Goal: Task Accomplishment & Management: Manage account settings

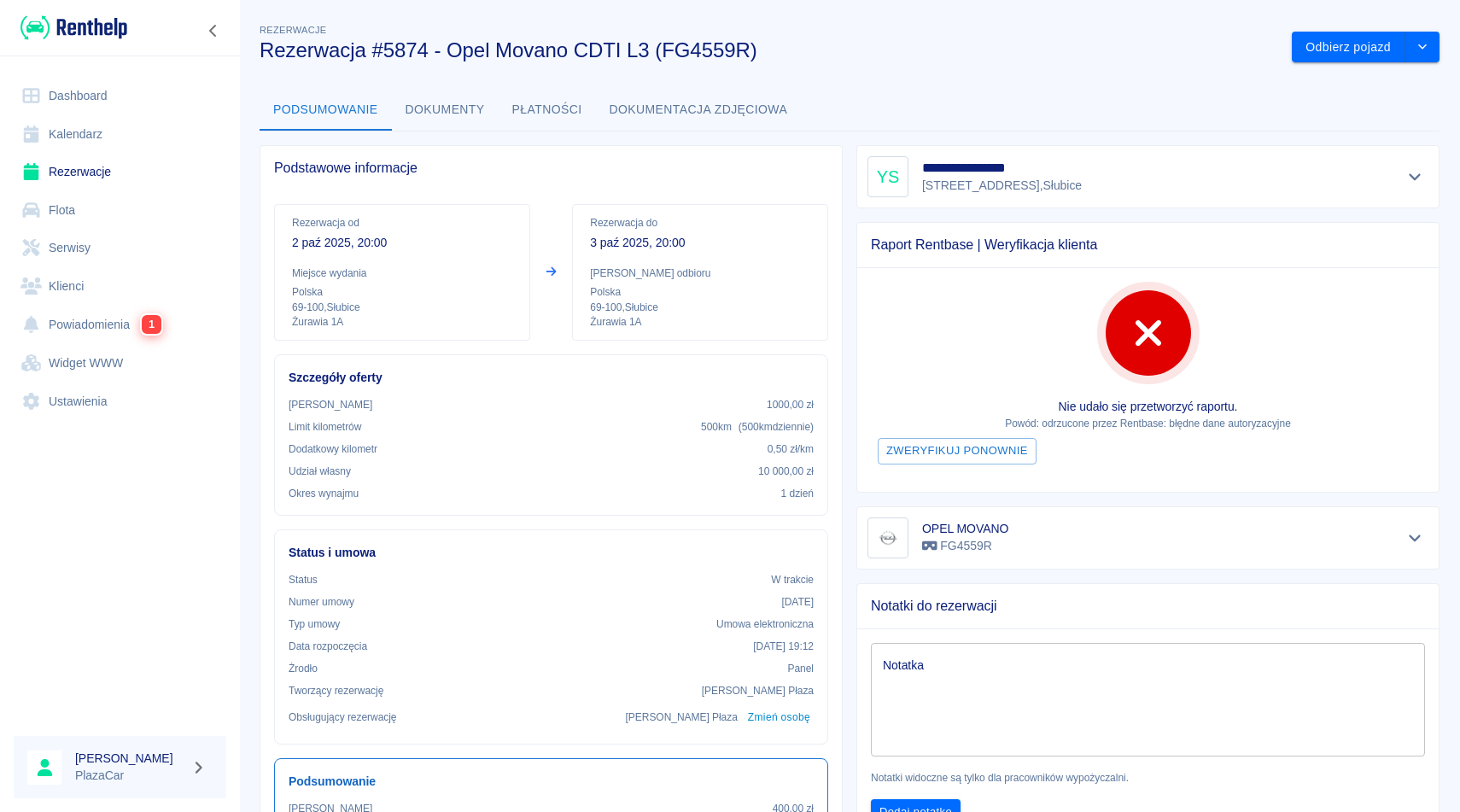
click at [117, 177] on link "Rezerwacje" at bounding box center [120, 171] width 213 height 39
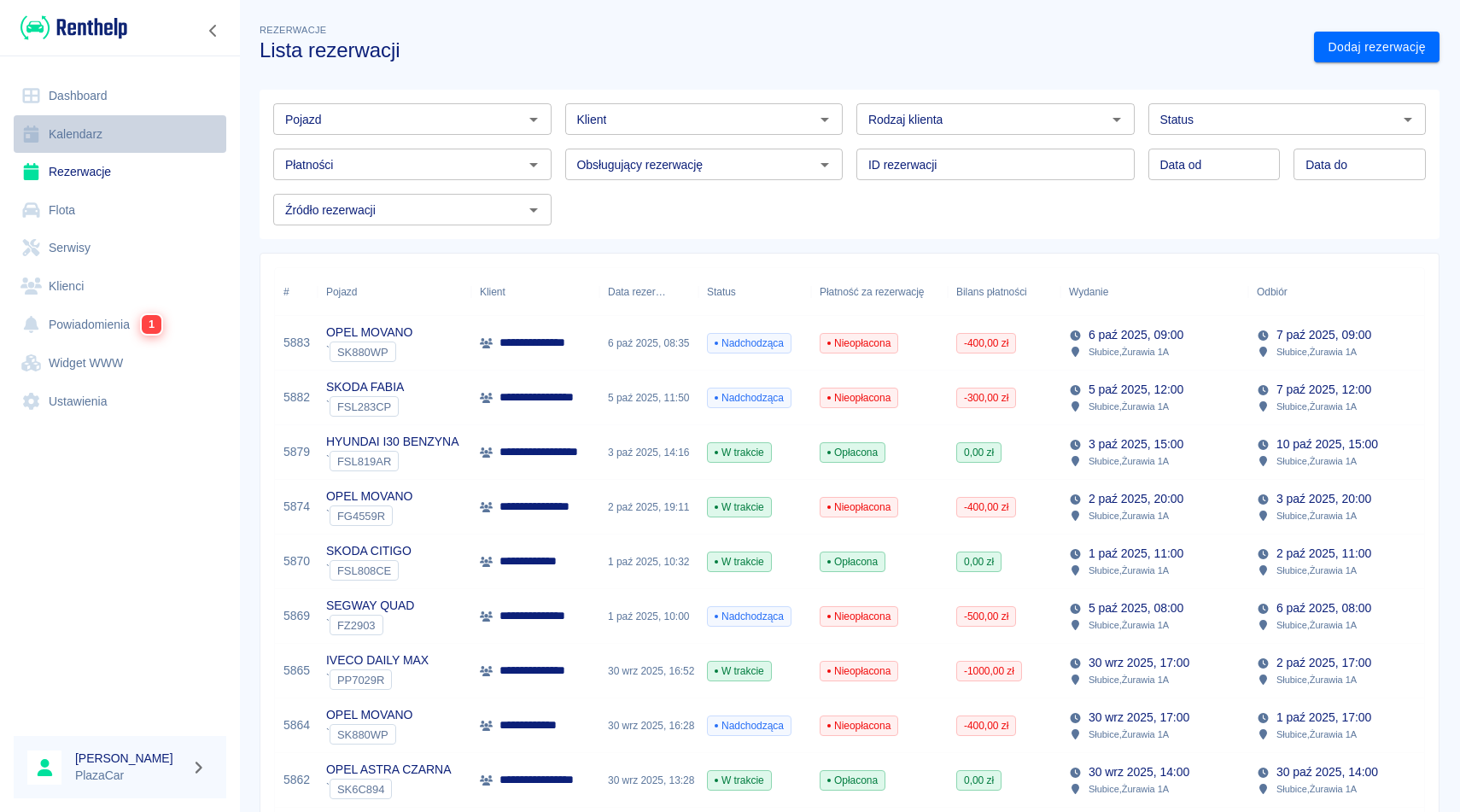
click at [97, 143] on link "Kalendarz" at bounding box center [120, 134] width 213 height 39
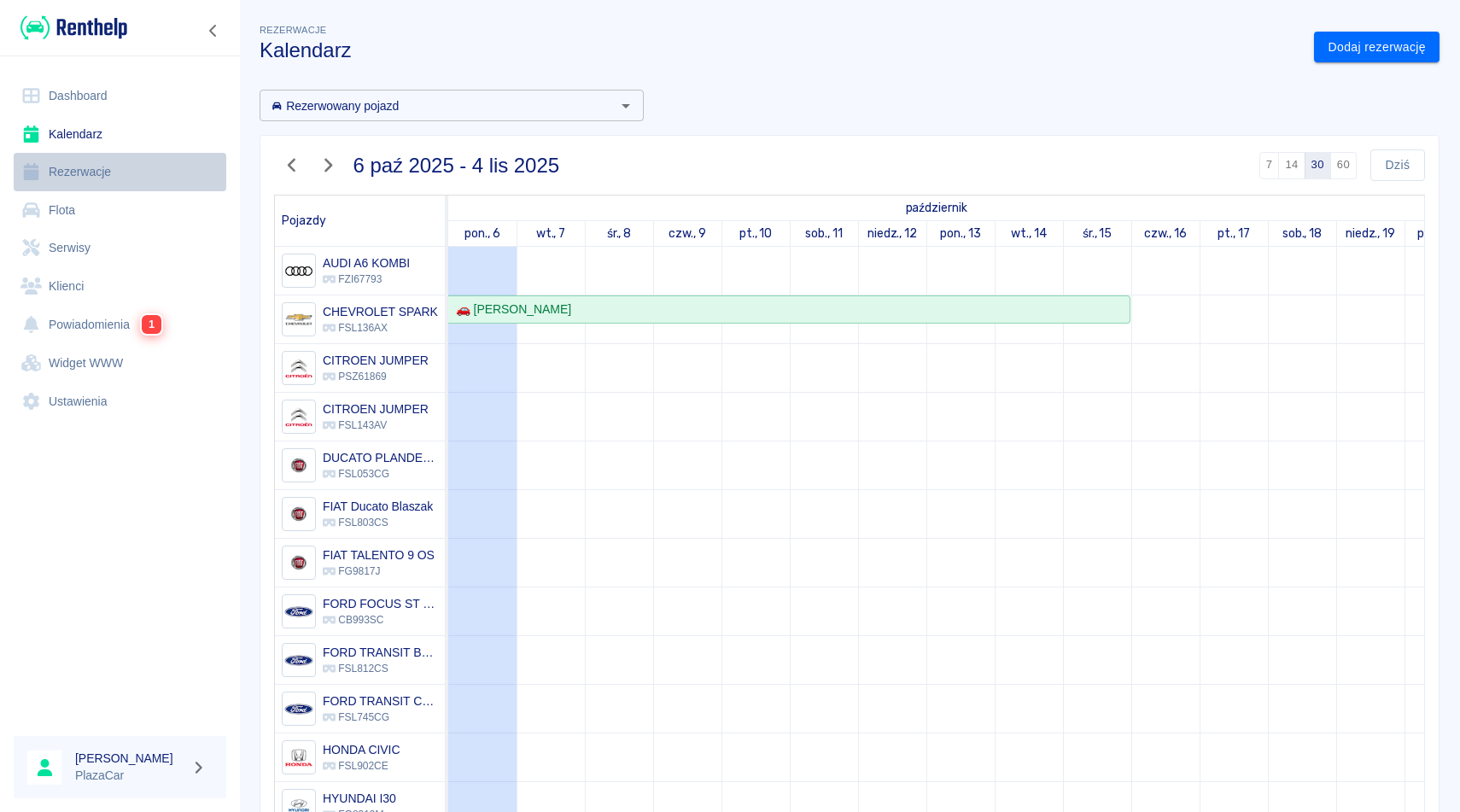
click at [98, 170] on link "Rezerwacje" at bounding box center [120, 171] width 213 height 39
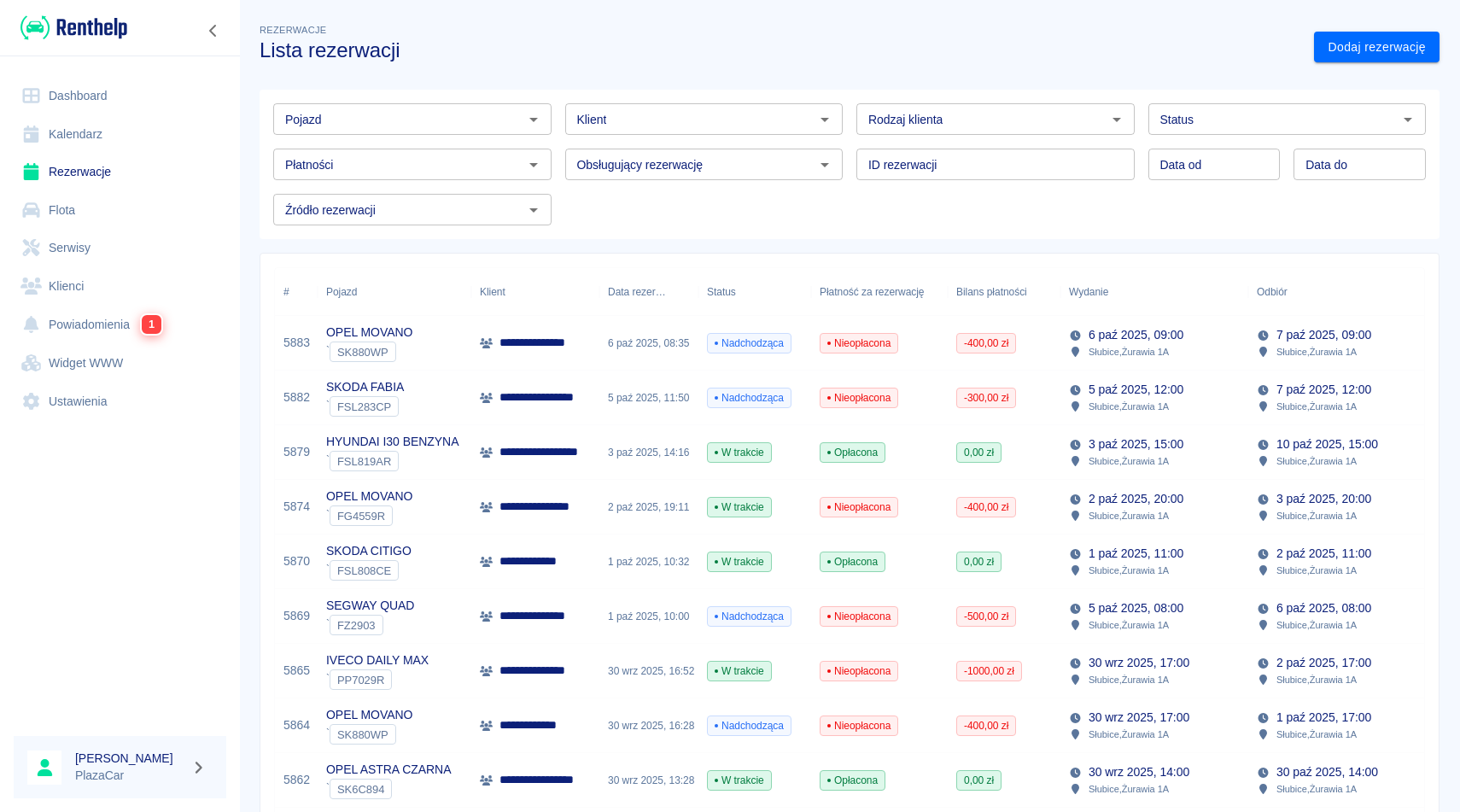
click at [979, 128] on input "Rodzaj klienta" at bounding box center [981, 119] width 240 height 22
click at [954, 43] on h3 "Lista rezerwacji" at bounding box center [780, 51] width 1041 height 24
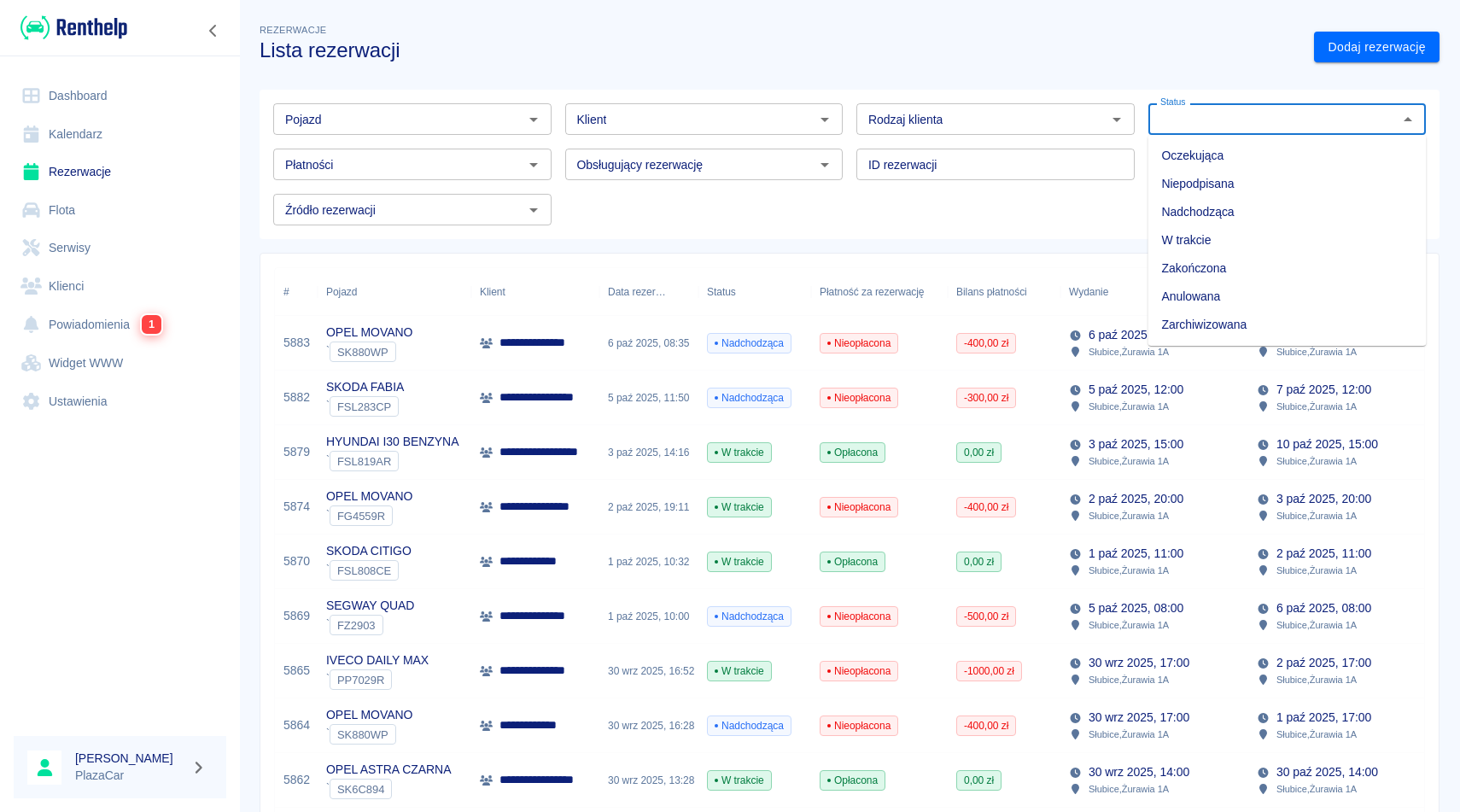
click at [1174, 122] on input "Status" at bounding box center [1273, 119] width 240 height 22
click at [1208, 318] on li "Zarchiwizowana" at bounding box center [1287, 325] width 278 height 28
type input "Zarchiwizowana"
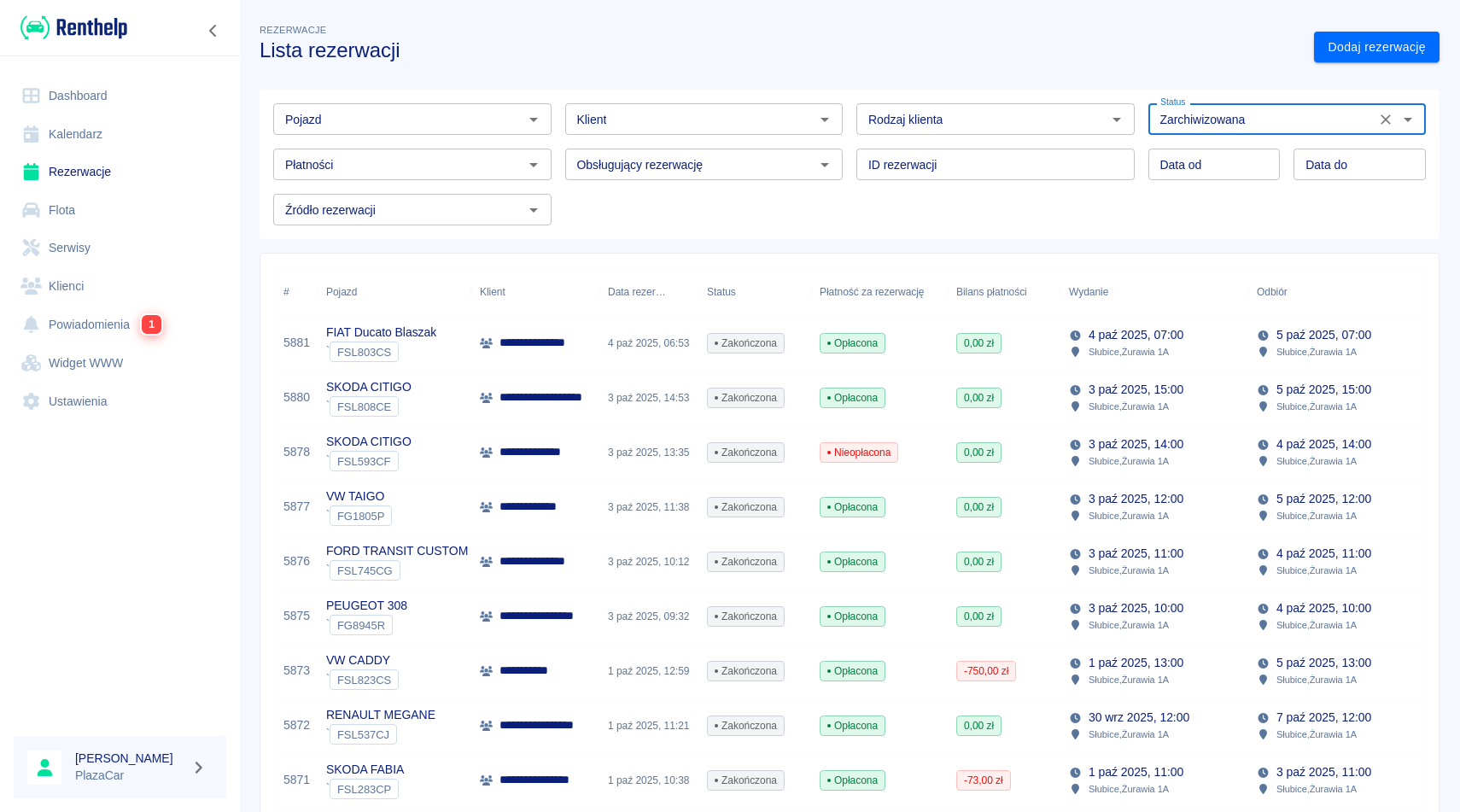
click at [412, 119] on input "Pojazd" at bounding box center [398, 119] width 240 height 22
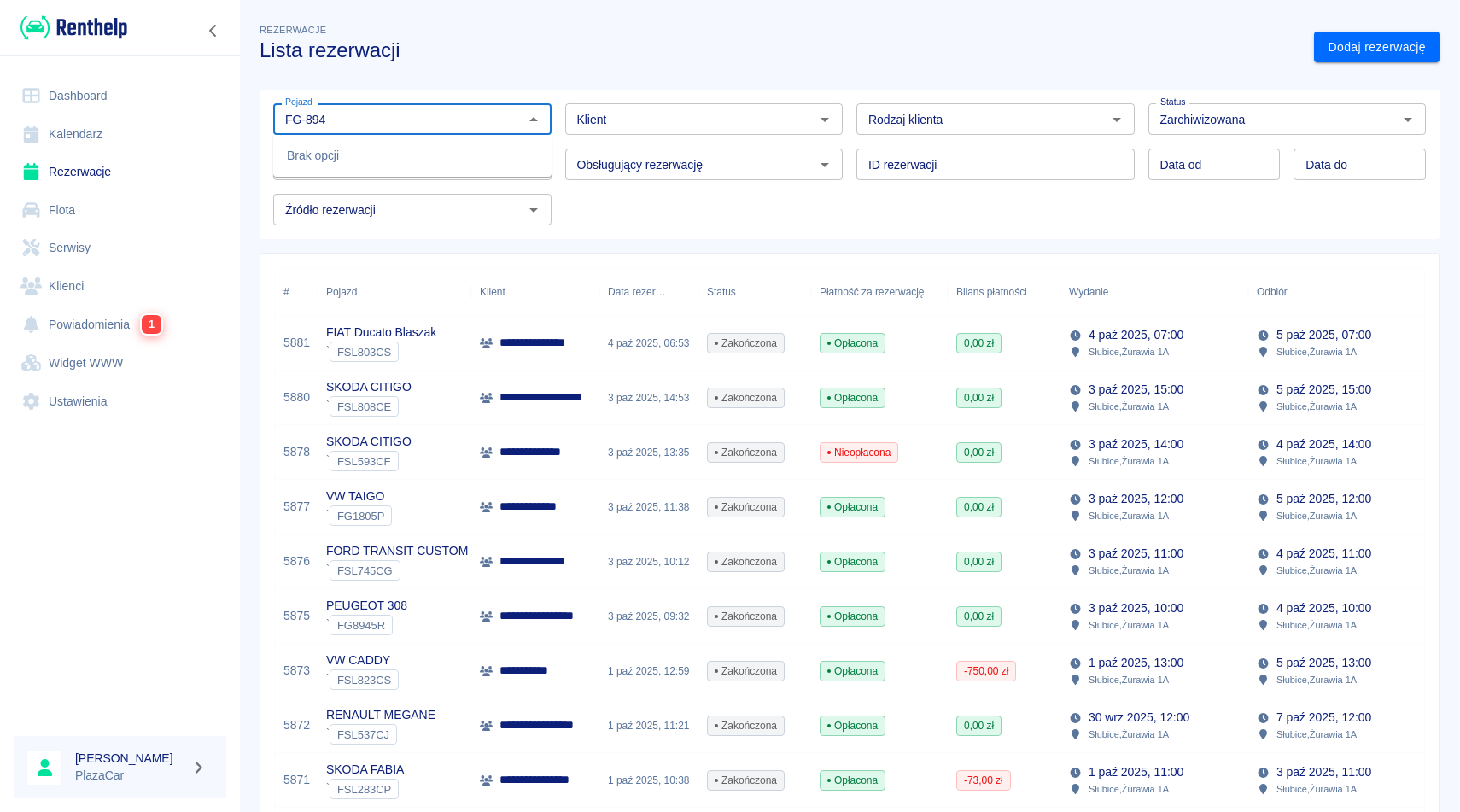
type input "FG-894"
click at [530, 113] on icon "Otwórz" at bounding box center [534, 120] width 21 height 21
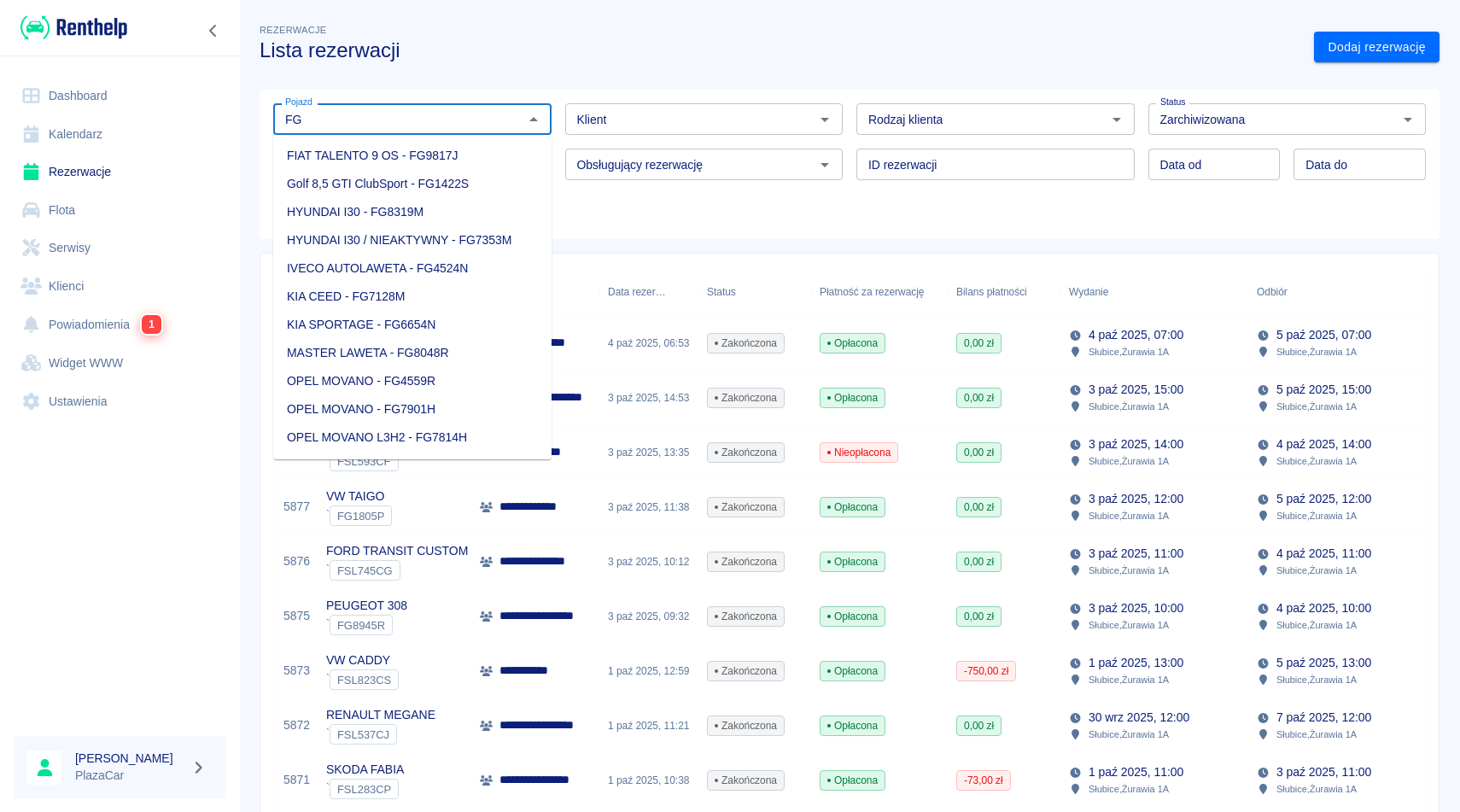
type input "F"
click at [508, 46] on h3 "Lista rezerwacji" at bounding box center [780, 51] width 1041 height 24
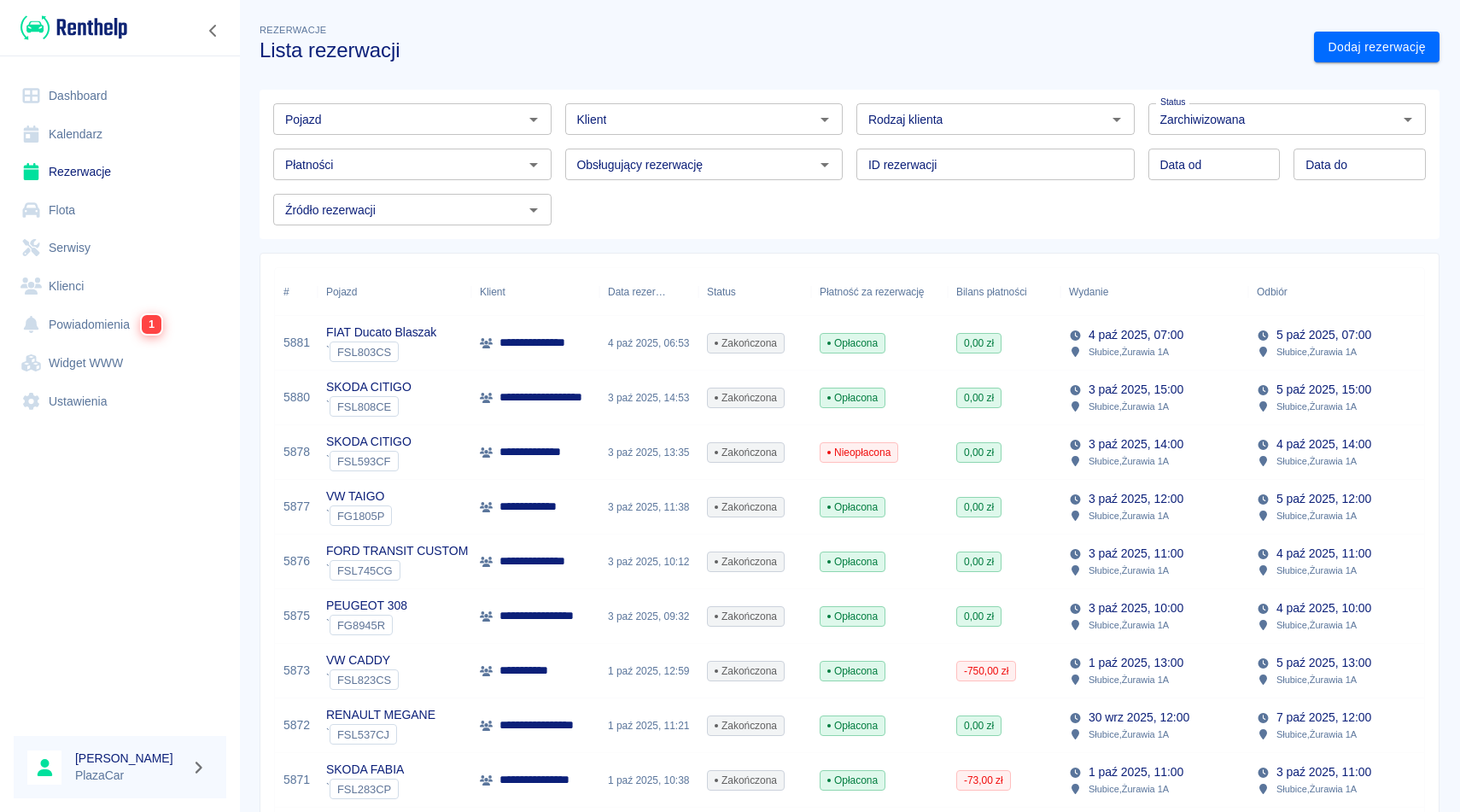
click at [1010, 117] on input "Rodzaj klienta" at bounding box center [981, 119] width 240 height 22
click at [993, 147] on li "Osoba prywatna" at bounding box center [995, 156] width 278 height 28
type input "Osoba prywatna"
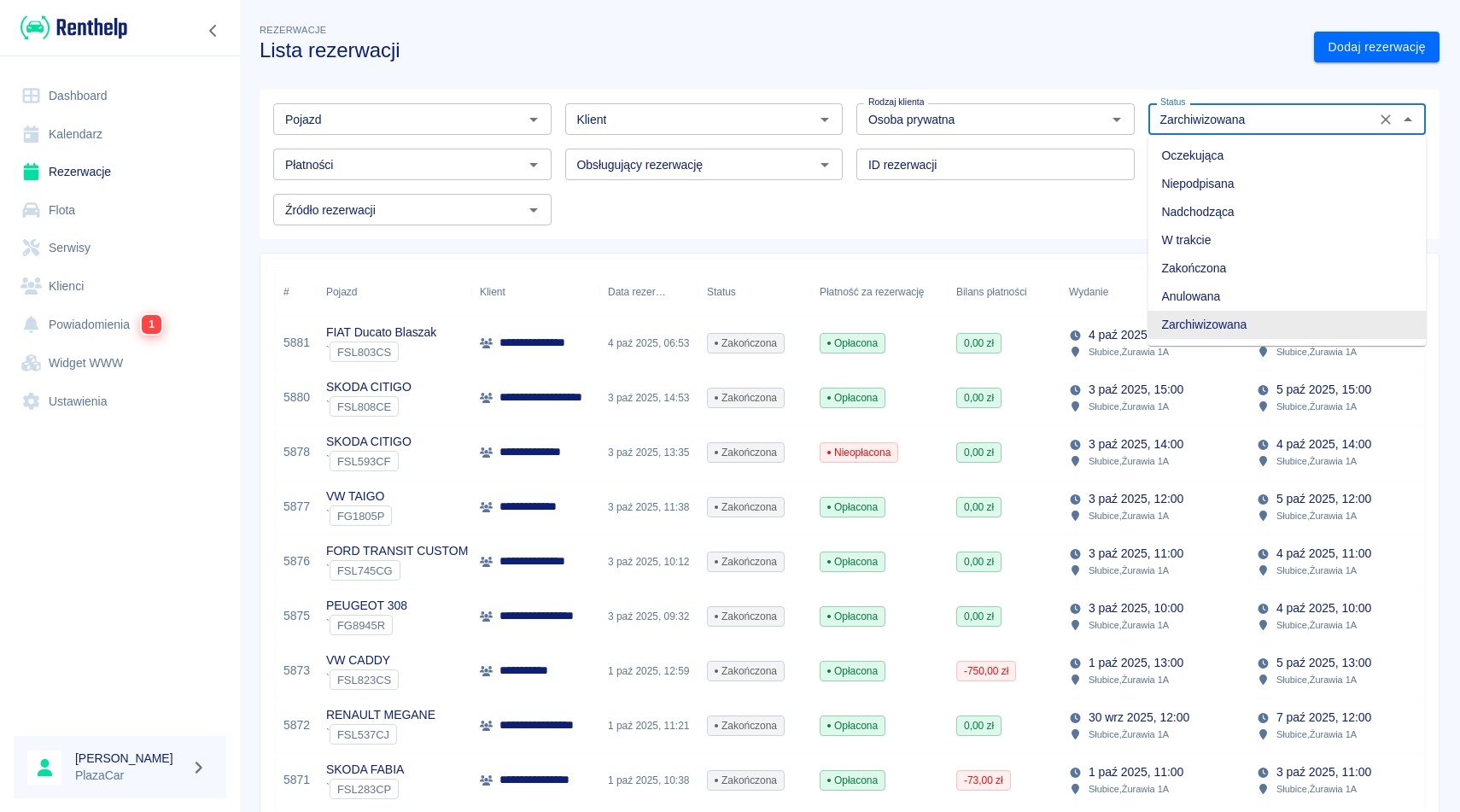
click at [1308, 129] on input "Zarchiwizowana" at bounding box center [1262, 119] width 218 height 22
click at [1200, 276] on li "Zakończona" at bounding box center [1287, 268] width 278 height 28
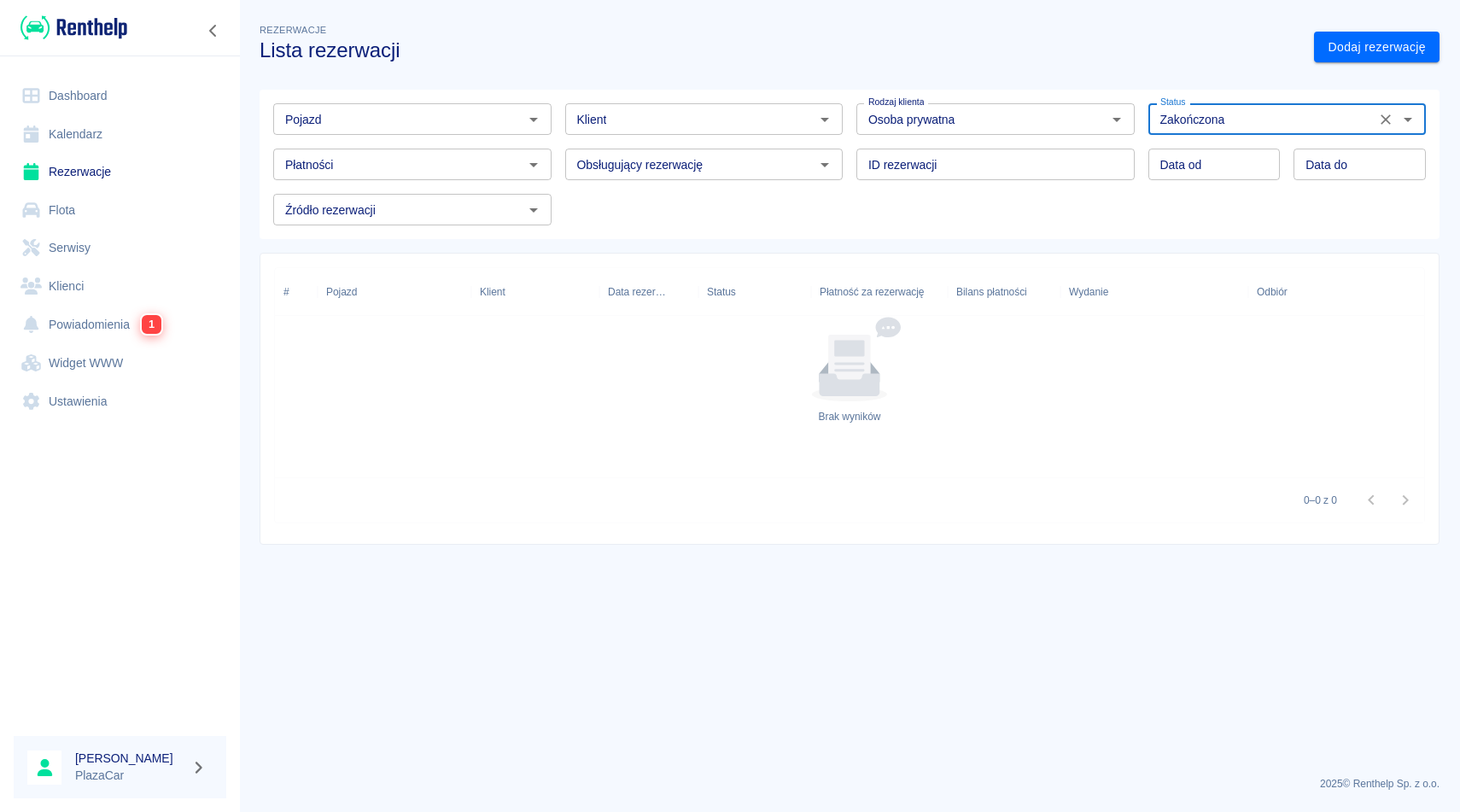
click at [1407, 119] on icon "Otwórz" at bounding box center [1407, 120] width 9 height 4
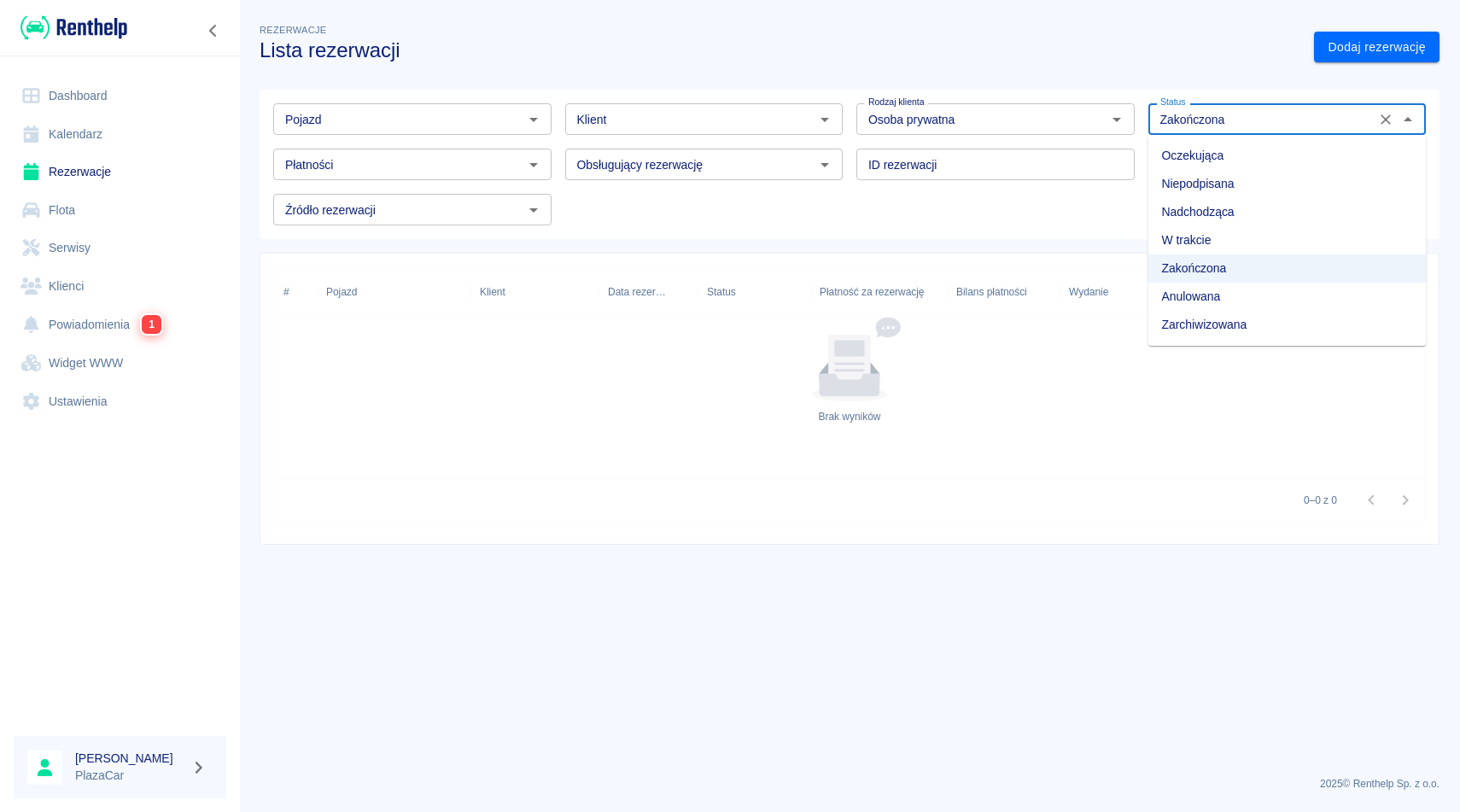
click at [1191, 319] on li "Zarchiwizowana" at bounding box center [1287, 325] width 278 height 28
type input "Zarchiwizowana"
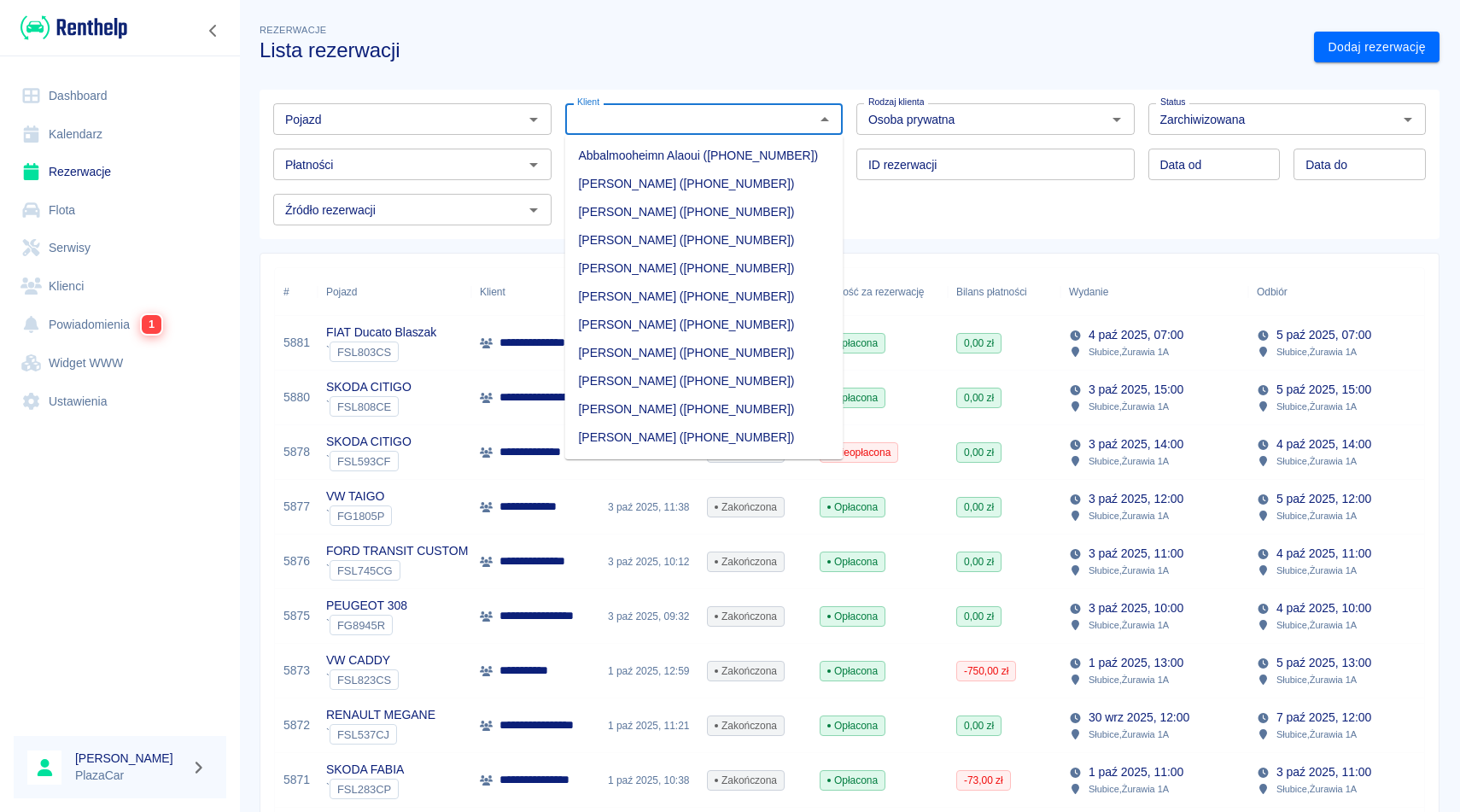
click at [791, 118] on input "Klient" at bounding box center [690, 119] width 240 height 22
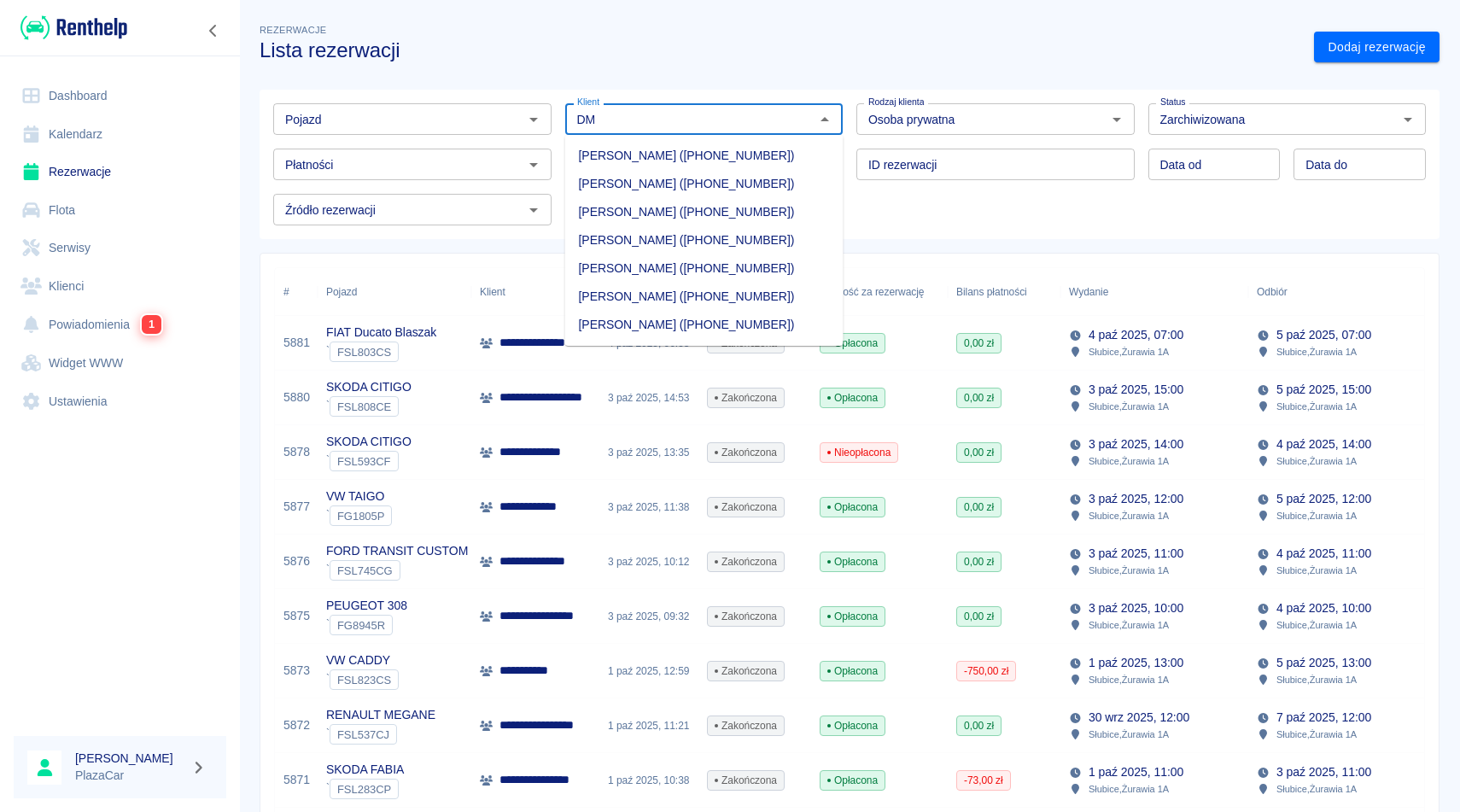
type input "D"
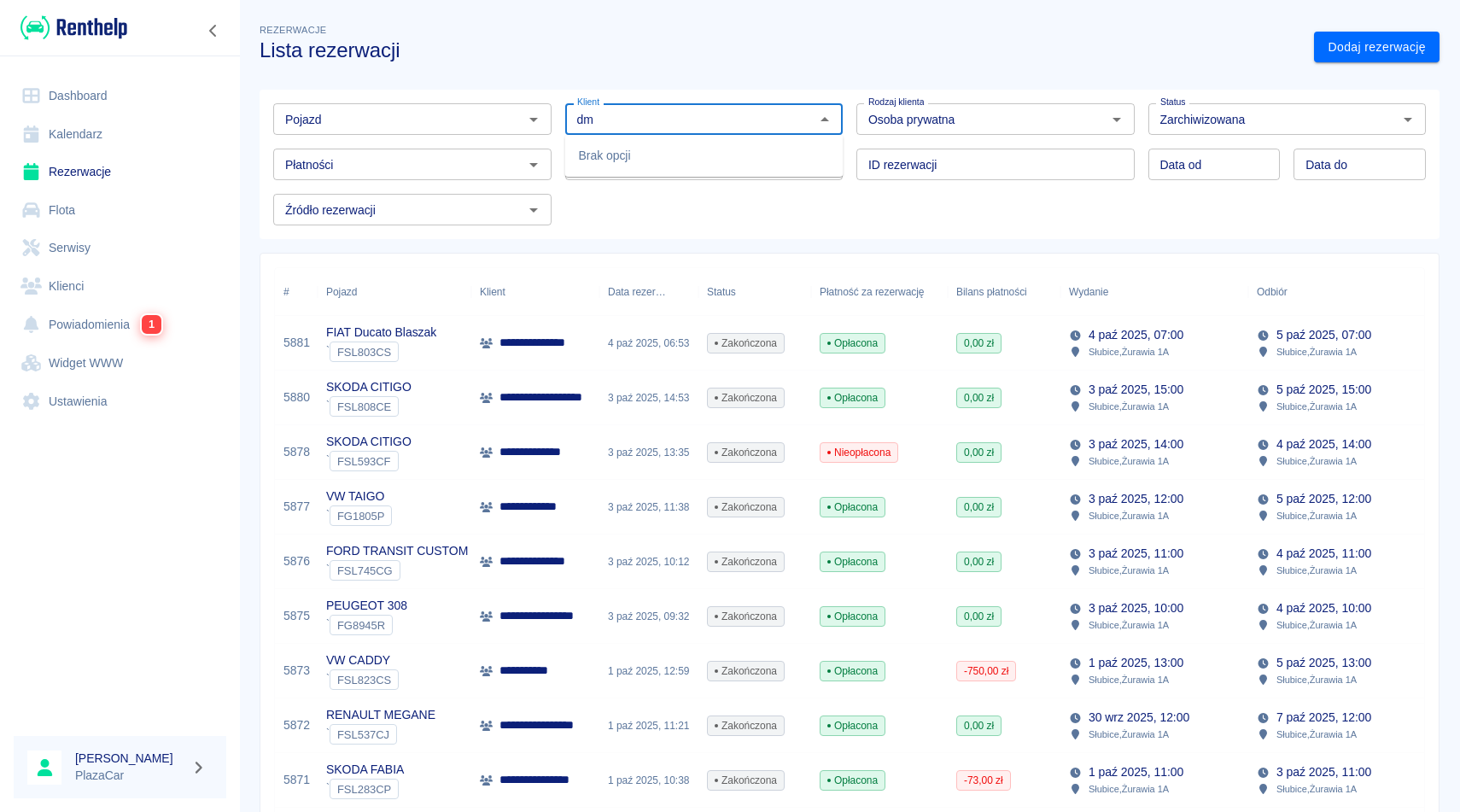
type input "d"
click at [921, 206] on div "Pojazd Pojazd Klient Klient Rodzaj klienta Osoba prywatna Rodzaj klienta Status…" at bounding box center [842, 158] width 1166 height 136
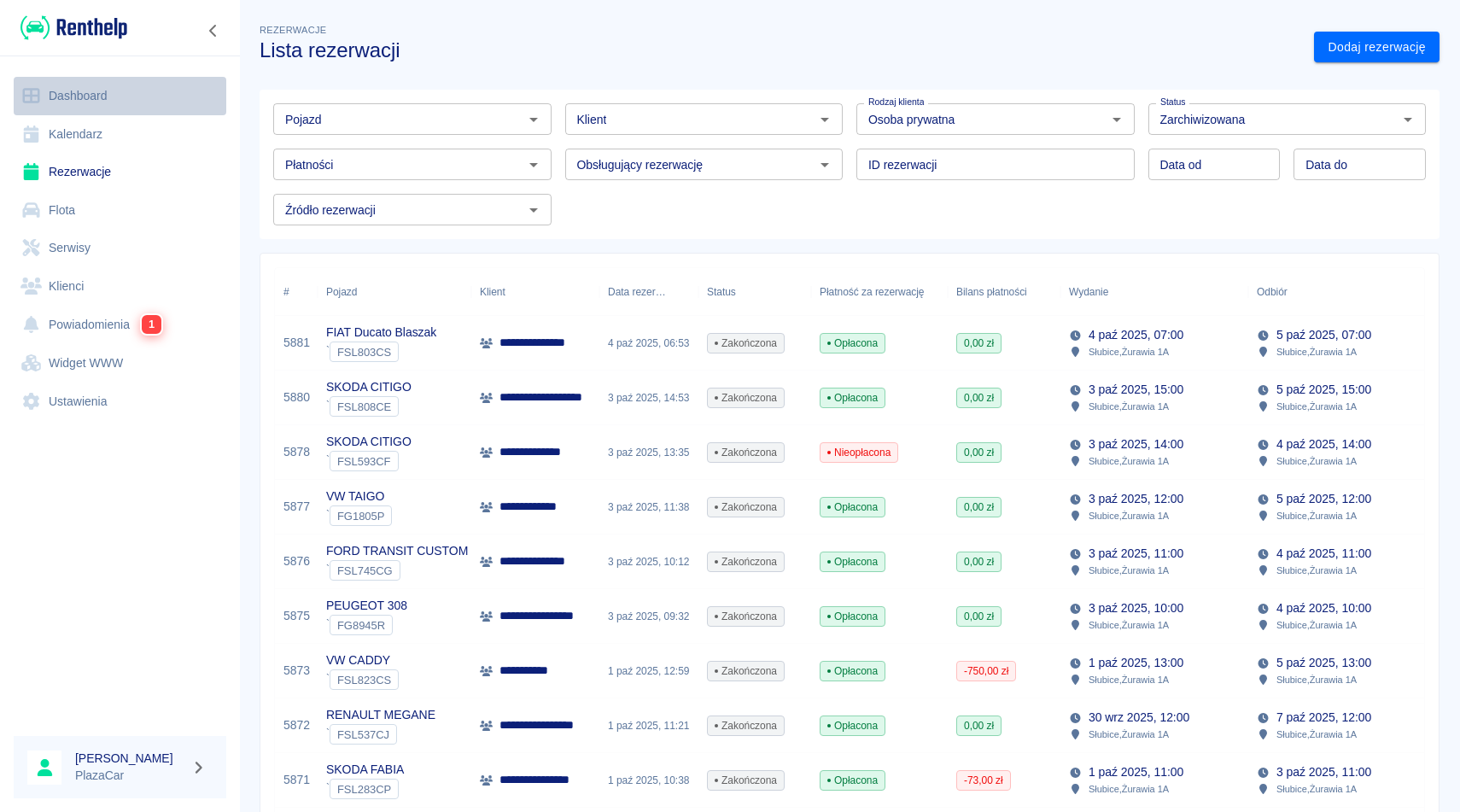
click at [111, 97] on link "Dashboard" at bounding box center [120, 96] width 213 height 39
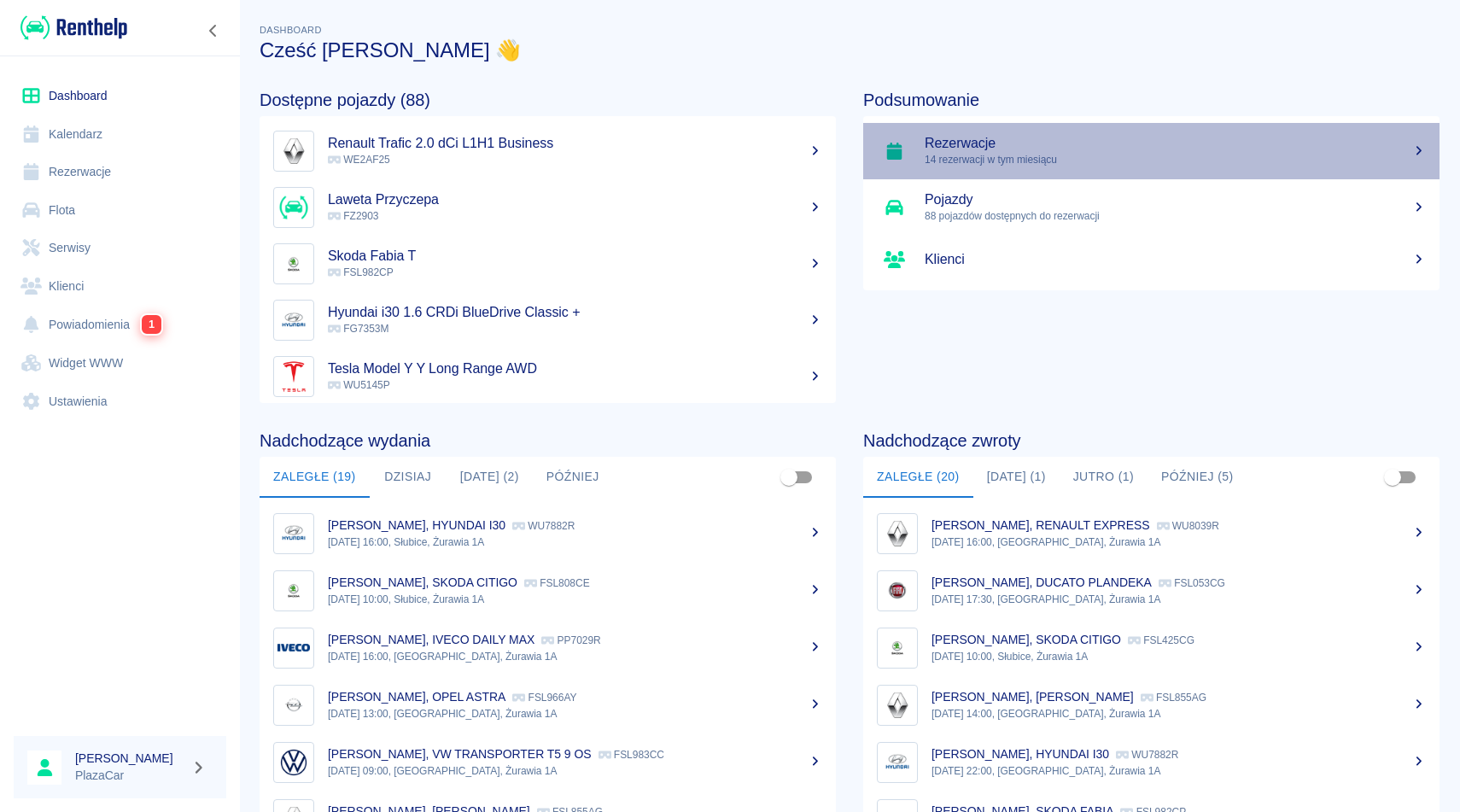
click at [1008, 164] on p "14 rezerwacji w tym miesiącu" at bounding box center [1175, 159] width 501 height 15
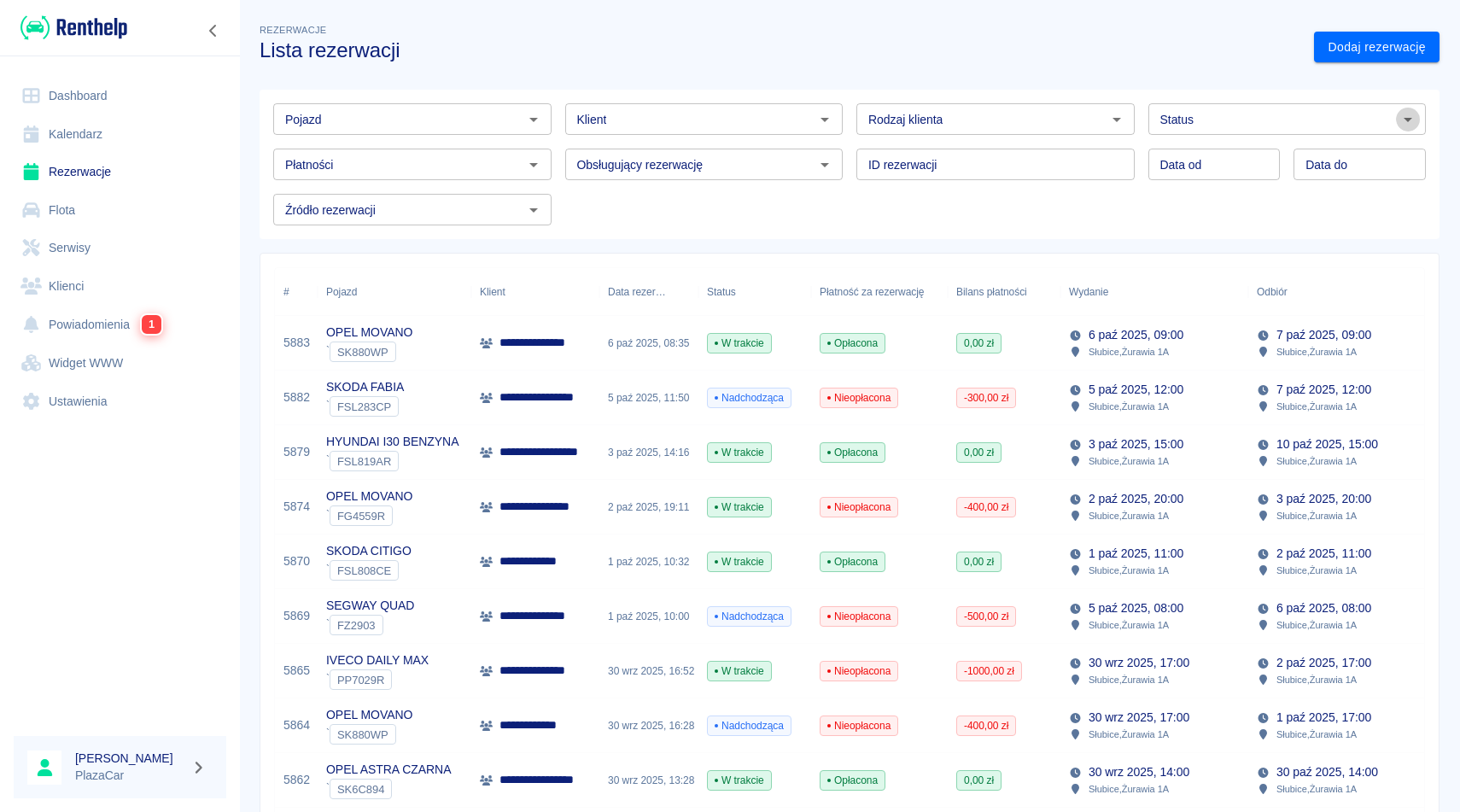
click at [1406, 117] on icon "Otwórz" at bounding box center [1407, 120] width 21 height 21
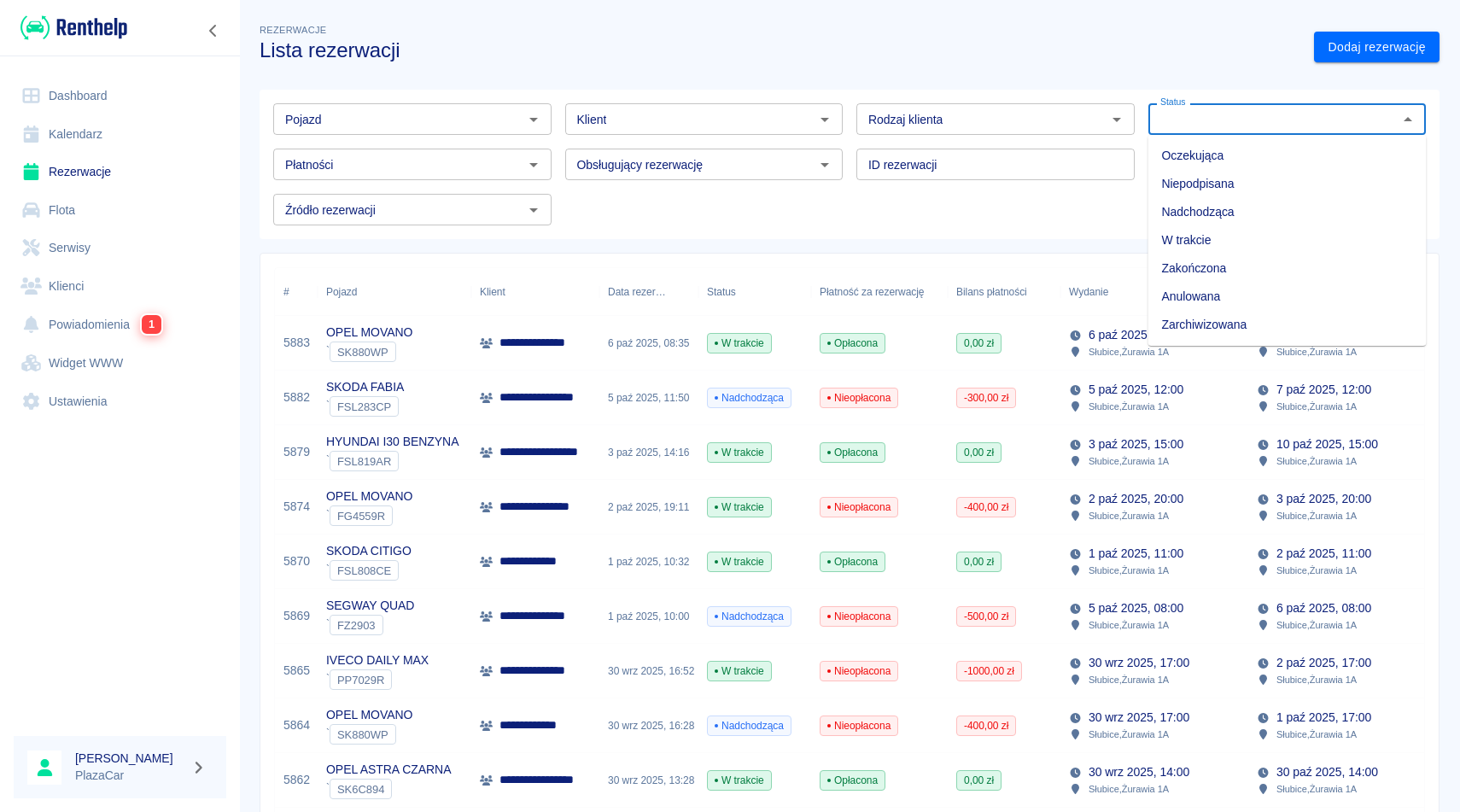
click at [1274, 330] on li "Zarchiwizowana" at bounding box center [1287, 325] width 278 height 28
type input "Zarchiwizowana"
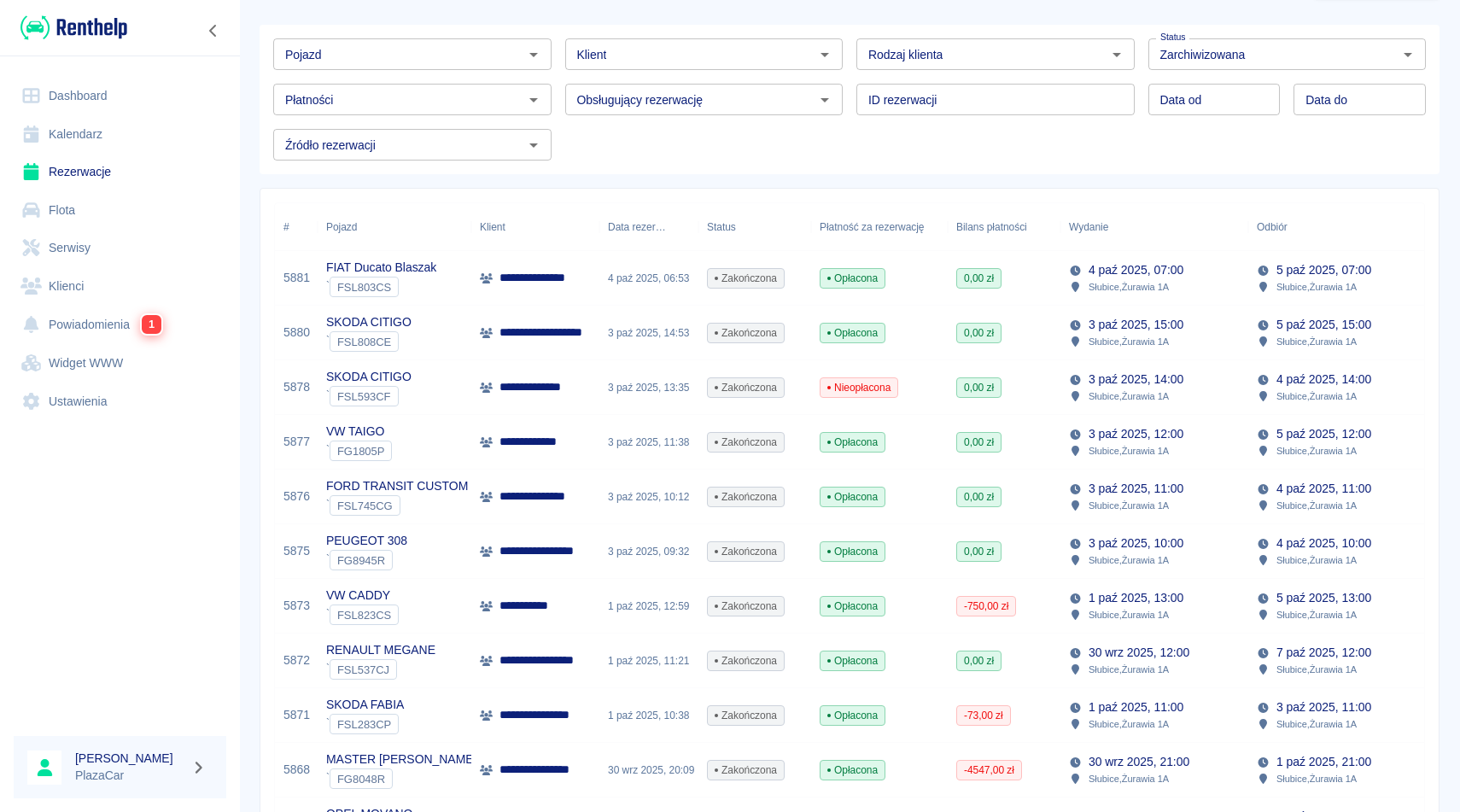
scroll to position [68, 0]
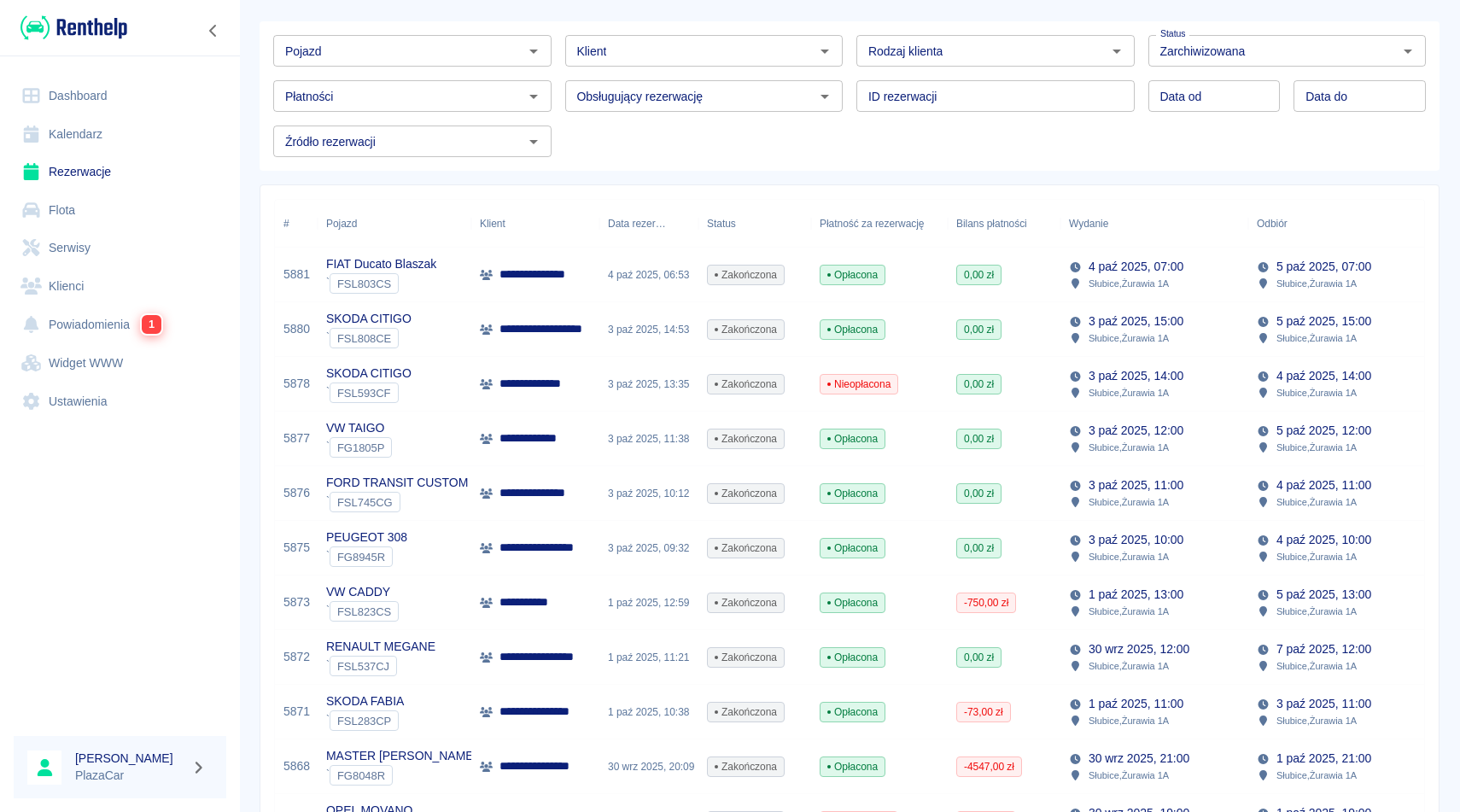
click at [1028, 406] on div "0,00 zł" at bounding box center [1003, 383] width 113 height 54
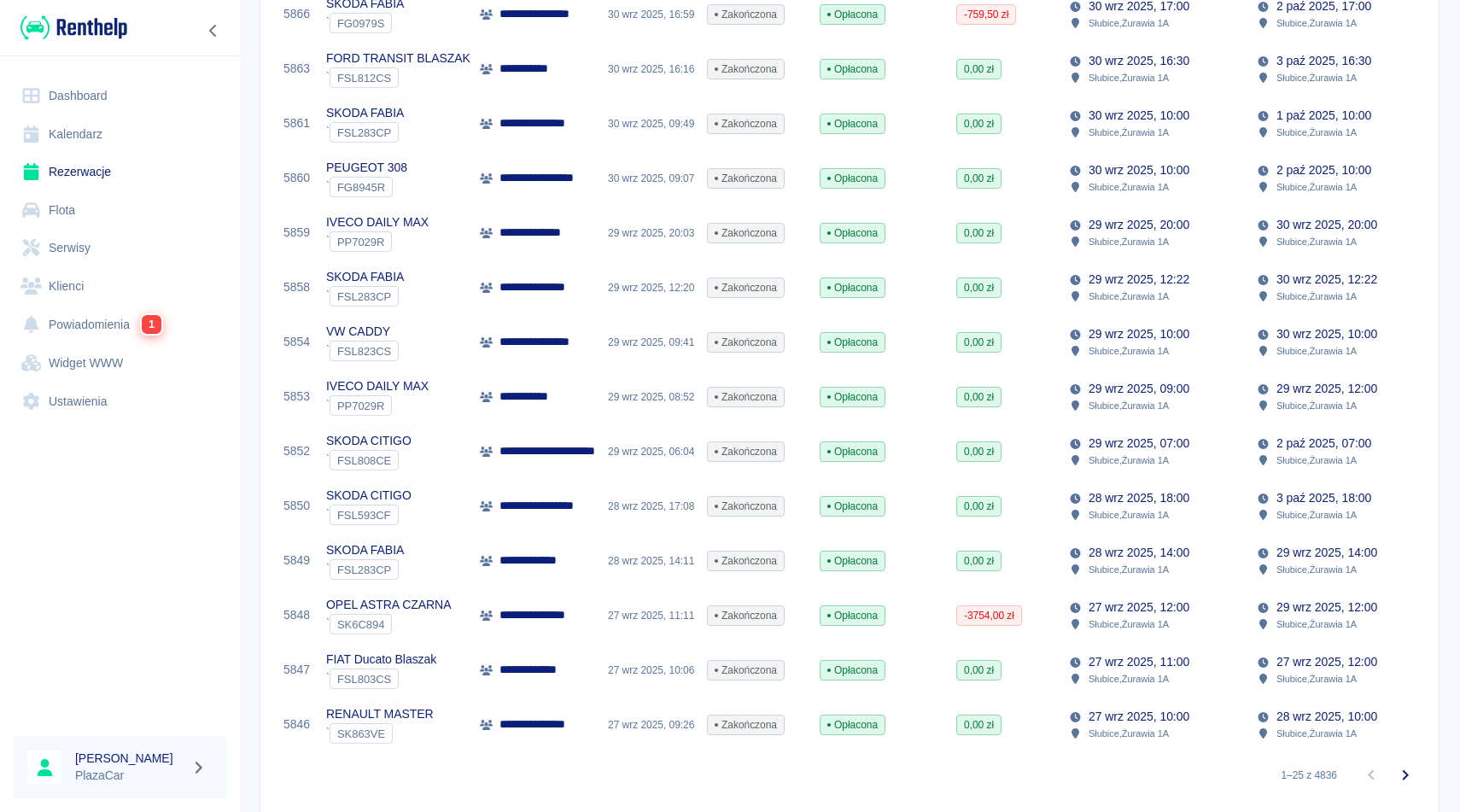
scroll to position [987, 0]
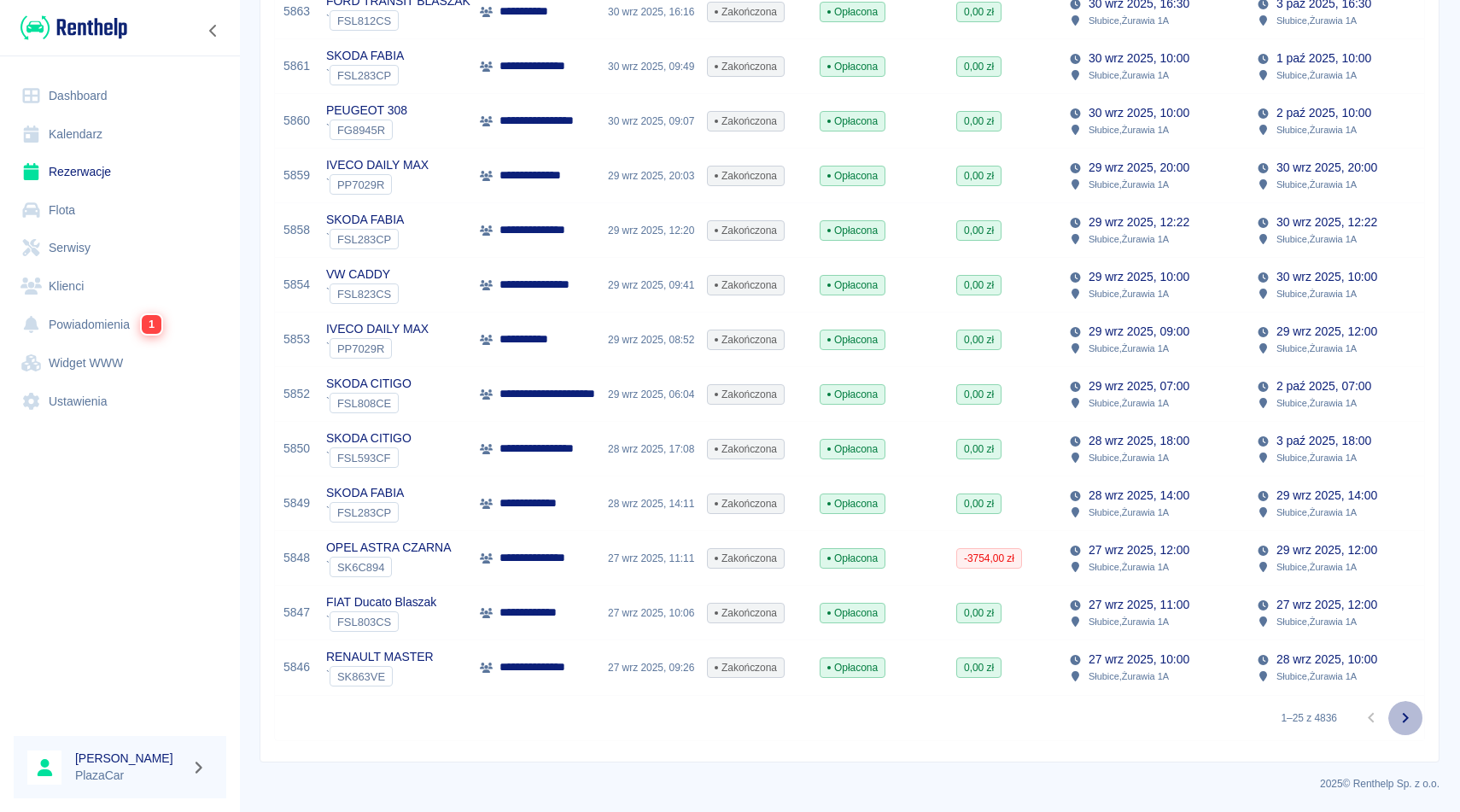
click at [1403, 719] on icon "Przejdź do następnej strony" at bounding box center [1406, 718] width 21 height 21
click at [1405, 713] on icon "Przejdź do następnej strony" at bounding box center [1406, 718] width 21 height 21
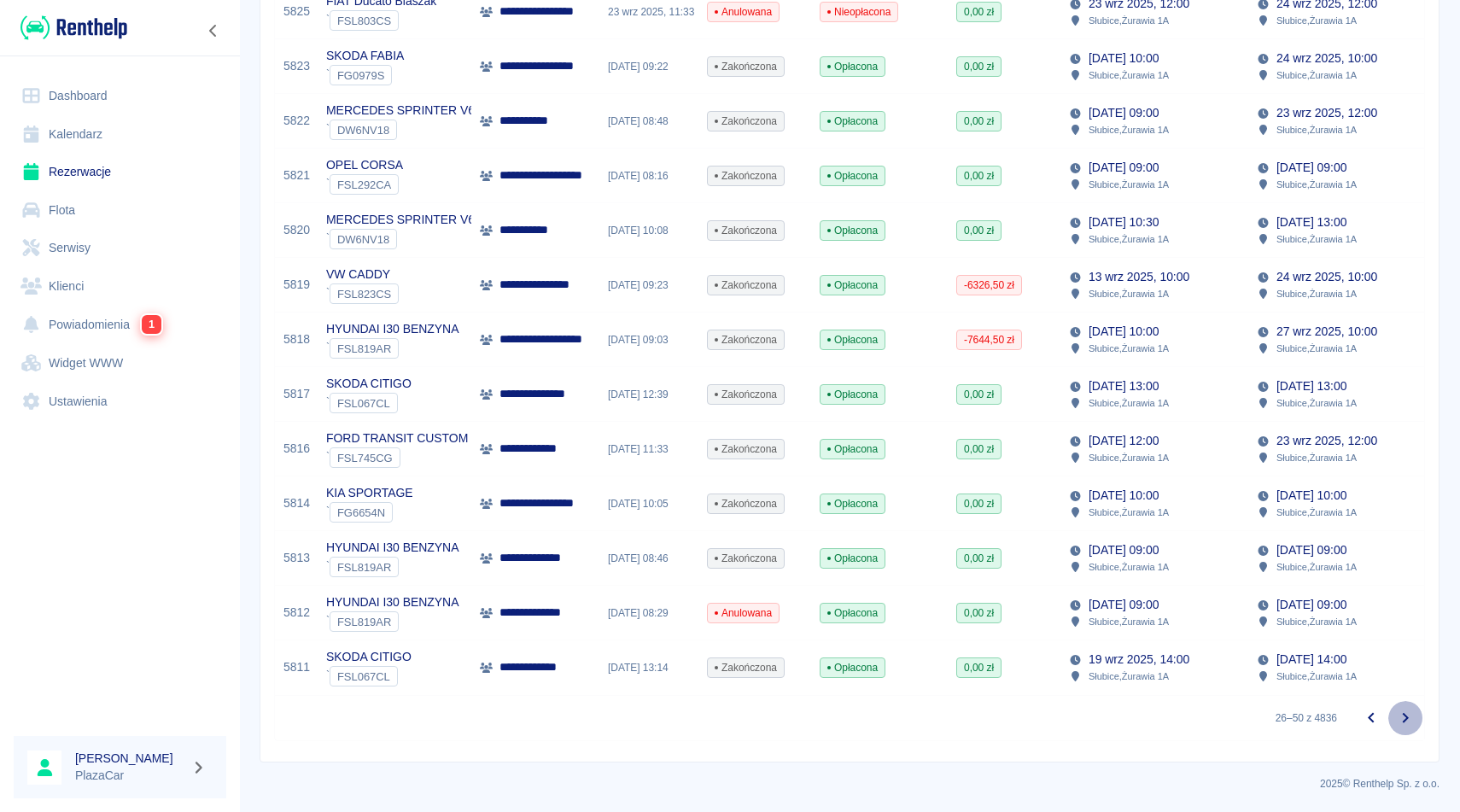
click at [1405, 713] on icon "Przejdź do następnej strony" at bounding box center [1406, 718] width 21 height 21
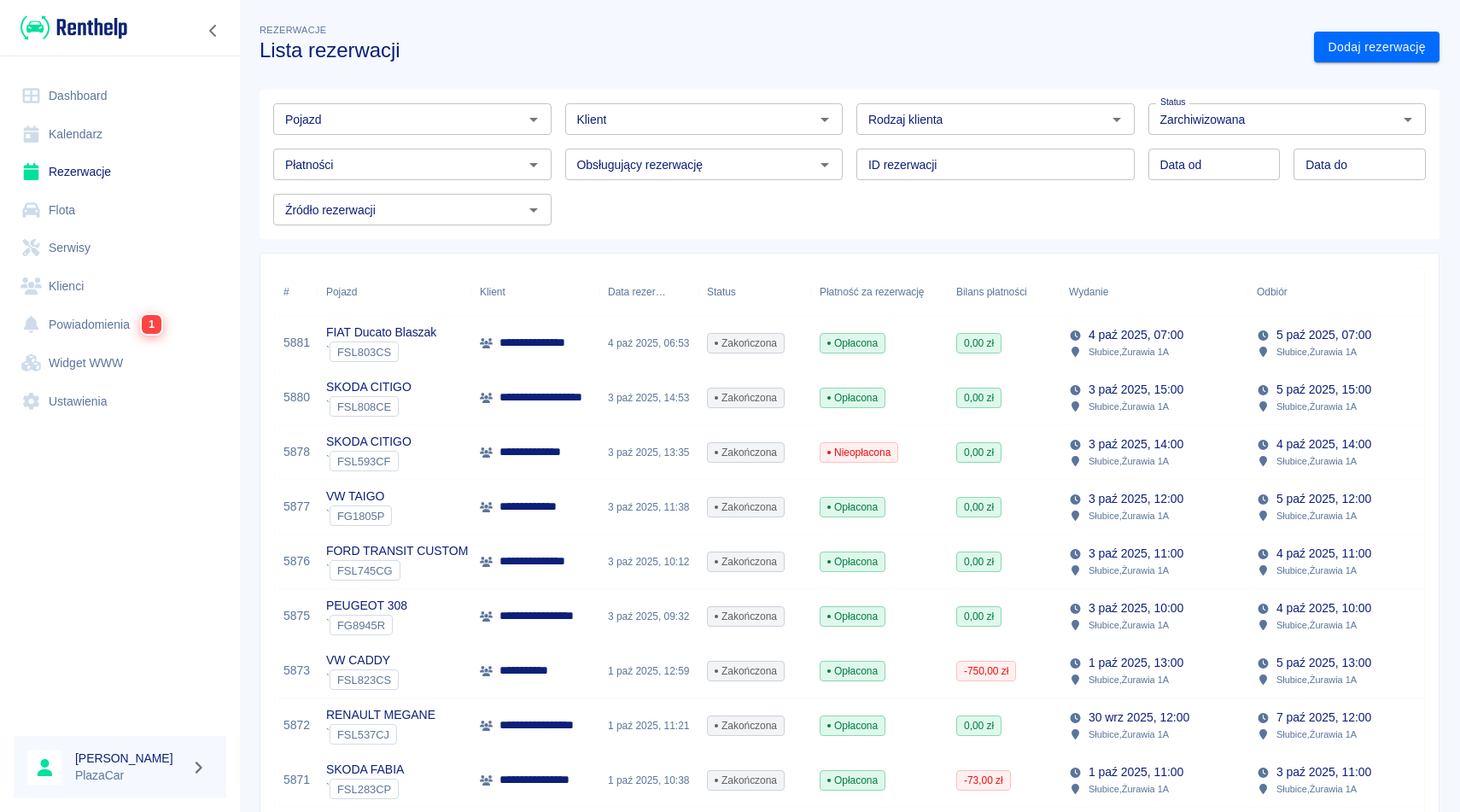
click at [1046, 56] on h3 "Lista rezerwacji" at bounding box center [780, 51] width 1041 height 24
click at [1391, 123] on icon "Wyczyść" at bounding box center [1386, 120] width 17 height 17
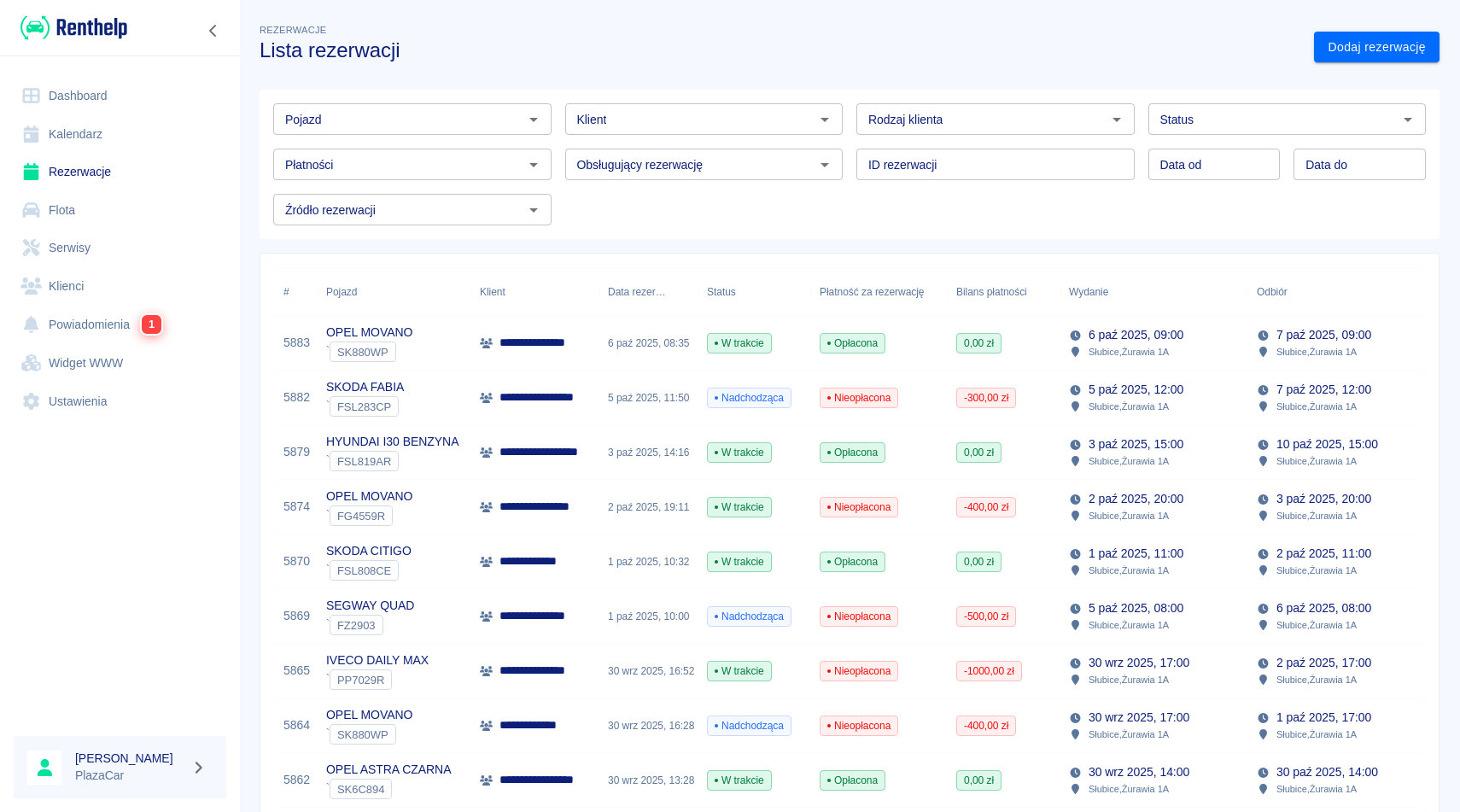
click at [1016, 58] on h3 "Lista rezerwacji" at bounding box center [780, 51] width 1041 height 24
click at [1410, 118] on icon "Otwórz" at bounding box center [1407, 120] width 9 height 4
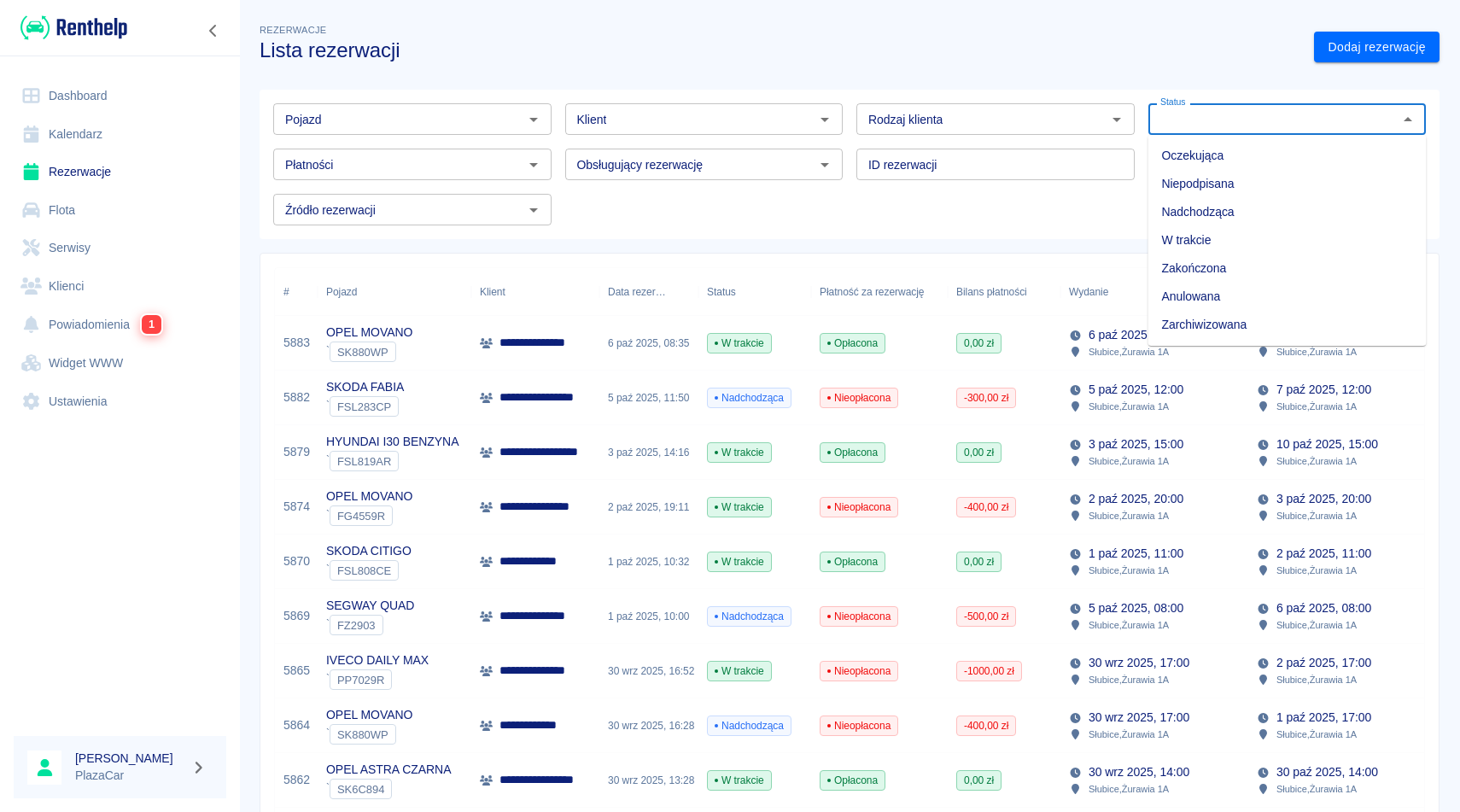
click at [1206, 322] on li "Zarchiwizowana" at bounding box center [1287, 325] width 278 height 28
type input "Zarchiwizowana"
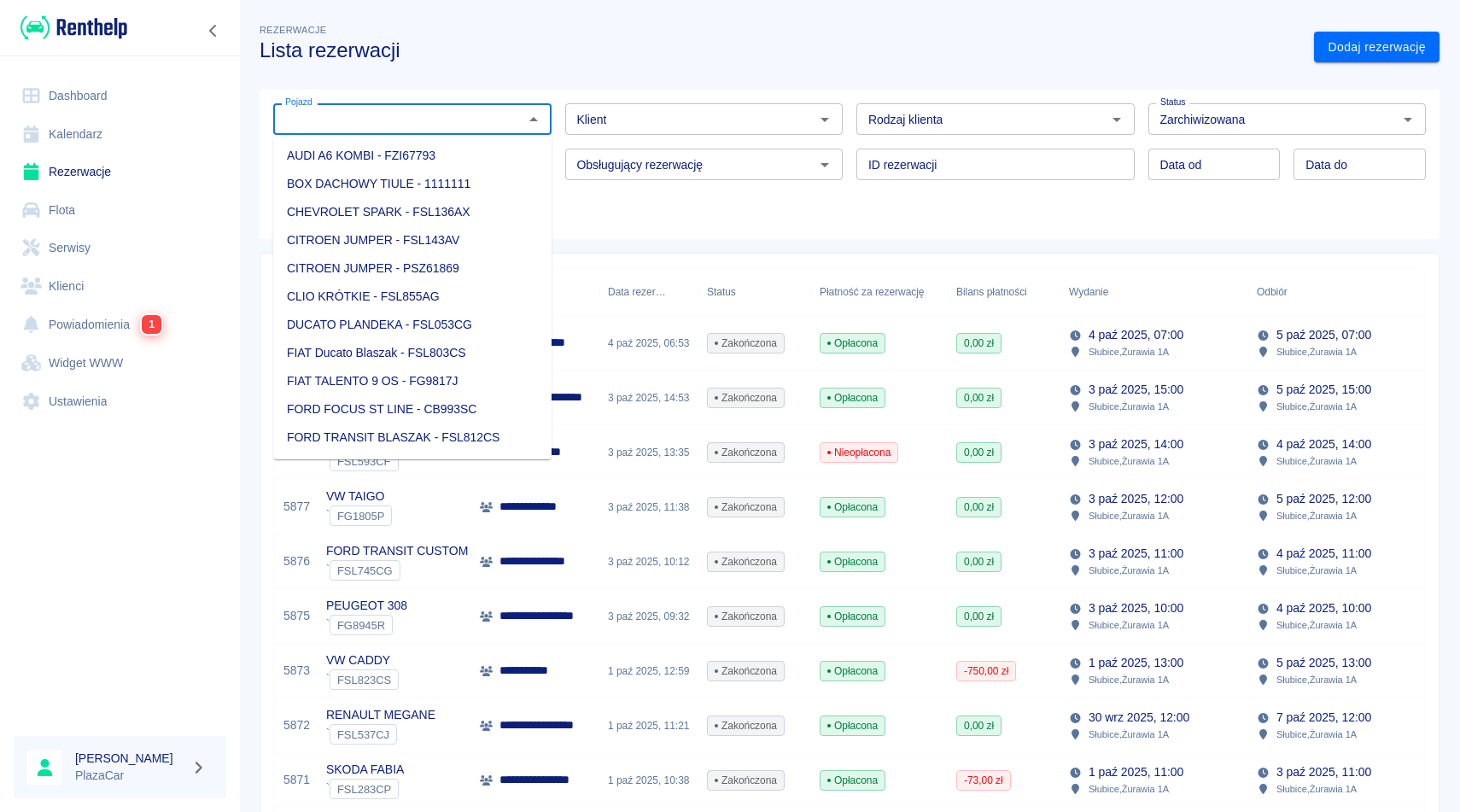
click at [517, 111] on input "Pojazd" at bounding box center [398, 119] width 240 height 22
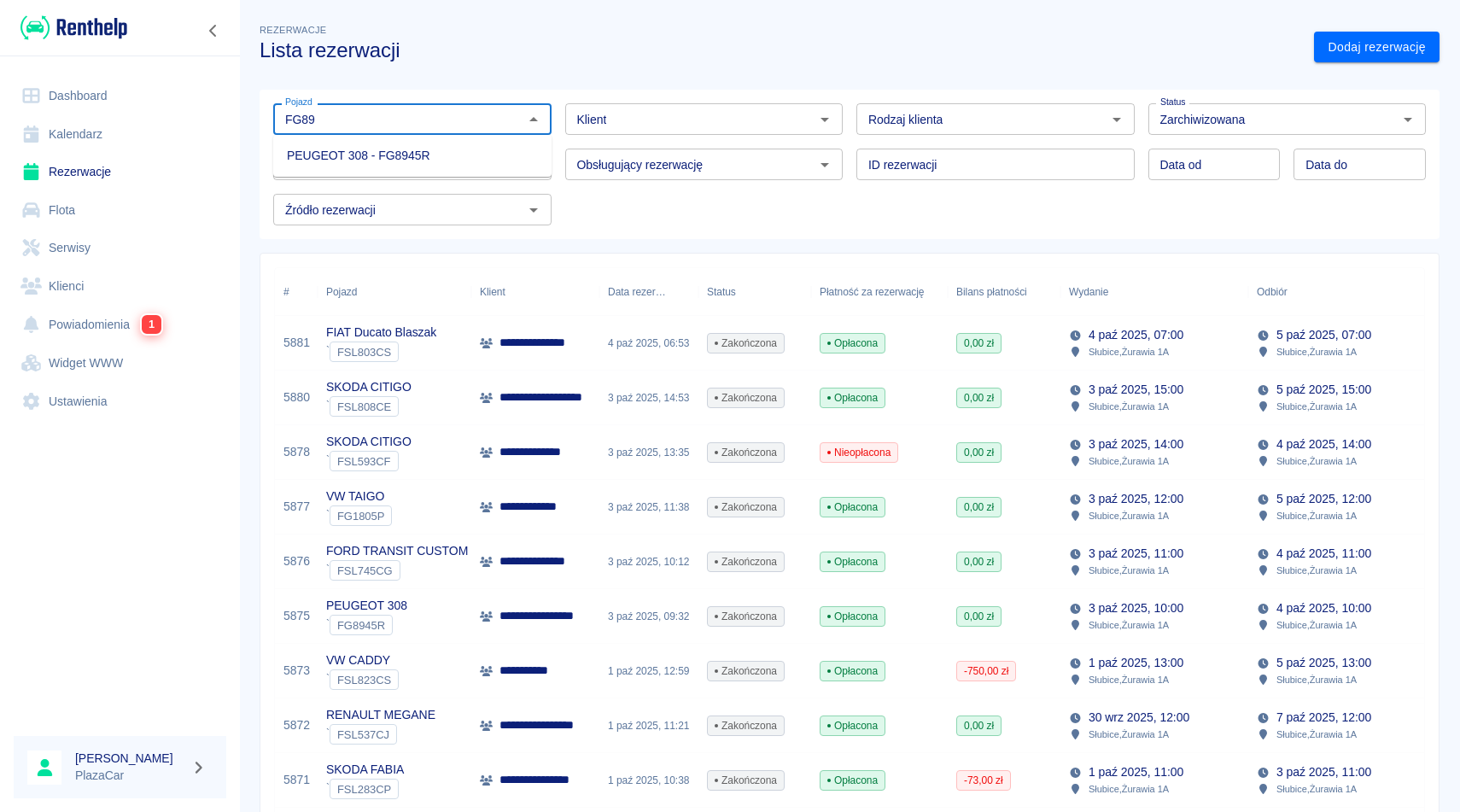
click at [423, 148] on li "PEUGEOT 308 - FG8945R" at bounding box center [412, 156] width 278 height 28
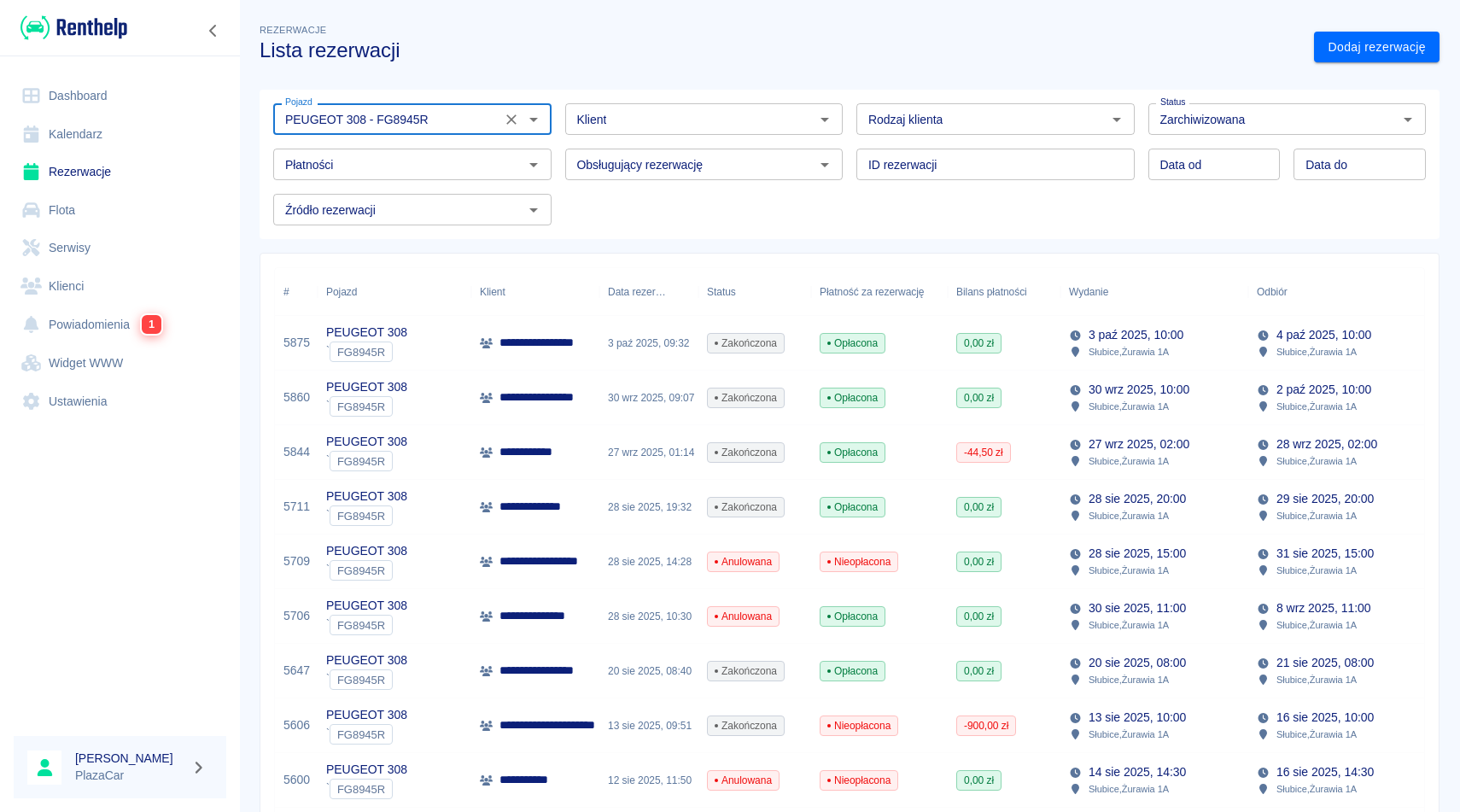
type input "PEUGEOT 308 - FG8945R"
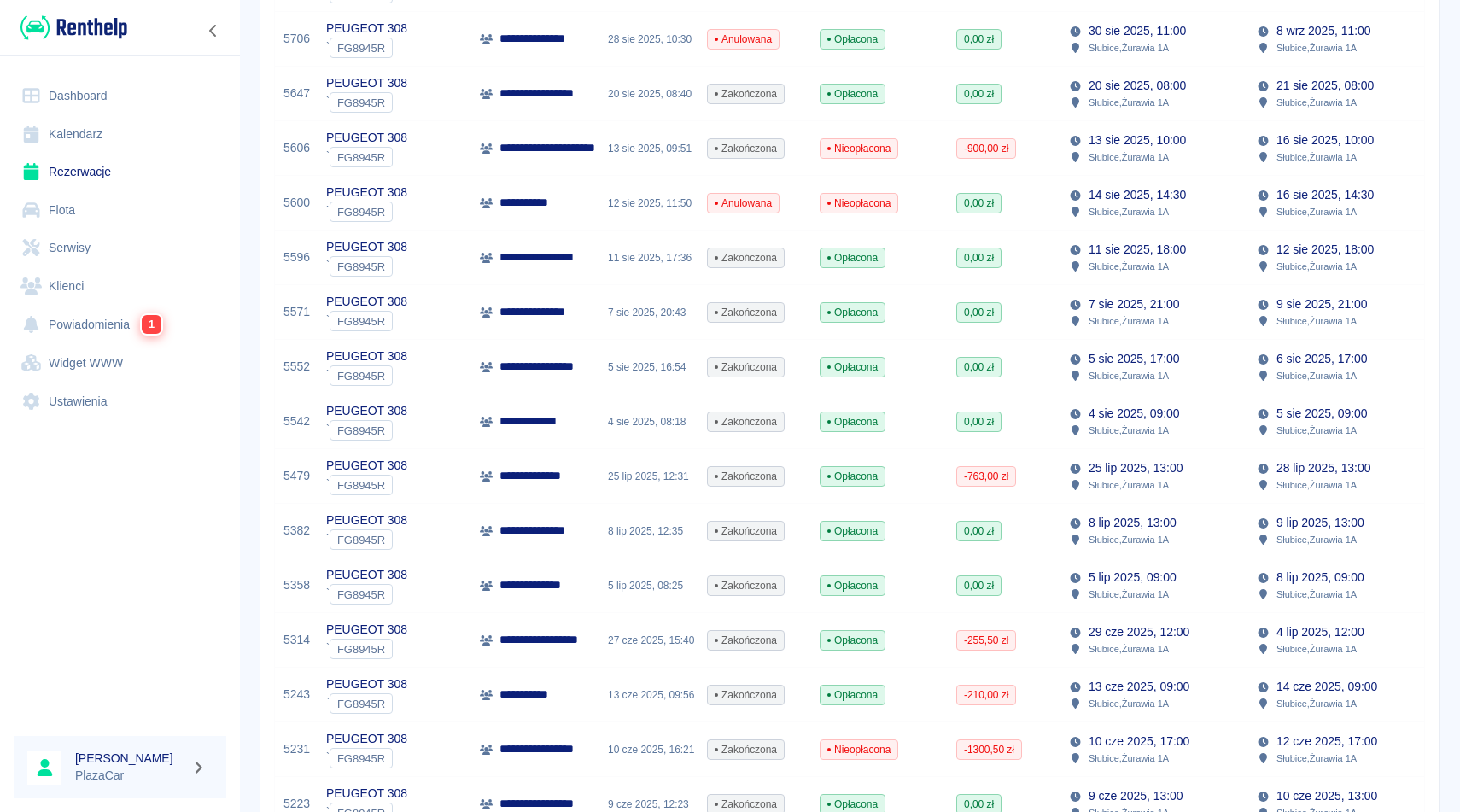
scroll to position [580, 0]
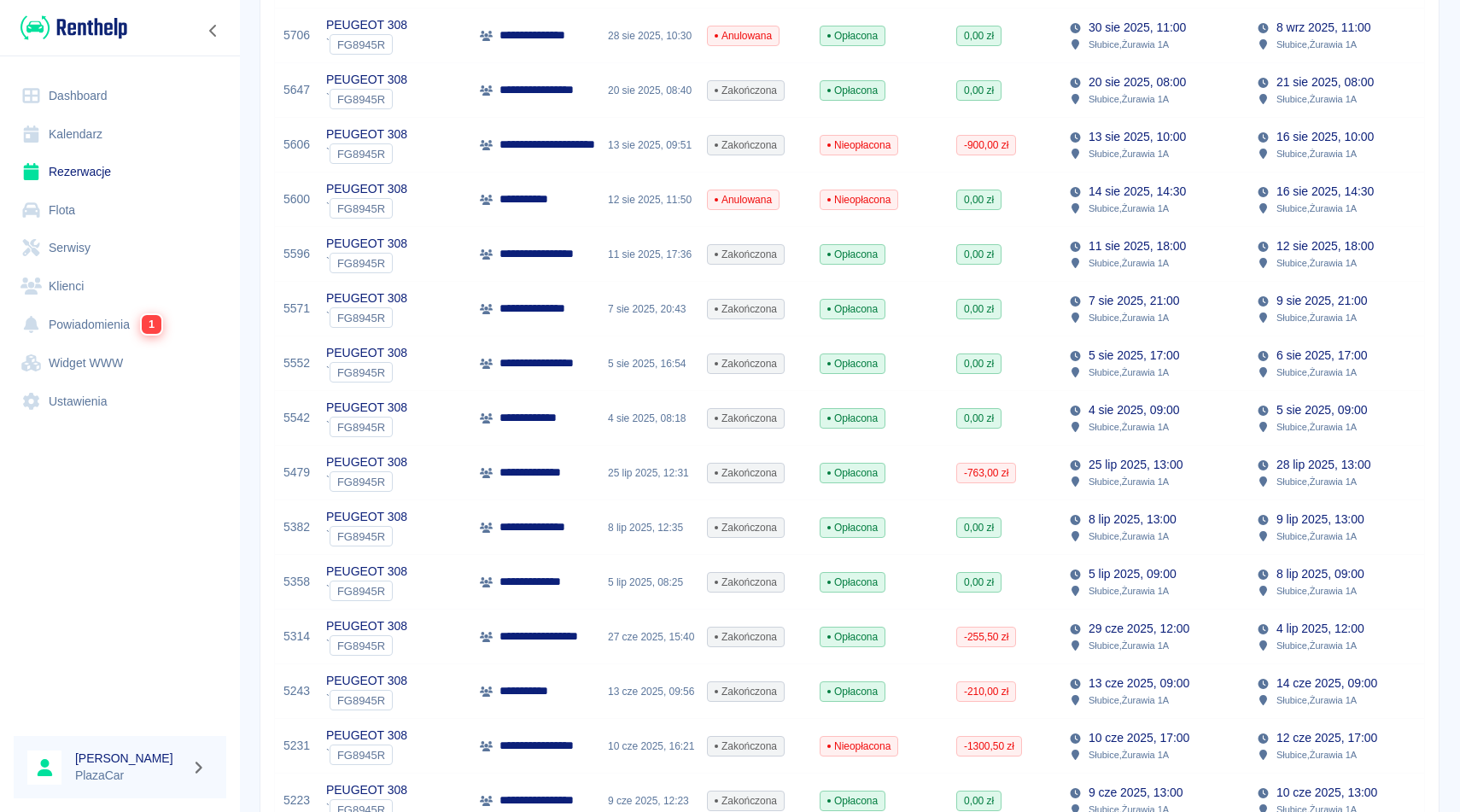
click at [1089, 539] on p "Słubice , Żurawia 1A" at bounding box center [1128, 536] width 80 height 15
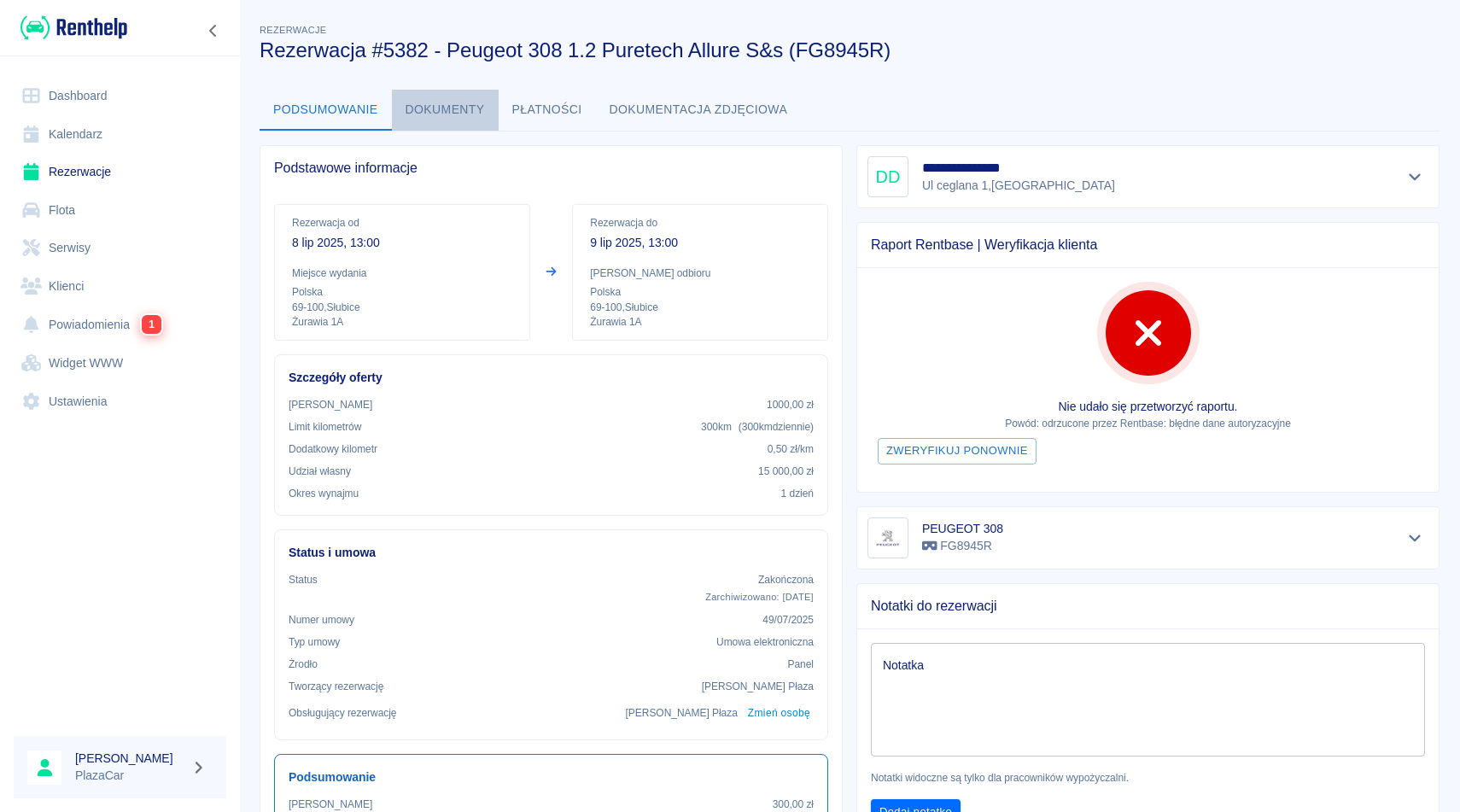
click at [448, 121] on button "Dokumenty" at bounding box center [445, 110] width 107 height 41
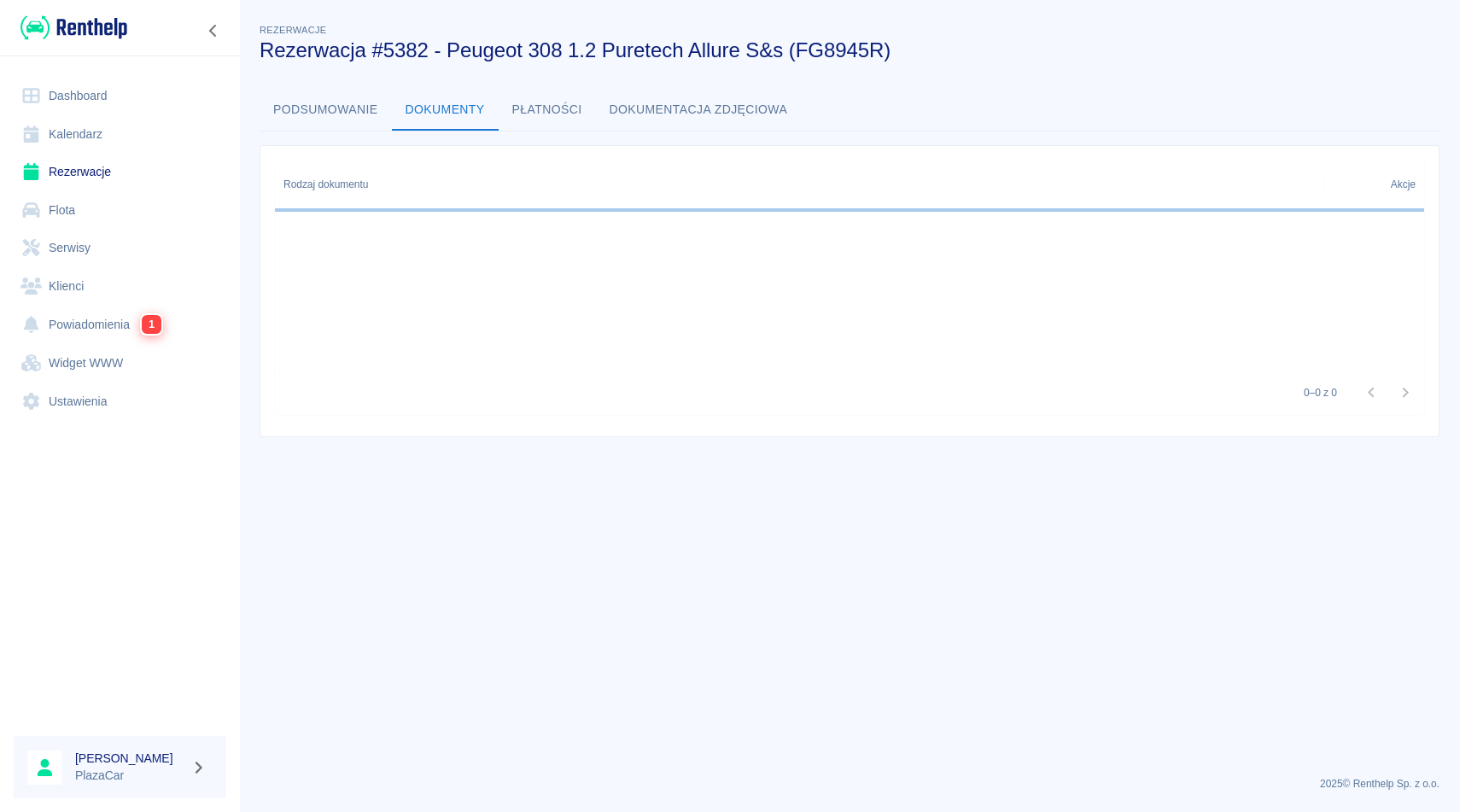
click at [448, 121] on button "Dokumenty" at bounding box center [445, 110] width 107 height 41
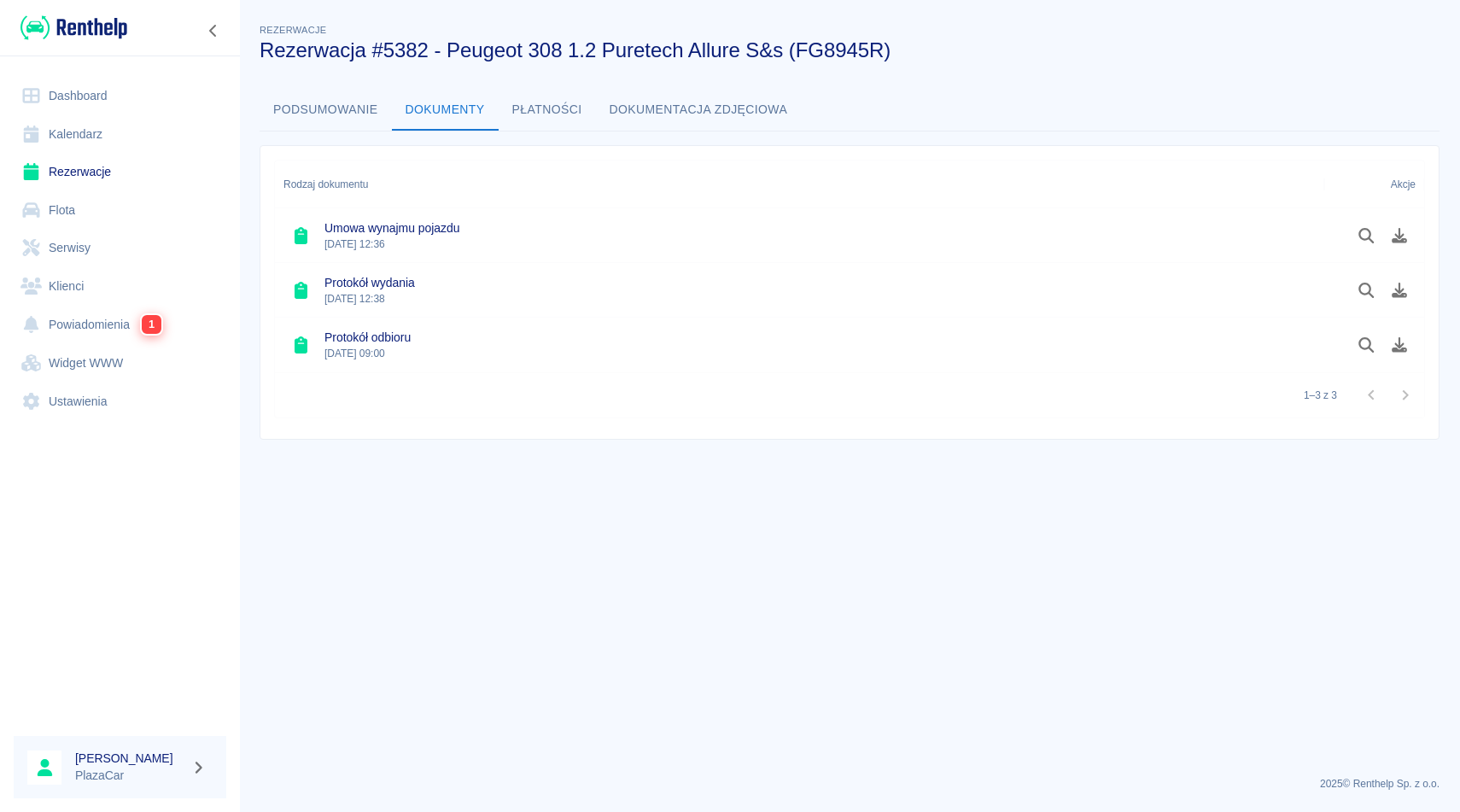
click at [475, 351] on div "Protokół odbioru [DATE] 09:00" at bounding box center [799, 344] width 1049 height 54
click at [558, 96] on button "Płatności" at bounding box center [547, 110] width 97 height 41
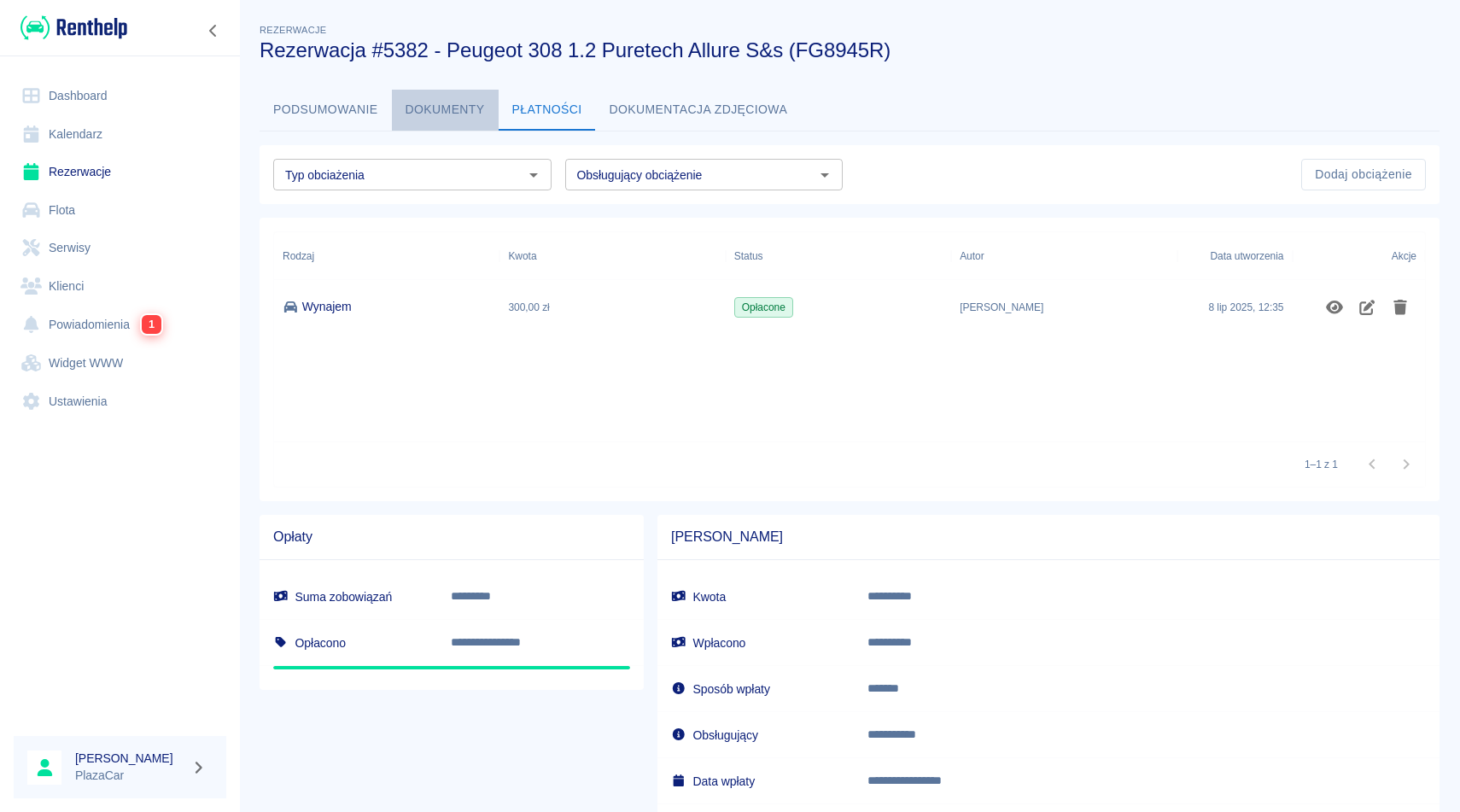
click at [475, 108] on button "Dokumenty" at bounding box center [445, 110] width 107 height 41
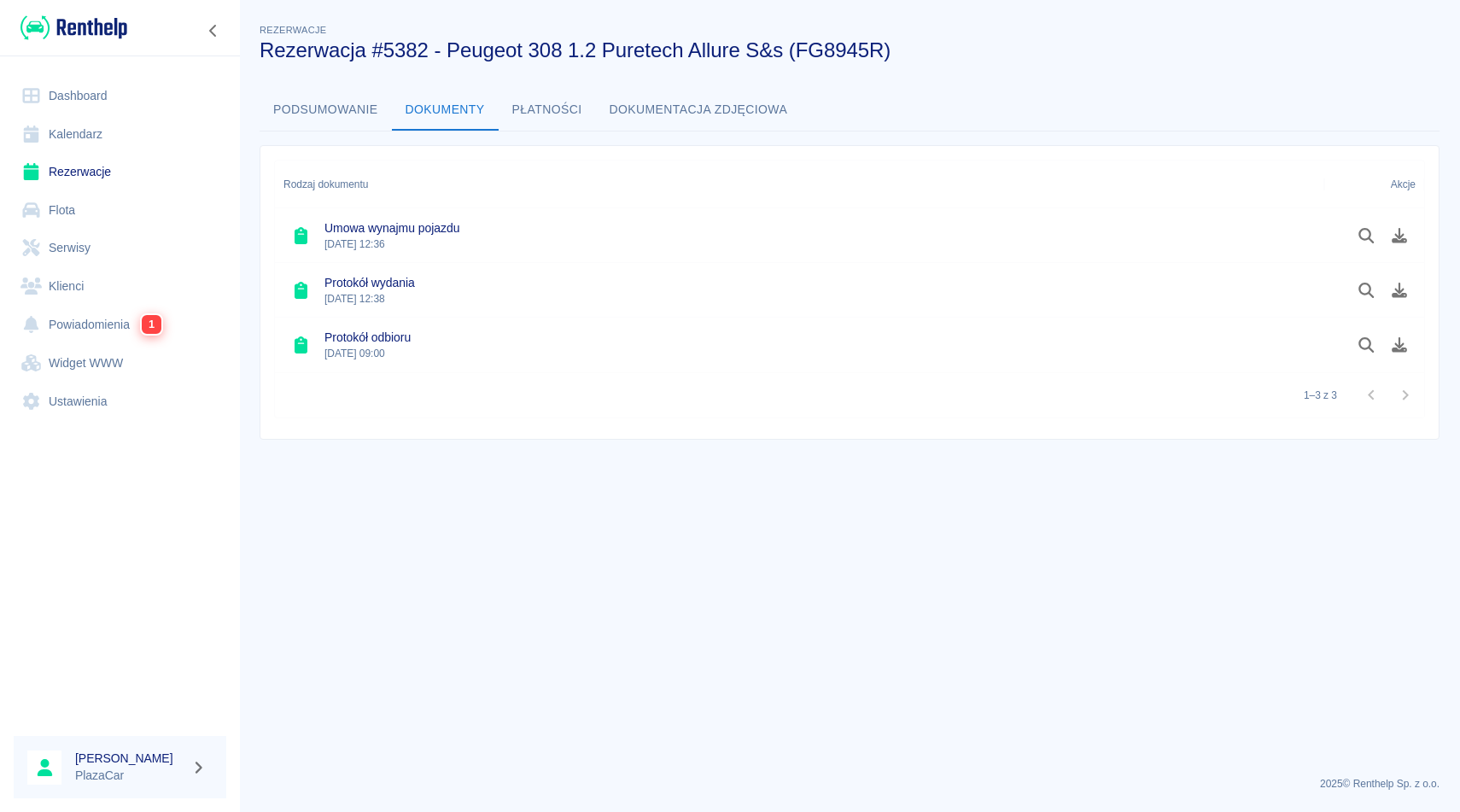
click at [549, 113] on button "Płatności" at bounding box center [547, 110] width 97 height 41
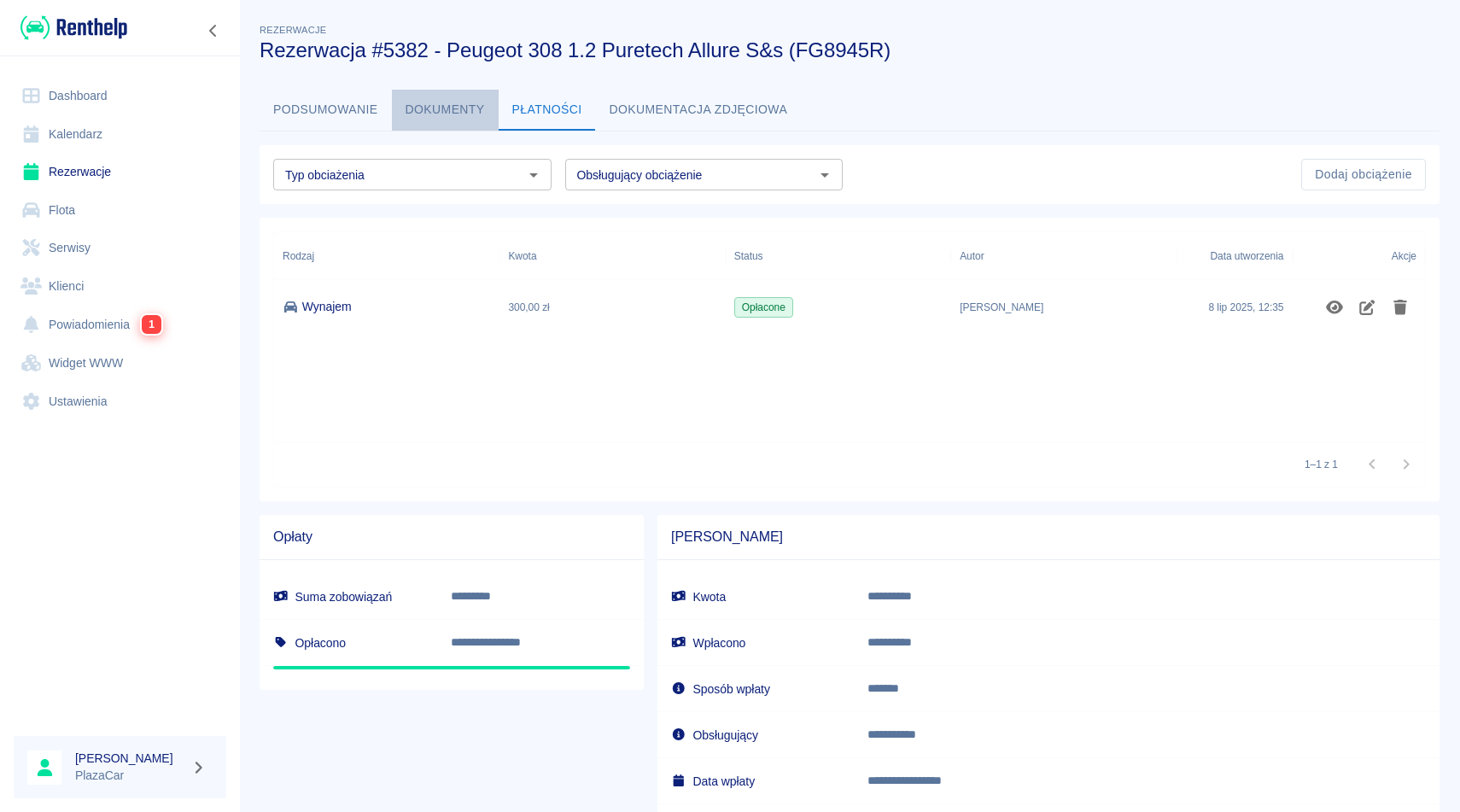
click at [466, 115] on button "Dokumenty" at bounding box center [445, 110] width 107 height 41
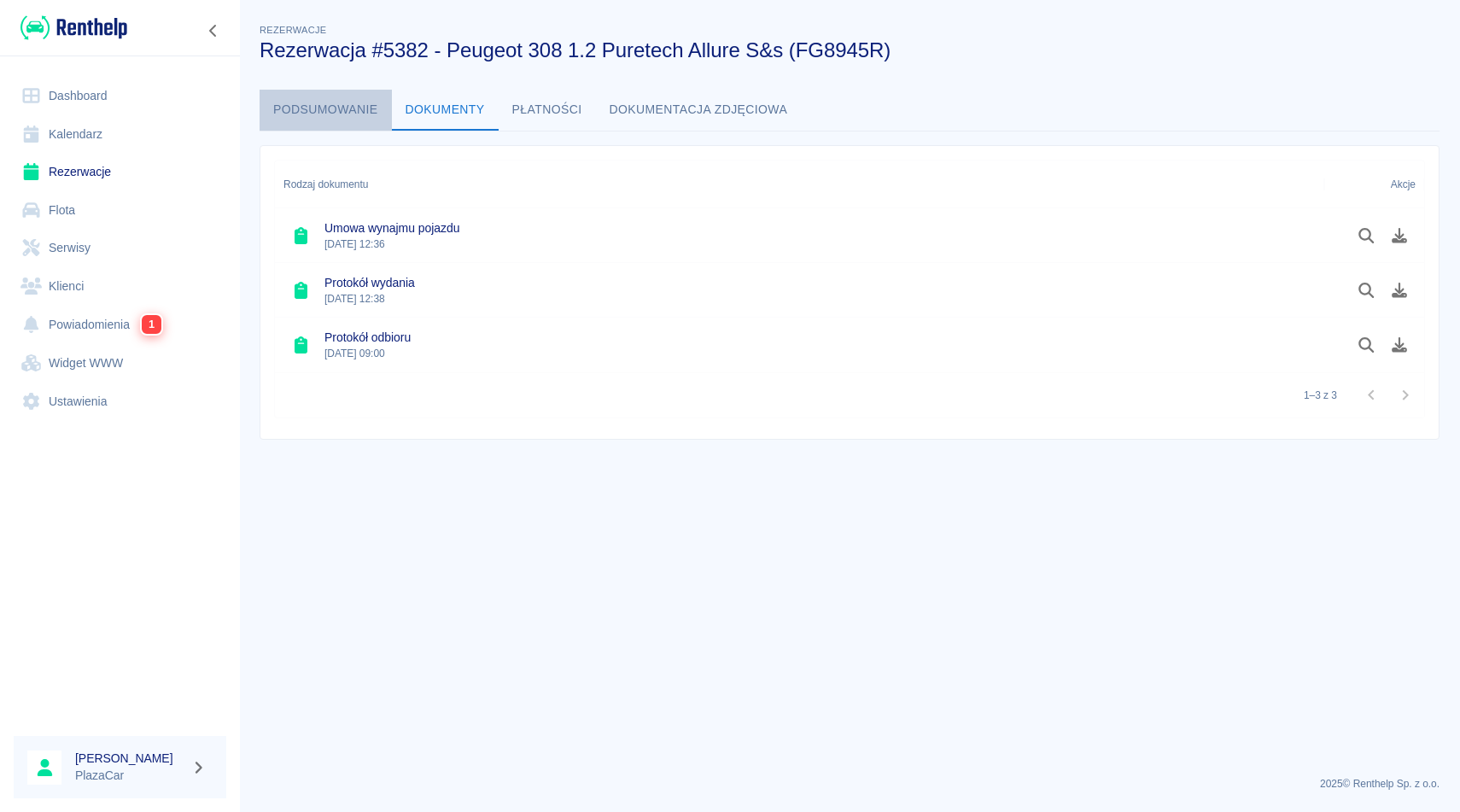
click at [368, 112] on button "Podsumowanie" at bounding box center [326, 110] width 133 height 41
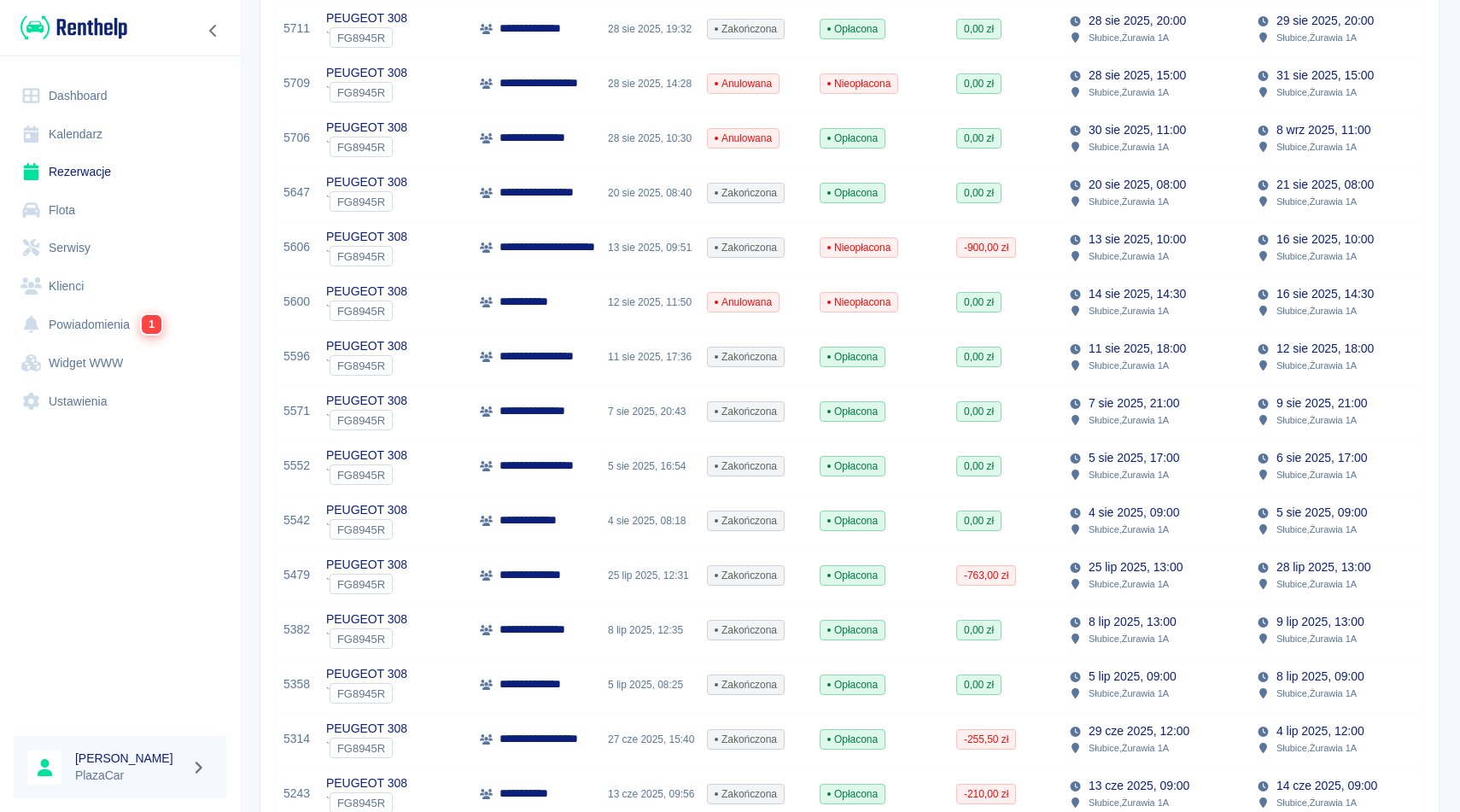
scroll to position [546, 0]
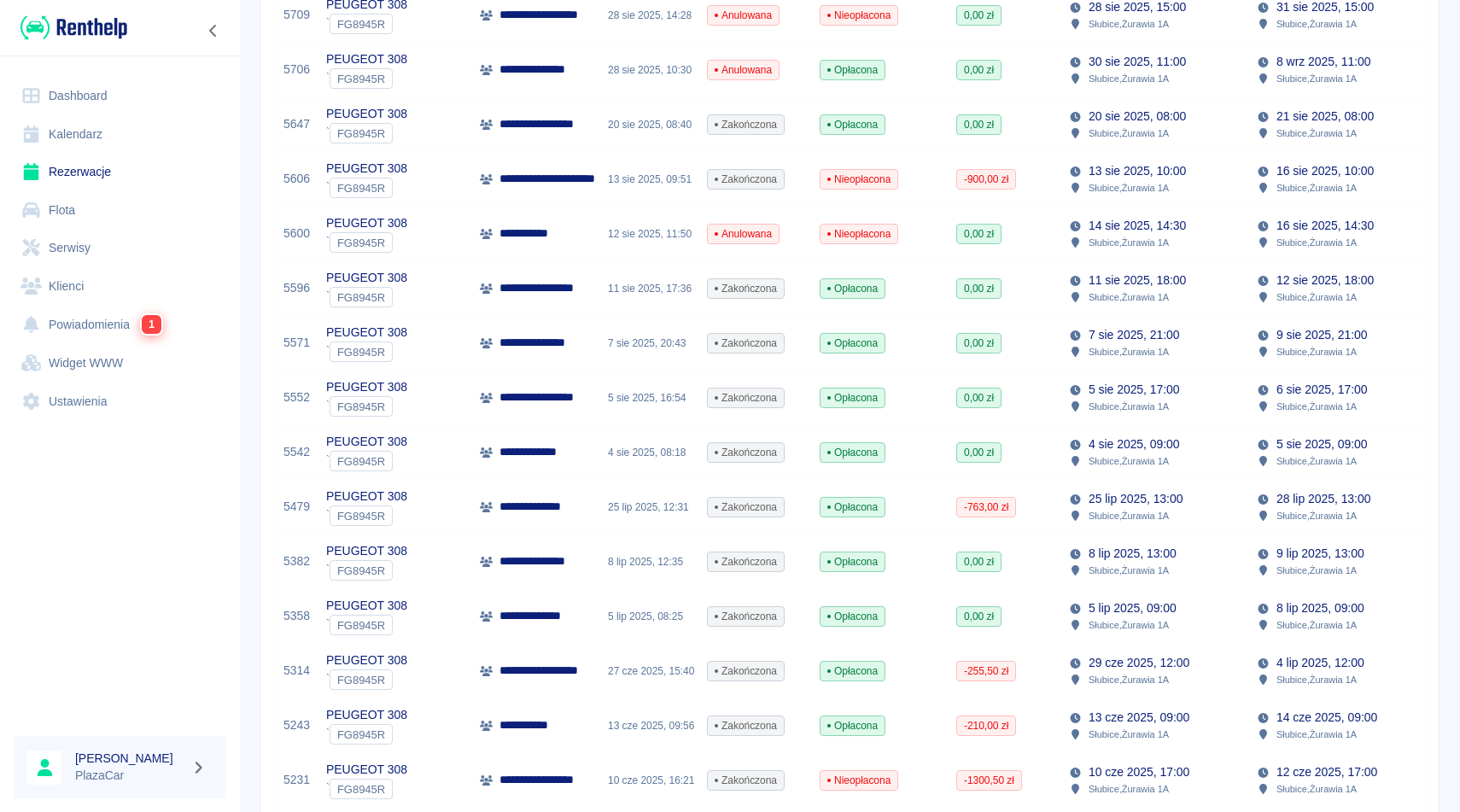
click at [542, 679] on p "**********" at bounding box center [549, 670] width 98 height 18
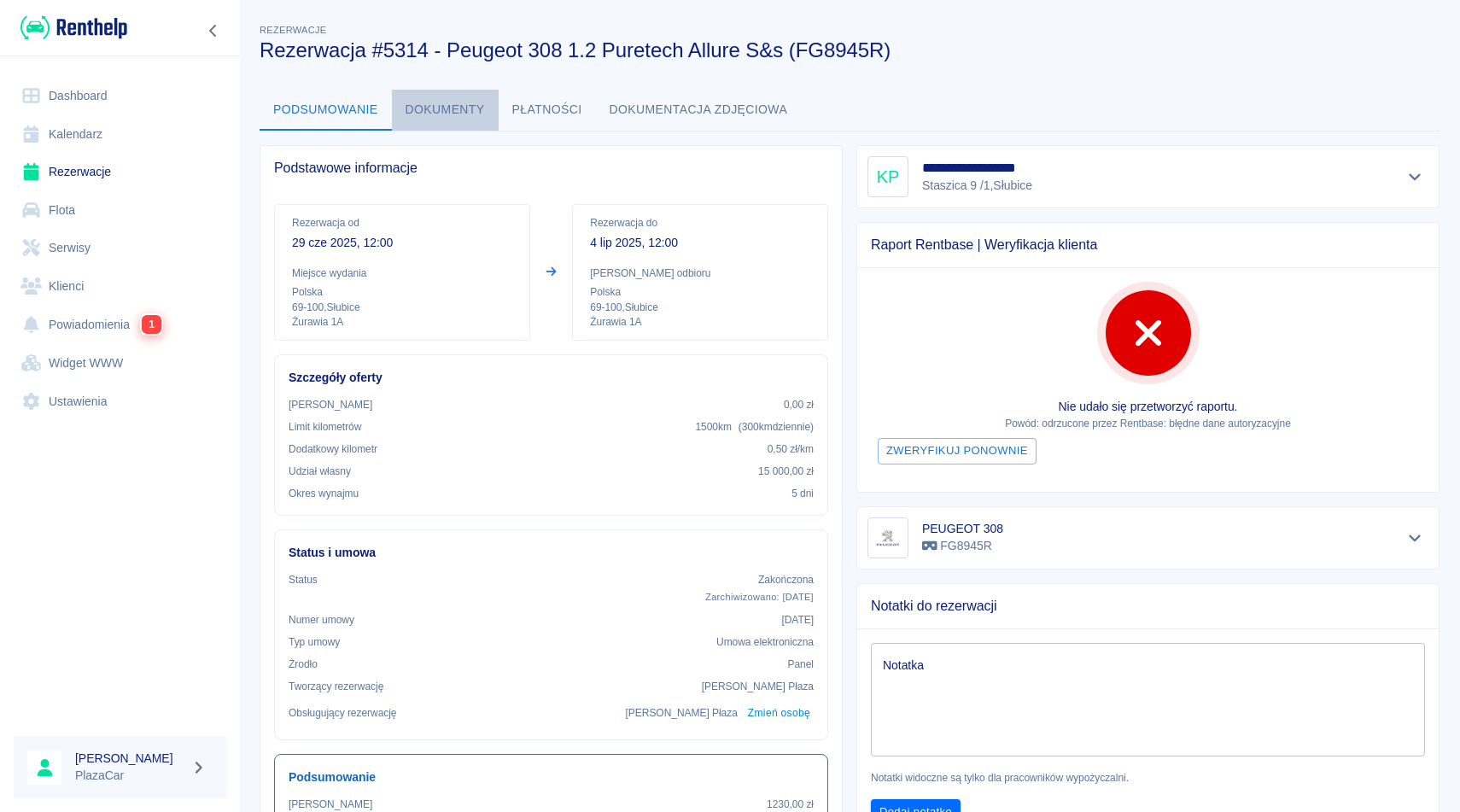
click at [411, 111] on button "Dokumenty" at bounding box center [445, 110] width 107 height 41
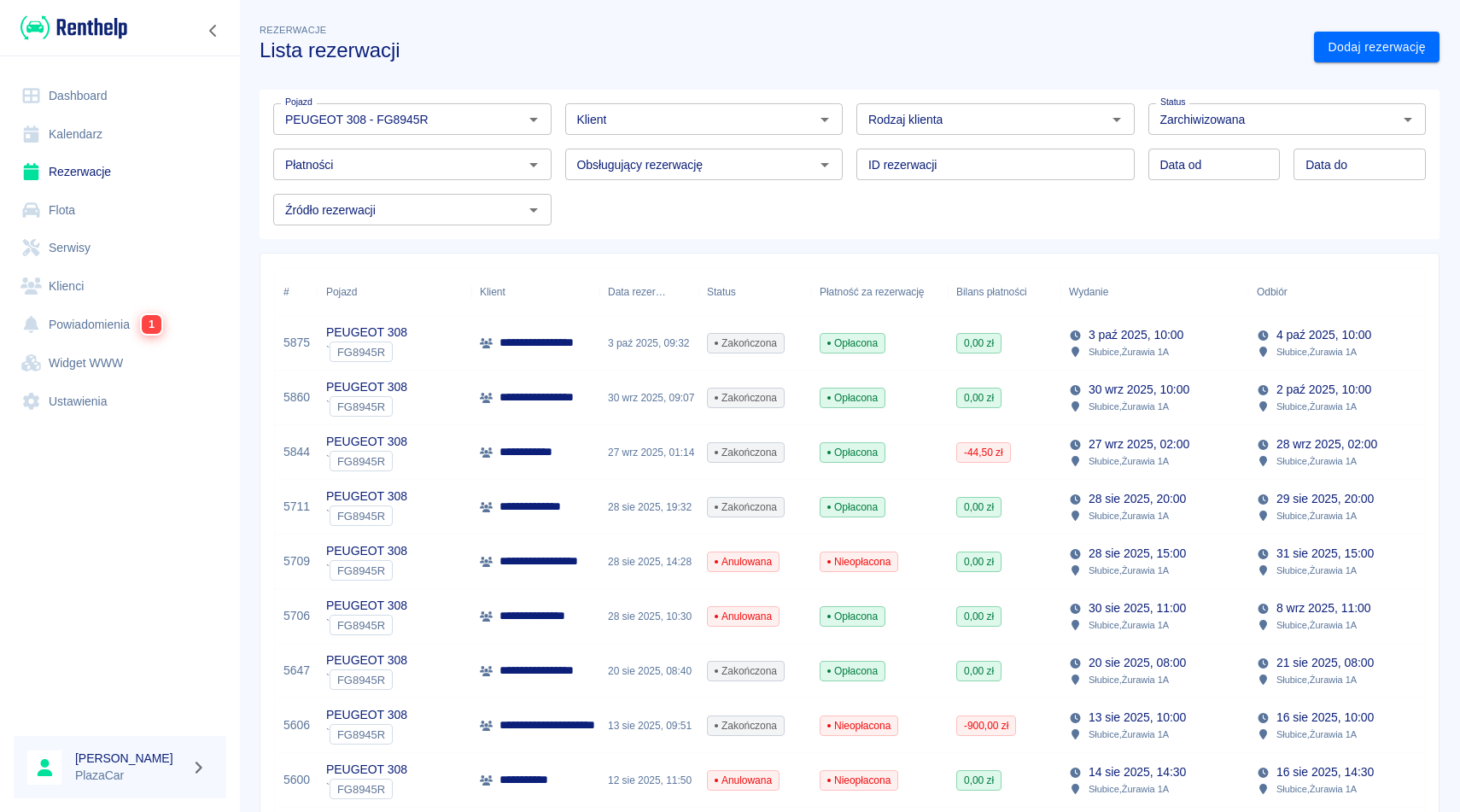
click at [826, 55] on h3 "Lista rezerwacji" at bounding box center [780, 51] width 1041 height 24
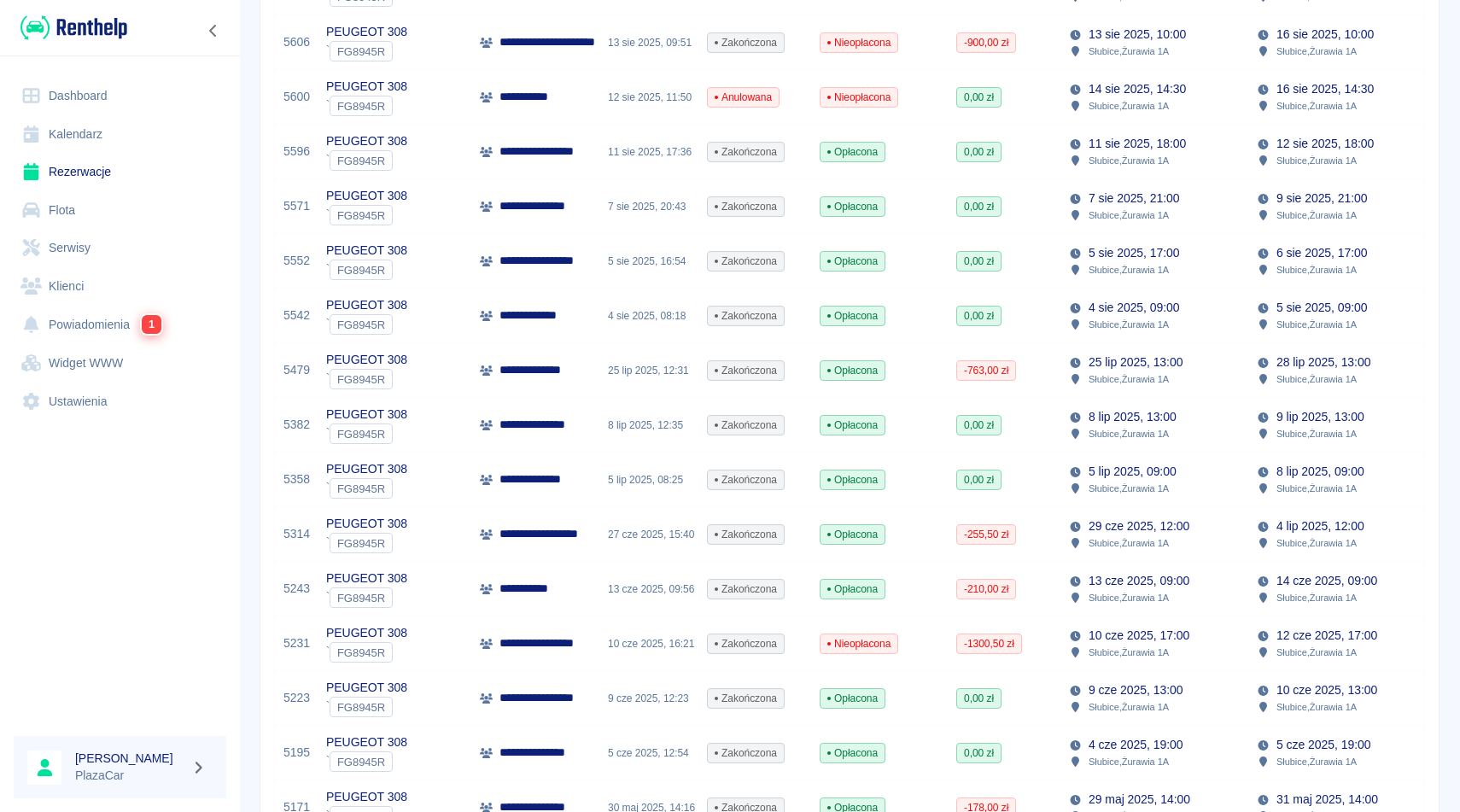
scroll to position [717, 0]
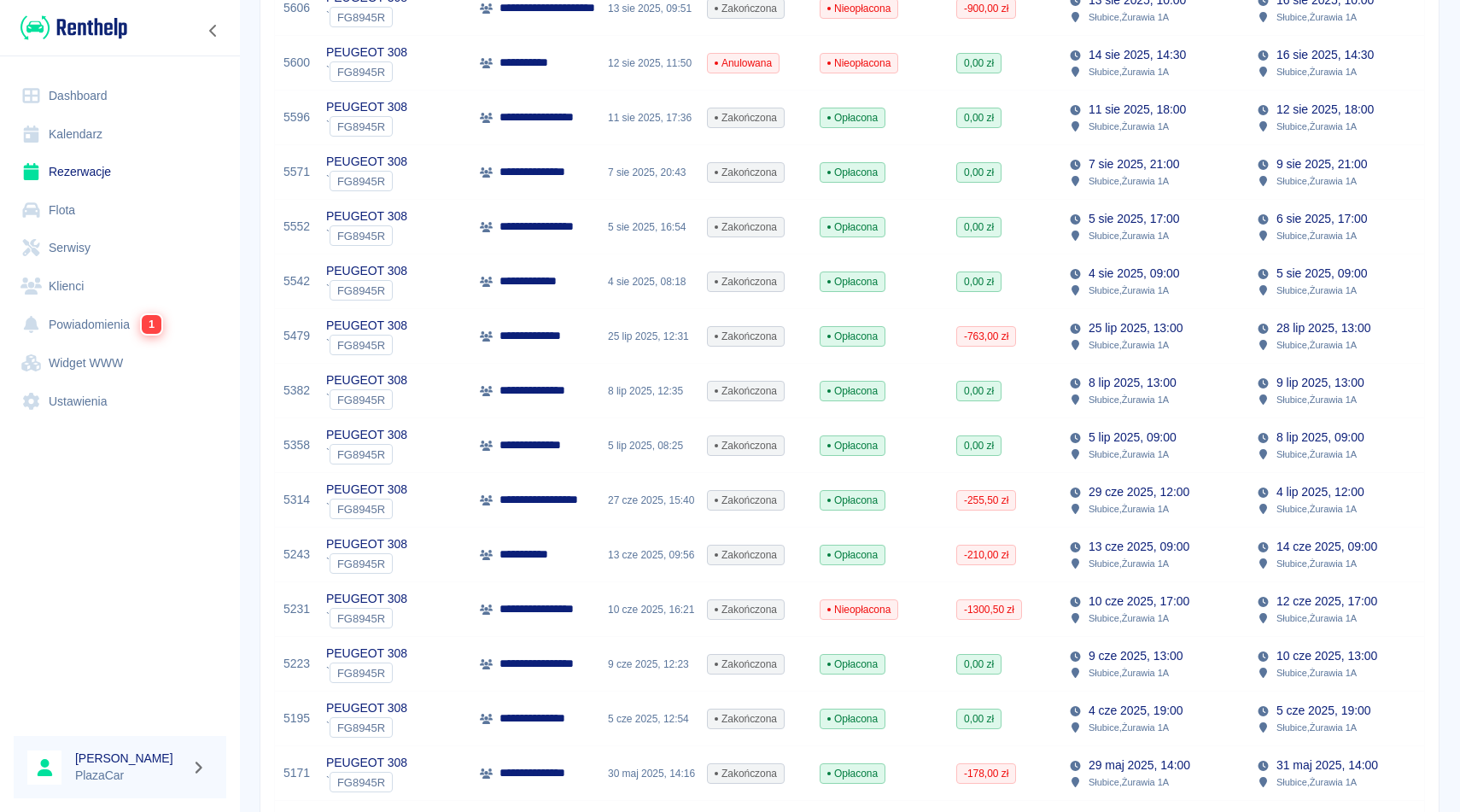
click at [540, 446] on p "**********" at bounding box center [536, 444] width 73 height 18
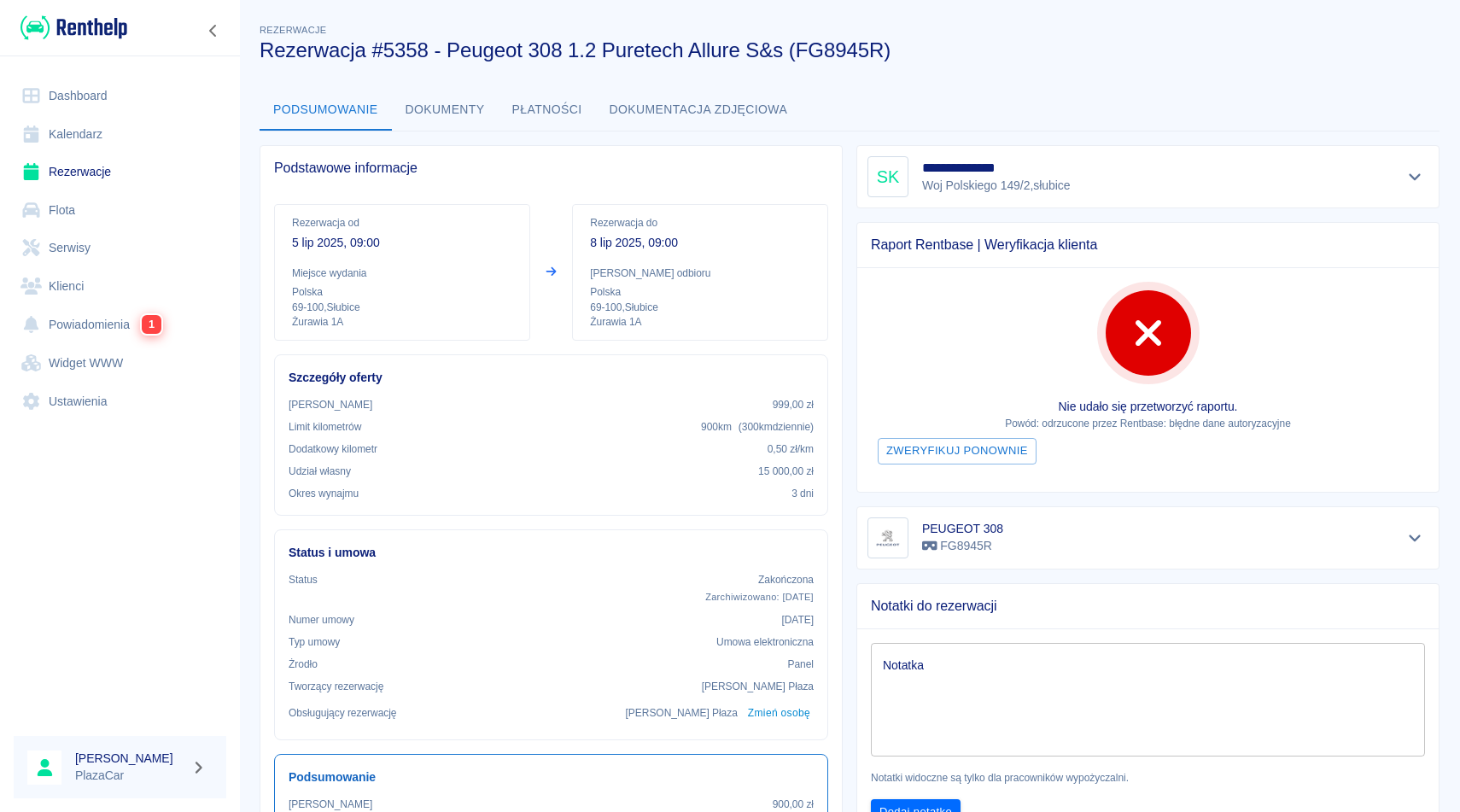
click at [426, 102] on button "Dokumenty" at bounding box center [445, 110] width 107 height 41
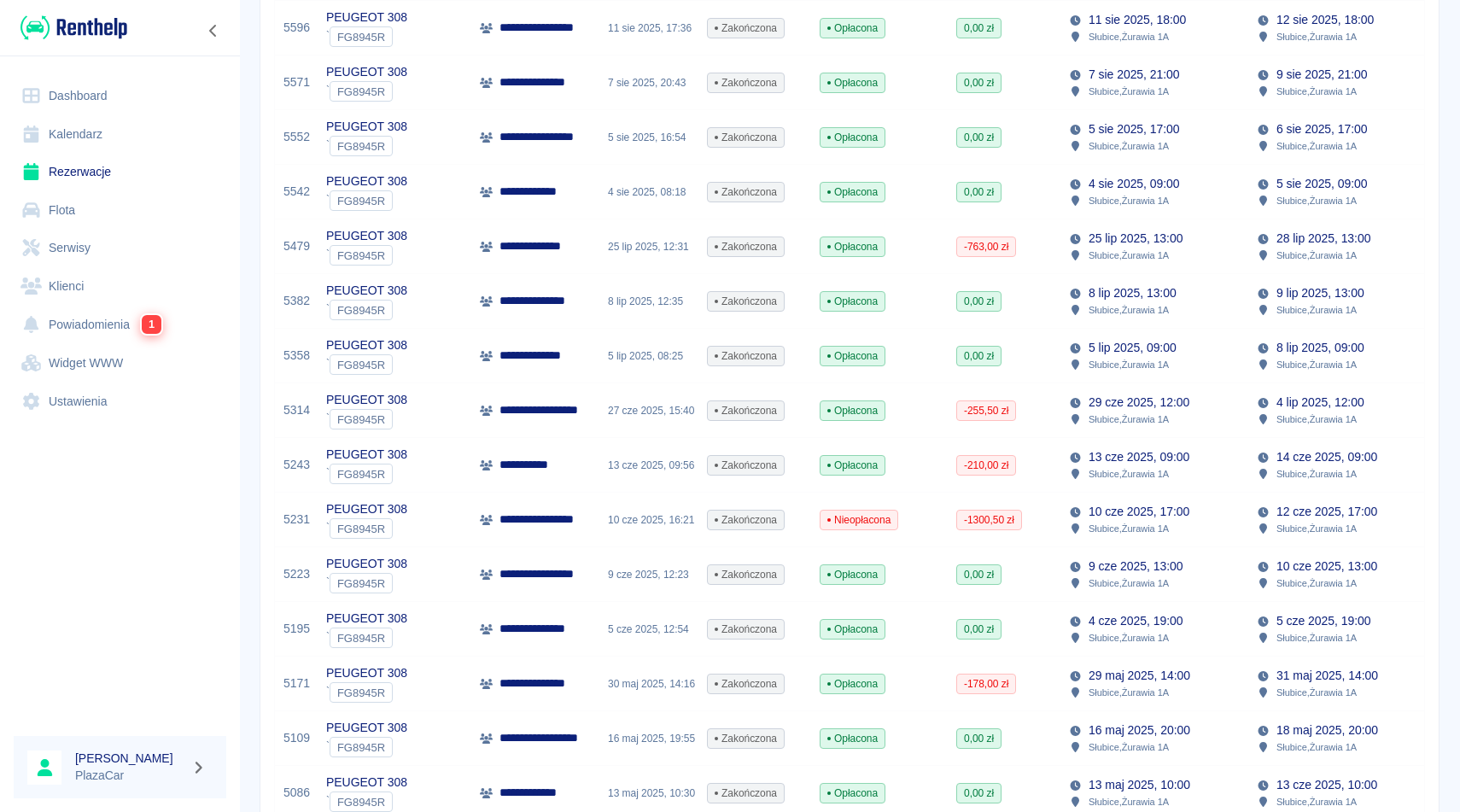
scroll to position [819, 0]
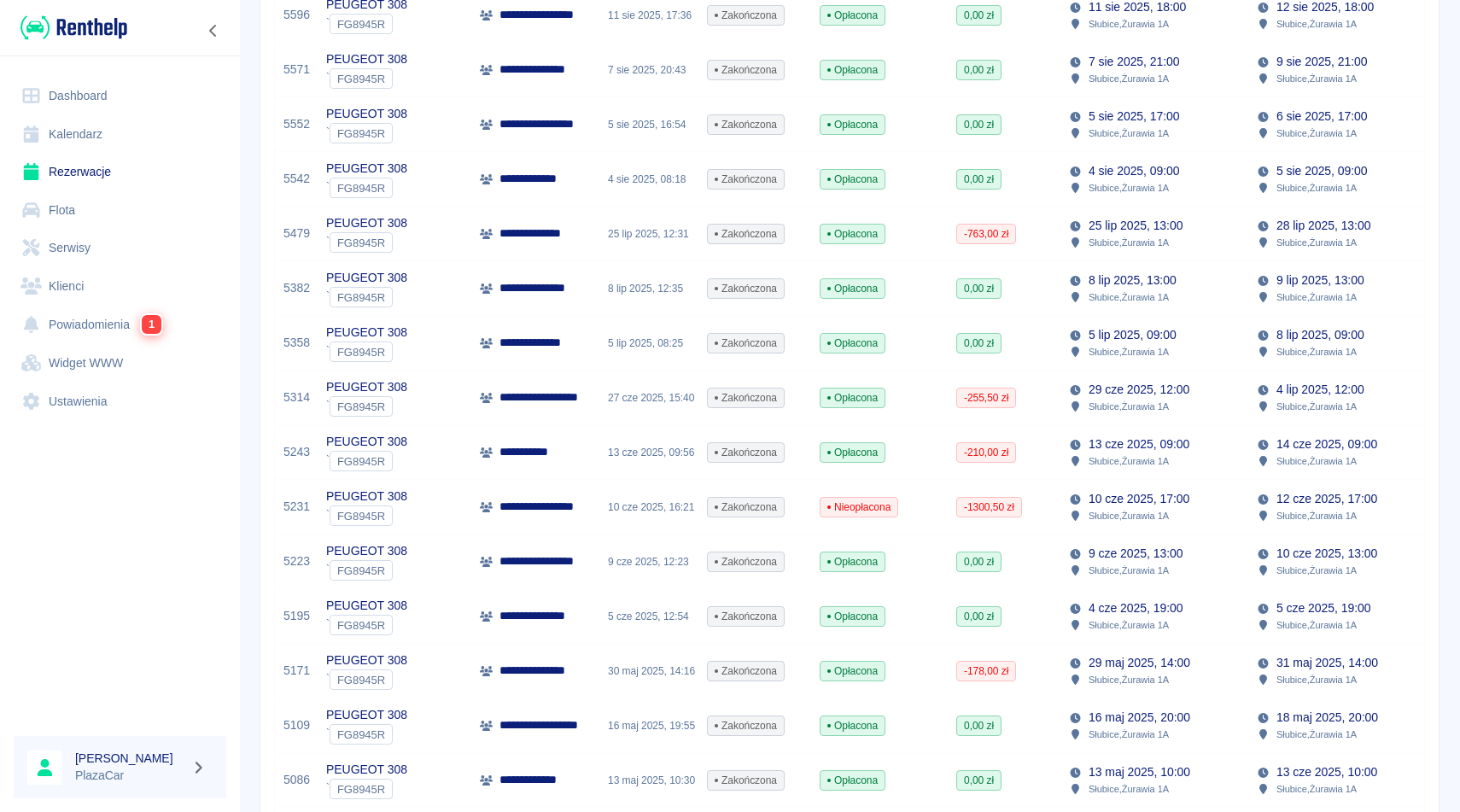
click at [1033, 294] on div "0,00 zł" at bounding box center [1003, 288] width 113 height 54
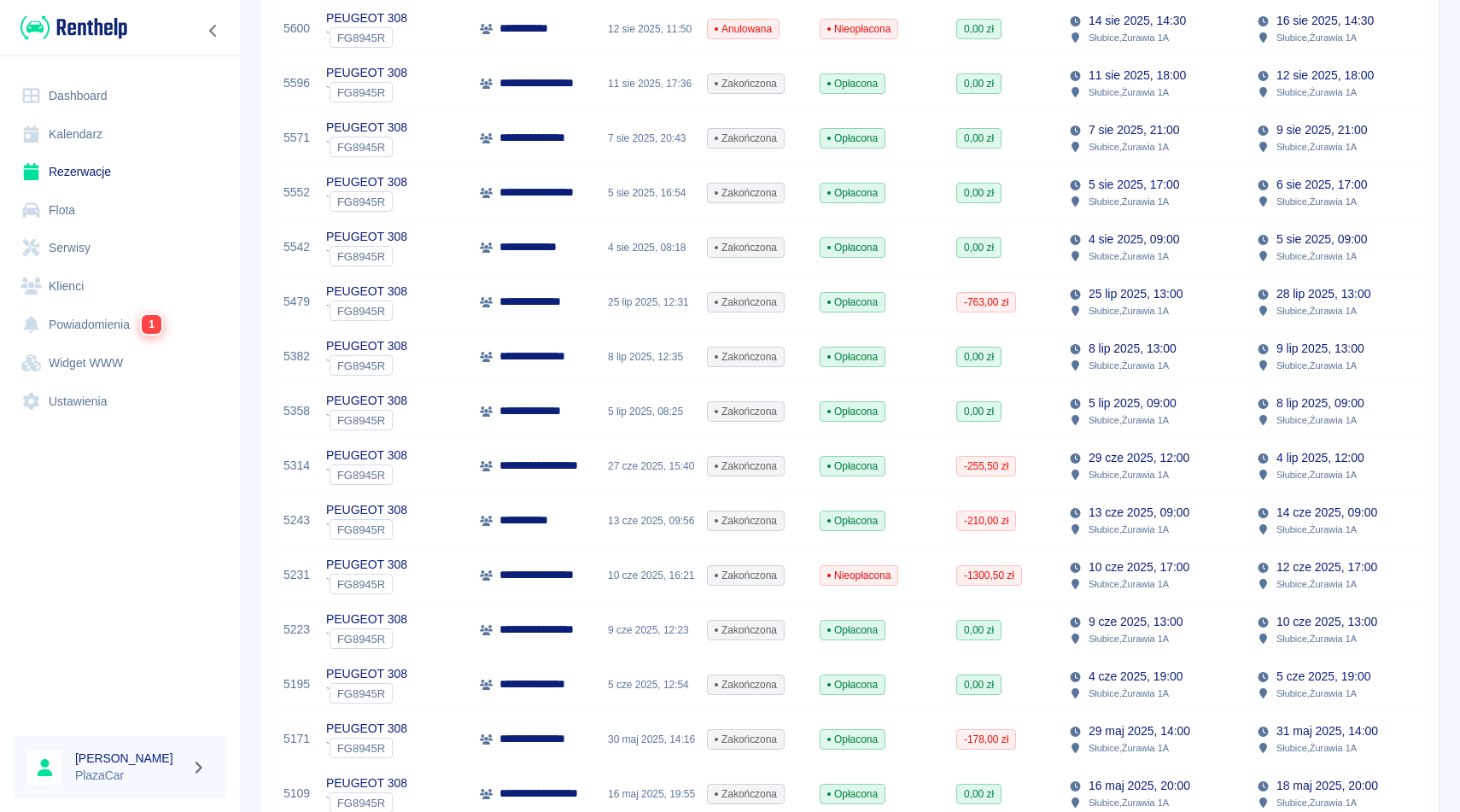
scroll to position [785, 0]
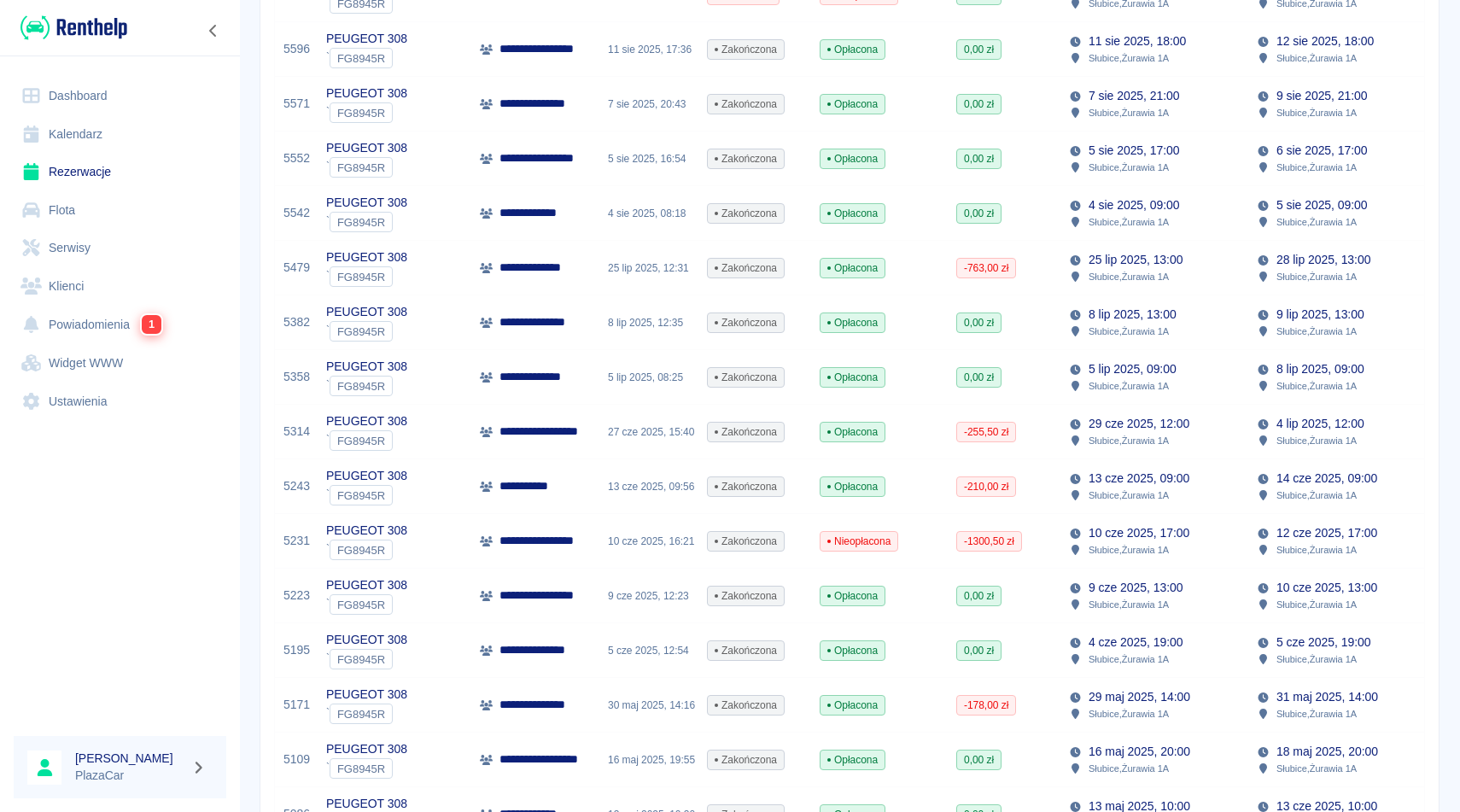
click at [547, 319] on p "**********" at bounding box center [543, 322] width 86 height 18
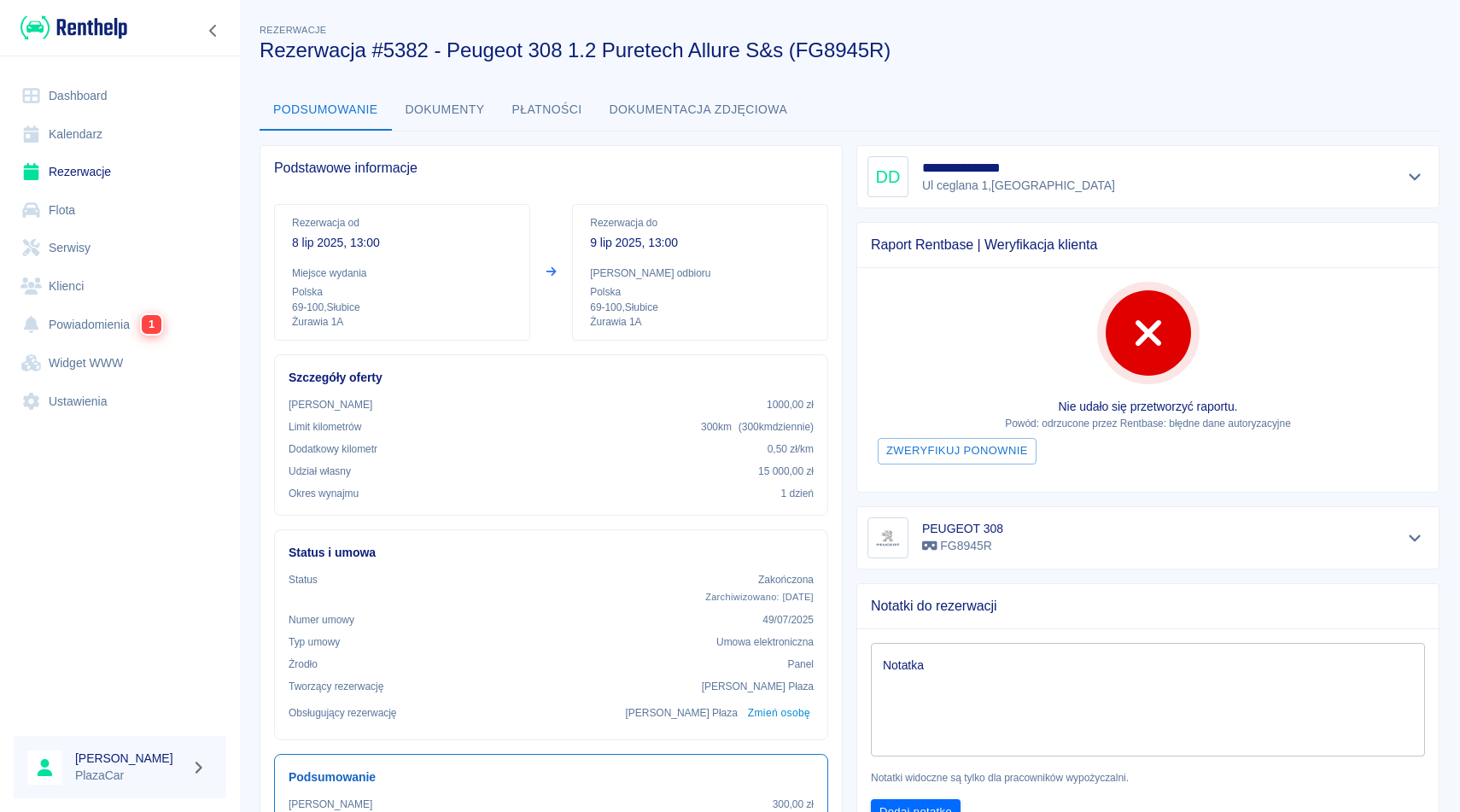
click at [997, 74] on div "**********" at bounding box center [849, 781] width 1221 height 1548
click at [1421, 182] on icon "Pokaż szczegóły" at bounding box center [1414, 177] width 20 height 15
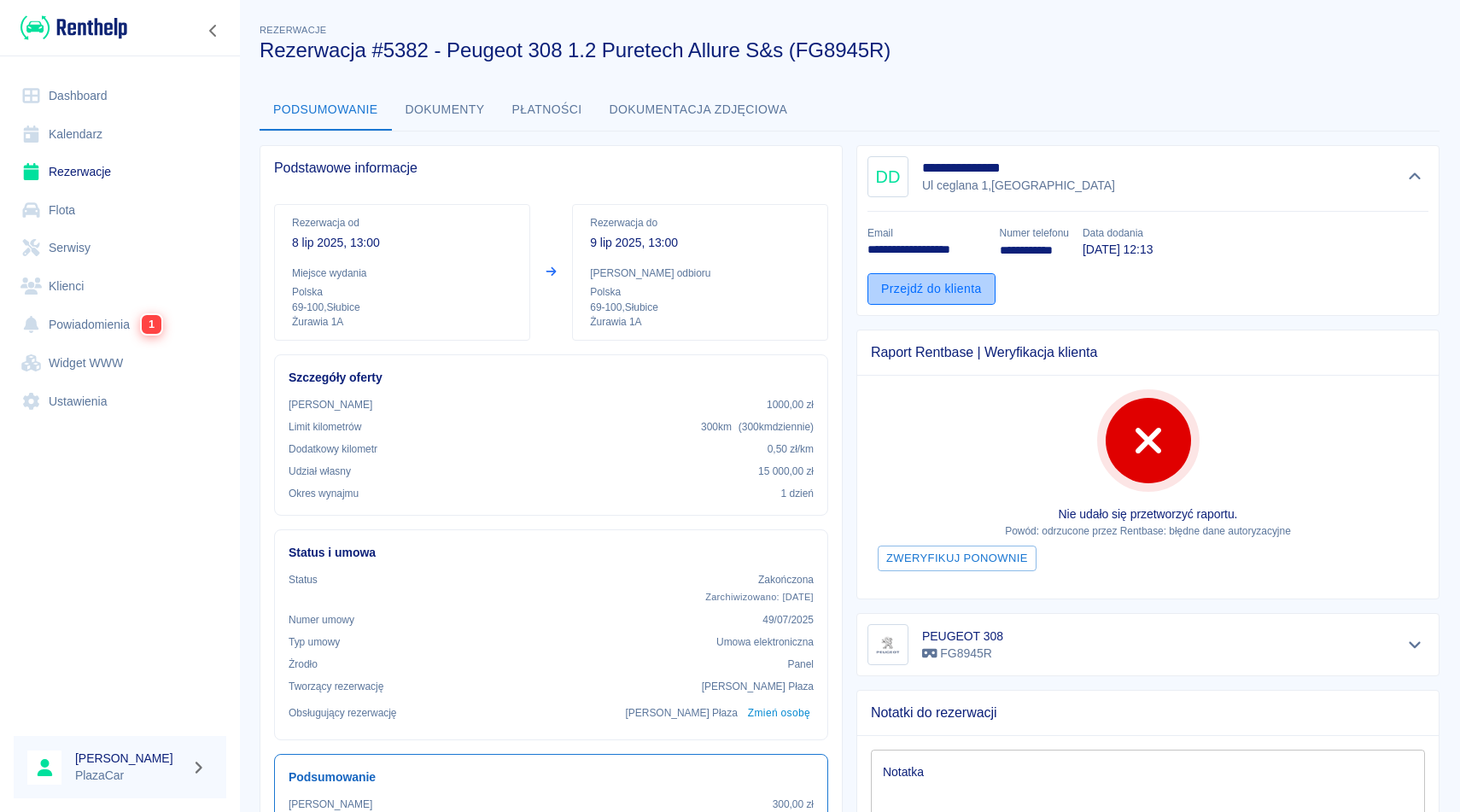
click at [972, 279] on link "Przejdź do klienta" at bounding box center [931, 288] width 128 height 32
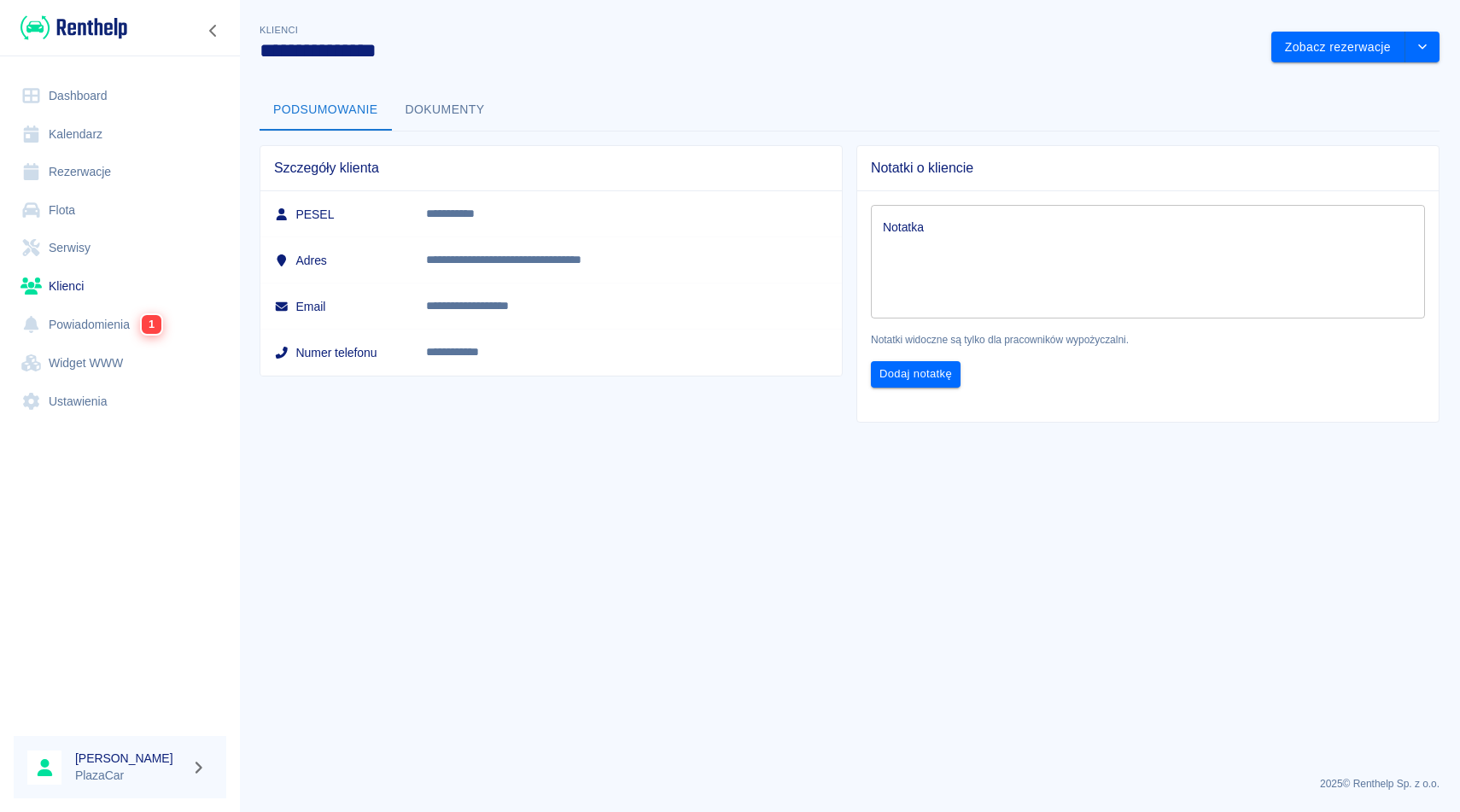
click at [959, 102] on div "Podsumowanie Dokumenty" at bounding box center [849, 110] width 1180 height 41
click at [959, 90] on div "Podsumowanie Dokumenty" at bounding box center [849, 110] width 1180 height 41
click at [451, 96] on button "Dokumenty" at bounding box center [445, 110] width 107 height 41
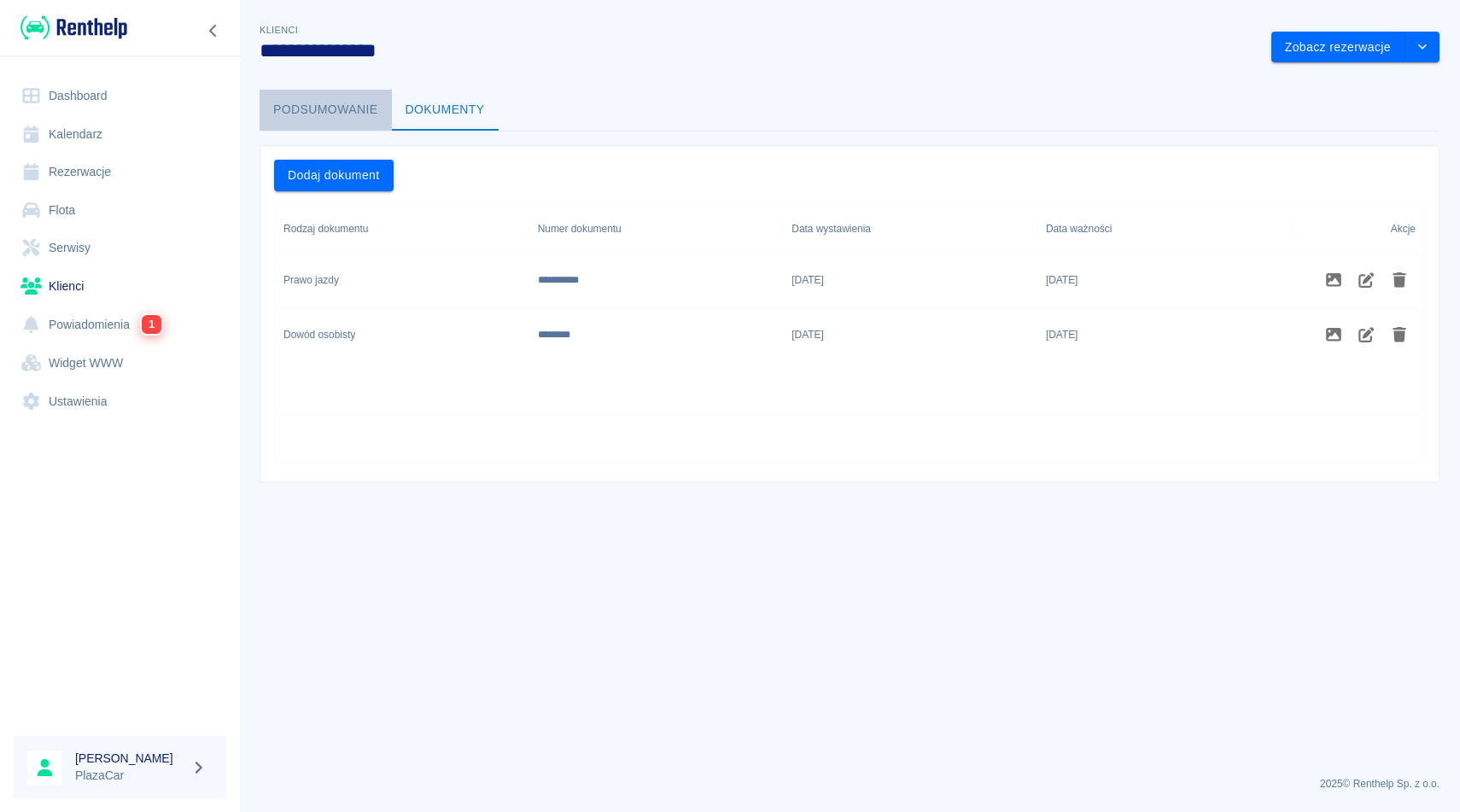
click at [353, 117] on button "Podsumowanie" at bounding box center [326, 110] width 133 height 41
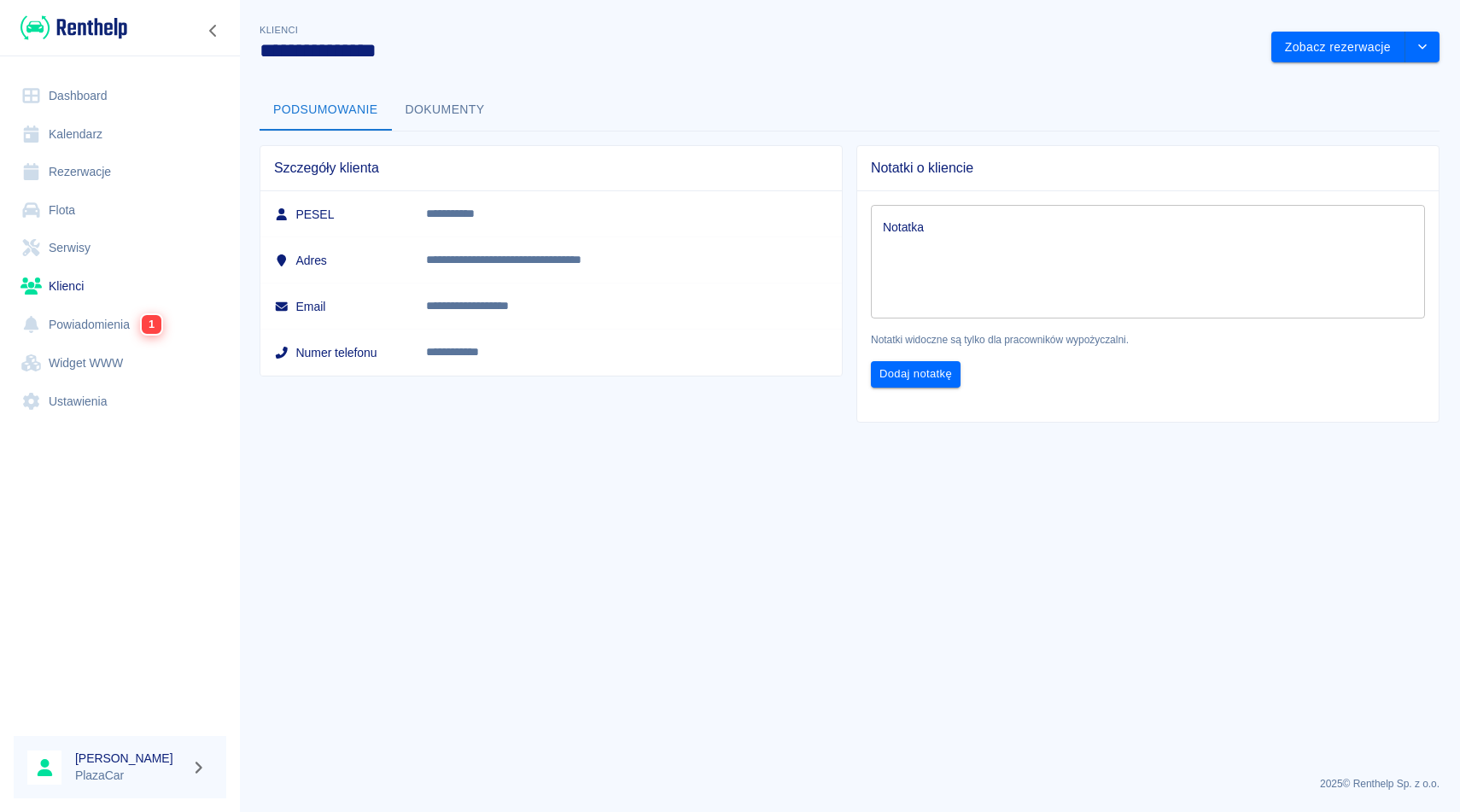
click at [463, 115] on button "Dokumenty" at bounding box center [445, 110] width 107 height 41
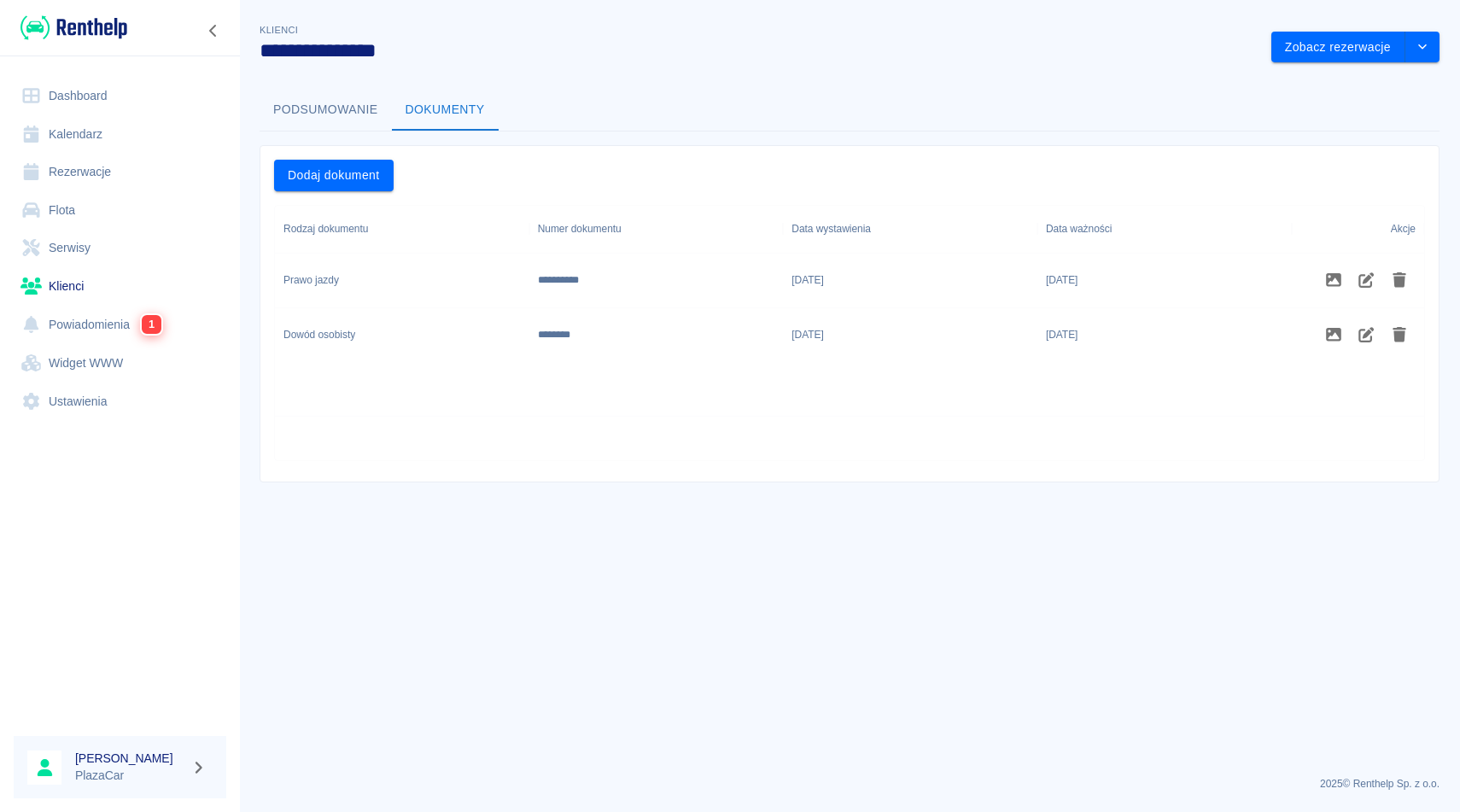
click at [454, 274] on div "Prawo jazdy" at bounding box center [401, 280] width 254 height 54
click at [1333, 285] on icon "Zdjęcia" at bounding box center [1333, 280] width 16 height 14
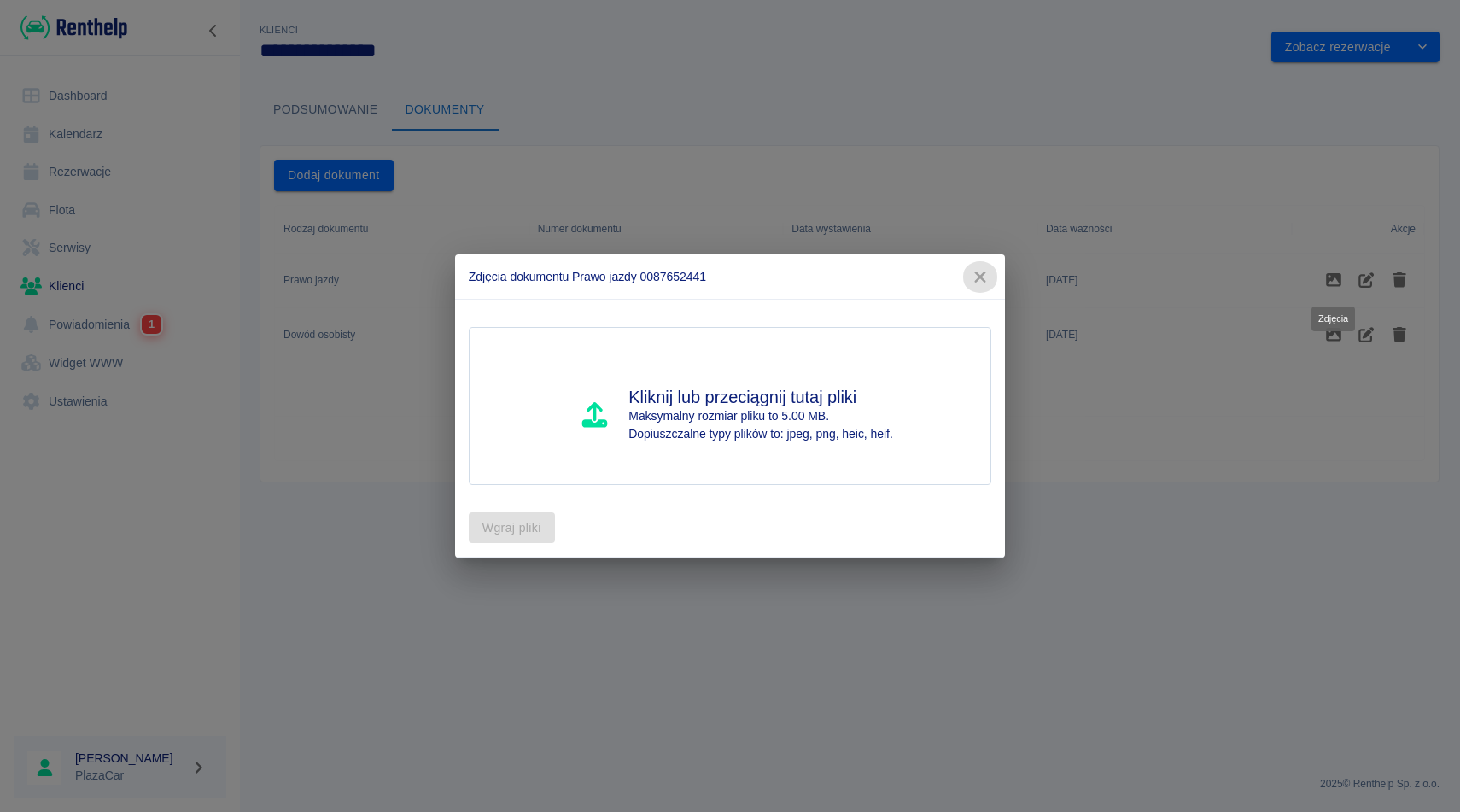
click at [971, 270] on icon "button" at bounding box center [980, 276] width 22 height 18
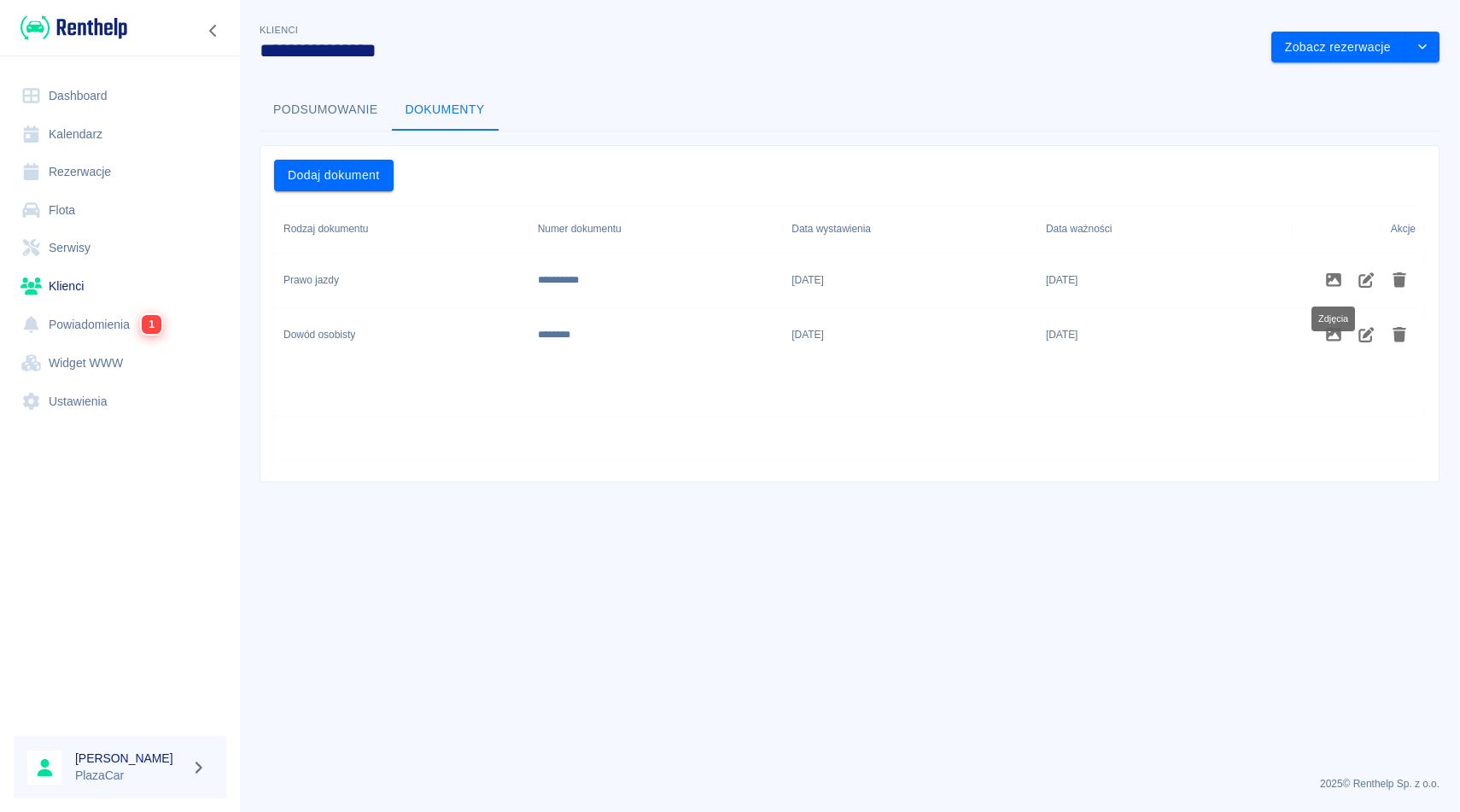
click at [949, 155] on div "Dodaj dokument" at bounding box center [842, 168] width 1165 height 46
click at [1338, 282] on icon "Zdjęcia" at bounding box center [1333, 280] width 16 height 14
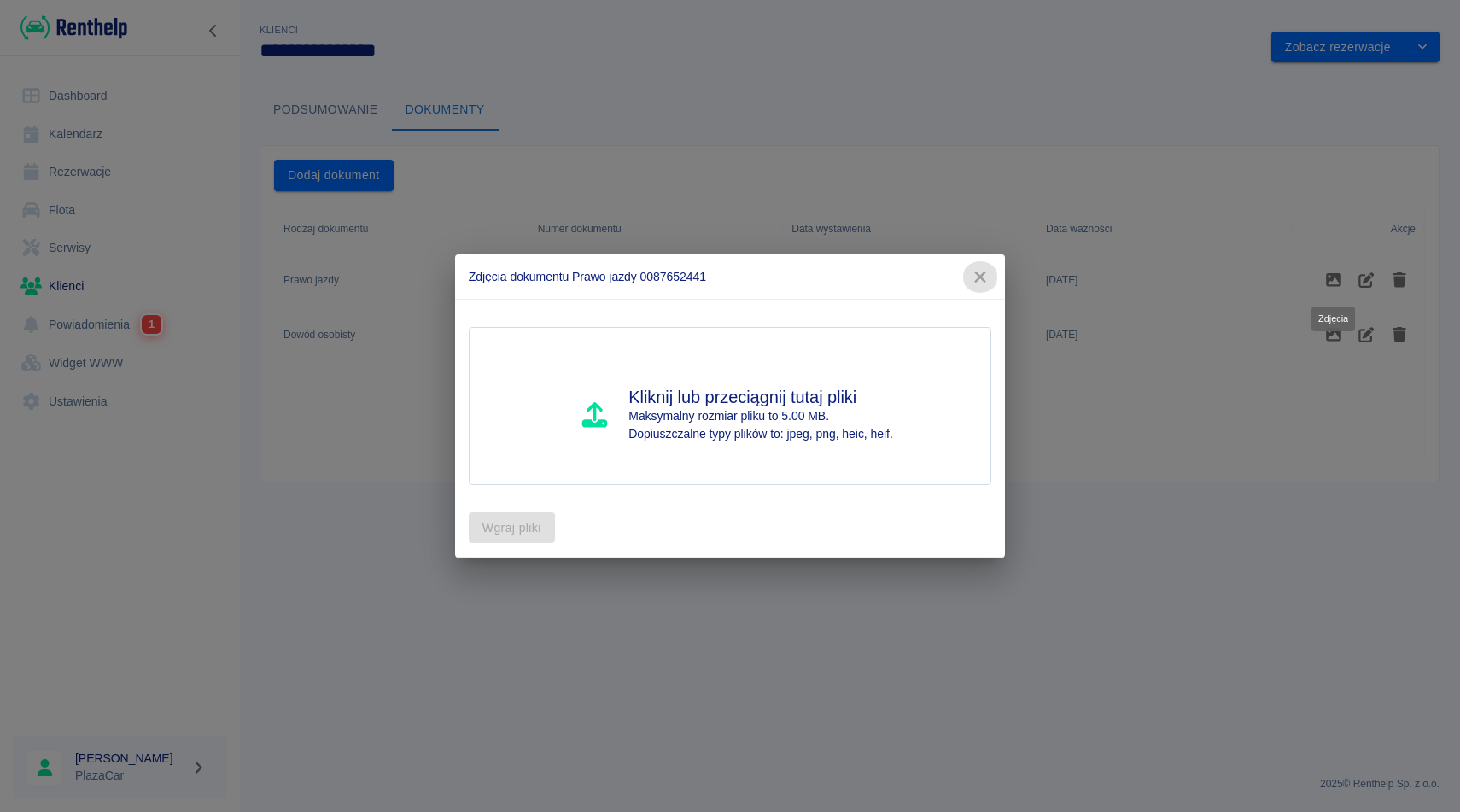
click at [983, 281] on icon "button" at bounding box center [980, 276] width 11 height 11
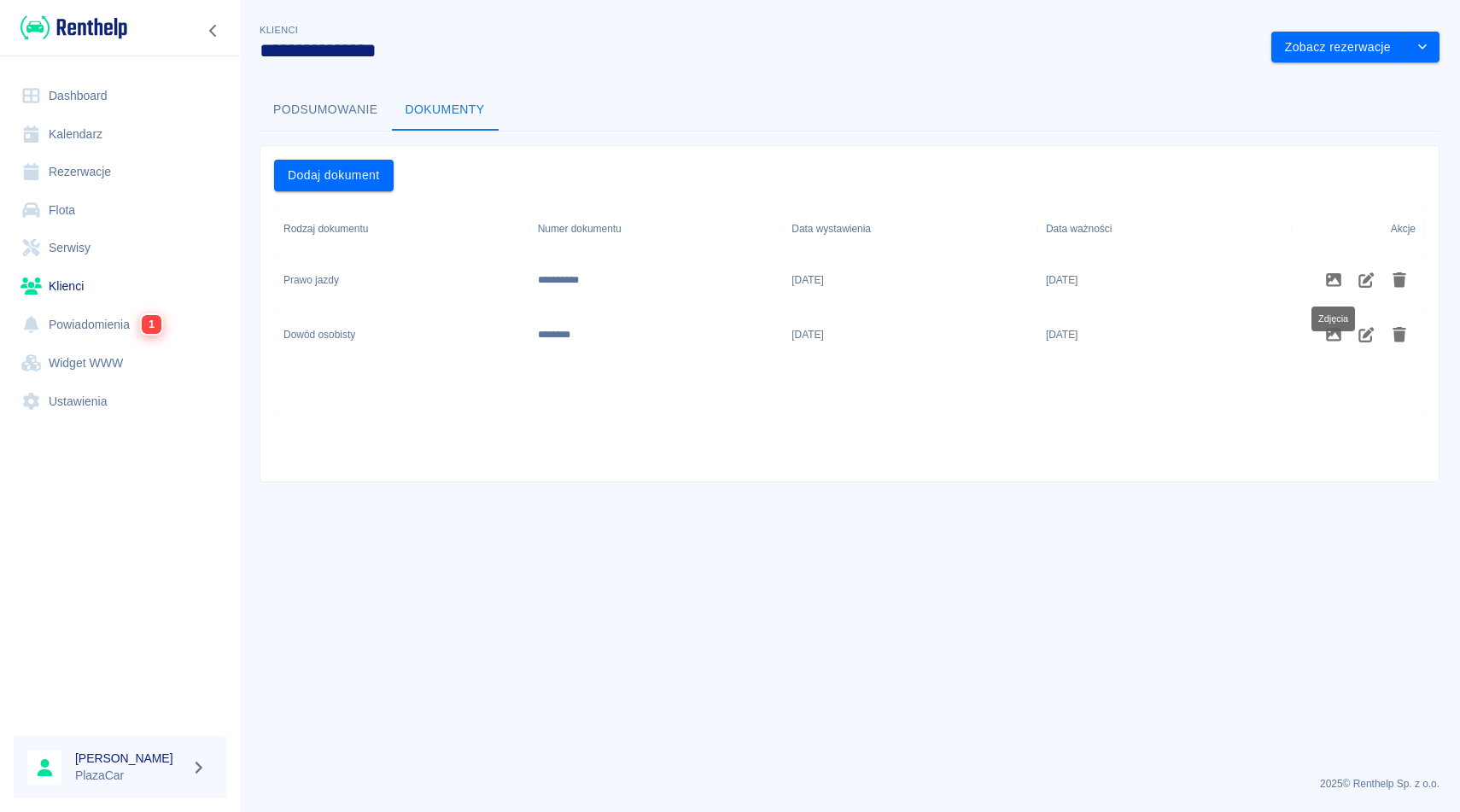
click at [669, 268] on div "**********" at bounding box center [656, 280] width 254 height 54
click at [606, 91] on div "Podsumowanie Dokumenty" at bounding box center [849, 110] width 1180 height 41
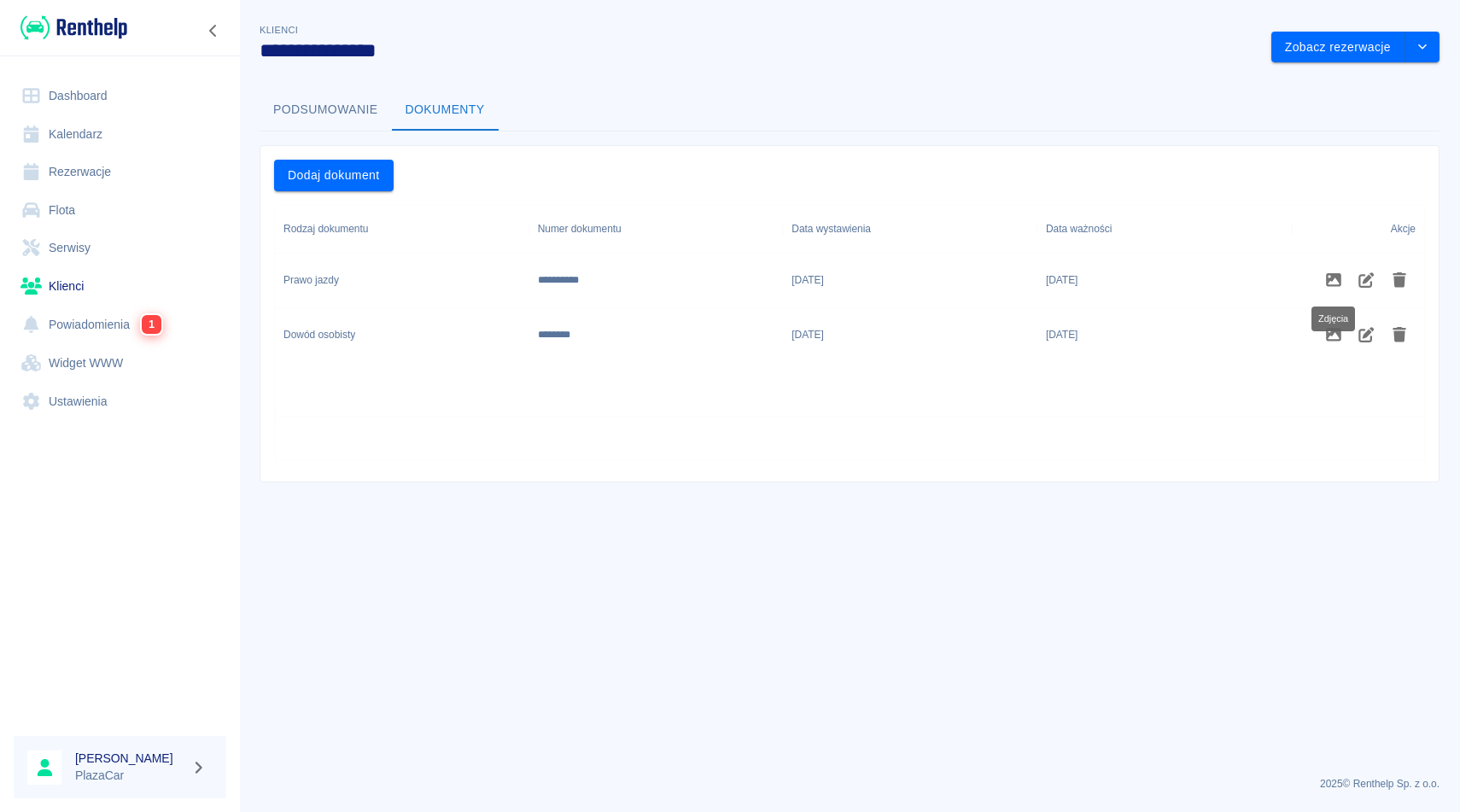
click at [606, 91] on div "Podsumowanie Dokumenty" at bounding box center [849, 110] width 1180 height 41
click at [324, 108] on button "Podsumowanie" at bounding box center [326, 110] width 133 height 41
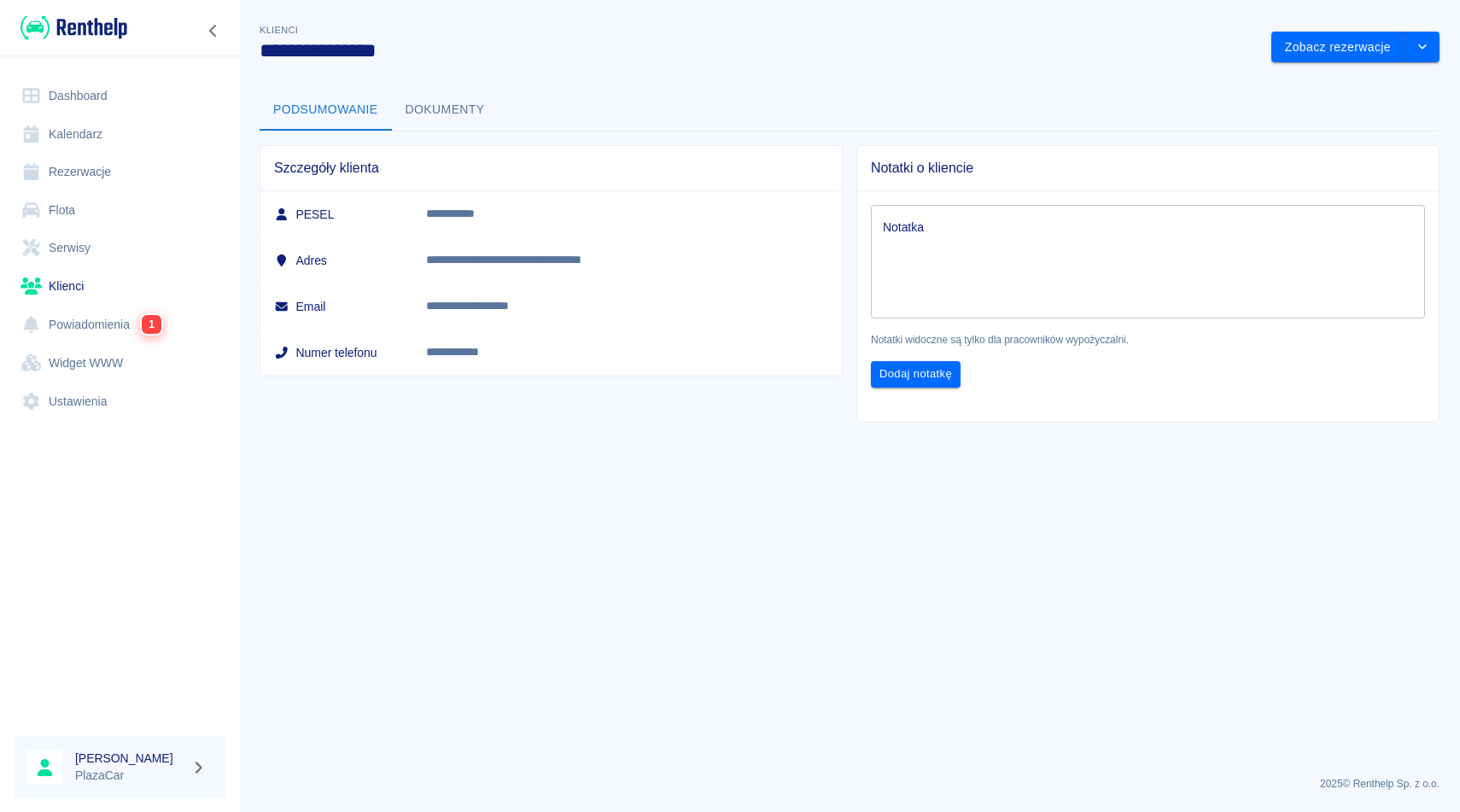
click at [655, 95] on div "Podsumowanie Dokumenty" at bounding box center [849, 110] width 1180 height 41
click at [776, 82] on div "**********" at bounding box center [849, 214] width 1221 height 416
click at [854, 34] on div "**********" at bounding box center [751, 34] width 1011 height 55
click at [1167, 496] on main "**********" at bounding box center [849, 391] width 1221 height 741
click at [608, 75] on div "**********" at bounding box center [849, 214] width 1221 height 416
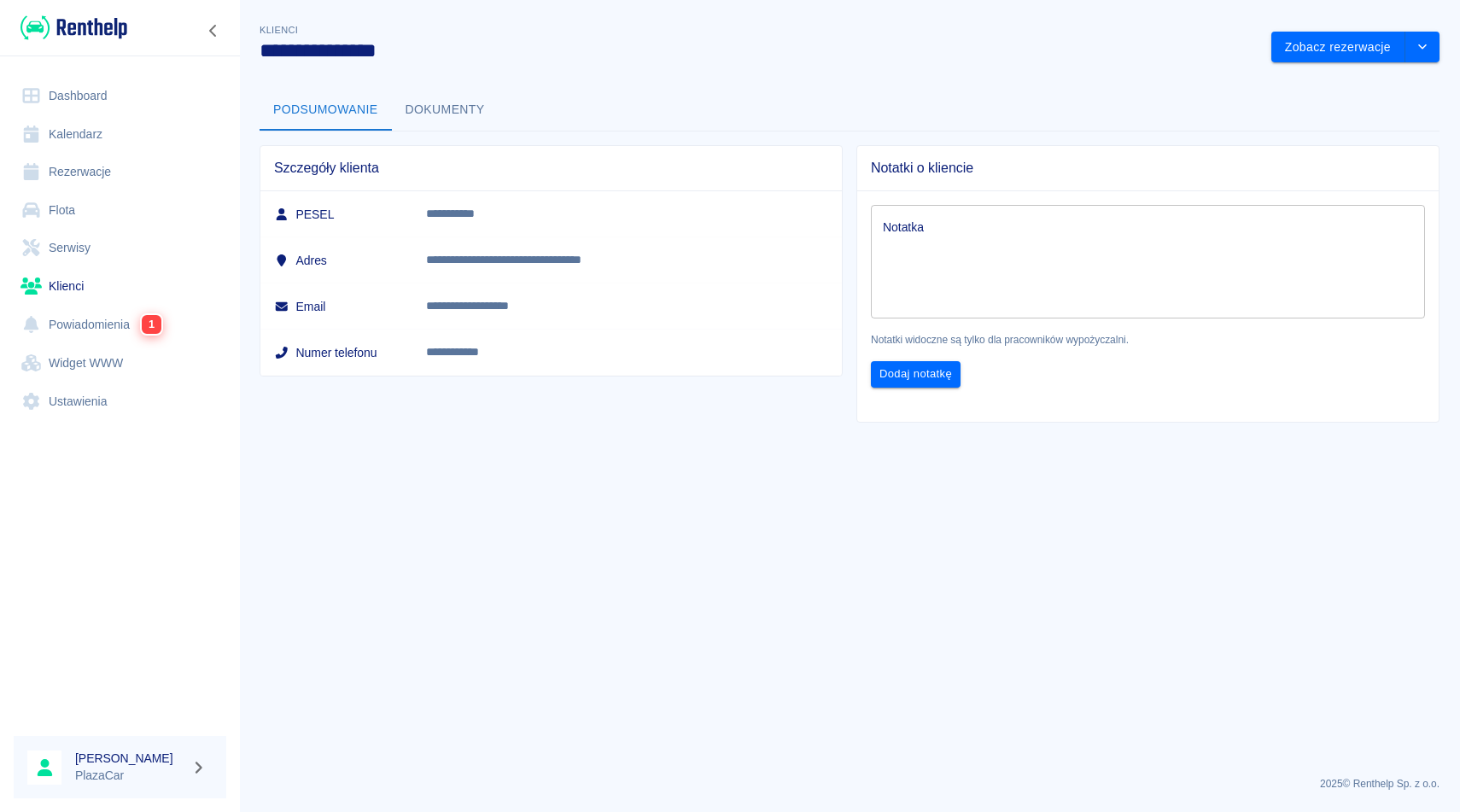
click at [993, 92] on div "Podsumowanie Dokumenty" at bounding box center [849, 110] width 1180 height 41
click at [467, 108] on button "Dokumenty" at bounding box center [445, 110] width 107 height 41
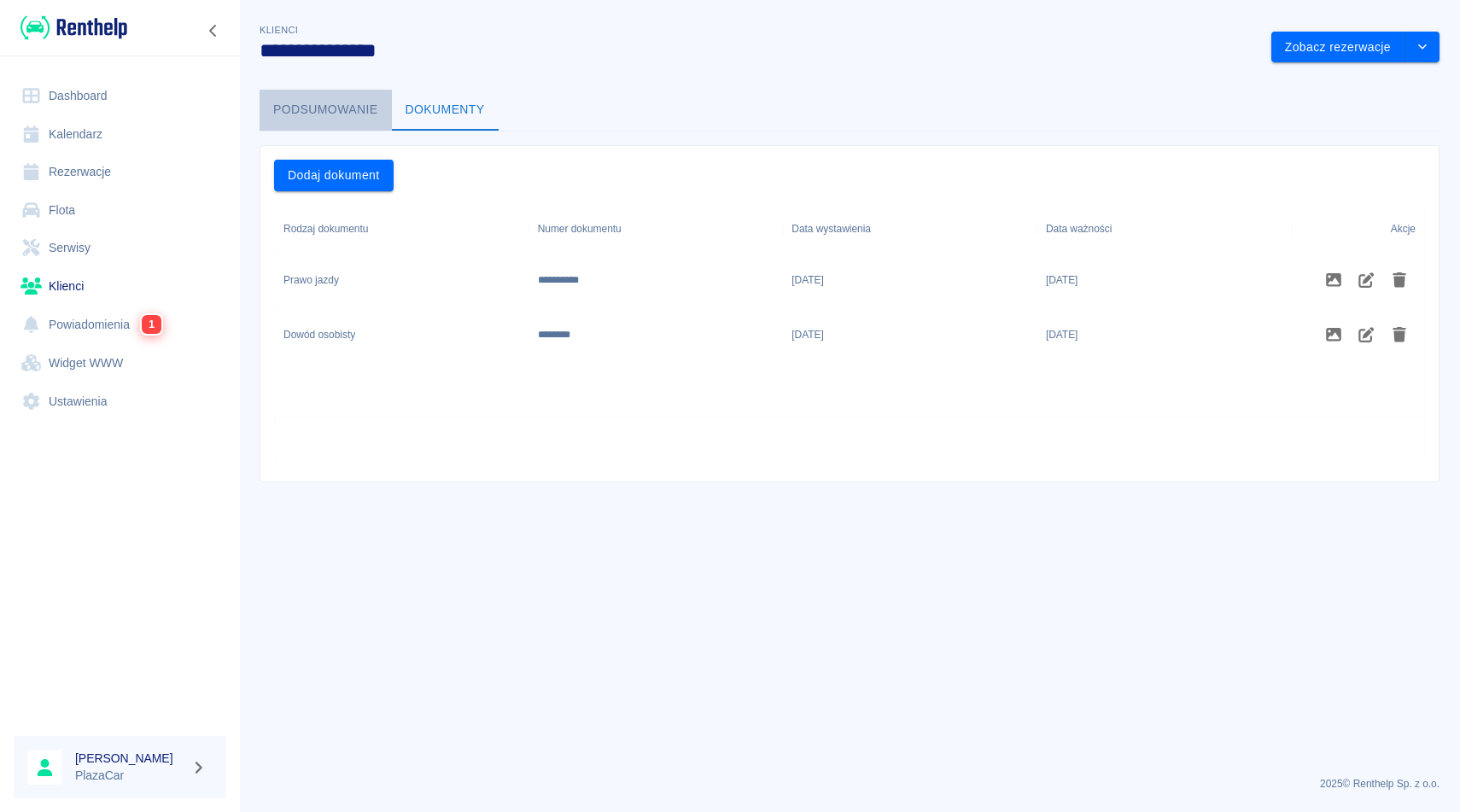
click at [326, 115] on button "Podsumowanie" at bounding box center [326, 110] width 133 height 41
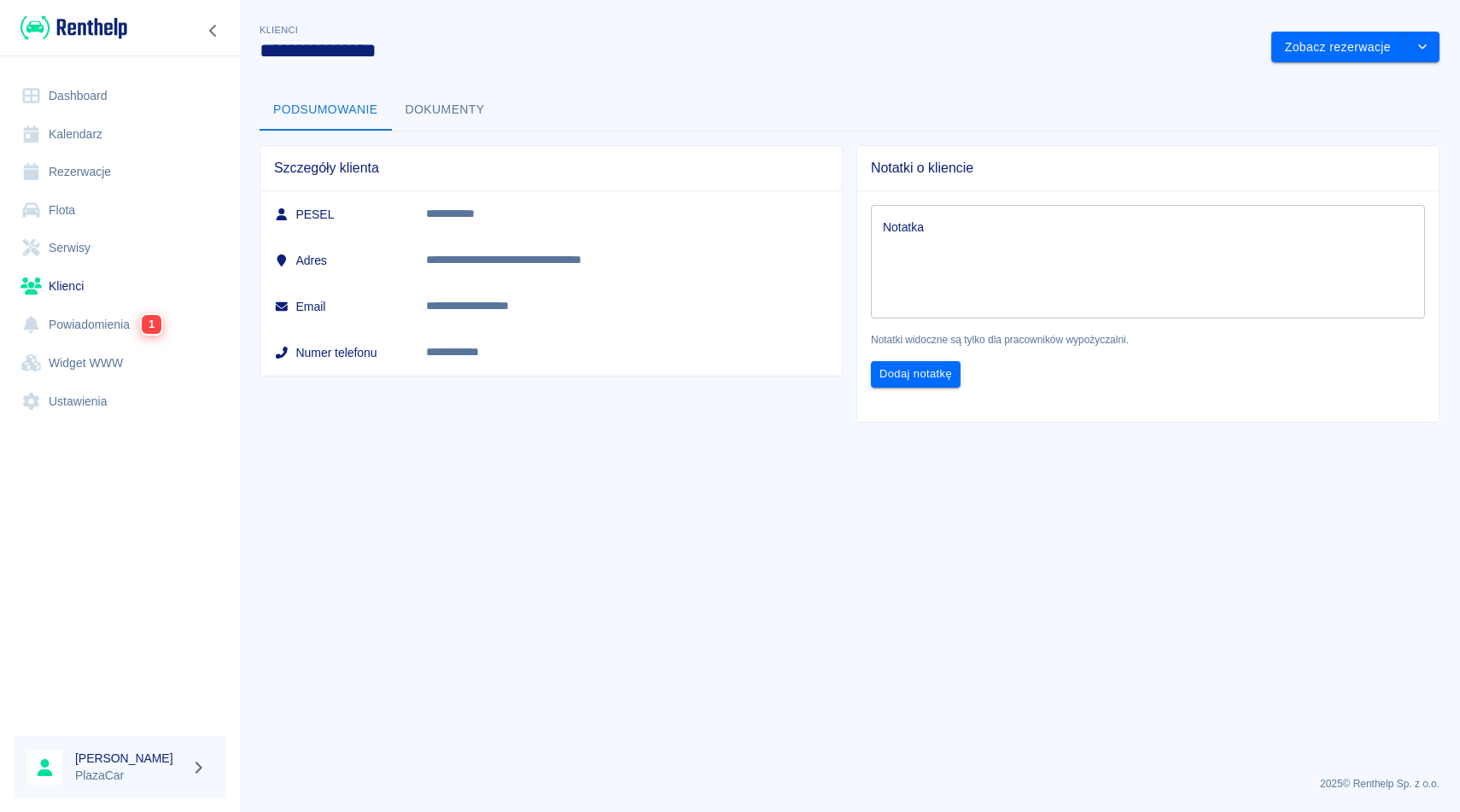
click at [596, 71] on div "**********" at bounding box center [849, 214] width 1221 height 416
click at [1002, 80] on div "**********" at bounding box center [849, 214] width 1221 height 416
click at [888, 70] on div "**********" at bounding box center [849, 214] width 1221 height 416
click at [218, 29] on icon "Zwiń nawigację" at bounding box center [214, 31] width 17 height 14
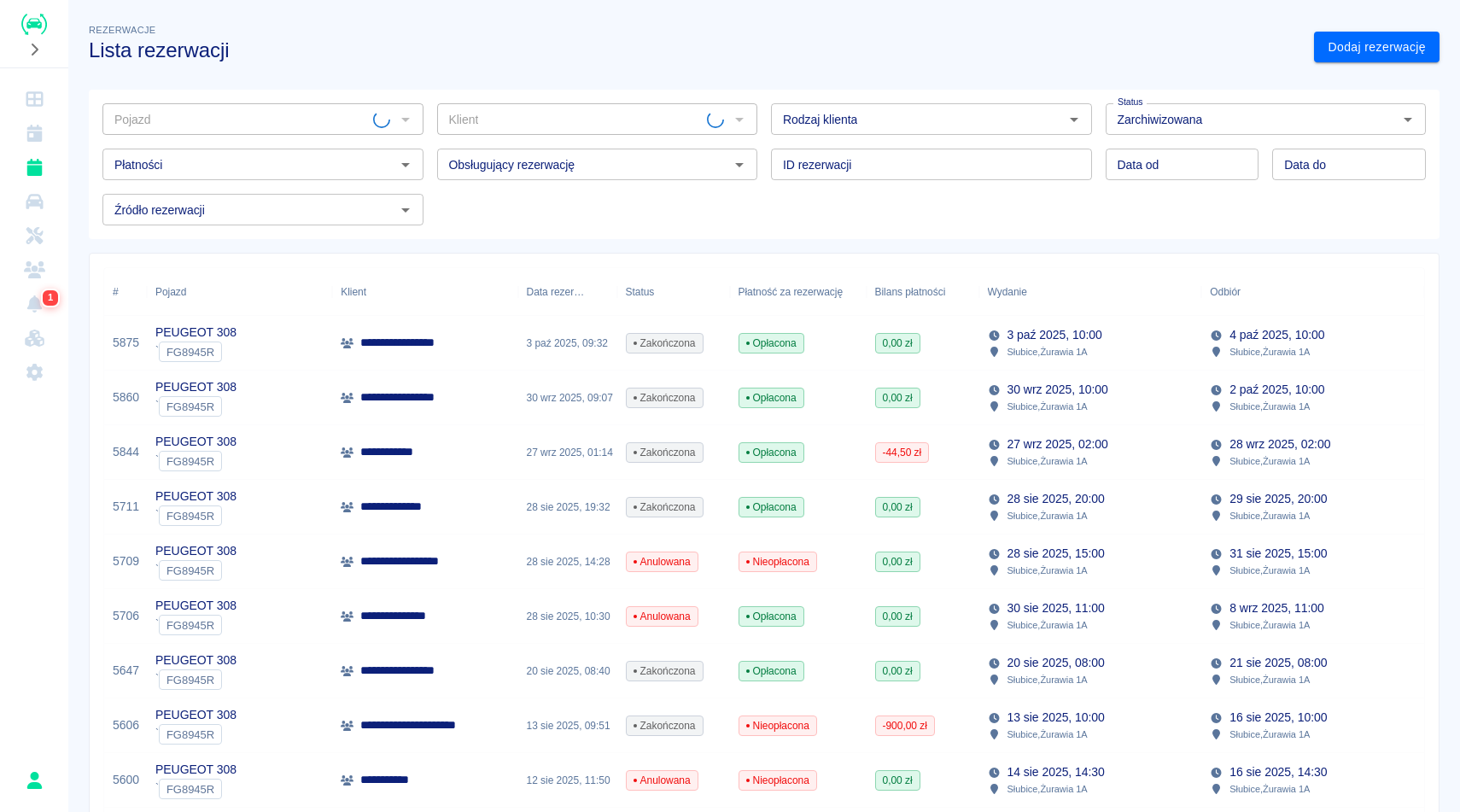
type input "PEUGEOT 308 - FG8945R"
click at [350, 53] on h3 "Lista rezerwacji" at bounding box center [694, 51] width 1211 height 24
click at [383, 126] on icon "Wyczyść" at bounding box center [383, 120] width 17 height 17
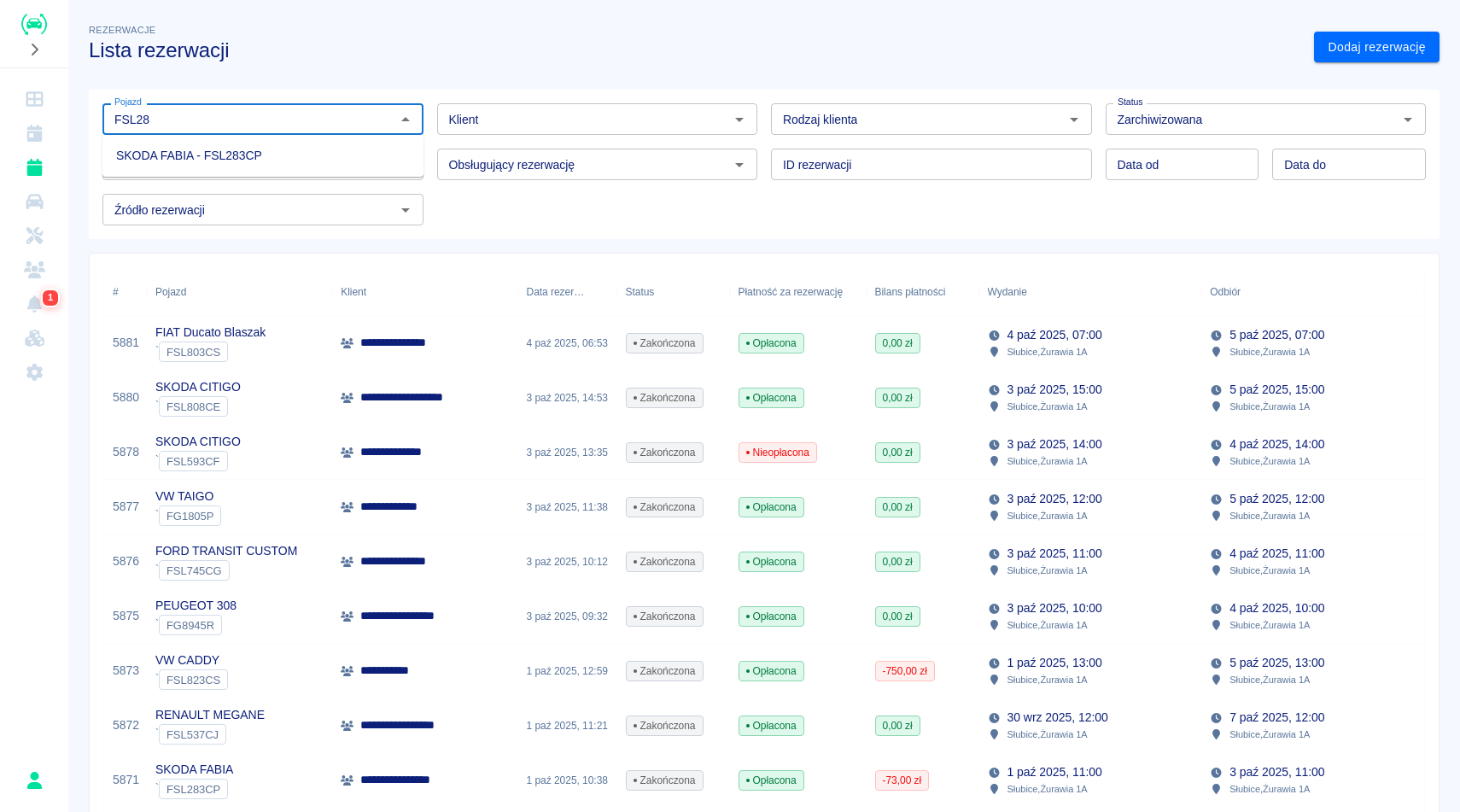
click at [236, 155] on li "SKODA FABIA - FSL283CP" at bounding box center [263, 156] width 321 height 28
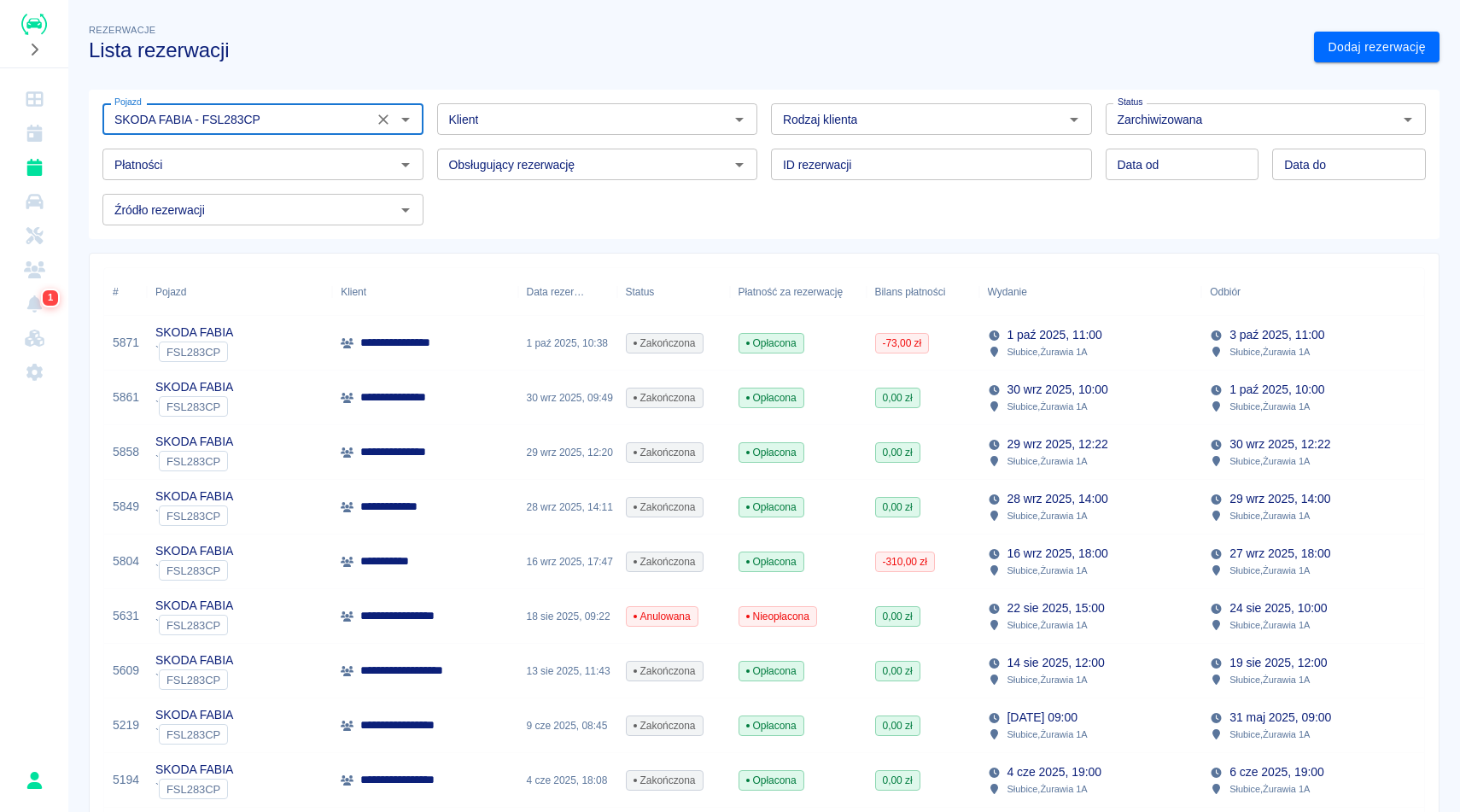
type input "SKODA FABIA - FSL283CP"
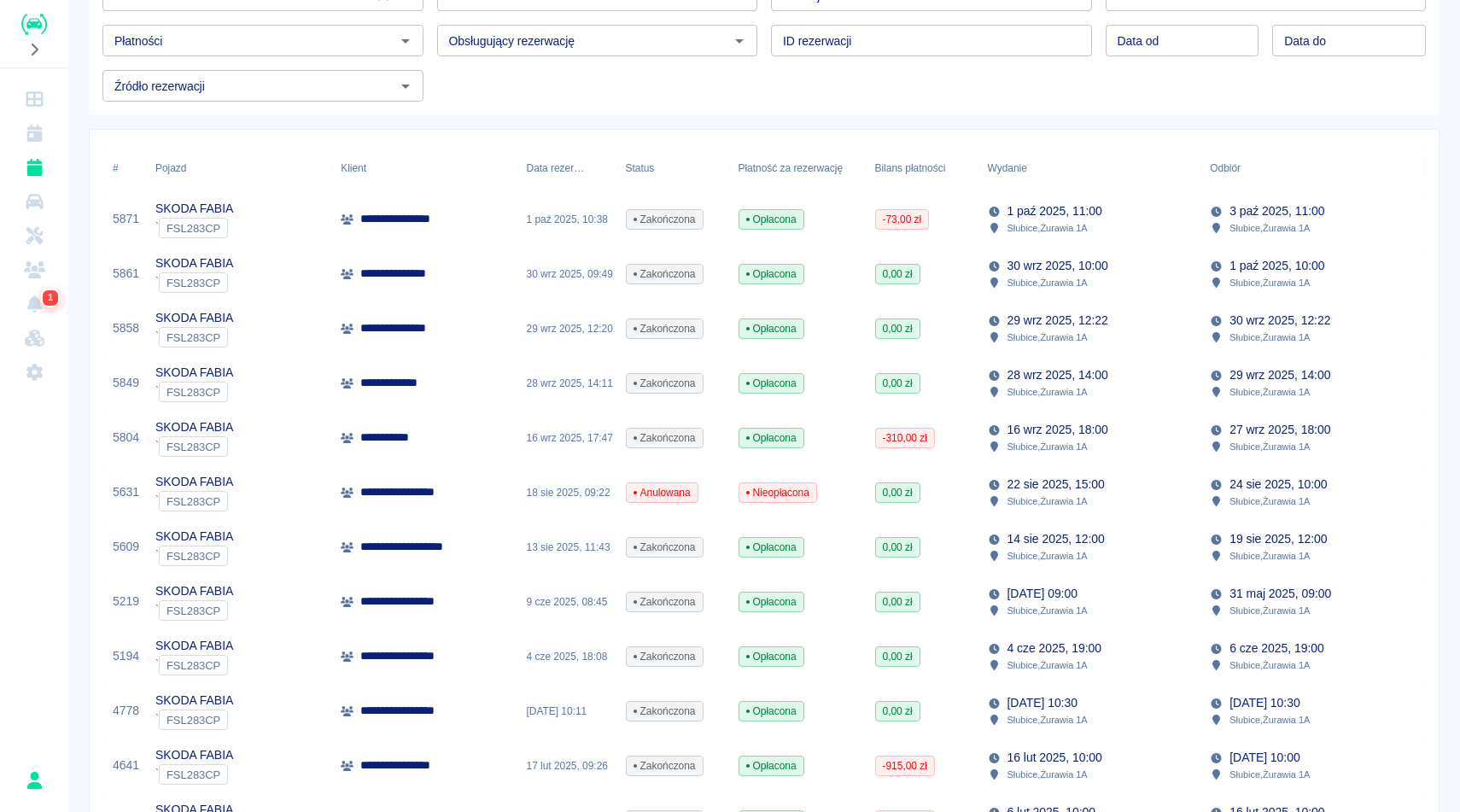
scroll to position [170, 0]
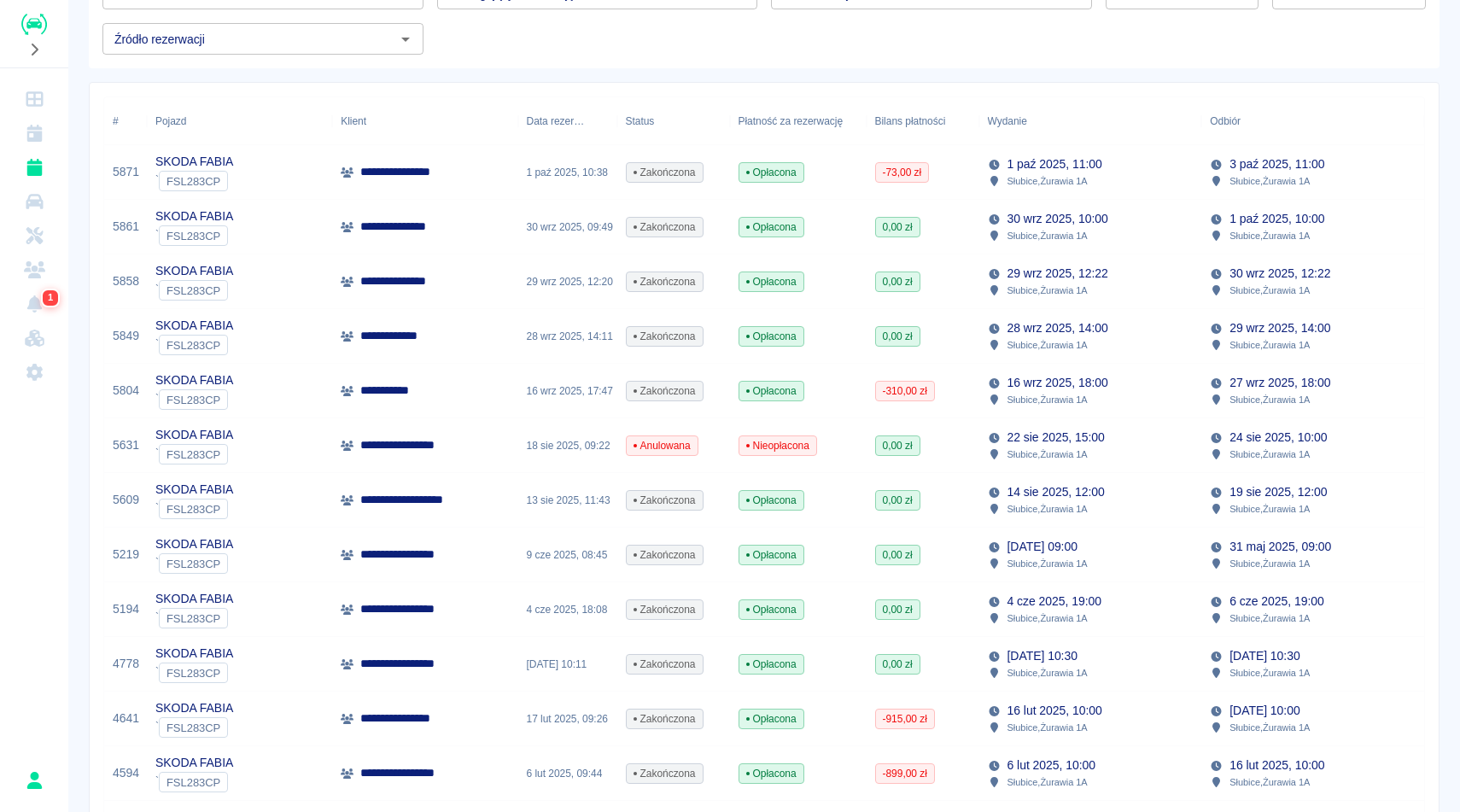
click at [1054, 455] on p "Słubice , Żurawia 1A" at bounding box center [1047, 454] width 80 height 15
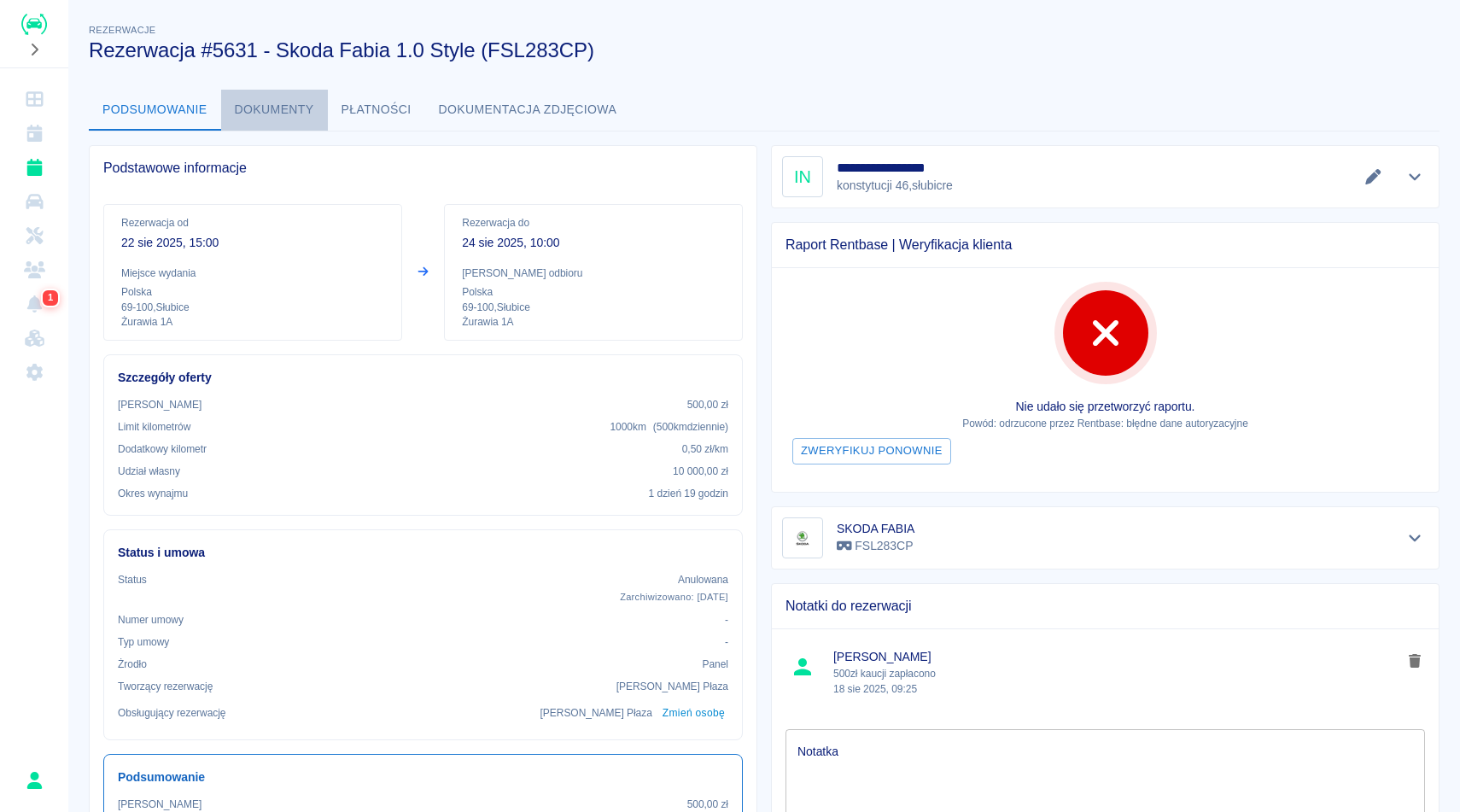
click at [282, 101] on button "Dokumenty" at bounding box center [275, 110] width 107 height 41
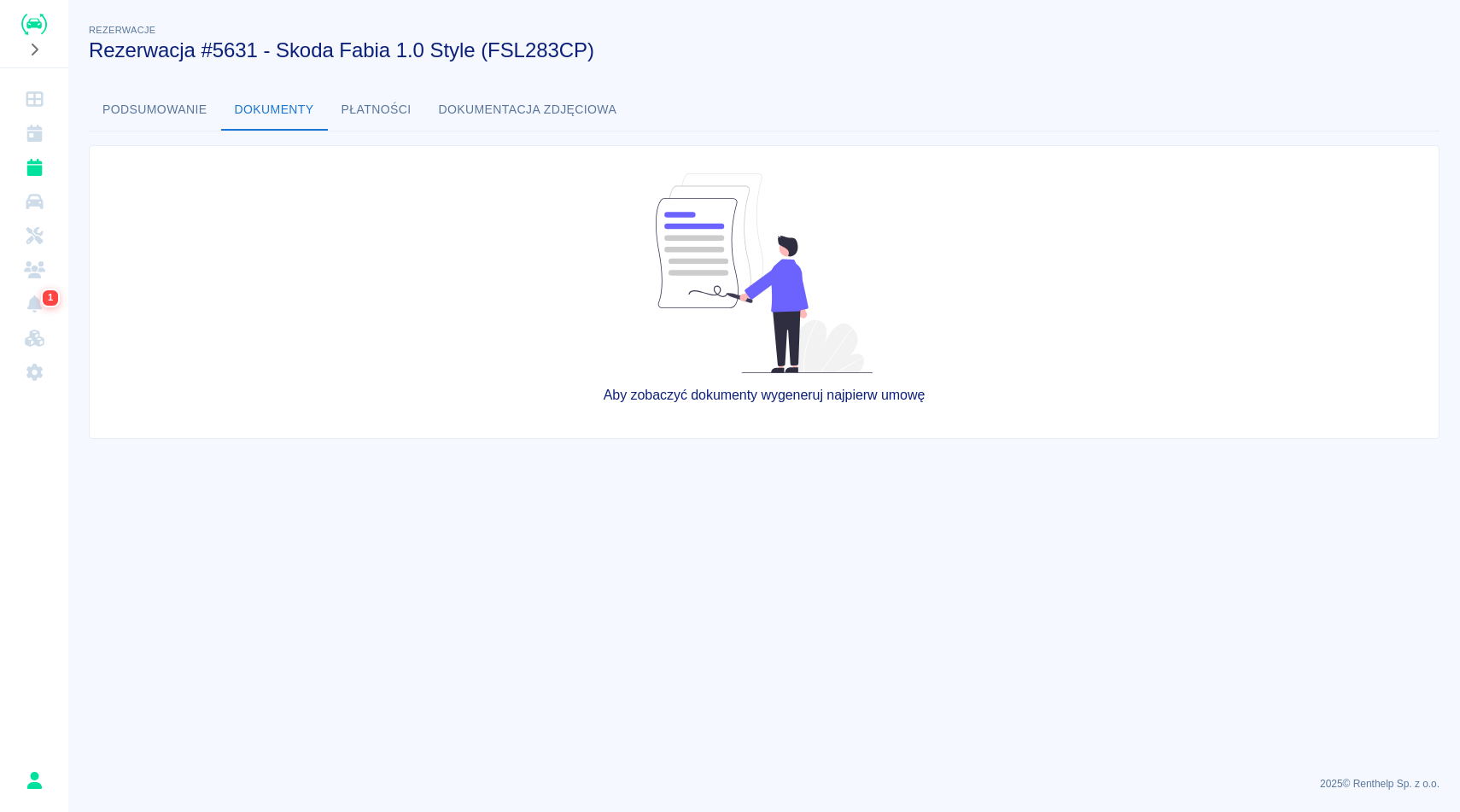
click at [193, 103] on button "Podsumowanie" at bounding box center [155, 110] width 133 height 41
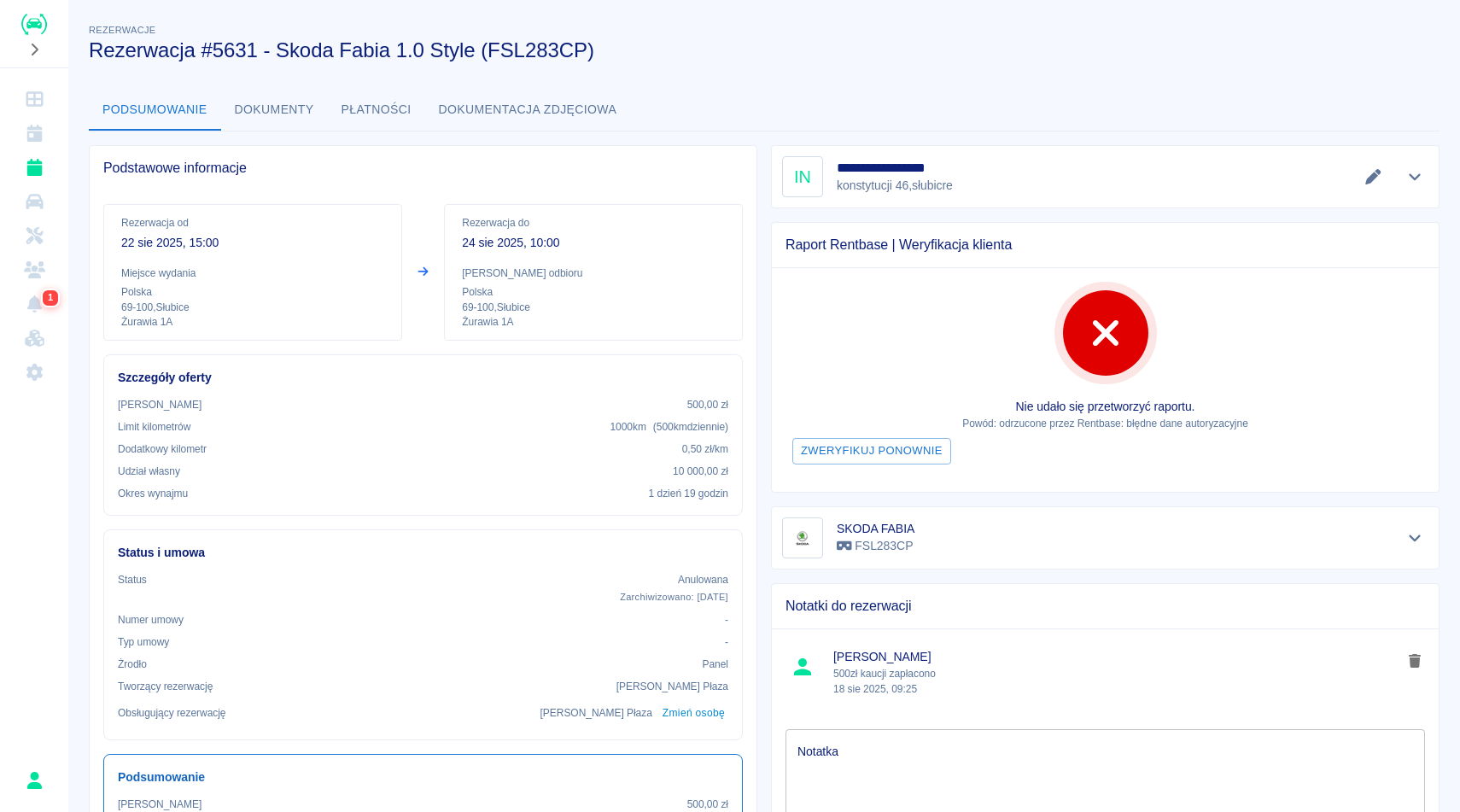
click at [266, 111] on button "Dokumenty" at bounding box center [275, 110] width 107 height 41
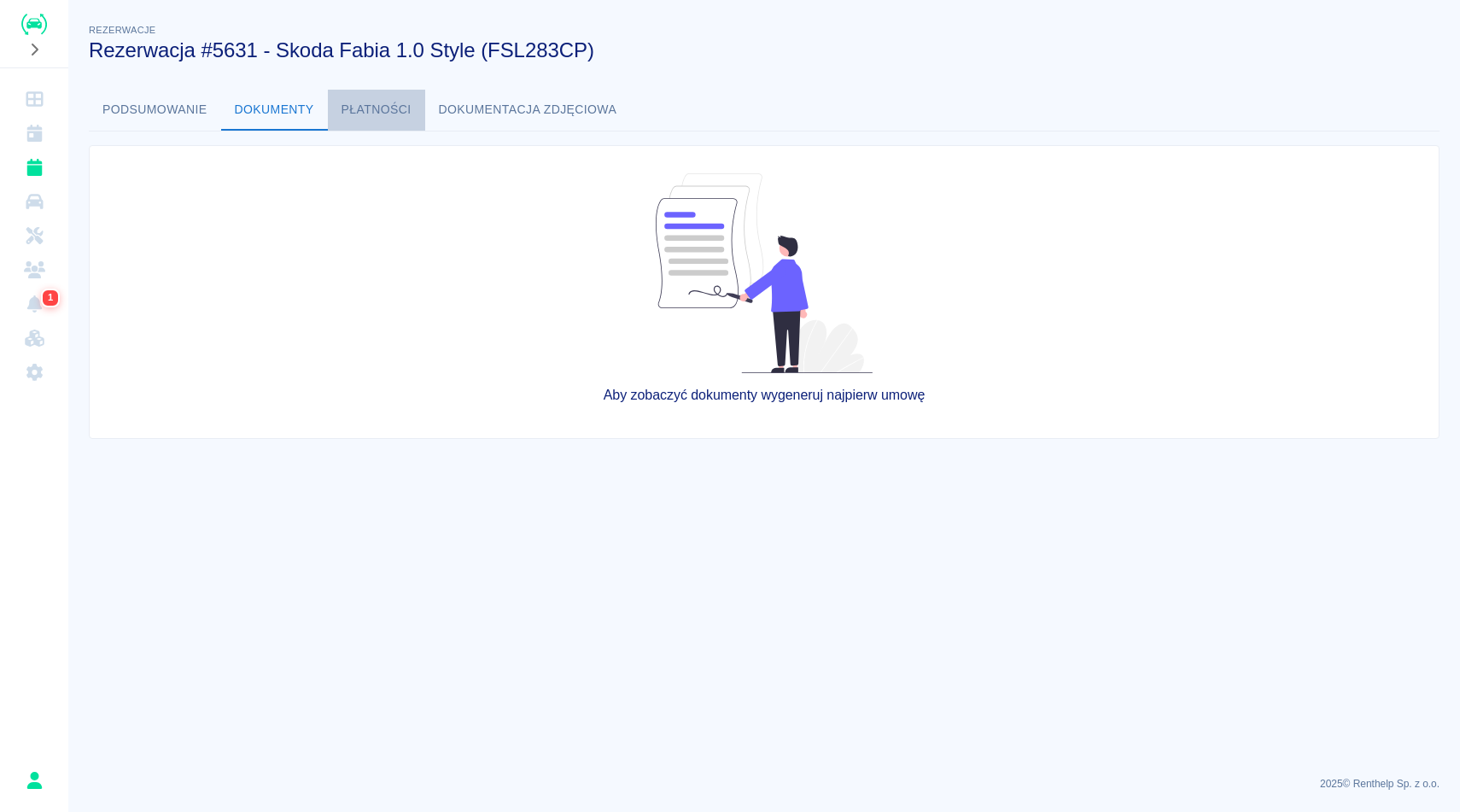
click at [387, 93] on button "Płatności" at bounding box center [376, 110] width 97 height 41
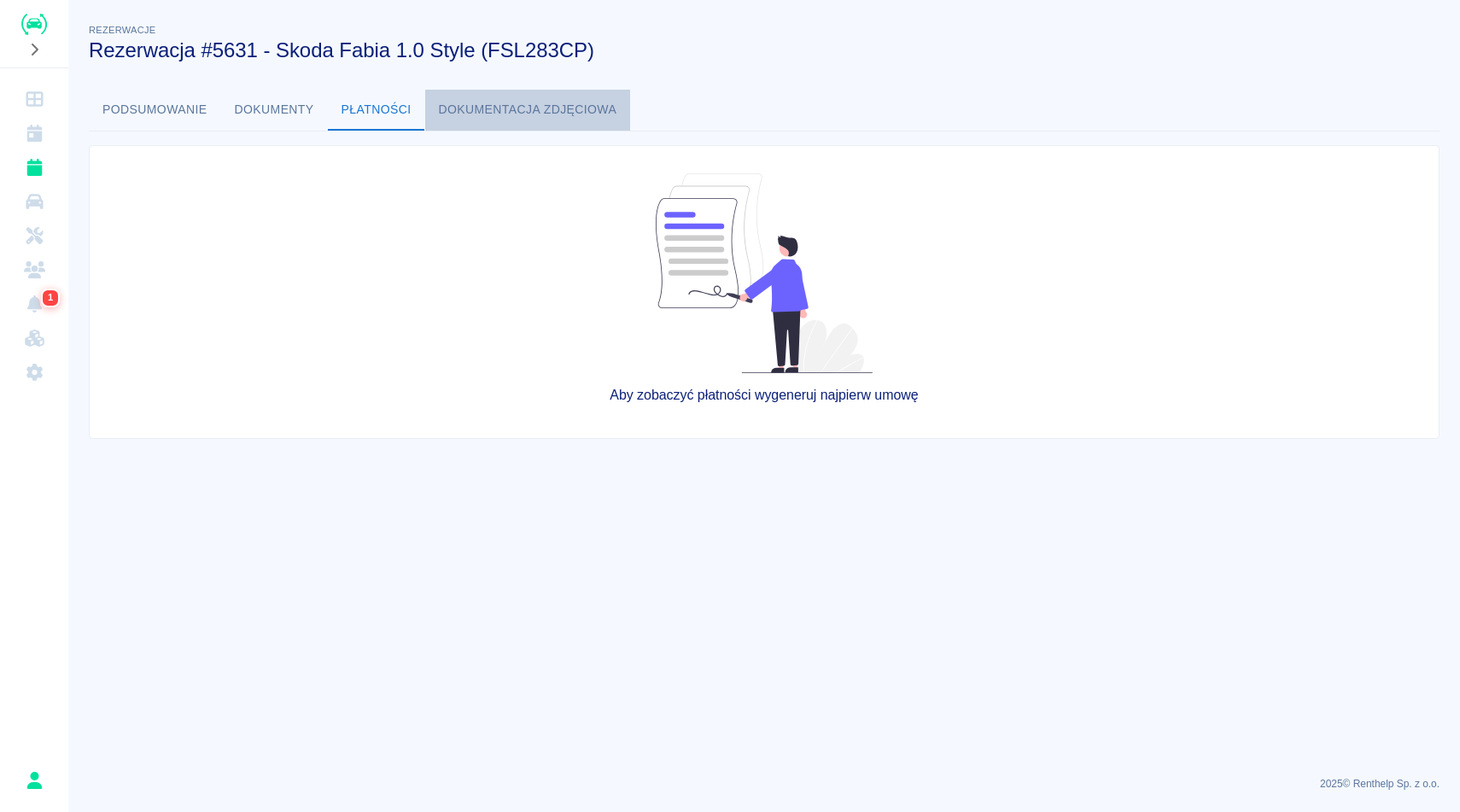
click at [457, 102] on button "Dokumentacja zdjęciowa" at bounding box center [528, 110] width 206 height 41
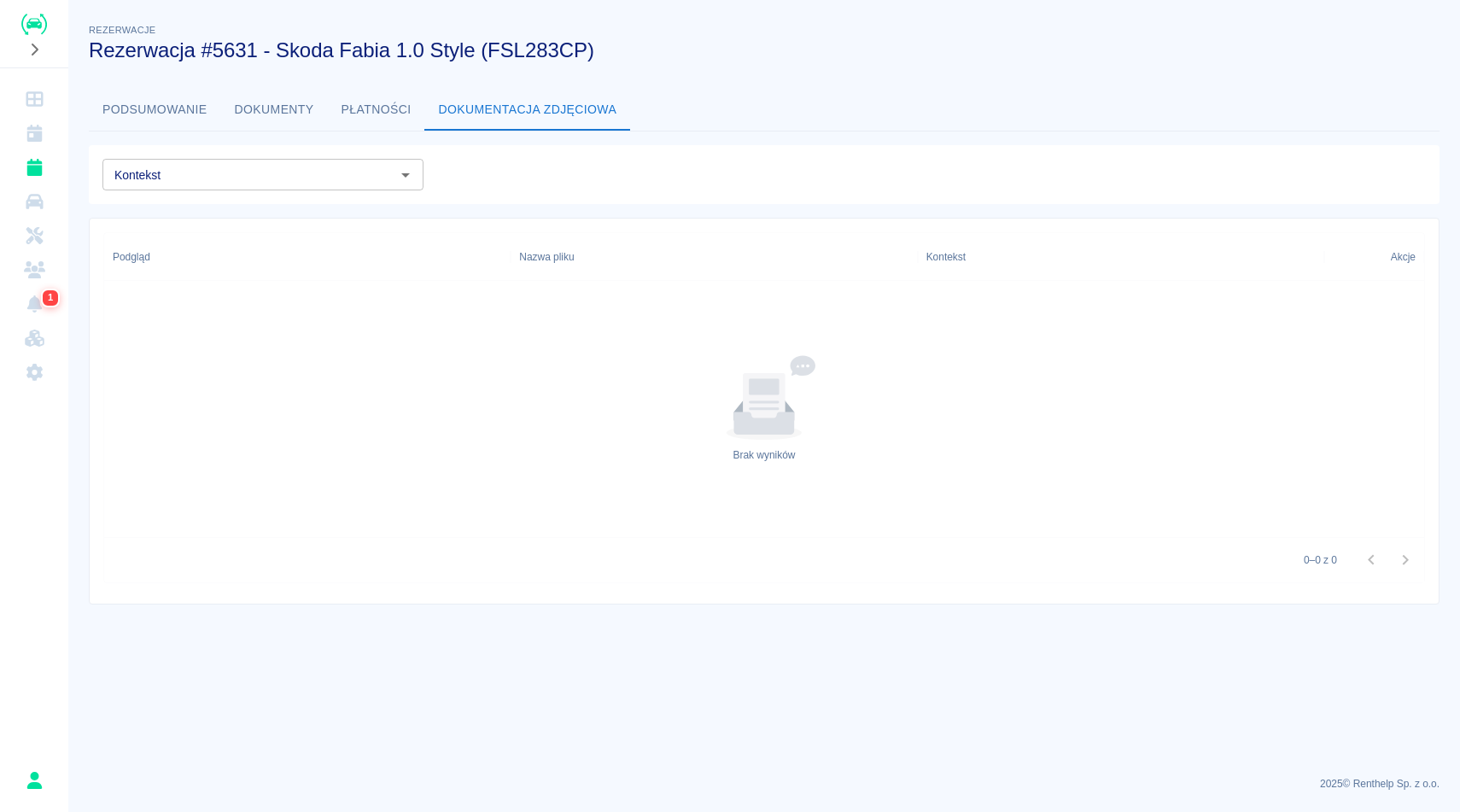
click at [159, 111] on button "Podsumowanie" at bounding box center [155, 110] width 133 height 41
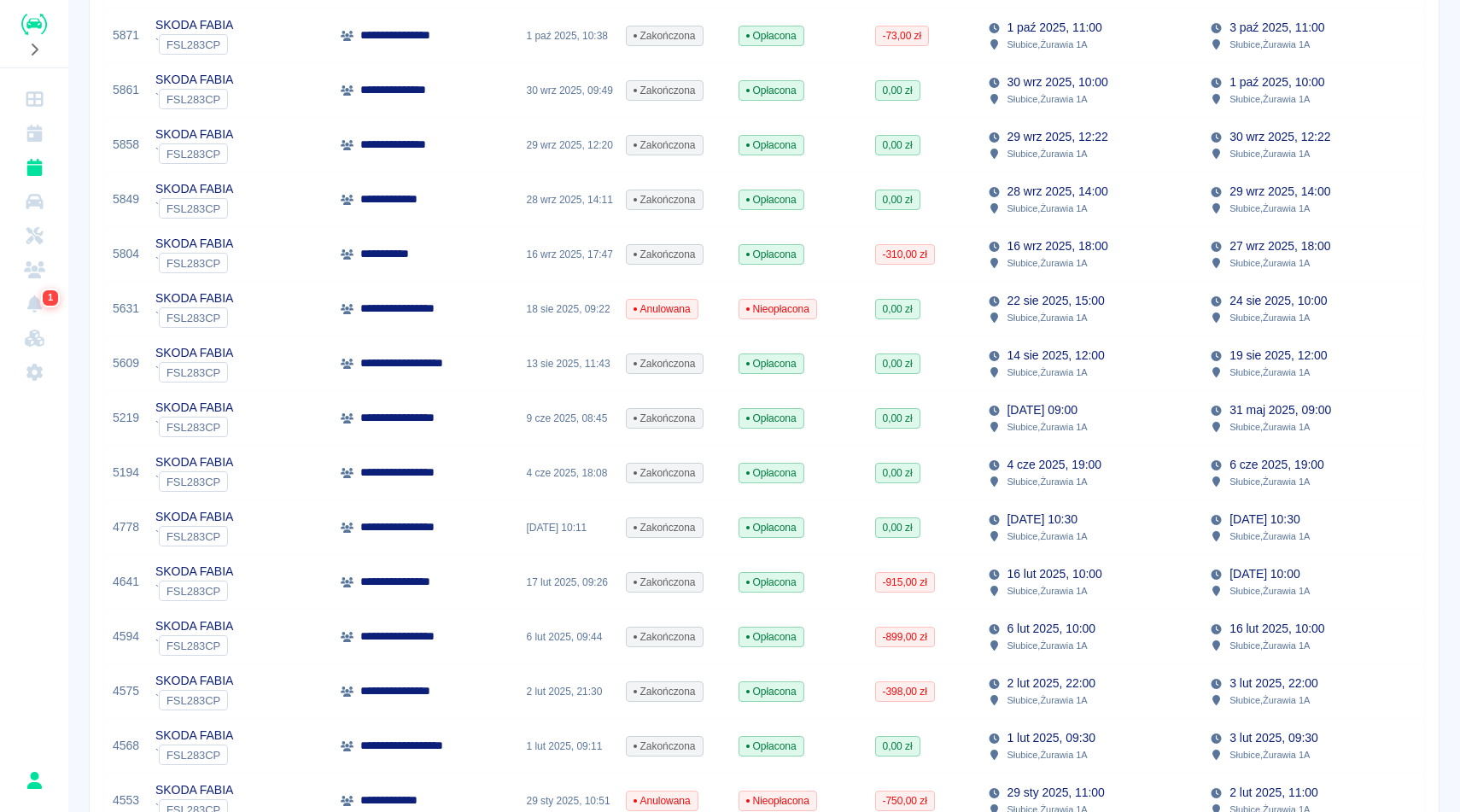
scroll to position [273, 0]
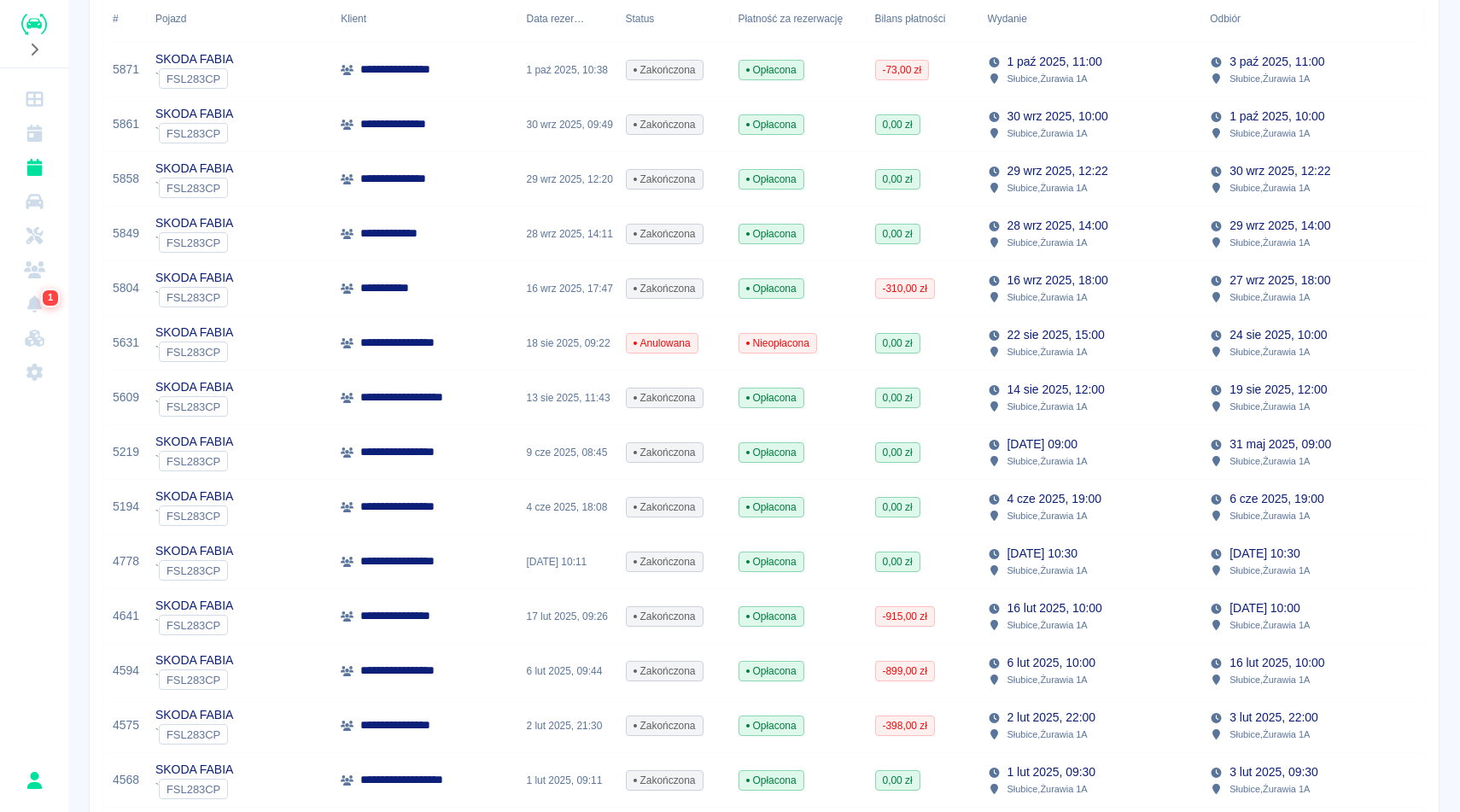
click at [1068, 277] on p "16 wrz 2025, 18:00" at bounding box center [1058, 280] width 101 height 18
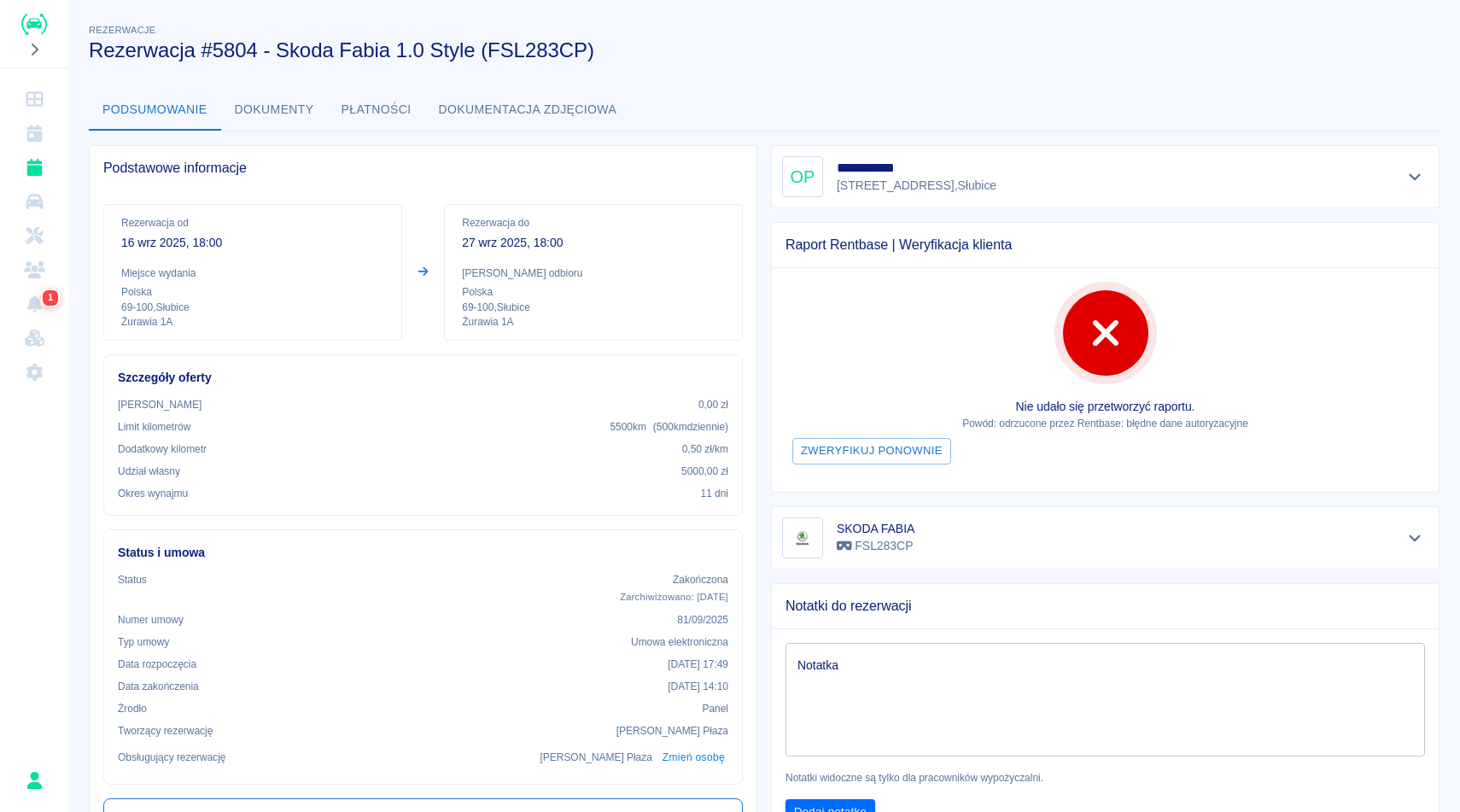
click at [271, 104] on button "Dokumenty" at bounding box center [275, 110] width 107 height 41
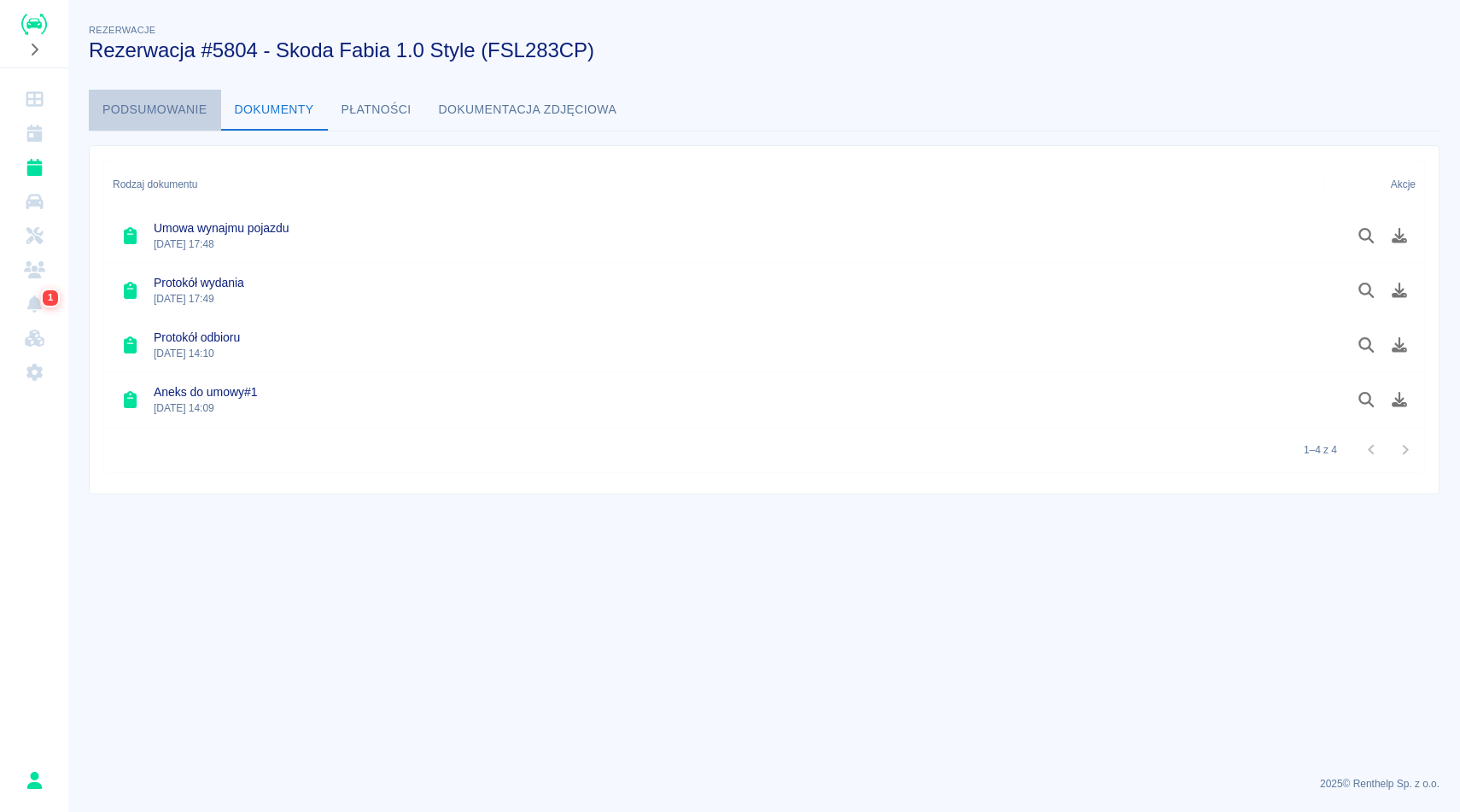
click at [143, 115] on button "Podsumowanie" at bounding box center [155, 110] width 133 height 41
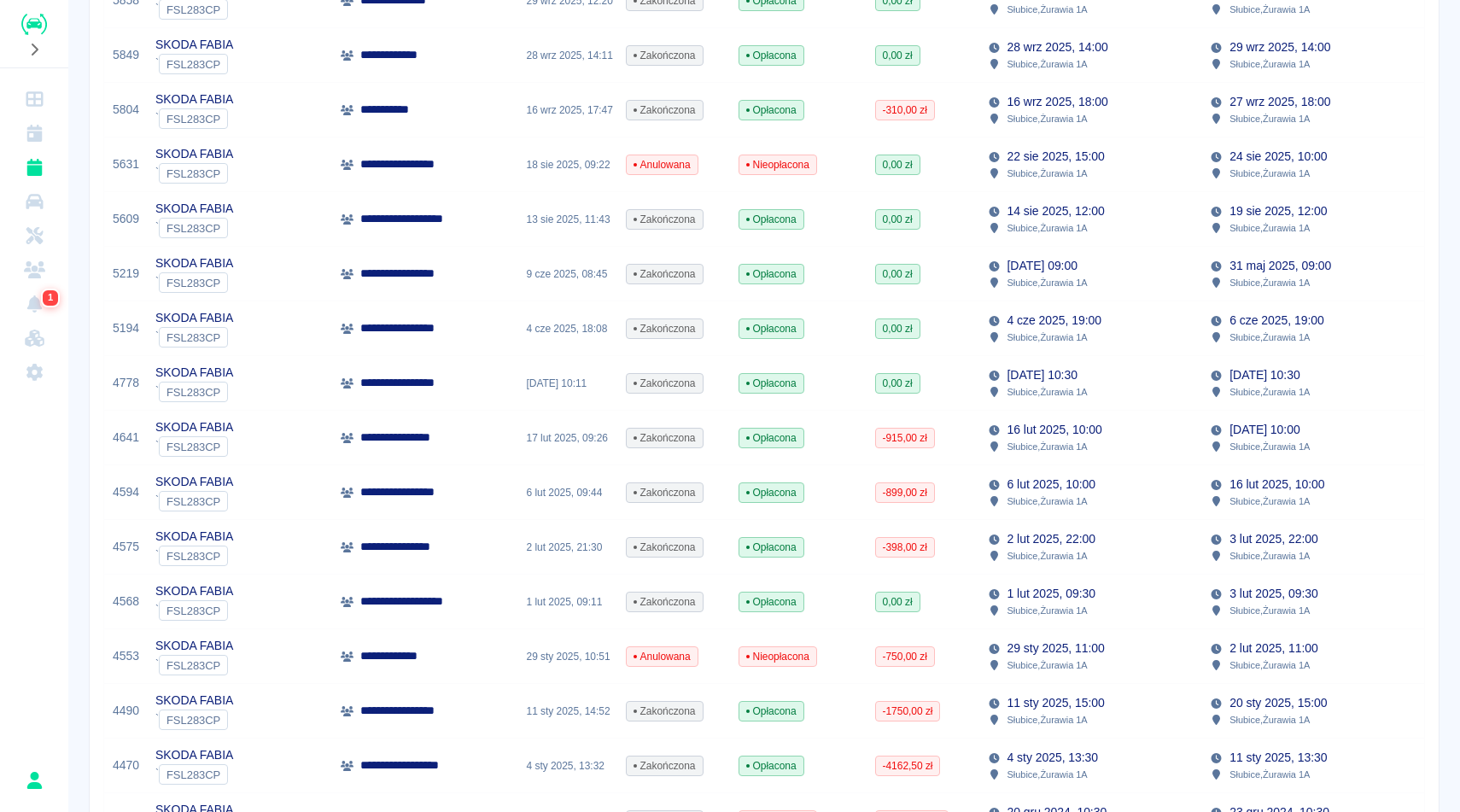
scroll to position [478, 0]
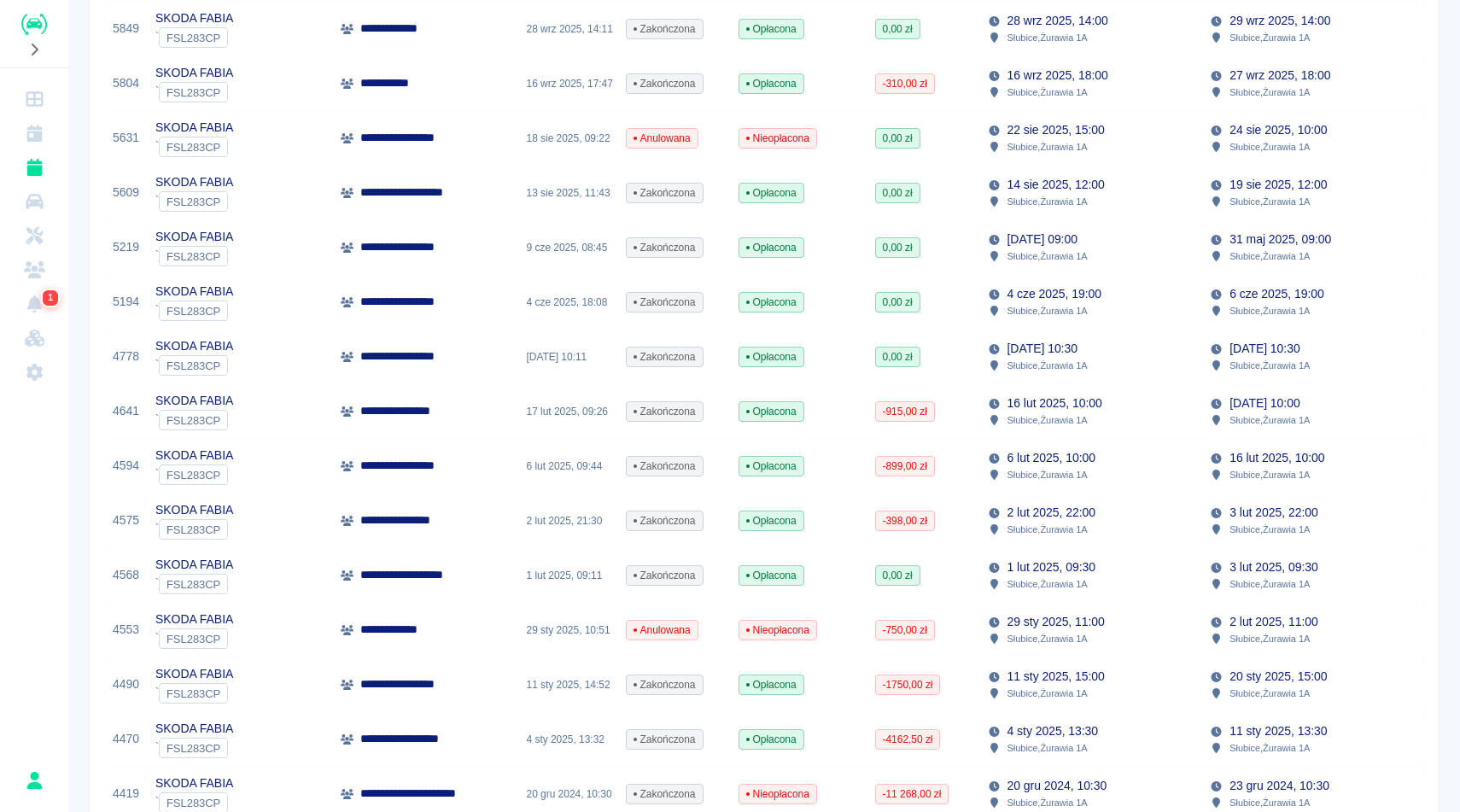
click at [969, 196] on div "0,00 zł" at bounding box center [923, 192] width 113 height 54
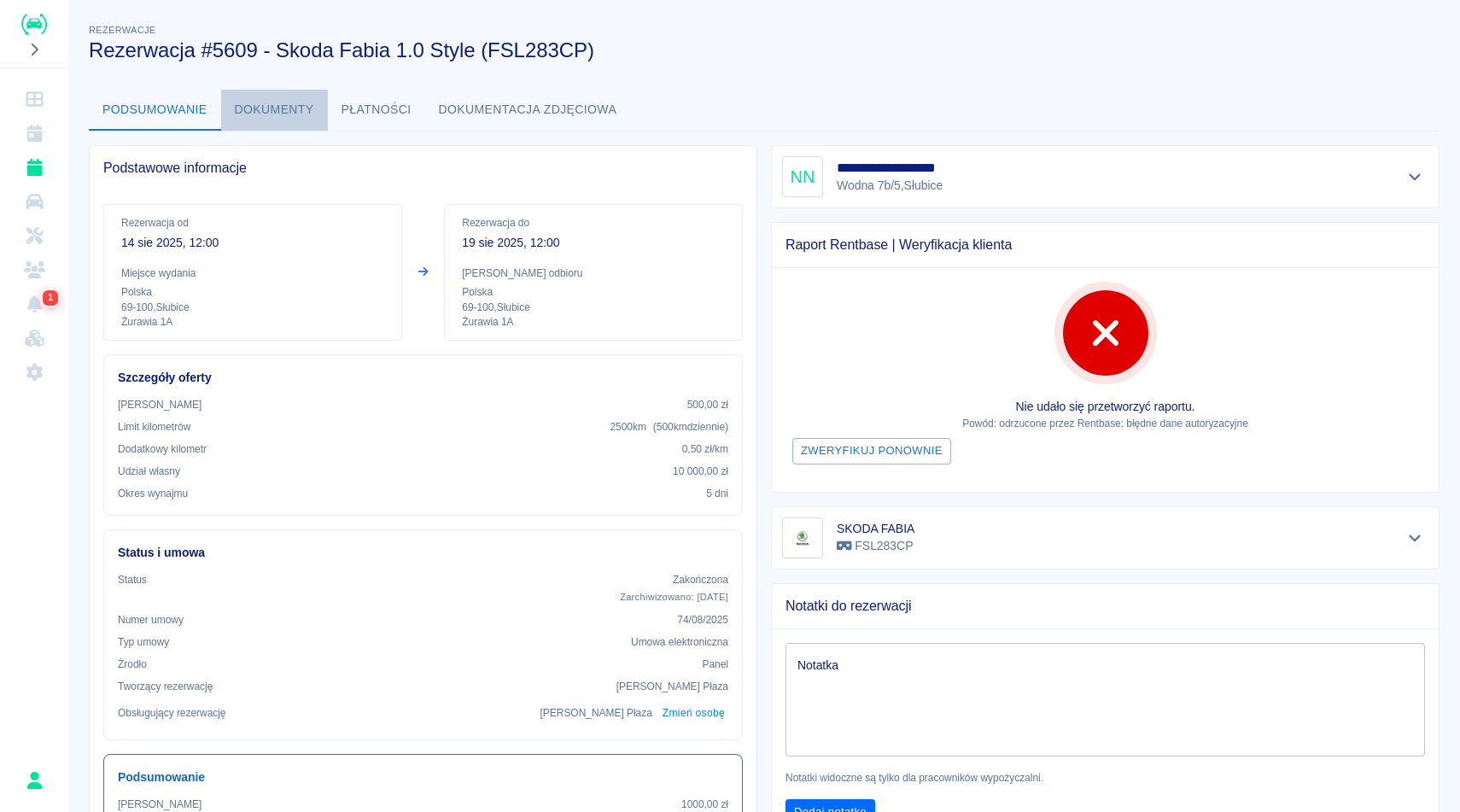
click at [278, 111] on button "Dokumenty" at bounding box center [275, 110] width 107 height 41
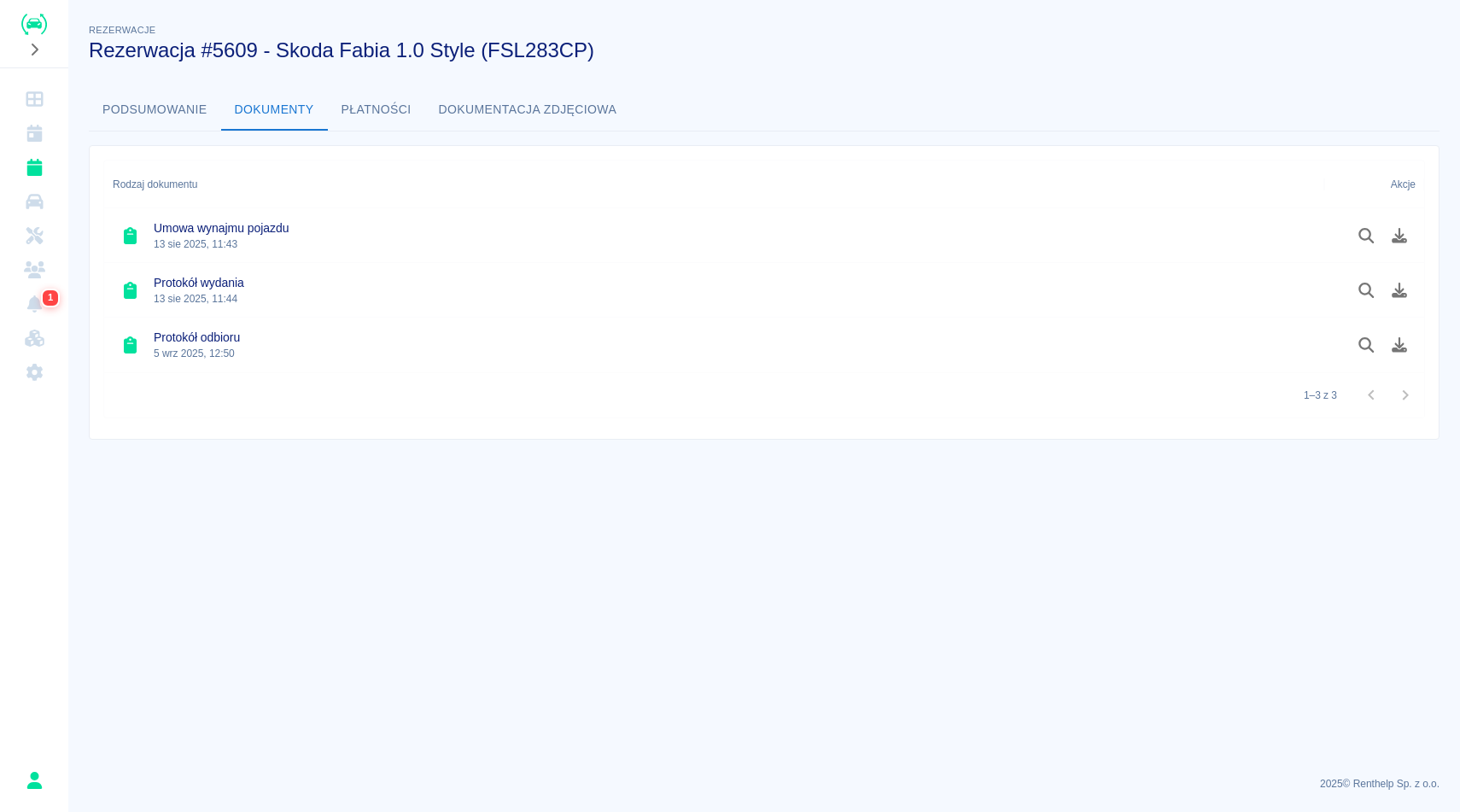
click at [161, 121] on button "Podsumowanie" at bounding box center [155, 110] width 133 height 41
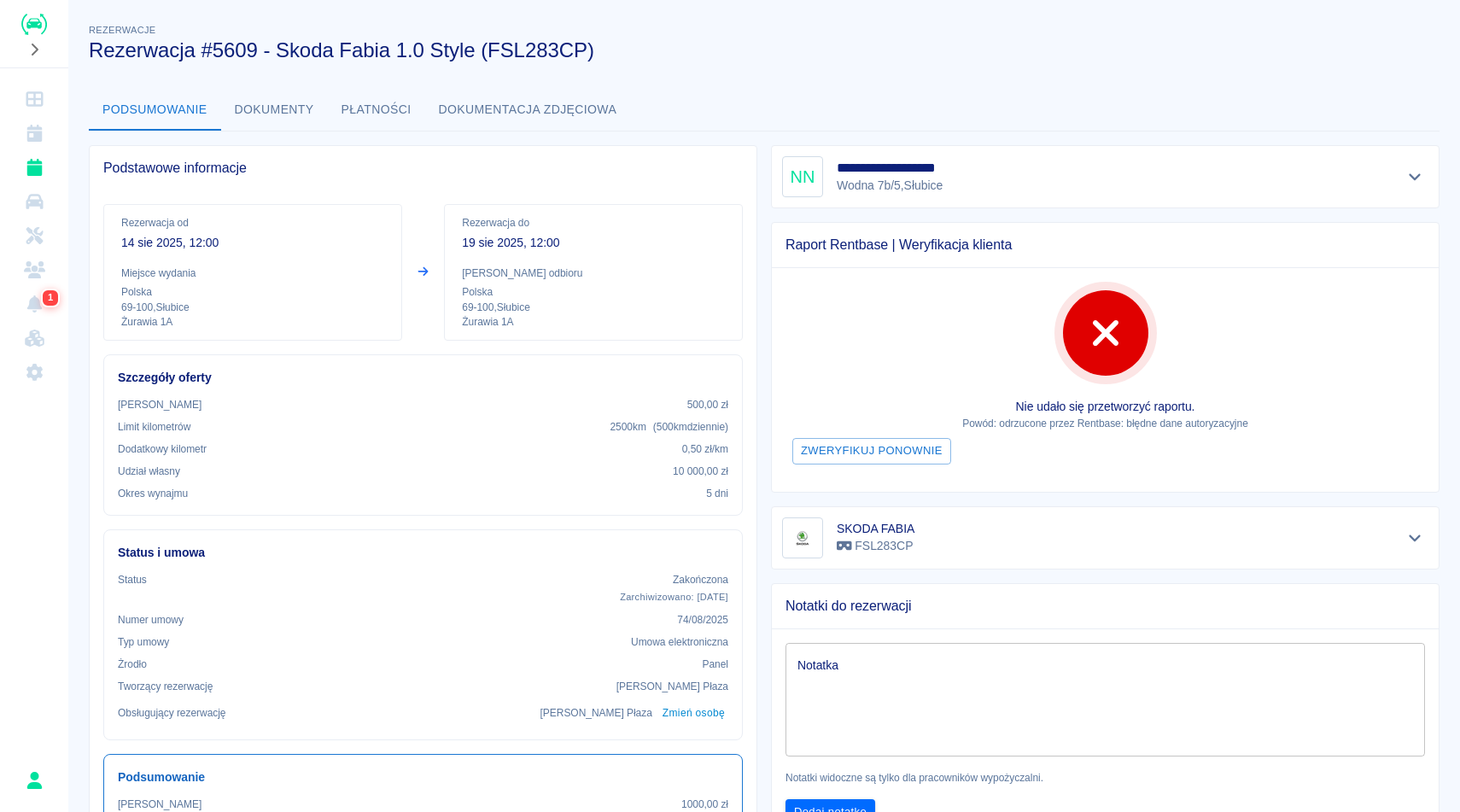
click at [291, 111] on button "Dokumenty" at bounding box center [275, 110] width 107 height 41
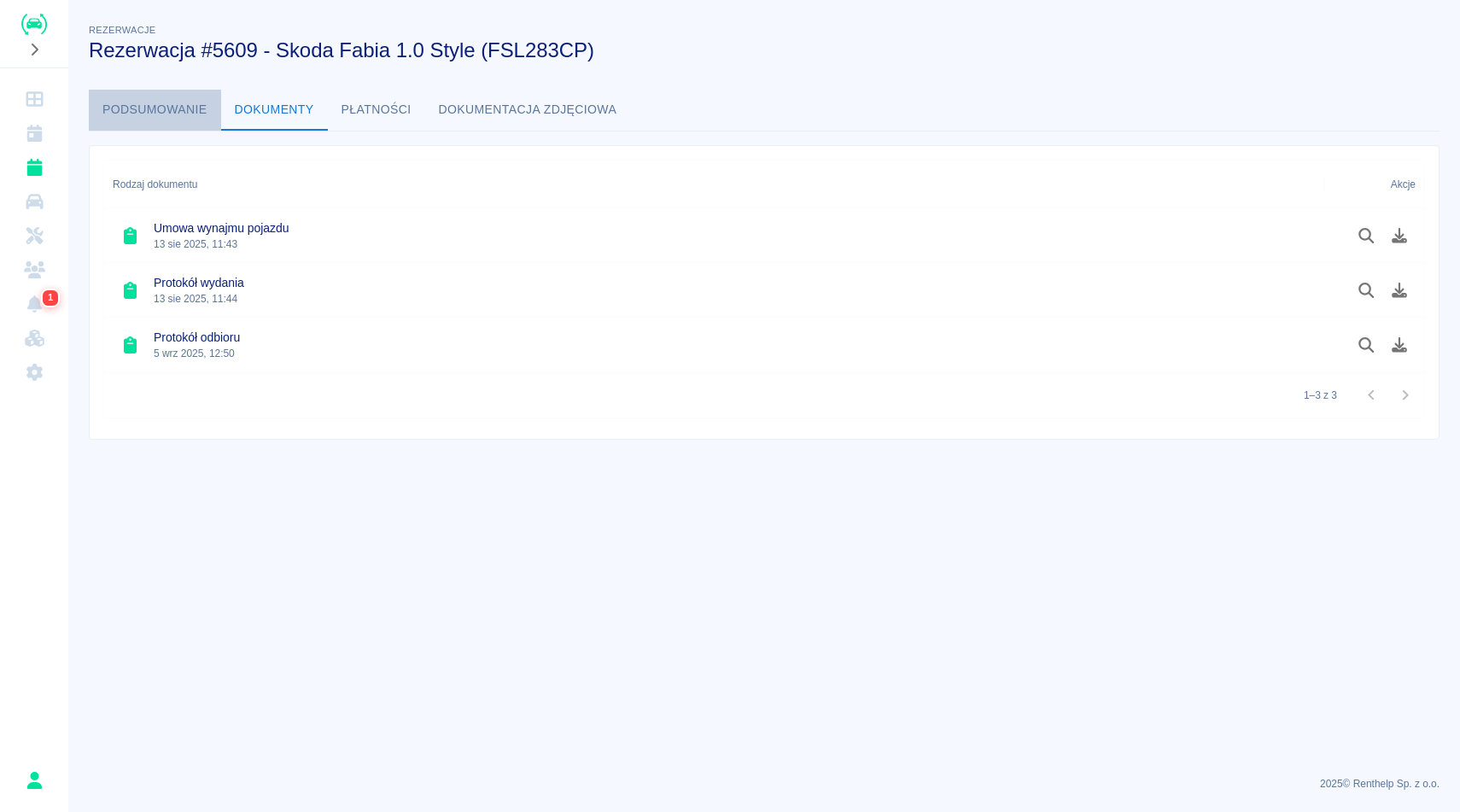
click at [183, 119] on button "Podsumowanie" at bounding box center [155, 110] width 133 height 41
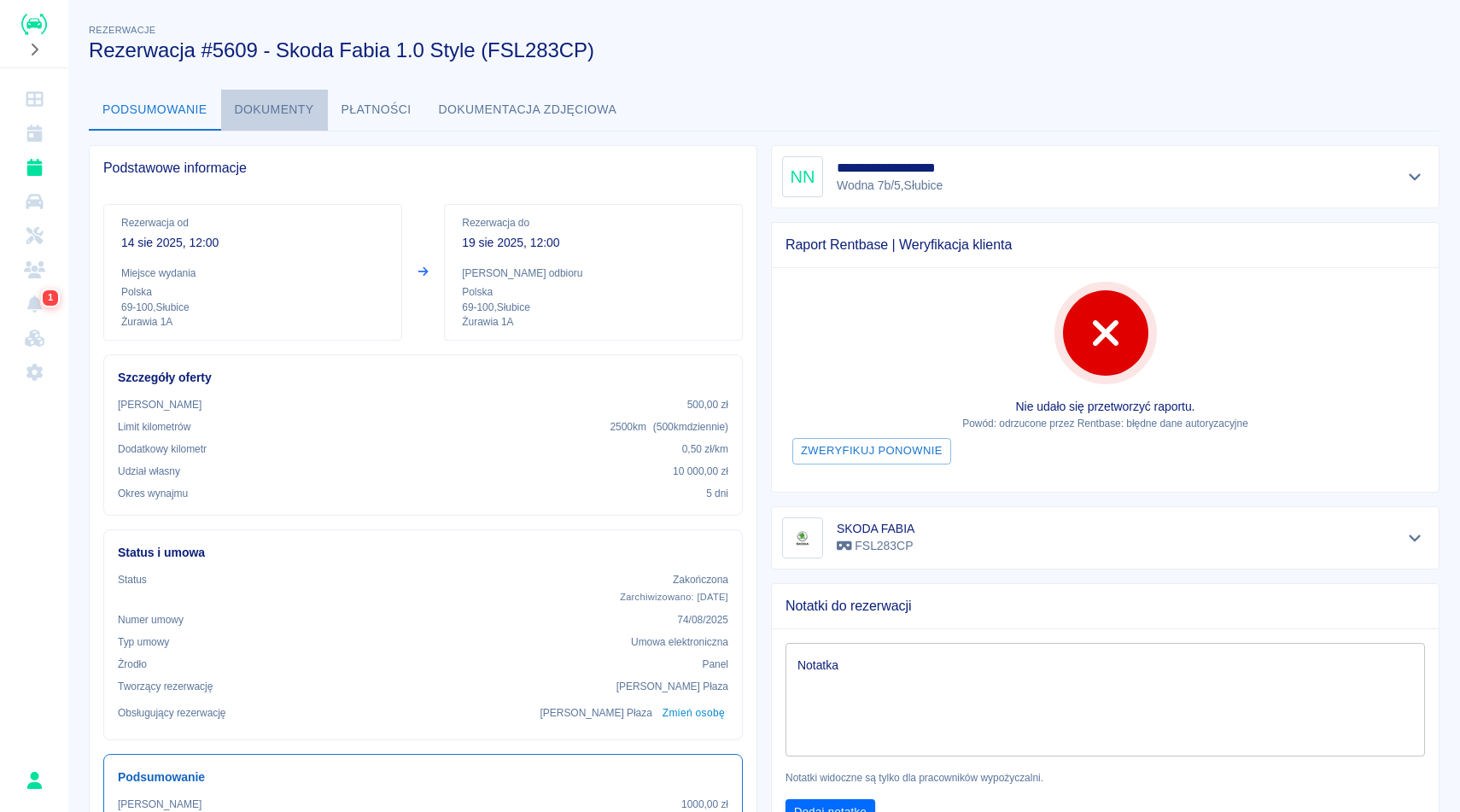
click at [265, 109] on button "Dokumenty" at bounding box center [275, 110] width 107 height 41
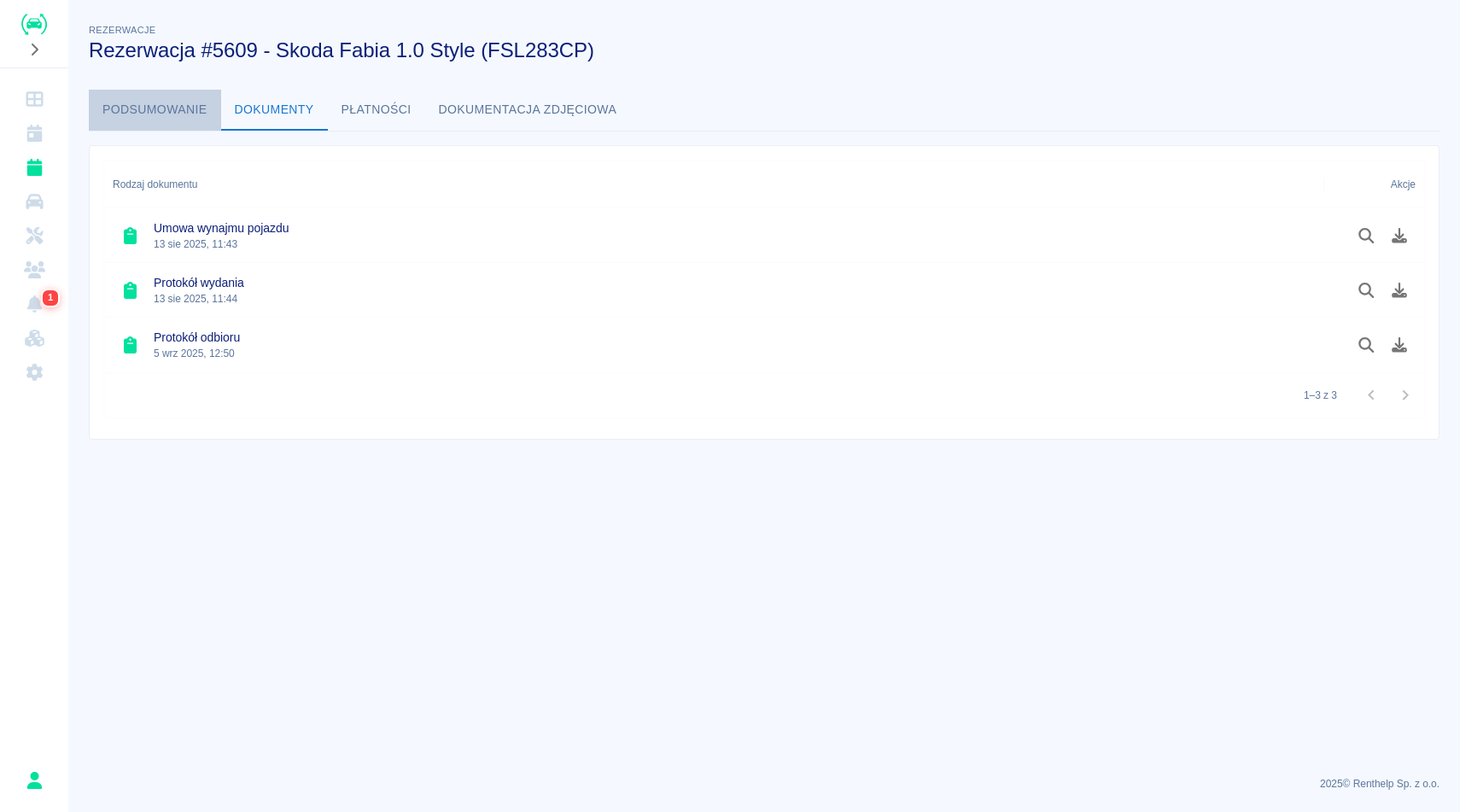
click at [141, 95] on button "Podsumowanie" at bounding box center [155, 110] width 133 height 41
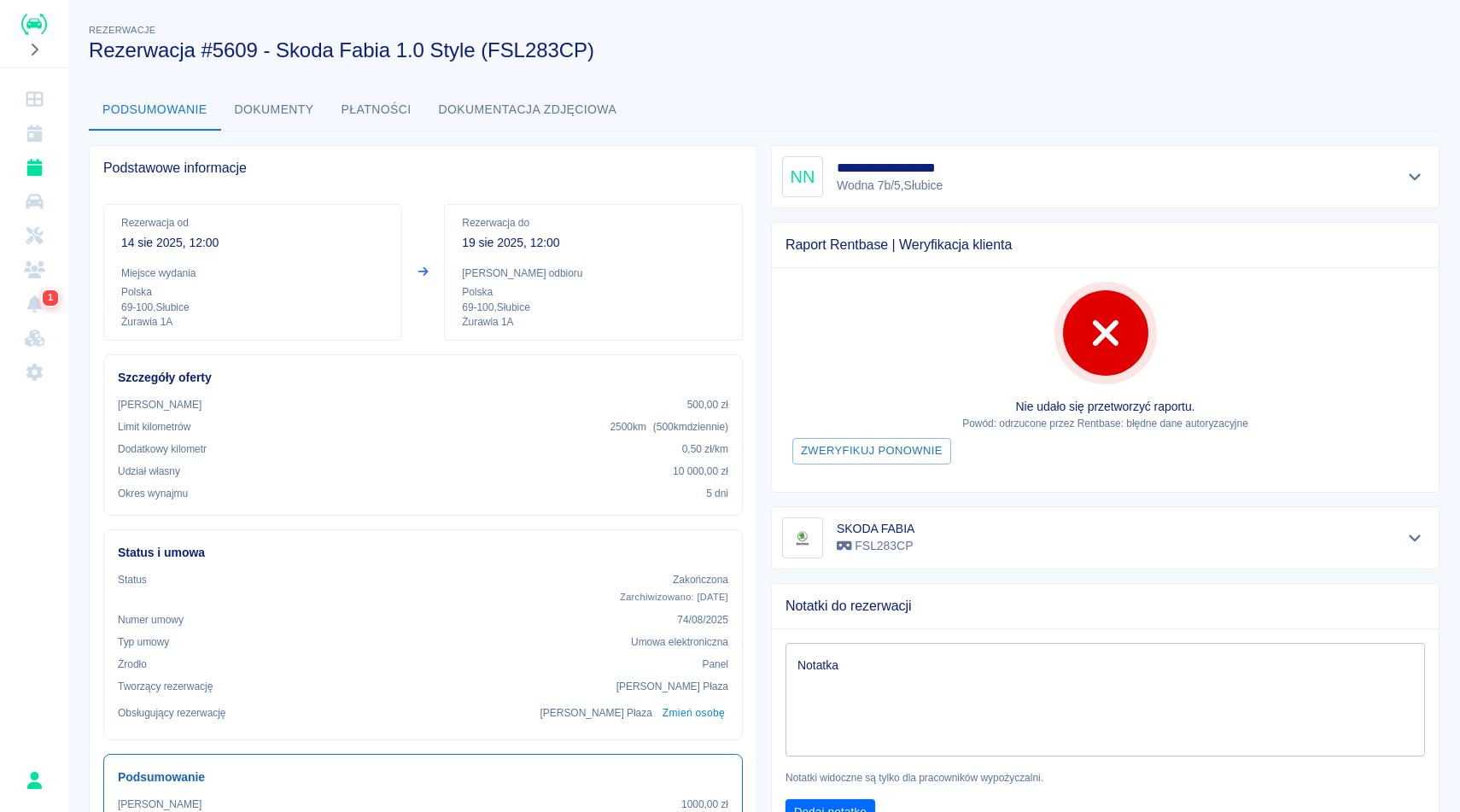
click at [1005, 93] on div "Podsumowanie Dokumenty Płatności Dokumentacja zdjęciowa" at bounding box center [764, 110] width 1351 height 41
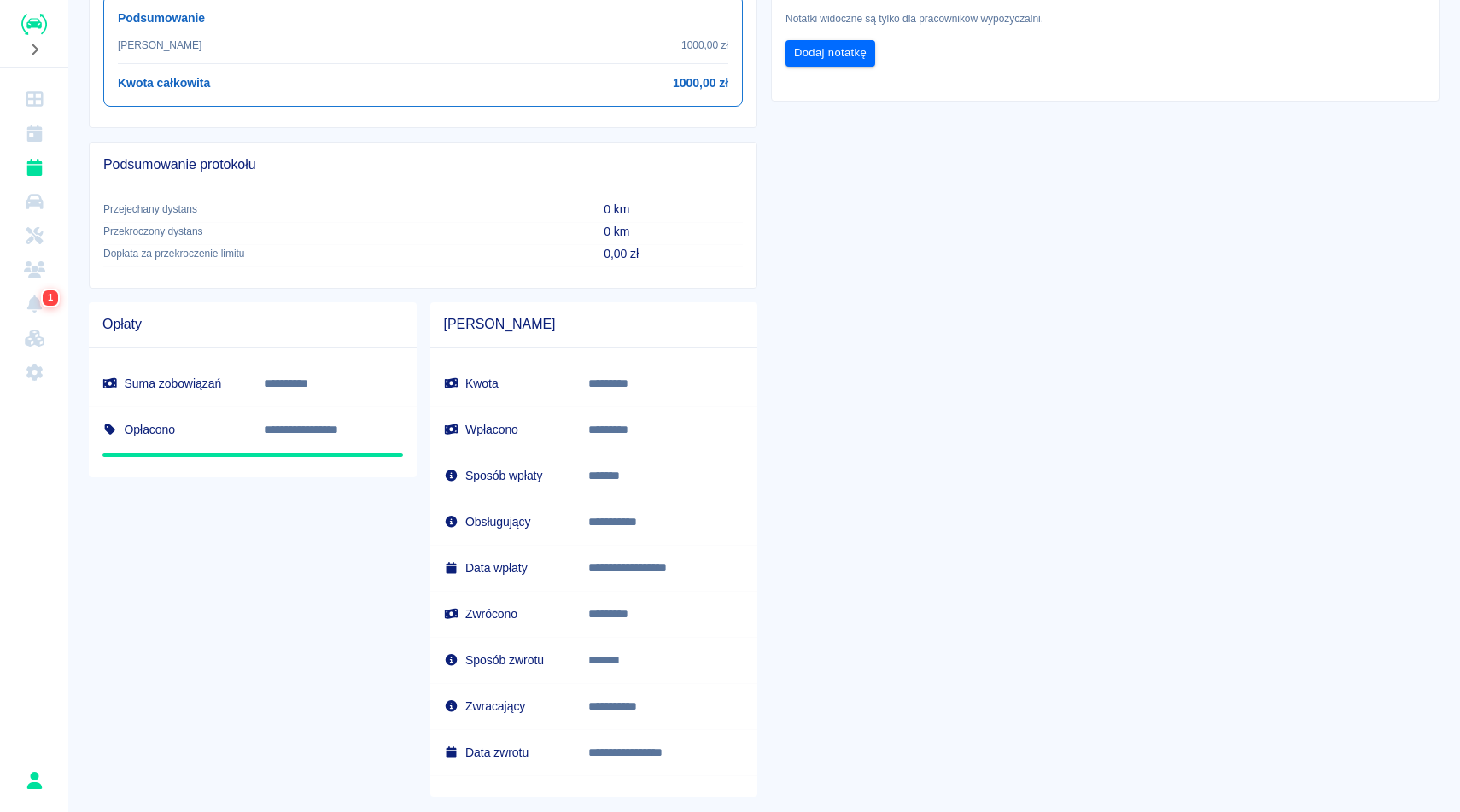
scroll to position [793, 0]
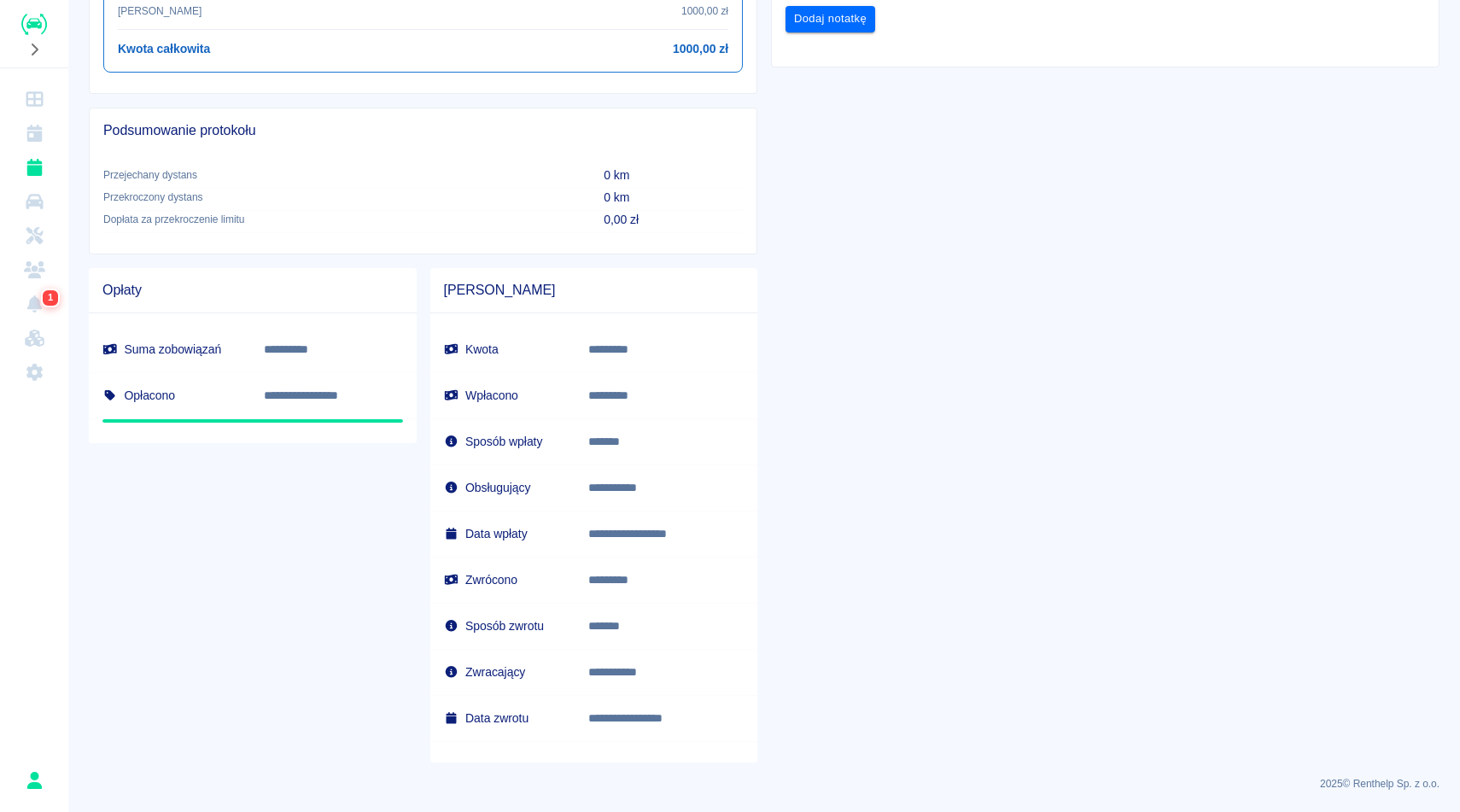
click at [1154, 277] on div "**********" at bounding box center [1098, 50] width 682 height 1423
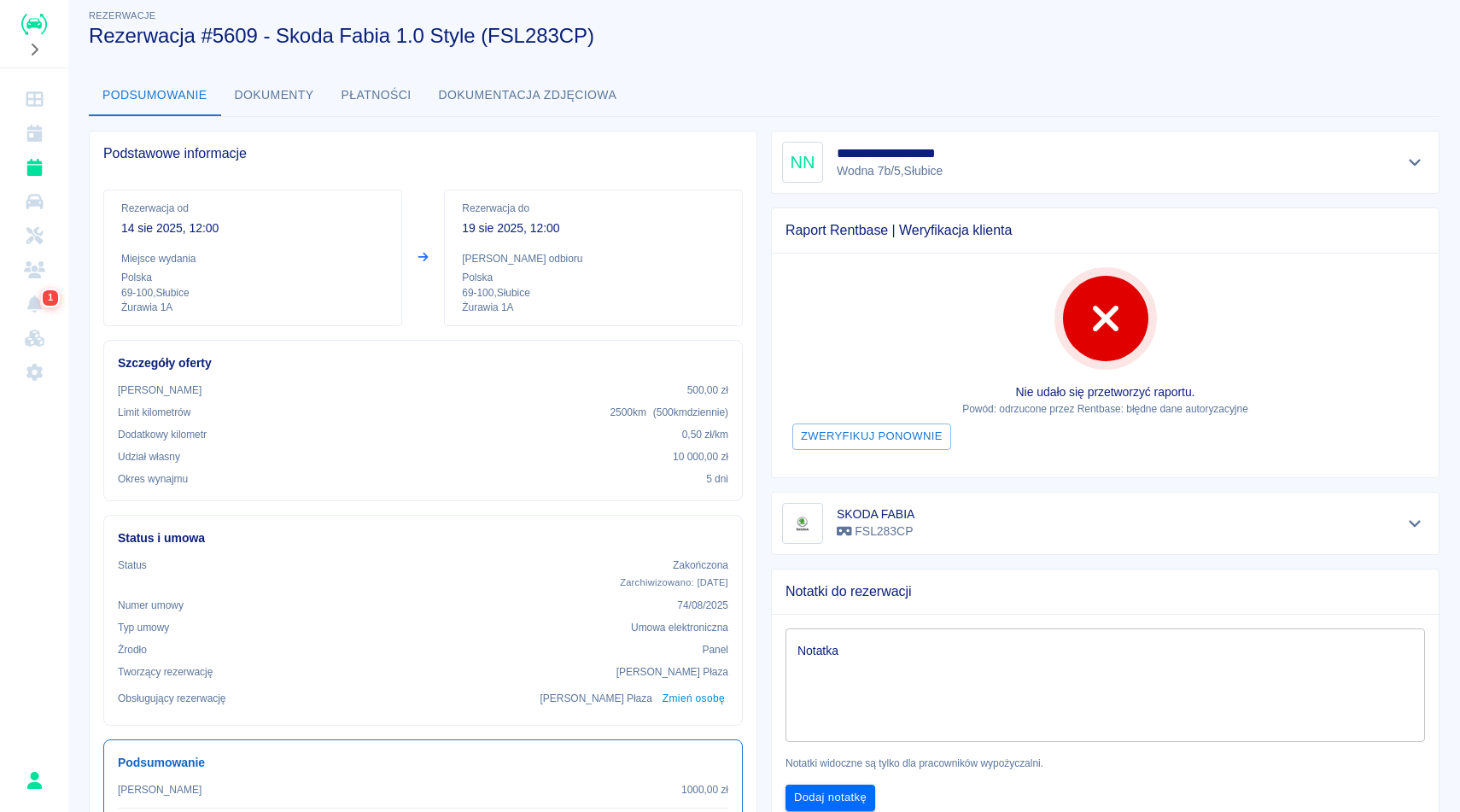
scroll to position [0, 0]
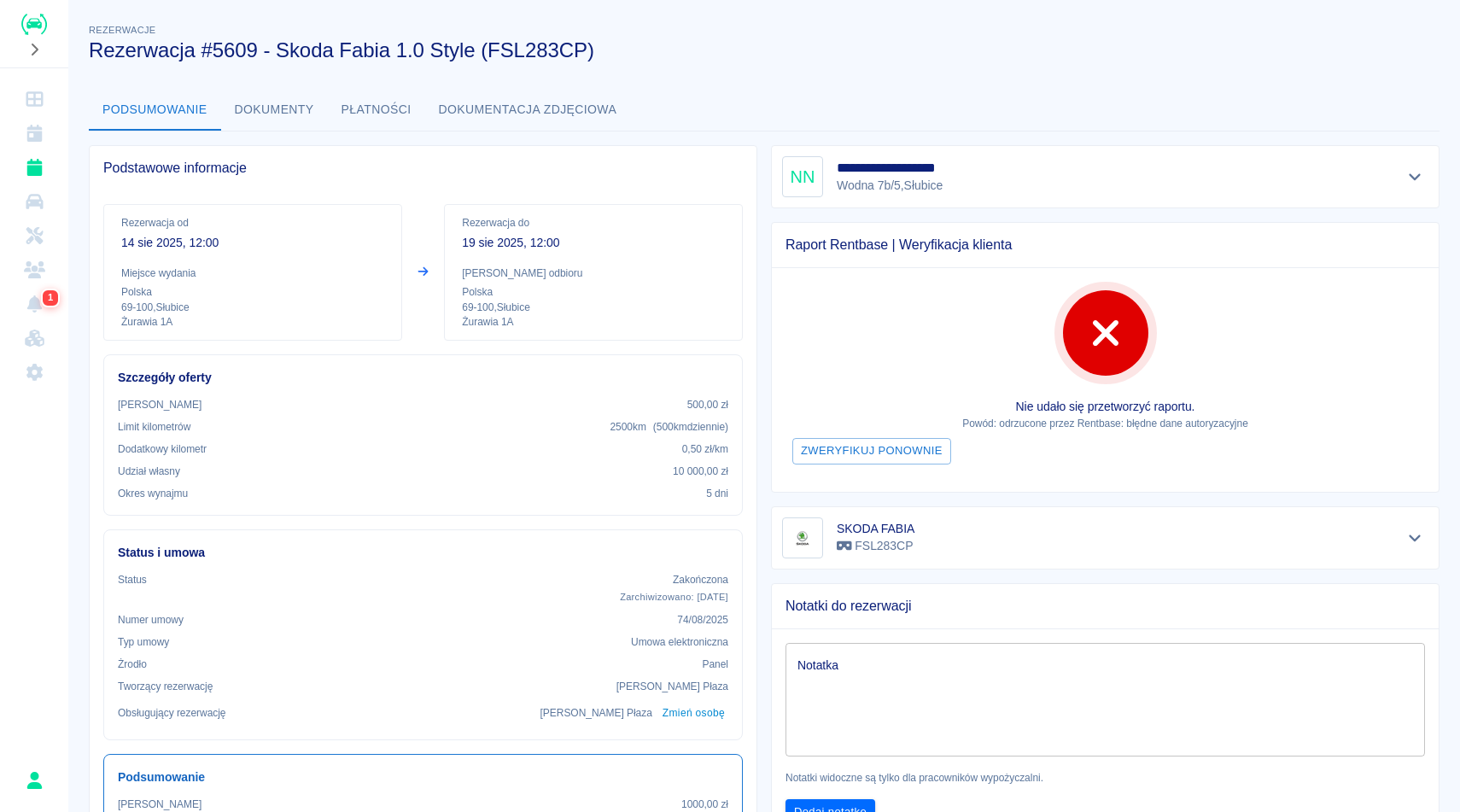
click at [267, 112] on button "Dokumenty" at bounding box center [275, 110] width 107 height 41
click at [746, 84] on div "**********" at bounding box center [764, 781] width 1392 height 1548
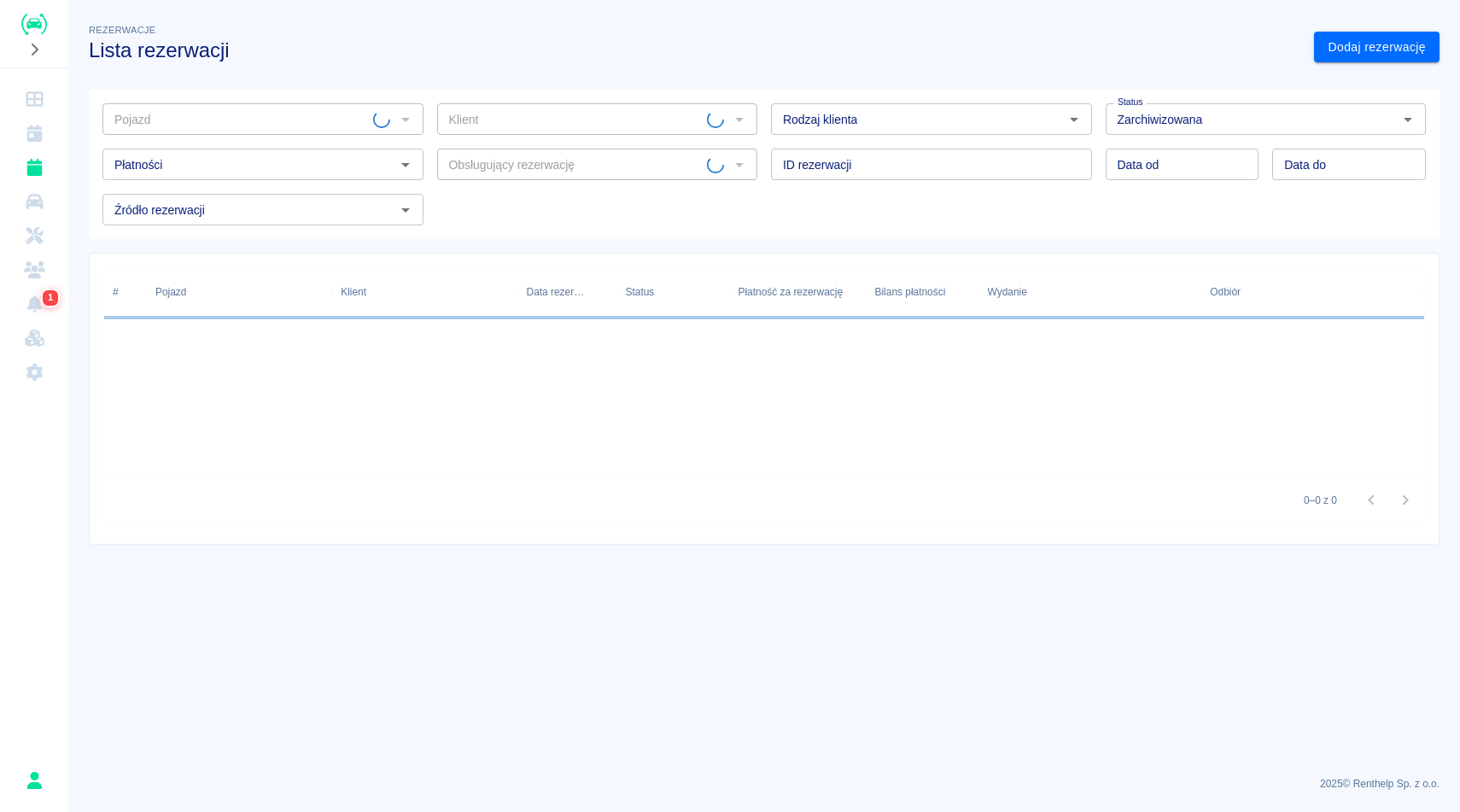
type input "SKODA FABIA - FSL283CP"
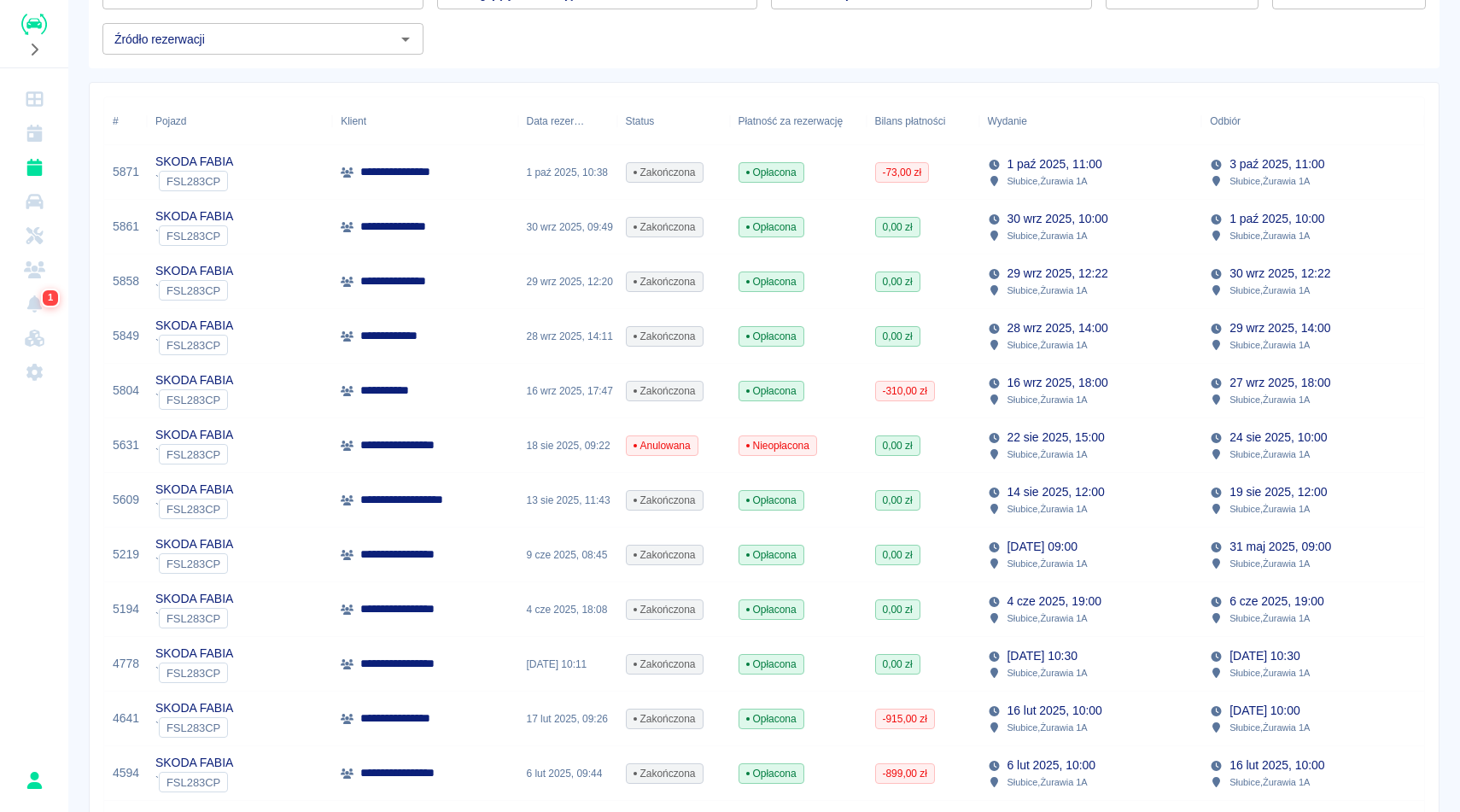
scroll to position [137, 0]
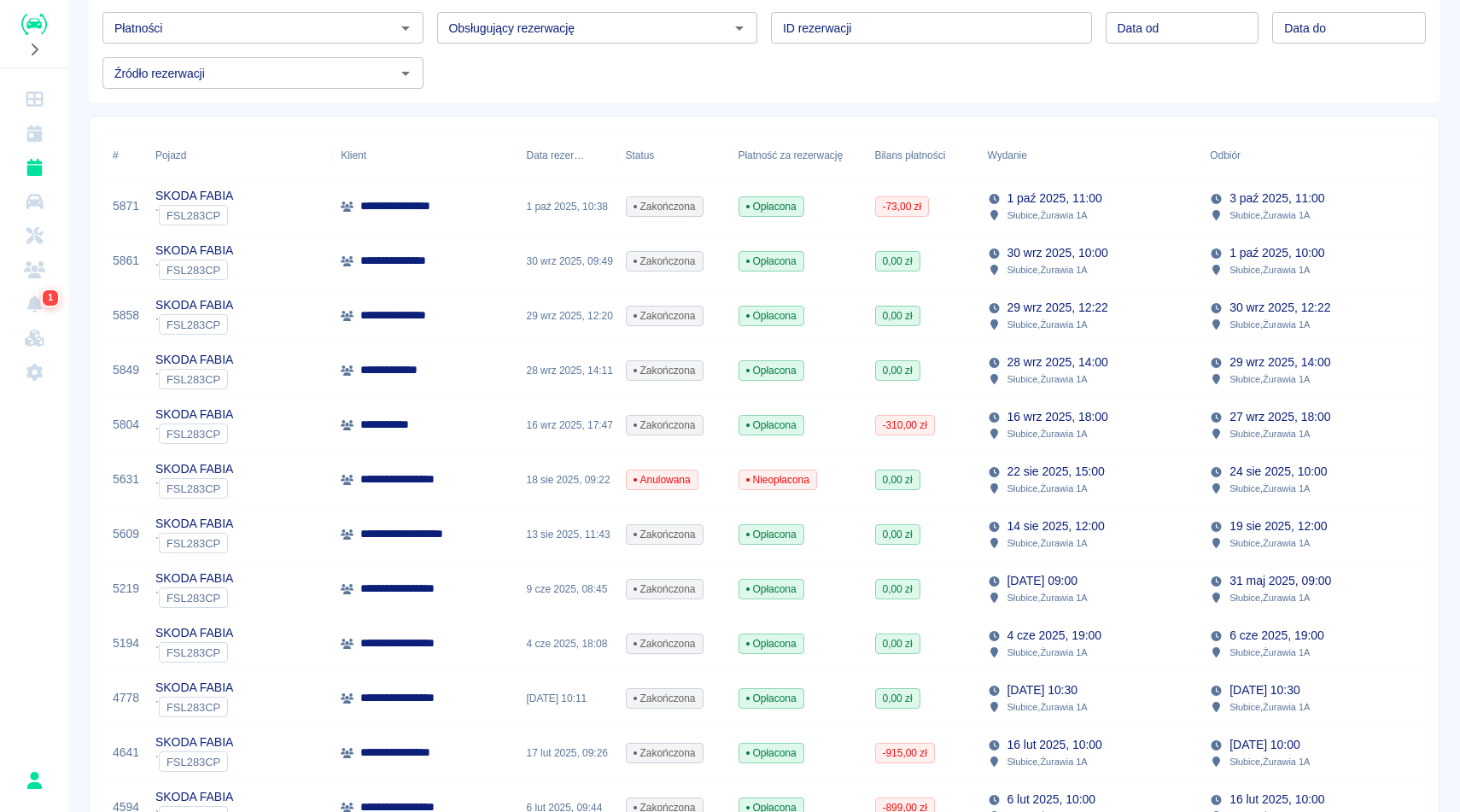
click at [1459, 270] on div "**********" at bounding box center [764, 741] width 1392 height 1742
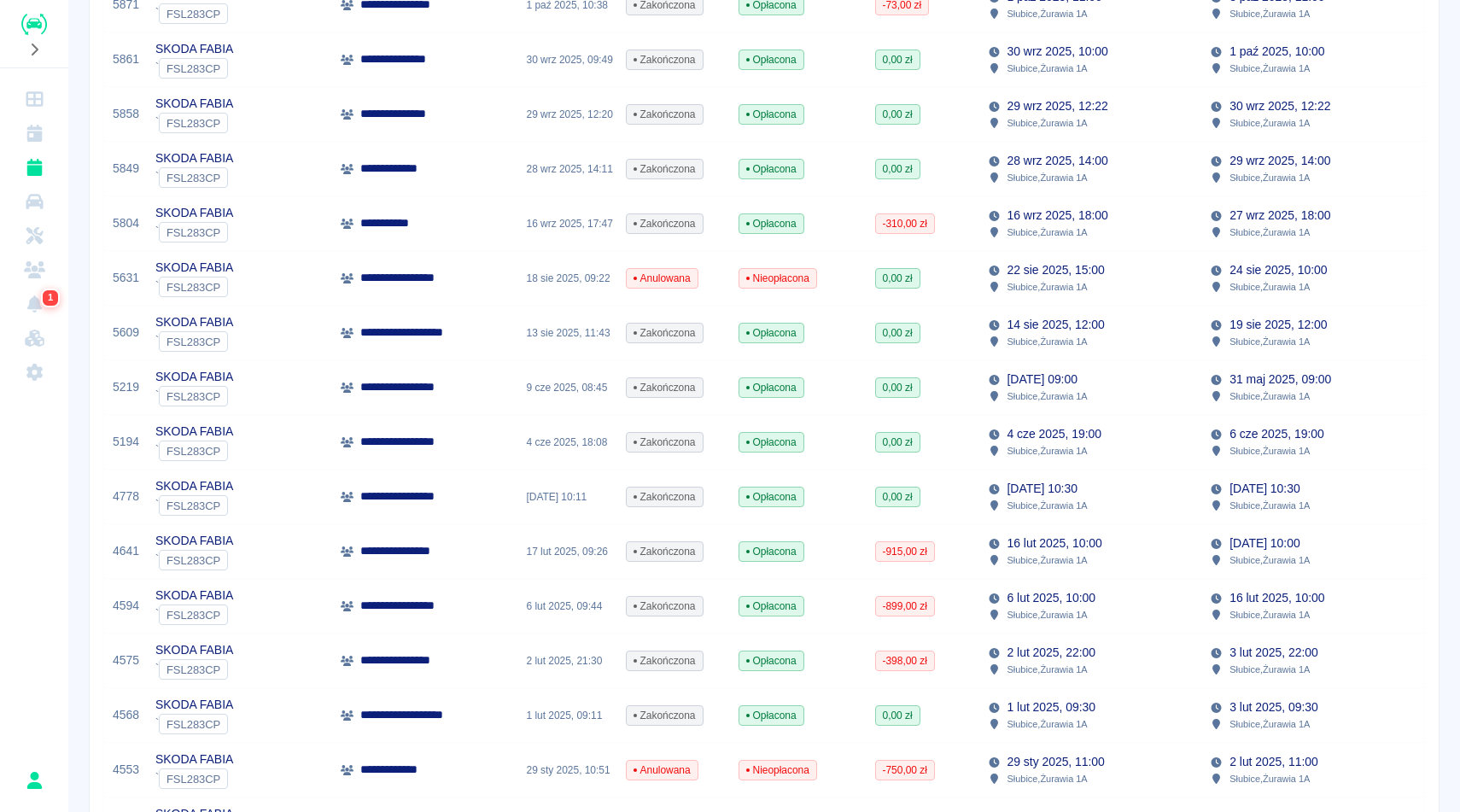
scroll to position [341, 0]
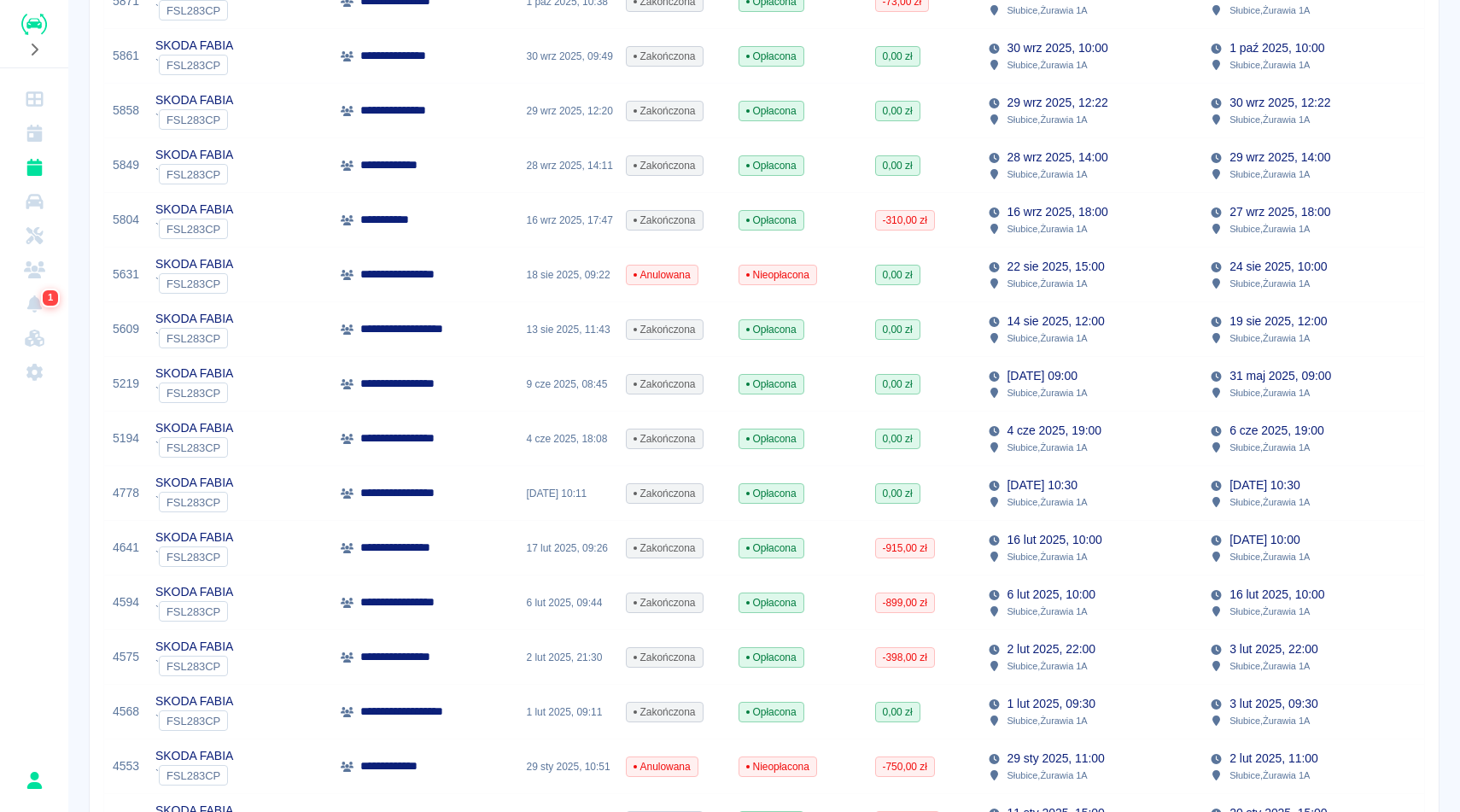
click at [1447, 250] on div "**********" at bounding box center [764, 536] width 1392 height 1742
click at [1284, 294] on div "[DATE] 10:00 Słubice , Żurawia 1A" at bounding box center [1313, 274] width 223 height 54
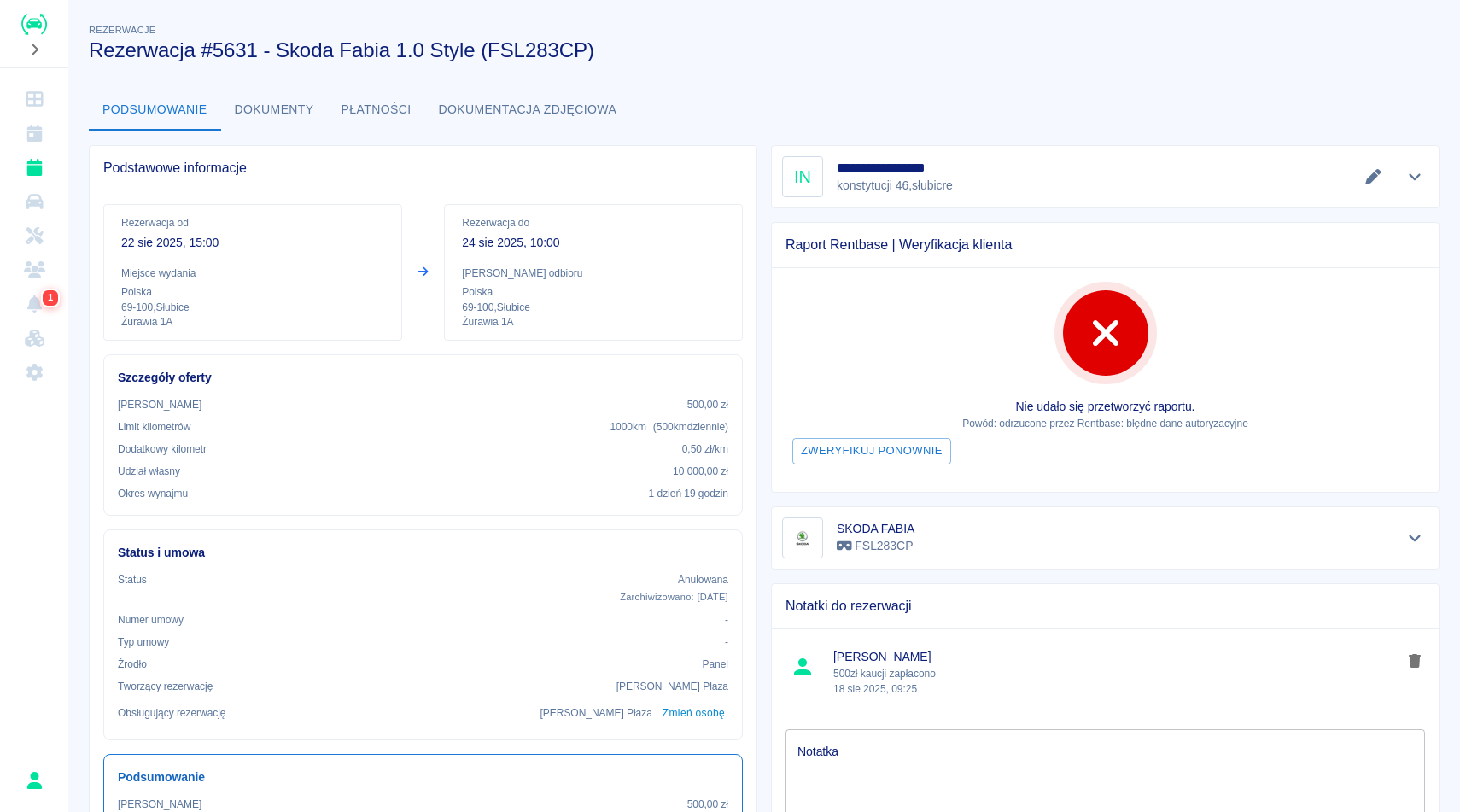
click at [897, 65] on div "**********" at bounding box center [764, 548] width 1392 height 1082
click at [291, 105] on button "Dokumenty" at bounding box center [275, 110] width 107 height 41
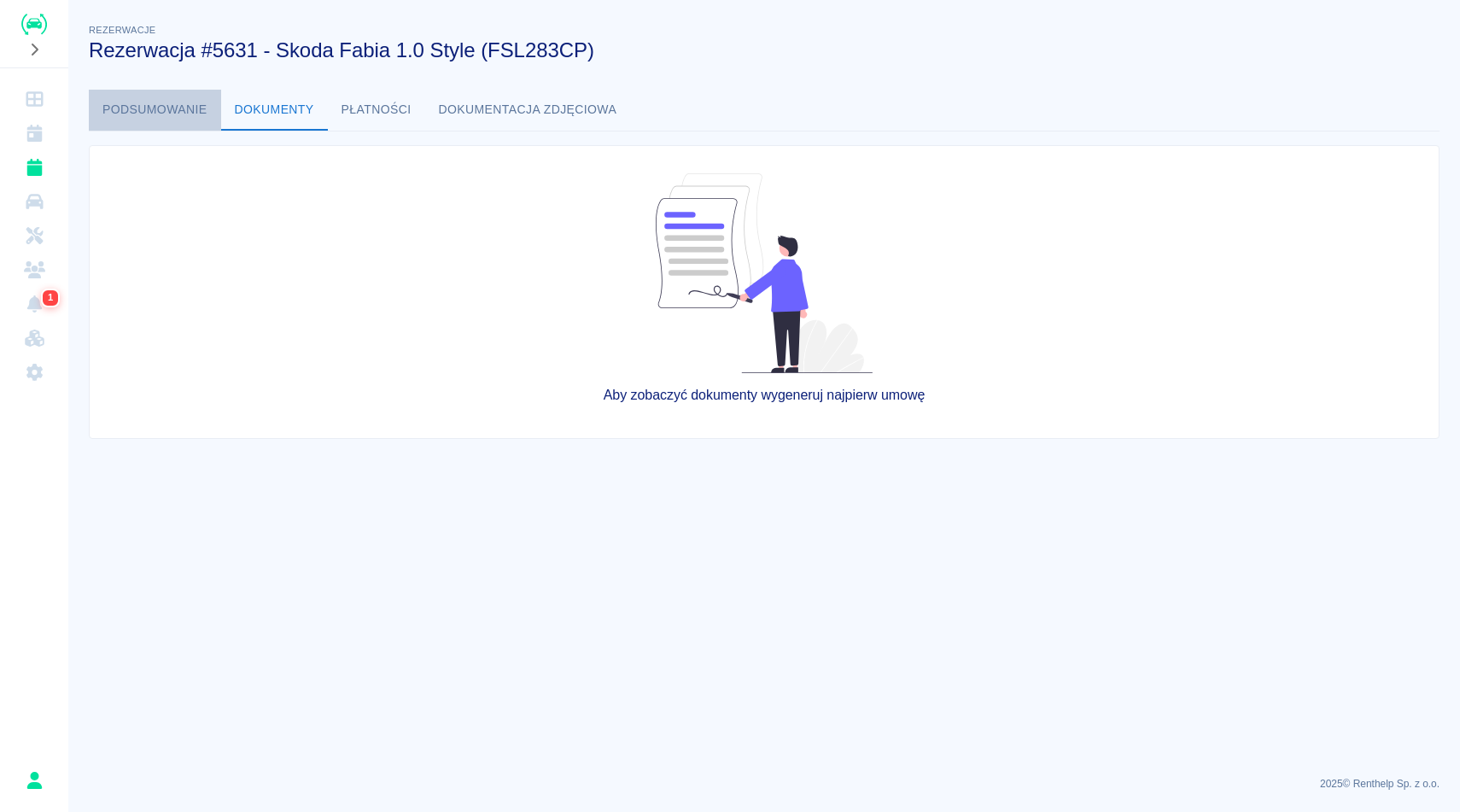
click at [140, 112] on button "Podsumowanie" at bounding box center [155, 110] width 133 height 41
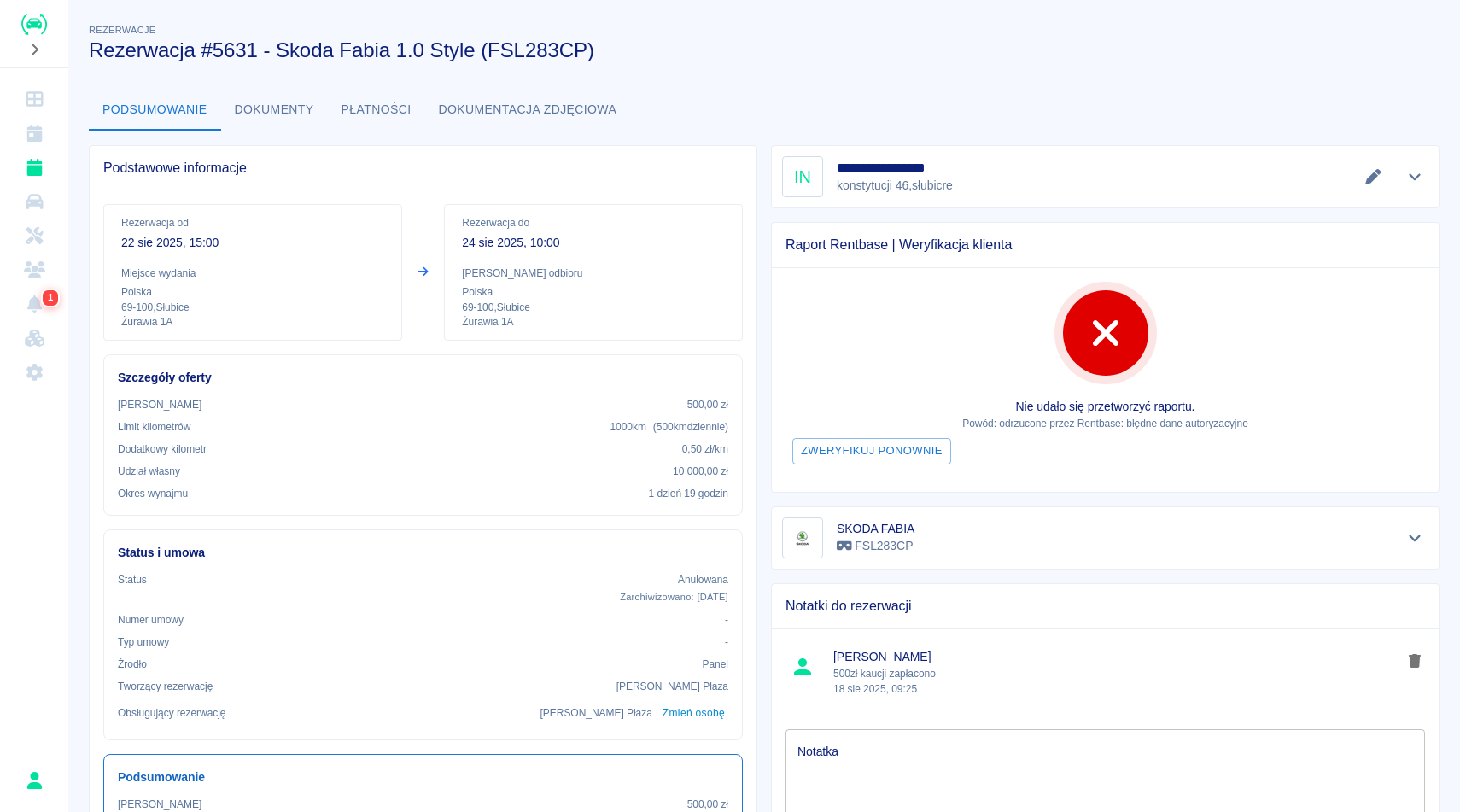
click at [1042, 34] on div "Rezerwacje Rezerwacja #5631 - Skoda Fabia 1.0 Style (FSL283CP)" at bounding box center [750, 34] width 1351 height 55
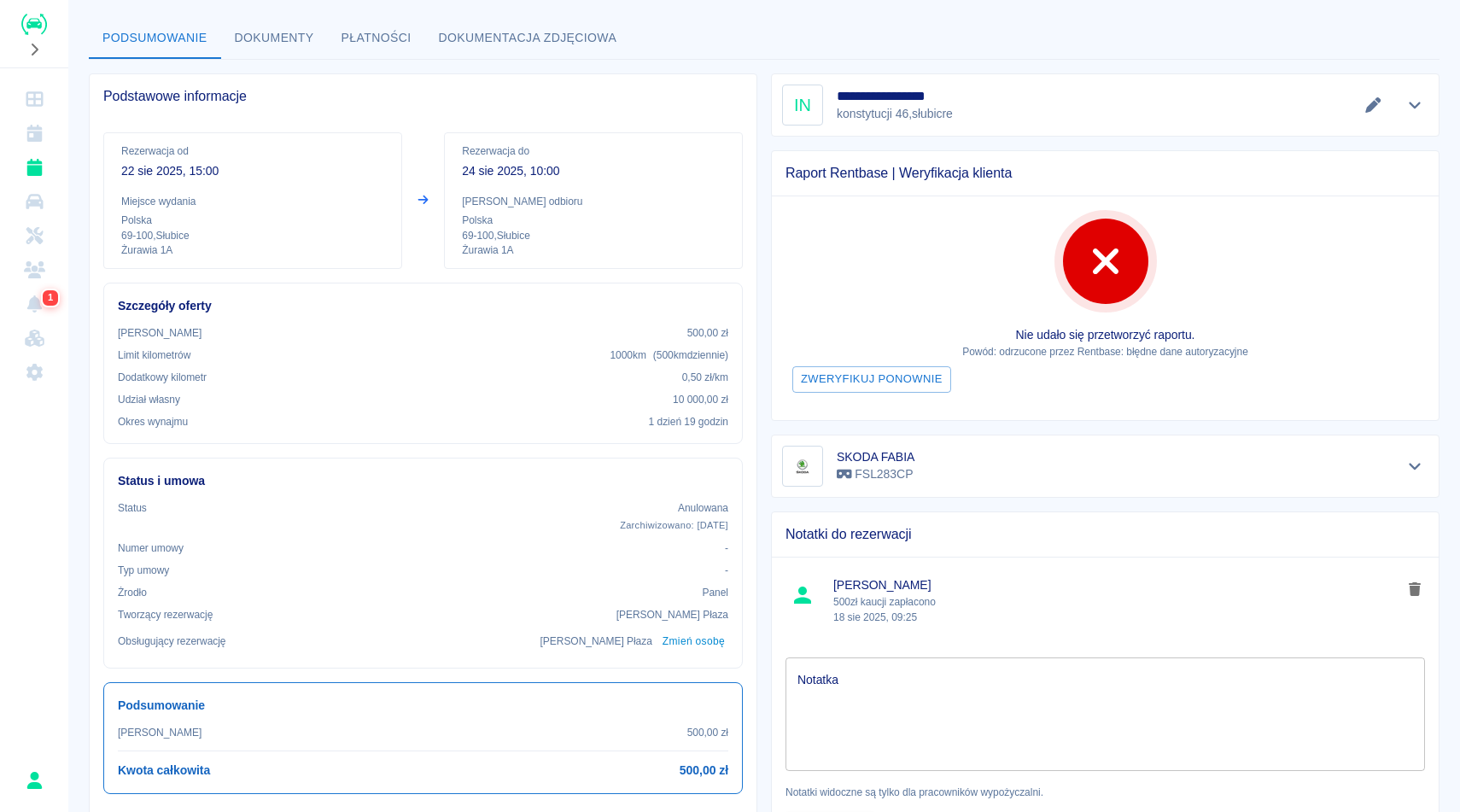
scroll to position [68, 0]
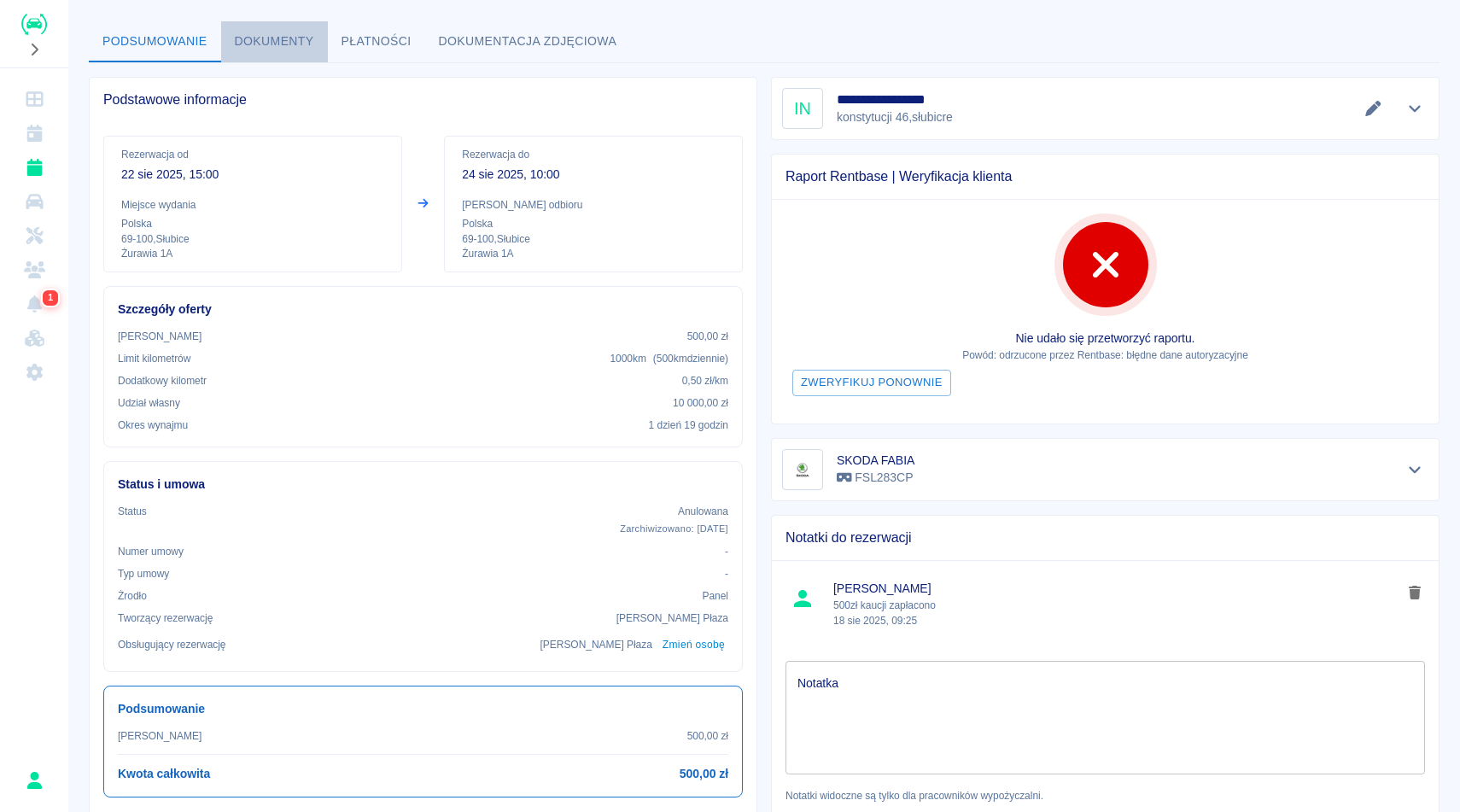
click at [309, 42] on button "Dokumenty" at bounding box center [275, 42] width 107 height 41
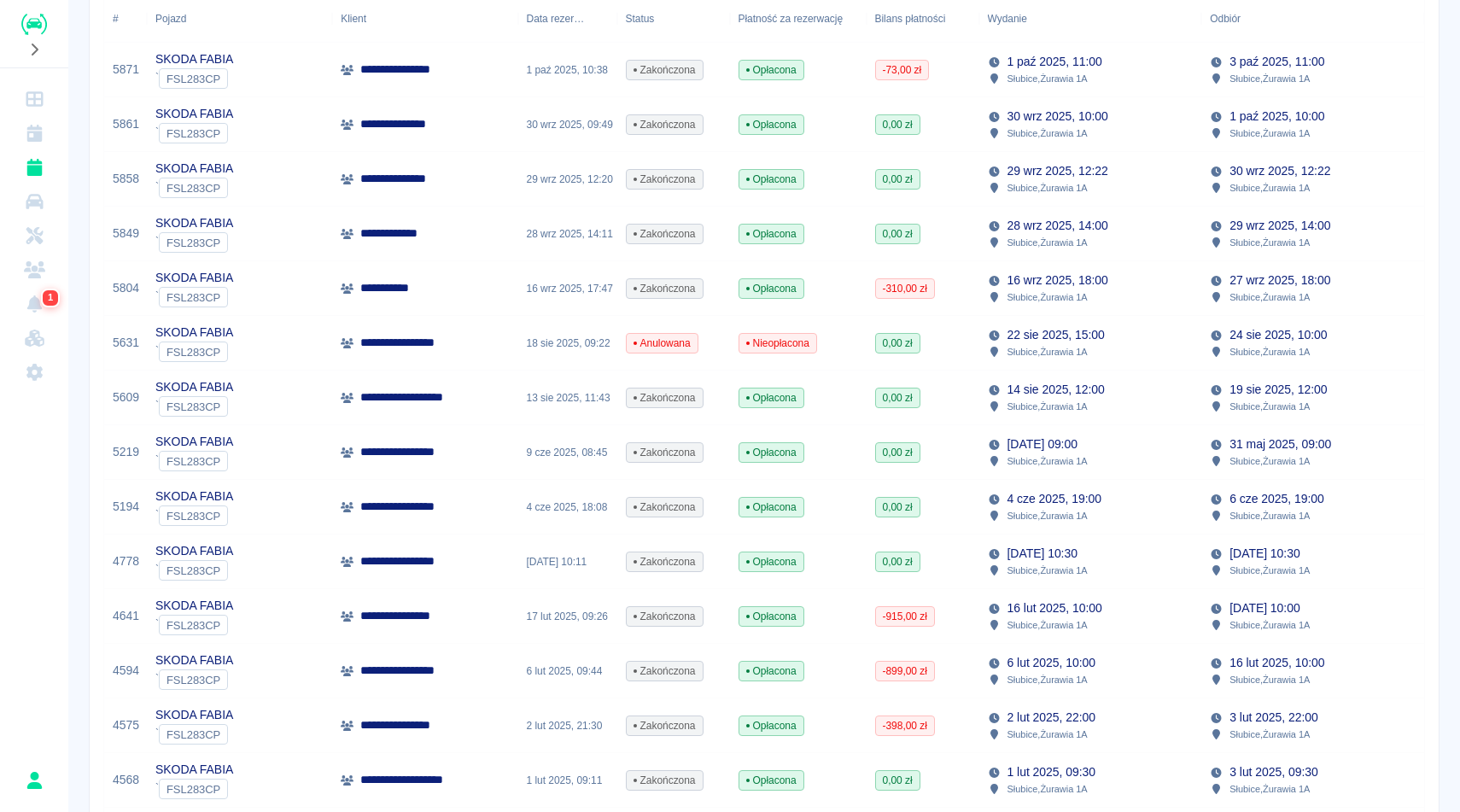
scroll to position [341, 0]
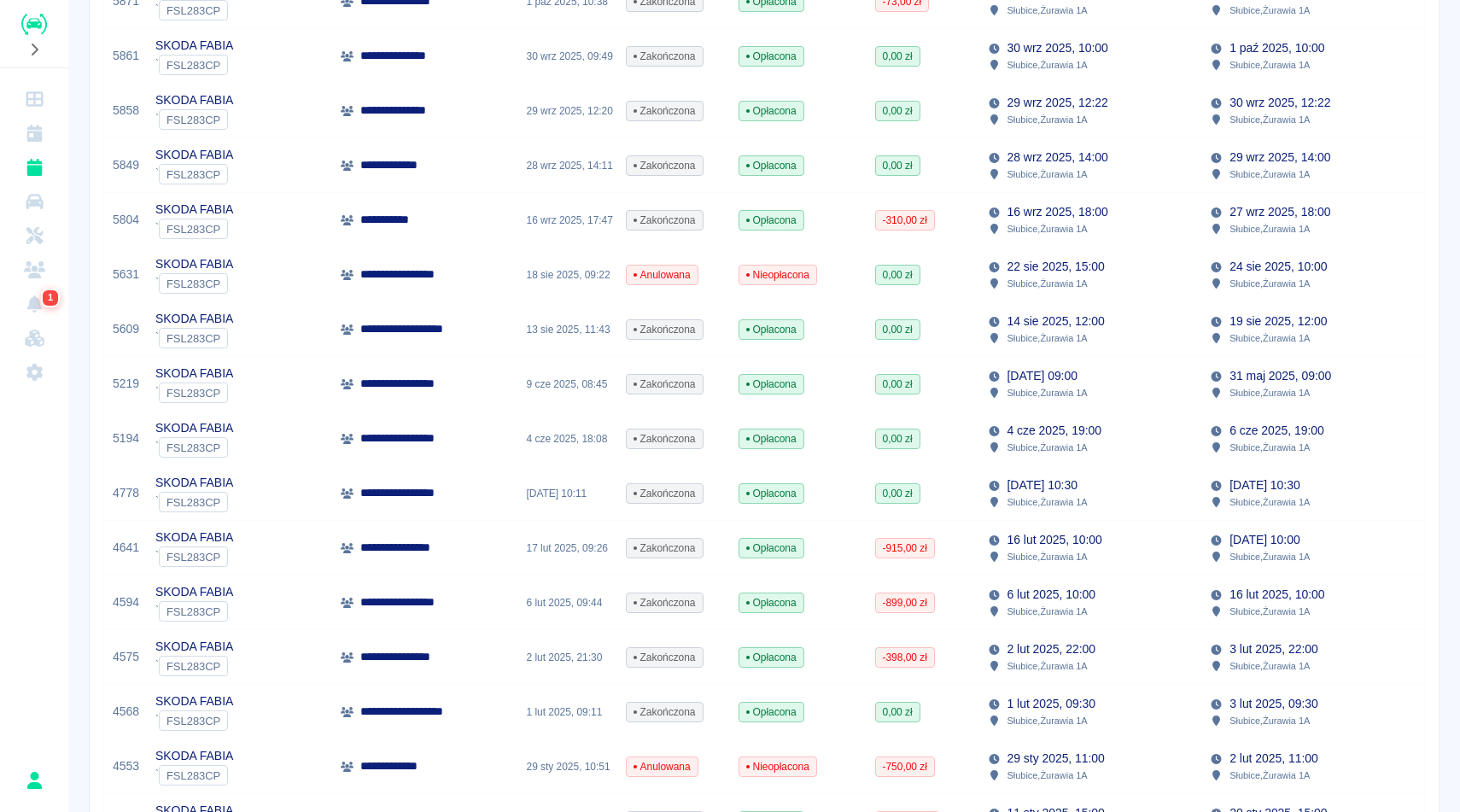
click at [1140, 294] on div "[DATE] 15:00 Słubice , Żurawia 1A" at bounding box center [1090, 274] width 223 height 54
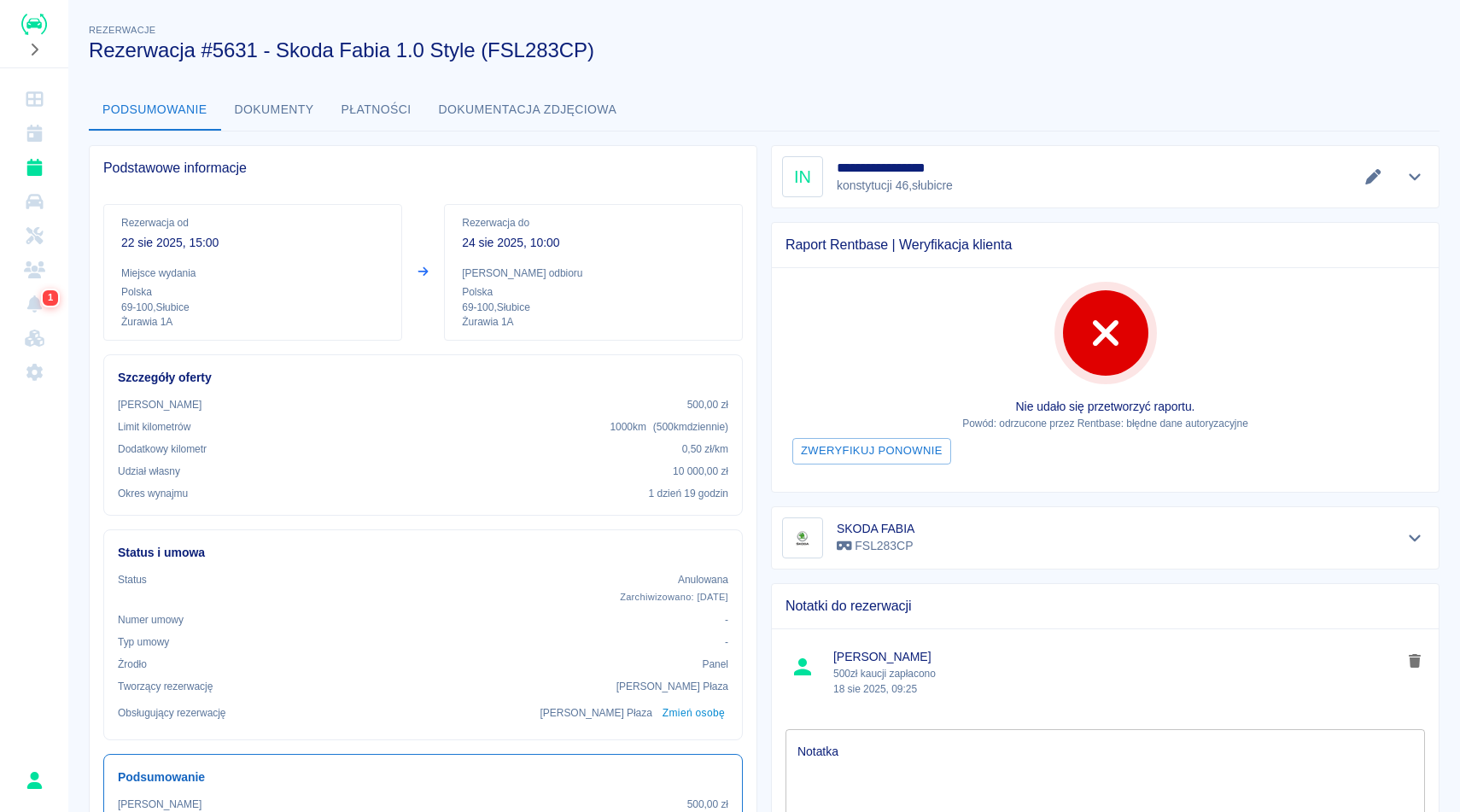
click at [1034, 113] on div "Podsumowanie Dokumenty Płatności Dokumentacja zdjęciowa" at bounding box center [764, 110] width 1351 height 41
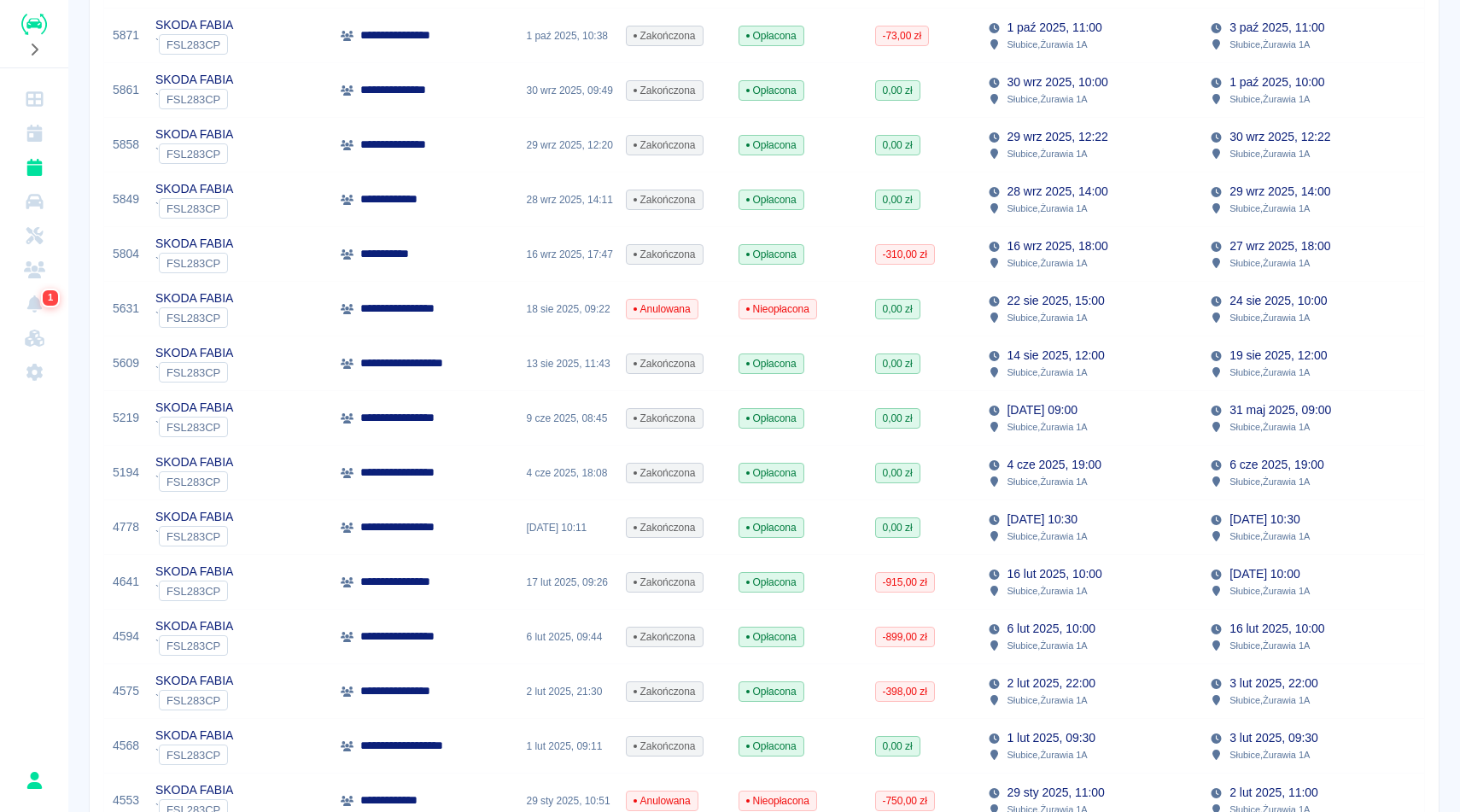
scroll to position [341, 0]
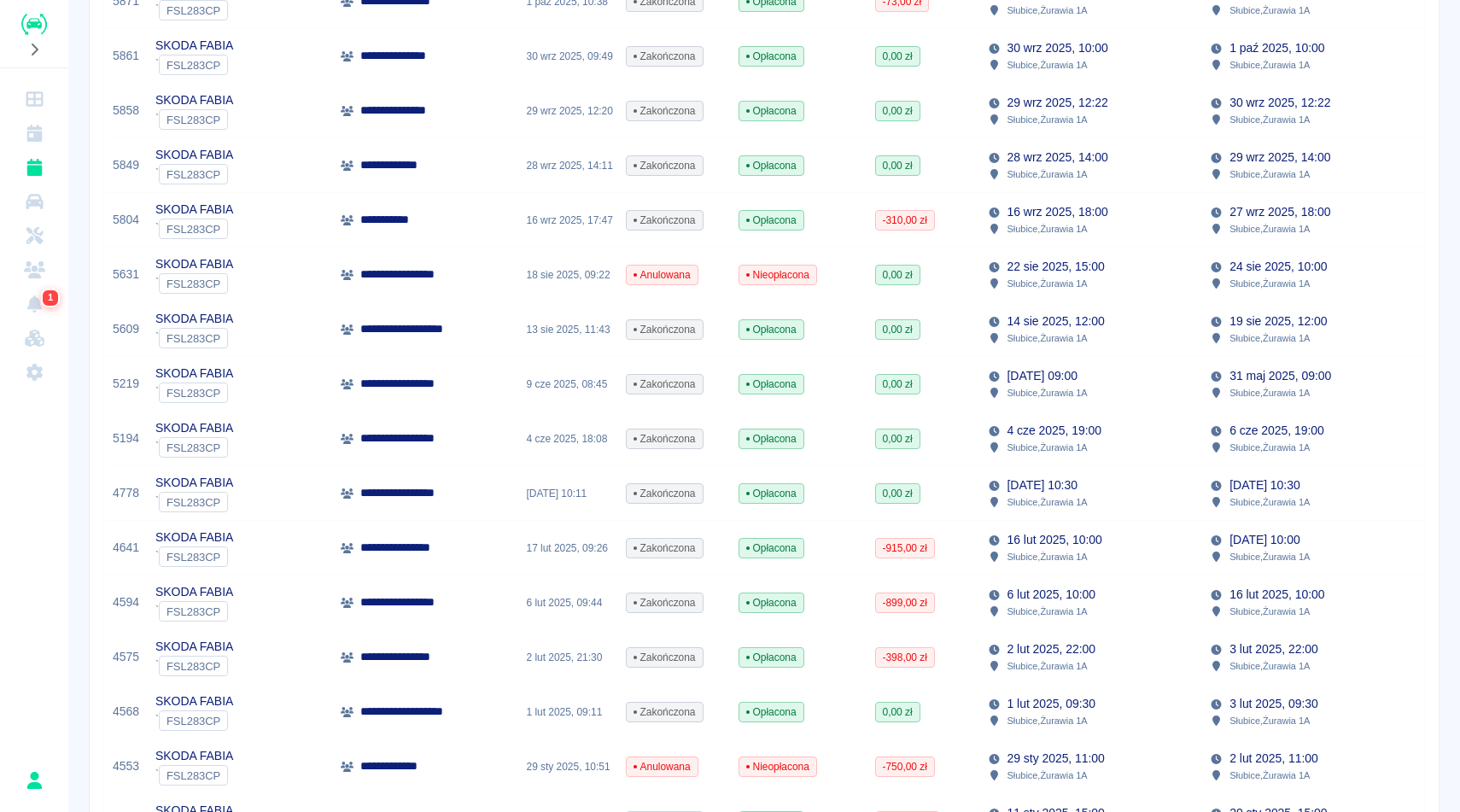
click at [1157, 330] on div "[DATE] 12:00 Słubice , Żurawia 1A" at bounding box center [1090, 329] width 223 height 54
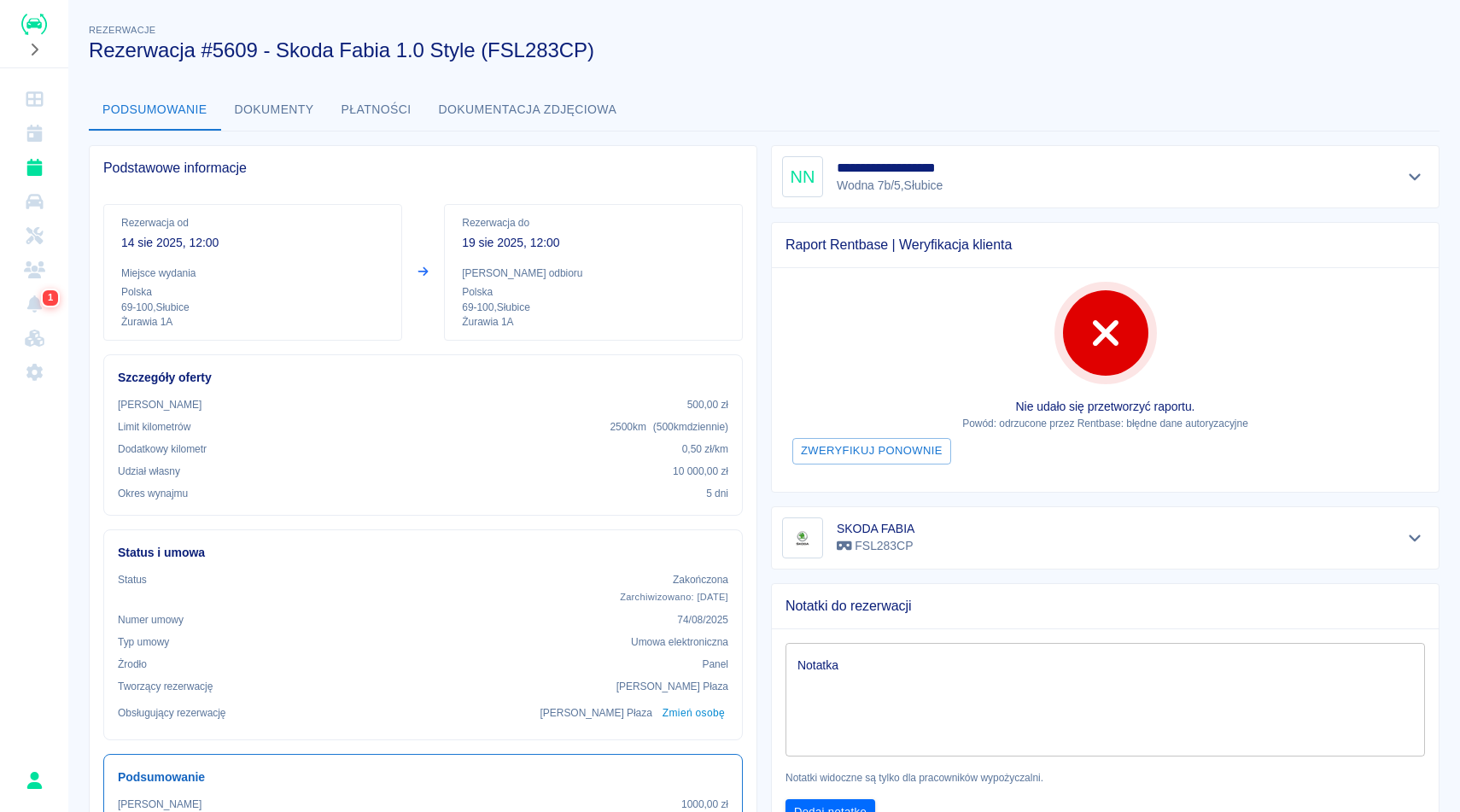
click at [1029, 56] on h3 "Rezerwacja #5609 - Skoda Fabia 1.0 Style (FSL283CP)" at bounding box center [757, 51] width 1337 height 24
click at [294, 122] on button "Dokumenty" at bounding box center [275, 110] width 107 height 41
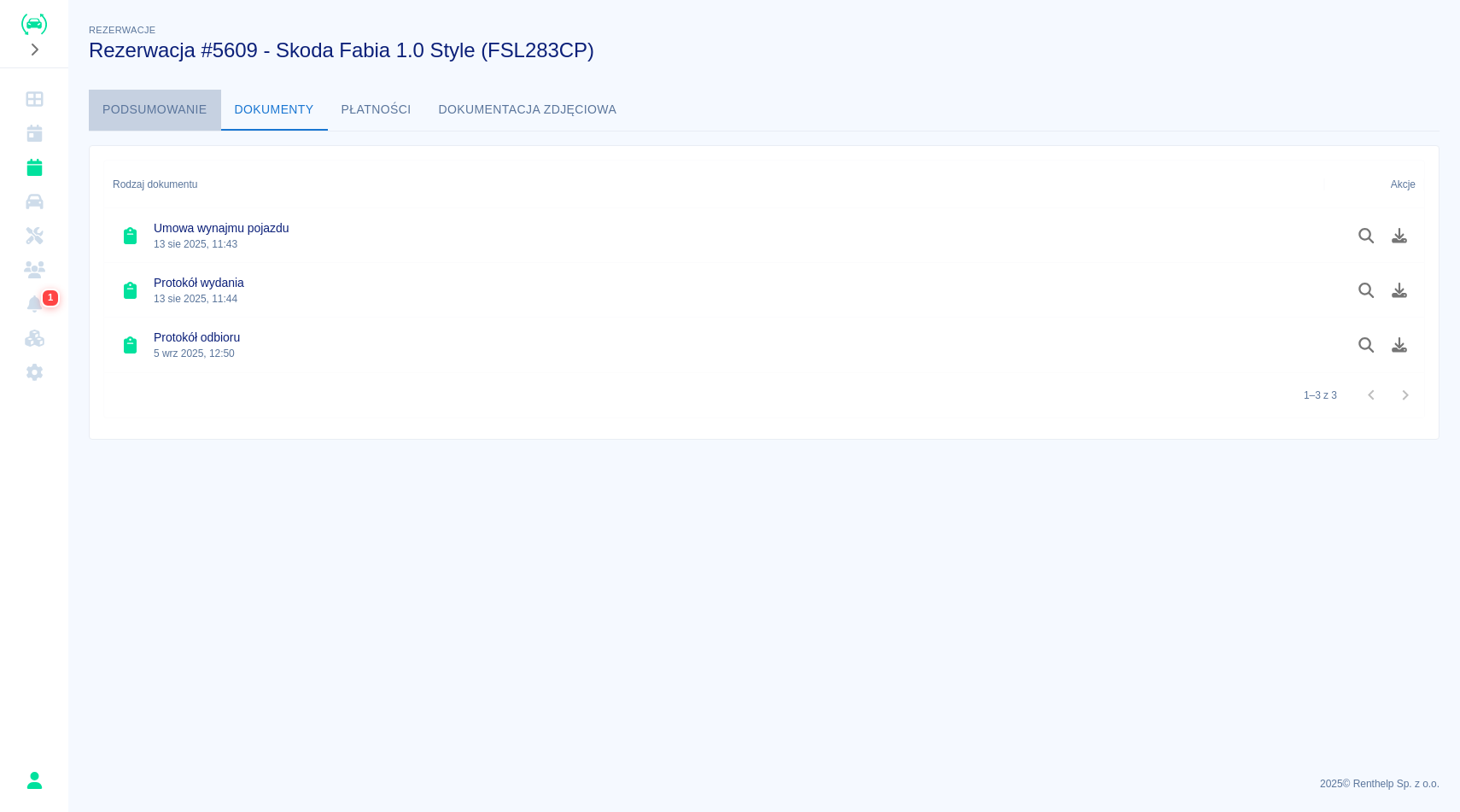
click at [152, 106] on button "Podsumowanie" at bounding box center [155, 110] width 133 height 41
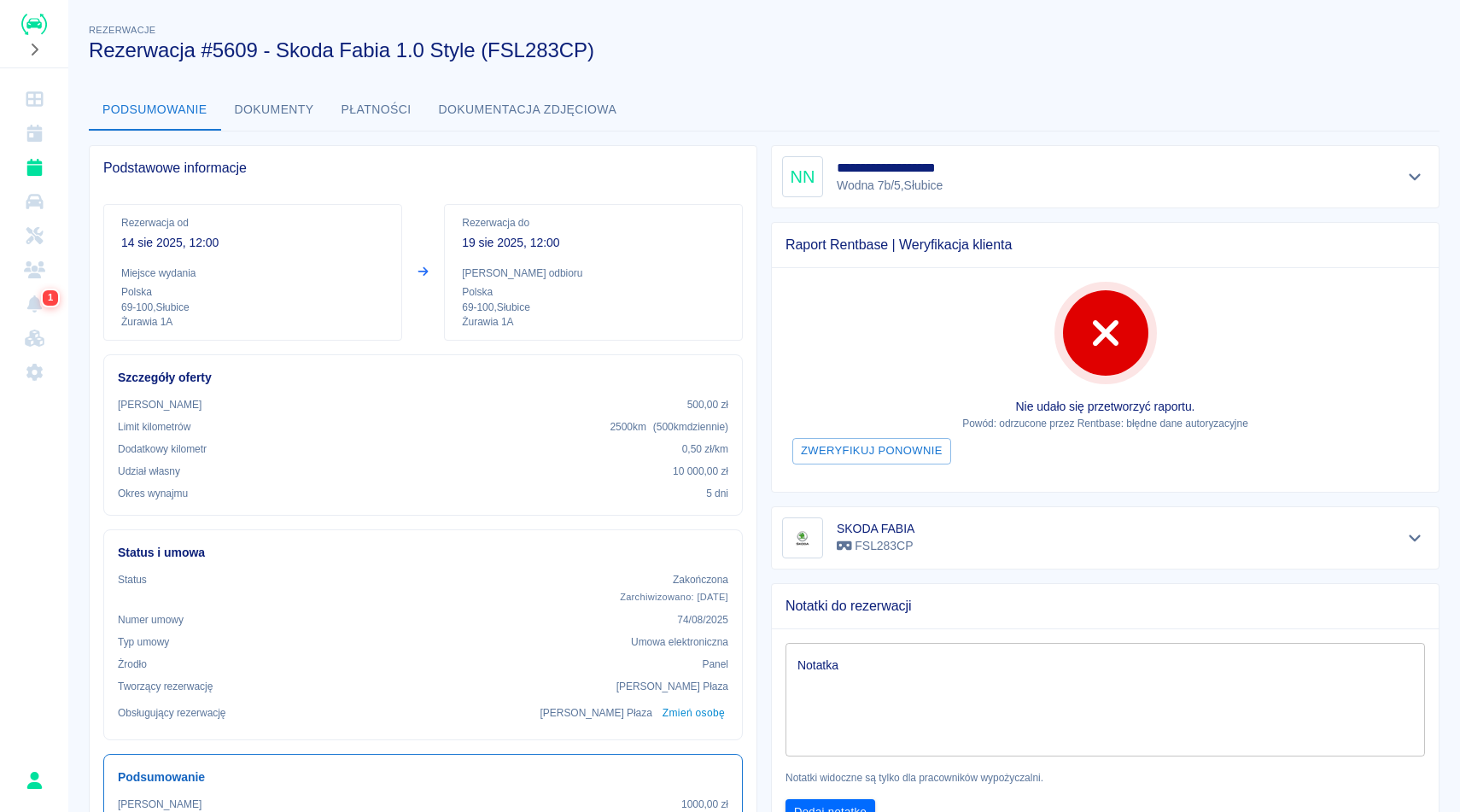
click at [799, 41] on h3 "Rezerwacja #5609 - Skoda Fabia 1.0 Style (FSL283CP)" at bounding box center [757, 51] width 1337 height 24
click at [769, 72] on div "**********" at bounding box center [764, 781] width 1392 height 1548
click at [818, 24] on div "Rezerwacje Rezerwacja #5609 - Skoda Fabia 1.0 Style (FSL283CP)" at bounding box center [750, 34] width 1351 height 55
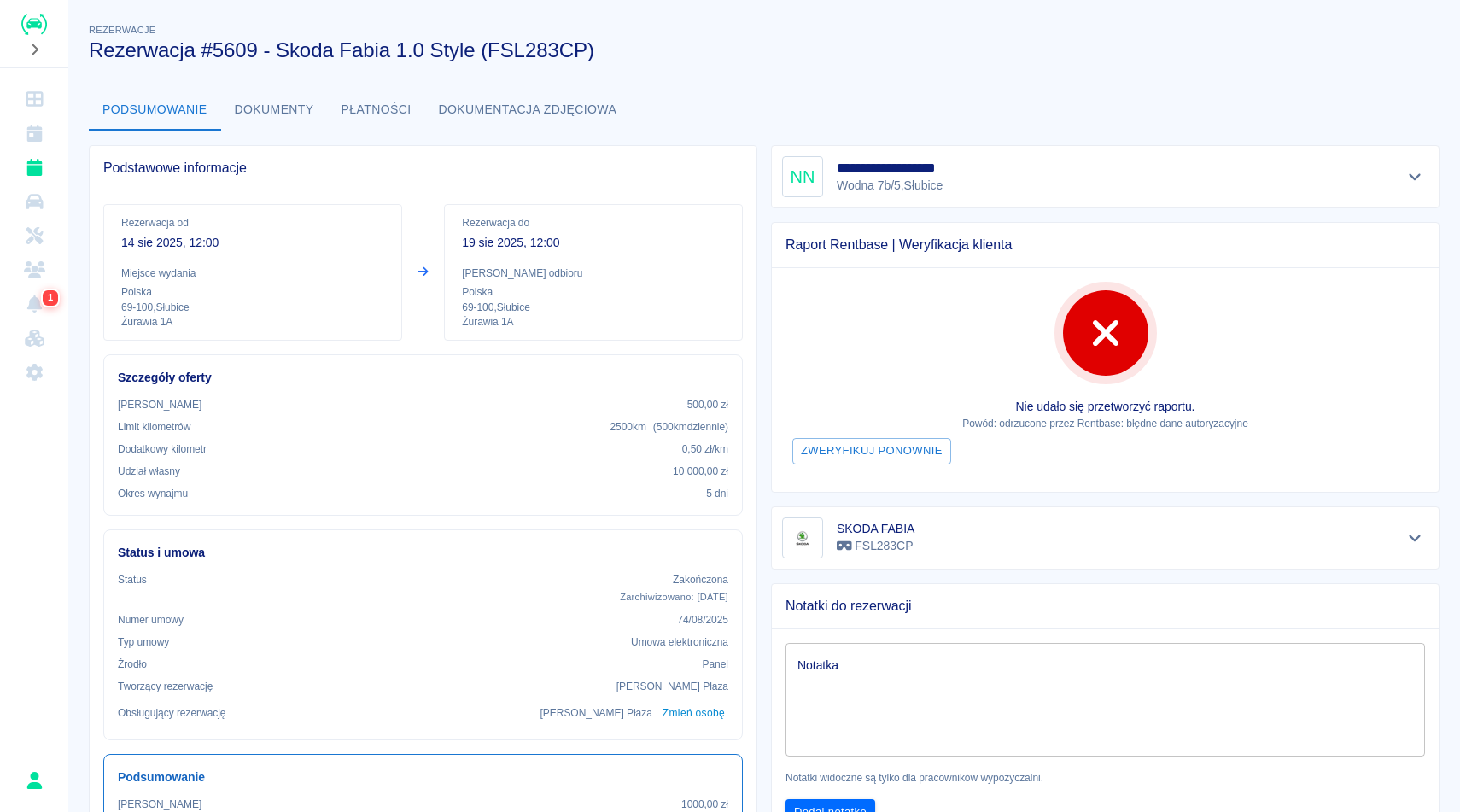
click at [818, 27] on div "Rezerwacje Rezerwacja #5609 - Skoda Fabia 1.0 Style (FSL283CP)" at bounding box center [750, 34] width 1351 height 55
click at [818, 26] on div "Rezerwacje Rezerwacja #5609 - Skoda Fabia 1.0 Style (FSL283CP)" at bounding box center [750, 34] width 1351 height 55
click at [591, 73] on div "**********" at bounding box center [764, 781] width 1392 height 1548
click at [750, 87] on div "**********" at bounding box center [764, 781] width 1392 height 1548
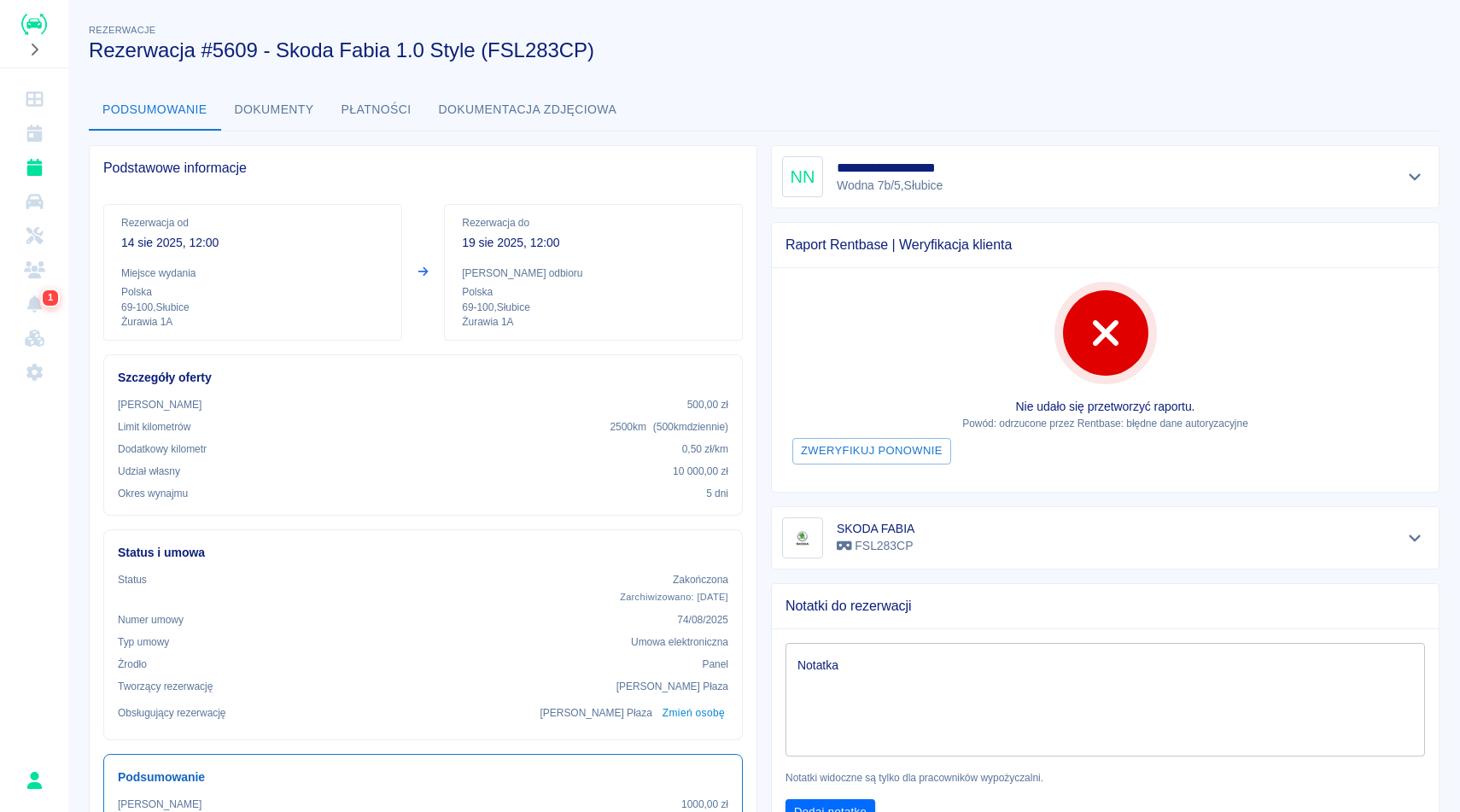
click at [291, 113] on button "Dokumenty" at bounding box center [275, 110] width 107 height 41
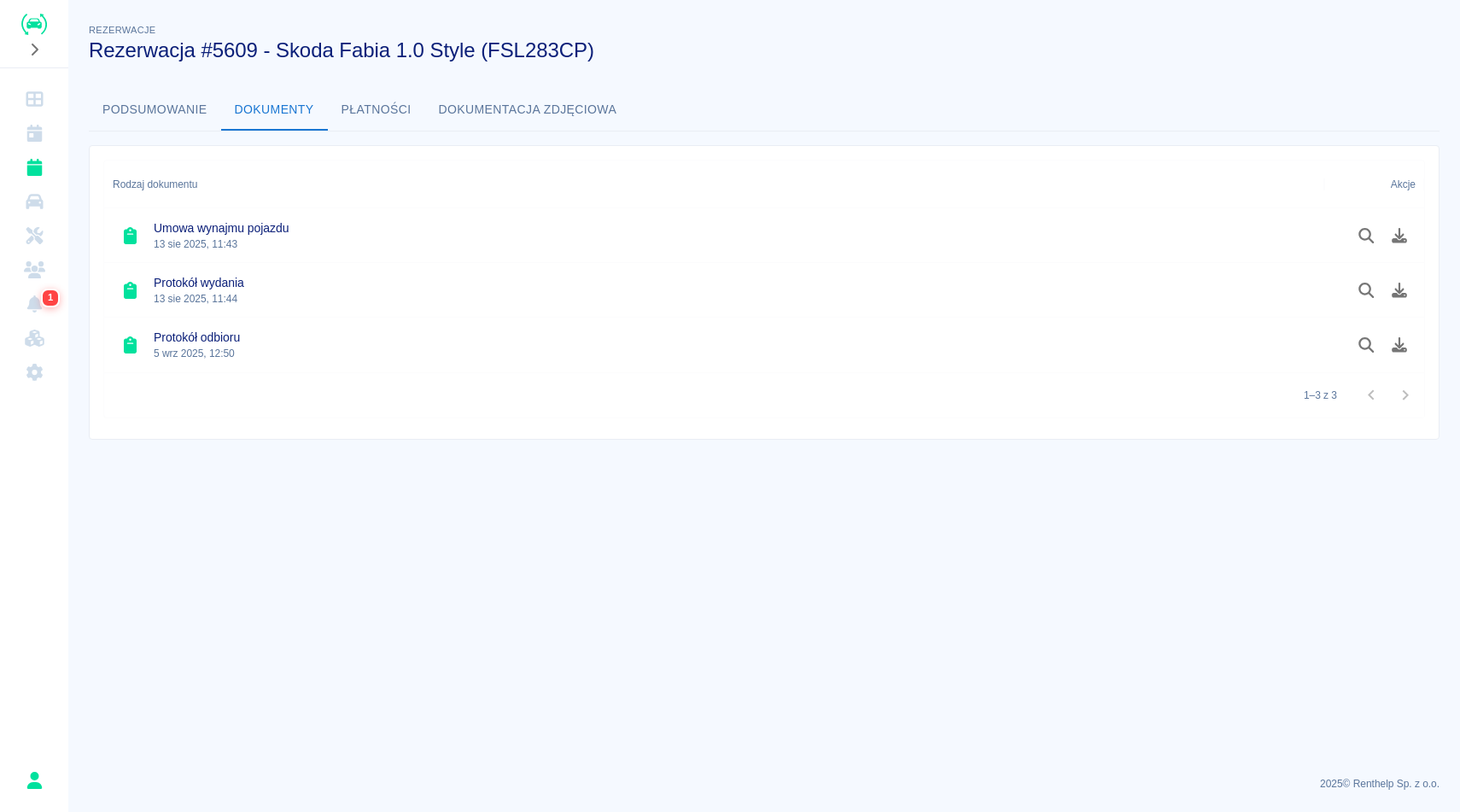
click at [178, 117] on button "Podsumowanie" at bounding box center [155, 110] width 133 height 41
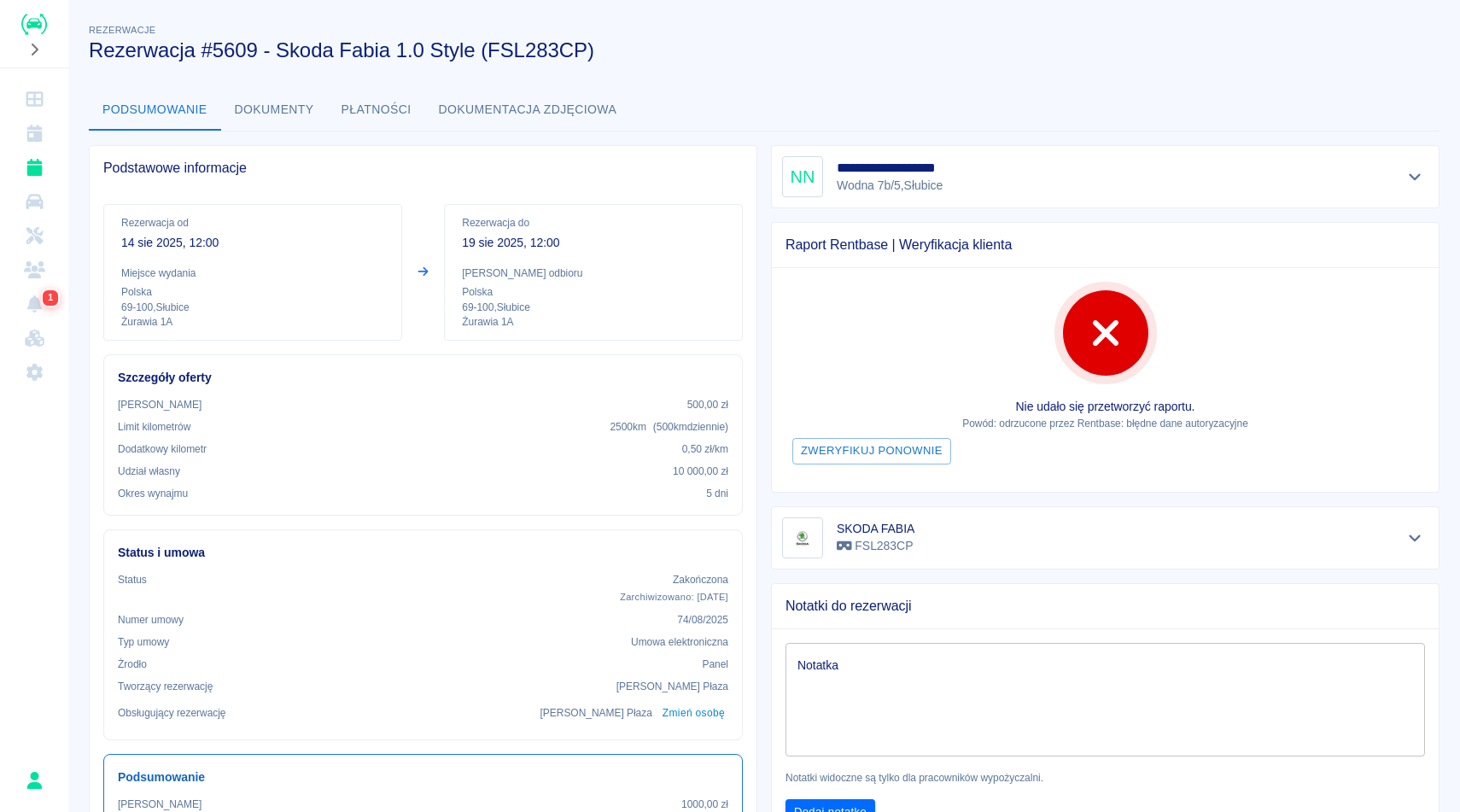
click at [802, 77] on div "**********" at bounding box center [764, 781] width 1392 height 1548
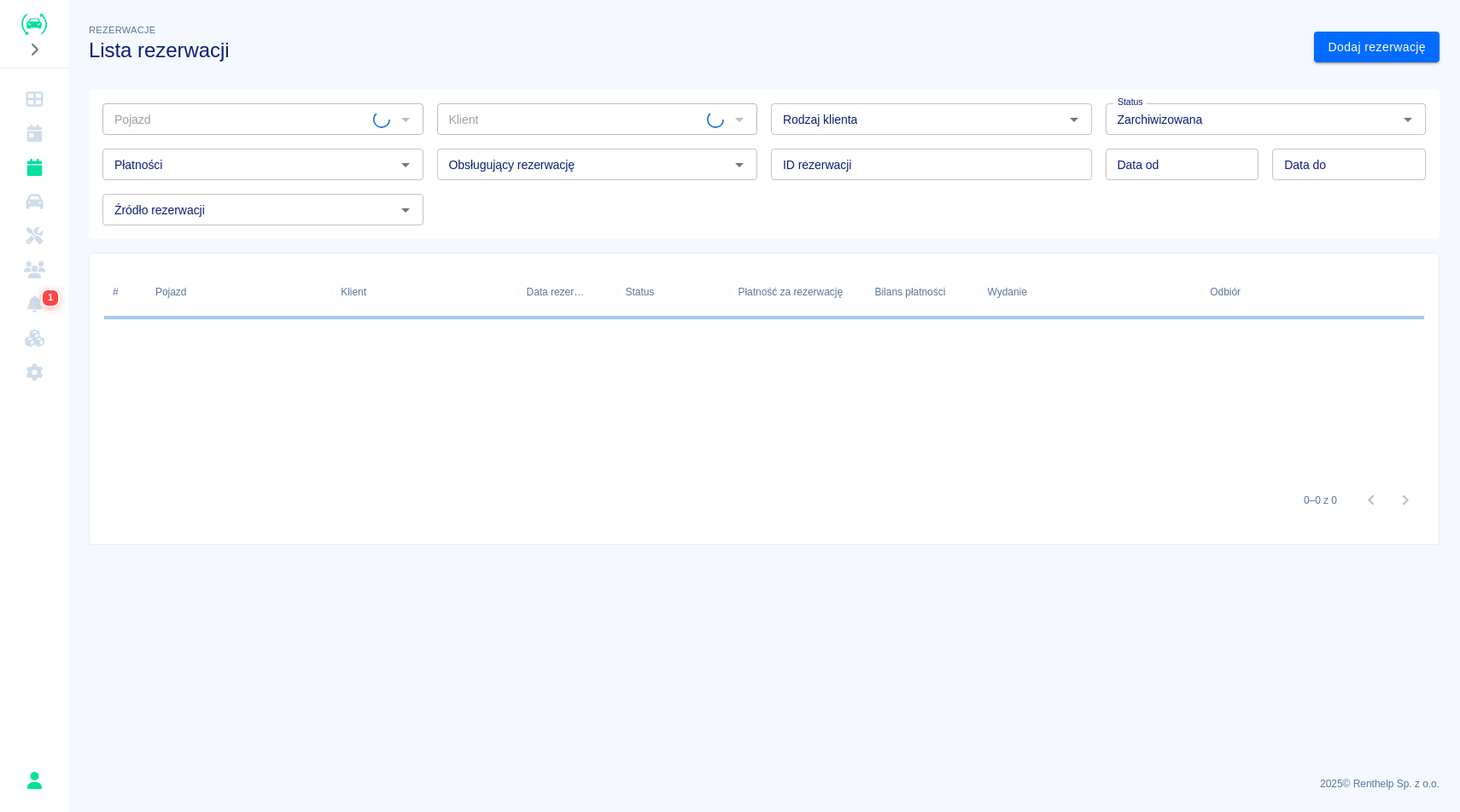
type input "SKODA FABIA - FSL283CP"
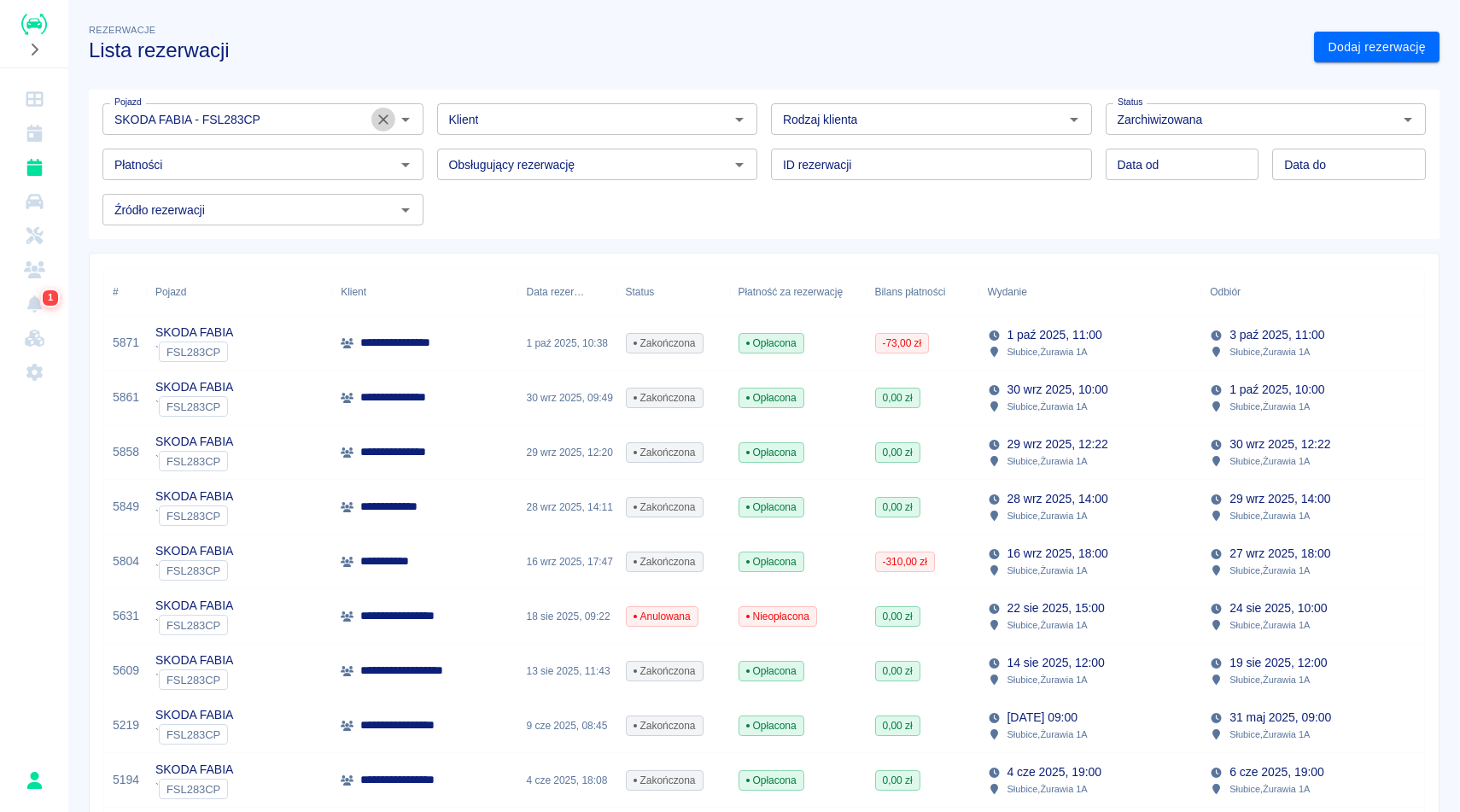
click at [382, 123] on icon "Wyczyść" at bounding box center [383, 120] width 17 height 17
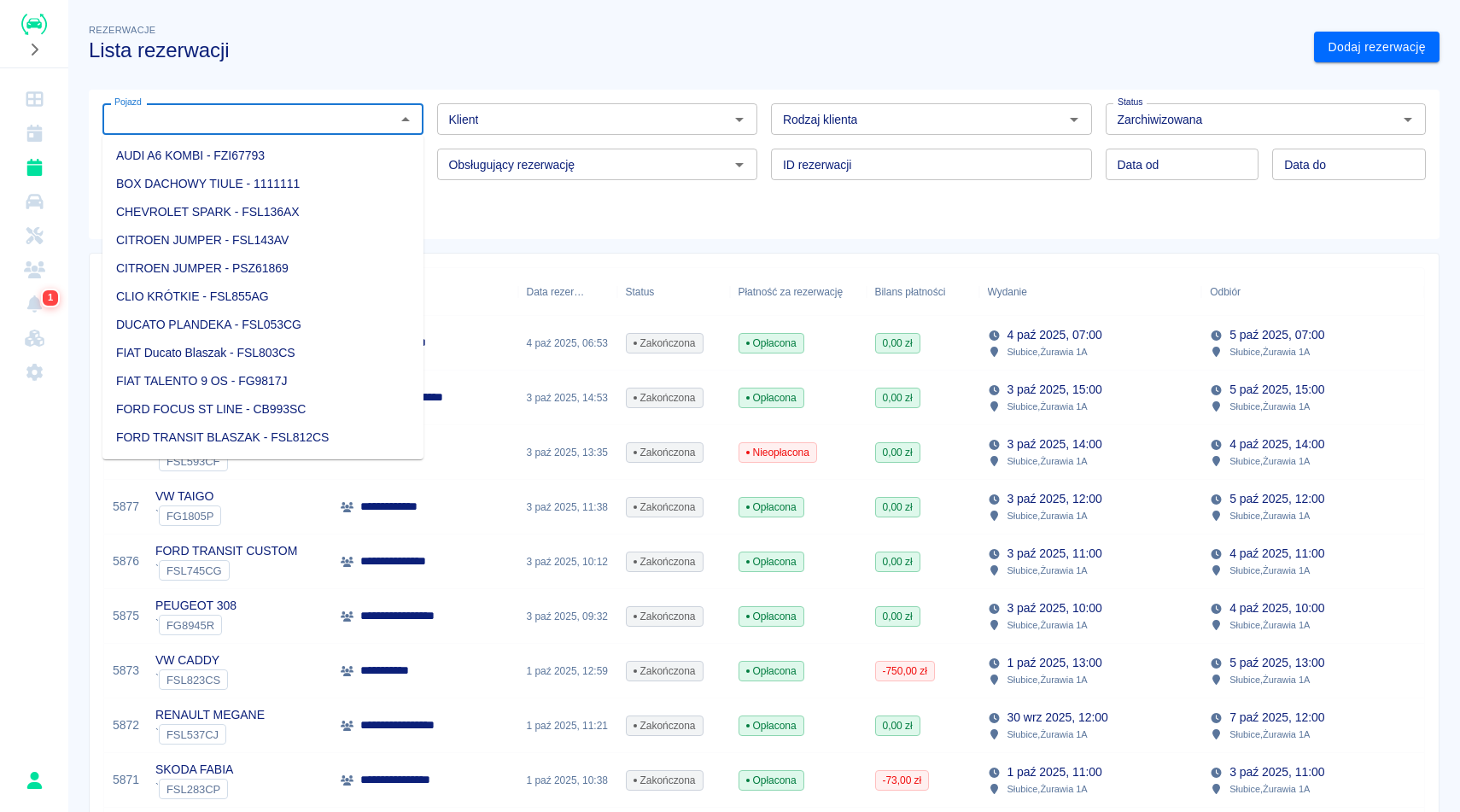
click at [329, 125] on input "Pojazd" at bounding box center [249, 119] width 283 height 22
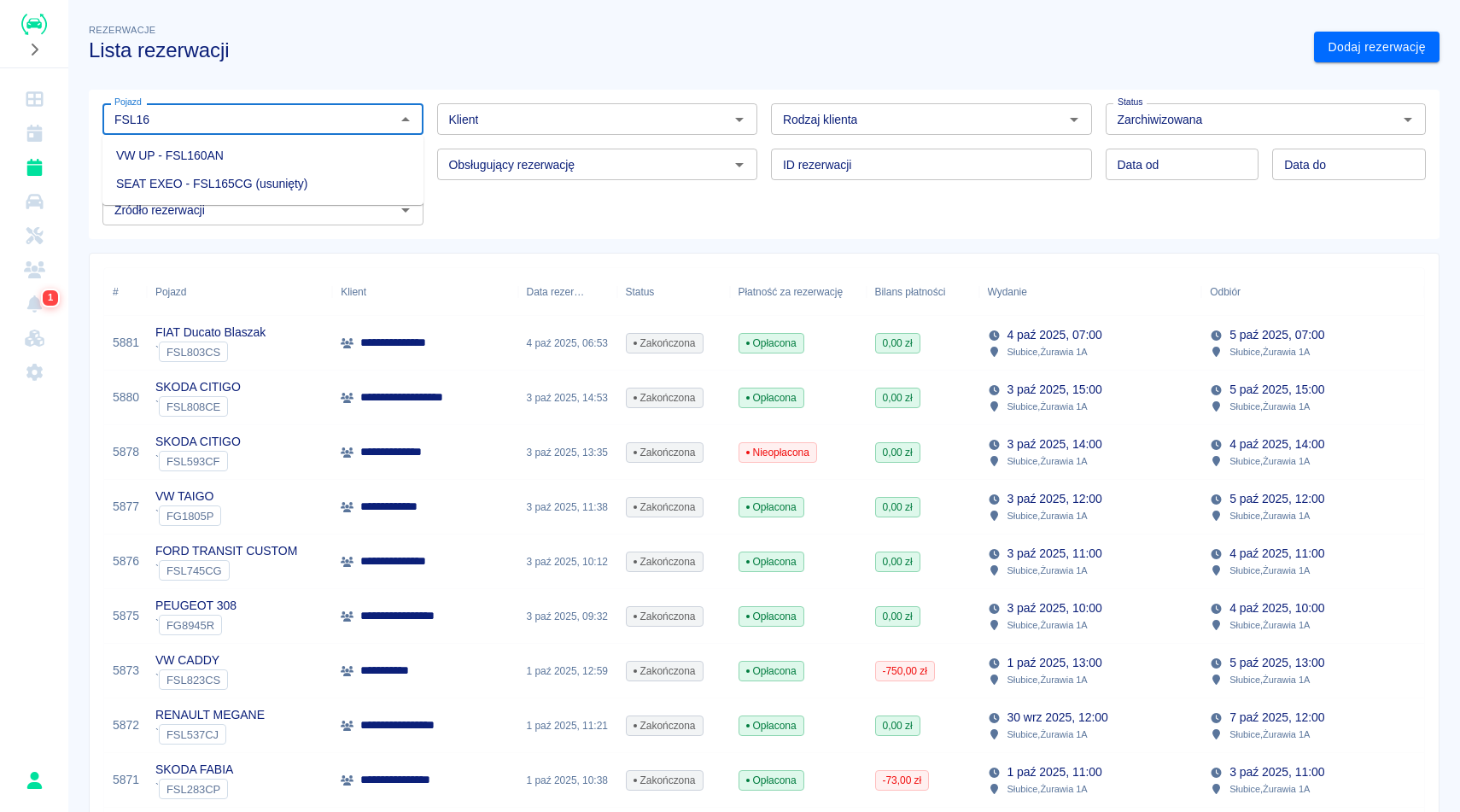
click at [276, 148] on li "VW UP - FSL160AN" at bounding box center [263, 156] width 321 height 28
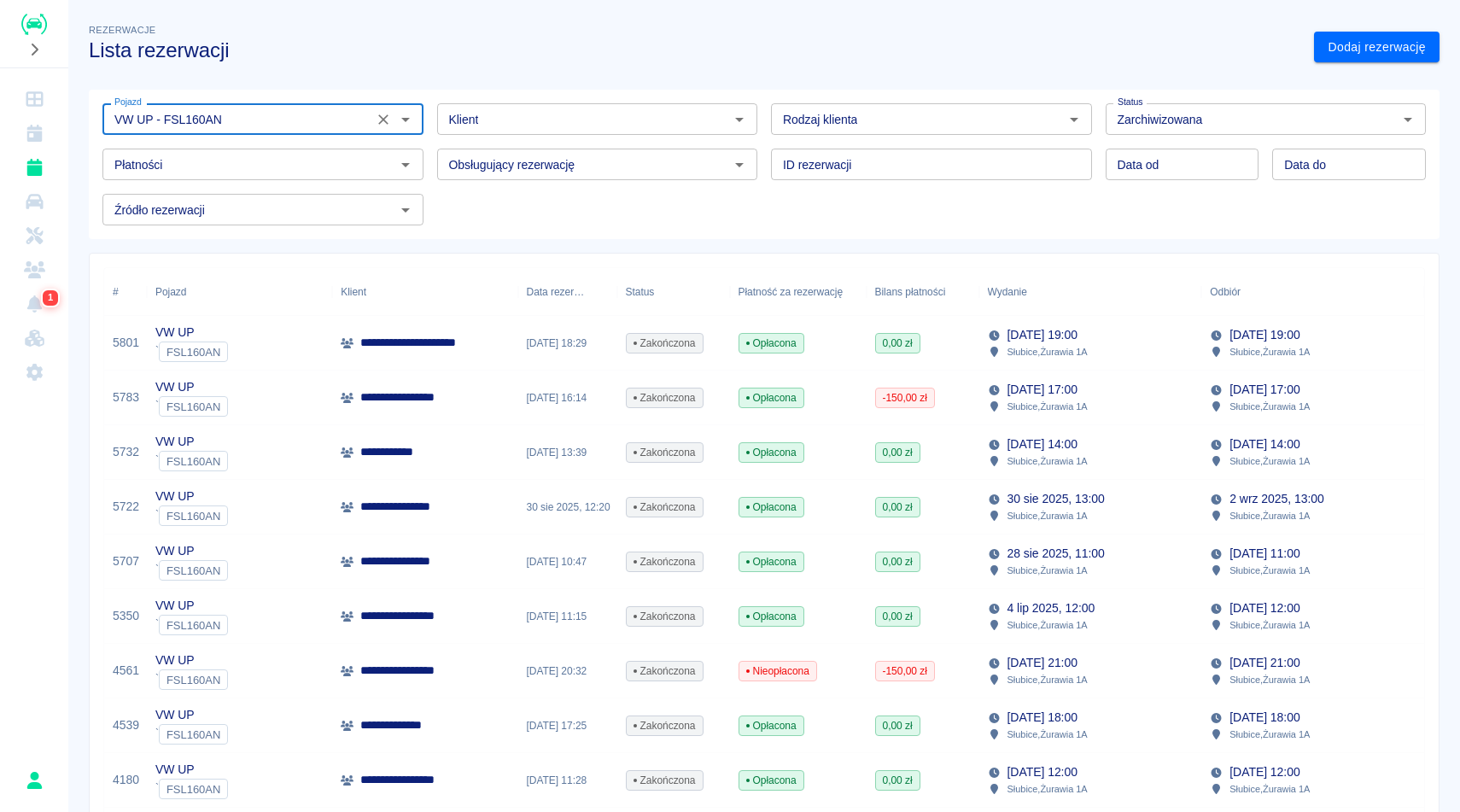
type input "VW UP - FSL160AN"
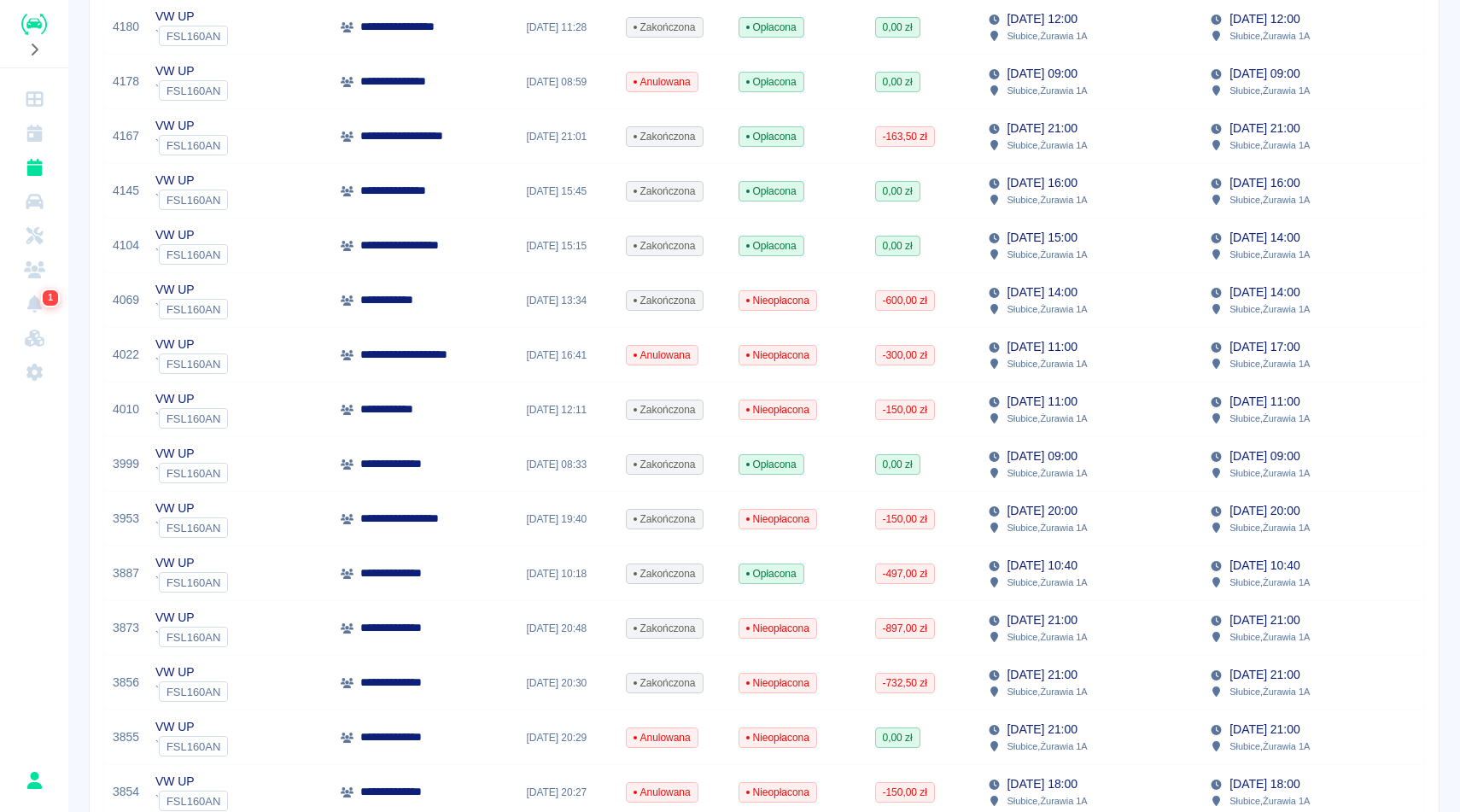
scroll to position [751, 0]
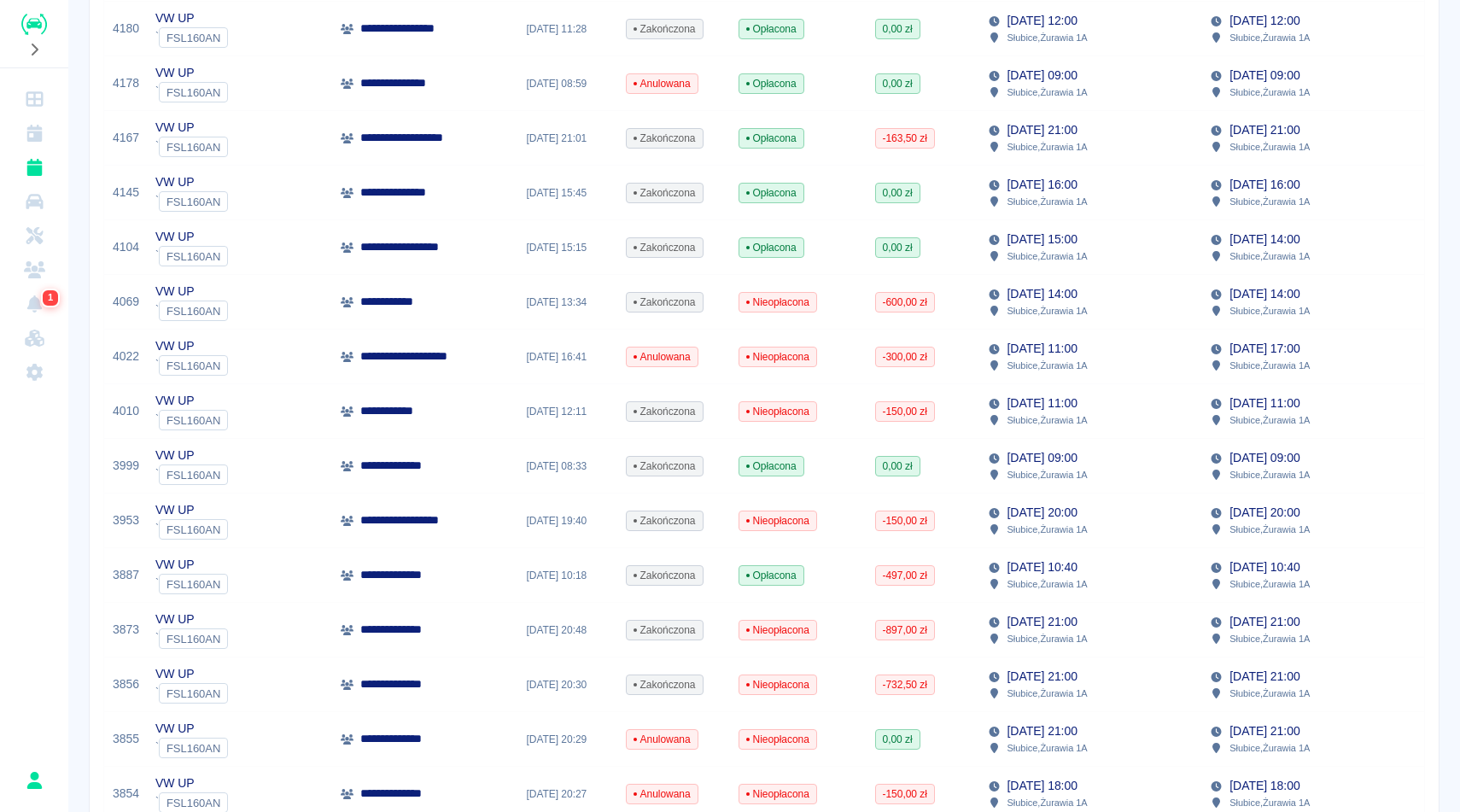
click at [1037, 459] on p "[DATE] 09:00" at bounding box center [1042, 457] width 70 height 18
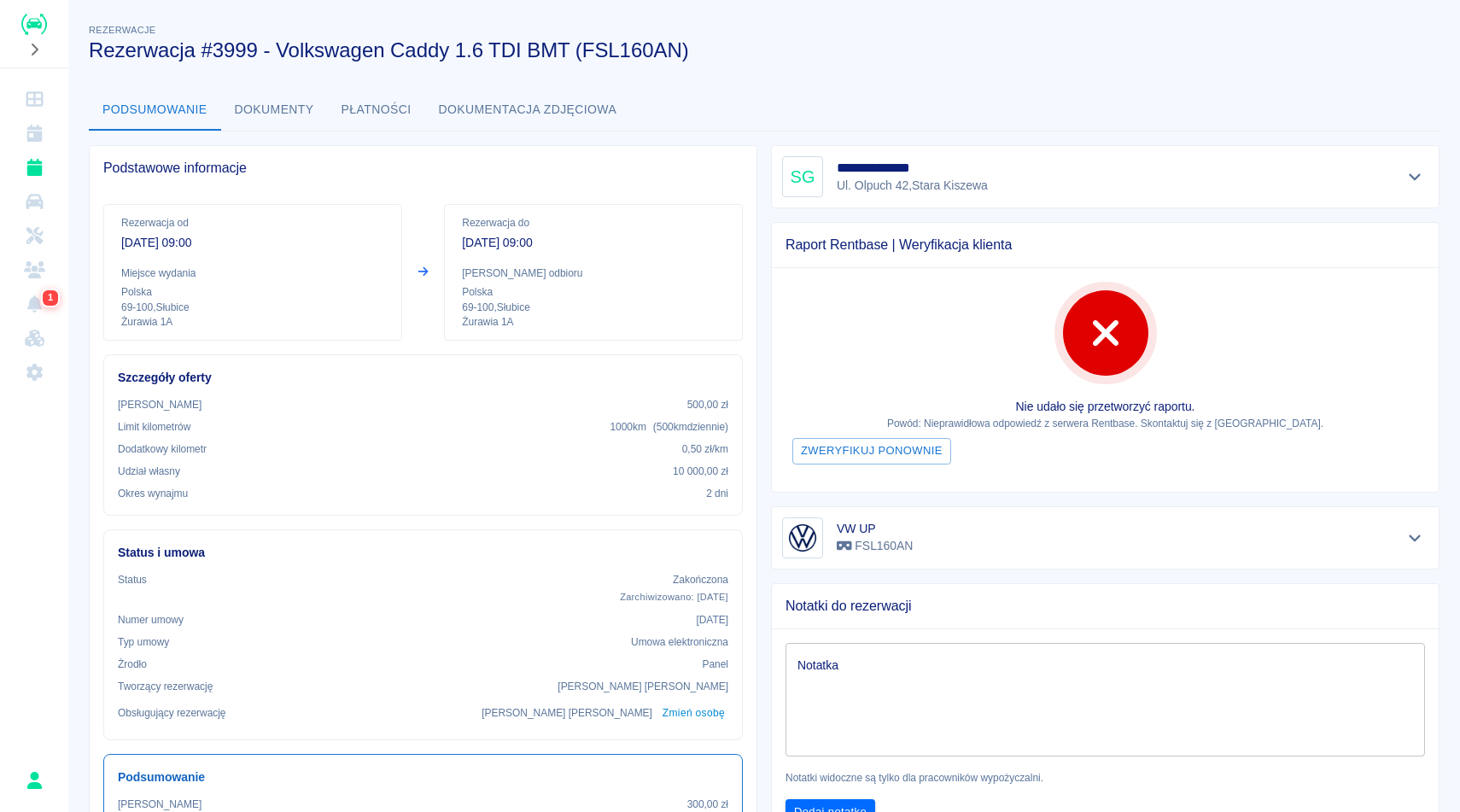
click at [1190, 78] on div "**********" at bounding box center [764, 781] width 1392 height 1548
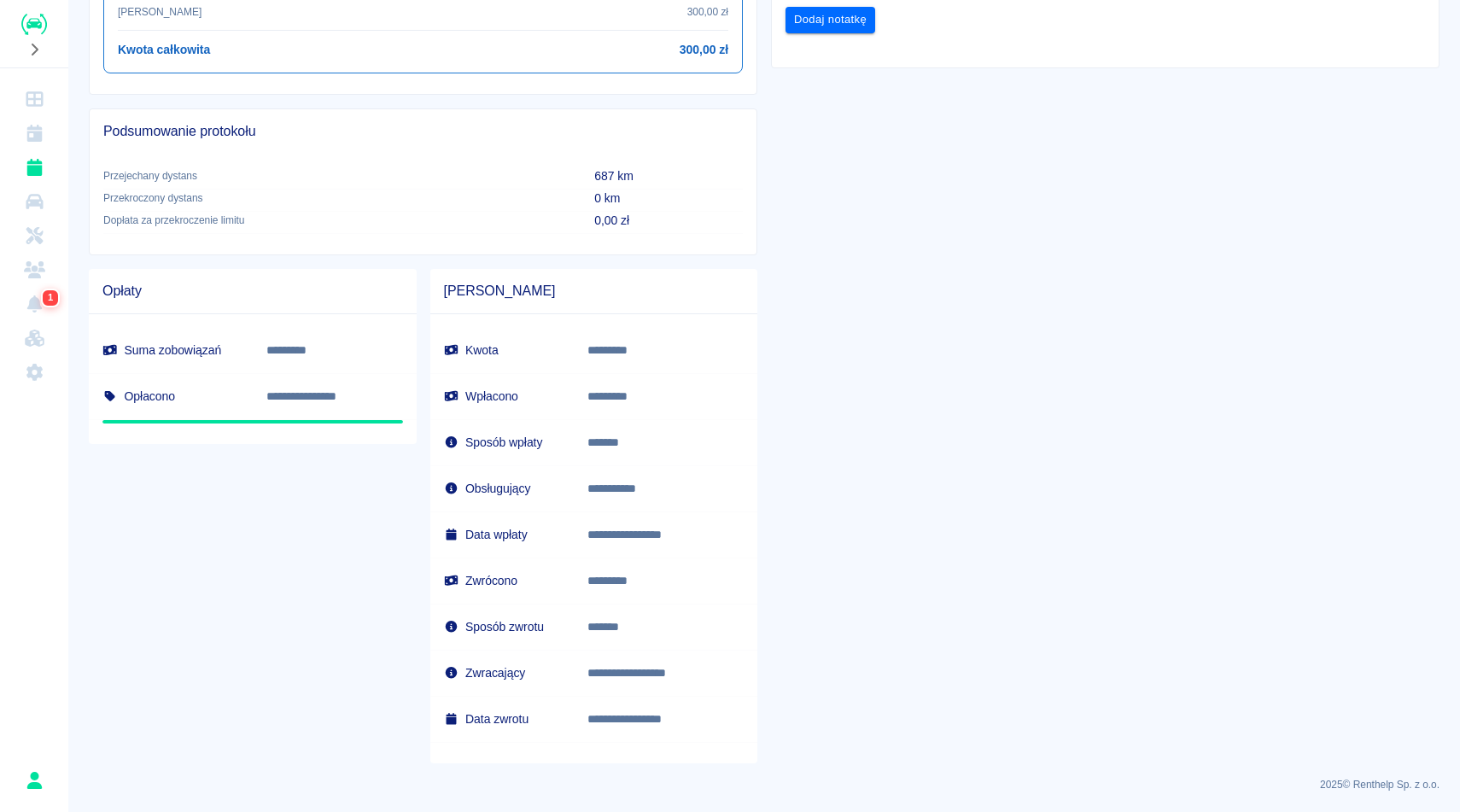
scroll to position [793, 0]
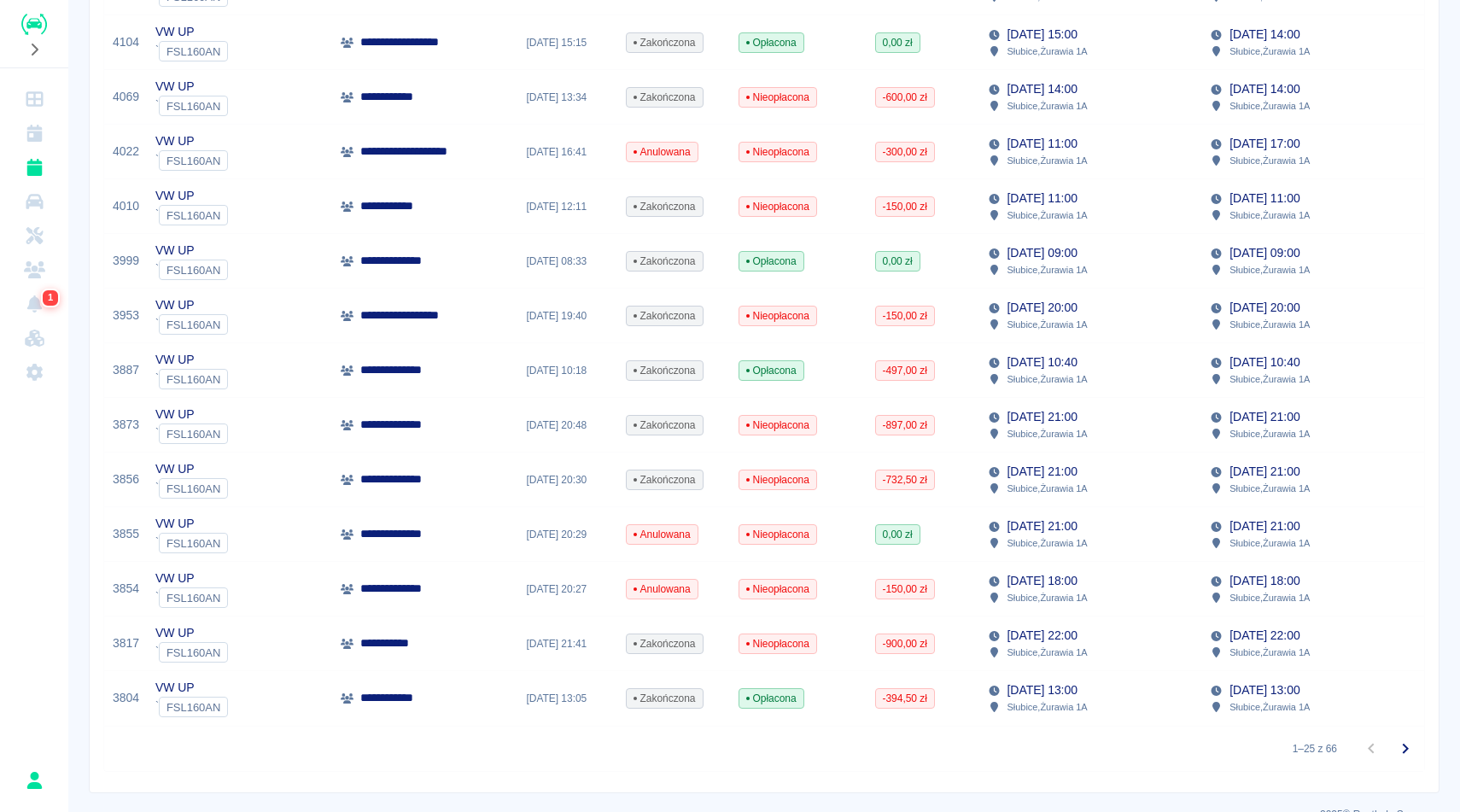
scroll to position [987, 0]
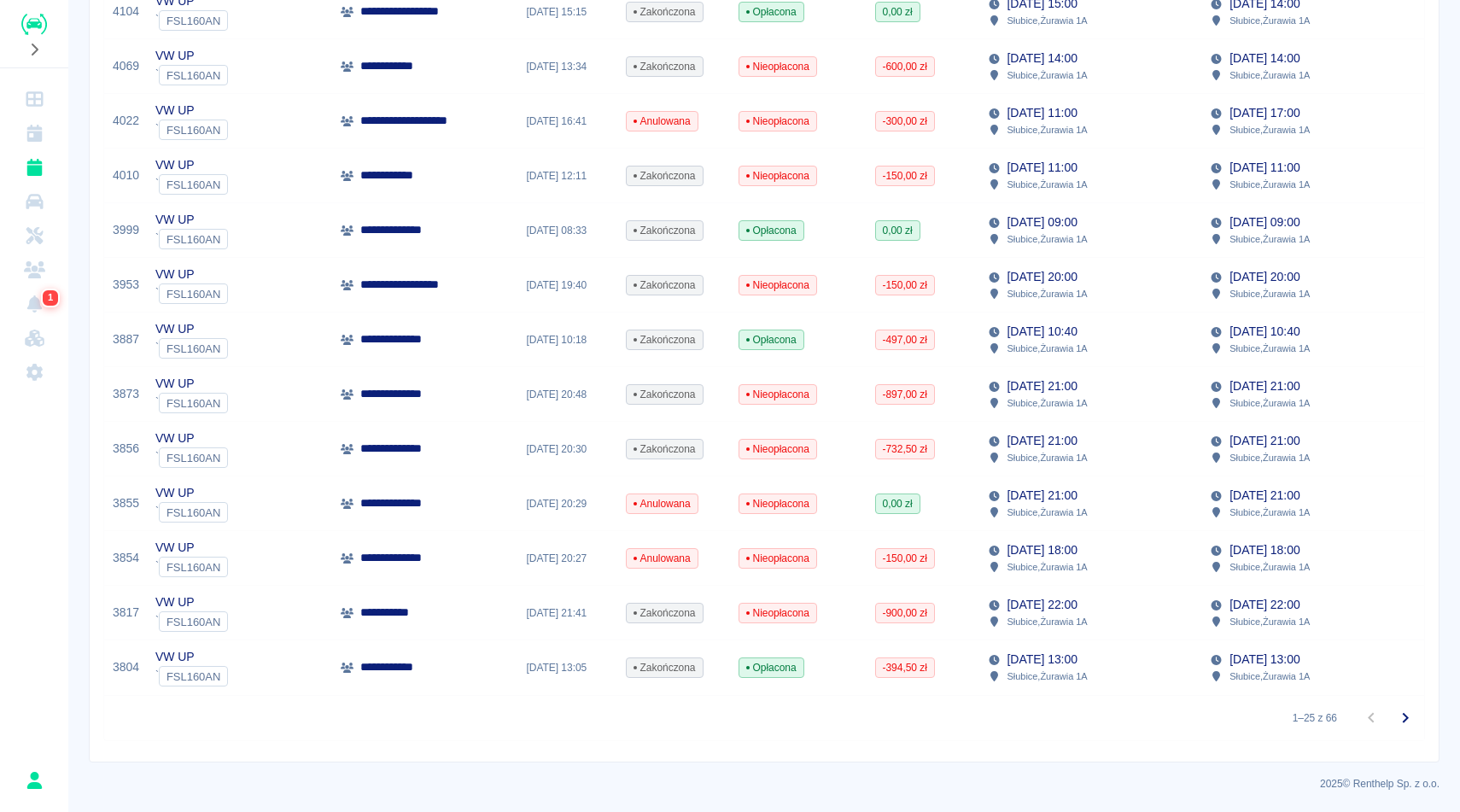
click at [1079, 631] on div "[DATE] 22:00 Słubice , Żurawia 1A" at bounding box center [1090, 612] width 223 height 54
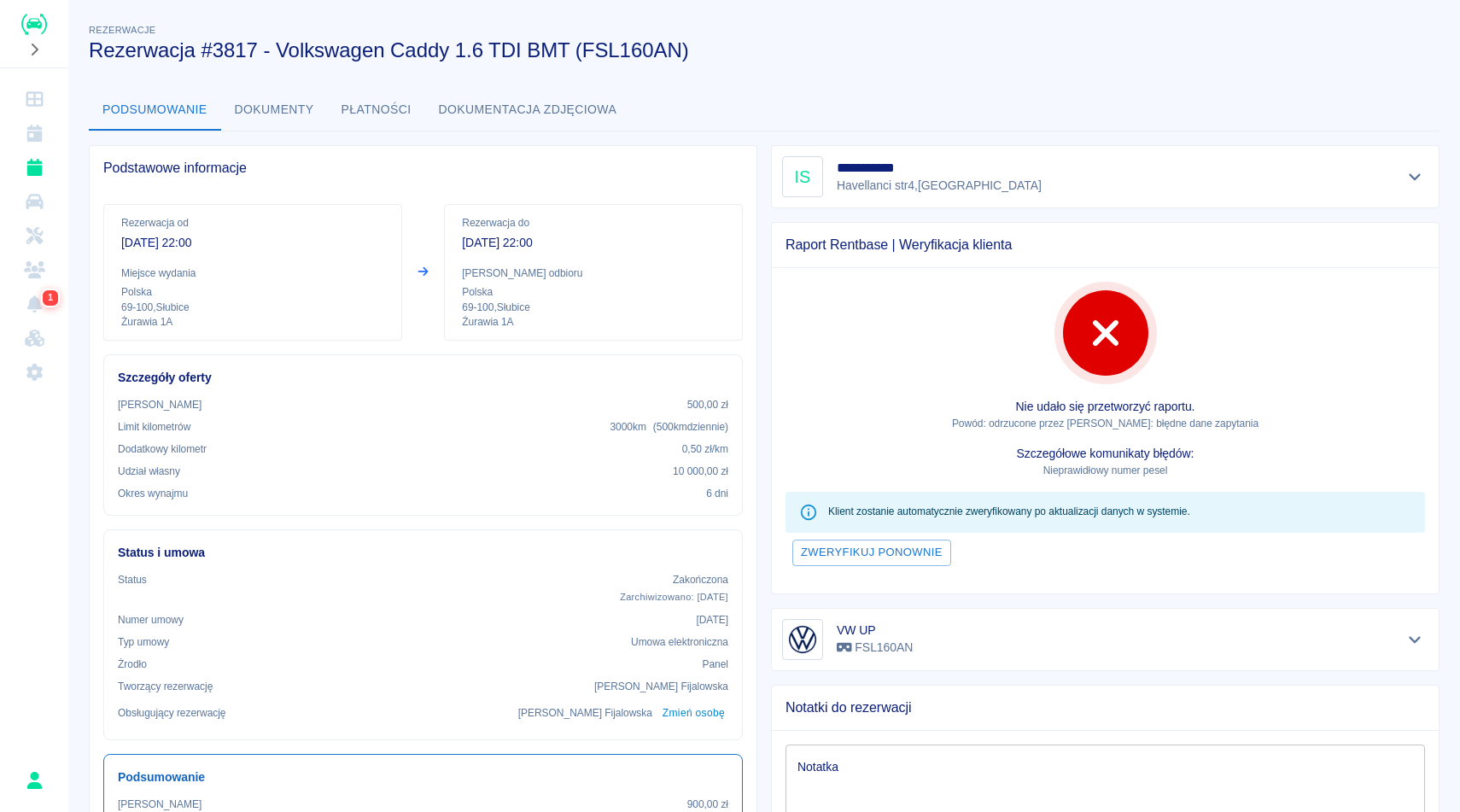
click at [1159, 98] on div "Podsumowanie Dokumenty Płatności Dokumentacja zdjęciowa" at bounding box center [764, 110] width 1351 height 41
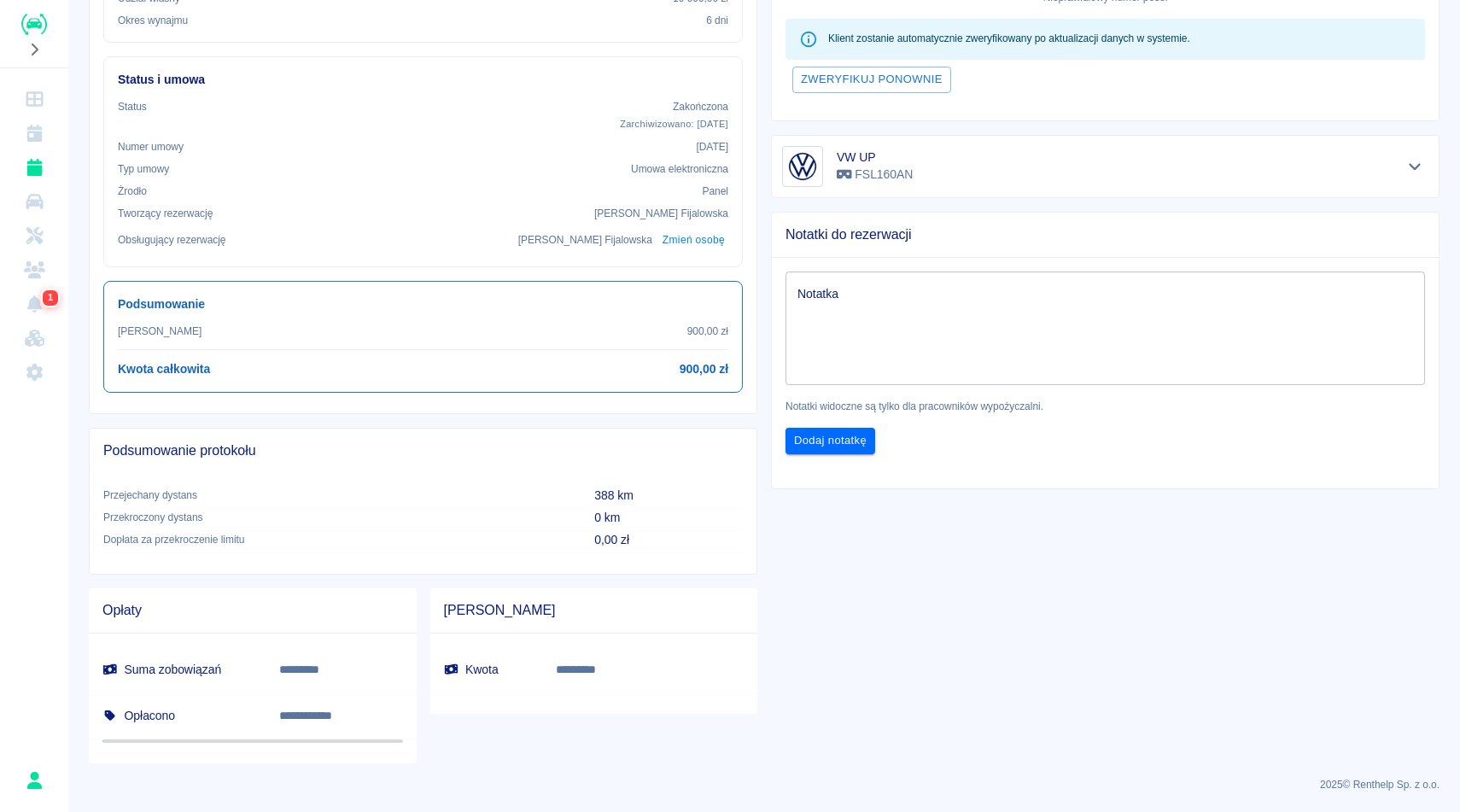
scroll to position [474, 0]
click at [1158, 626] on div "**********" at bounding box center [1098, 210] width 682 height 1105
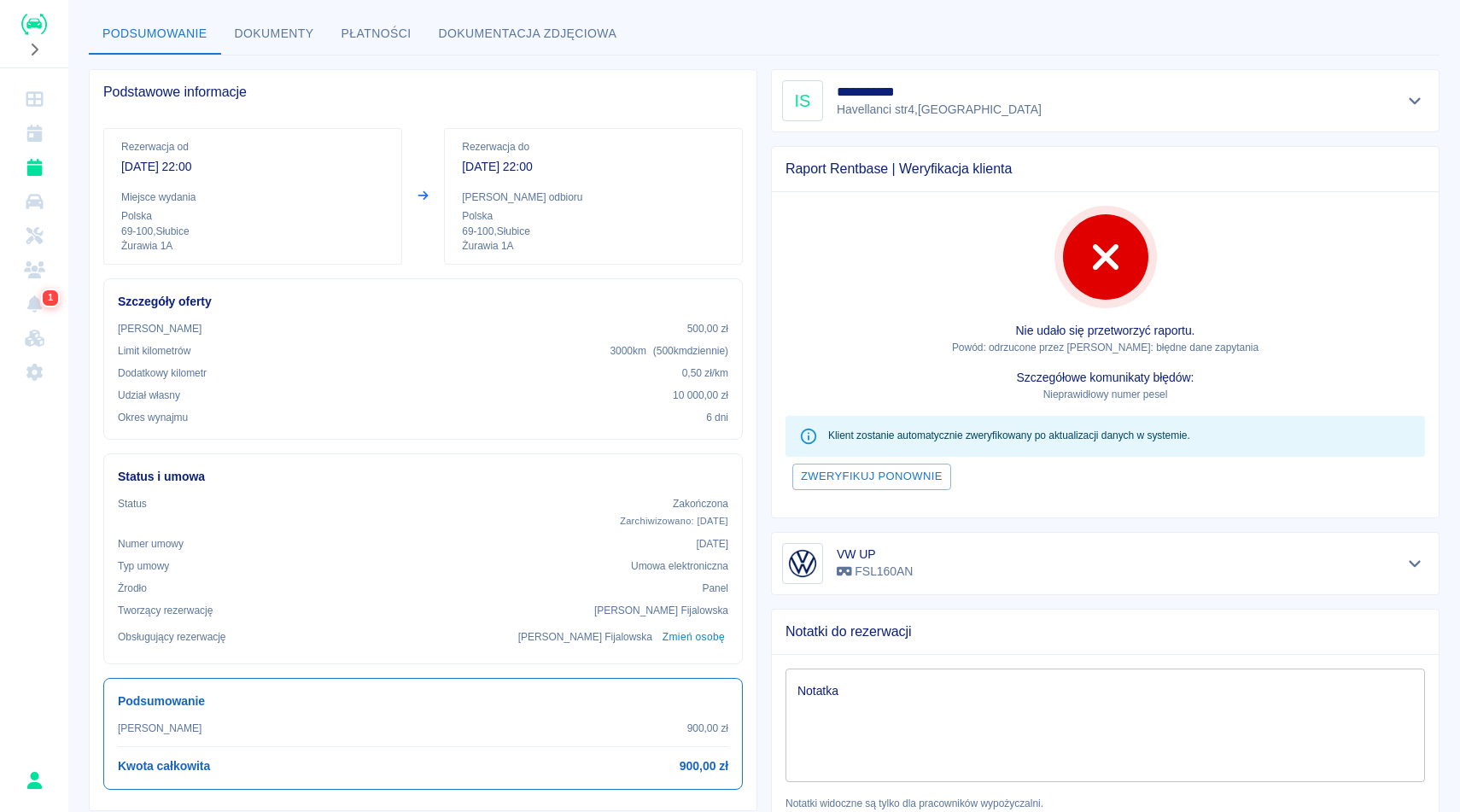
scroll to position [0, 0]
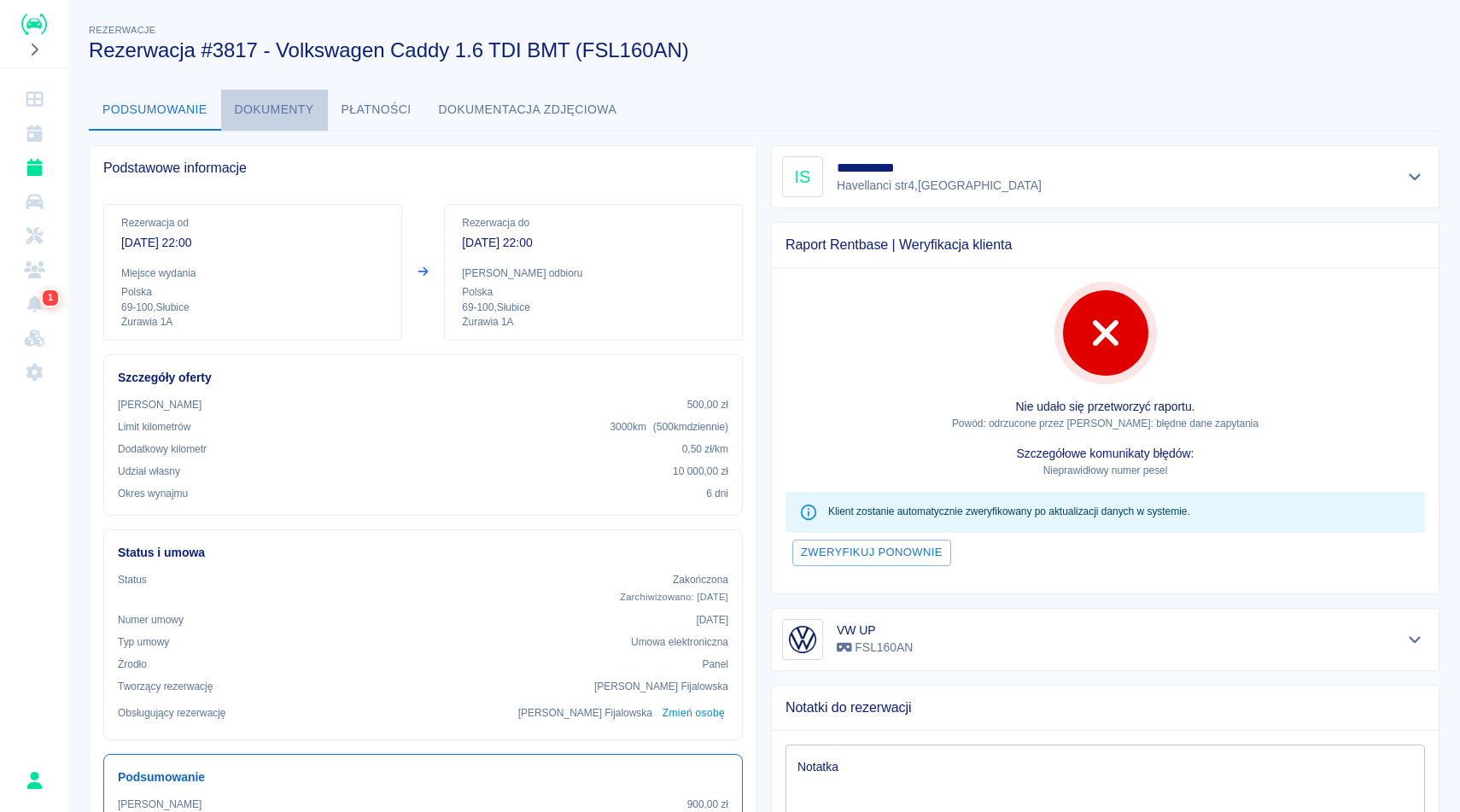
click at [295, 116] on button "Dokumenty" at bounding box center [275, 110] width 107 height 41
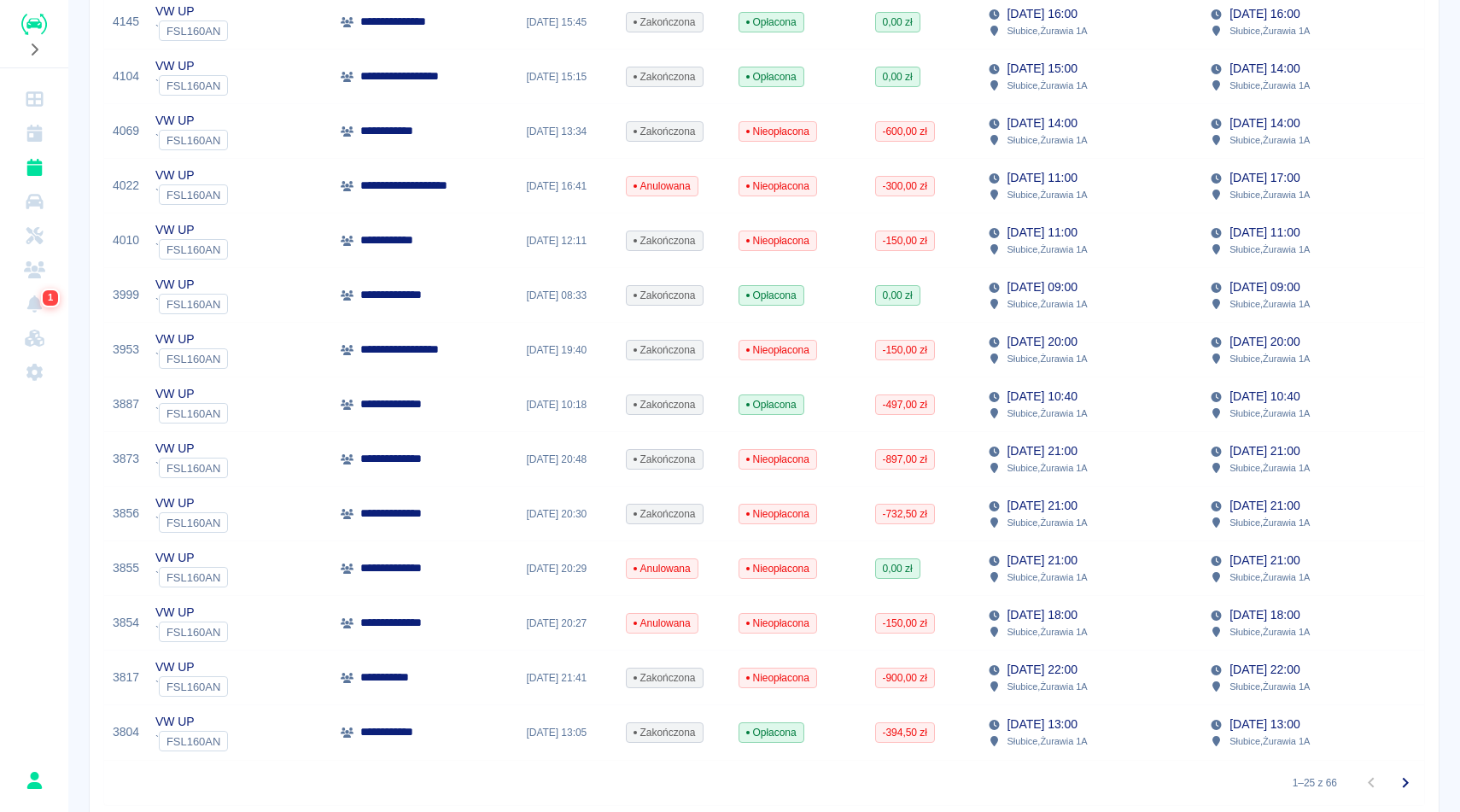
scroll to position [918, 0]
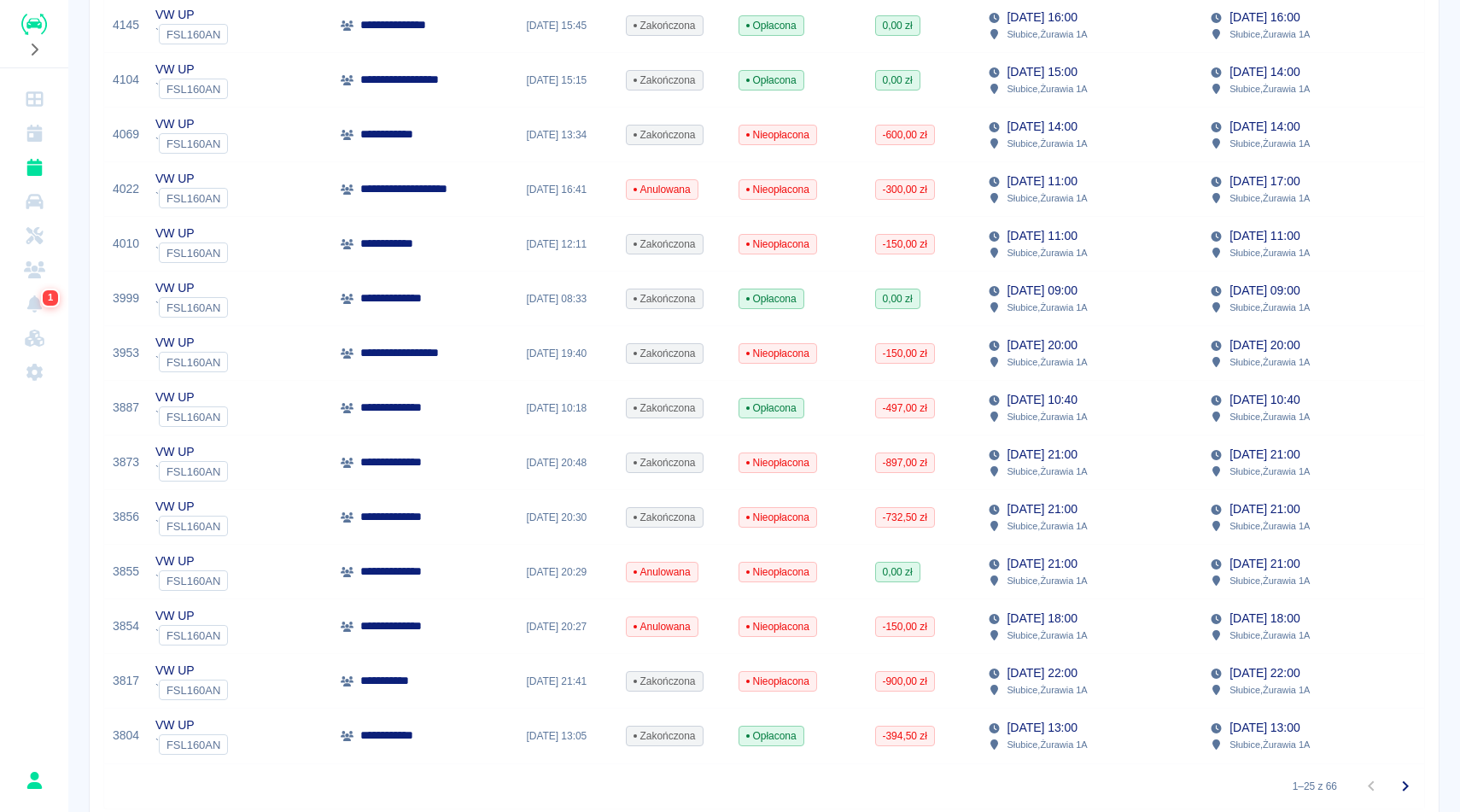
click at [1044, 481] on div "[DATE] 21:00 Słubice , Żurawia 1A" at bounding box center [1090, 462] width 223 height 54
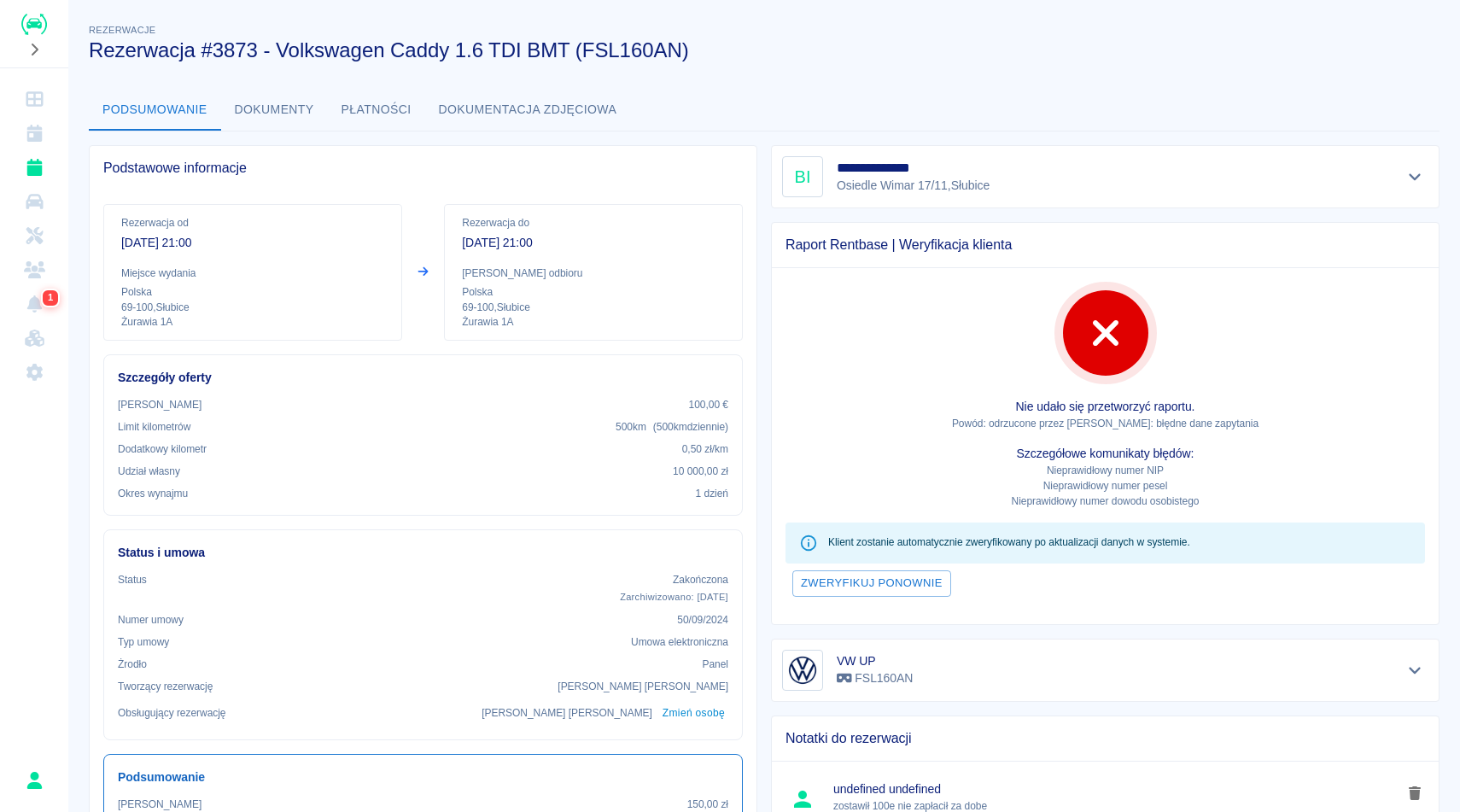
click at [936, 92] on div "Podsumowanie Dokumenty Płatności Dokumentacja zdjęciowa" at bounding box center [764, 110] width 1351 height 41
click at [283, 97] on button "Dokumenty" at bounding box center [275, 110] width 107 height 41
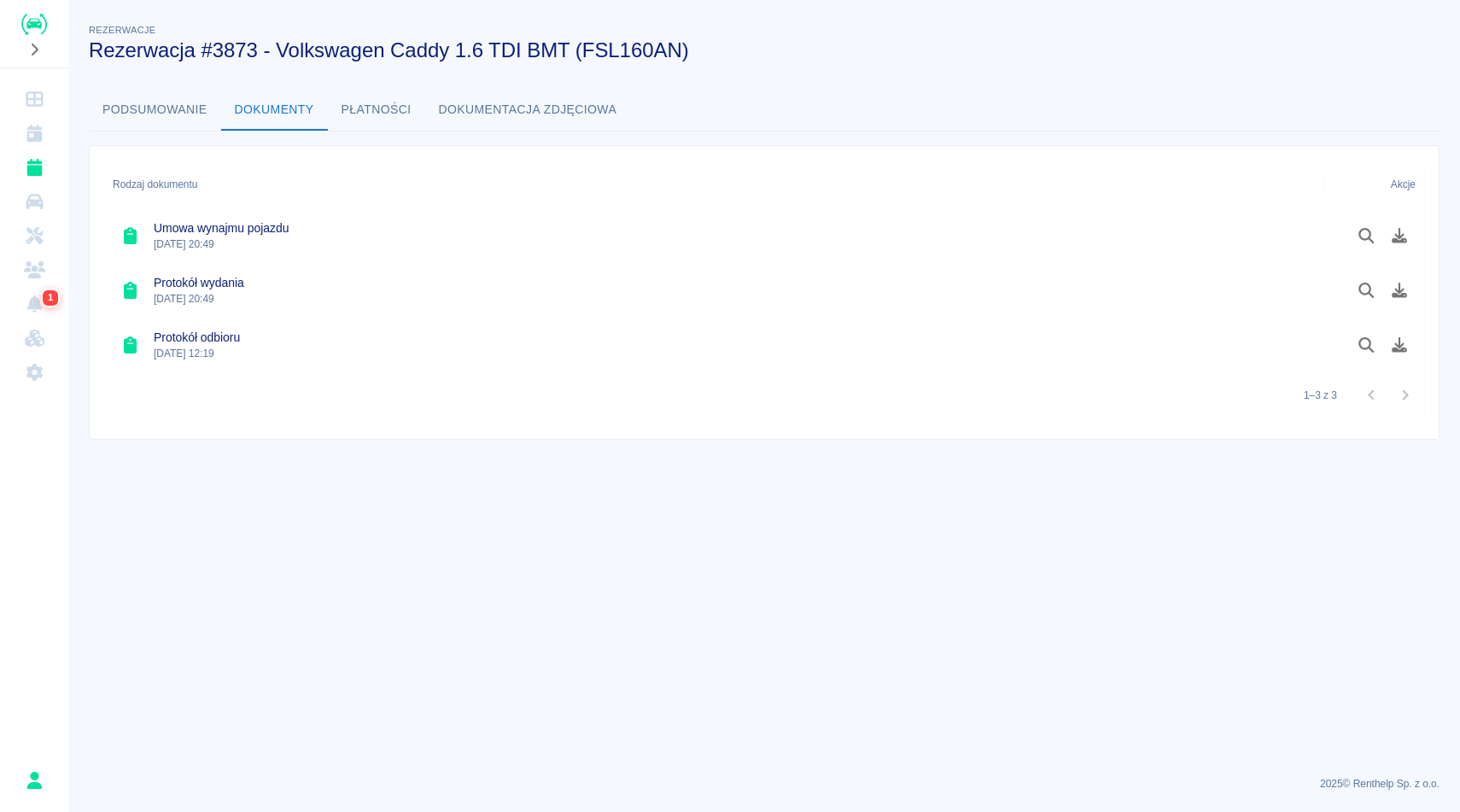
click at [265, 578] on main "Rezerwacje Rezerwacja #3873 - Volkswagen Caddy 1.6 TDI BMT (FSL160AN) Podsumowa…" at bounding box center [764, 391] width 1392 height 741
click at [165, 109] on button "Podsumowanie" at bounding box center [155, 110] width 133 height 41
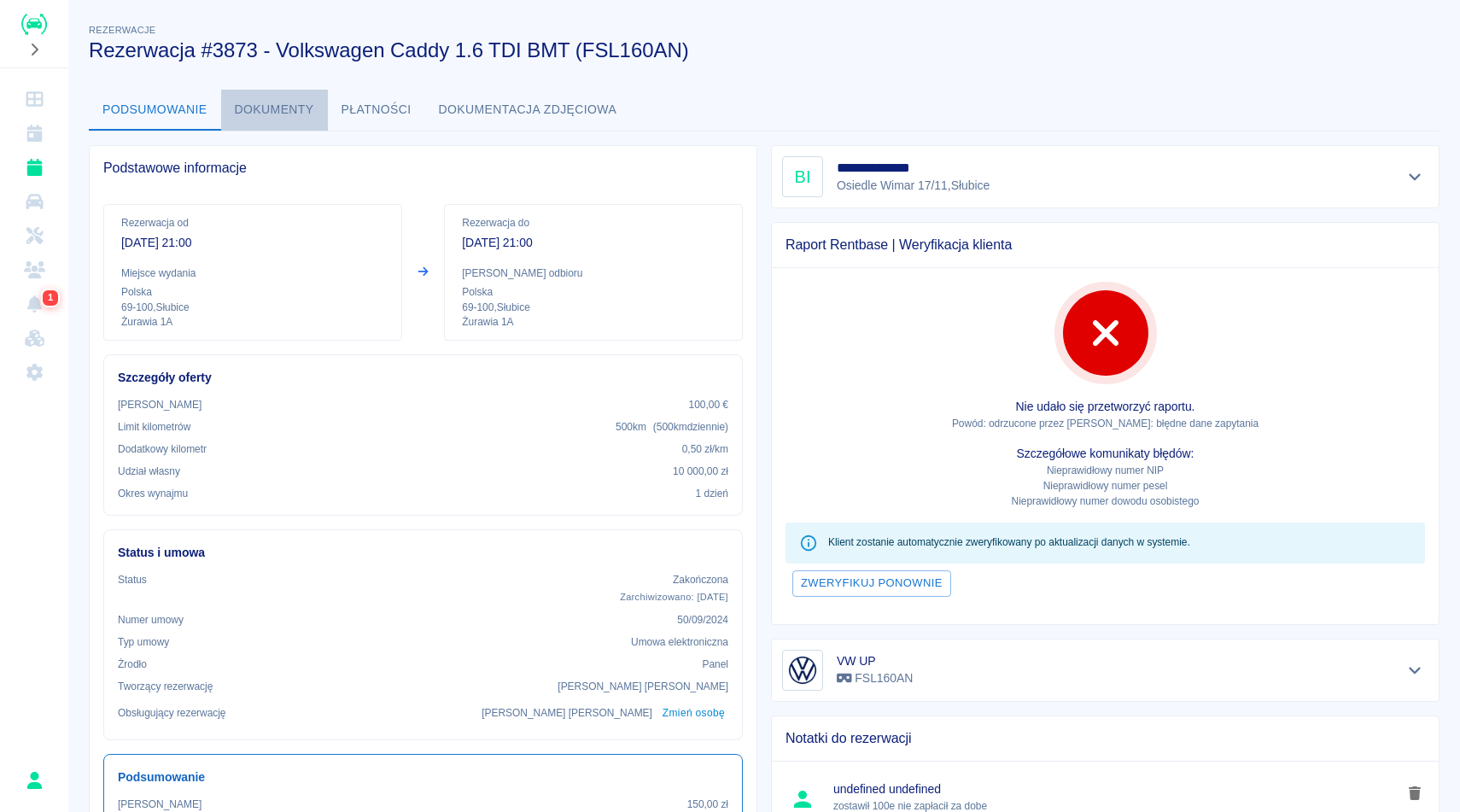
click at [297, 118] on button "Dokumenty" at bounding box center [275, 110] width 107 height 41
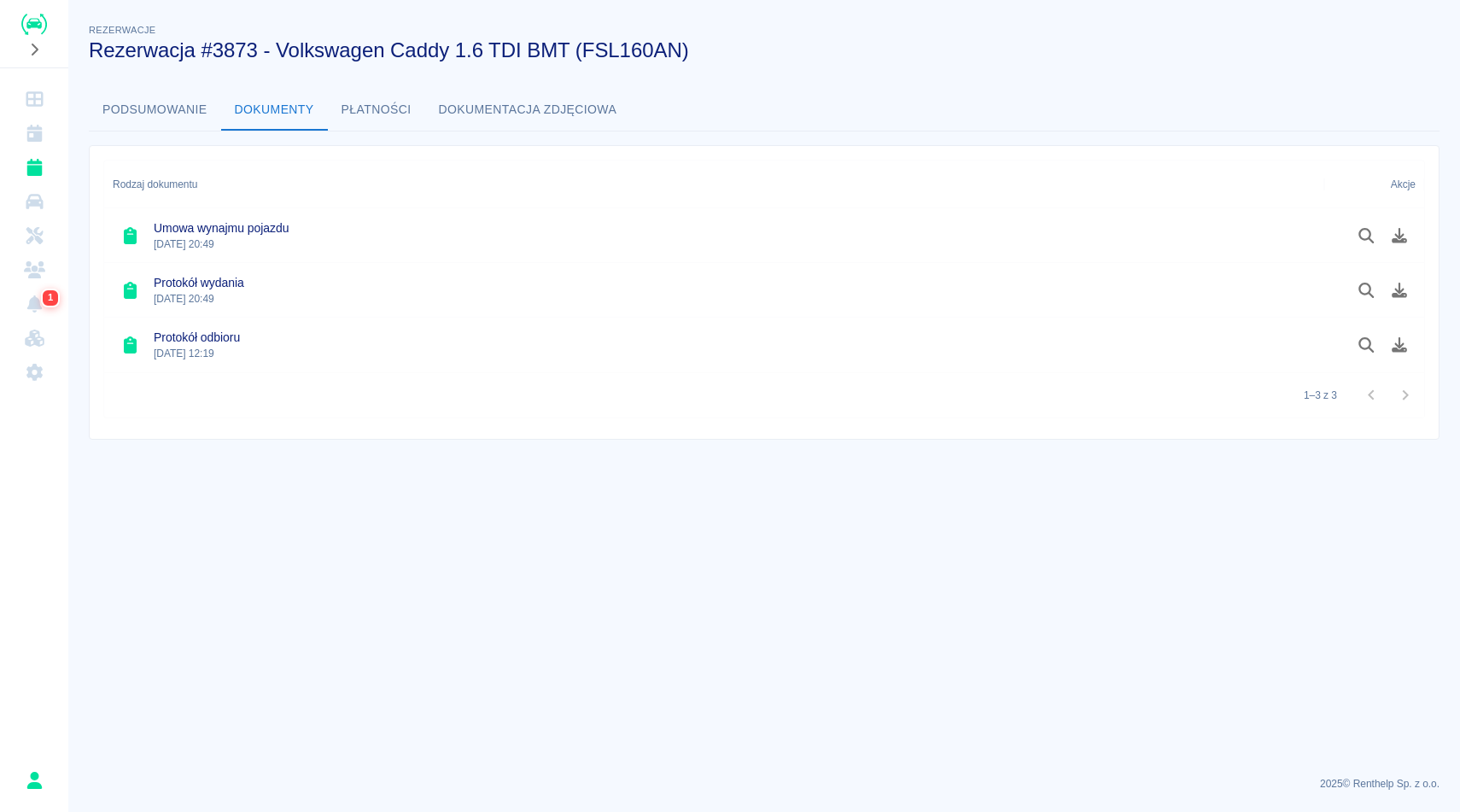
click at [178, 113] on button "Podsumowanie" at bounding box center [155, 110] width 133 height 41
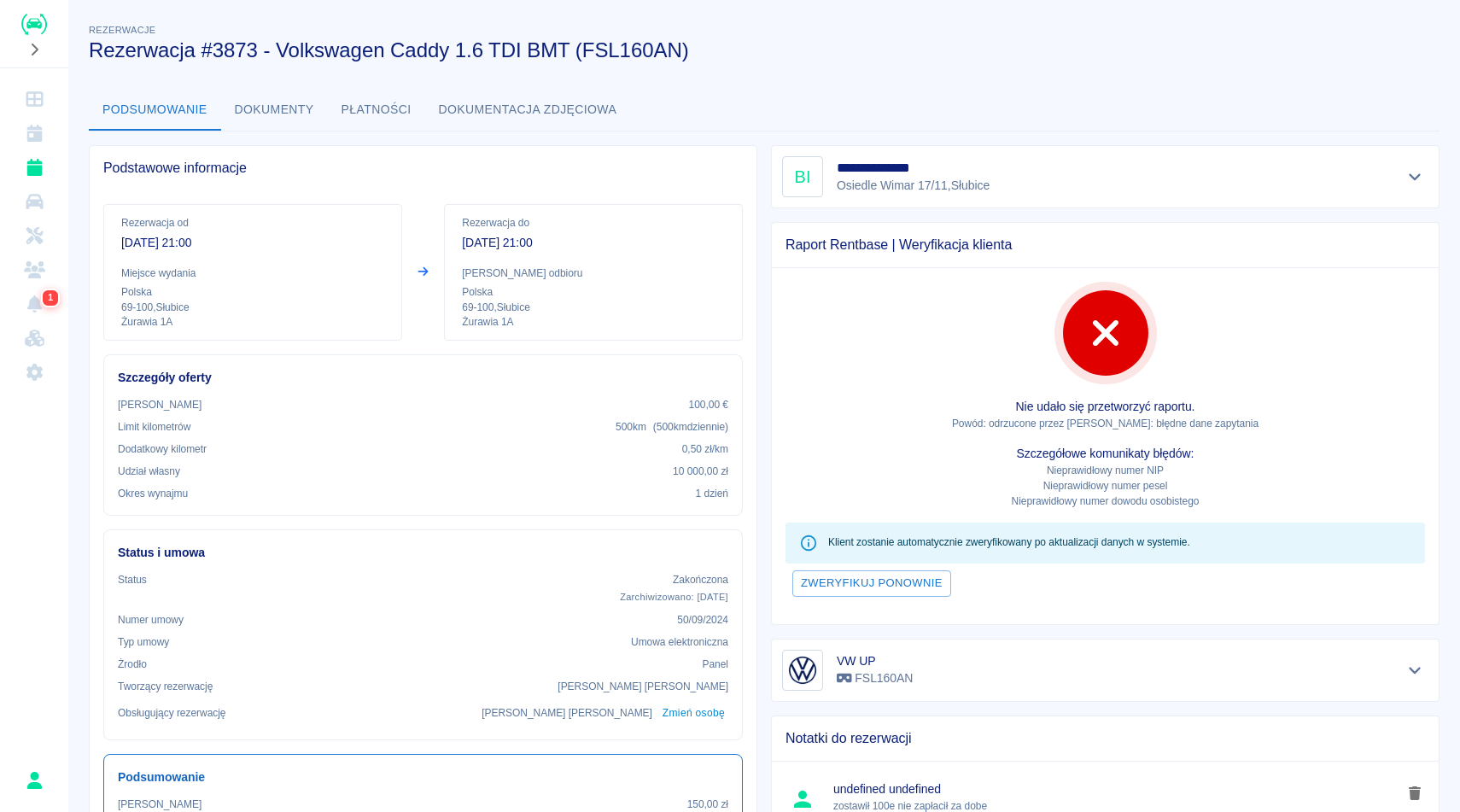
click at [992, 73] on div "**********" at bounding box center [764, 621] width 1392 height 1229
click at [282, 104] on button "Dokumenty" at bounding box center [275, 110] width 107 height 41
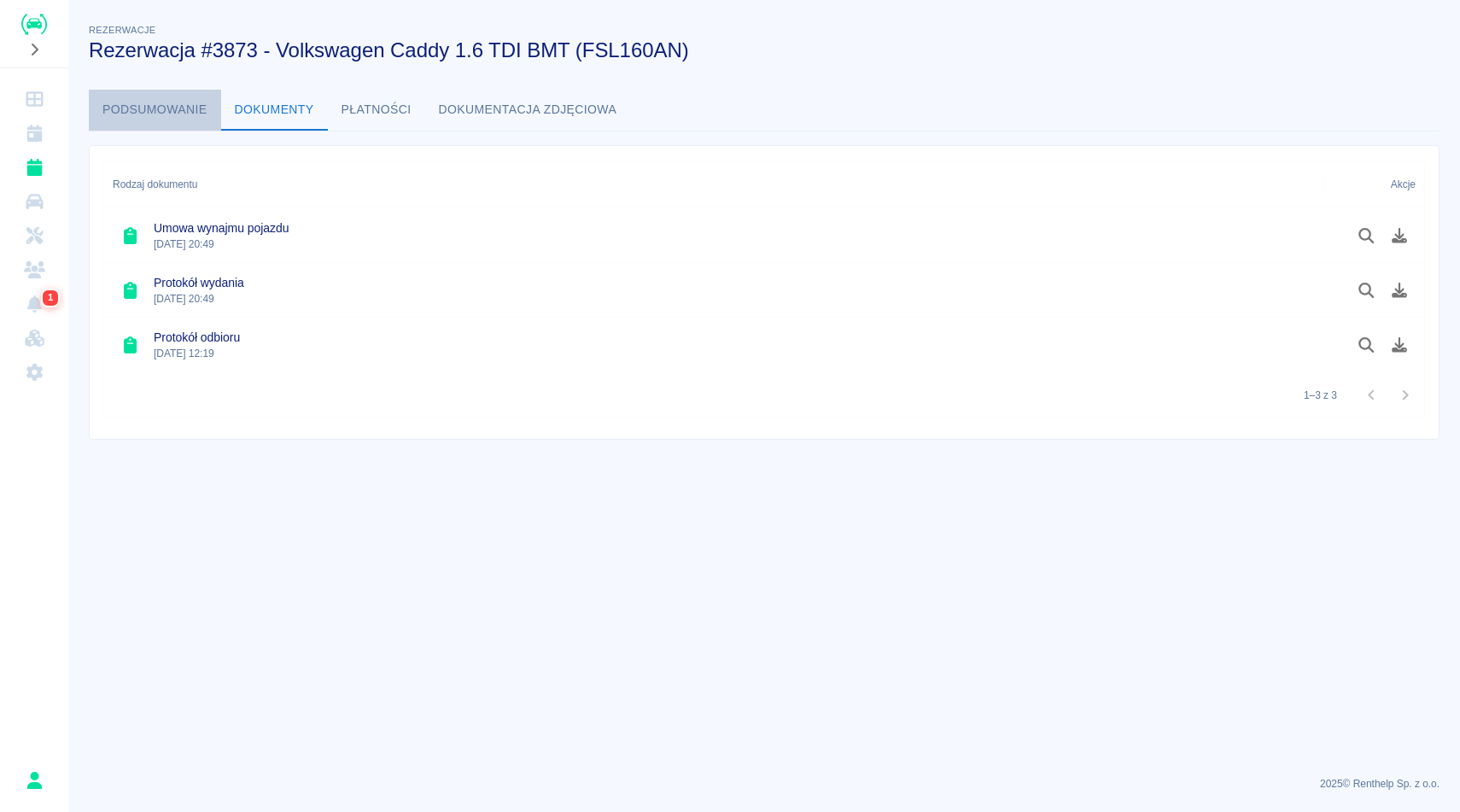
click at [171, 108] on button "Podsumowanie" at bounding box center [155, 110] width 133 height 41
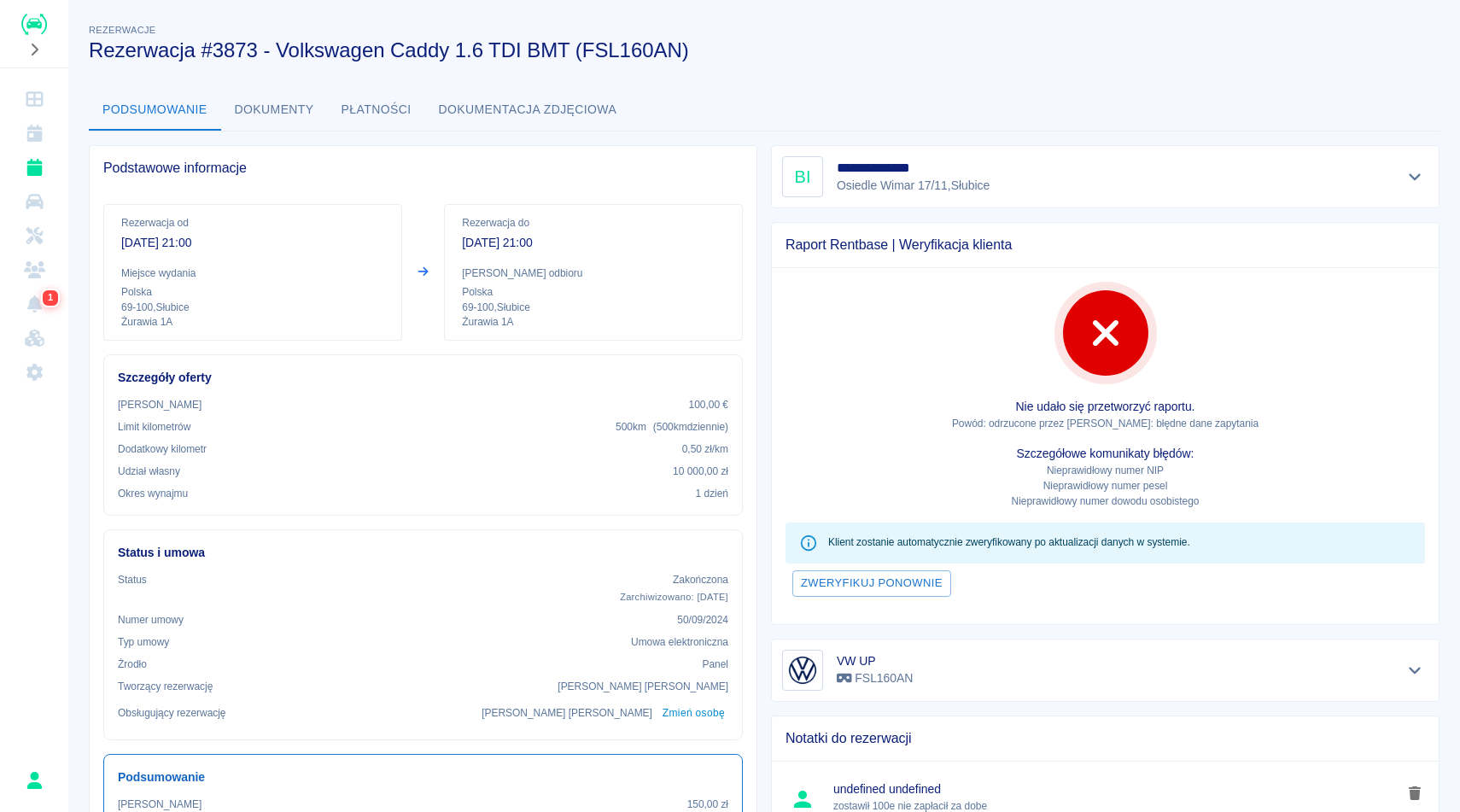
click at [941, 53] on h3 "Rezerwacja #3873 - Volkswagen Caddy 1.6 TDI BMT (FSL160AN)" at bounding box center [757, 51] width 1337 height 24
click at [1412, 179] on icon "Pokaż szczegóły" at bounding box center [1414, 177] width 20 height 15
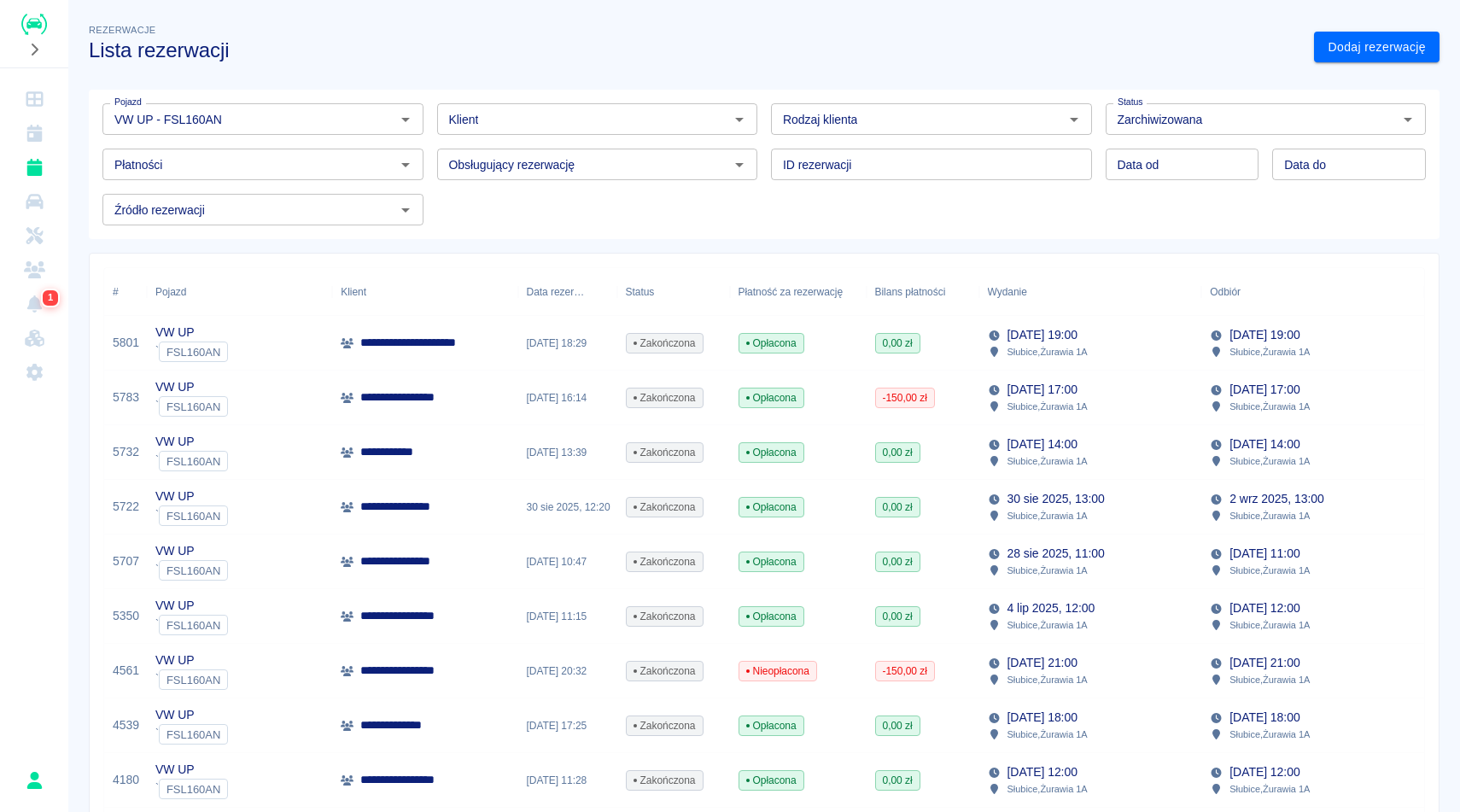
click at [1107, 35] on div "Rezerwacje Lista rezerwacji" at bounding box center [687, 34] width 1225 height 55
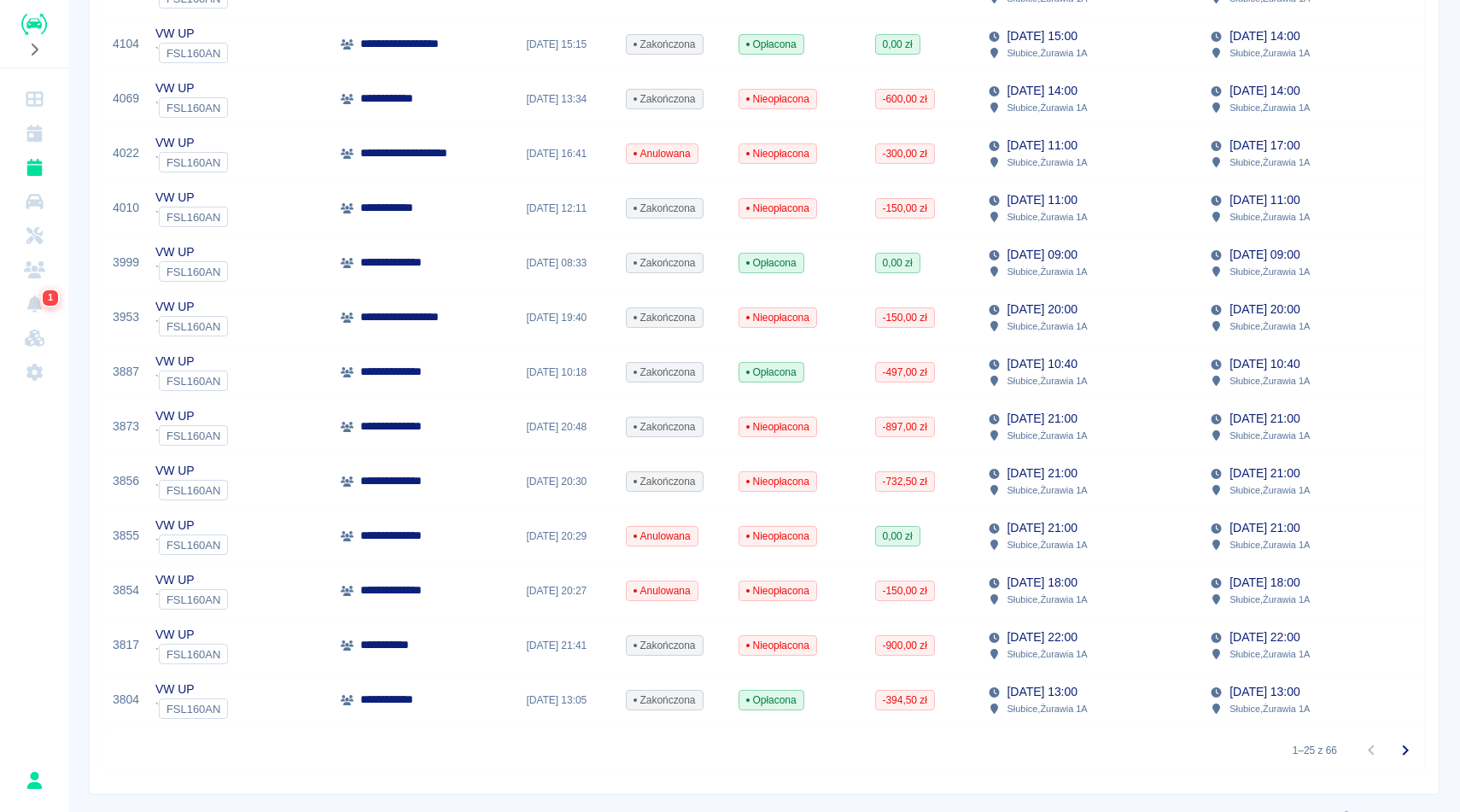
scroll to position [956, 0]
click at [1121, 387] on div "[DATE] 10:40 Słubice , Żurawia 1A" at bounding box center [1090, 369] width 223 height 54
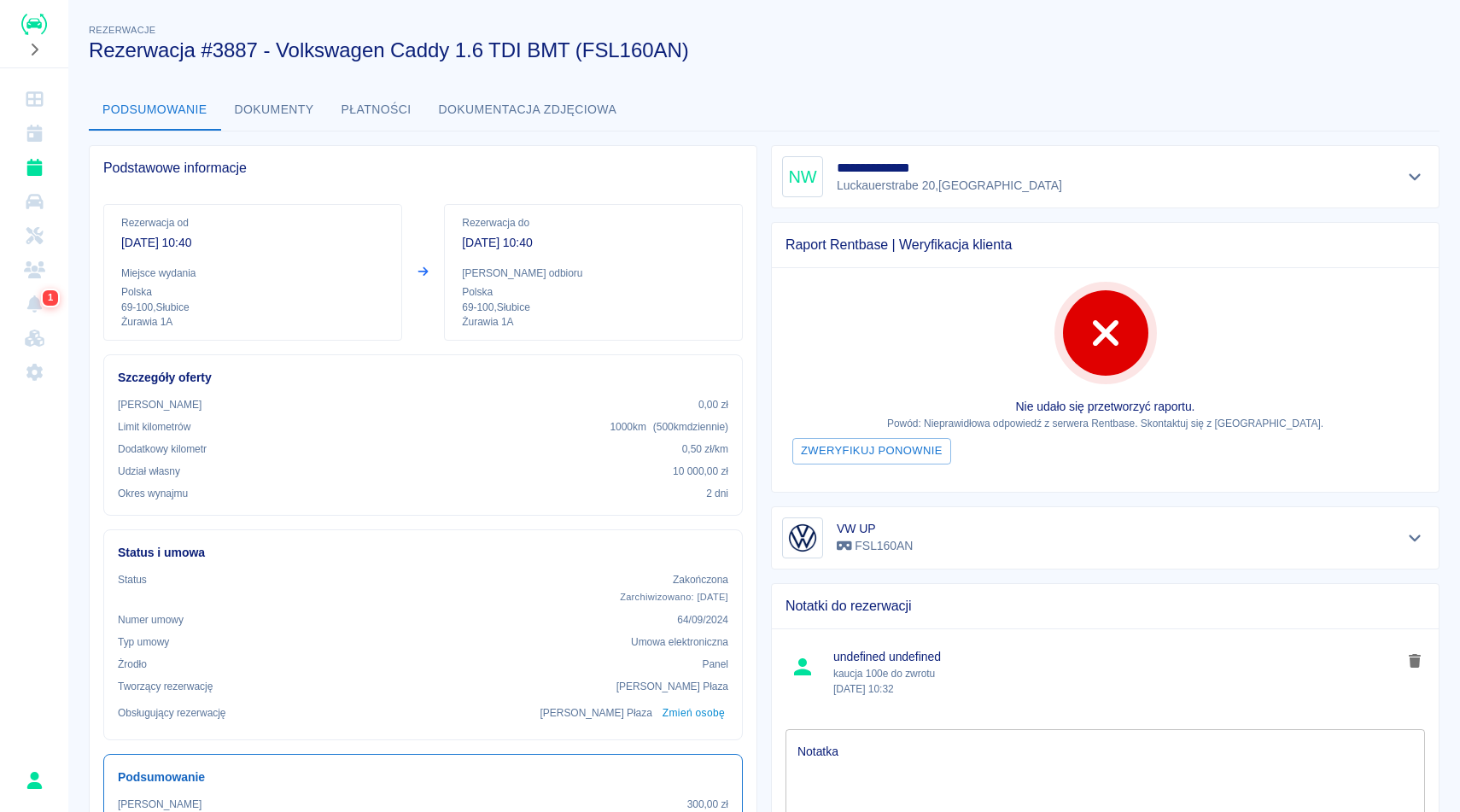
click at [1081, 26] on div "Rezerwacje Rezerwacja #3887 - Volkswagen Caddy 1.6 TDI BMT (FSL160AN)" at bounding box center [750, 34] width 1351 height 55
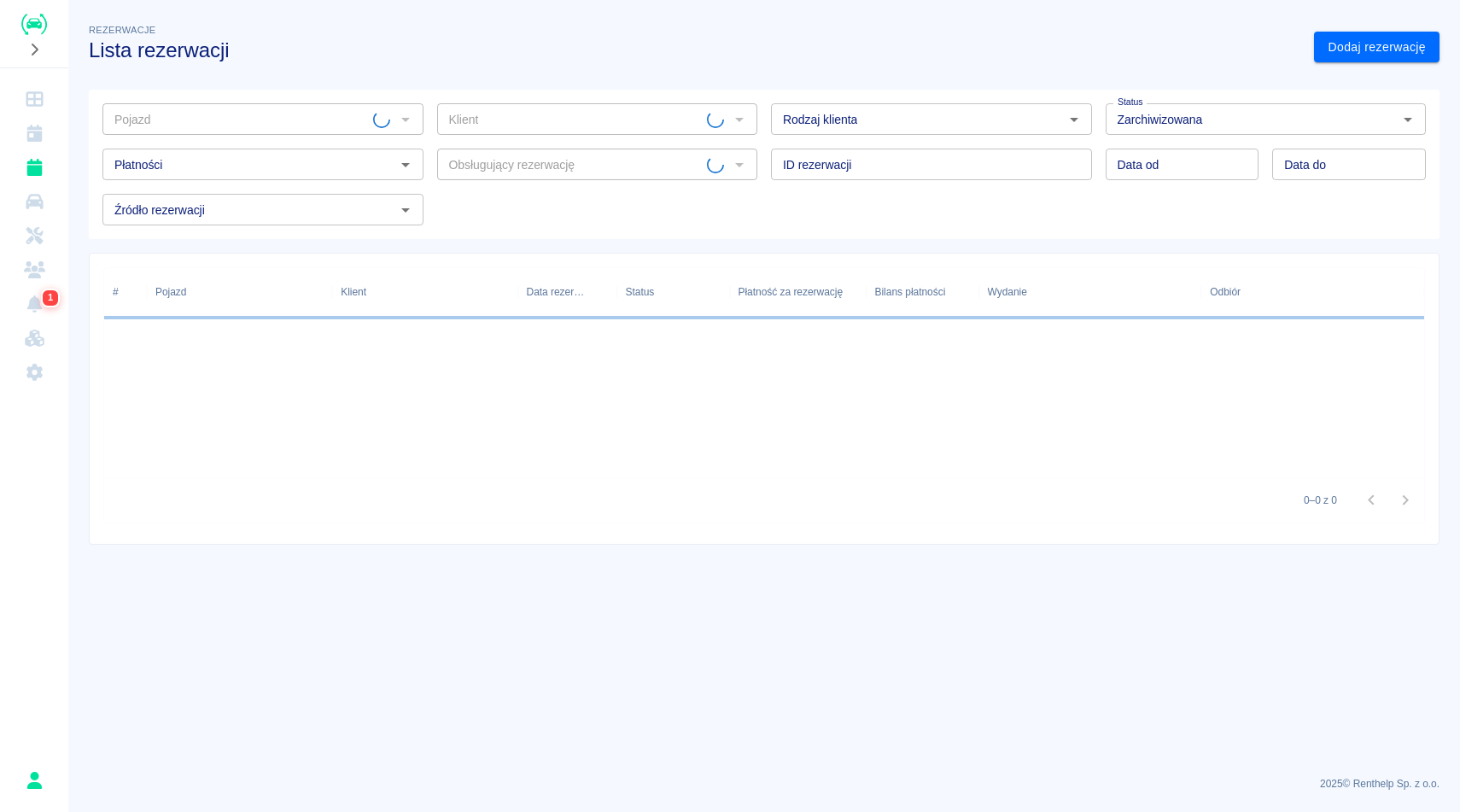
type input "VW UP - FSL160AN"
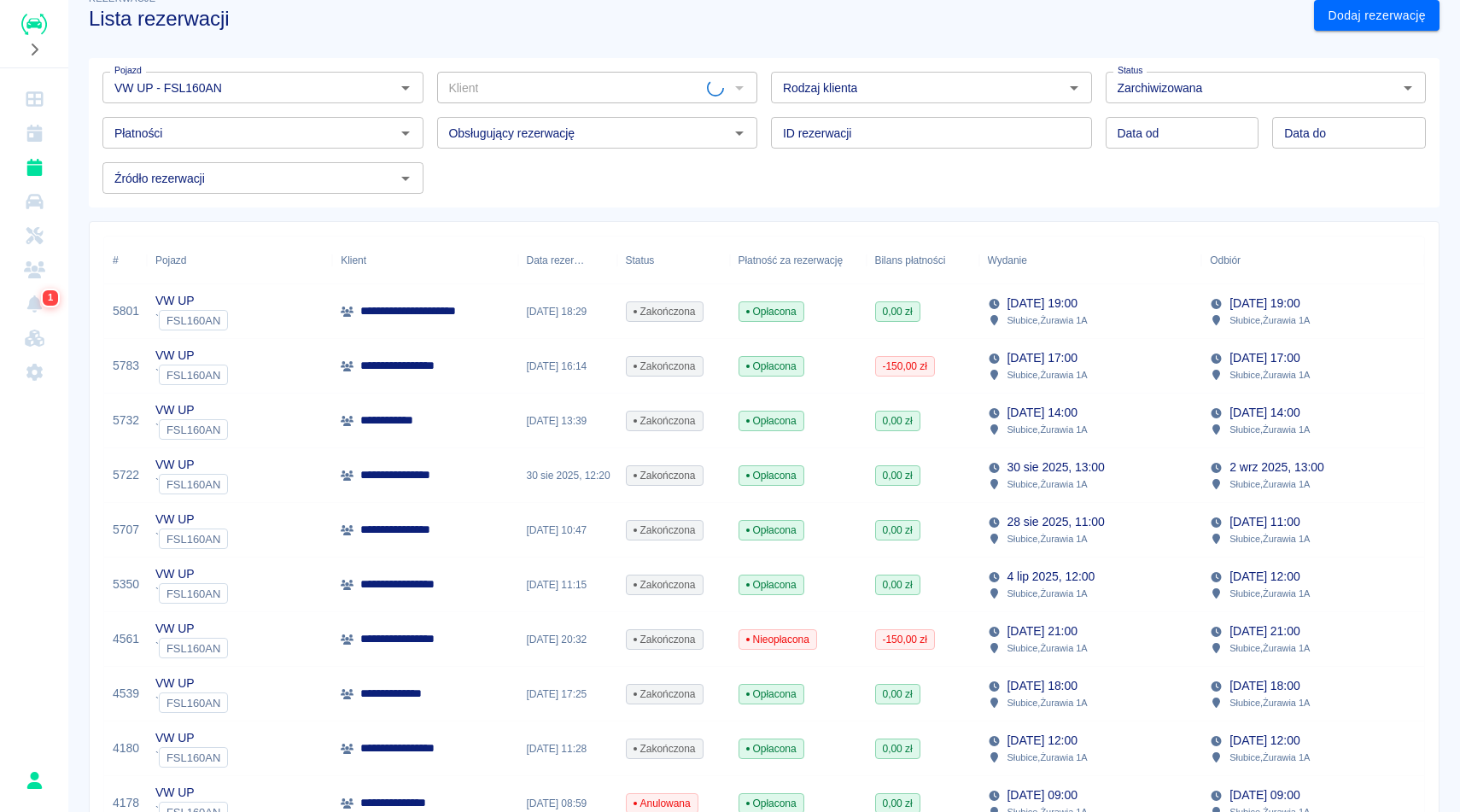
click at [1459, 491] on div "**********" at bounding box center [764, 406] width 1392 height 812
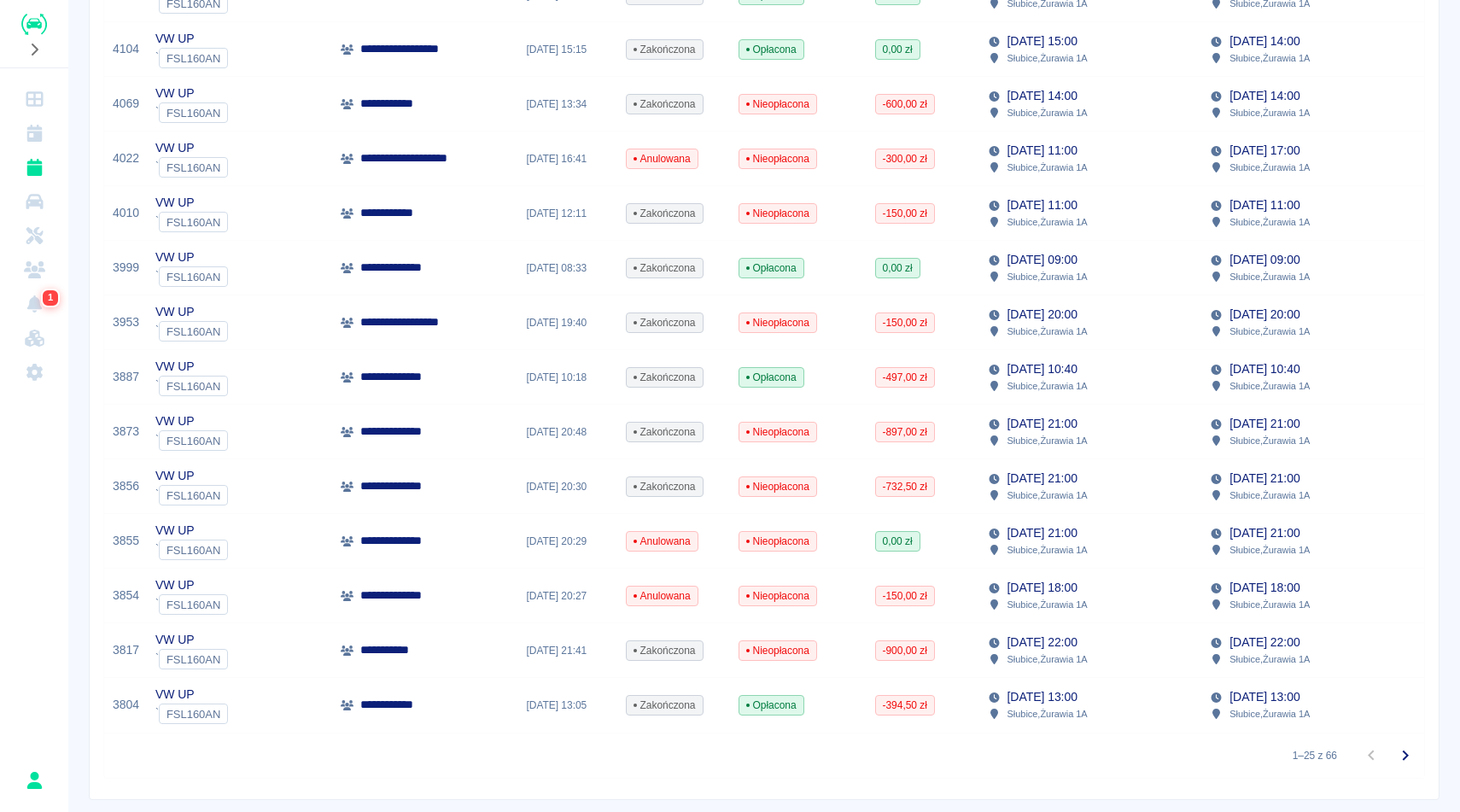
scroll to position [956, 0]
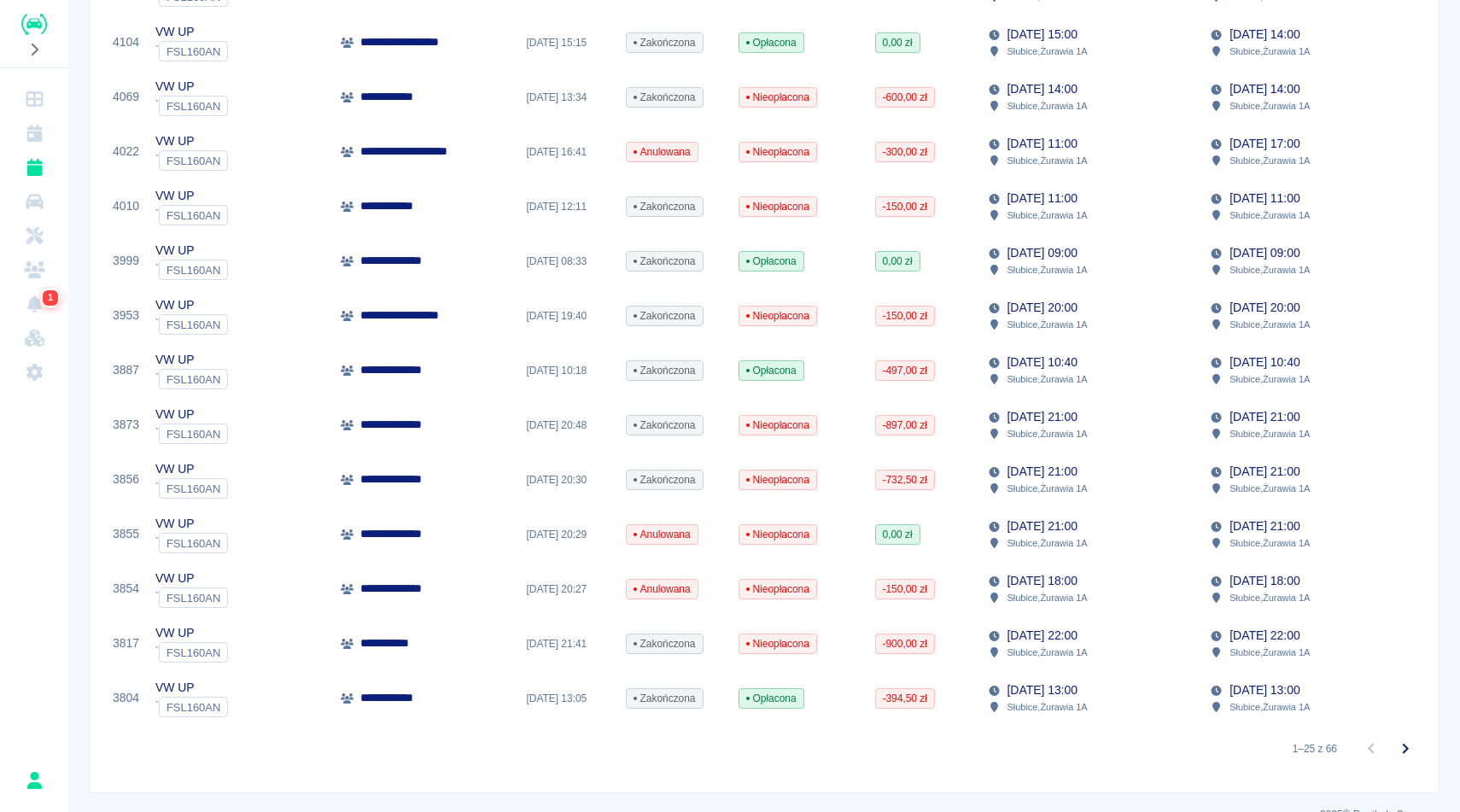
click at [983, 445] on div "[DATE] 21:00 Słubice , Żurawia 1A" at bounding box center [1090, 425] width 223 height 54
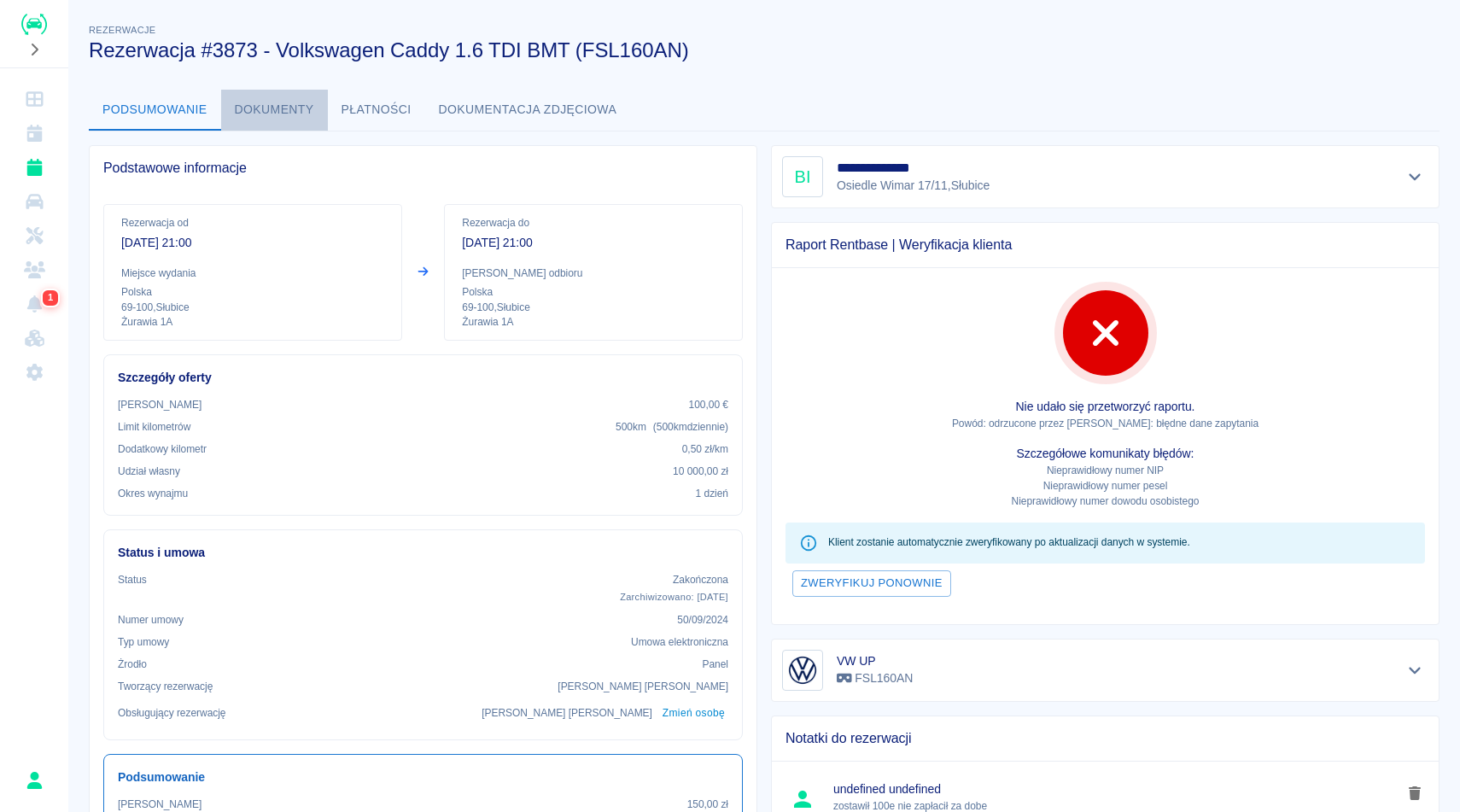
click at [279, 107] on button "Dokumenty" at bounding box center [275, 110] width 107 height 41
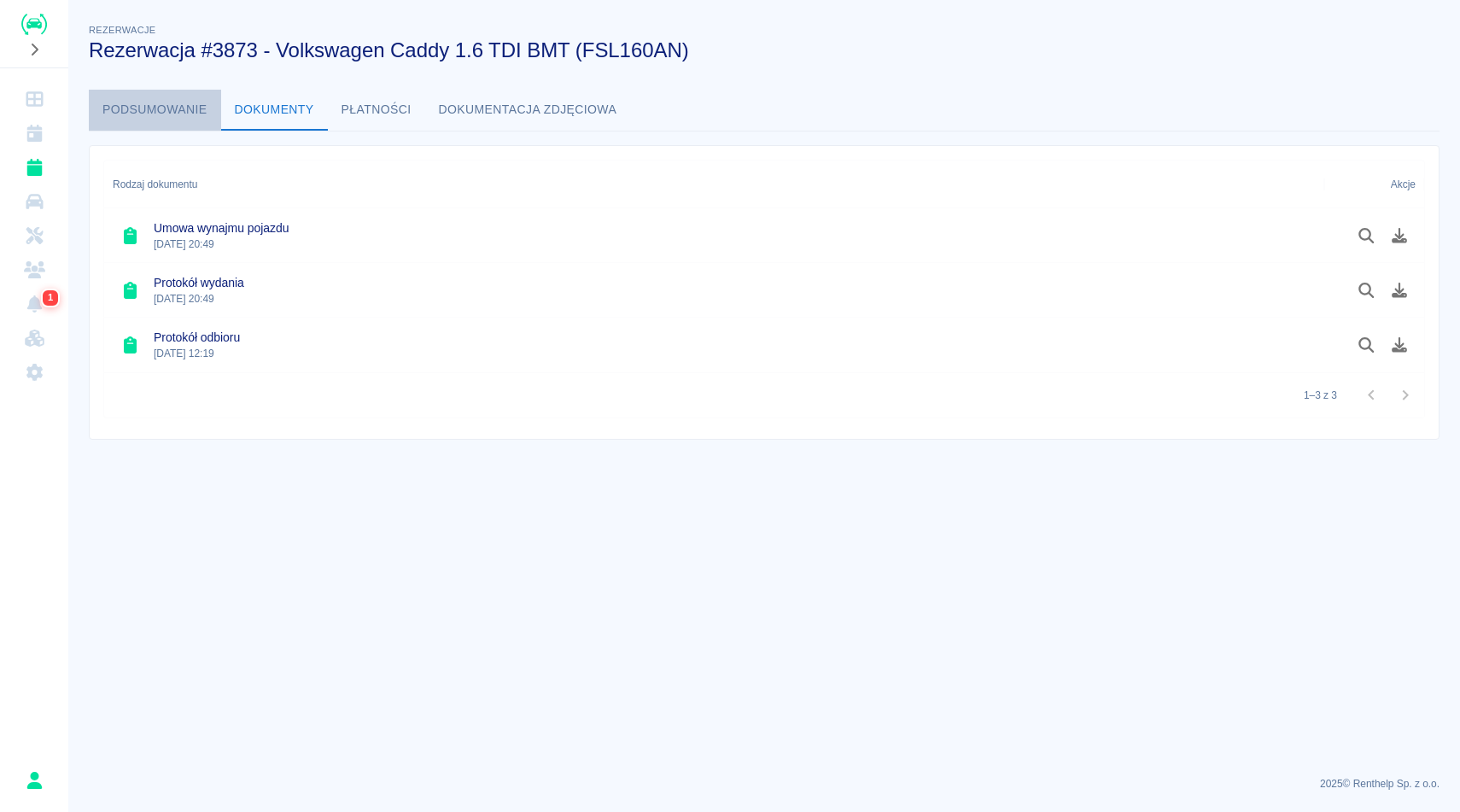
click at [126, 116] on button "Podsumowanie" at bounding box center [155, 110] width 133 height 41
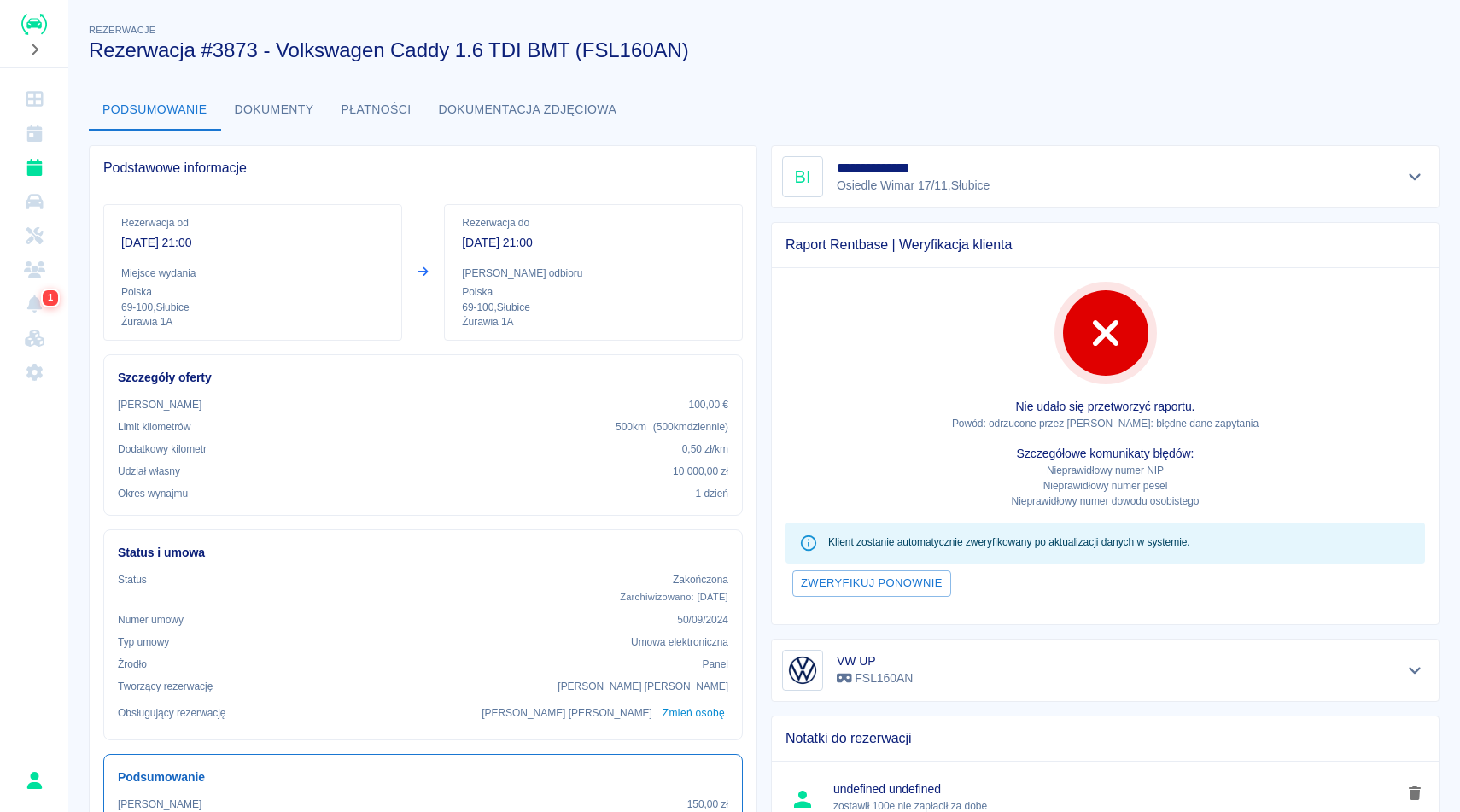
click at [284, 115] on button "Dokumenty" at bounding box center [275, 110] width 107 height 41
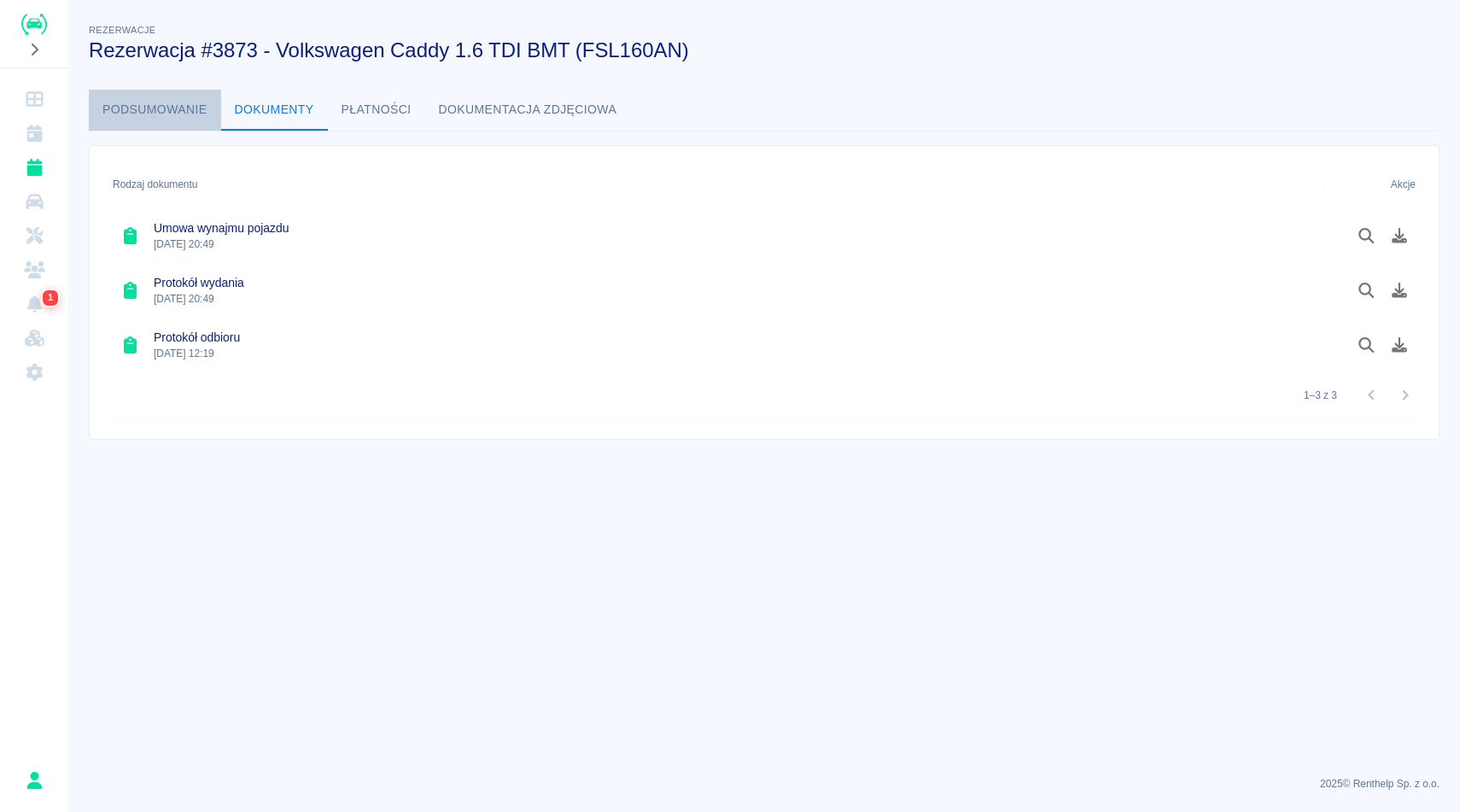
click at [131, 97] on button "Podsumowanie" at bounding box center [155, 110] width 133 height 41
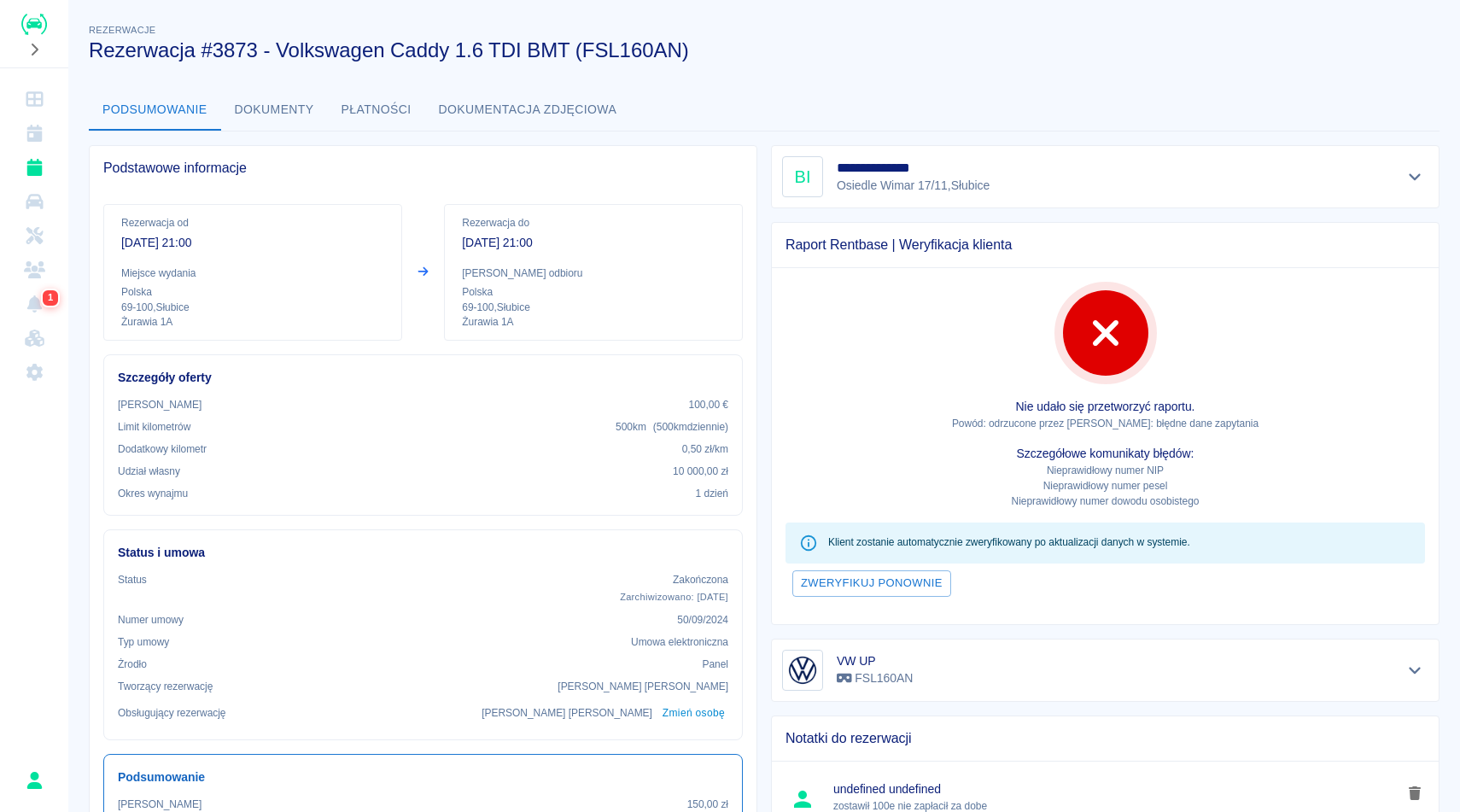
click at [1227, 80] on div "**********" at bounding box center [764, 621] width 1392 height 1229
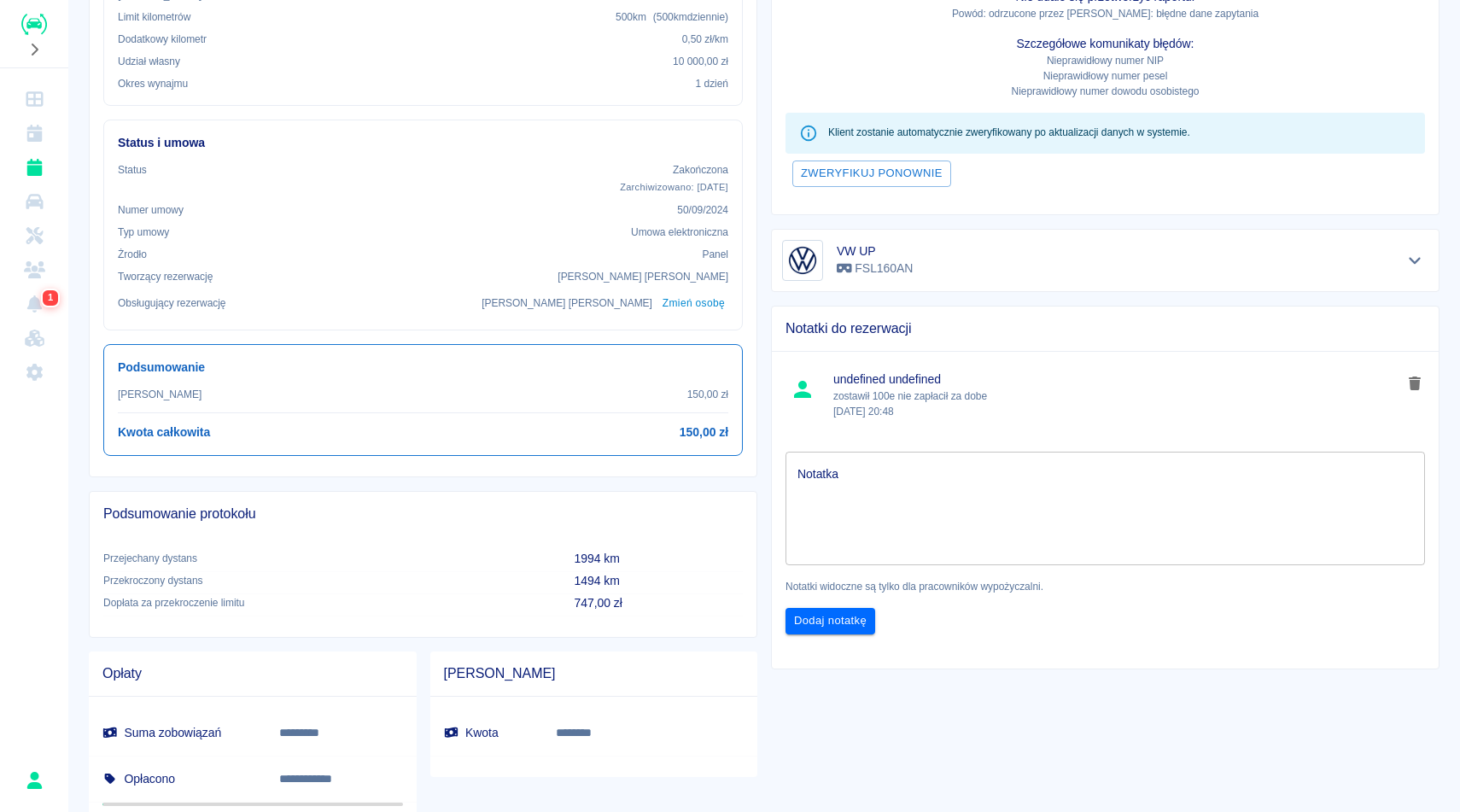
scroll to position [474, 0]
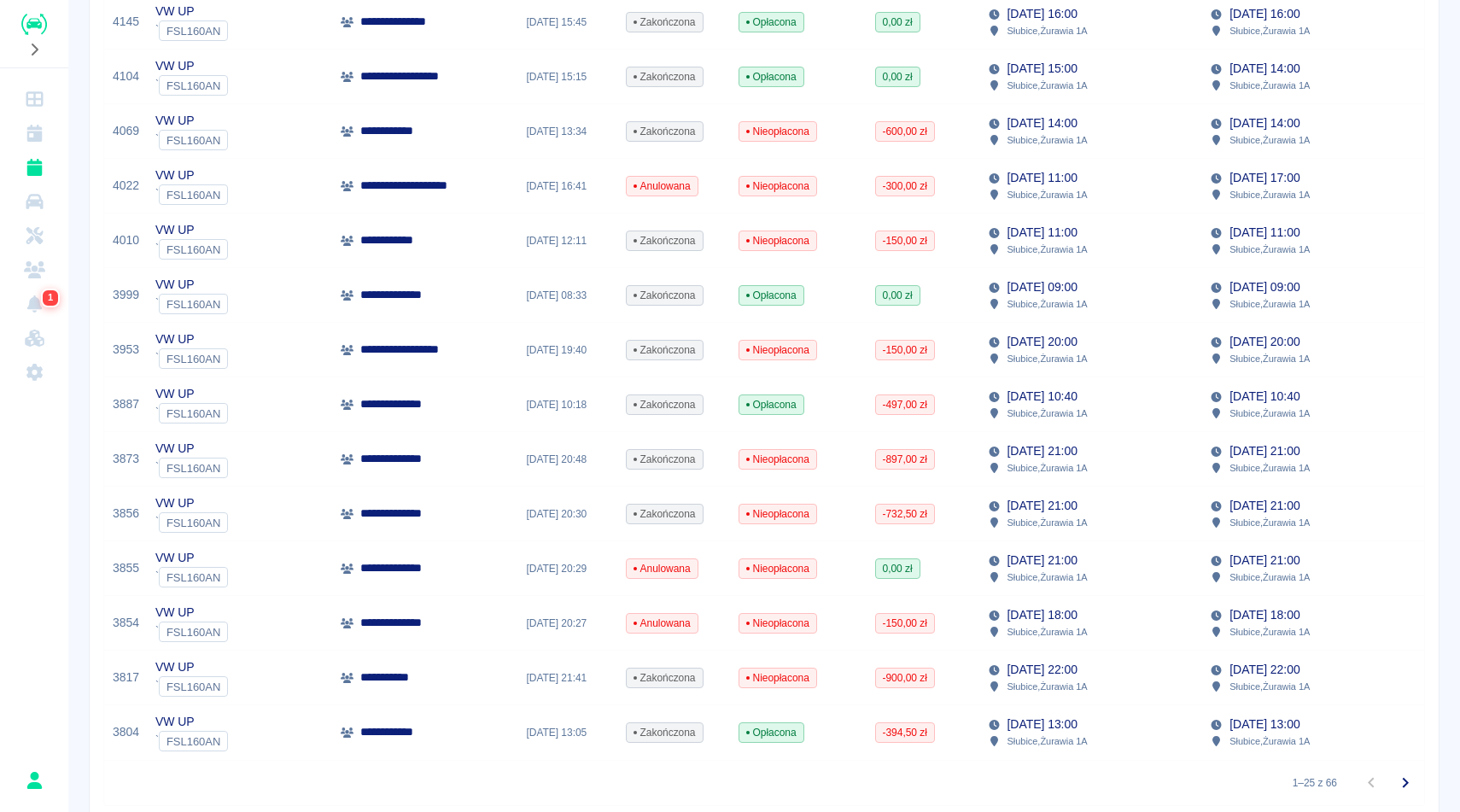
scroll to position [987, 0]
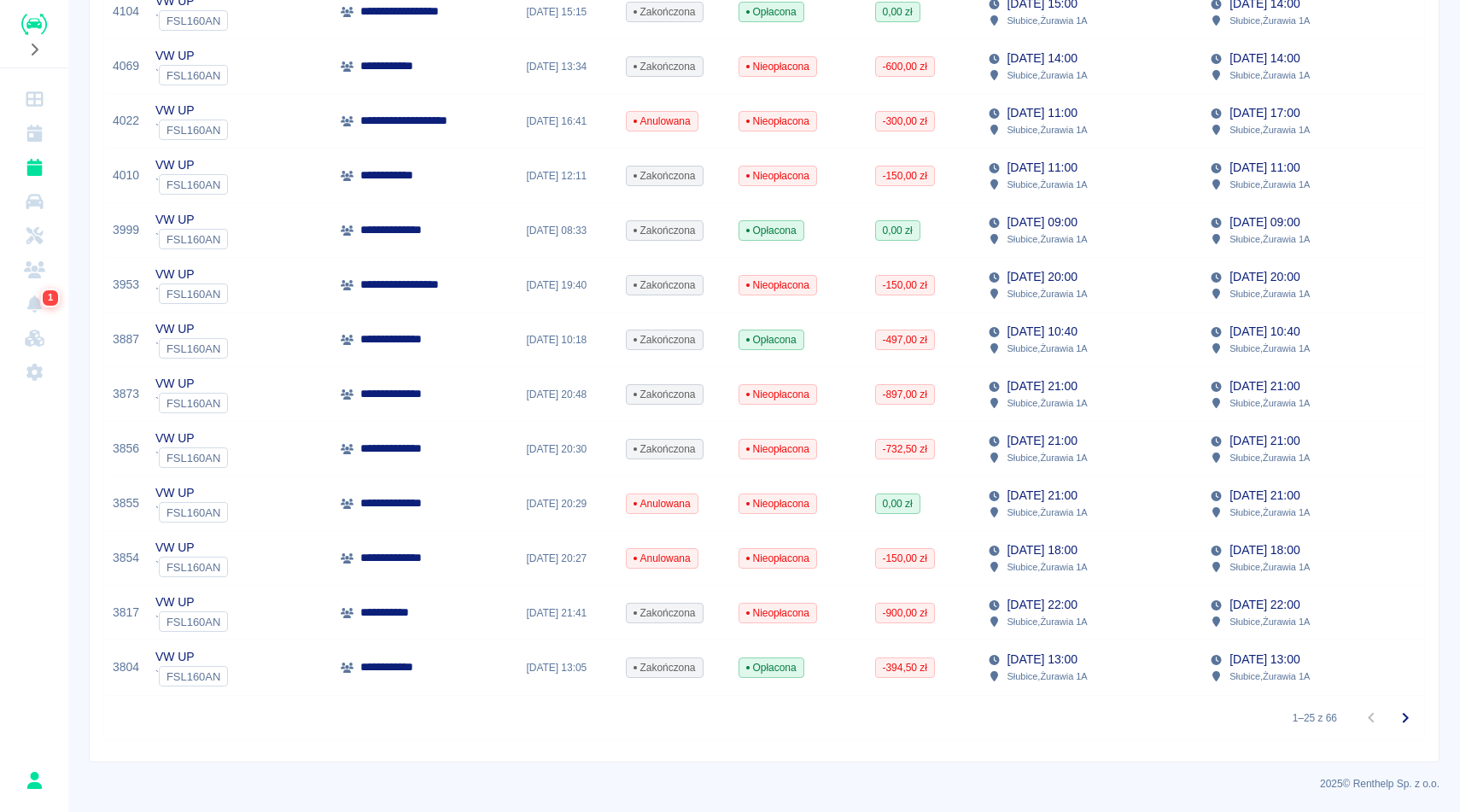
click at [539, 357] on div "[DATE] 10:18" at bounding box center [568, 339] width 99 height 54
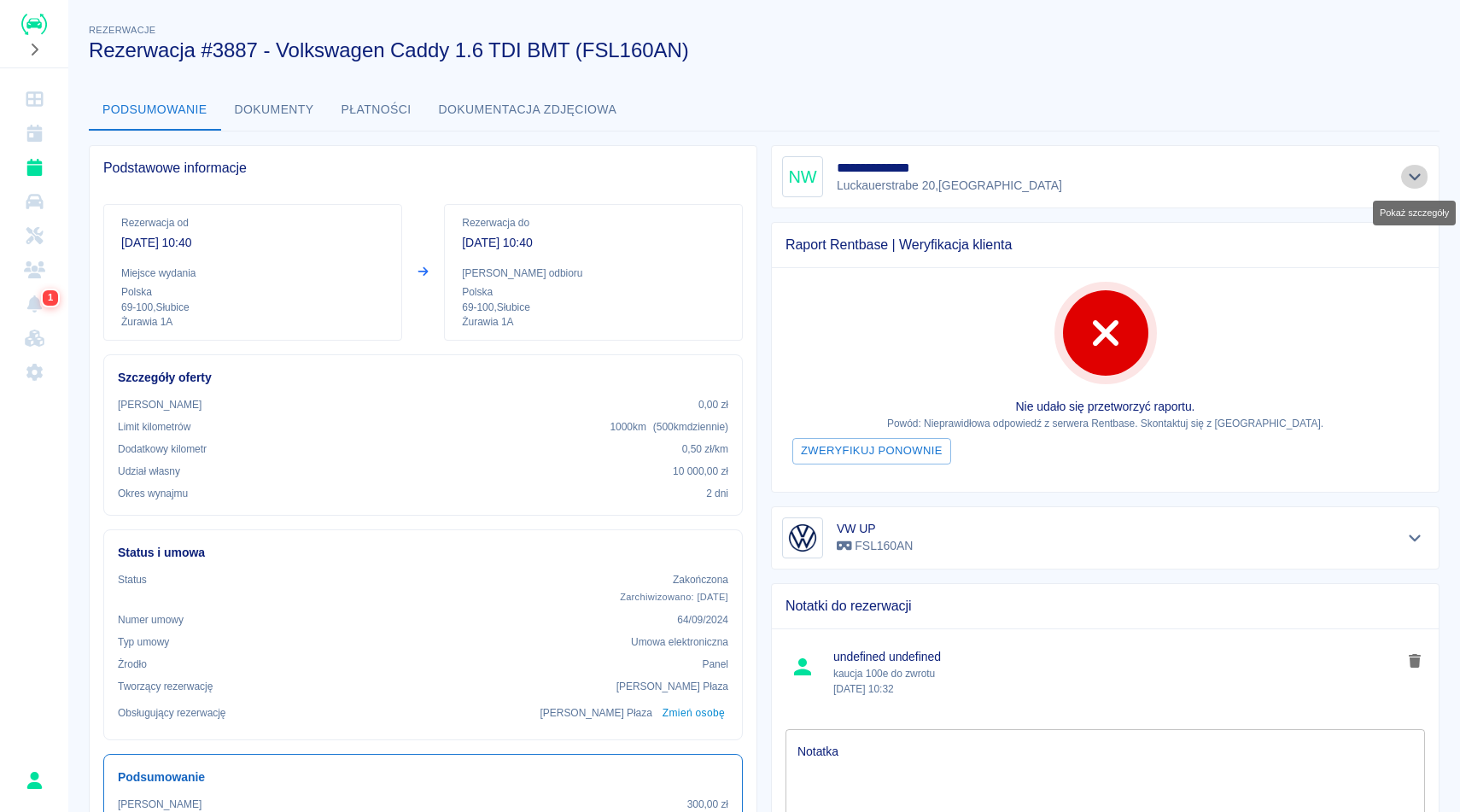
click at [1410, 176] on icon "Pokaż szczegóły" at bounding box center [1414, 177] width 12 height 7
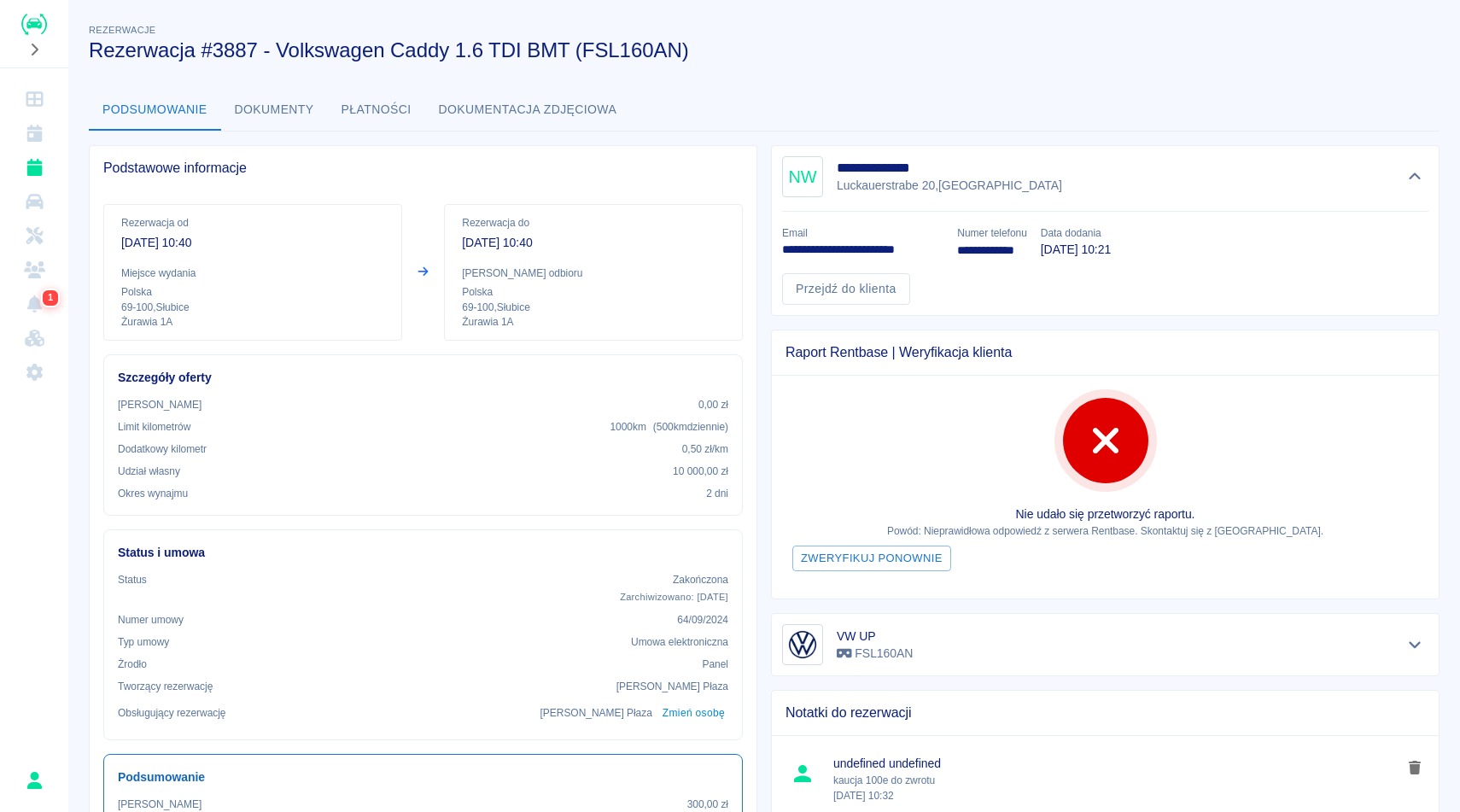
click at [1214, 49] on h3 "Rezerwacja #3887 - Volkswagen Caddy 1.6 TDI BMT (FSL160AN)" at bounding box center [757, 51] width 1337 height 24
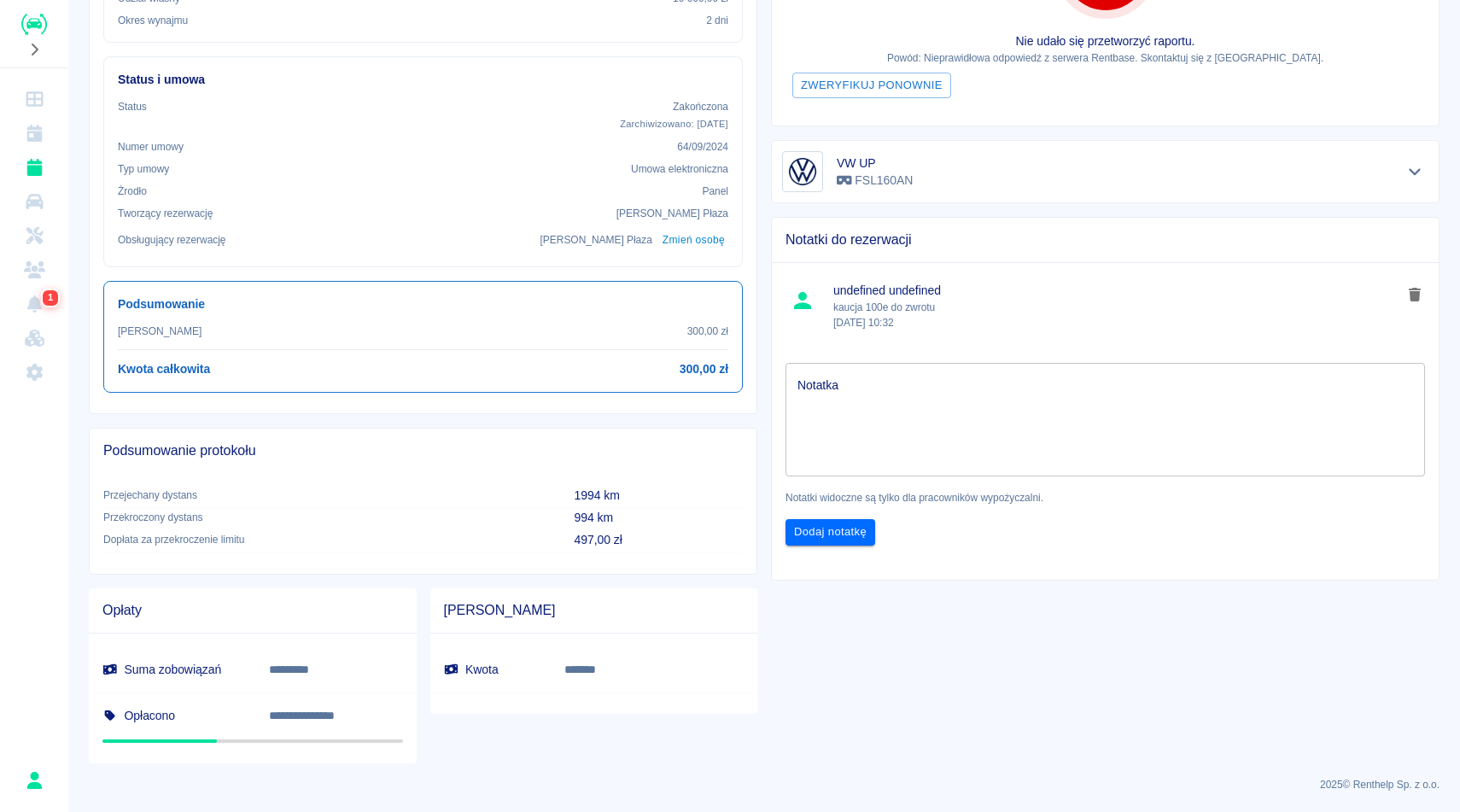
scroll to position [474, 0]
click at [1459, 227] on div "**********" at bounding box center [764, 147] width 1392 height 1229
click at [1448, 221] on div "**********" at bounding box center [764, 147] width 1392 height 1229
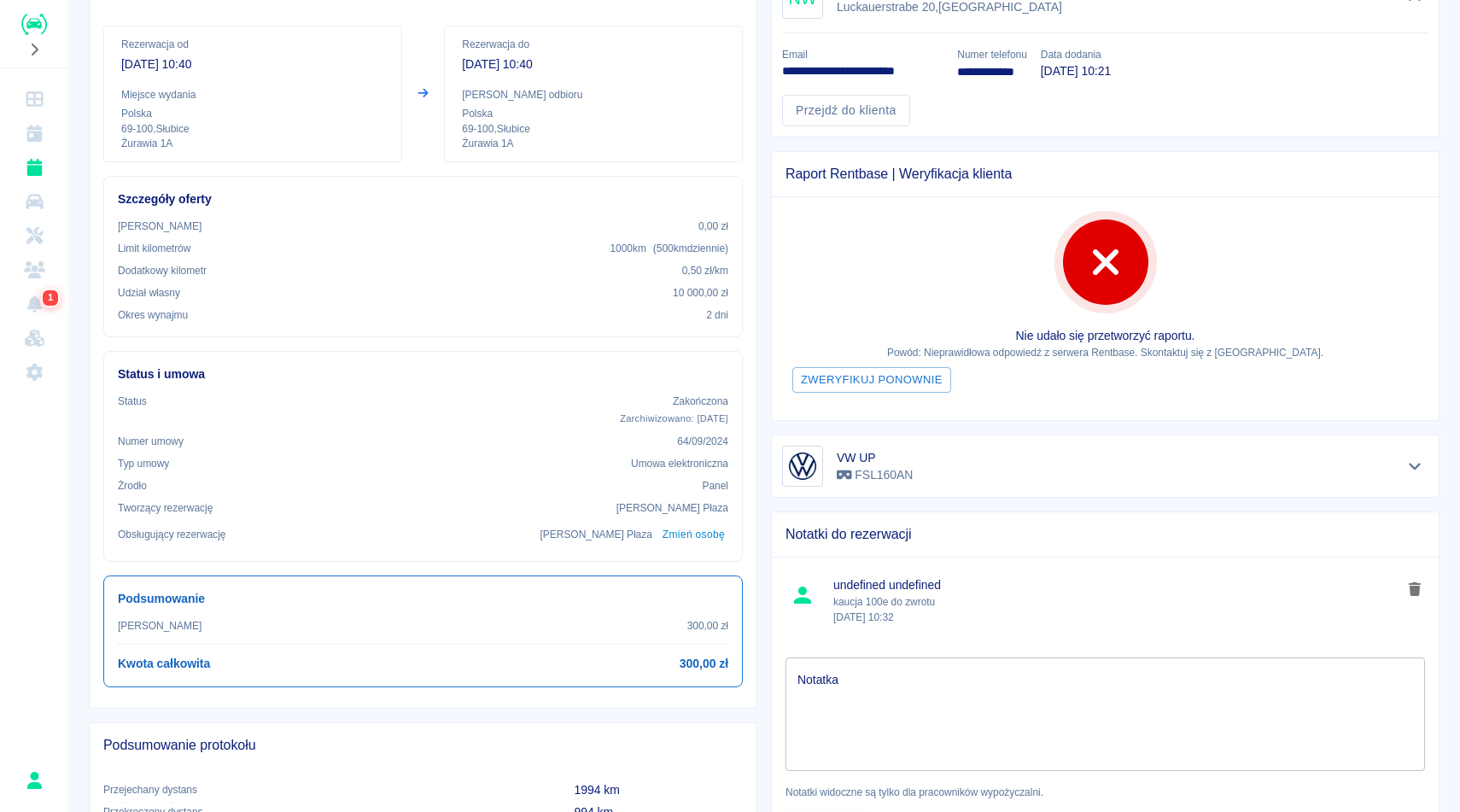
scroll to position [166, 0]
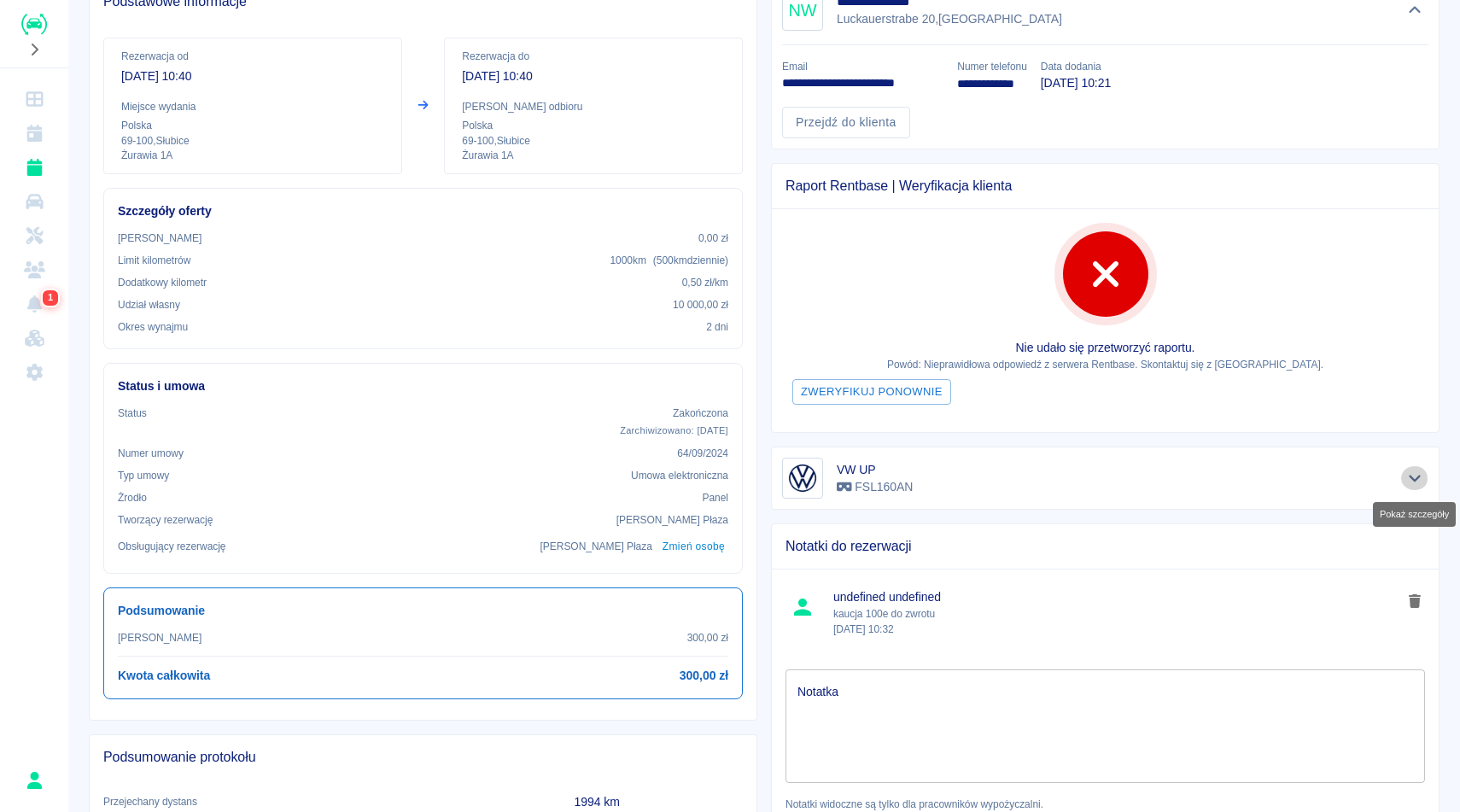
click at [1426, 473] on button "Pokaż szczegóły" at bounding box center [1414, 478] width 28 height 24
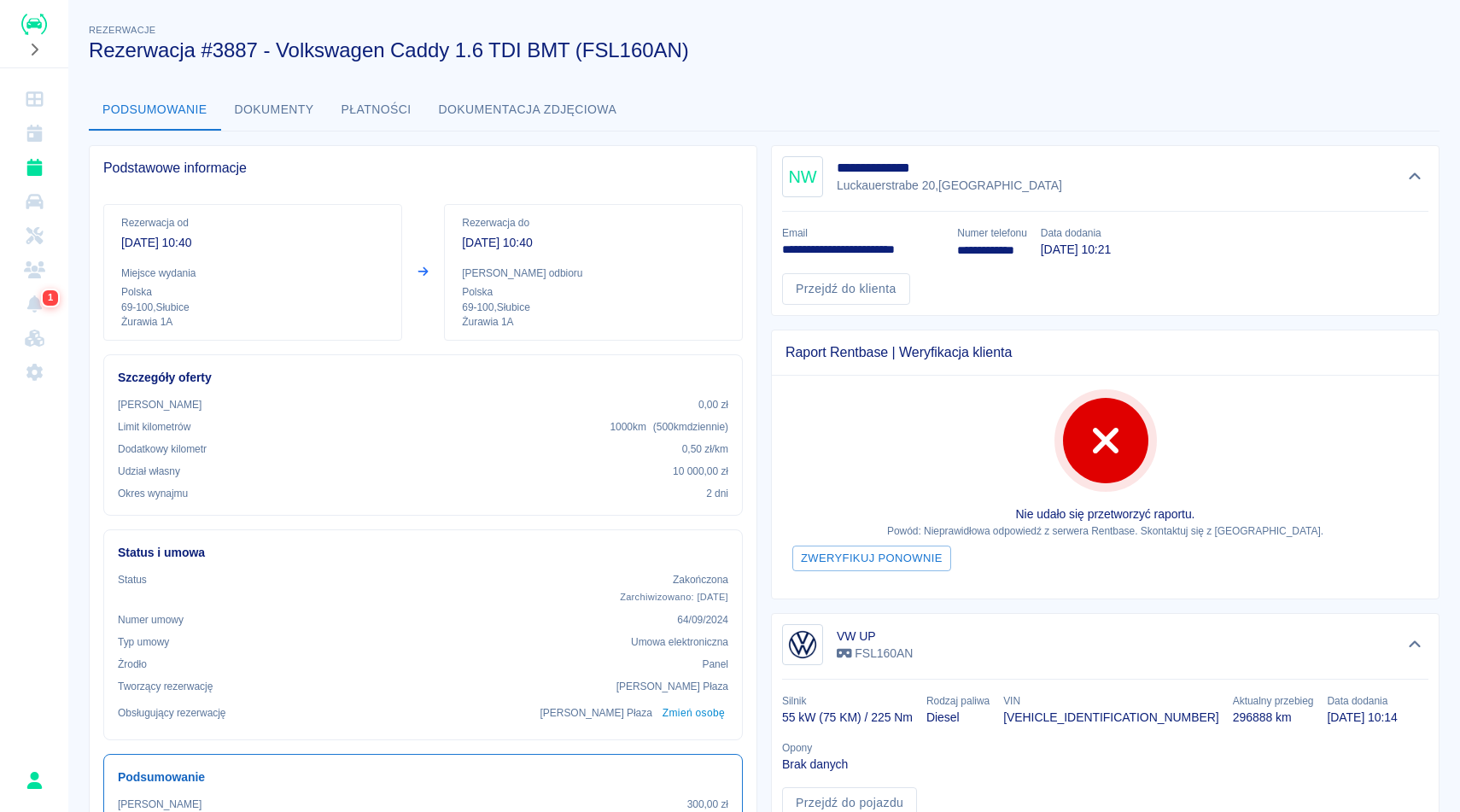
scroll to position [34, 0]
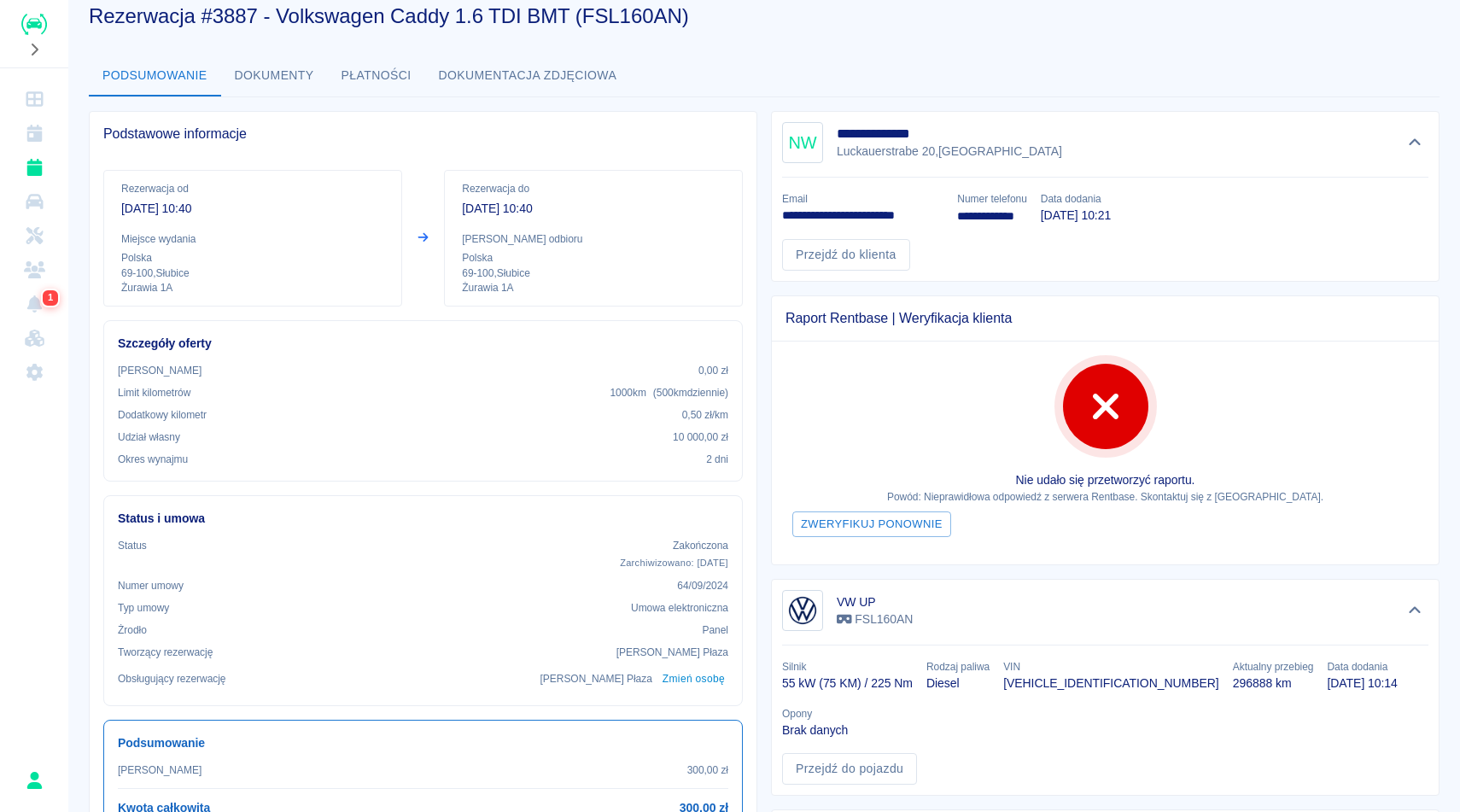
click at [277, 80] on button "Dokumenty" at bounding box center [275, 76] width 107 height 41
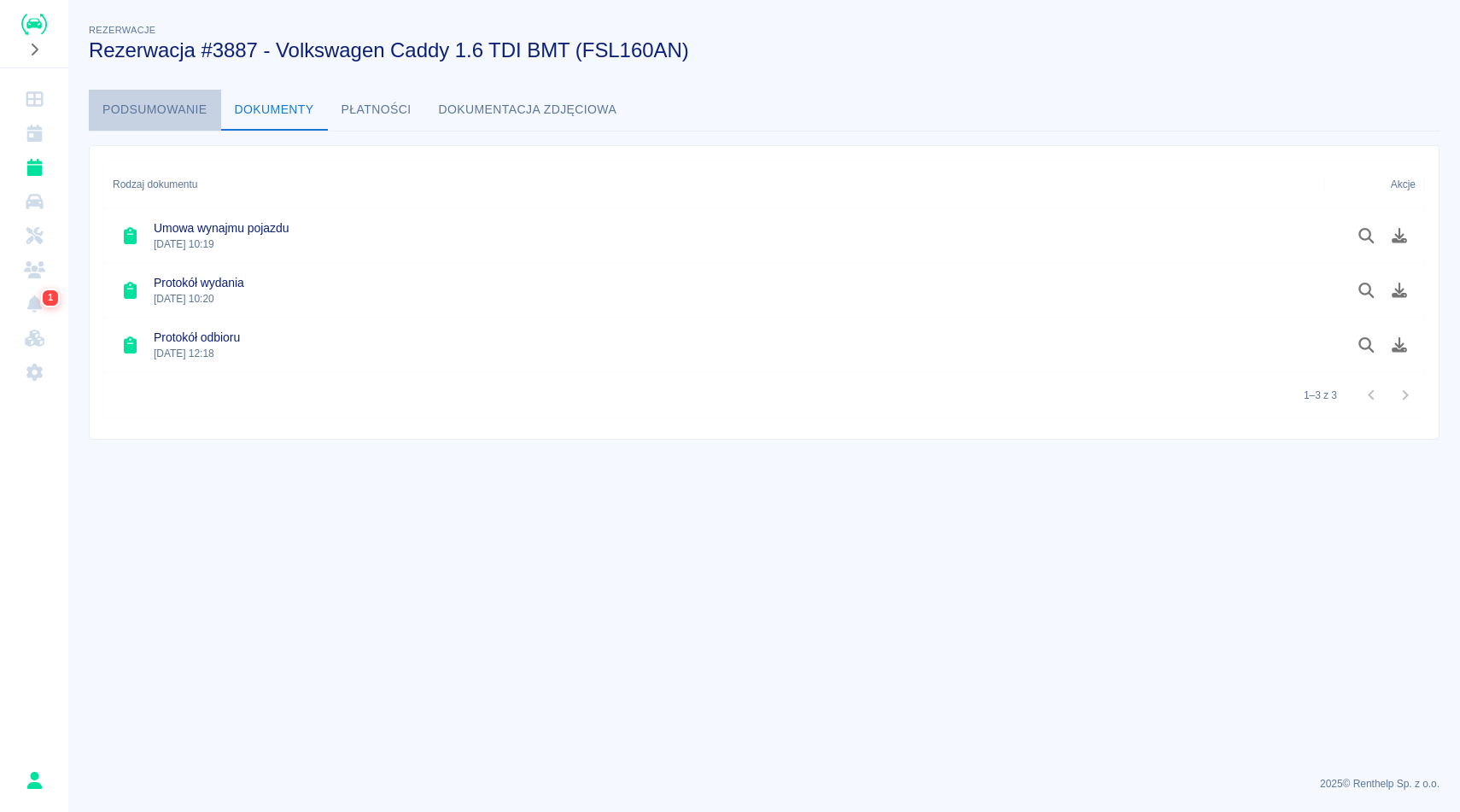
click at [165, 101] on button "Podsumowanie" at bounding box center [155, 110] width 133 height 41
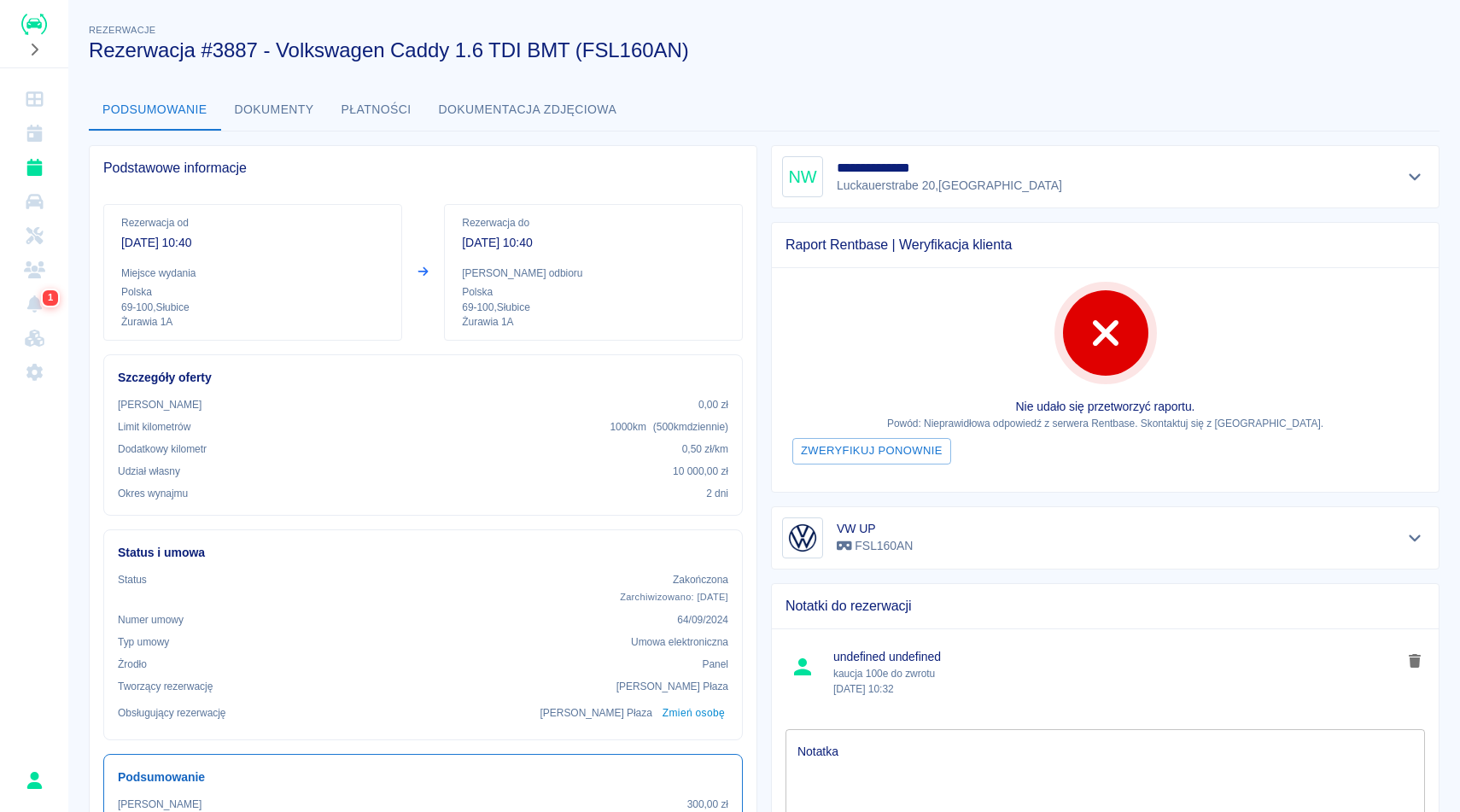
click at [1146, 77] on div "**********" at bounding box center [764, 621] width 1392 height 1229
click at [792, 97] on div "Podsumowanie Dokumenty Płatności Dokumentacja zdjęciowa" at bounding box center [764, 110] width 1351 height 41
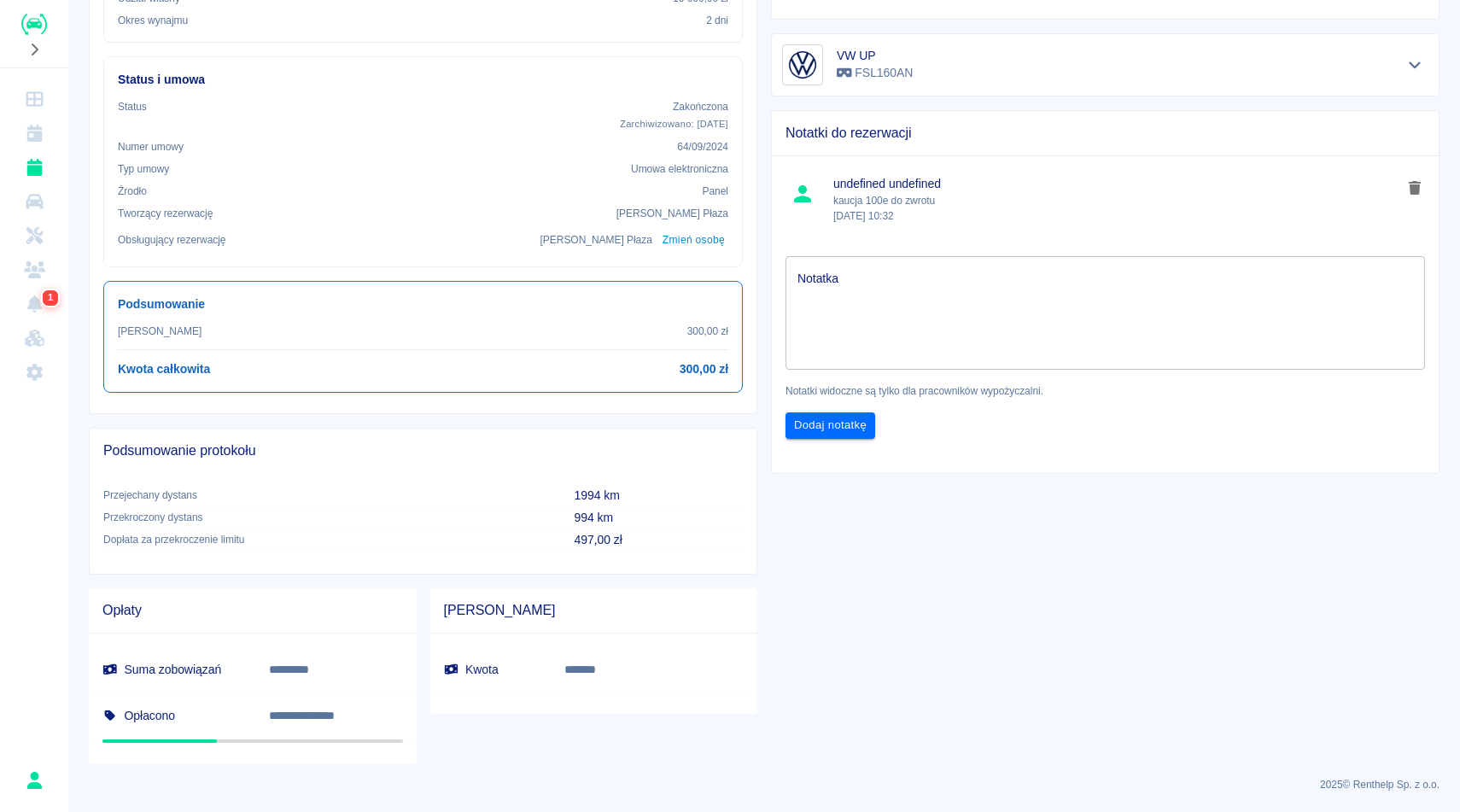
scroll to position [474, 0]
click at [1458, 168] on div "**********" at bounding box center [764, 147] width 1392 height 1229
click at [1446, 167] on div "**********" at bounding box center [764, 147] width 1392 height 1229
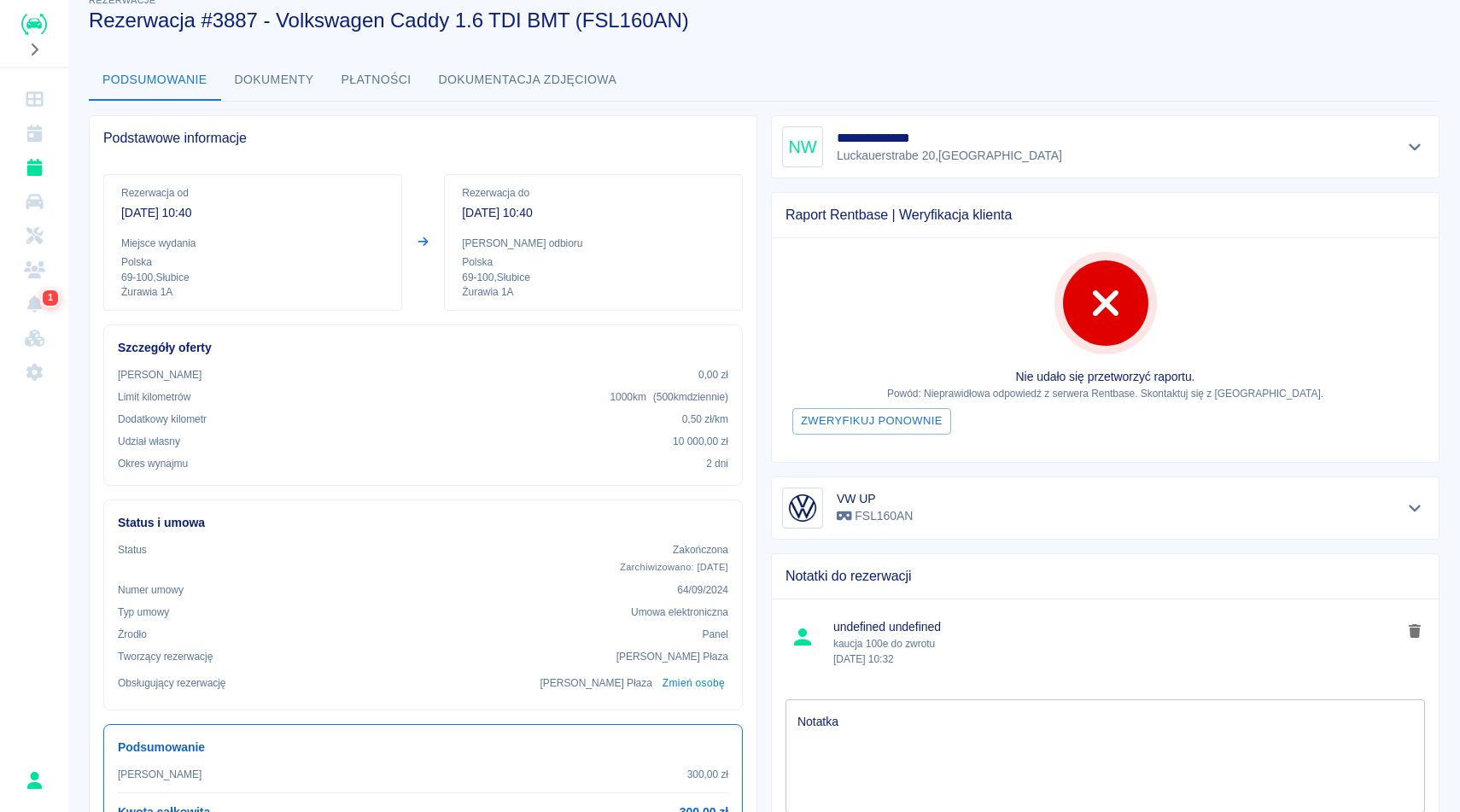
scroll to position [0, 0]
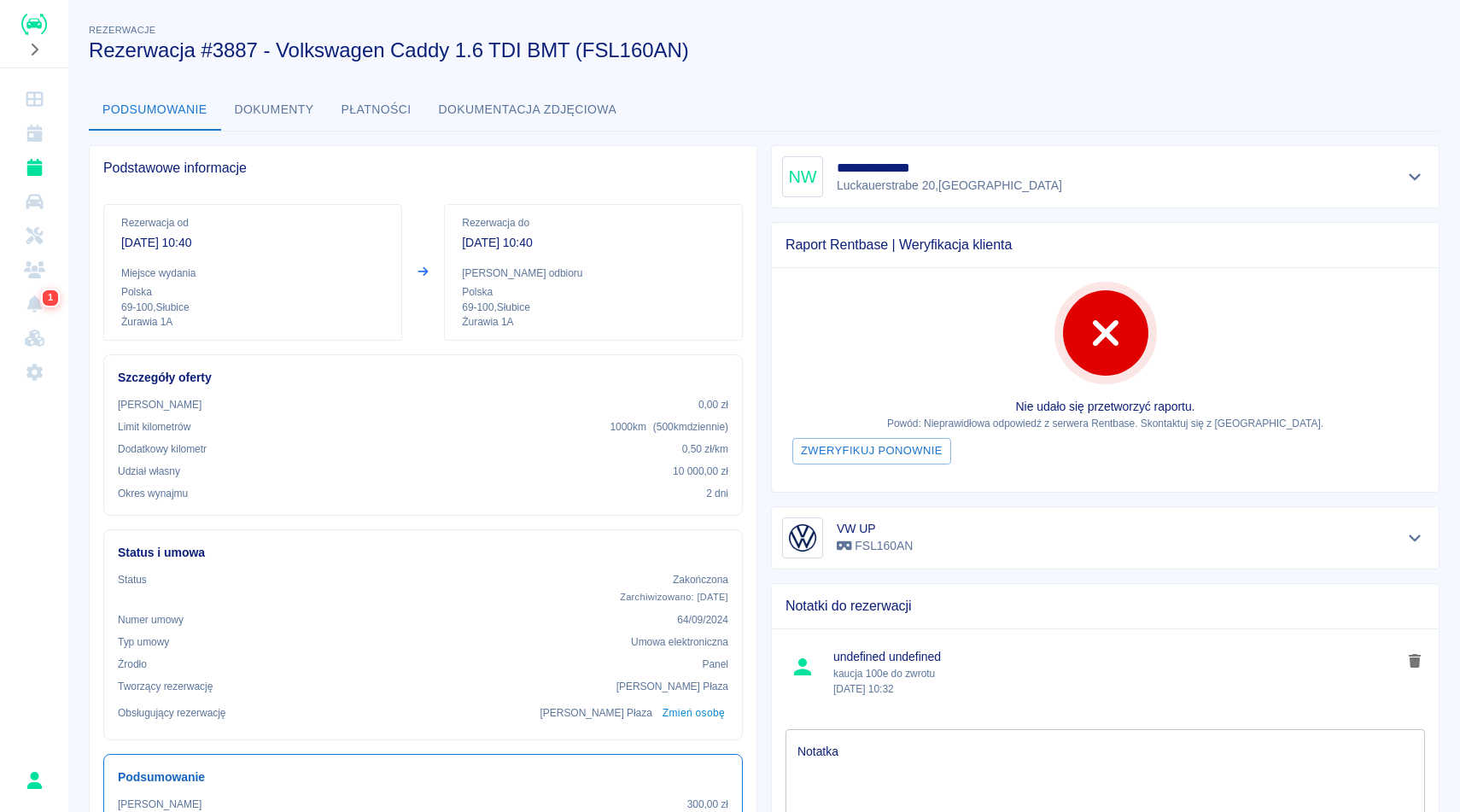
drag, startPoint x: 1363, startPoint y: 115, endPoint x: 1332, endPoint y: 89, distance: 40.5
click at [1363, 115] on div "Podsumowanie Dokumenty Płatności Dokumentacja zdjęciowa" at bounding box center [764, 110] width 1351 height 41
click at [1332, 88] on div "**********" at bounding box center [764, 621] width 1392 height 1229
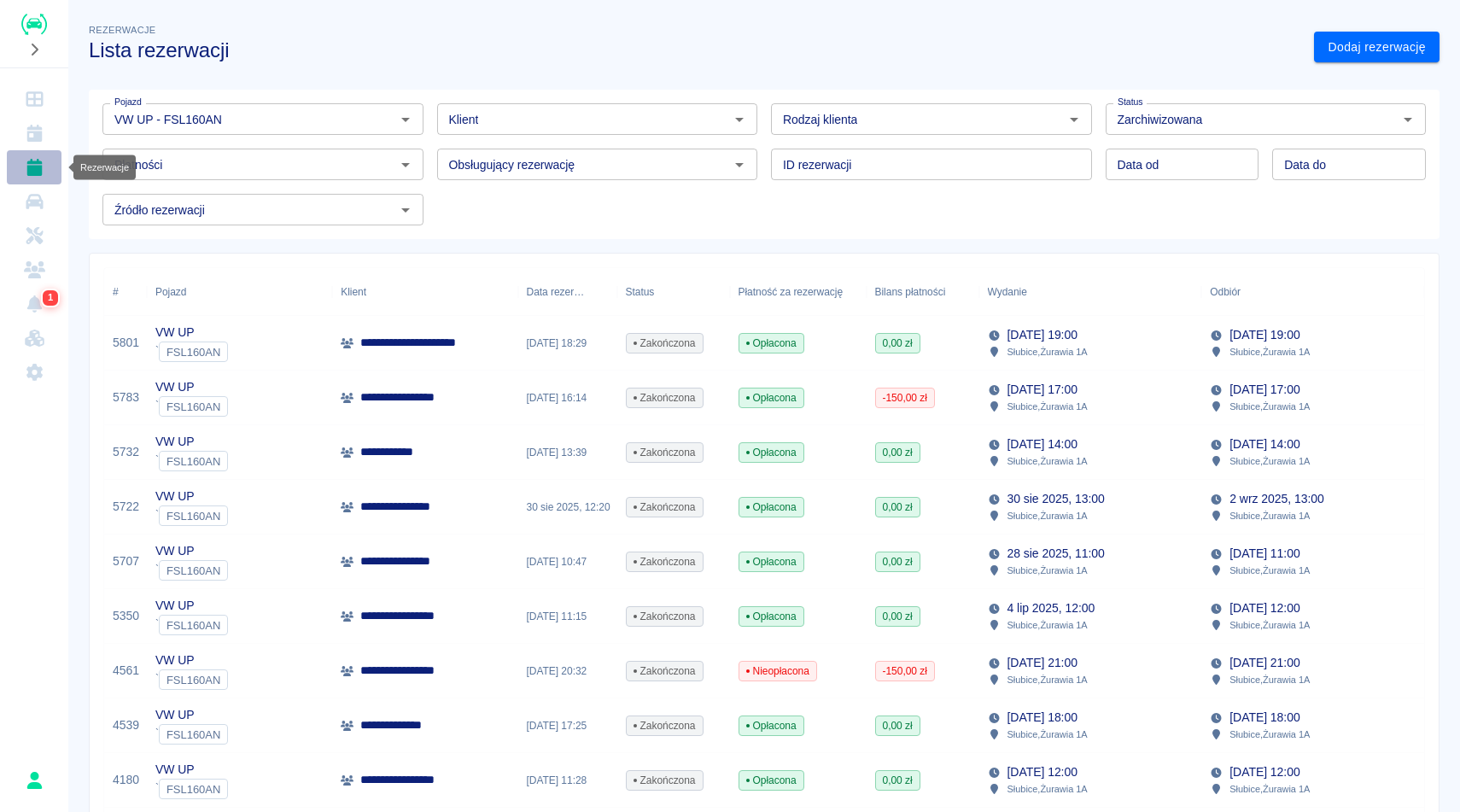
click at [33, 173] on icon "Rezerwacje" at bounding box center [34, 167] width 16 height 17
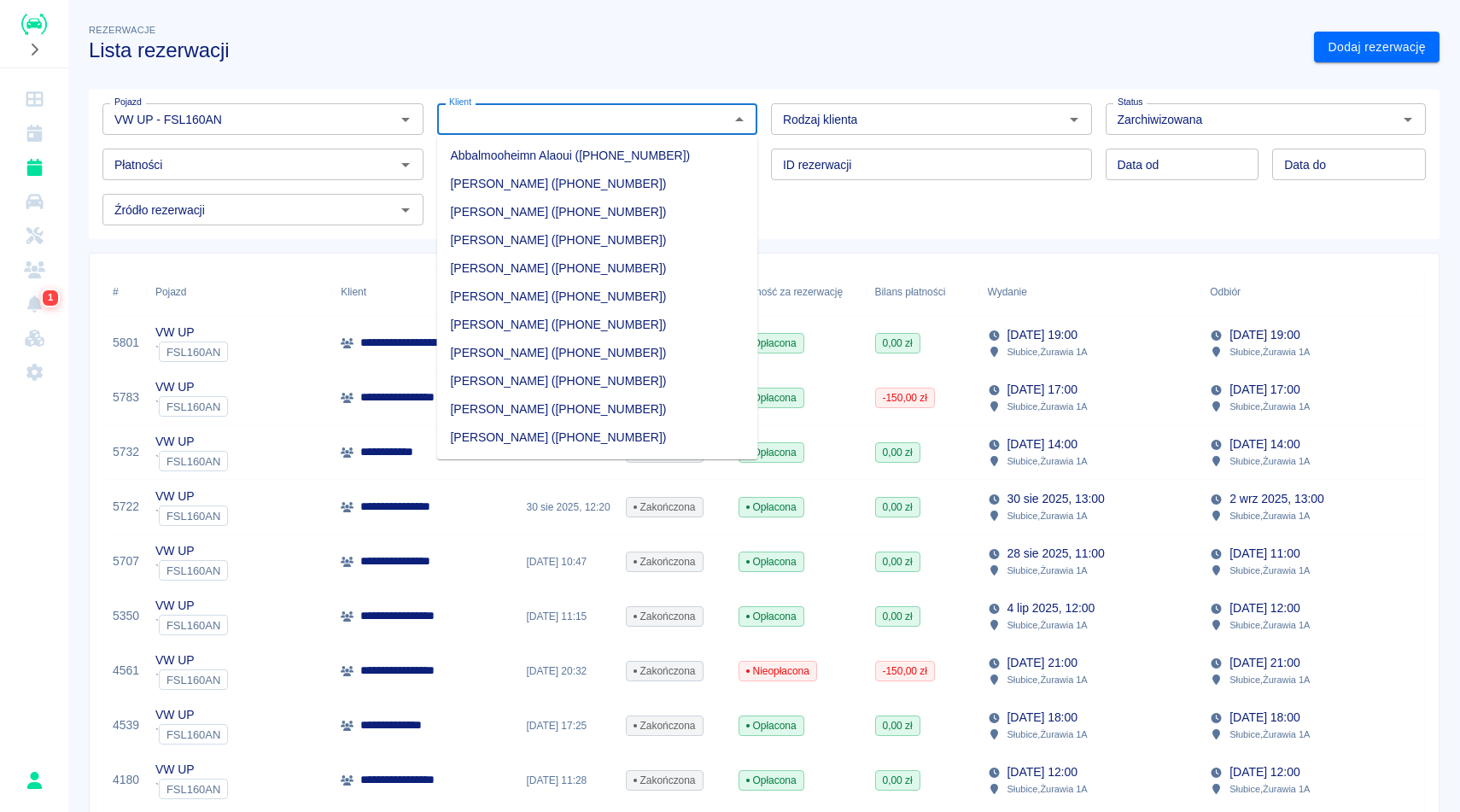
click at [600, 121] on input "Klient" at bounding box center [583, 119] width 283 height 22
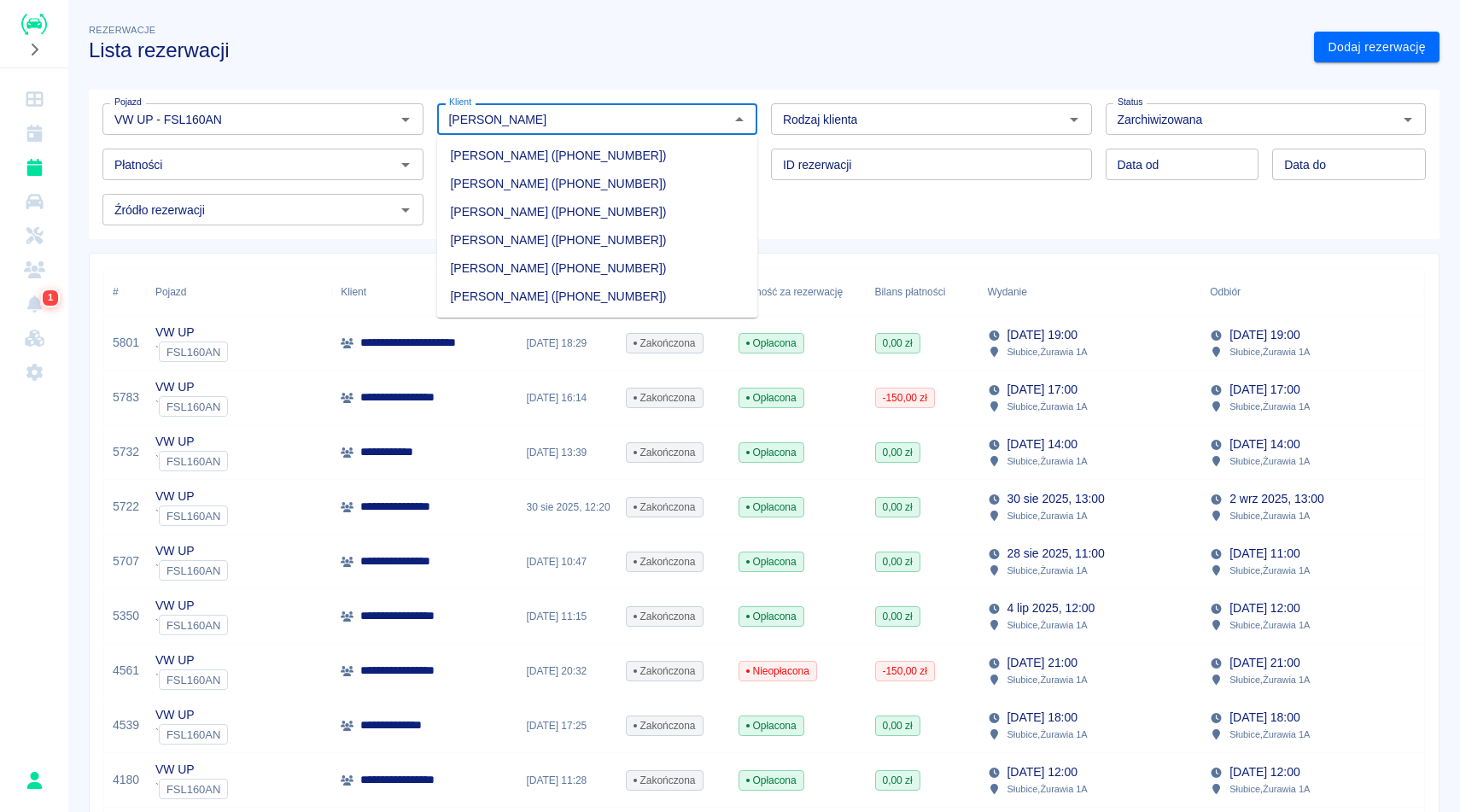
click at [529, 238] on li "[PERSON_NAME] ([PHONE_NUMBER])" at bounding box center [597, 240] width 321 height 28
type input "[PERSON_NAME] ([PHONE_NUMBER])"
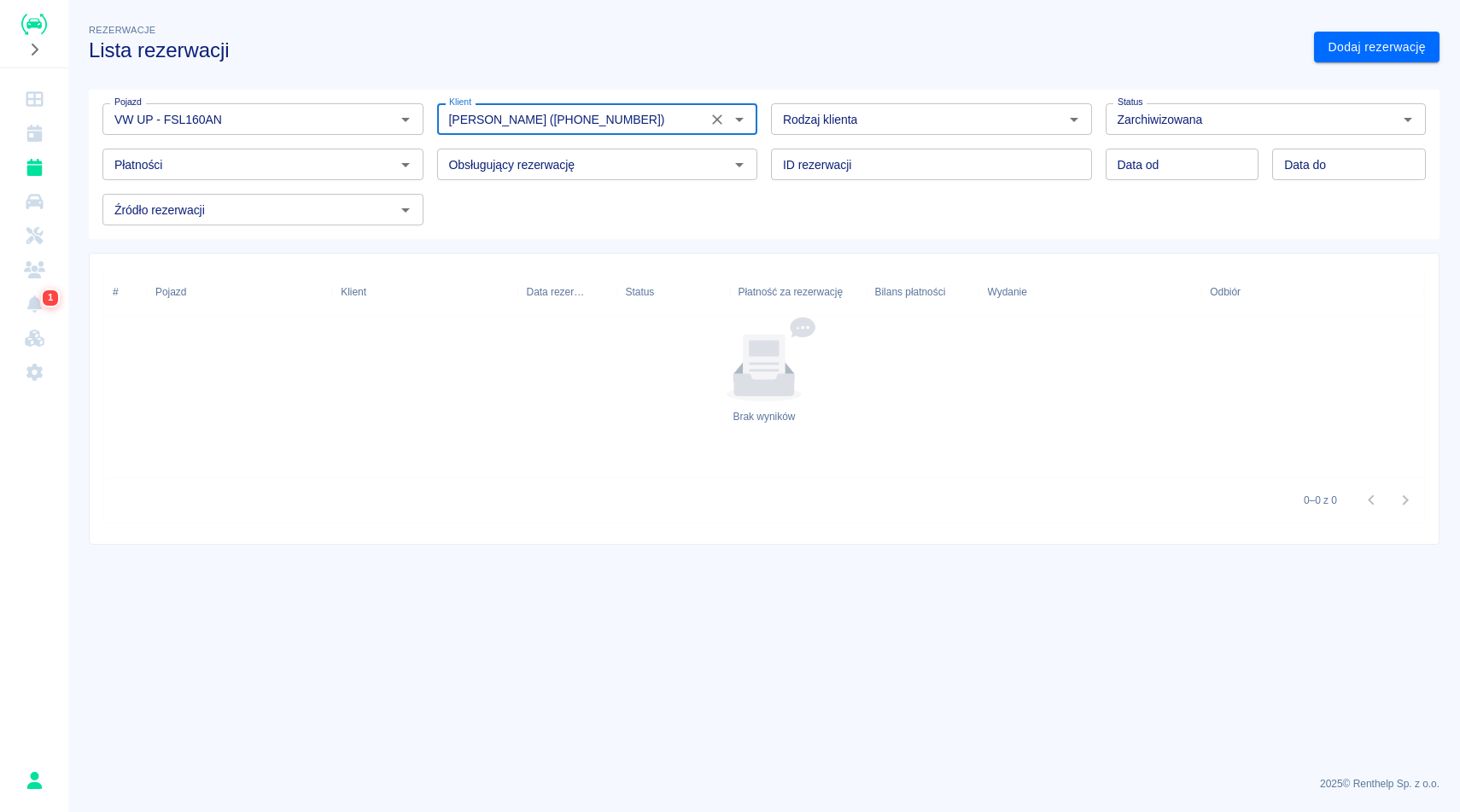
click at [717, 122] on icon "Wyczyść" at bounding box center [718, 120] width 17 height 17
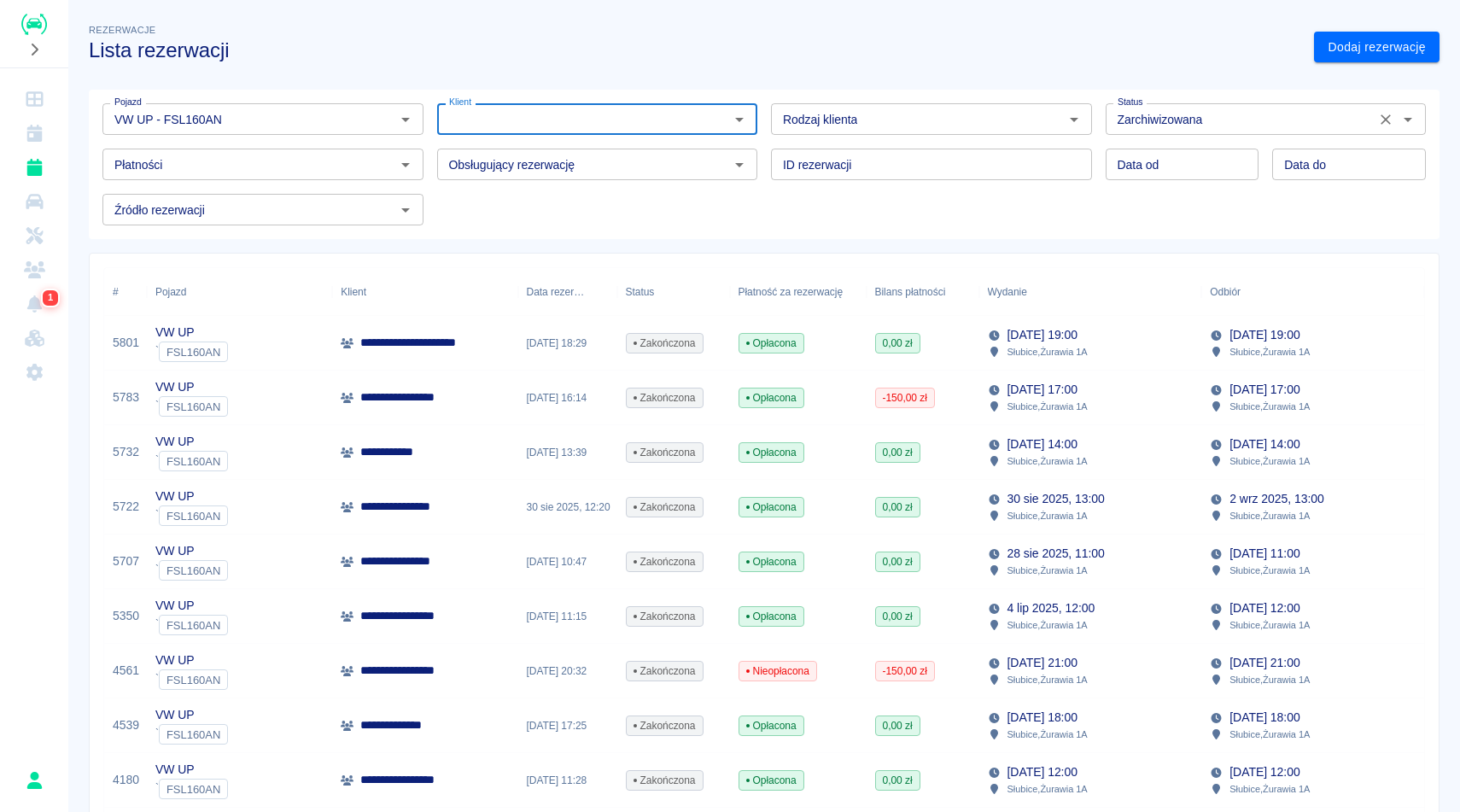
click at [1335, 134] on div "Zarchiwizowana Status" at bounding box center [1266, 119] width 321 height 32
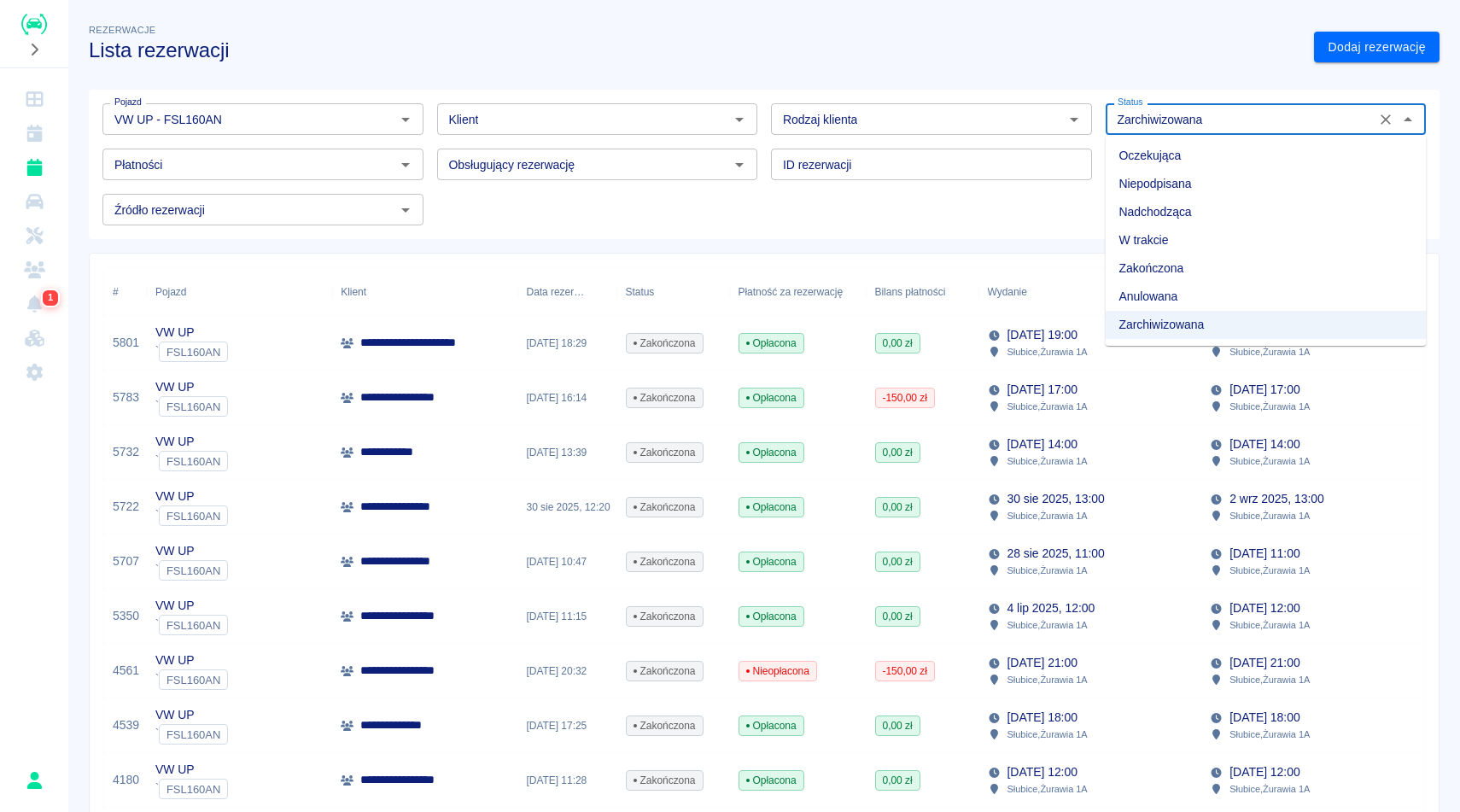
click at [1146, 151] on li "Oczekująca" at bounding box center [1266, 156] width 321 height 28
type input "Oczekująca"
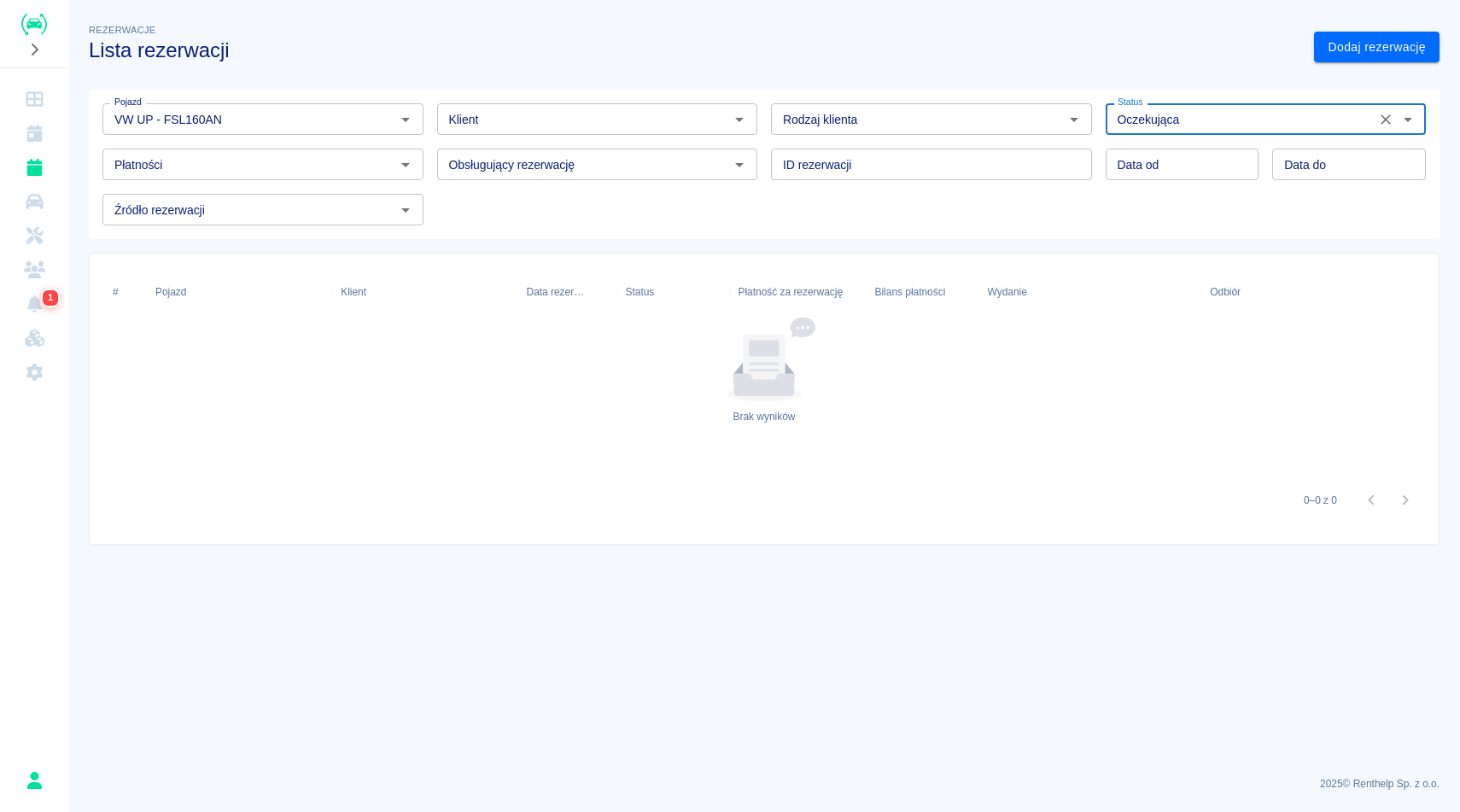
click at [1004, 59] on h3 "Lista rezerwacji" at bounding box center [694, 51] width 1211 height 24
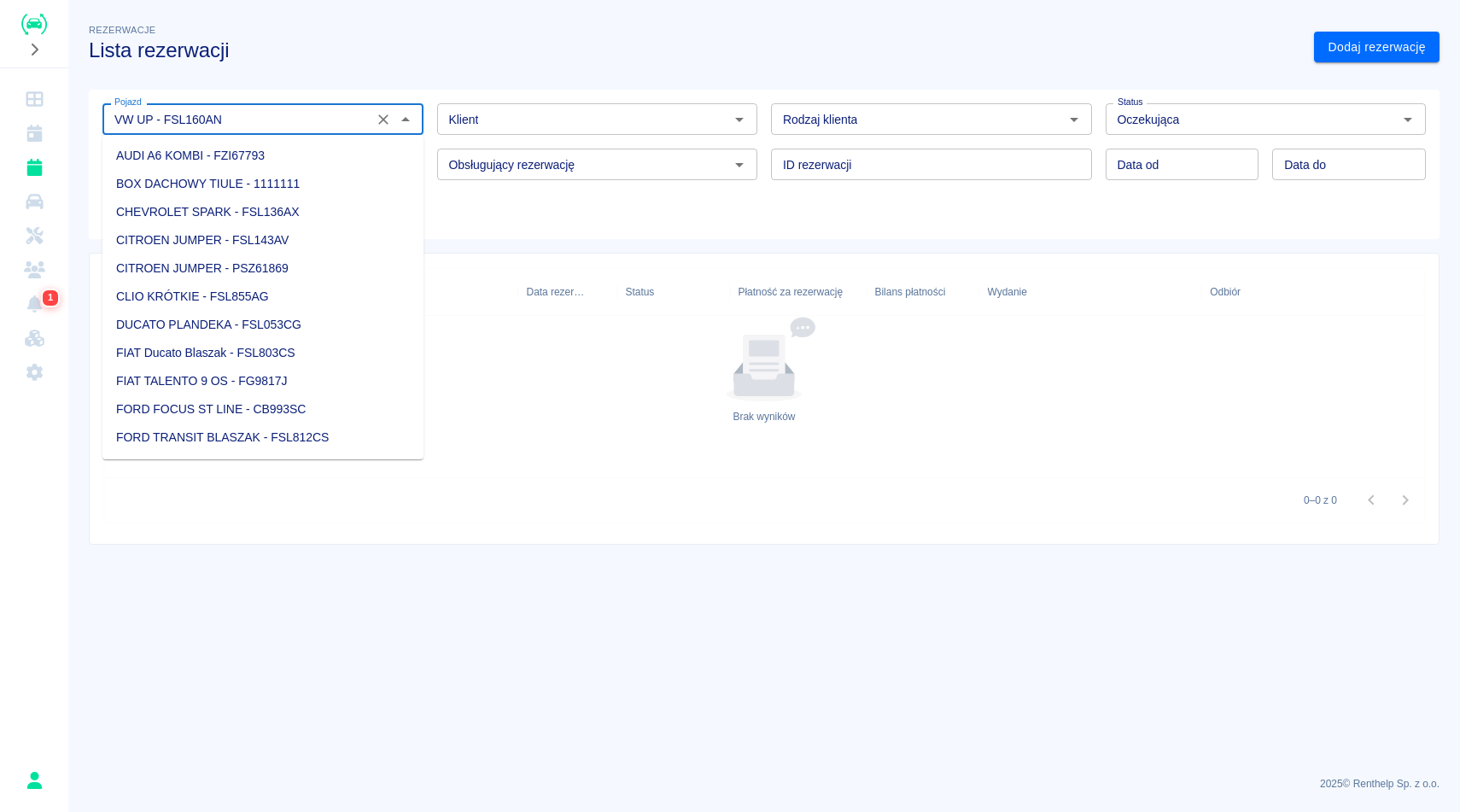
click at [342, 126] on input "VW UP - FSL160AN" at bounding box center [238, 119] width 260 height 22
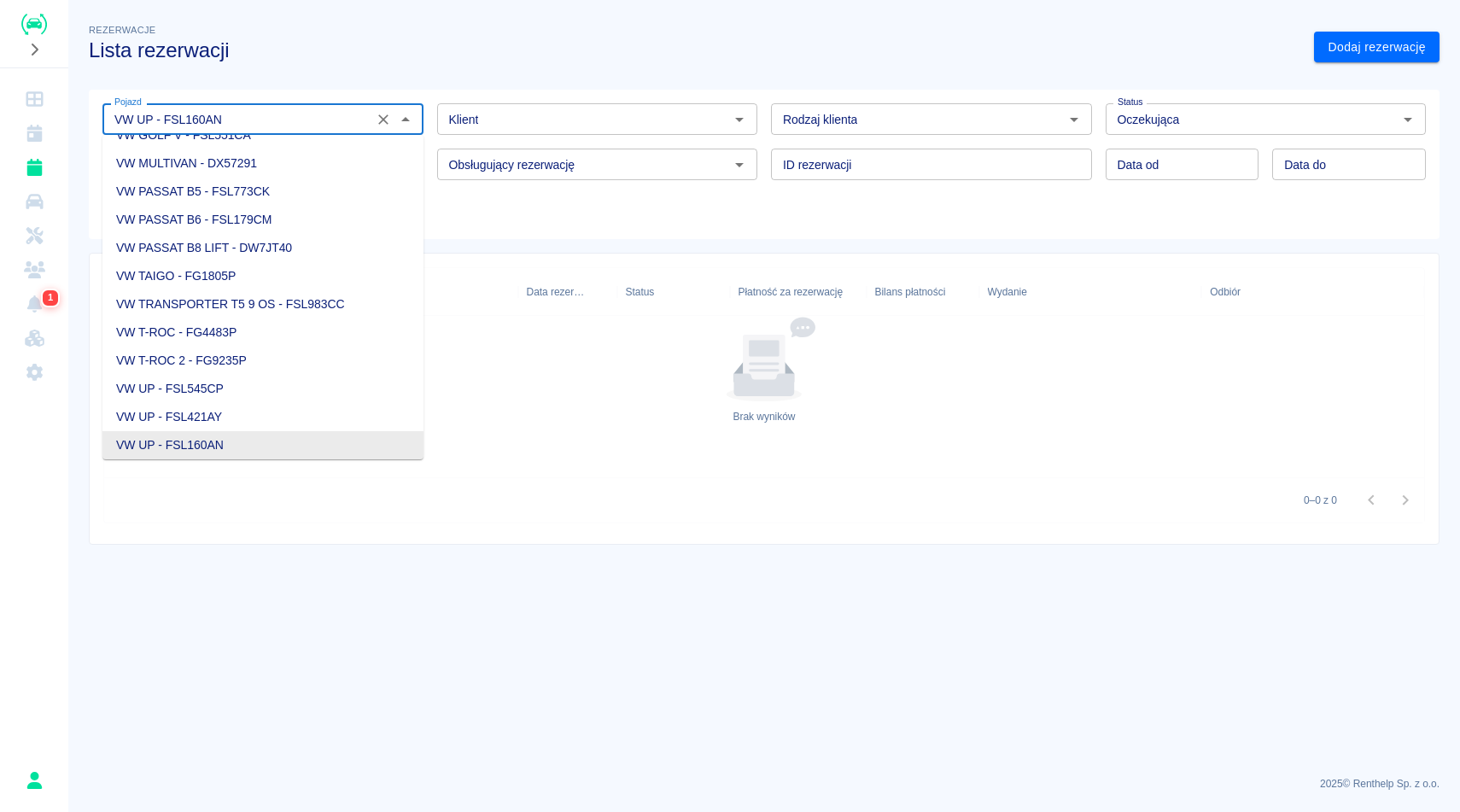
click at [388, 121] on icon "Wyczyść" at bounding box center [383, 120] width 17 height 17
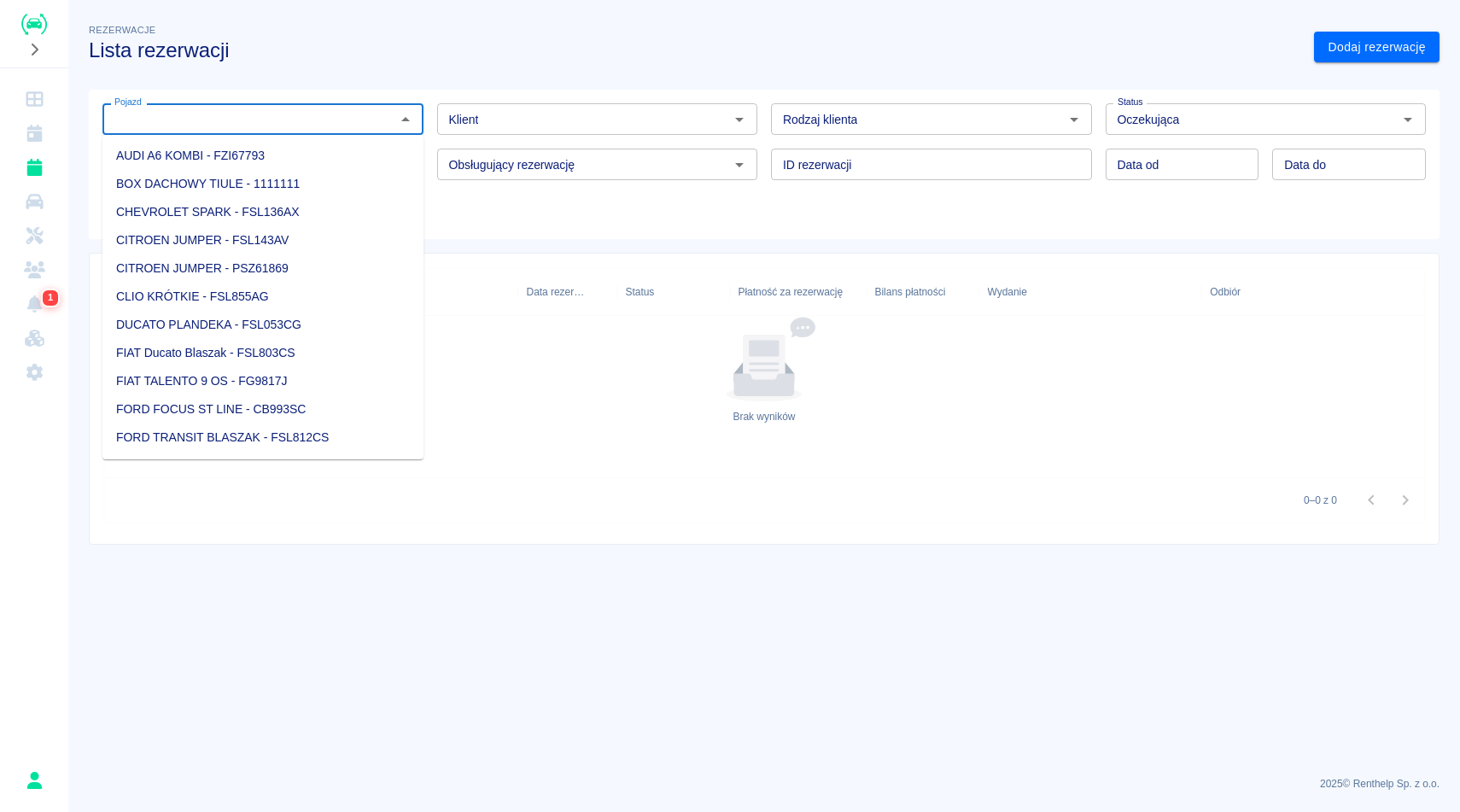
click at [575, 122] on input "Klient" at bounding box center [583, 119] width 283 height 22
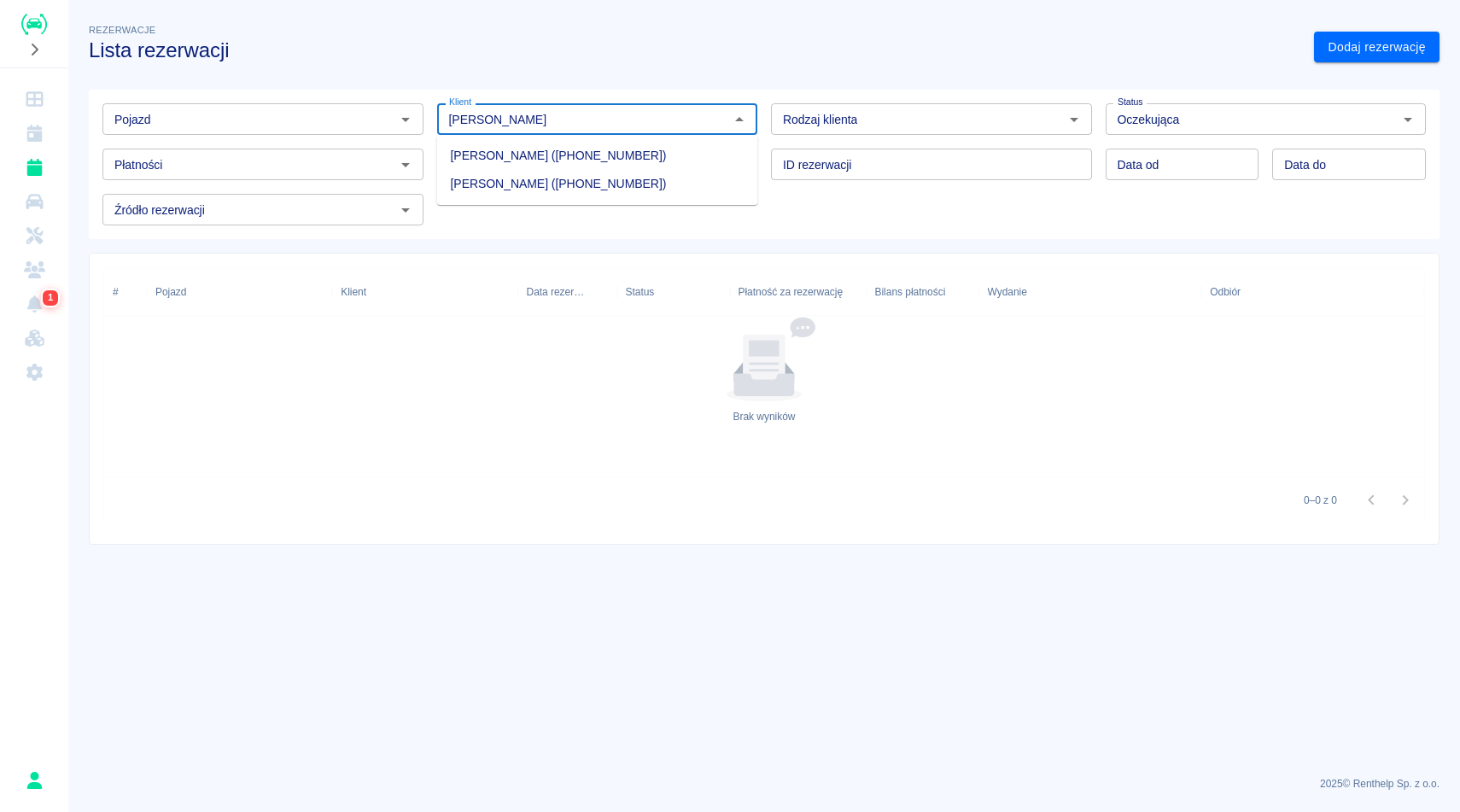
click at [492, 177] on li "[PERSON_NAME] ([PHONE_NUMBER])" at bounding box center [597, 183] width 321 height 28
type input "[PERSON_NAME] ([PHONE_NUMBER])"
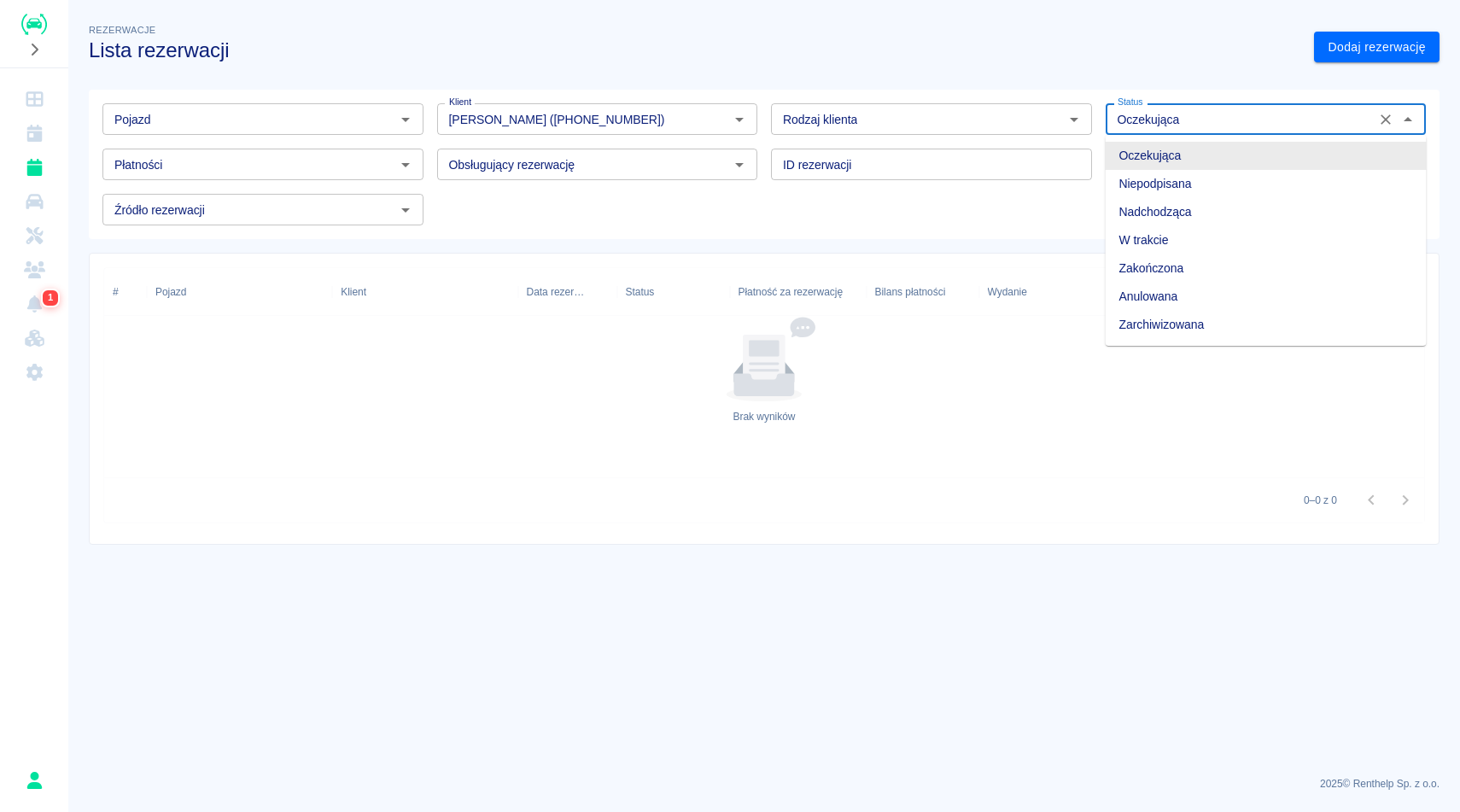
click at [1291, 114] on input "Oczekująca" at bounding box center [1240, 119] width 260 height 22
click at [1250, 189] on li "Niepodpisana" at bounding box center [1266, 183] width 321 height 28
type input "Niepodpisana"
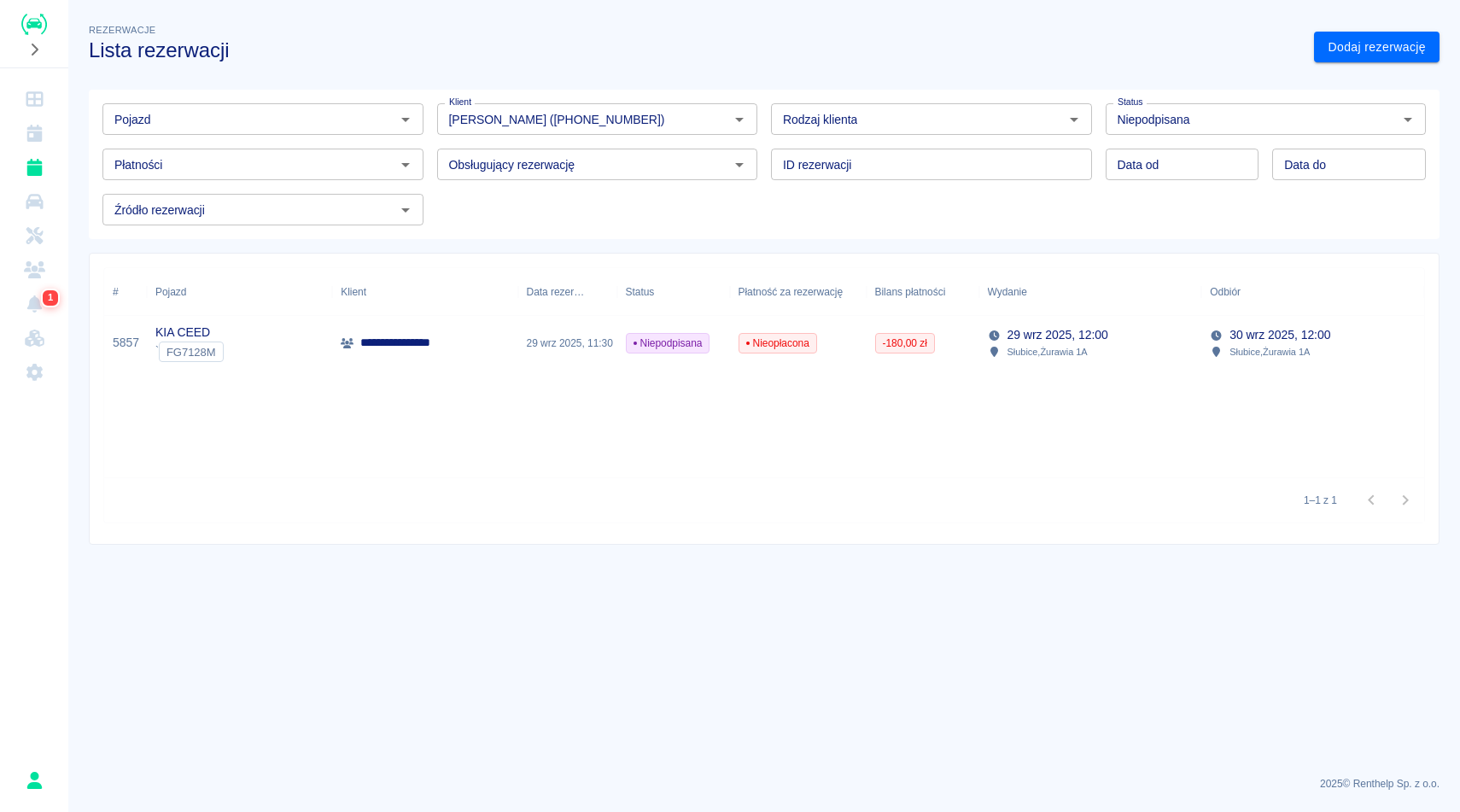
click at [609, 361] on div "29 wrz 2025, 11:30" at bounding box center [568, 343] width 99 height 54
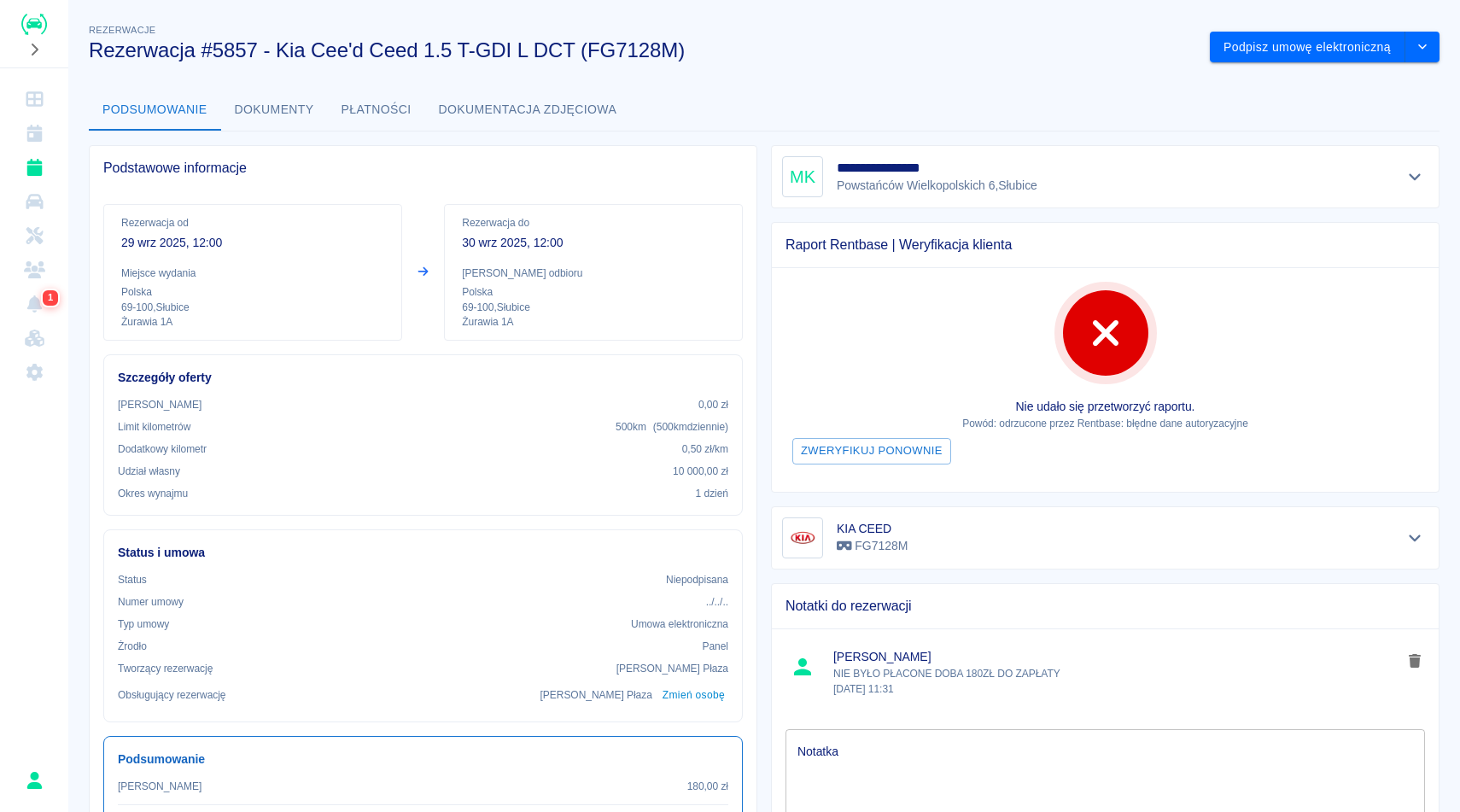
click at [848, 82] on div "**********" at bounding box center [764, 539] width 1392 height 1064
click at [1362, 34] on button "Podpisz umowę elektroniczną" at bounding box center [1307, 47] width 196 height 32
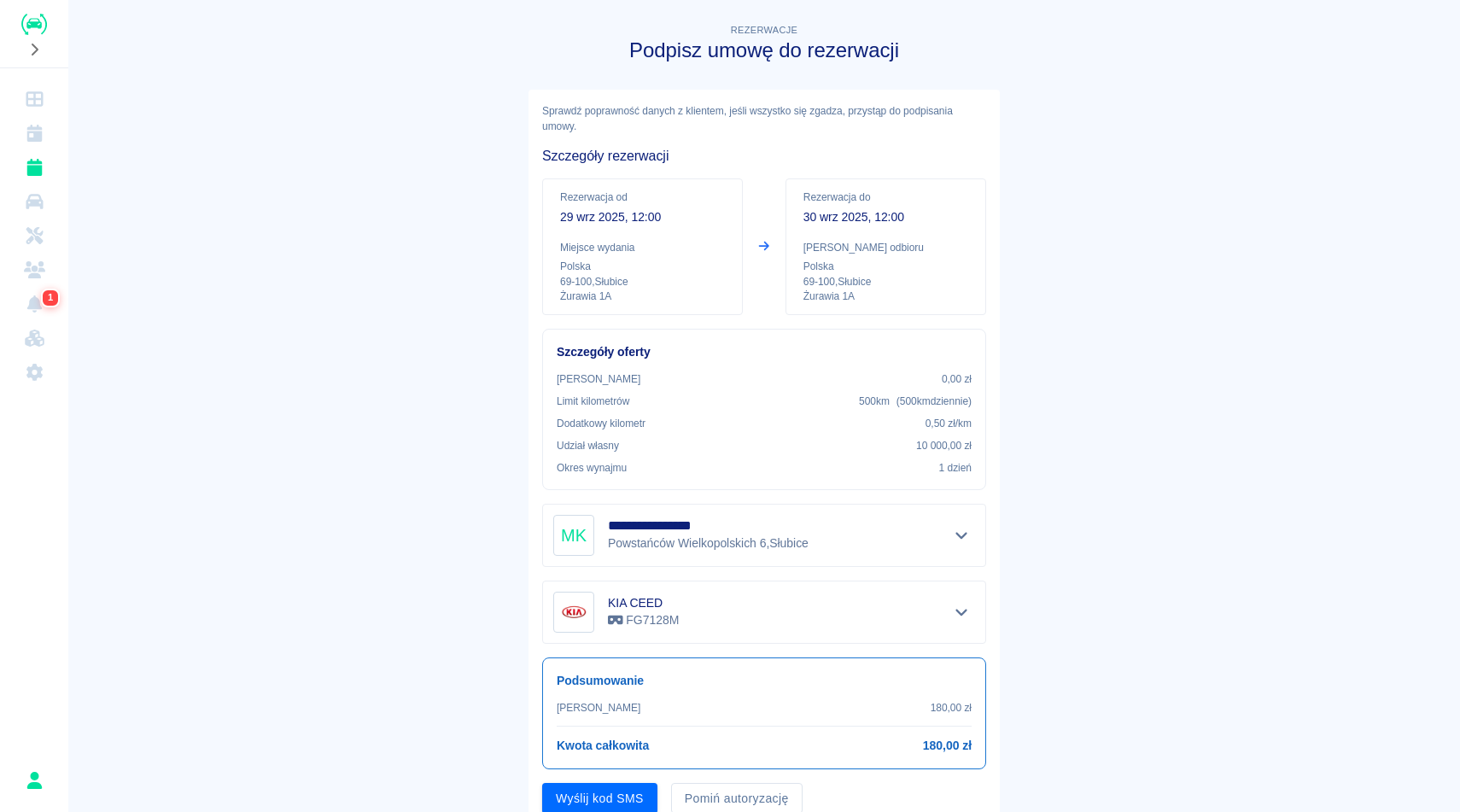
click at [1257, 226] on main "**********" at bounding box center [764, 424] width 1392 height 807
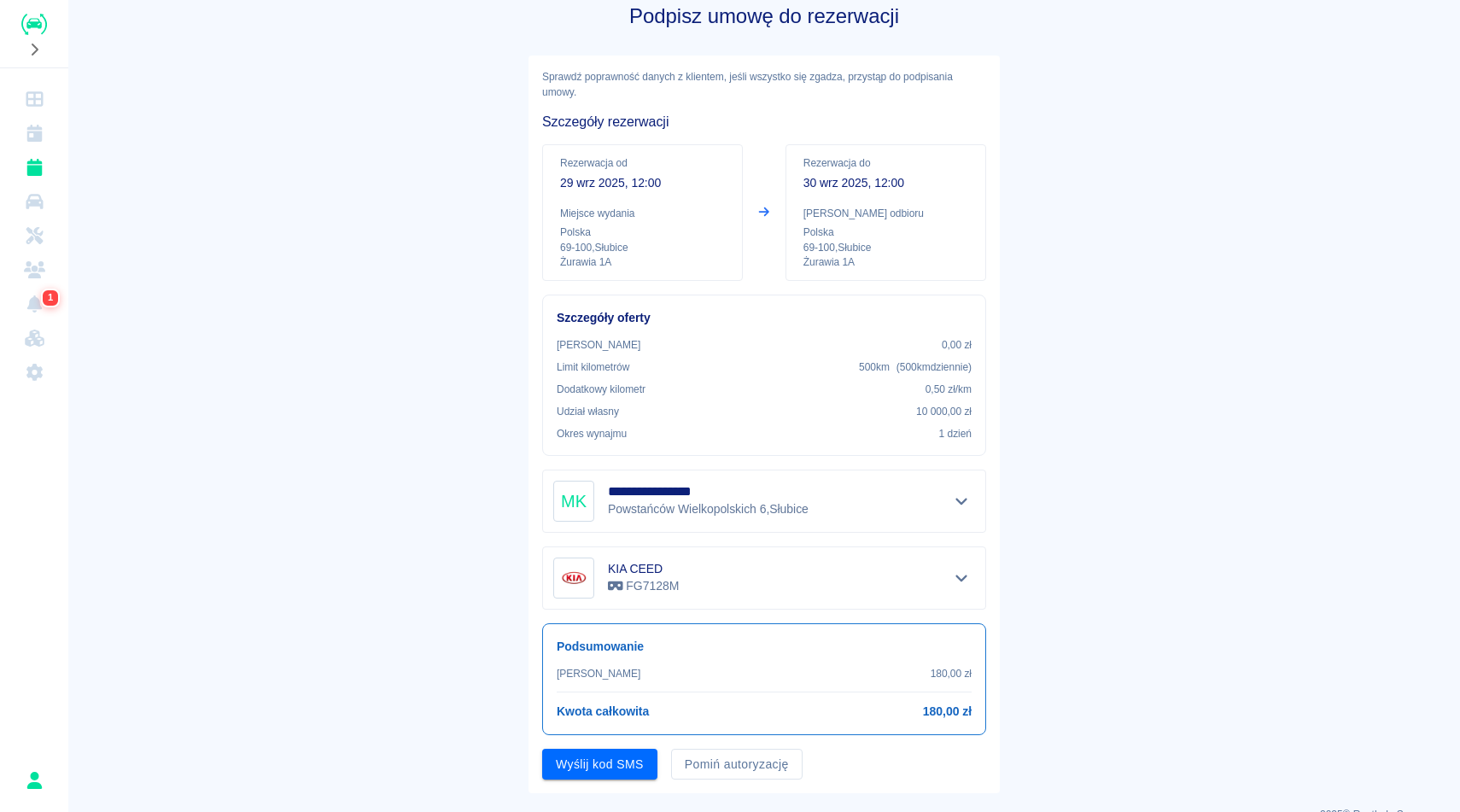
scroll to position [65, 0]
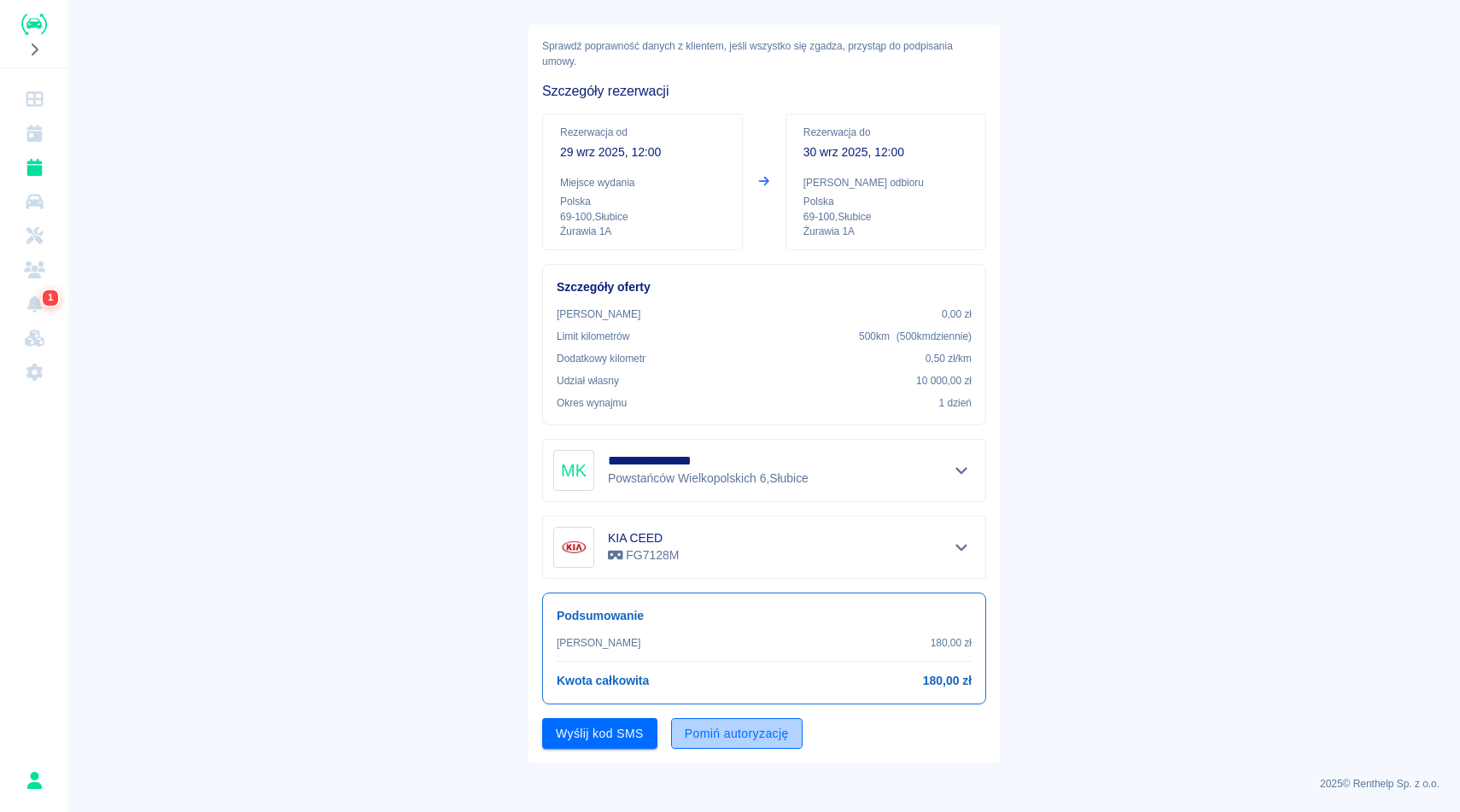
click at [723, 736] on button "Pomiń autoryzację" at bounding box center [736, 734] width 132 height 32
click at [646, 739] on button "Podpisz umowę" at bounding box center [600, 734] width 116 height 32
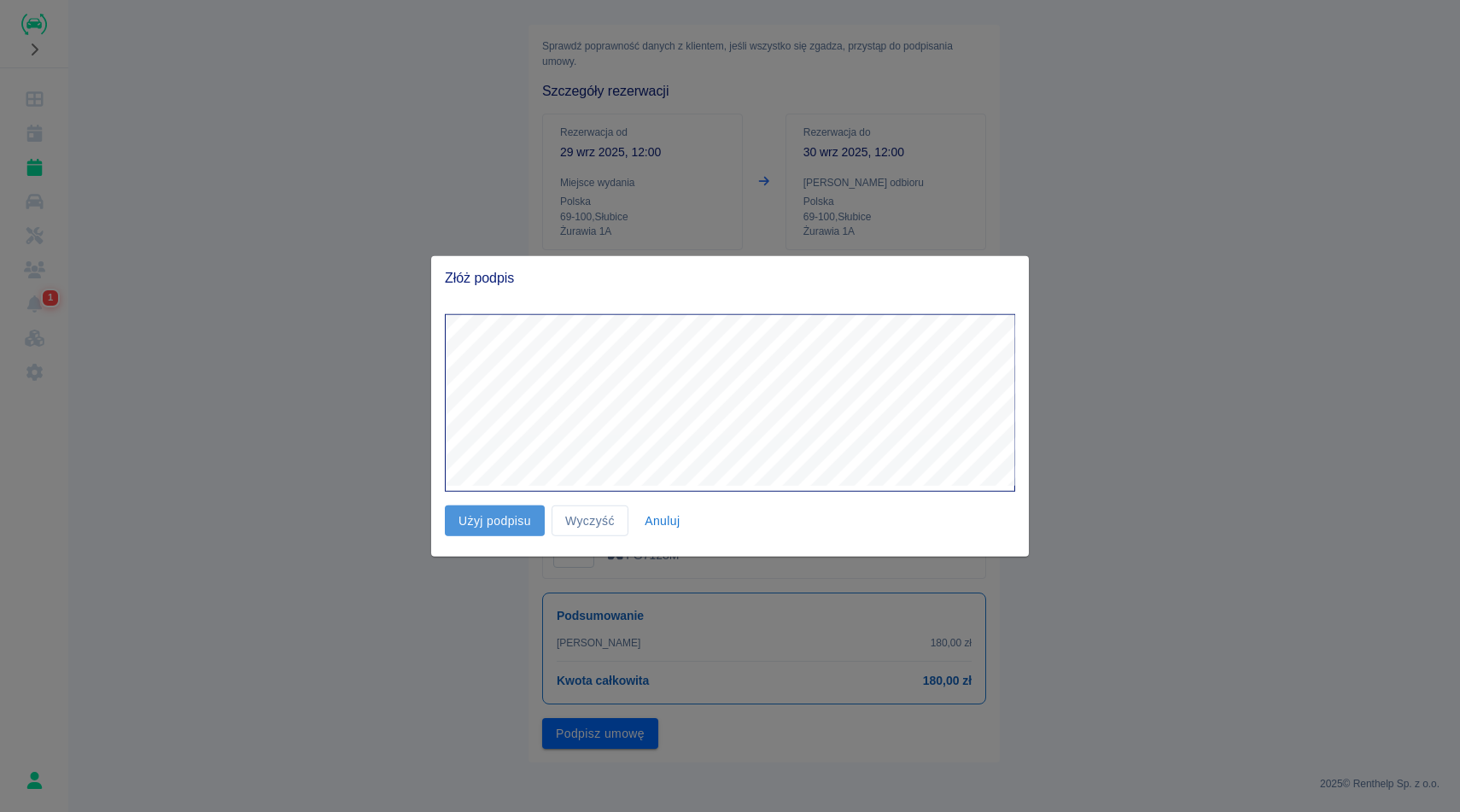
click at [523, 514] on button "Użyj podpisu" at bounding box center [494, 520] width 100 height 32
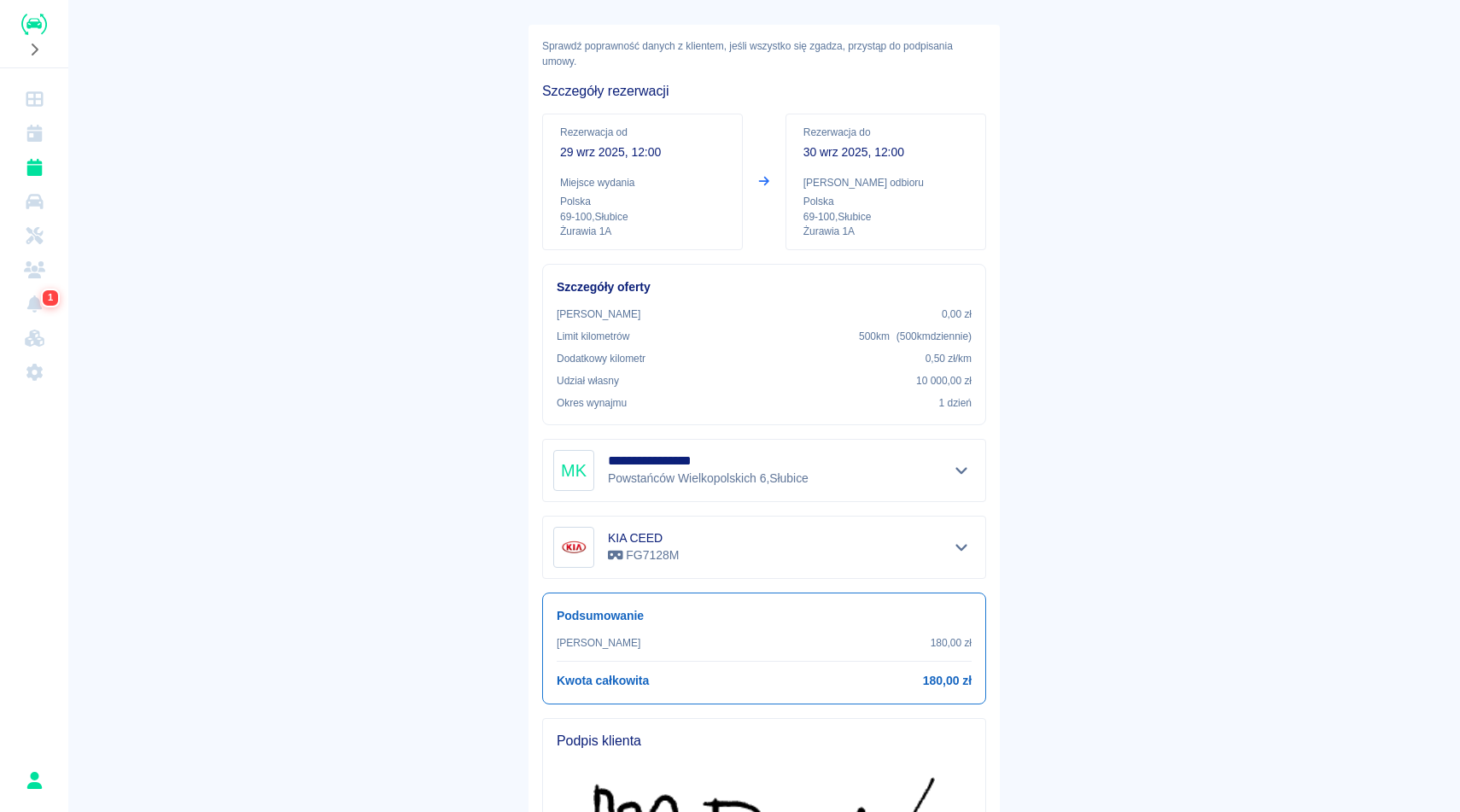
click at [1044, 595] on main "**********" at bounding box center [764, 489] width 1392 height 1069
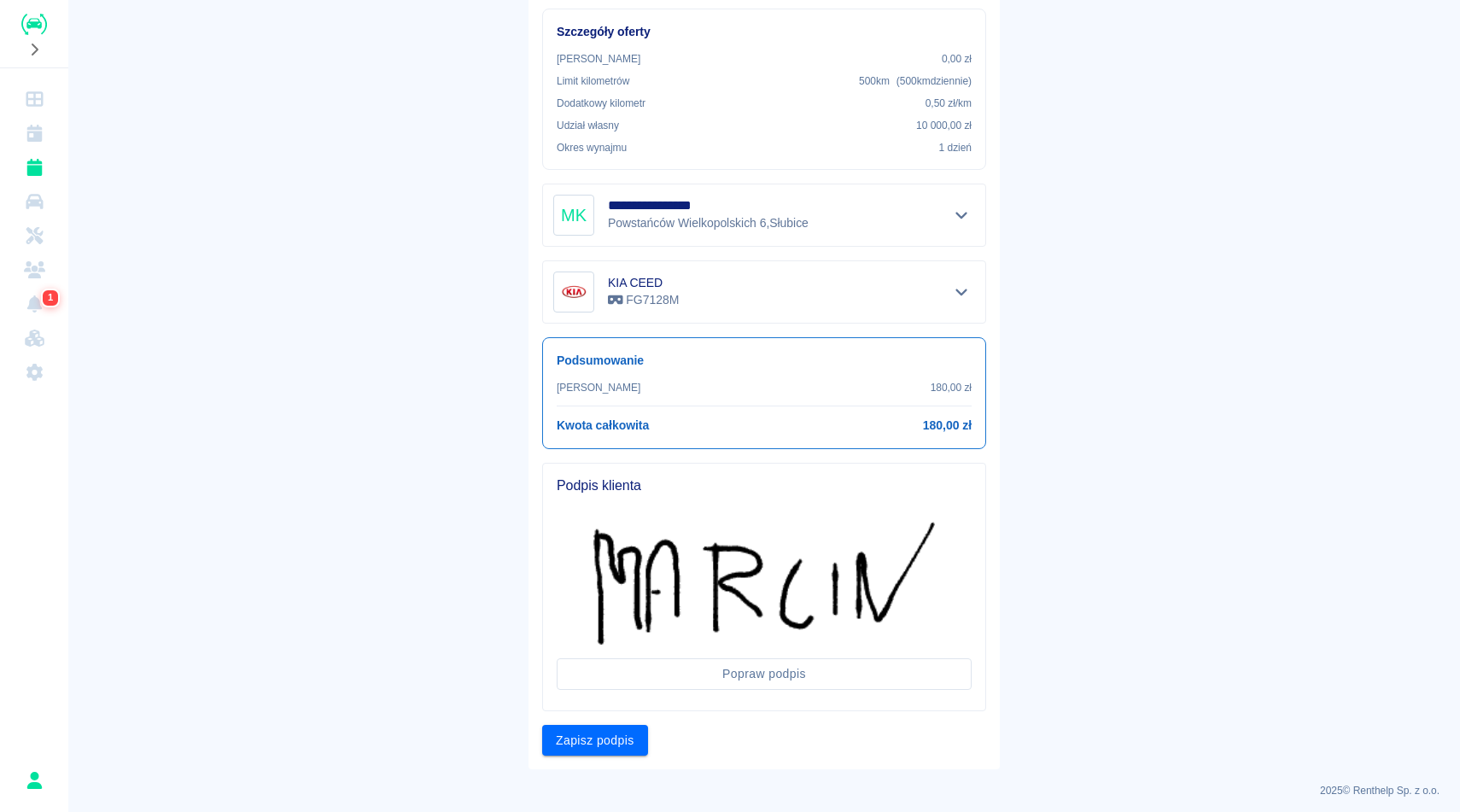
scroll to position [327, 0]
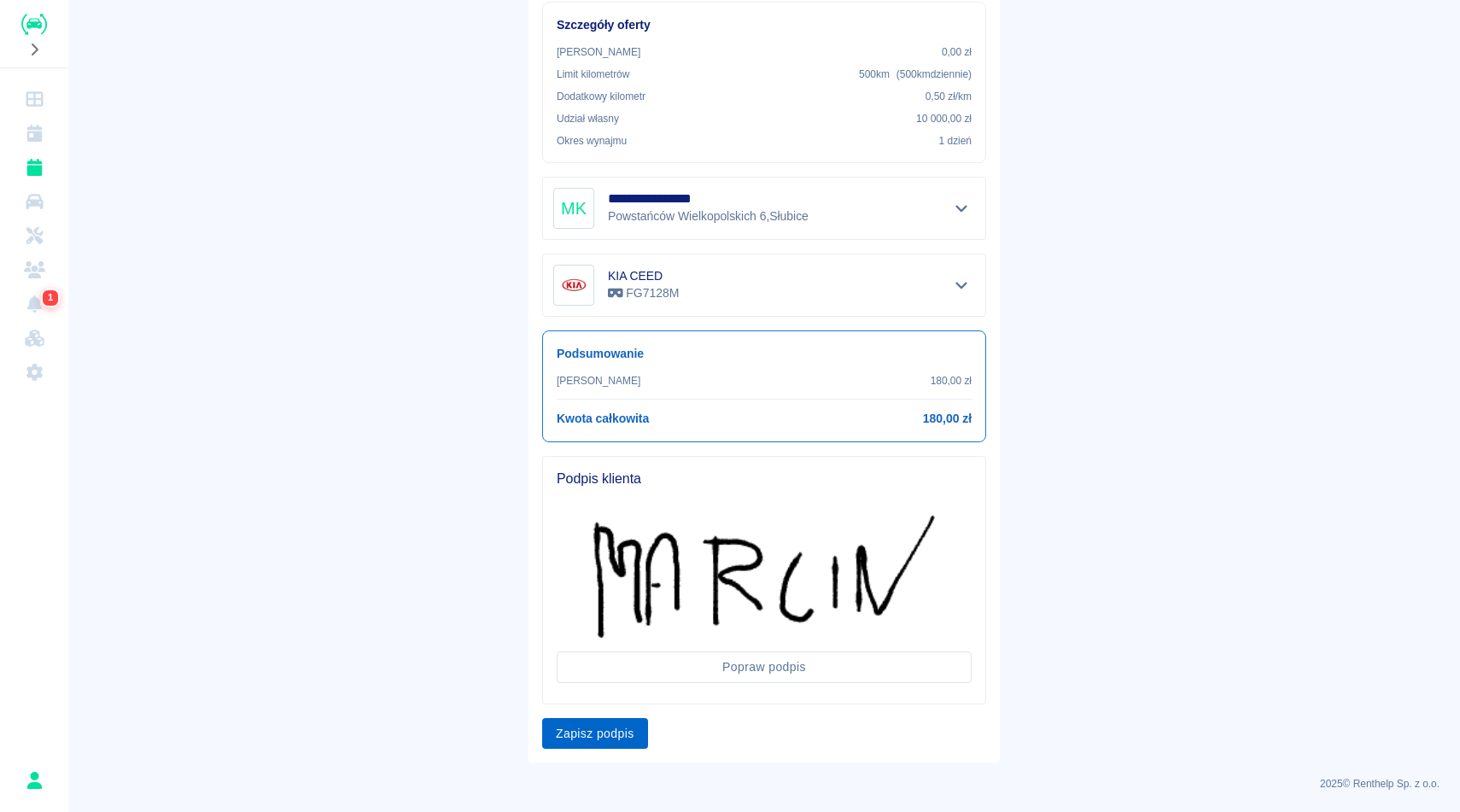
click at [627, 729] on button "Zapisz podpis" at bounding box center [594, 734] width 106 height 32
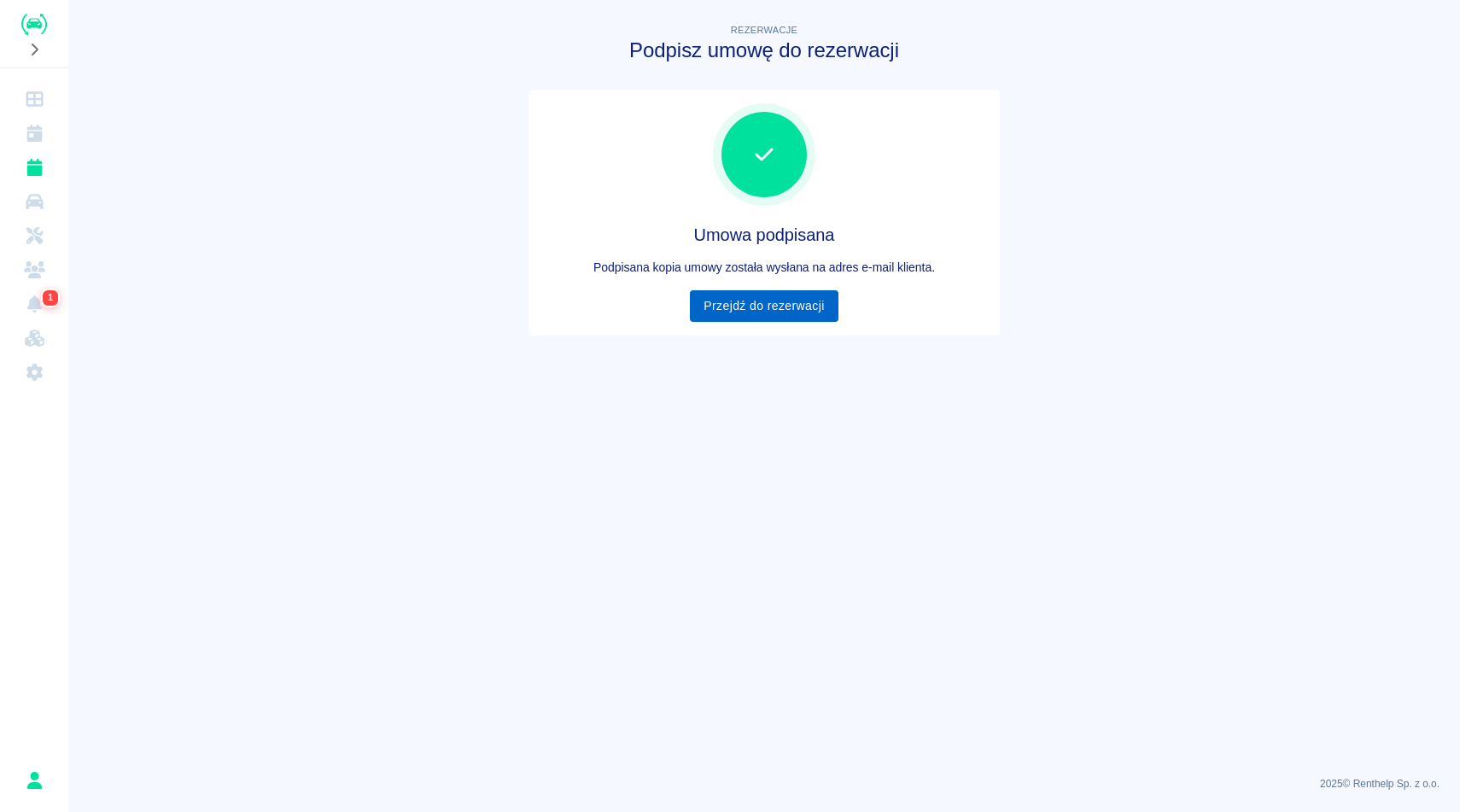
click at [742, 306] on link "Przejdź do rezerwacji" at bounding box center [763, 306] width 147 height 32
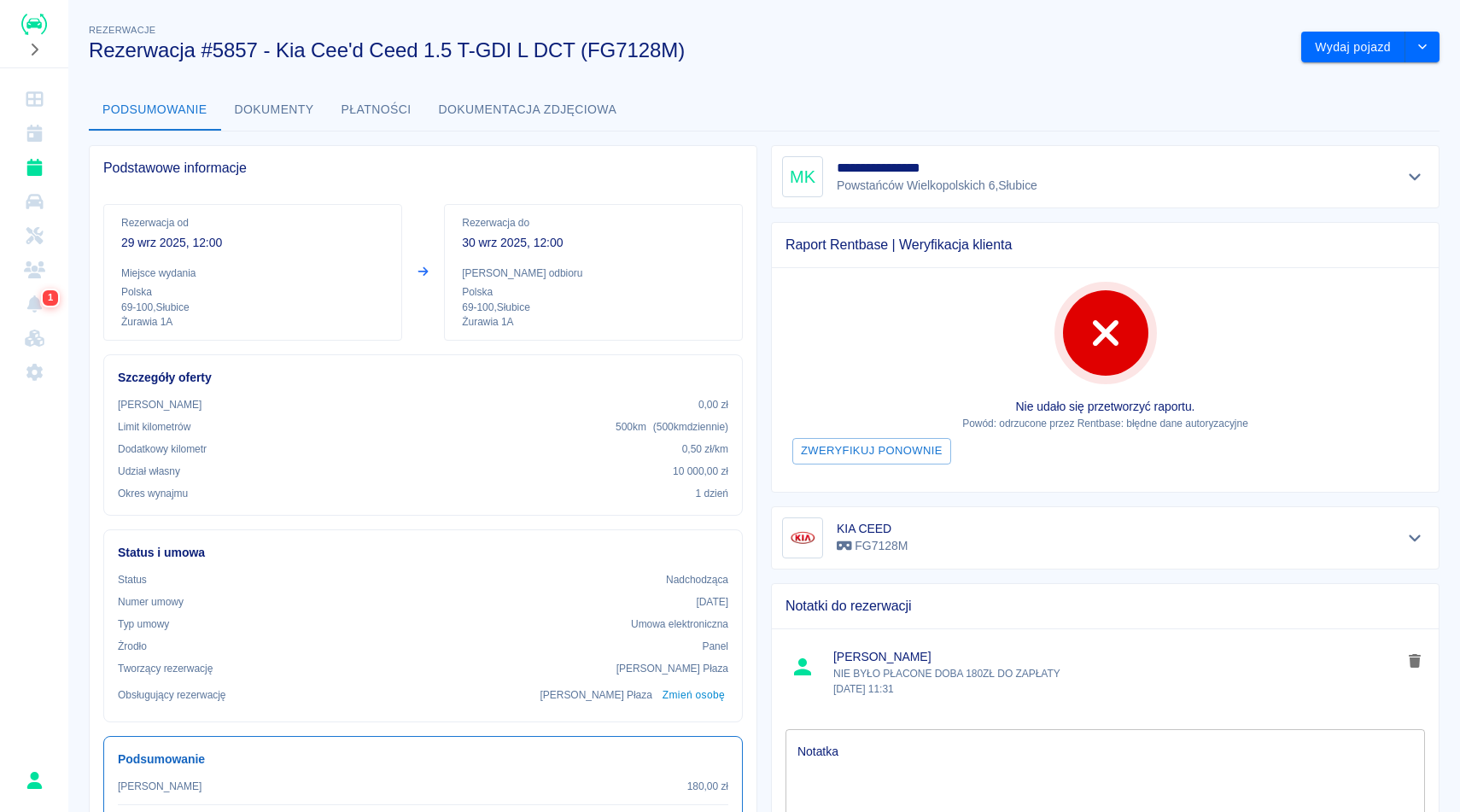
click at [885, 49] on h3 "Rezerwacja #5857 - Kia Cee'd Ceed 1.5 T-GDI L DCT (FG7128M)" at bounding box center [688, 51] width 1199 height 24
click at [561, 272] on p "[PERSON_NAME] odbioru" at bounding box center [593, 273] width 263 height 15
click at [710, 56] on h3 "Rezerwacja #5857 - Kia Cee'd Ceed 1.5 T-GDI L DCT (FG7128M)" at bounding box center [688, 51] width 1199 height 24
click at [283, 115] on button "Dokumenty" at bounding box center [275, 110] width 107 height 41
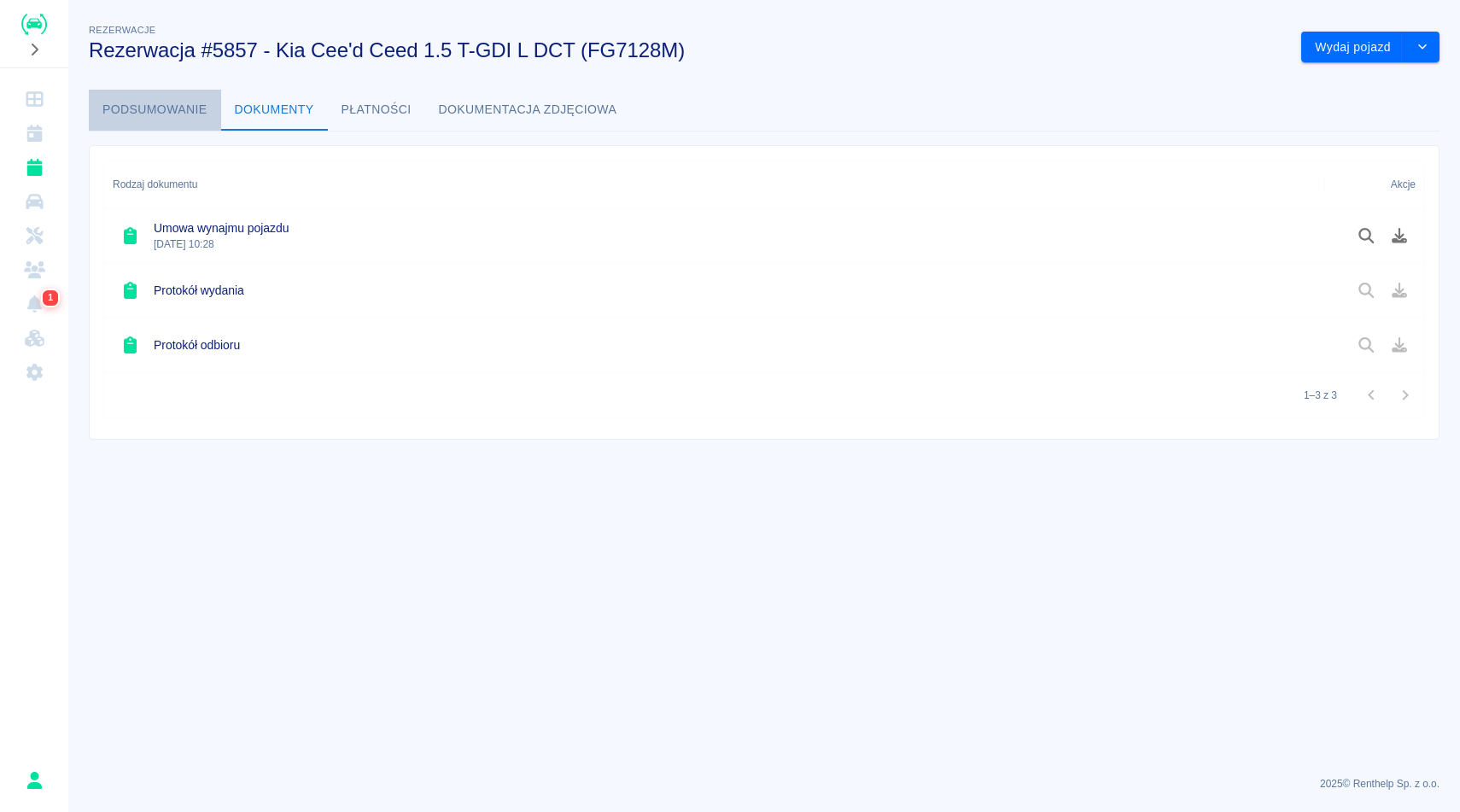
click at [158, 119] on button "Podsumowanie" at bounding box center [155, 110] width 133 height 41
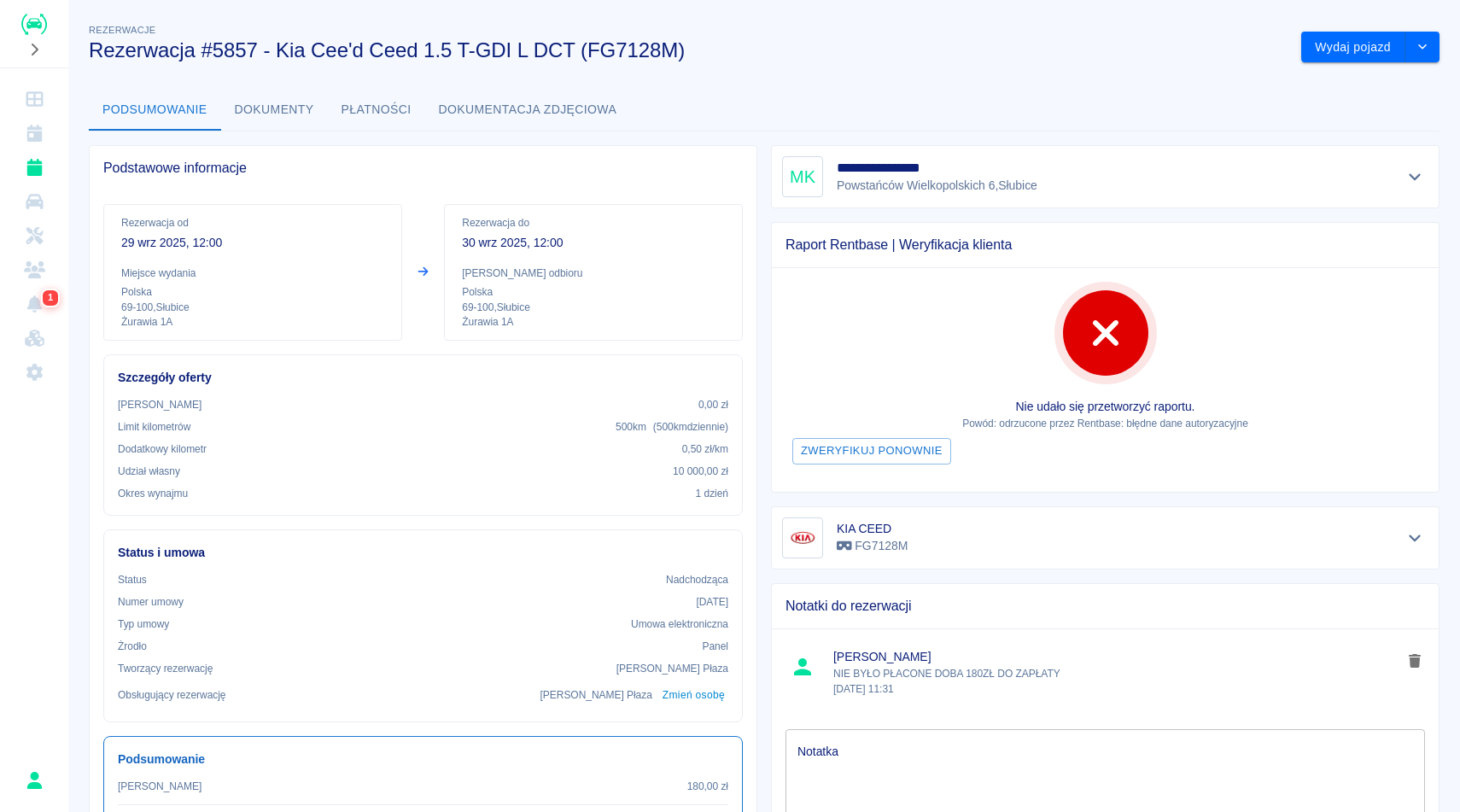
click at [1039, 36] on div "Rezerwacje Rezerwacja #5857 - Kia Cee'd Ceed 1.5 T-GDI L DCT (FG7128M)" at bounding box center [680, 34] width 1212 height 55
click at [616, 251] on p "30 wrz 2025, 12:00" at bounding box center [593, 243] width 263 height 18
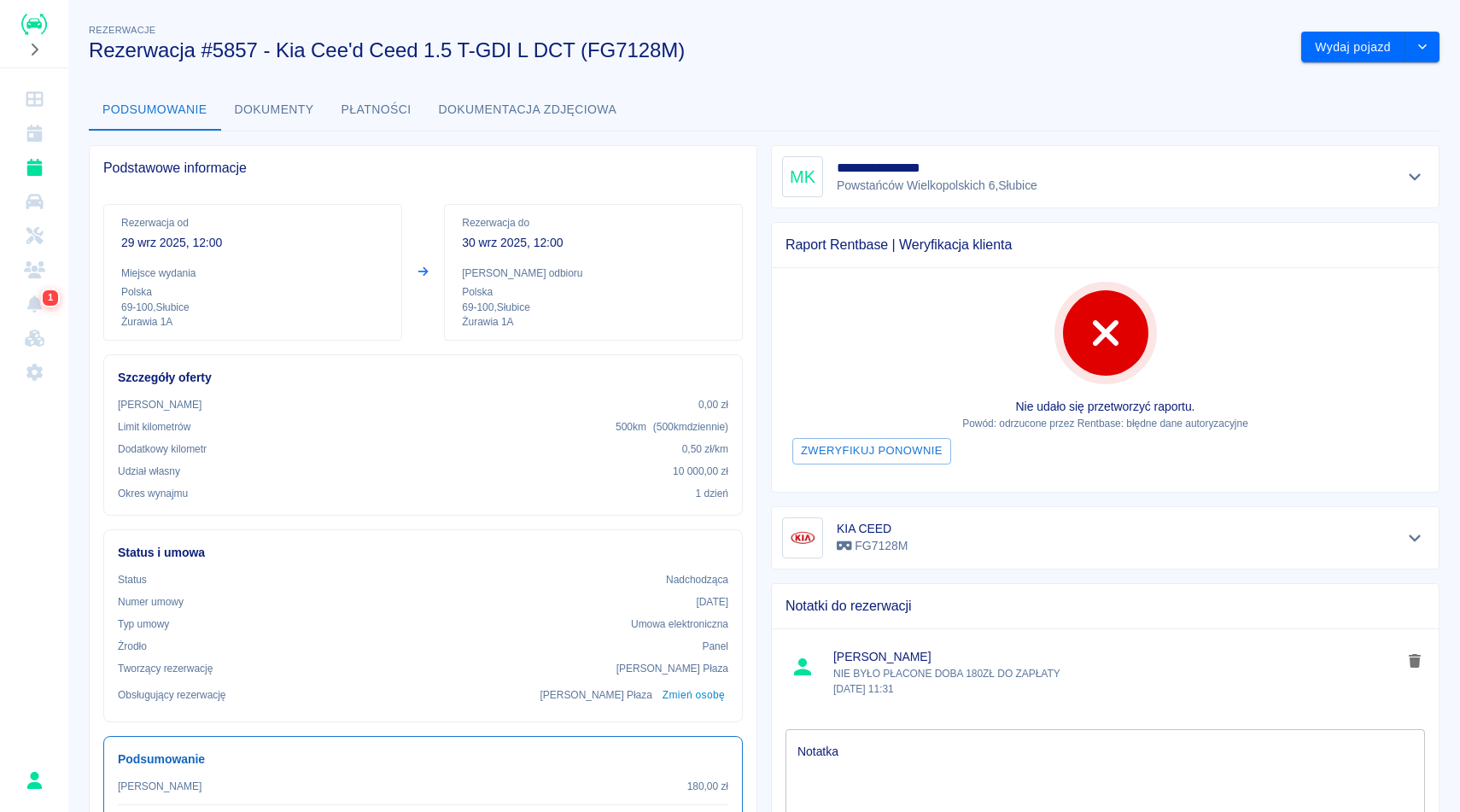
click at [746, 37] on div "Rezerwacje Rezerwacja #5857 - Kia Cee'd Ceed 1.5 T-GDI L DCT (FG7128M)" at bounding box center [680, 34] width 1212 height 55
click at [1390, 153] on div "**********" at bounding box center [1105, 176] width 668 height 63
click at [1408, 181] on icon "Pokaż szczegóły" at bounding box center [1414, 177] width 20 height 15
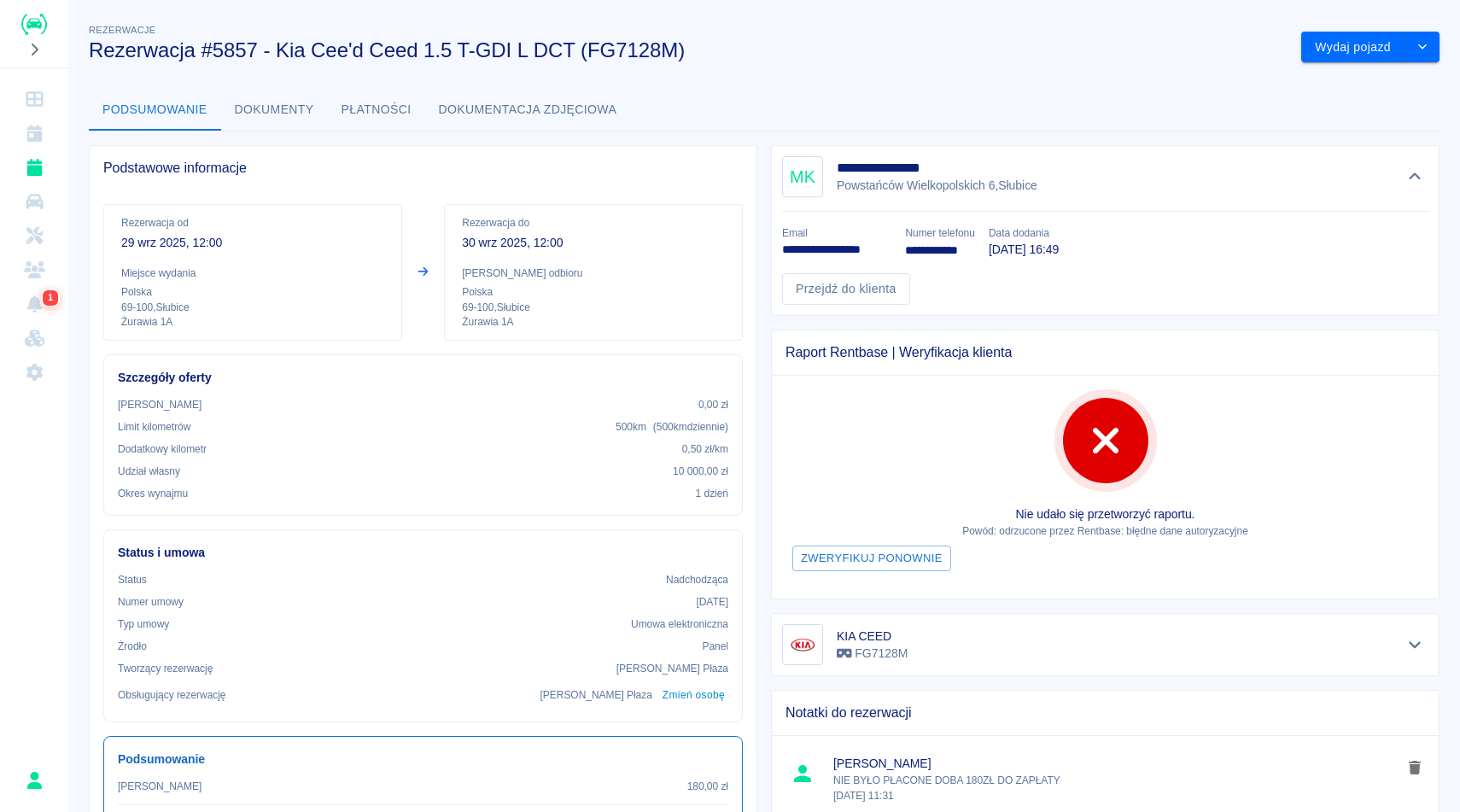
click at [985, 71] on div "**********" at bounding box center [764, 539] width 1392 height 1064
click at [264, 102] on button "Dokumenty" at bounding box center [275, 110] width 107 height 41
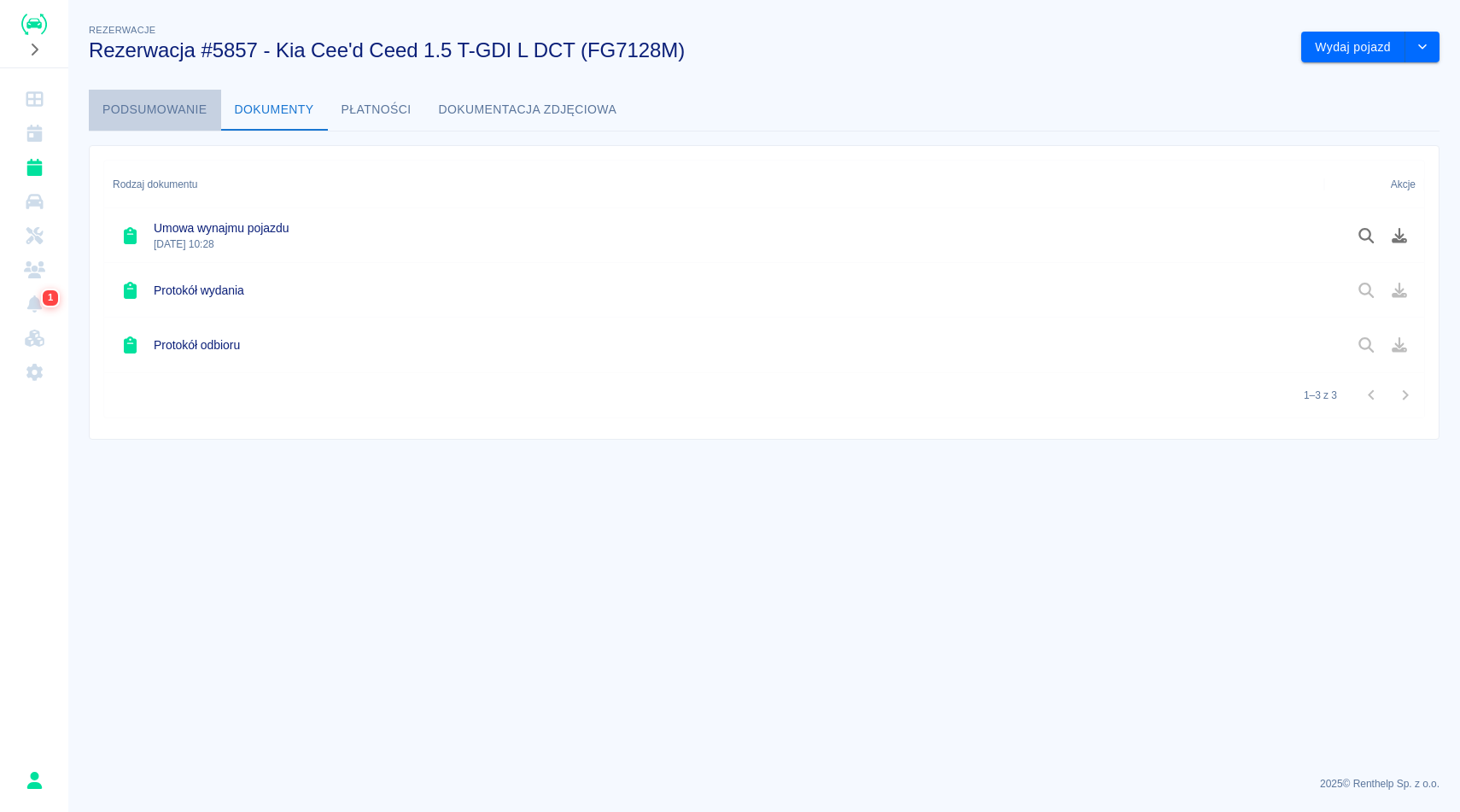
click at [177, 116] on button "Podsumowanie" at bounding box center [155, 110] width 133 height 41
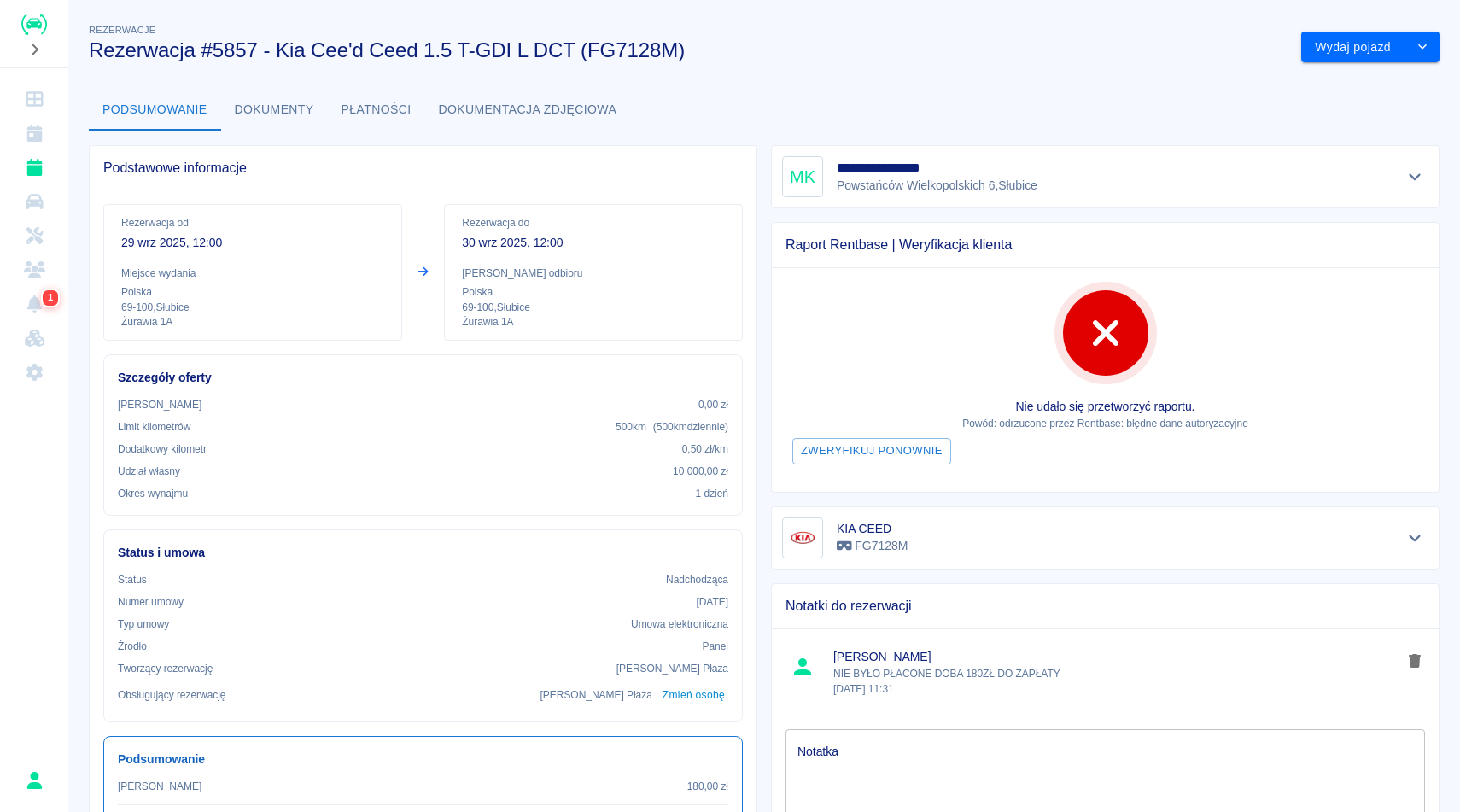
click at [362, 424] on div "Limit kilometrów 500 km ( 500 km dziennie )" at bounding box center [423, 427] width 611 height 15
click at [548, 289] on p "Polska" at bounding box center [593, 292] width 263 height 15
click at [257, 118] on button "Dokumenty" at bounding box center [275, 110] width 107 height 41
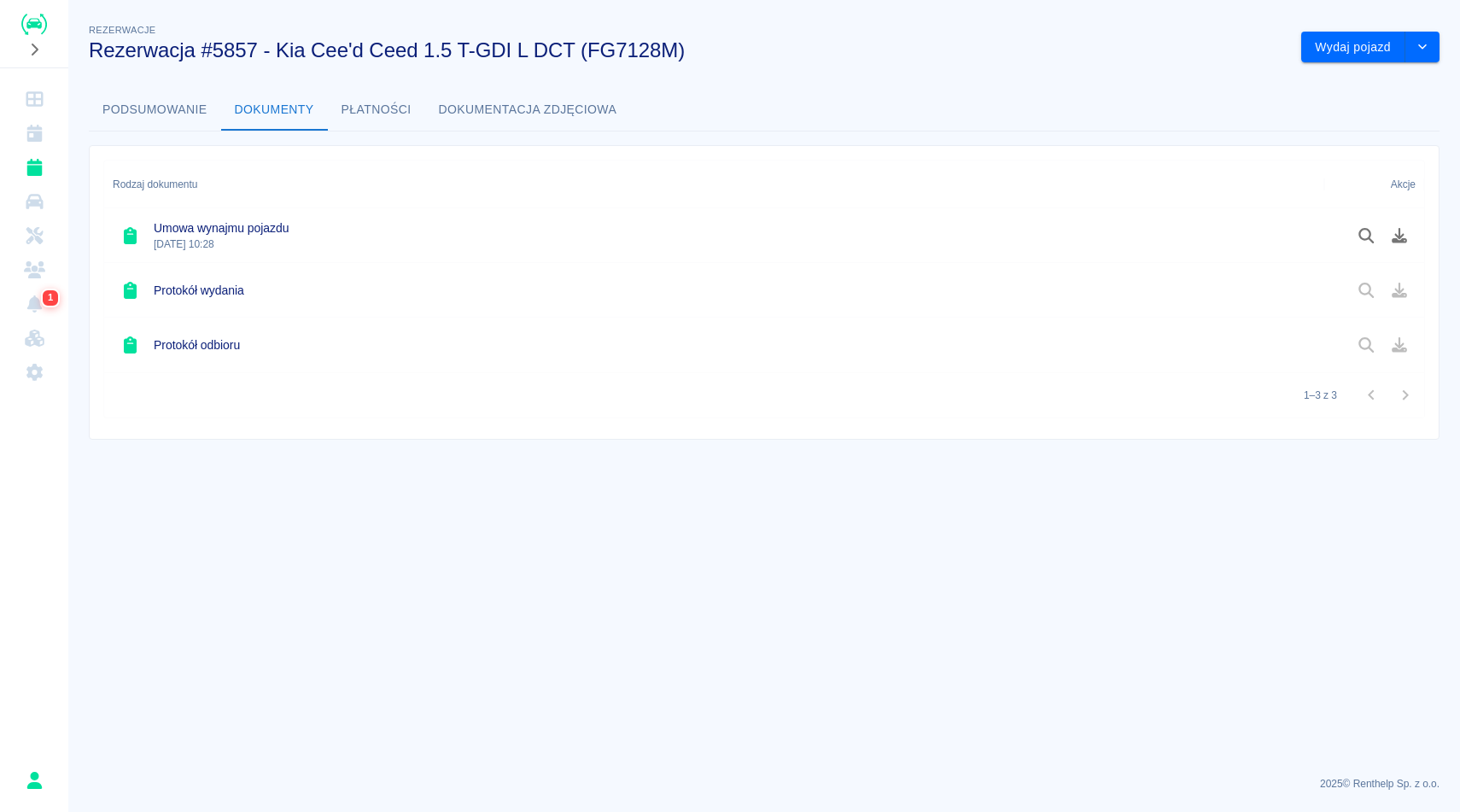
click at [158, 109] on button "Podsumowanie" at bounding box center [155, 110] width 133 height 41
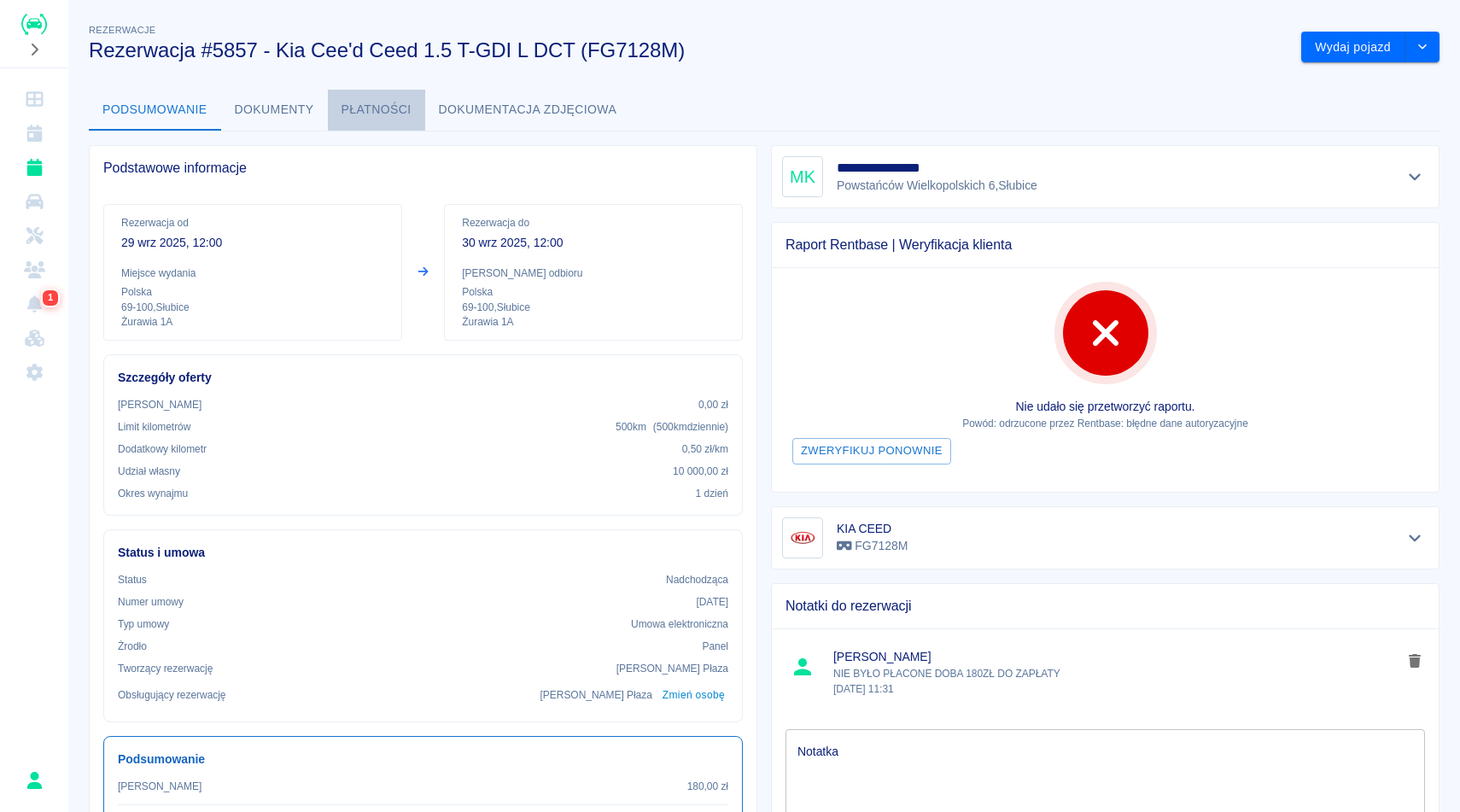
click at [348, 122] on button "Płatności" at bounding box center [376, 110] width 97 height 41
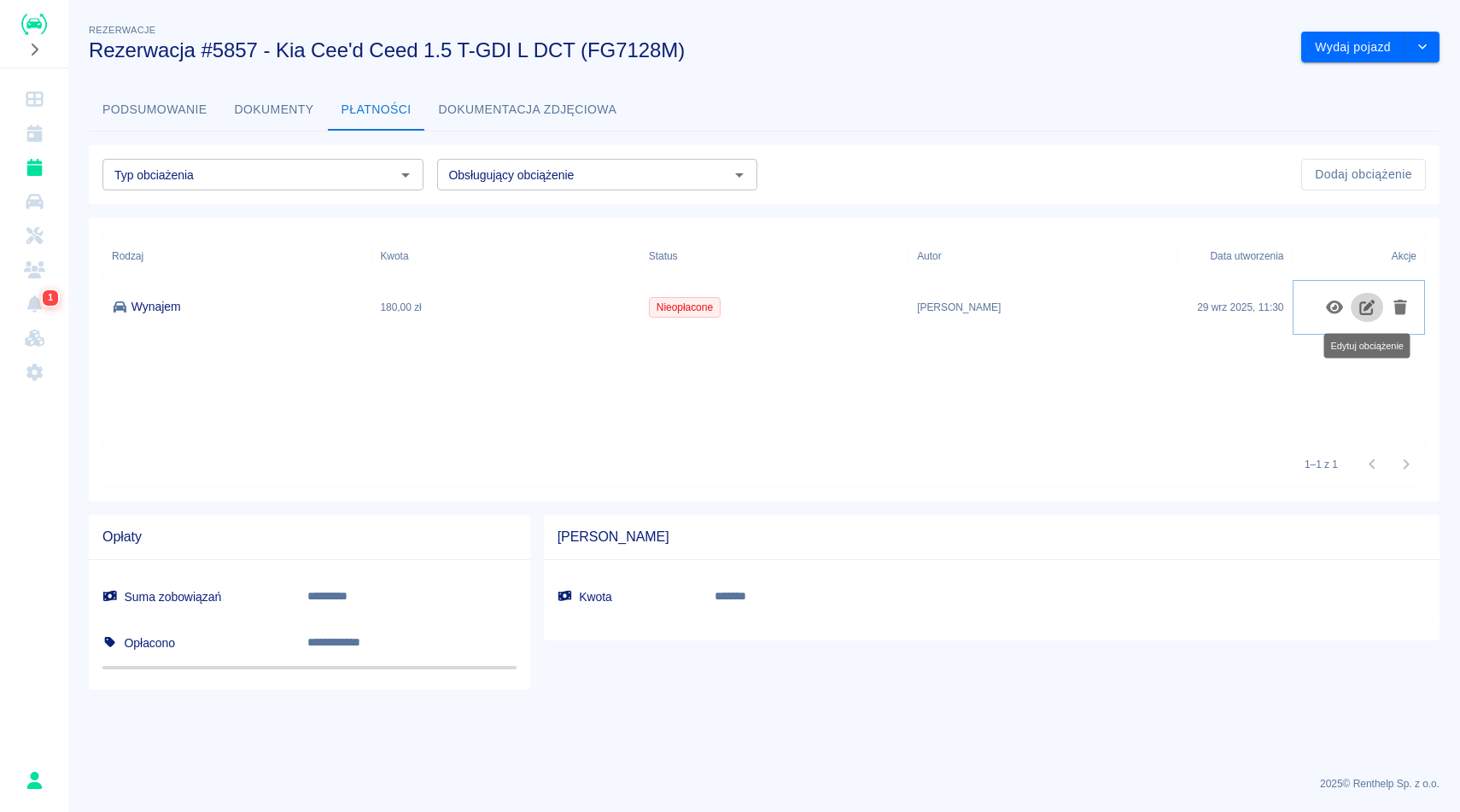
click at [1364, 314] on button "Edytuj obciążenie" at bounding box center [1367, 307] width 34 height 29
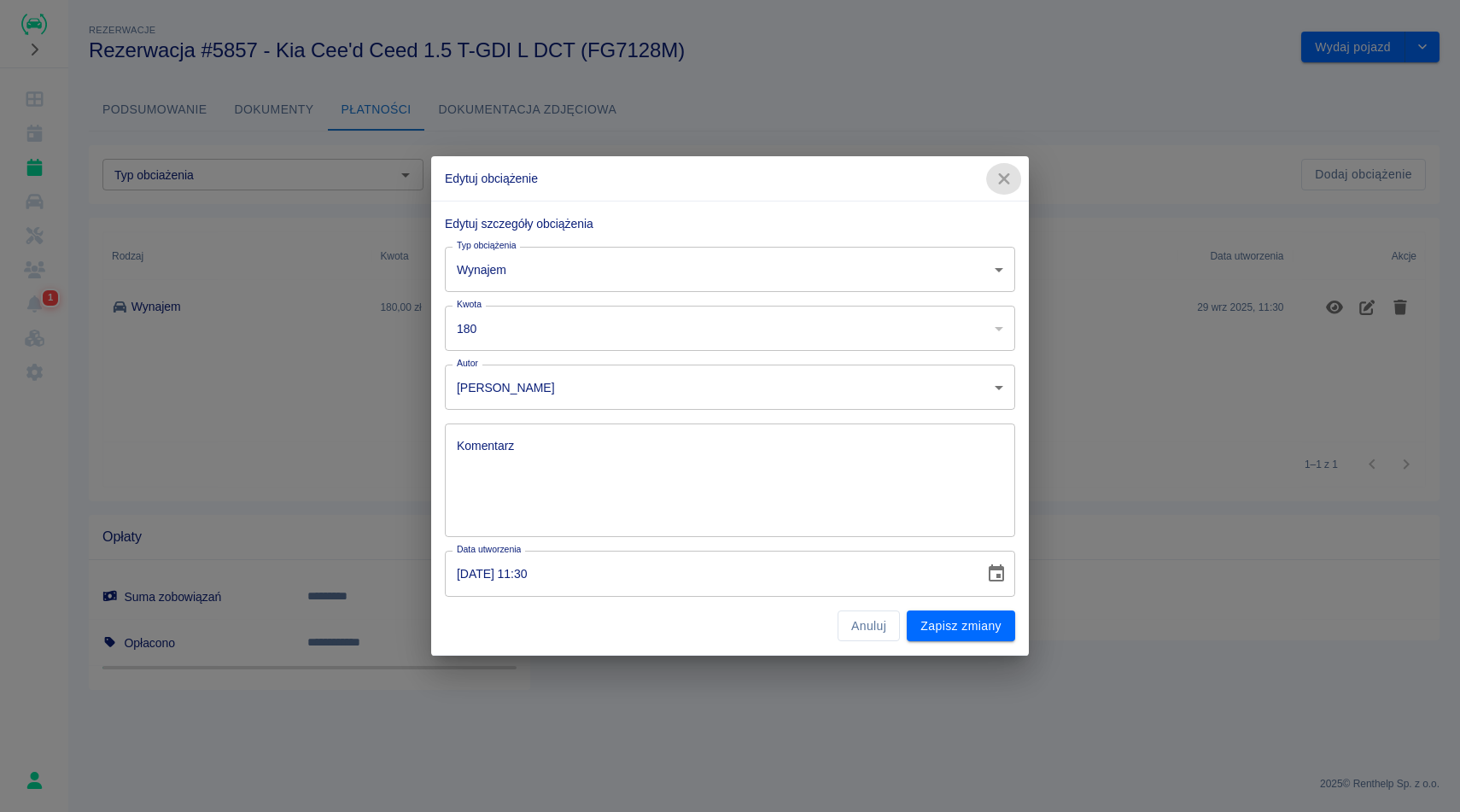
click at [1009, 182] on icon "button" at bounding box center [1004, 178] width 22 height 18
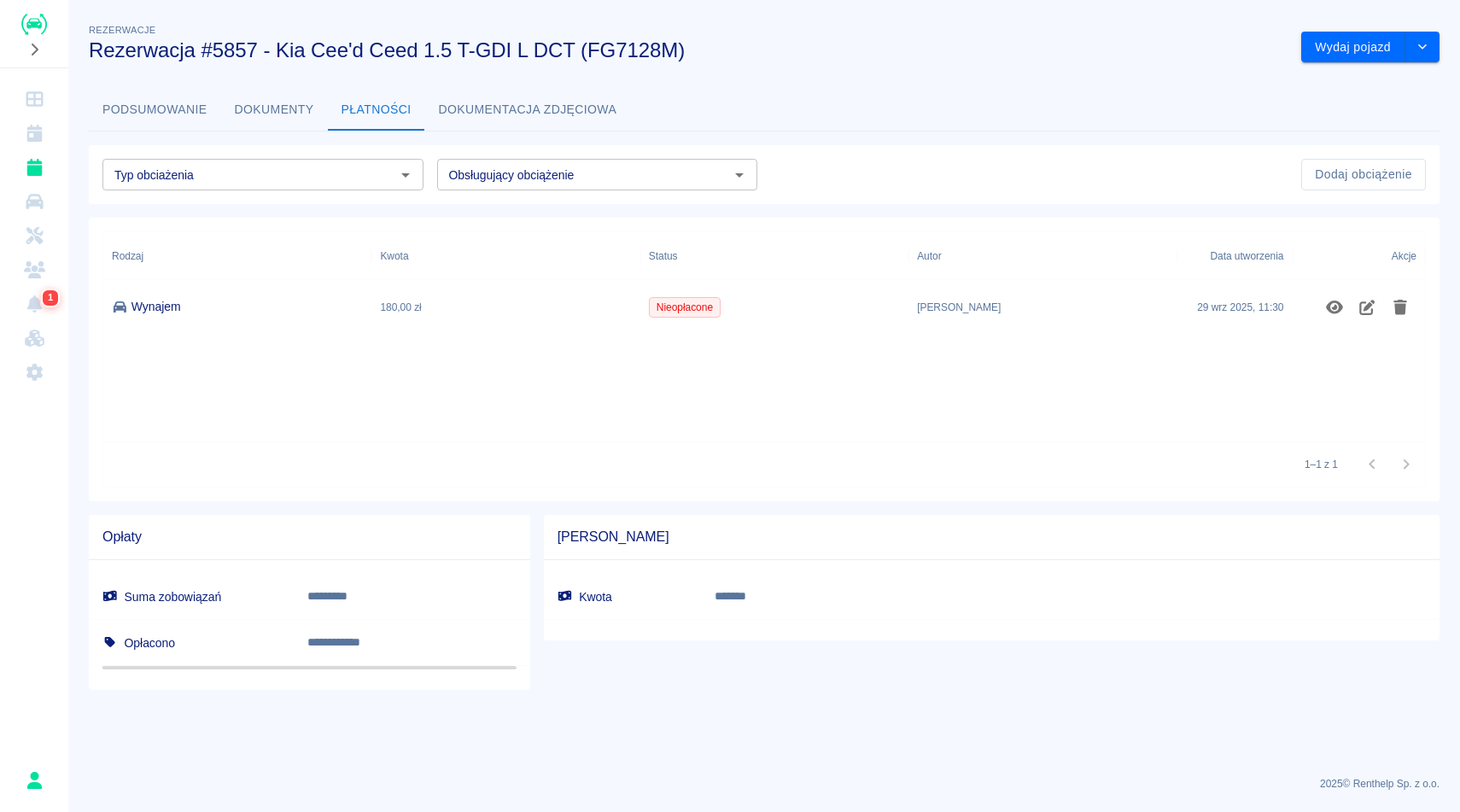
click at [978, 92] on div "Podsumowanie Dokumenty Płatności Dokumentacja zdjęciowa" at bounding box center [764, 110] width 1351 height 41
click at [1001, 54] on h3 "Rezerwacja #5857 - Kia Cee'd Ceed 1.5 T-GDI L DCT (FG7128M)" at bounding box center [688, 51] width 1199 height 24
click at [134, 117] on button "Podsumowanie" at bounding box center [155, 110] width 133 height 41
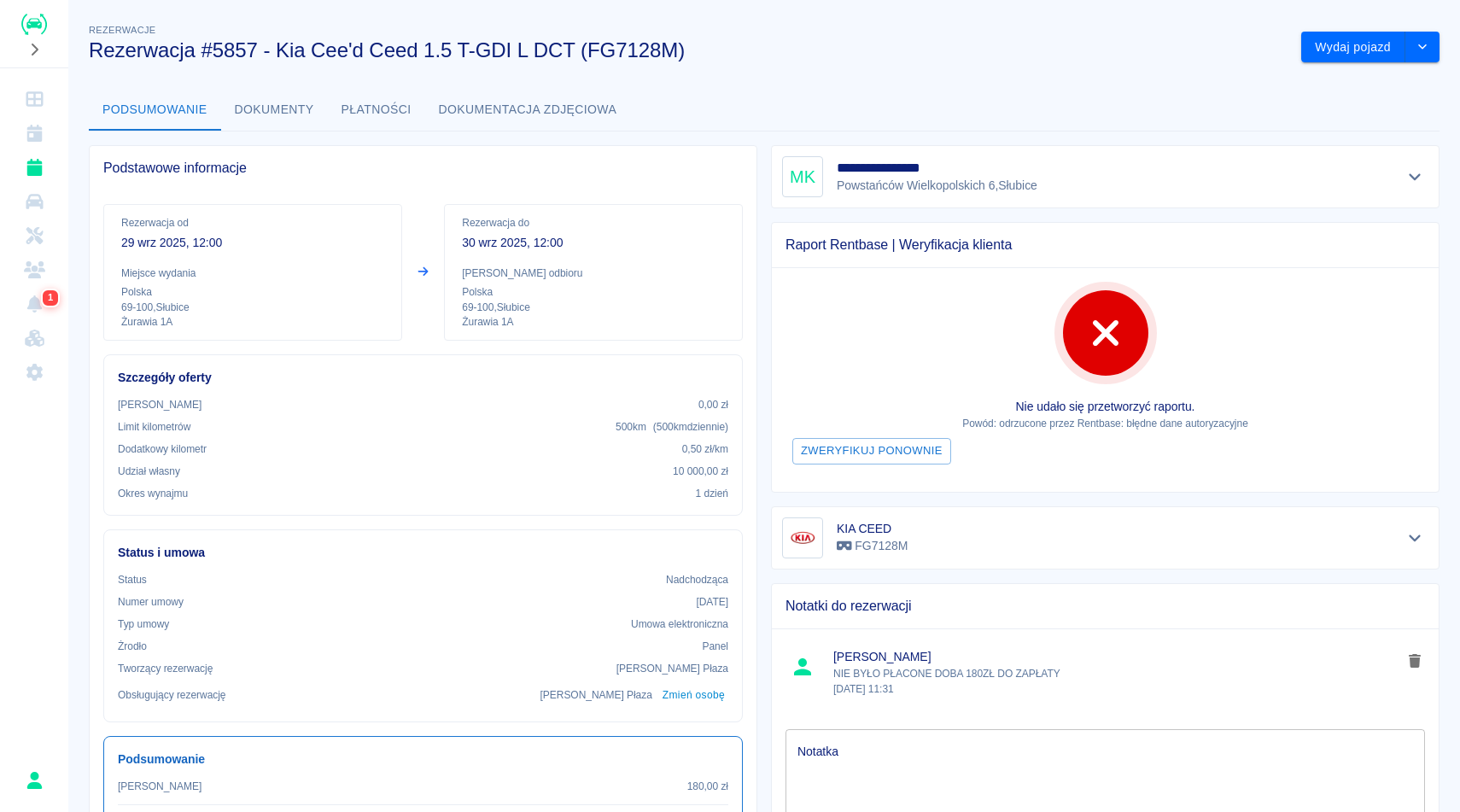
click at [308, 119] on button "Dokumenty" at bounding box center [275, 110] width 107 height 41
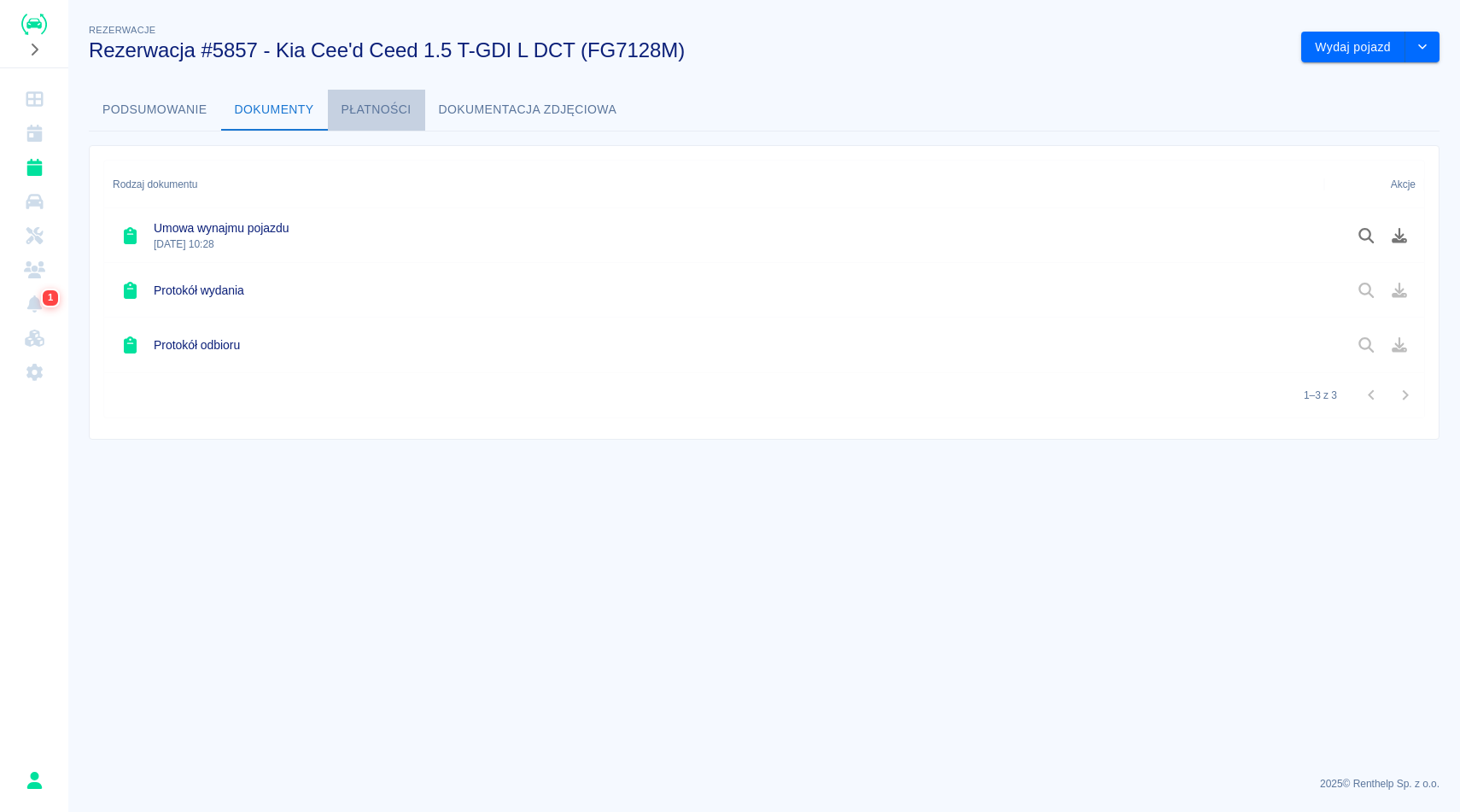
click at [362, 117] on button "Płatności" at bounding box center [376, 110] width 97 height 41
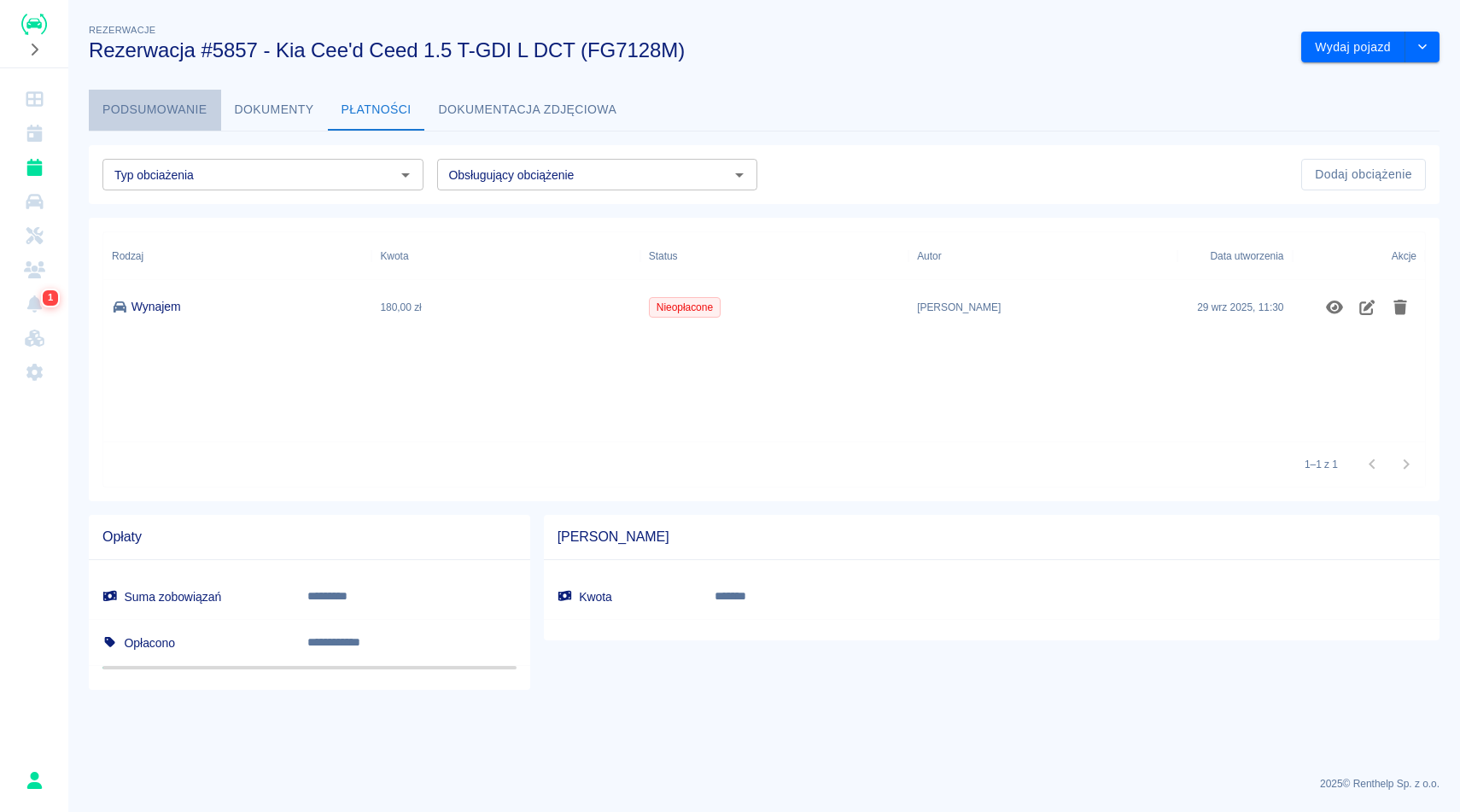
click at [185, 115] on button "Podsumowanie" at bounding box center [155, 110] width 133 height 41
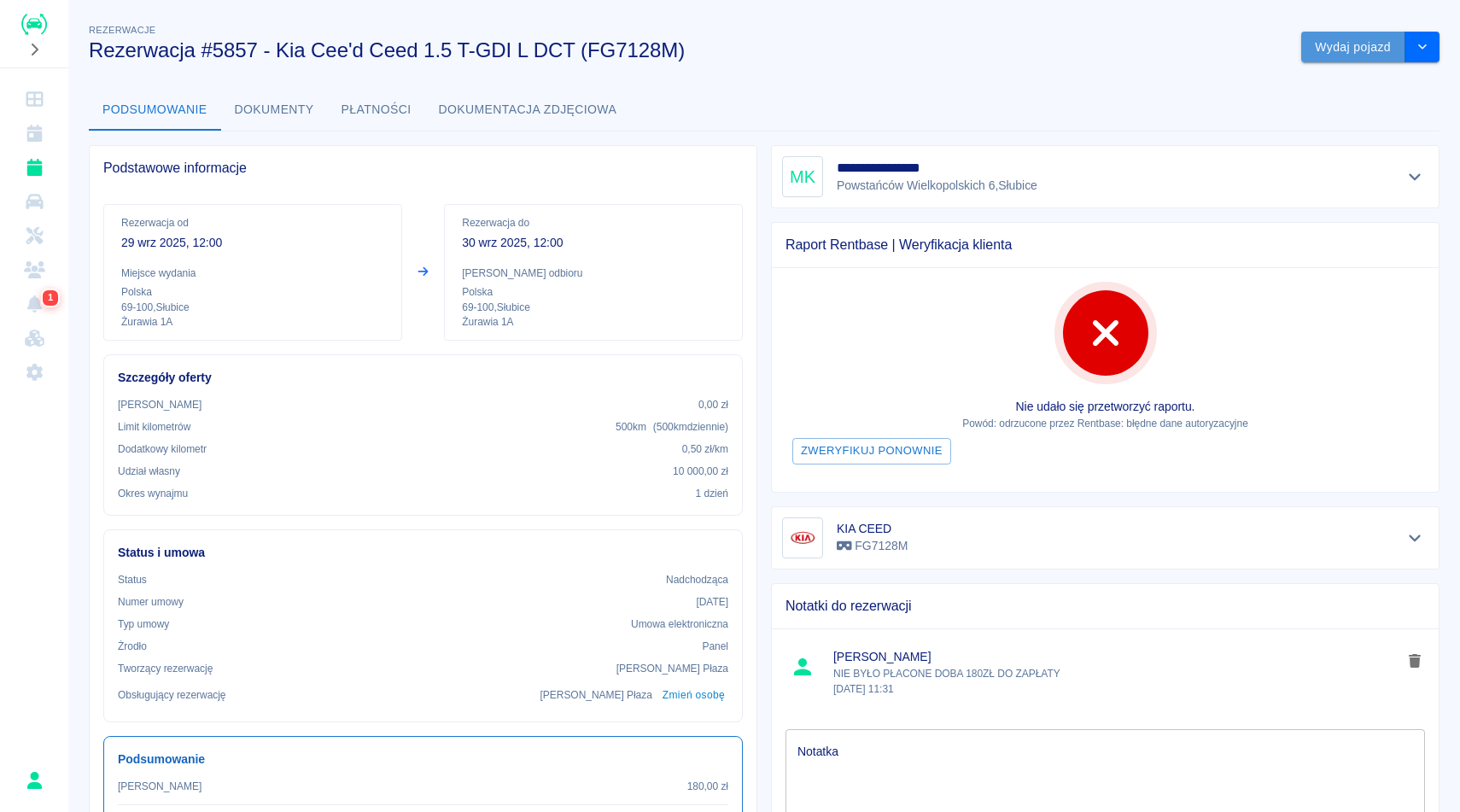
click at [1376, 55] on button "Wydaj pojazd" at bounding box center [1352, 47] width 104 height 32
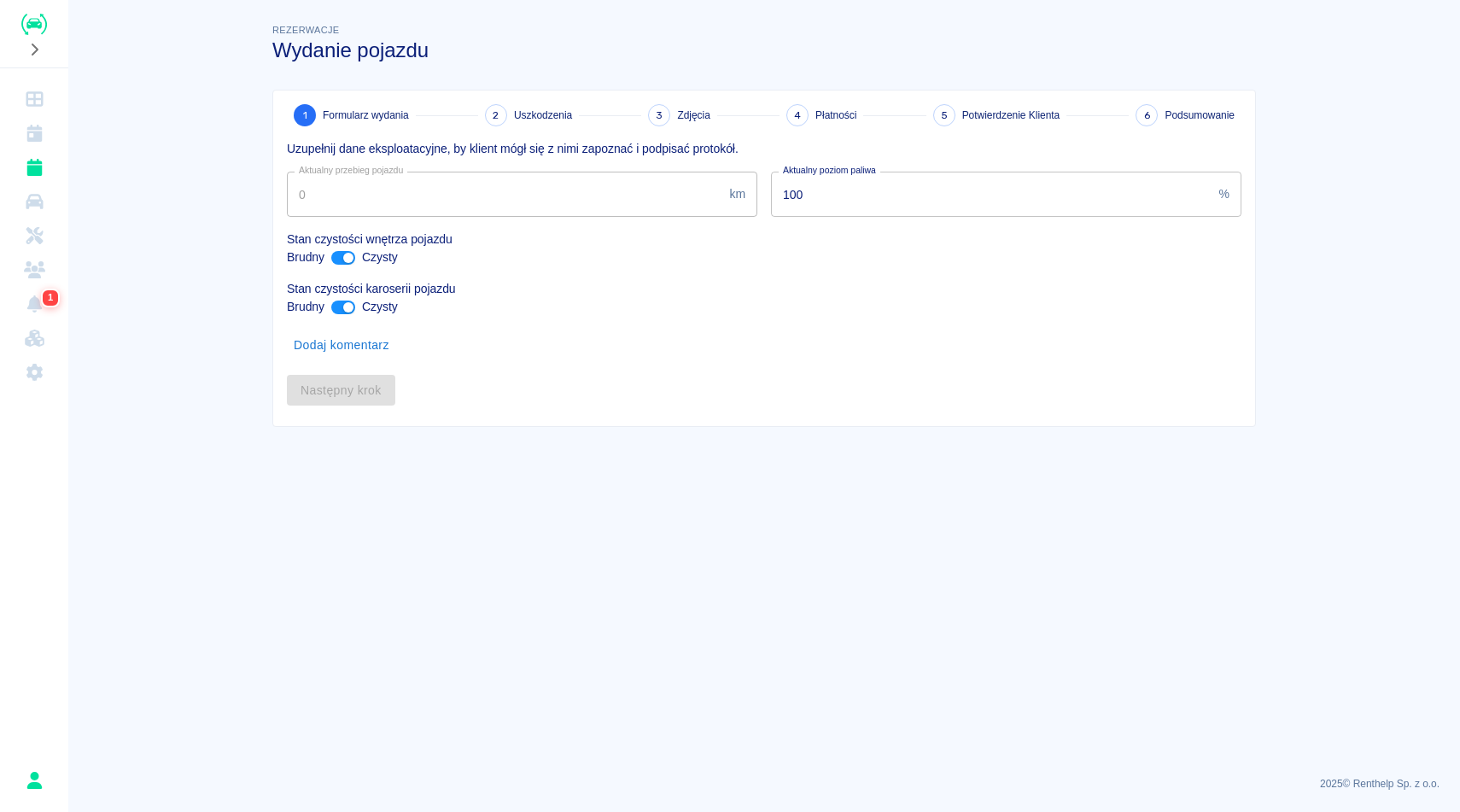
type input "232054"
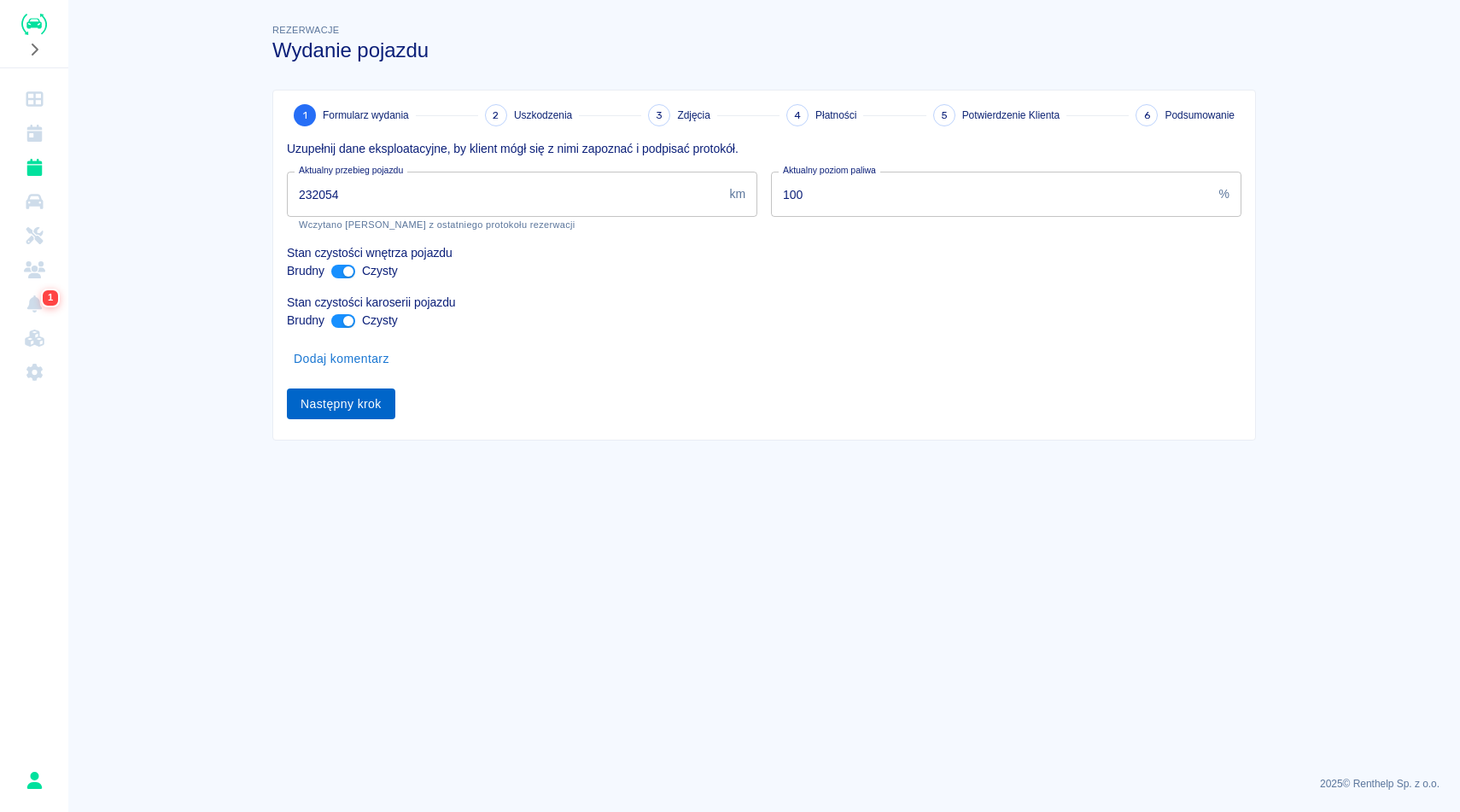
click at [361, 410] on button "Następny krok" at bounding box center [341, 404] width 109 height 32
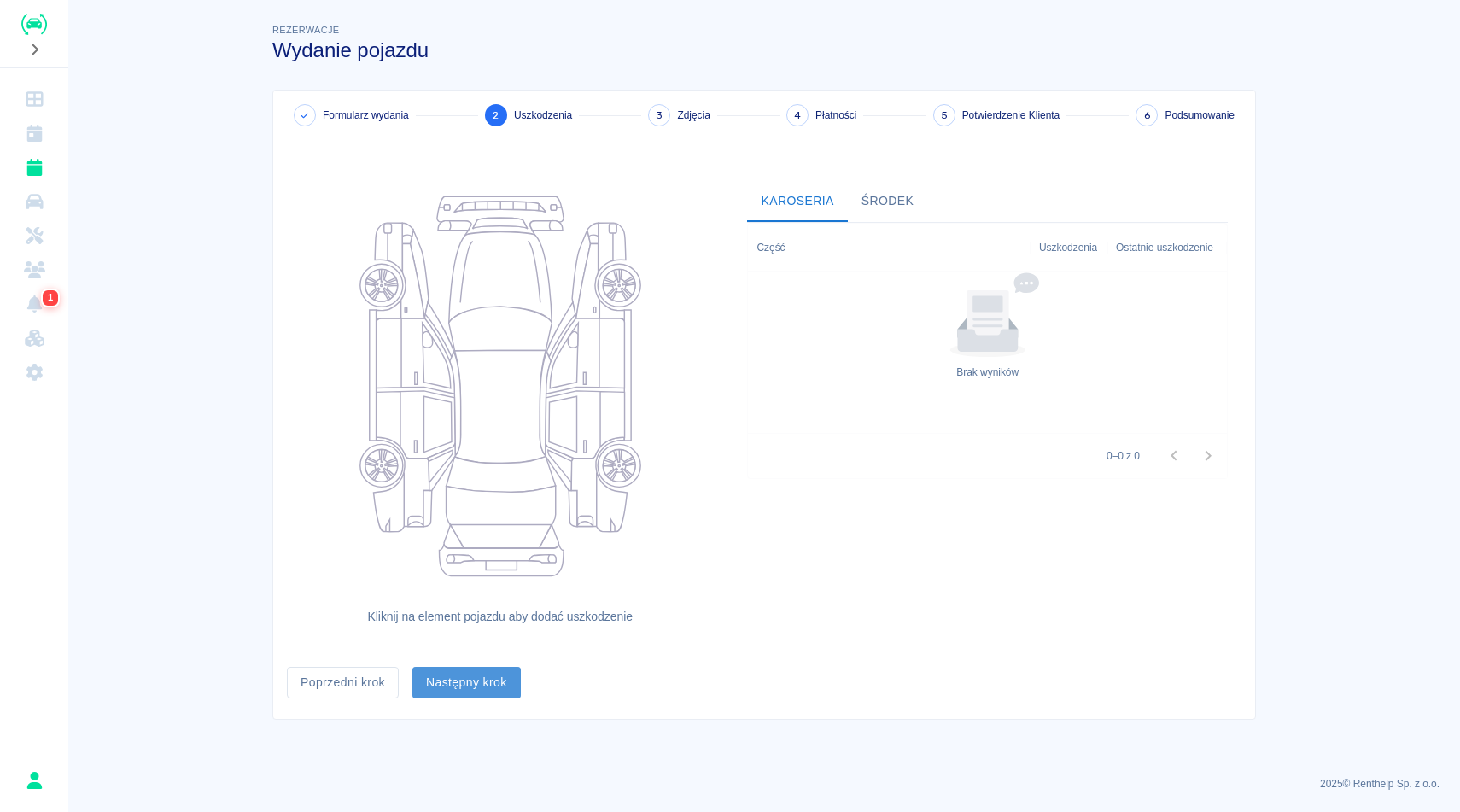
click at [480, 678] on button "Następny krok" at bounding box center [467, 682] width 109 height 32
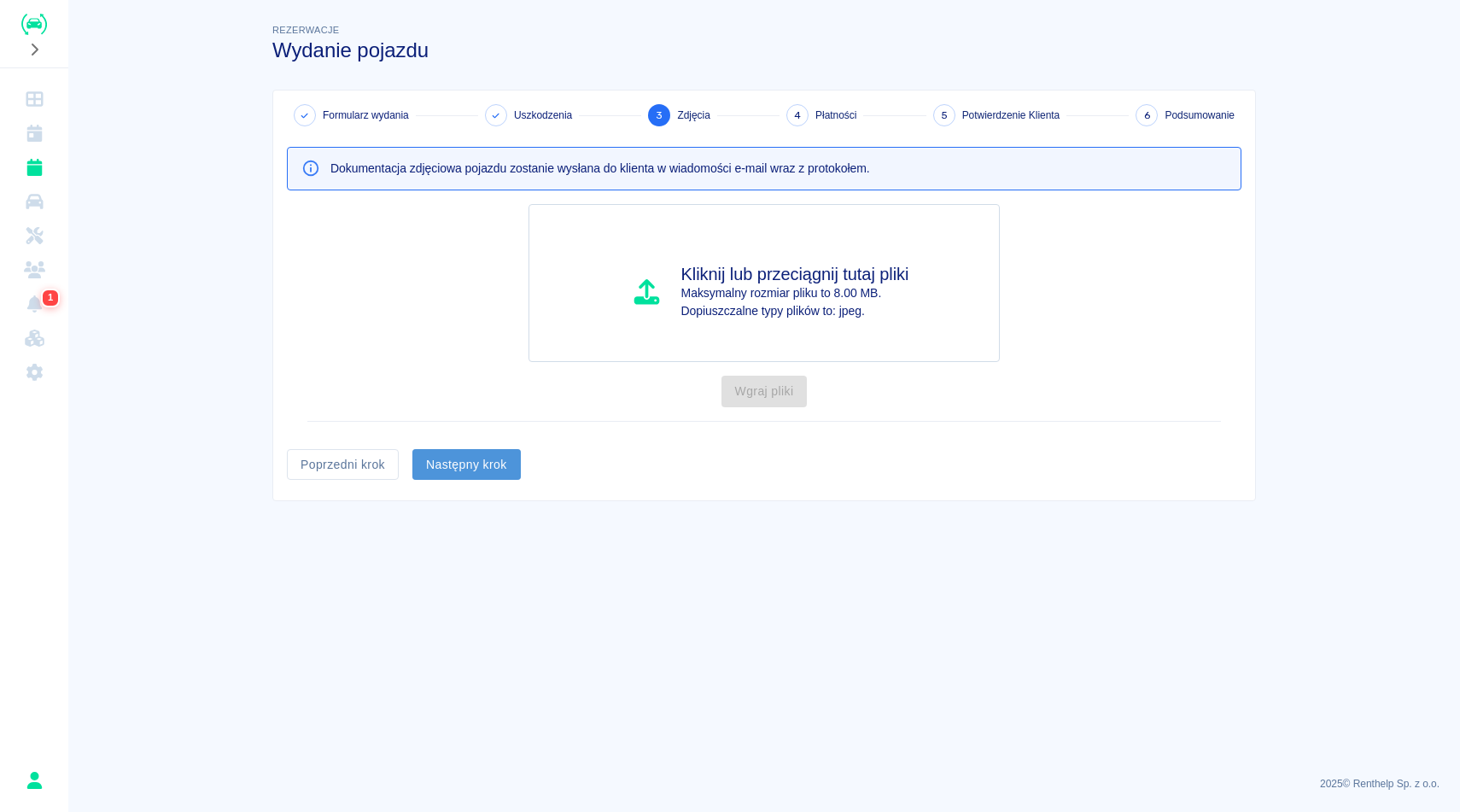
click at [432, 466] on button "Następny krok" at bounding box center [467, 464] width 109 height 32
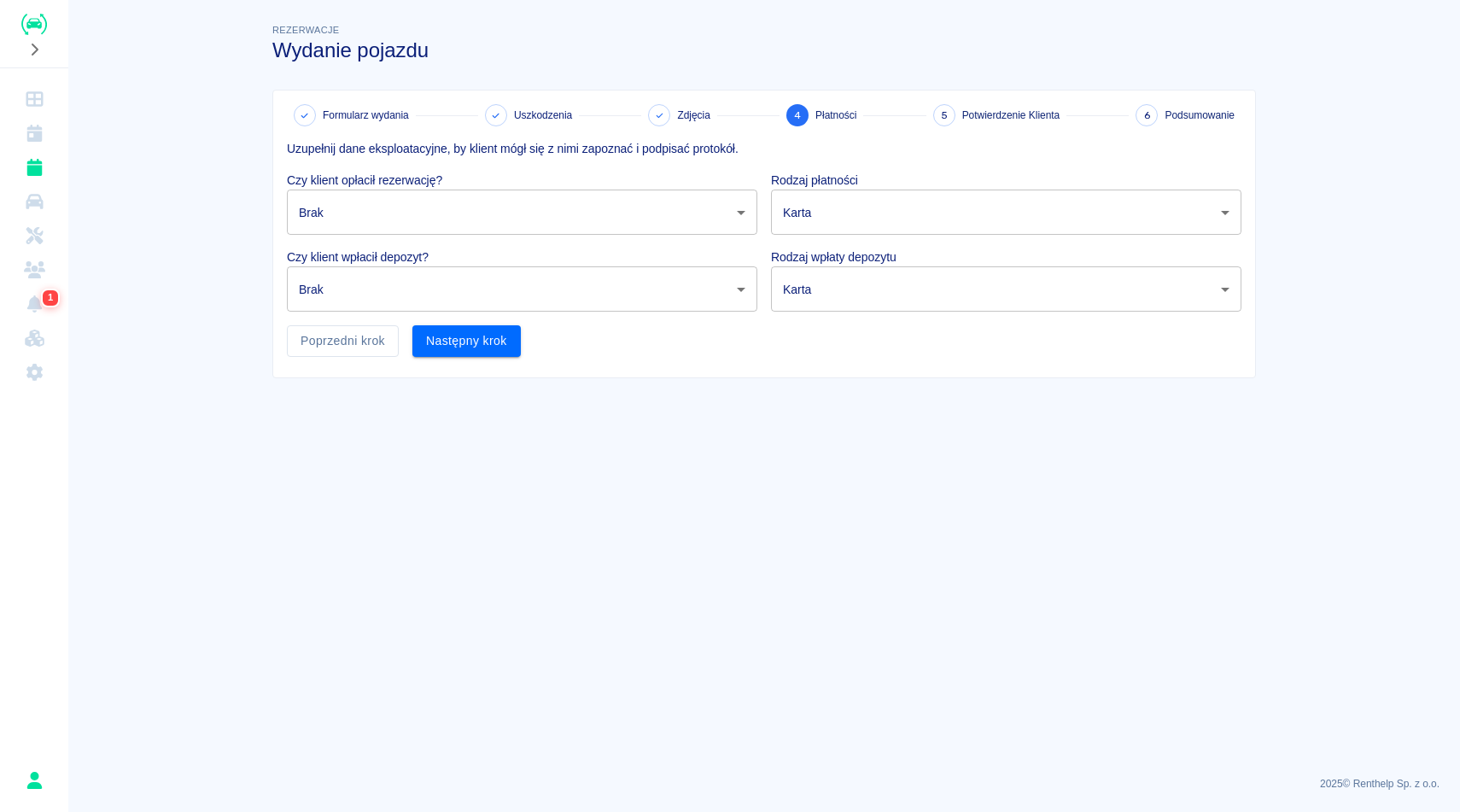
click at [821, 204] on body "Używamy plików Cookies, by zapewnić Ci najlepsze możliwe doświadczenie. Aby dow…" at bounding box center [730, 406] width 1460 height 812
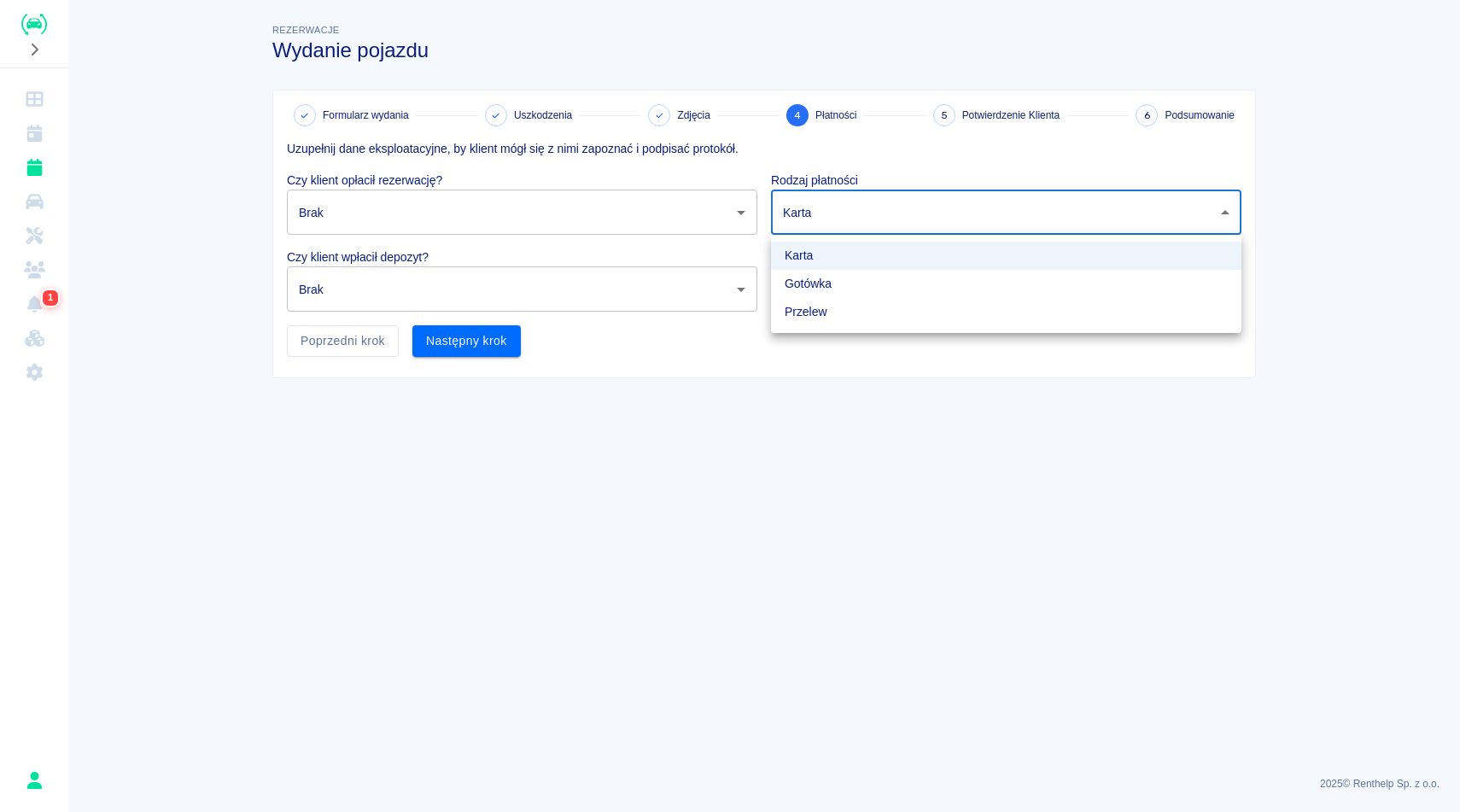
click at [782, 418] on div at bounding box center [730, 406] width 1460 height 812
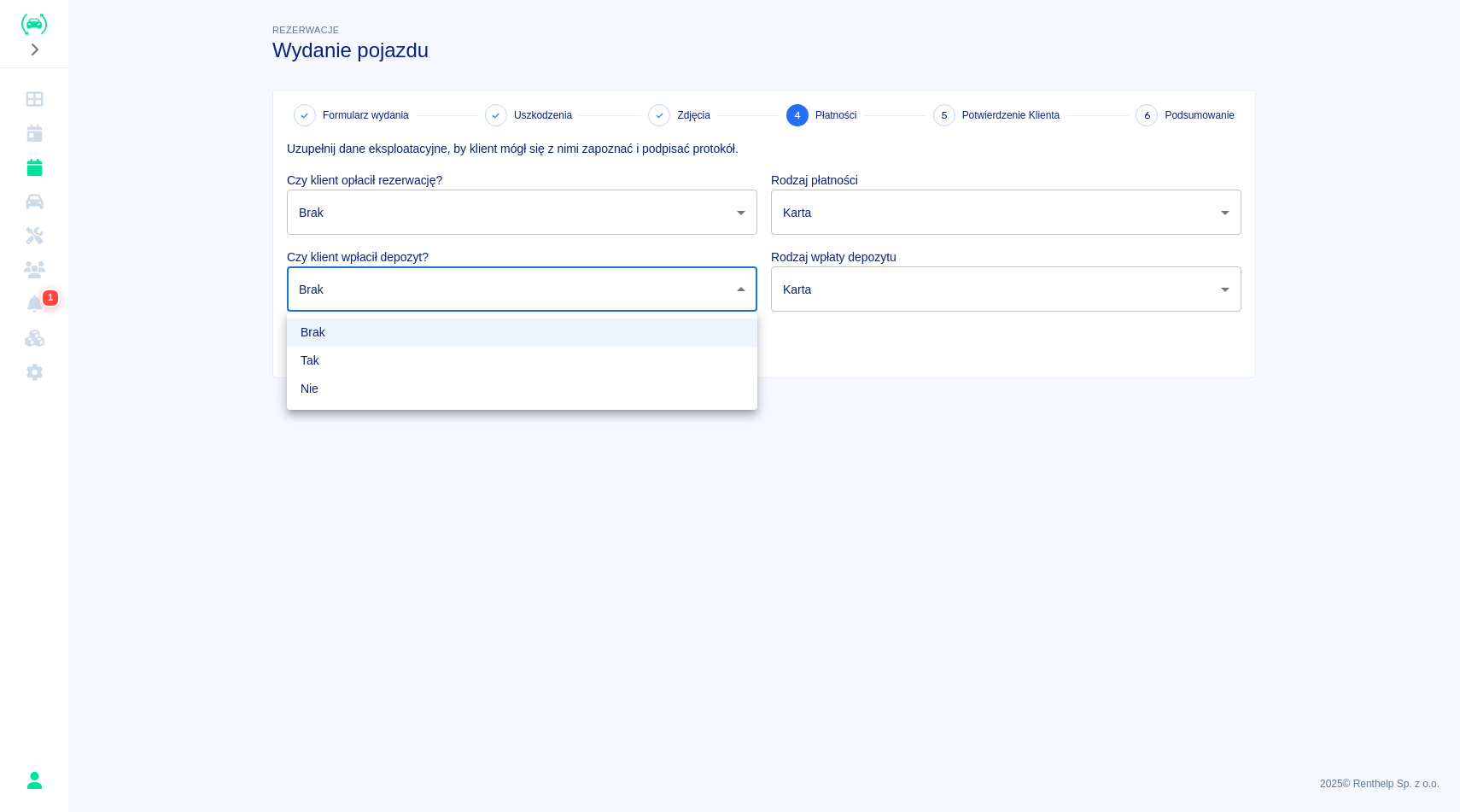
click at [551, 293] on body "Używamy plików Cookies, by zapewnić Ci najlepsze możliwe doświadczenie. Aby dow…" at bounding box center [730, 406] width 1460 height 812
click at [961, 387] on div at bounding box center [730, 406] width 1460 height 812
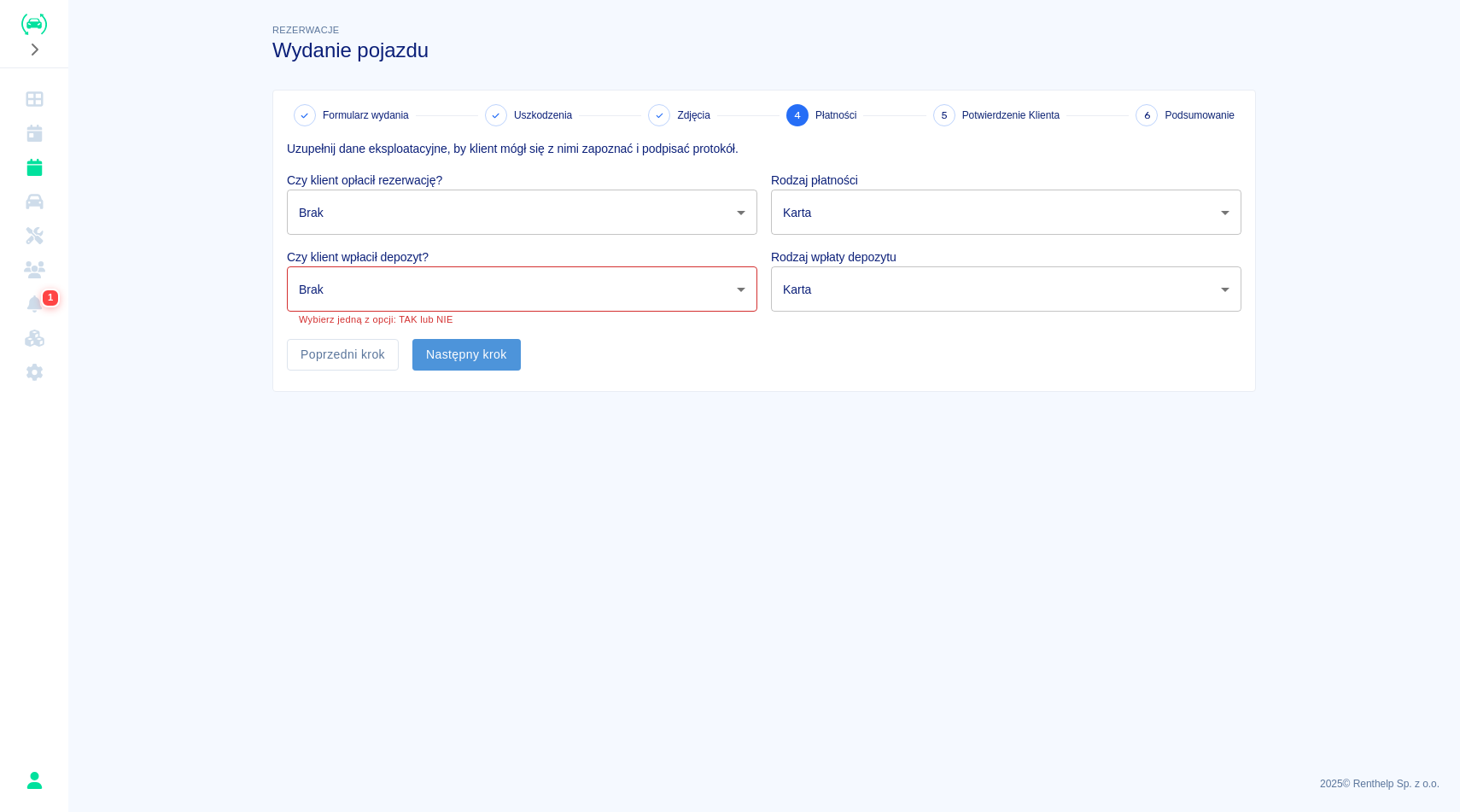
click at [461, 344] on button "Następny krok" at bounding box center [467, 354] width 109 height 32
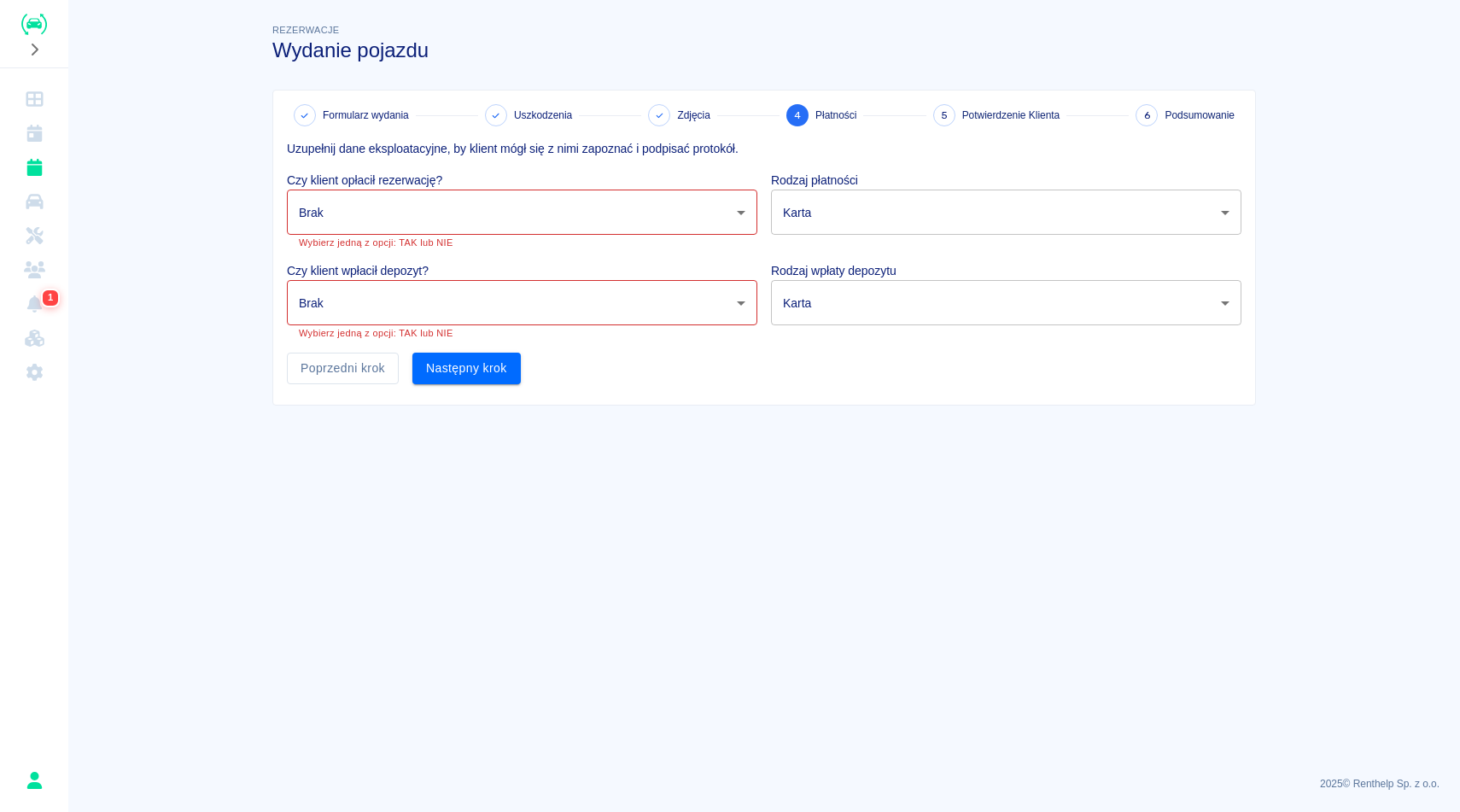
click at [368, 180] on p "Czy klient opłacił rezerwację?" at bounding box center [522, 180] width 470 height 18
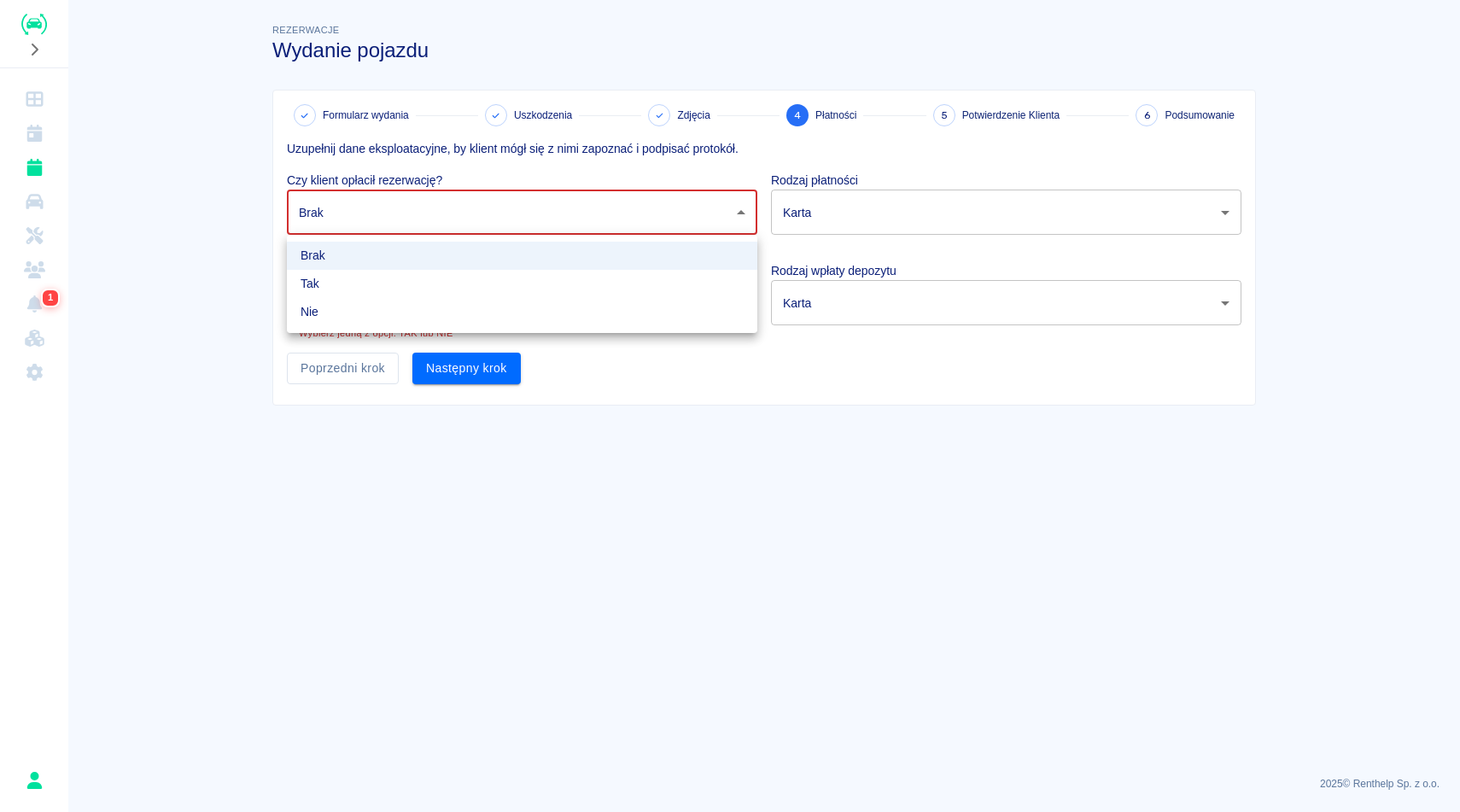
click at [379, 206] on body "Używamy plików Cookies, by zapewnić Ci najlepsze możliwe doświadczenie. Aby dow…" at bounding box center [730, 406] width 1460 height 812
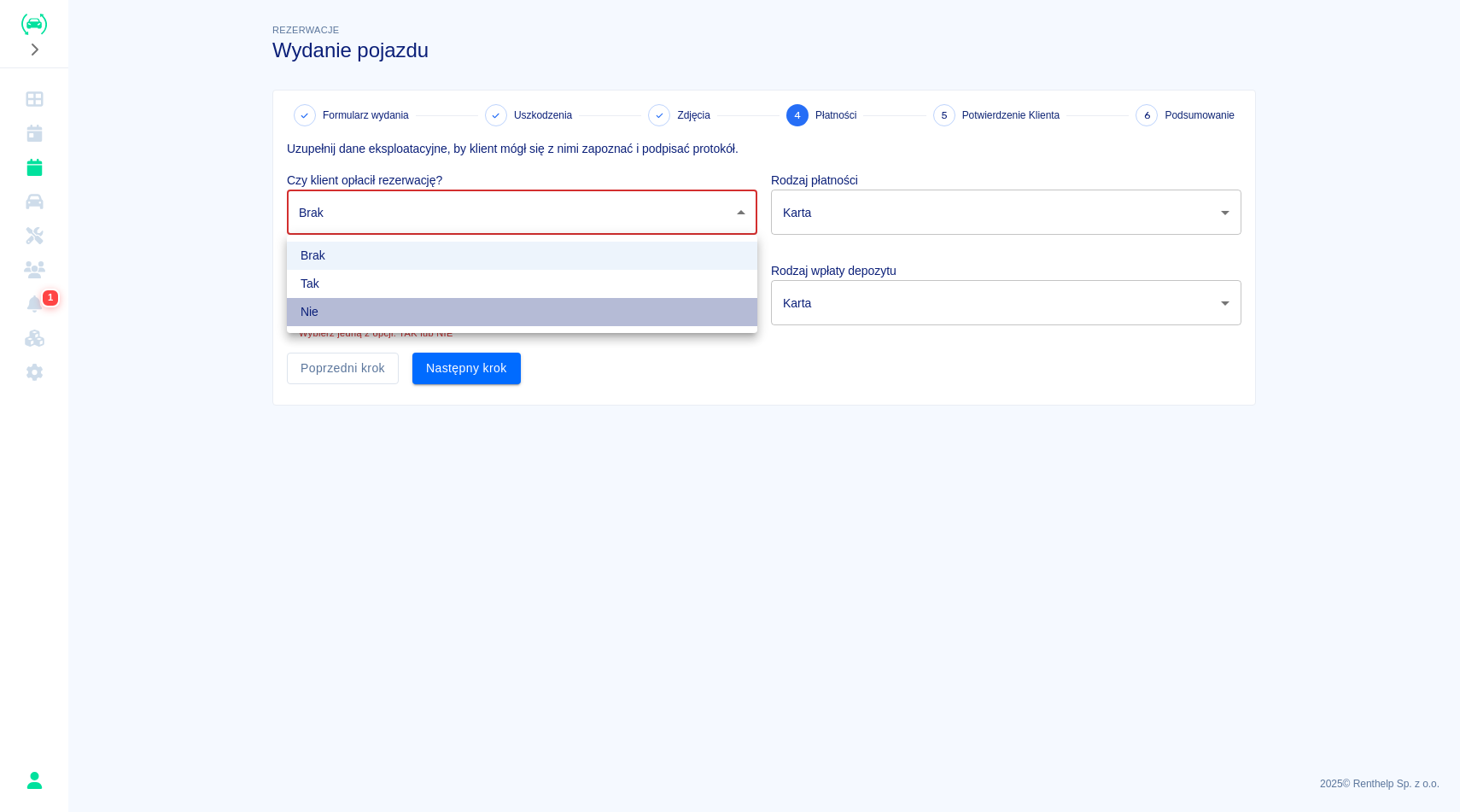
click at [354, 324] on li "Nie" at bounding box center [522, 312] width 470 height 28
type input "false"
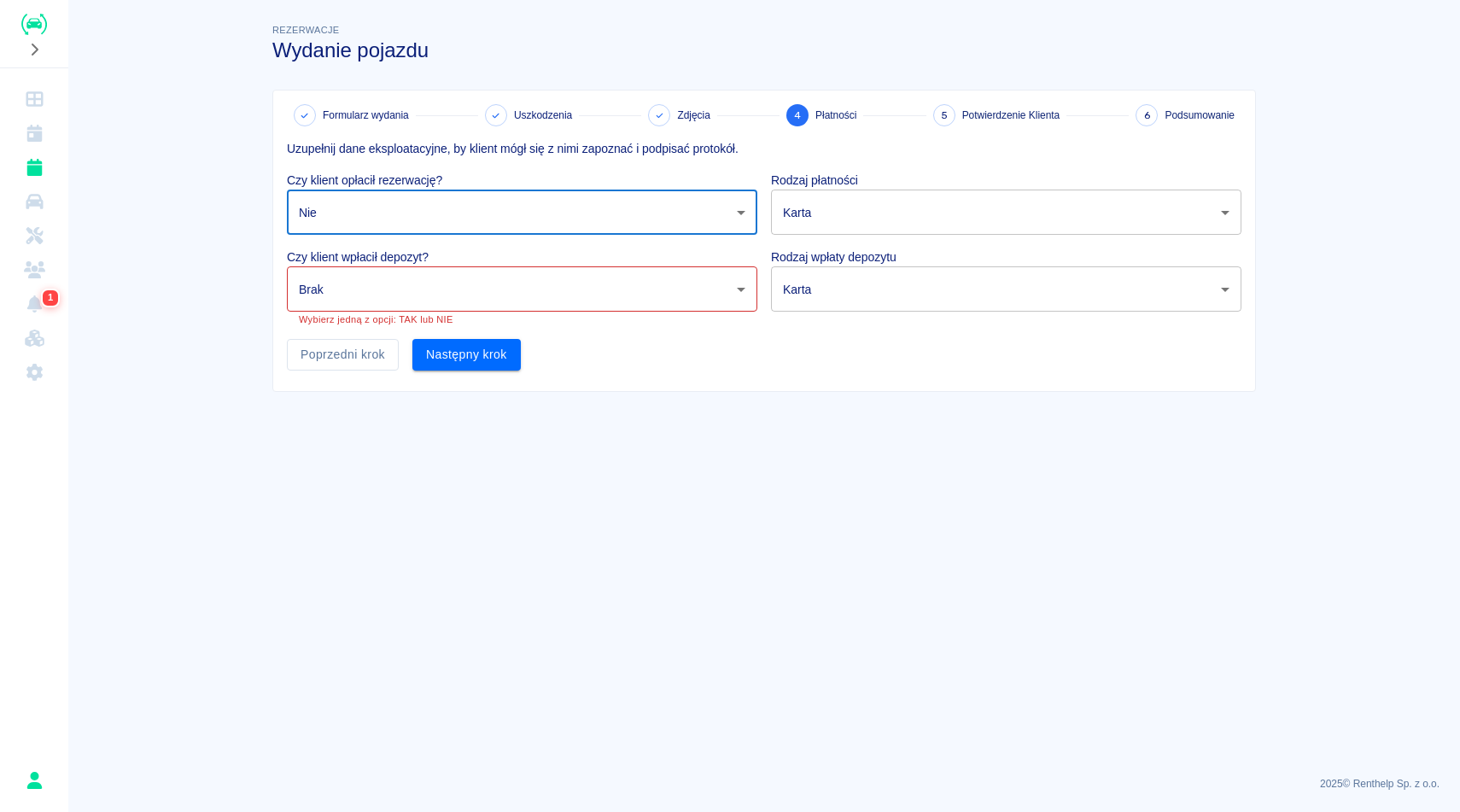
click at [350, 292] on body "Używamy plików Cookies, by zapewnić Ci najlepsze możliwe doświadczenie. Aby dow…" at bounding box center [730, 406] width 1460 height 812
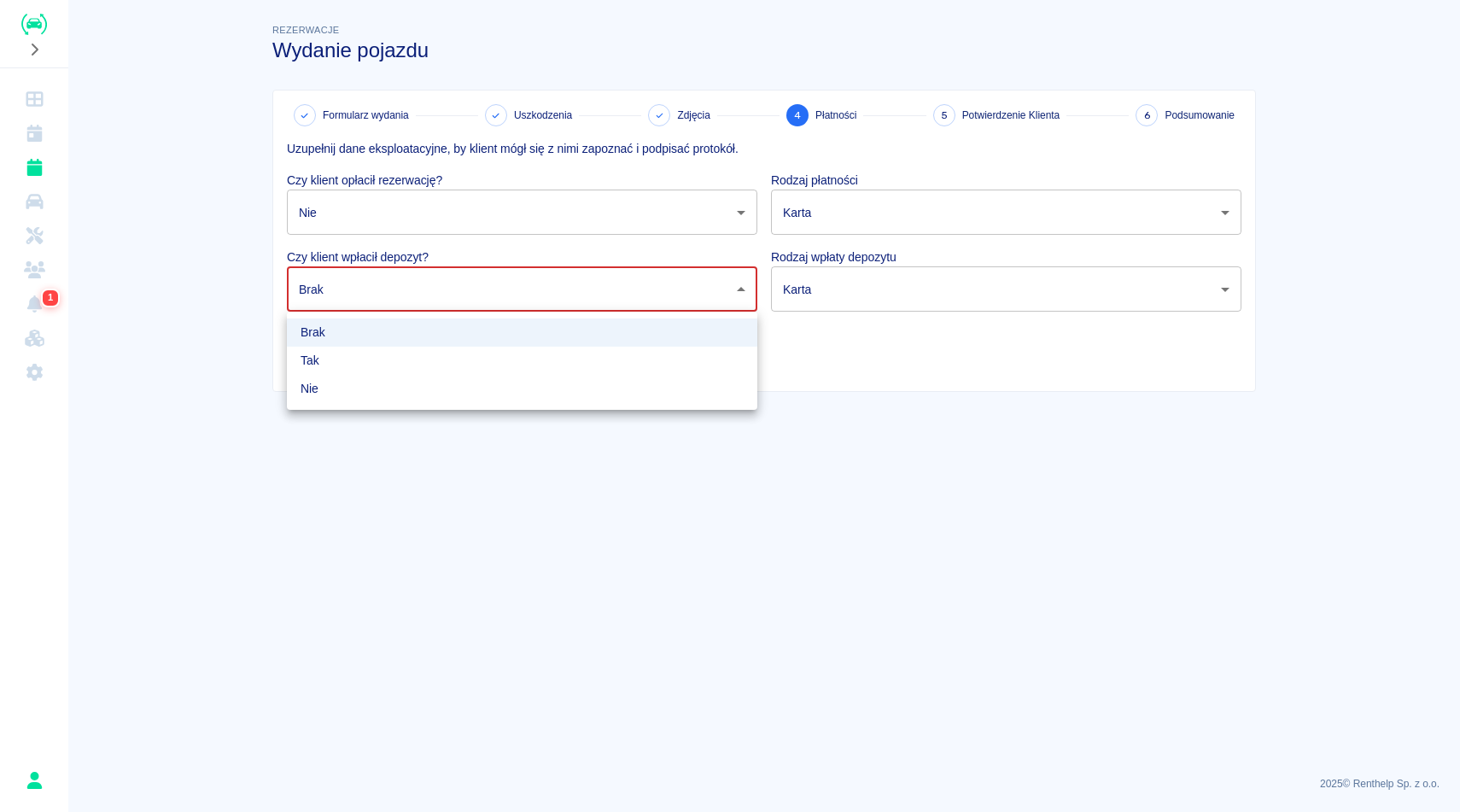
click at [363, 382] on li "Nie" at bounding box center [522, 388] width 470 height 28
type input "false"
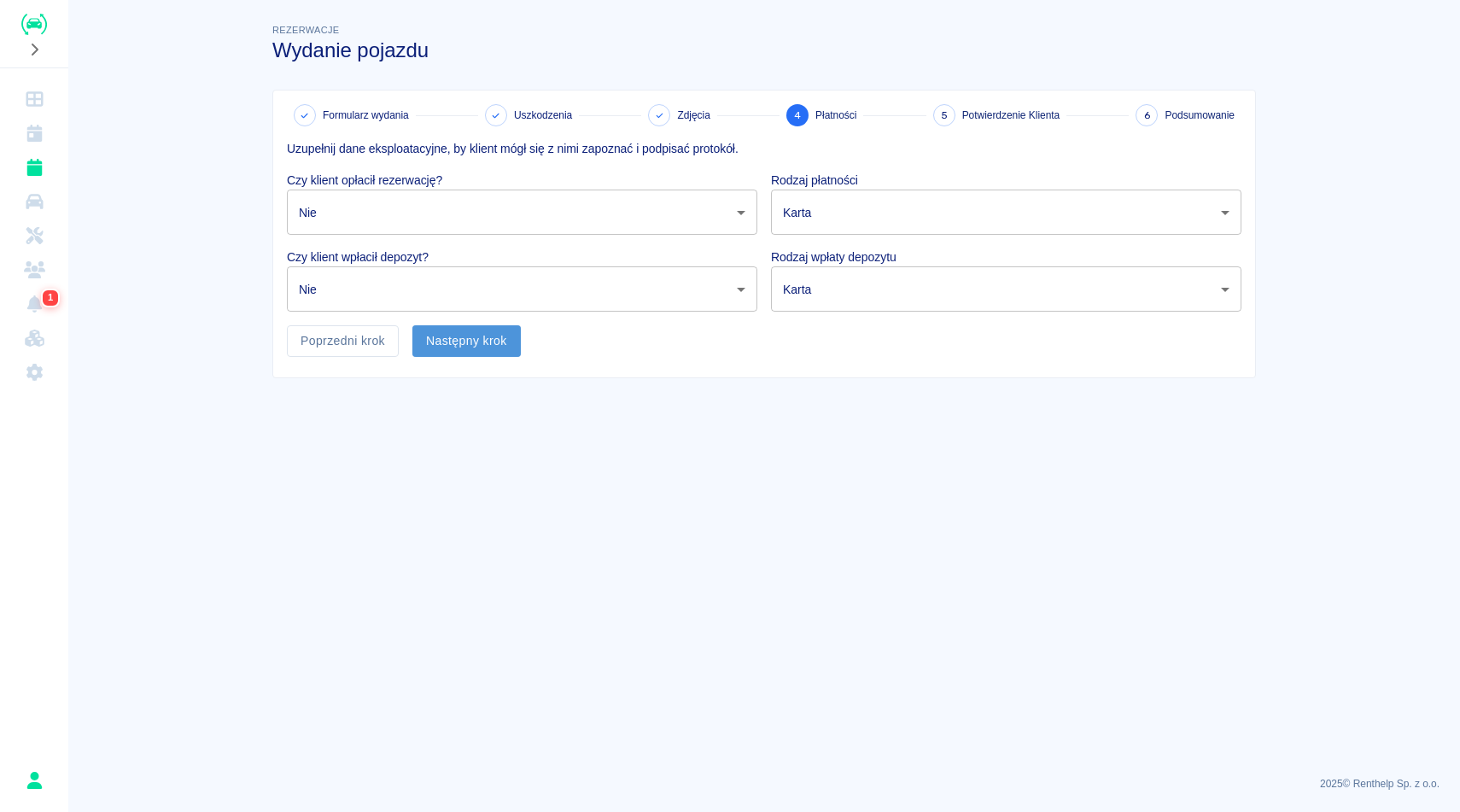
click at [475, 344] on button "Następny krok" at bounding box center [467, 341] width 109 height 32
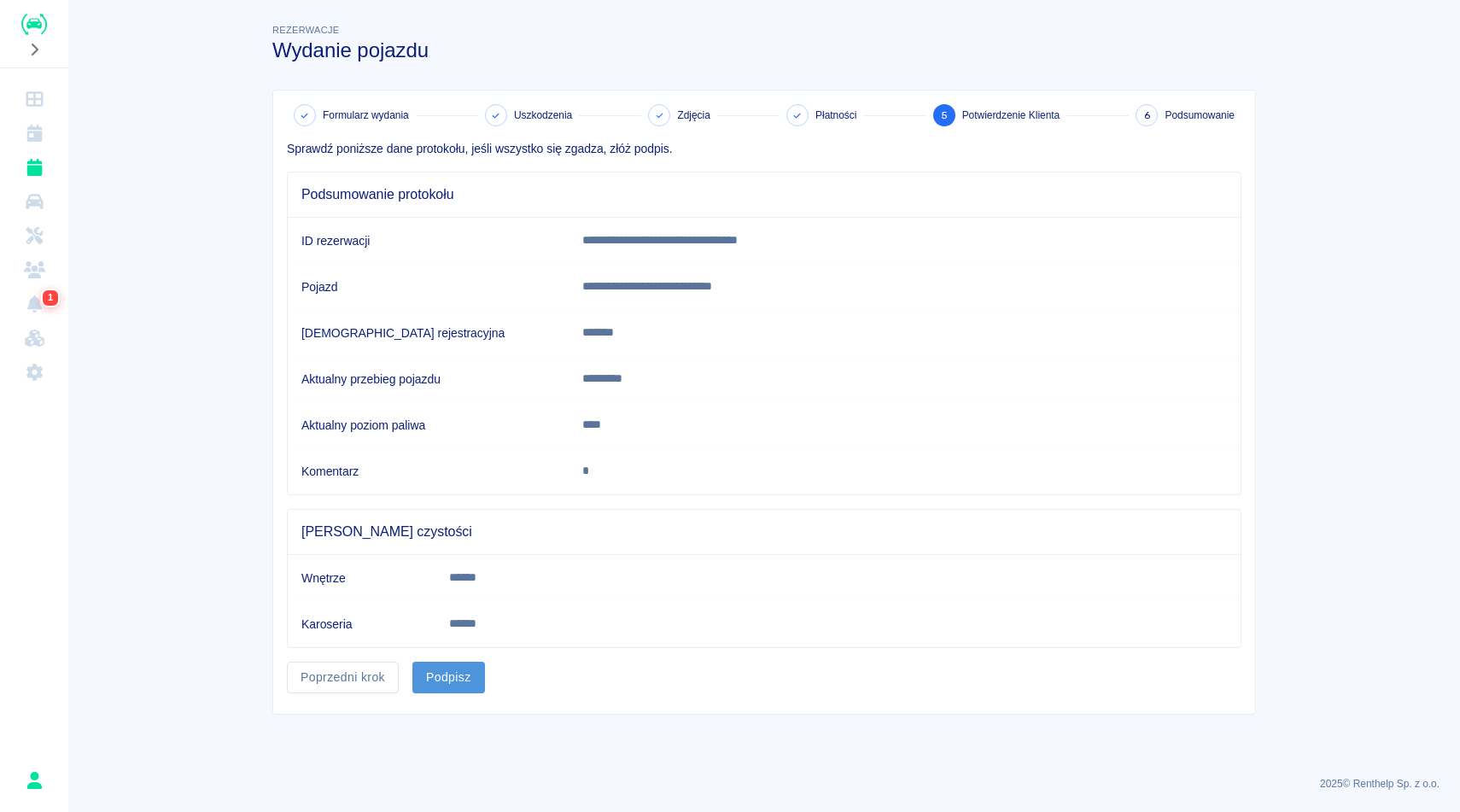
click at [467, 678] on button "Podpisz" at bounding box center [449, 677] width 72 height 32
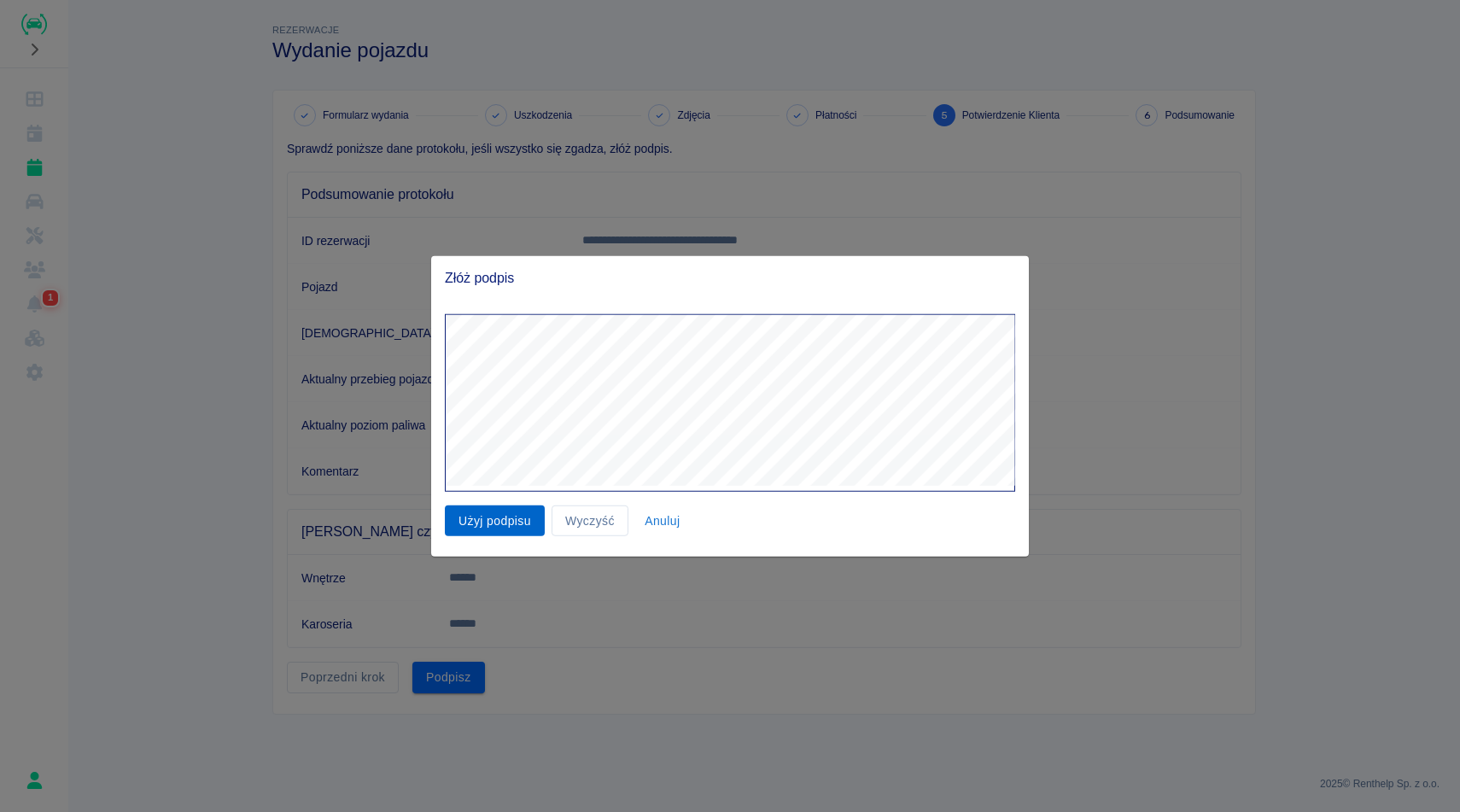
click at [502, 530] on button "Użyj podpisu" at bounding box center [494, 520] width 100 height 32
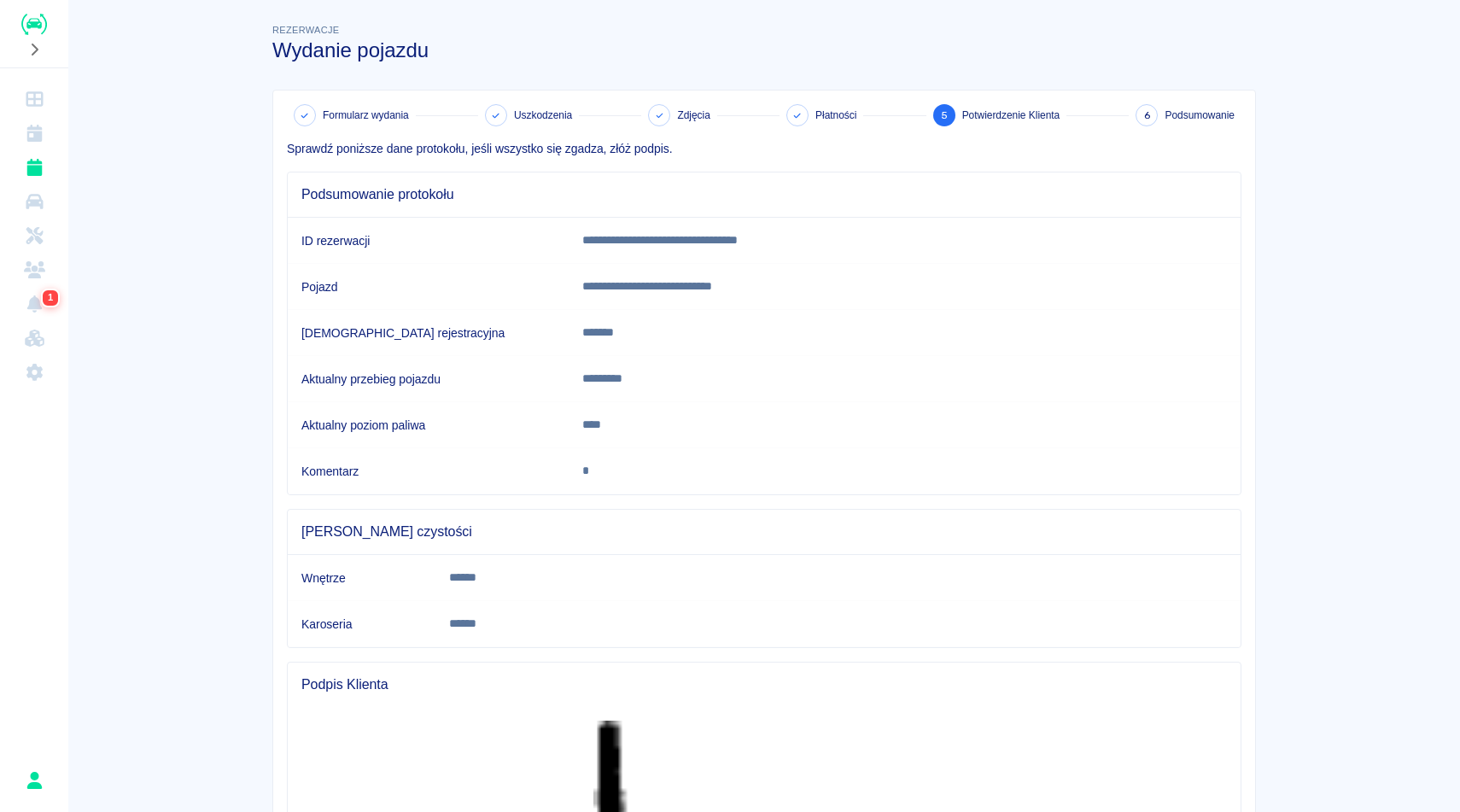
click at [1366, 344] on main "**********" at bounding box center [764, 722] width 1392 height 1403
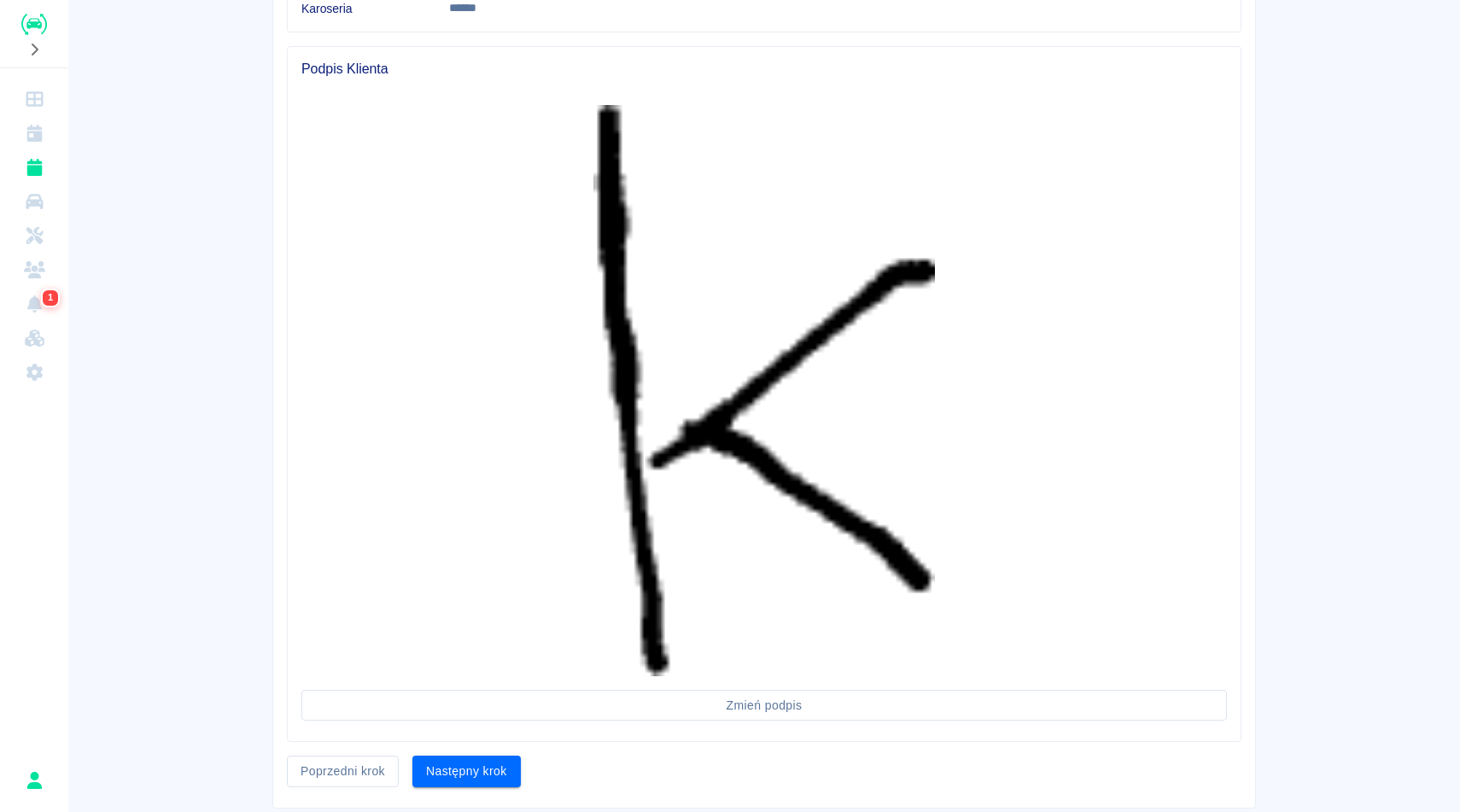
scroll to position [661, 0]
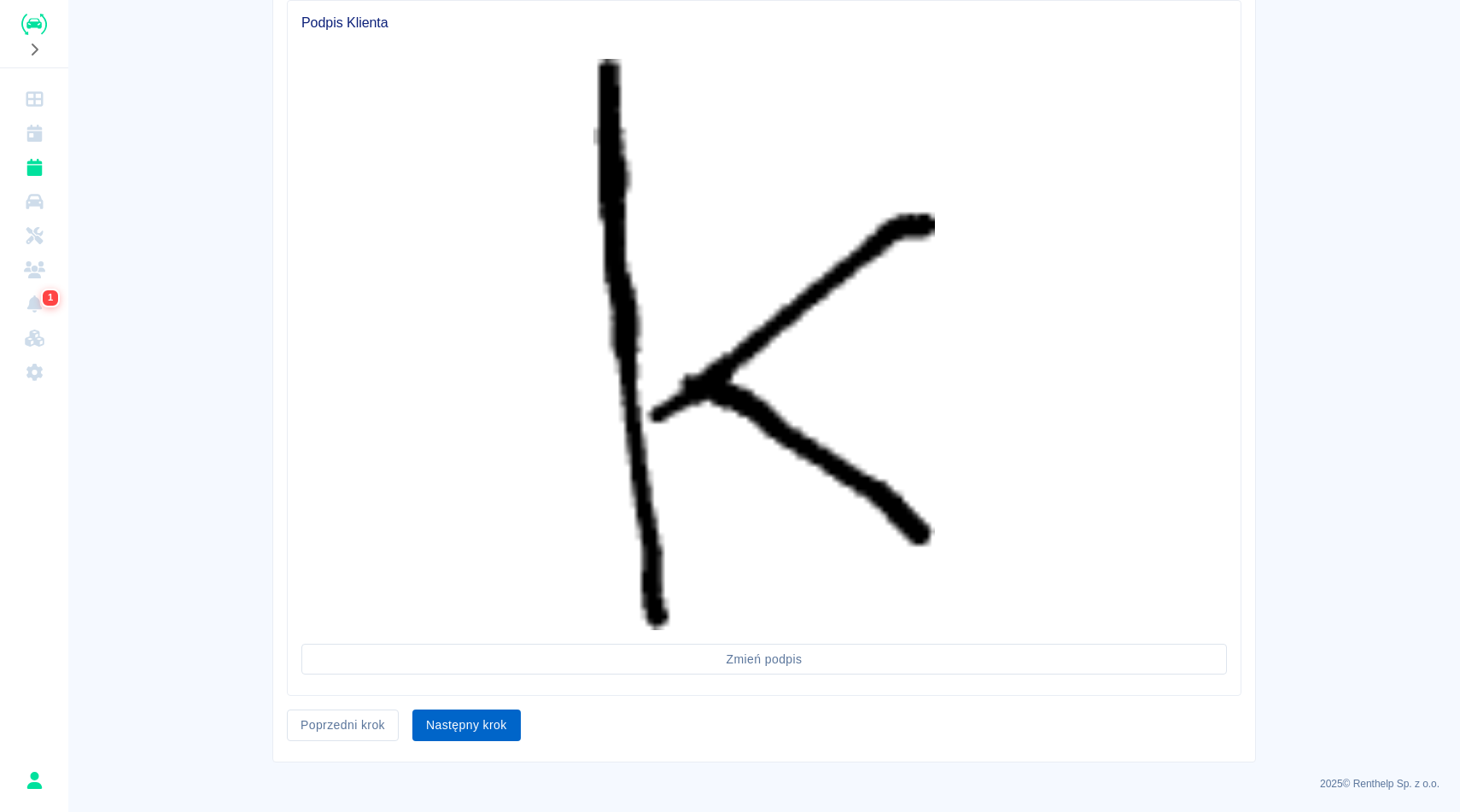
click at [469, 719] on button "Następny krok" at bounding box center [467, 725] width 109 height 32
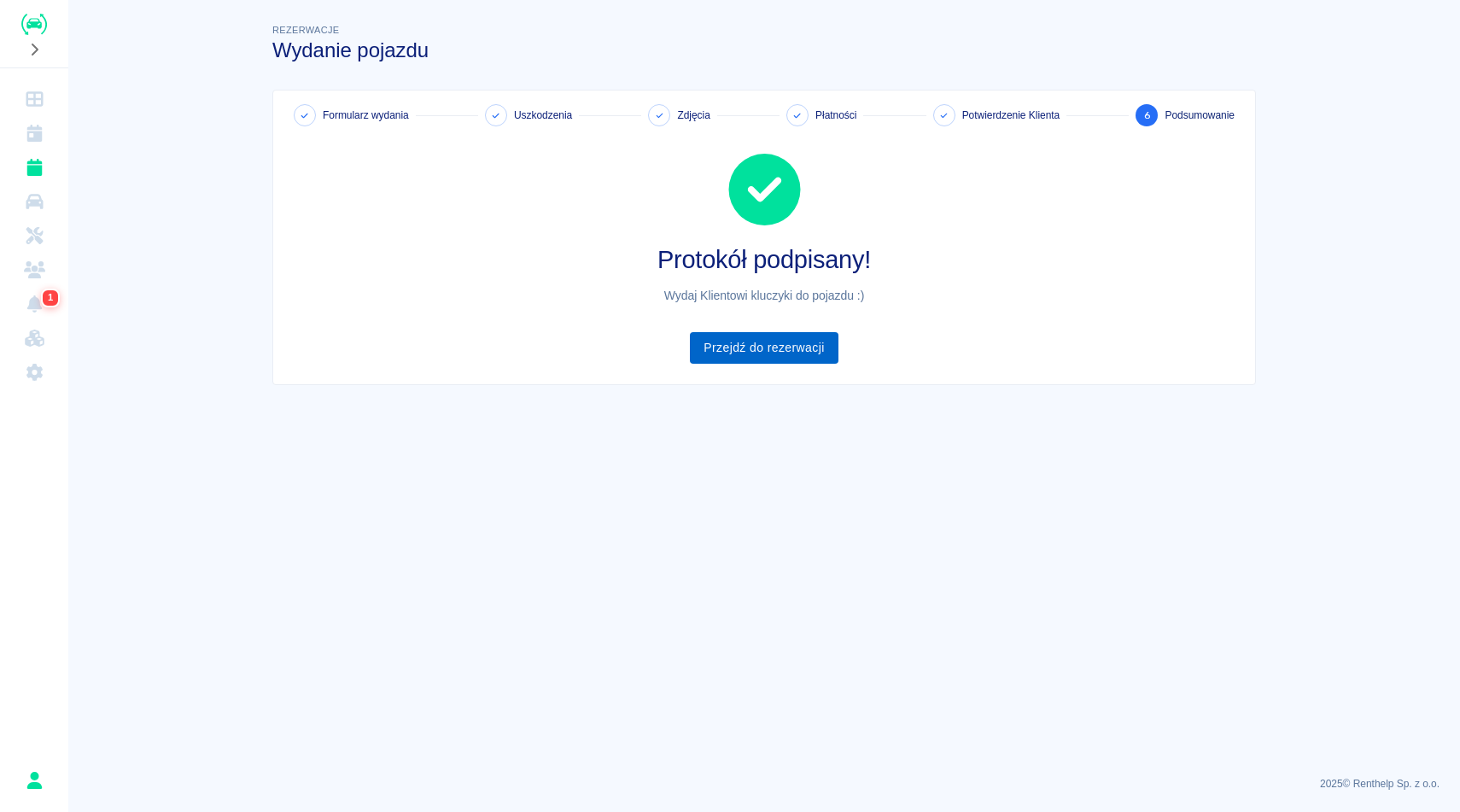
click at [768, 337] on link "Przejdź do rezerwacji" at bounding box center [763, 348] width 147 height 32
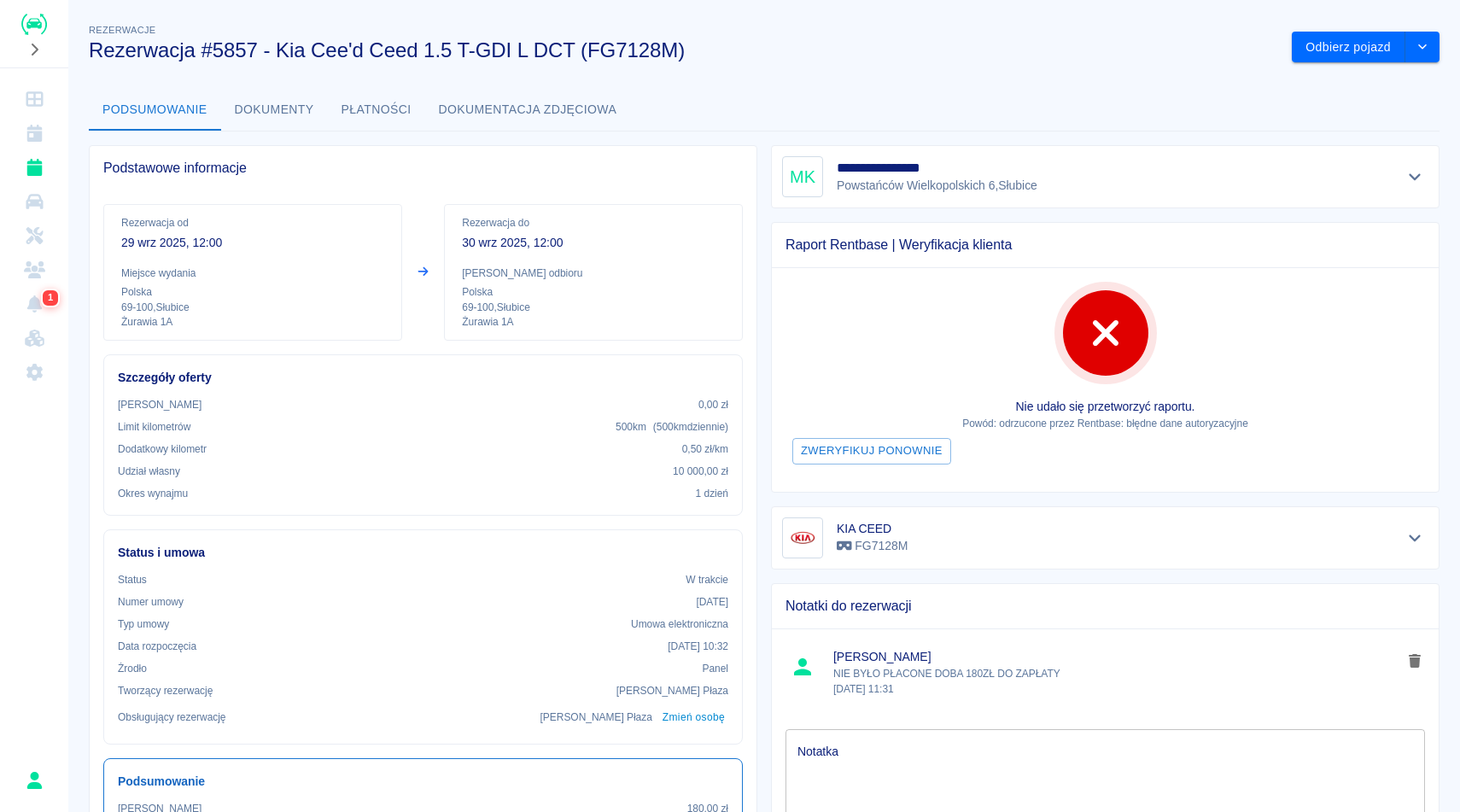
click at [794, 81] on div "**********" at bounding box center [764, 550] width 1392 height 1087
click at [1432, 51] on button "drop-down" at bounding box center [1422, 47] width 34 height 32
click at [1407, 87] on li "Przedłuż rezerwację" at bounding box center [1366, 83] width 145 height 28
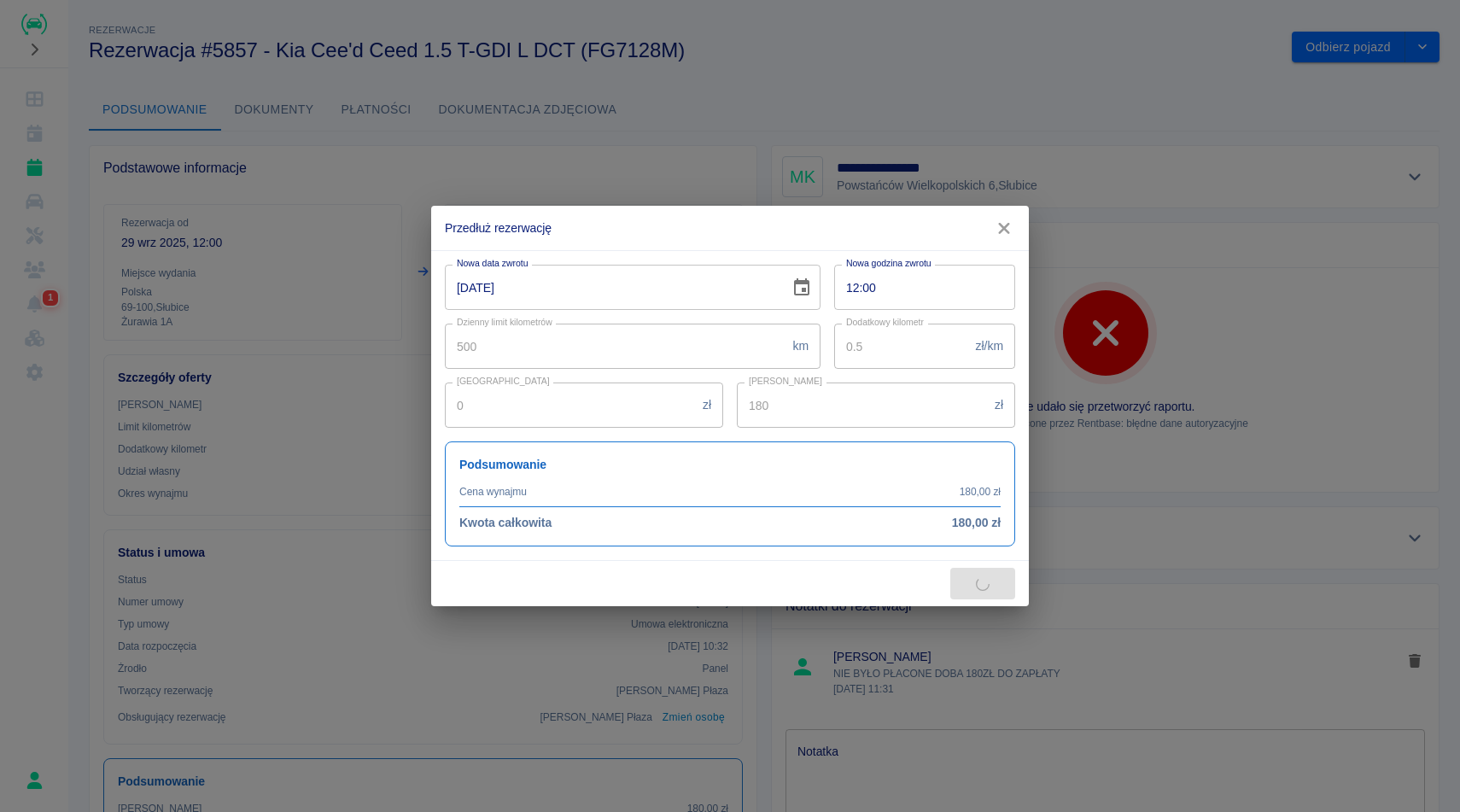
type input "250"
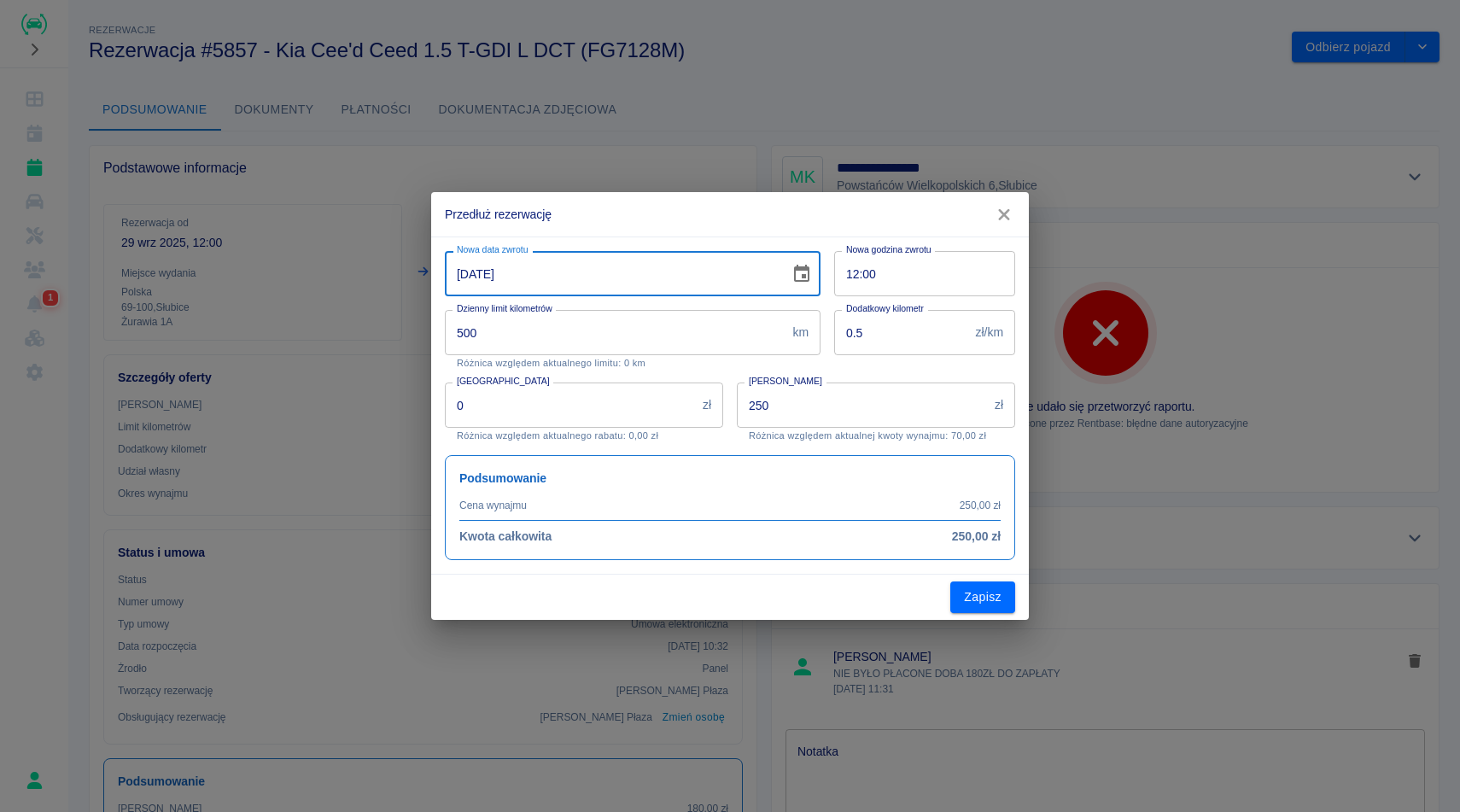
click at [472, 283] on input "[DATE]" at bounding box center [611, 273] width 333 height 46
click at [486, 277] on input "[DATE]" at bounding box center [611, 273] width 333 height 46
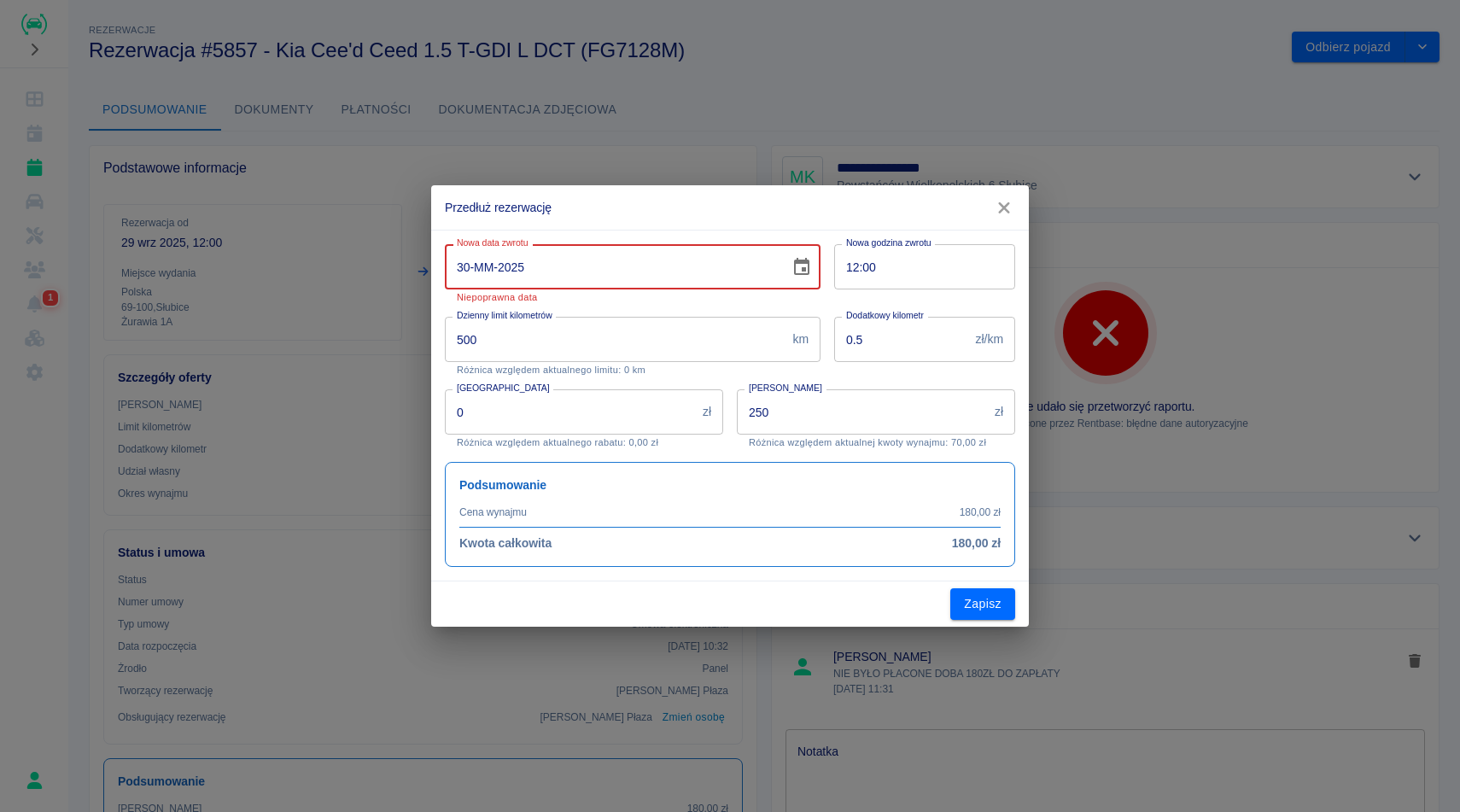
click at [466, 270] on input "30-MM-2025" at bounding box center [611, 266] width 333 height 46
type input "[DATE]"
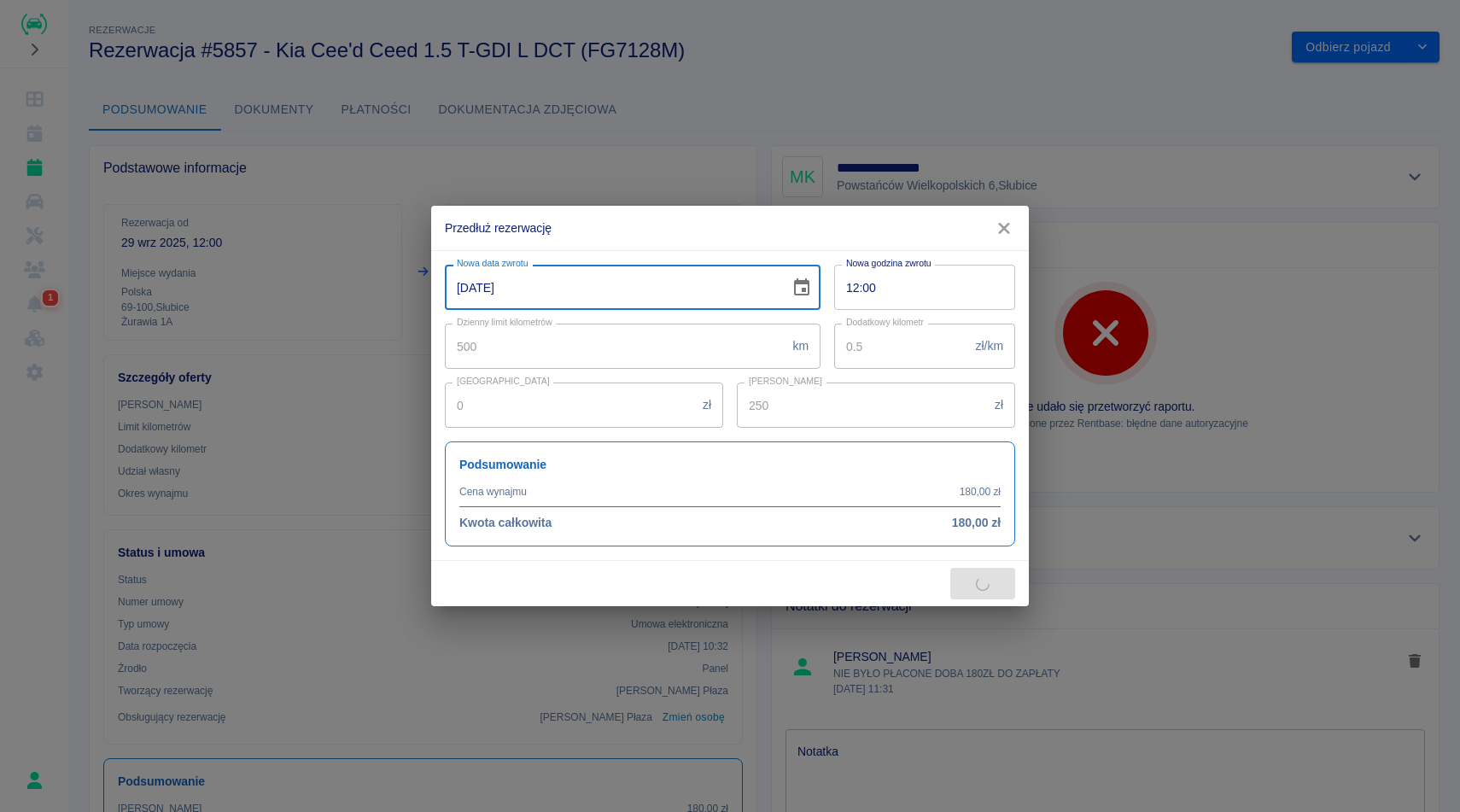
type input "1750"
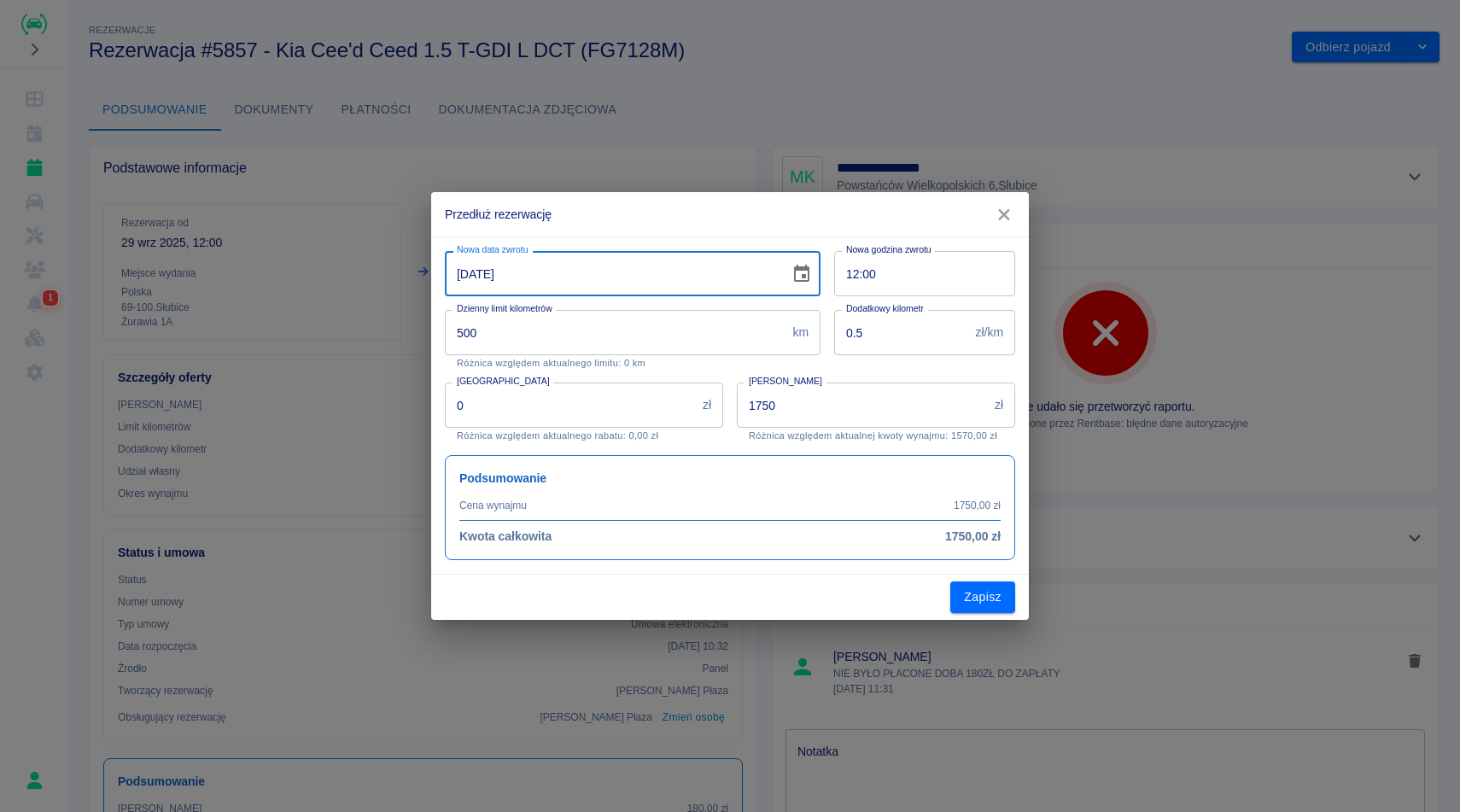
type input "[DATE]"
click at [935, 261] on input "12:00" at bounding box center [918, 273] width 169 height 46
type input "10:00"
click at [800, 199] on h2 "Przedłuż rezerwację" at bounding box center [730, 214] width 598 height 45
click at [988, 593] on button "Zapisz" at bounding box center [982, 597] width 65 height 32
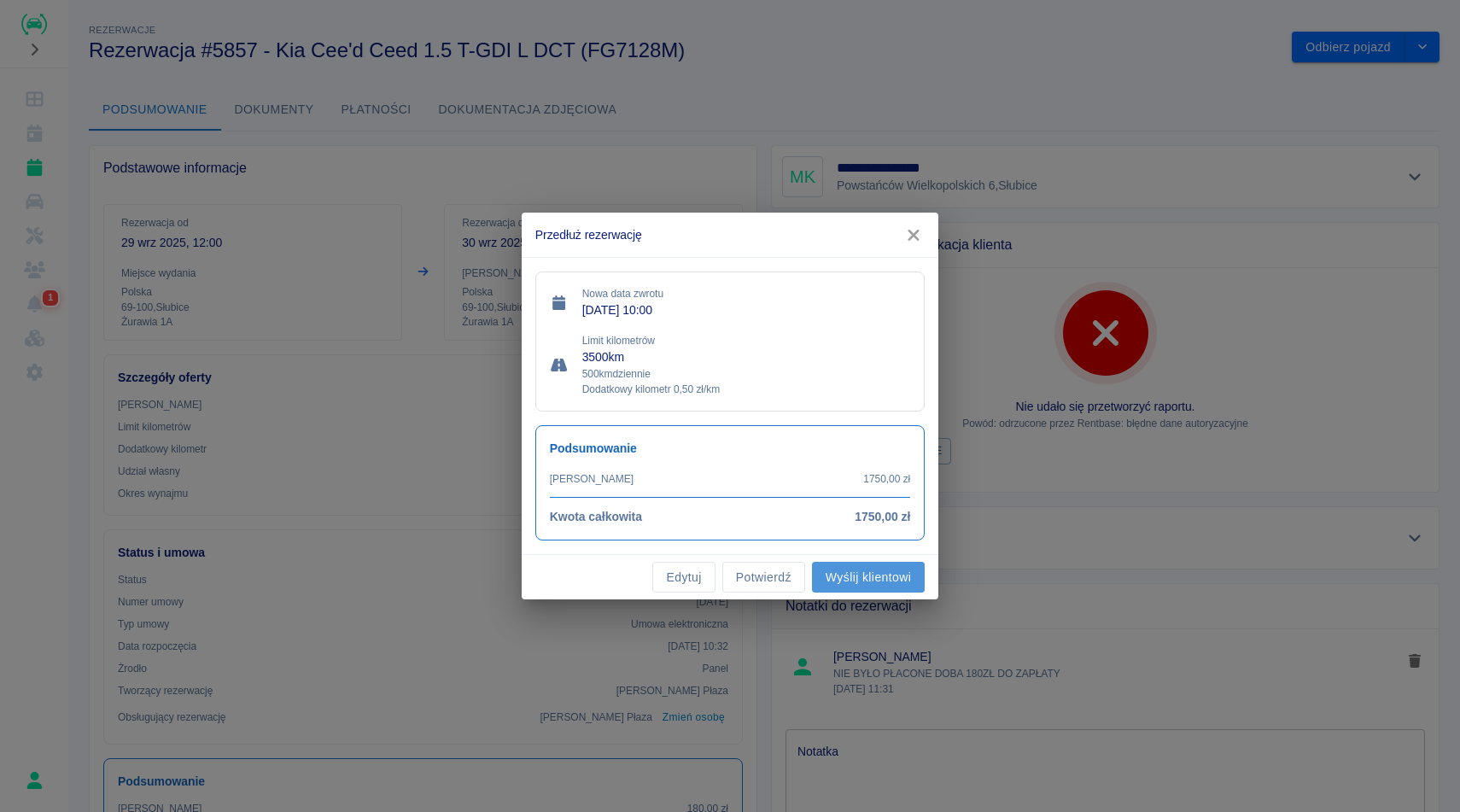
click at [864, 577] on button "Wyślij klientowi" at bounding box center [868, 577] width 113 height 32
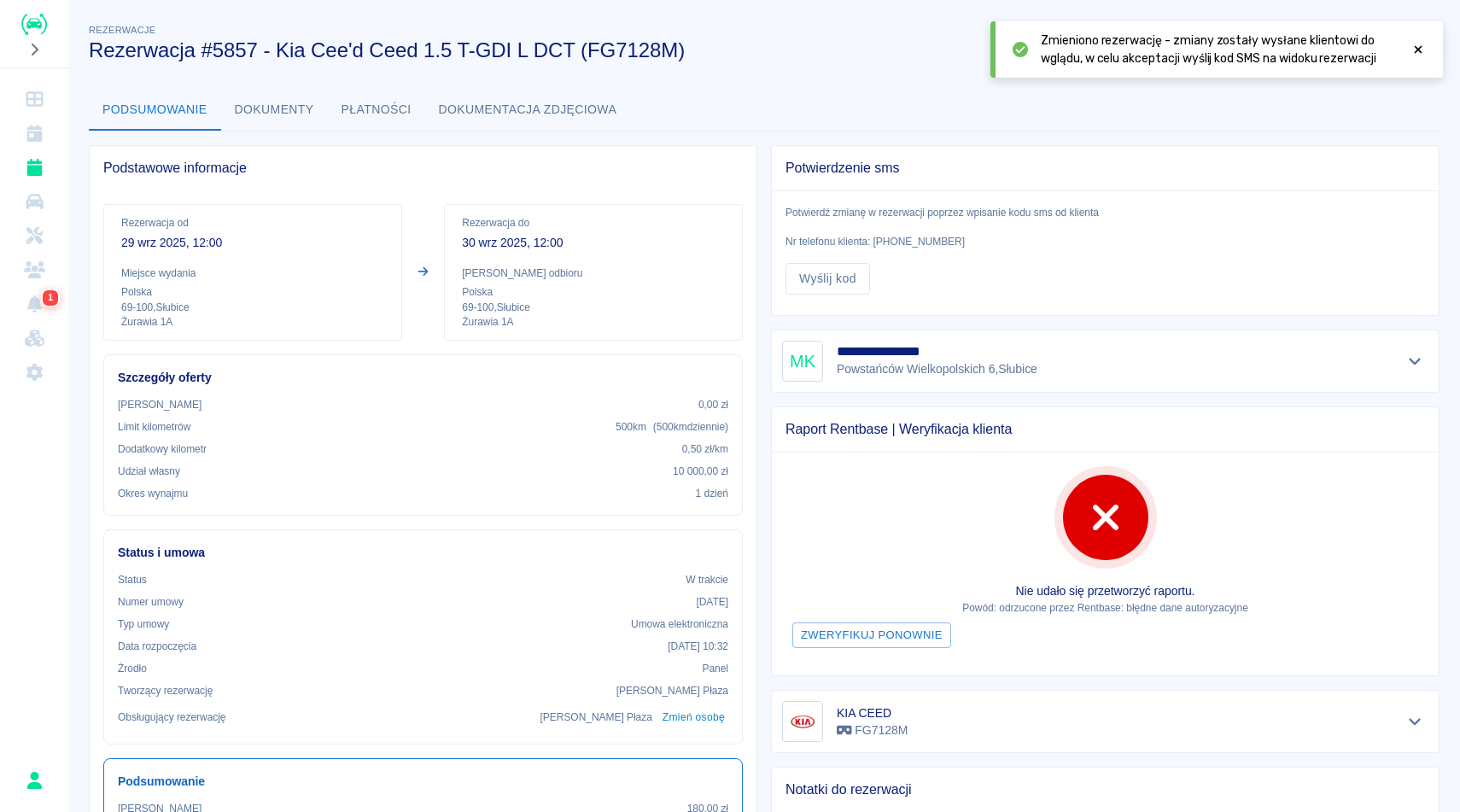
click at [762, 88] on div "**********" at bounding box center [764, 568] width 1392 height 1123
click at [1418, 49] on icon at bounding box center [1418, 50] width 8 height 8
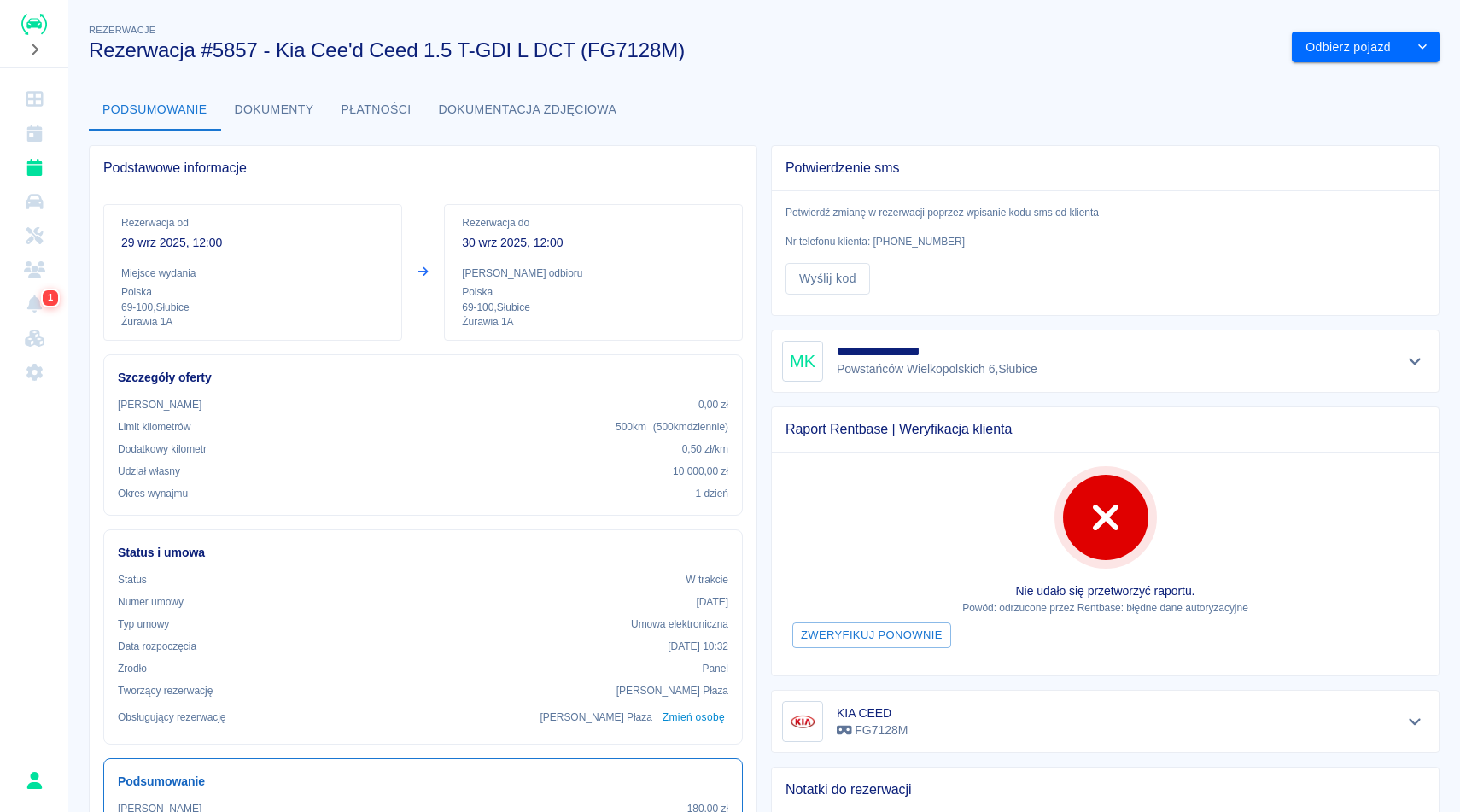
click at [1033, 79] on div "**********" at bounding box center [764, 568] width 1392 height 1123
click at [793, 64] on div "**********" at bounding box center [764, 568] width 1392 height 1123
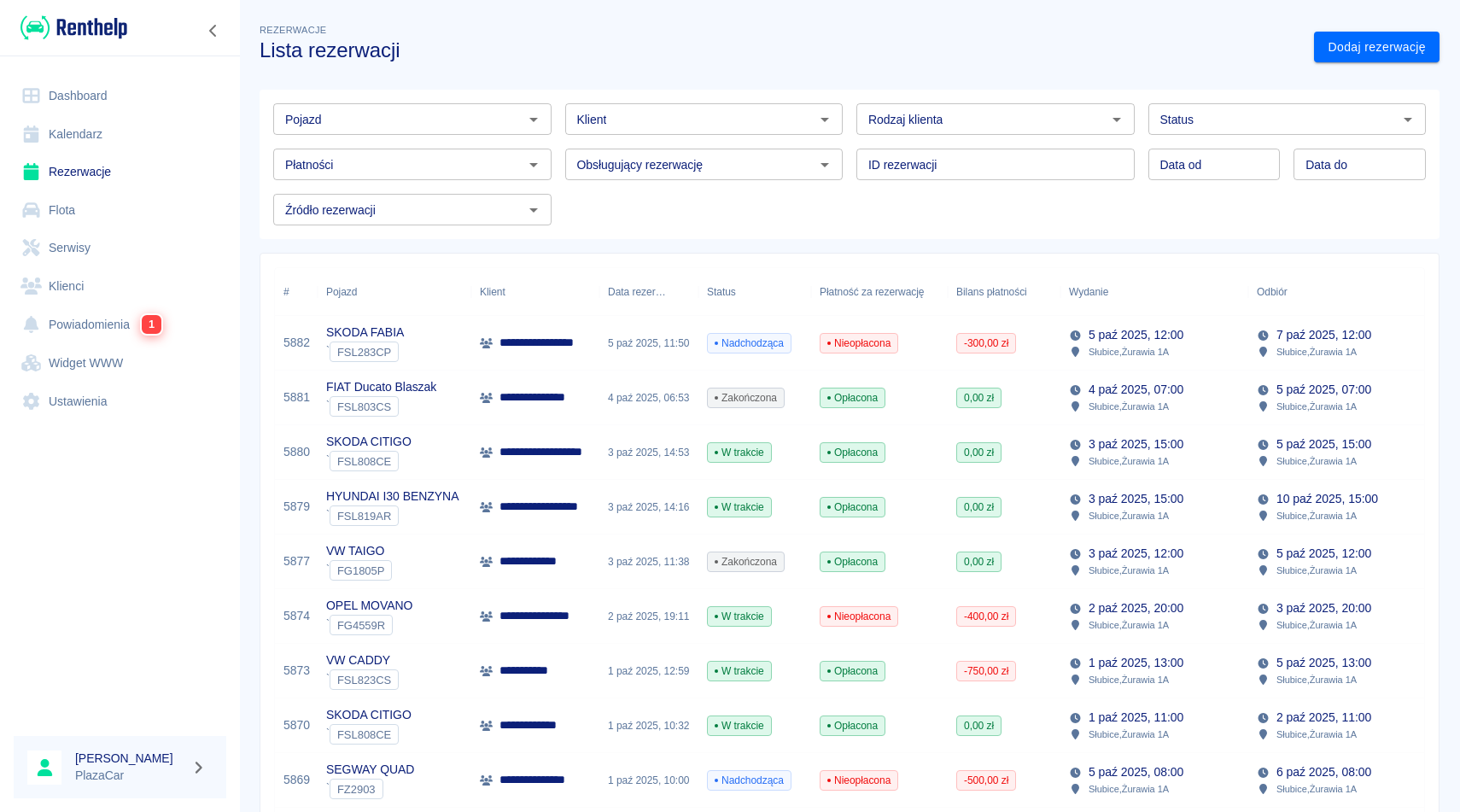
click at [1229, 115] on input "Status" at bounding box center [1273, 119] width 240 height 22
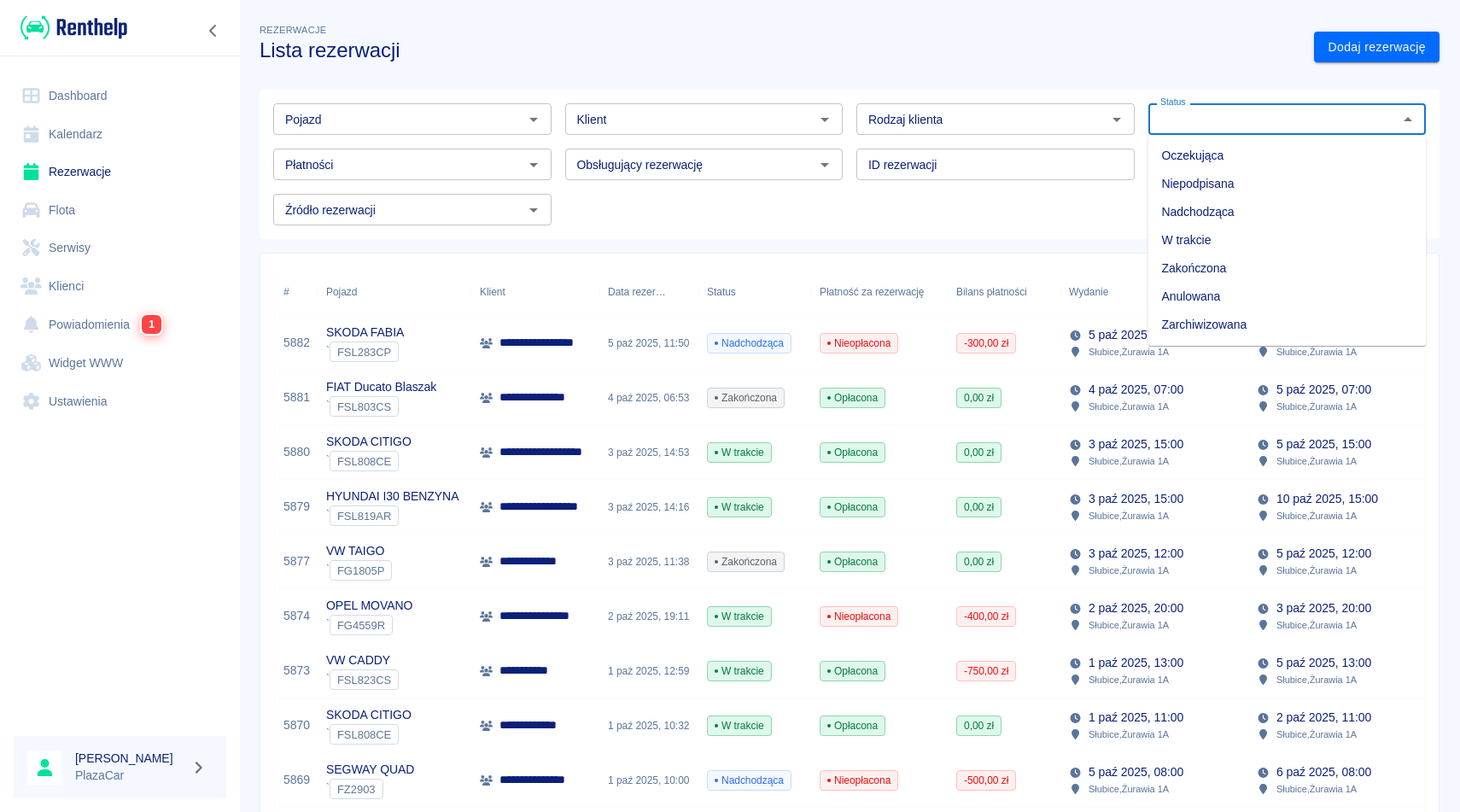
click at [1202, 326] on li "Zarchiwizowana" at bounding box center [1287, 325] width 278 height 28
type input "Zarchiwizowana"
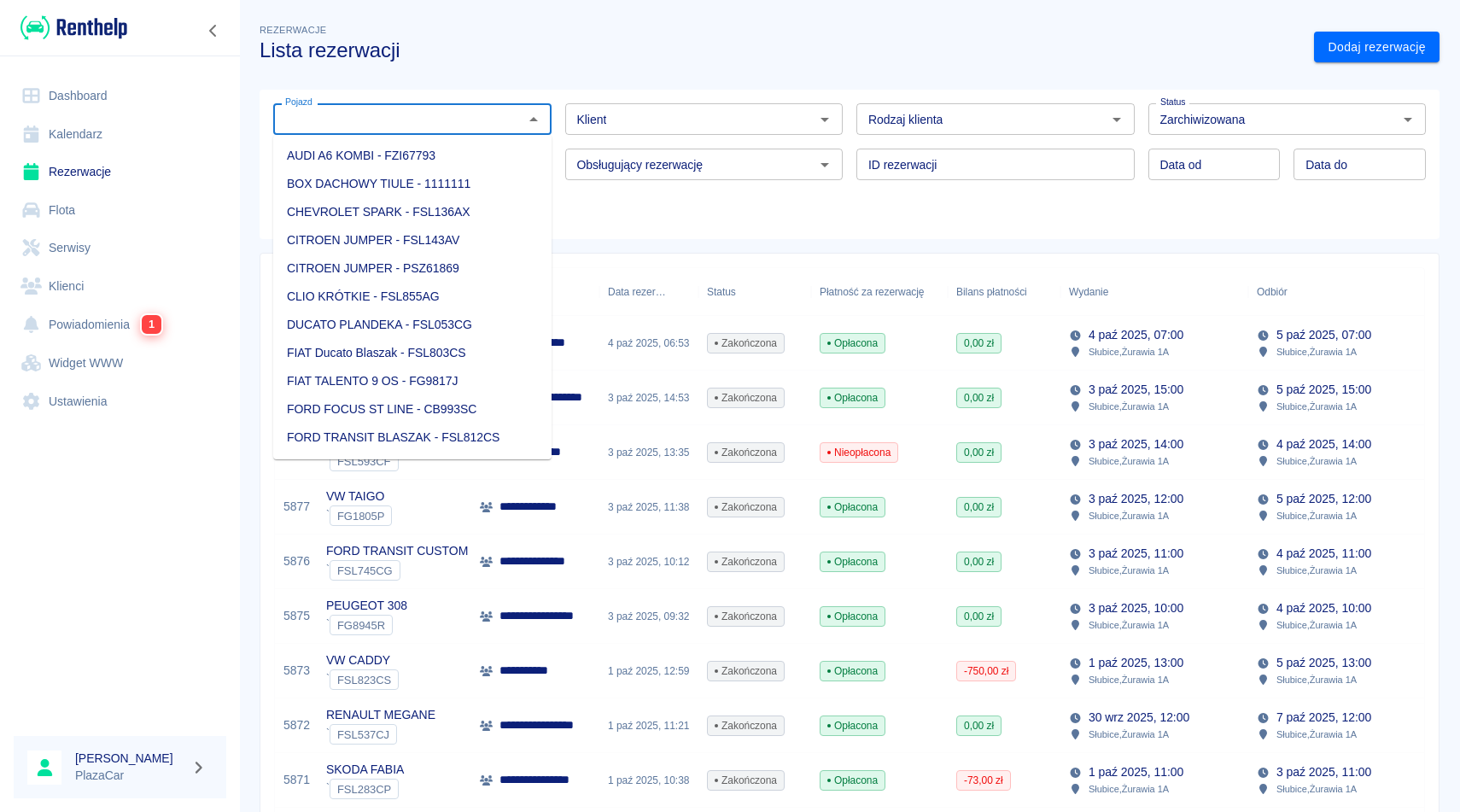
click at [500, 127] on input "Pojazd" at bounding box center [398, 119] width 240 height 22
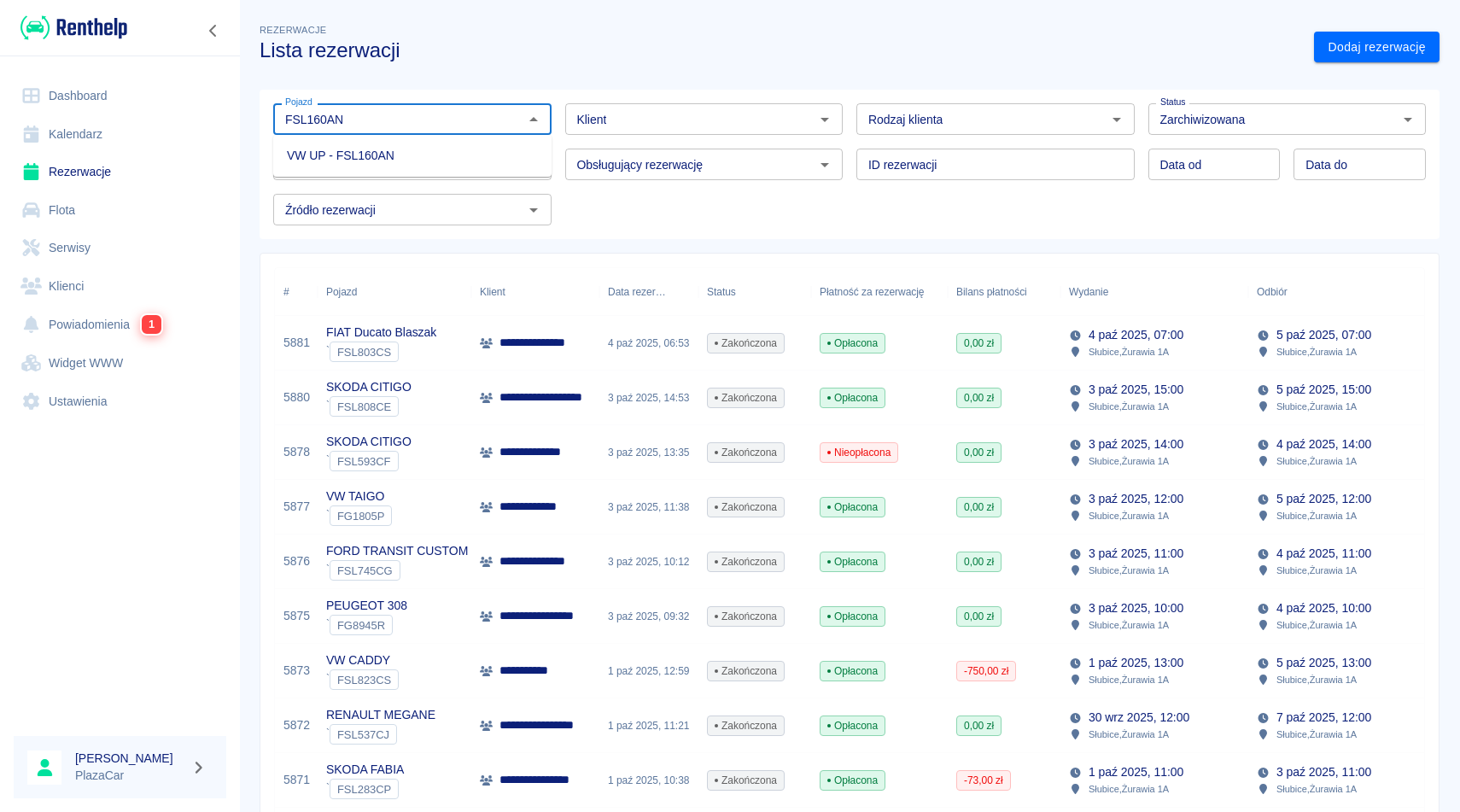
type input "FSL160AN"
click at [1097, 39] on h3 "Lista rezerwacji" at bounding box center [780, 51] width 1041 height 24
click at [354, 127] on input "Pojazd" at bounding box center [398, 119] width 240 height 22
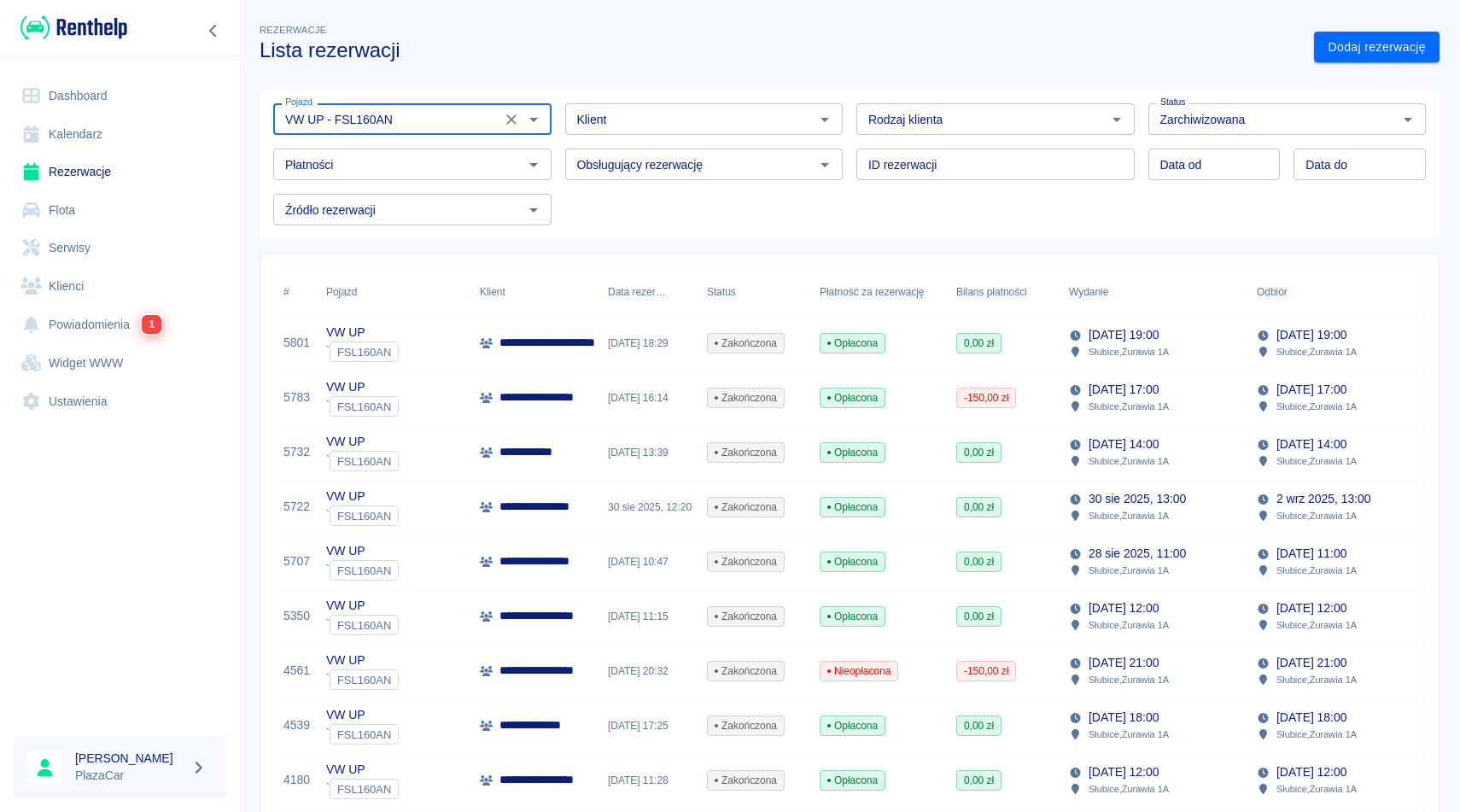
type input "VW UP - FSL160AN"
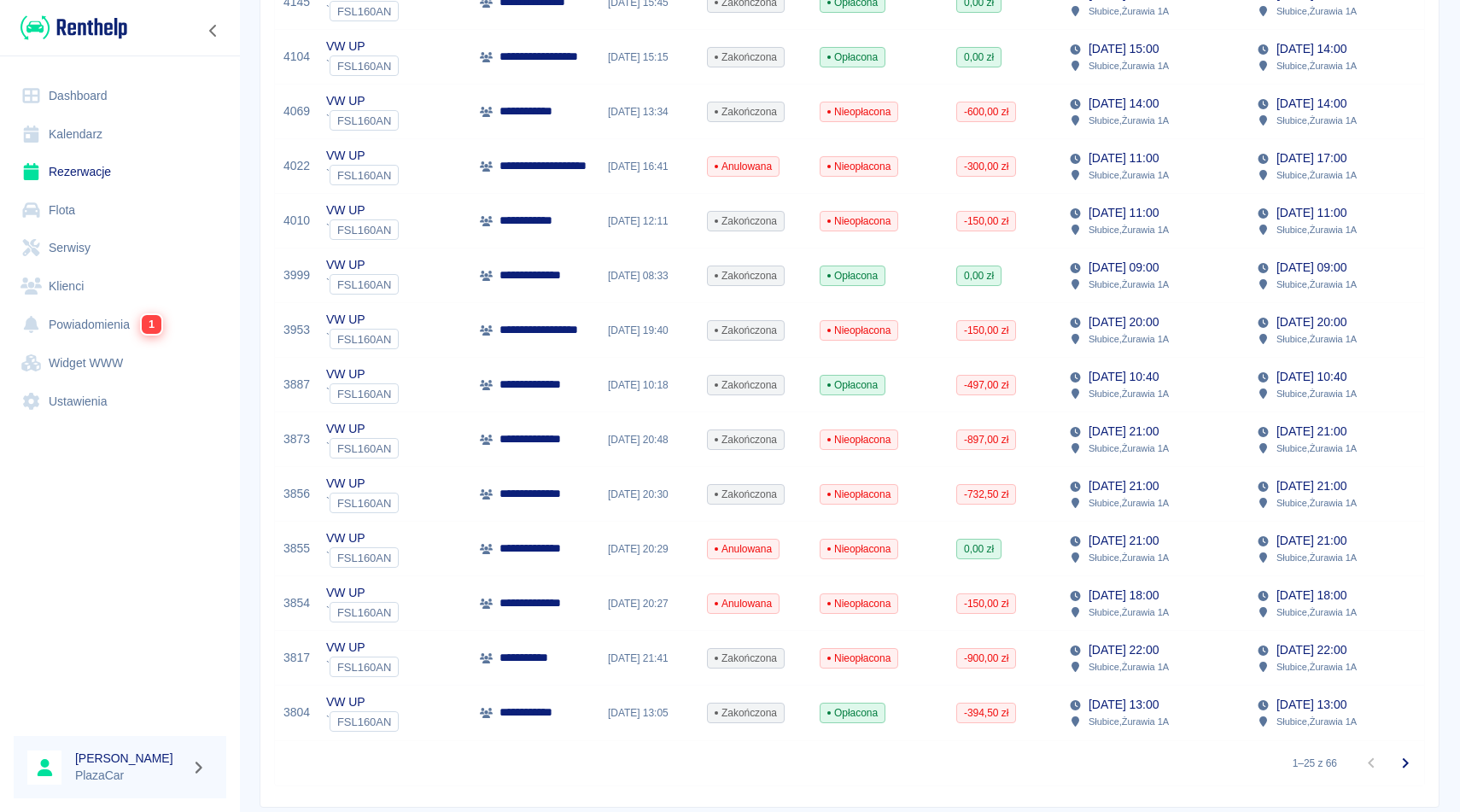
scroll to position [956, 0]
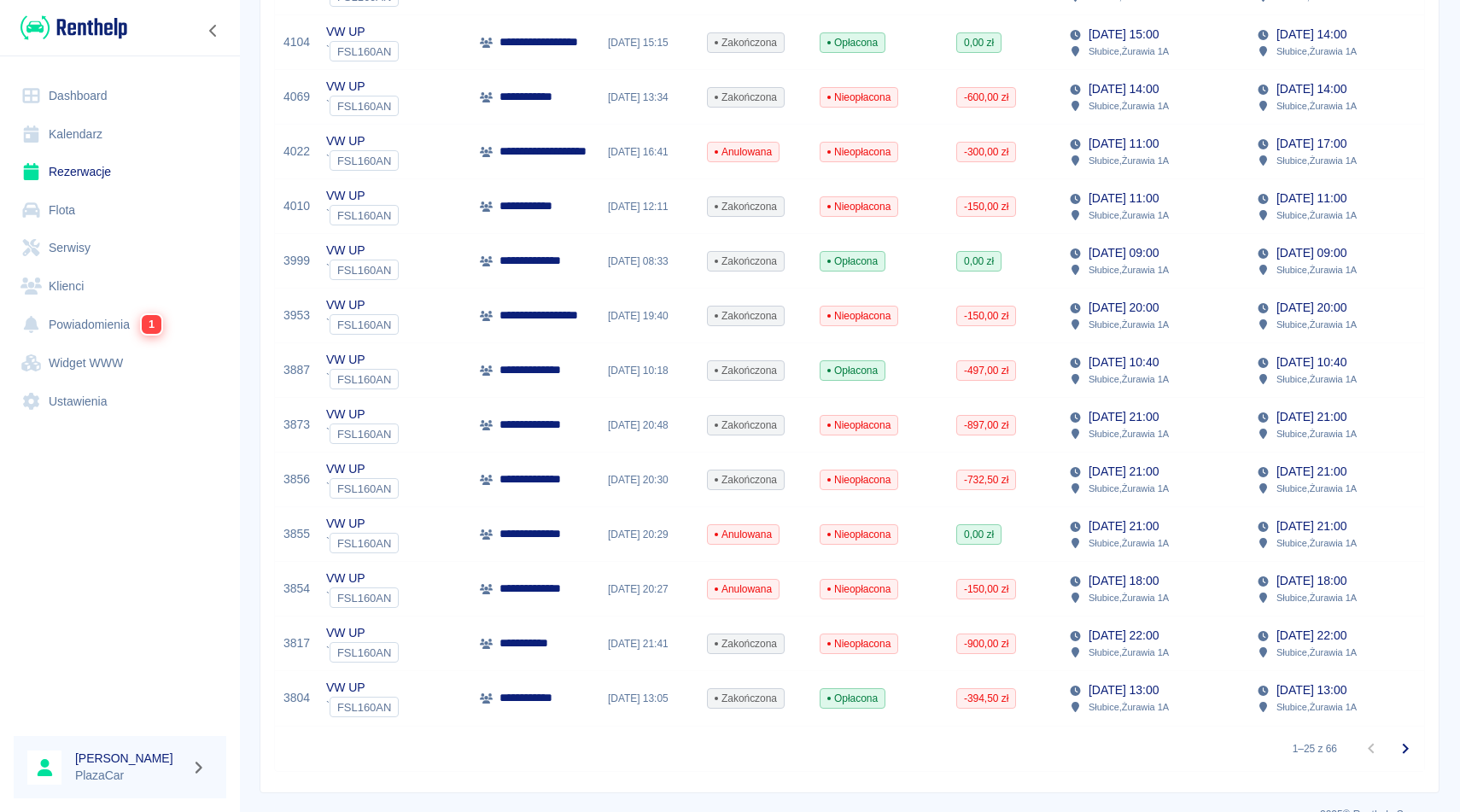
click at [582, 354] on div "**********" at bounding box center [535, 369] width 128 height 54
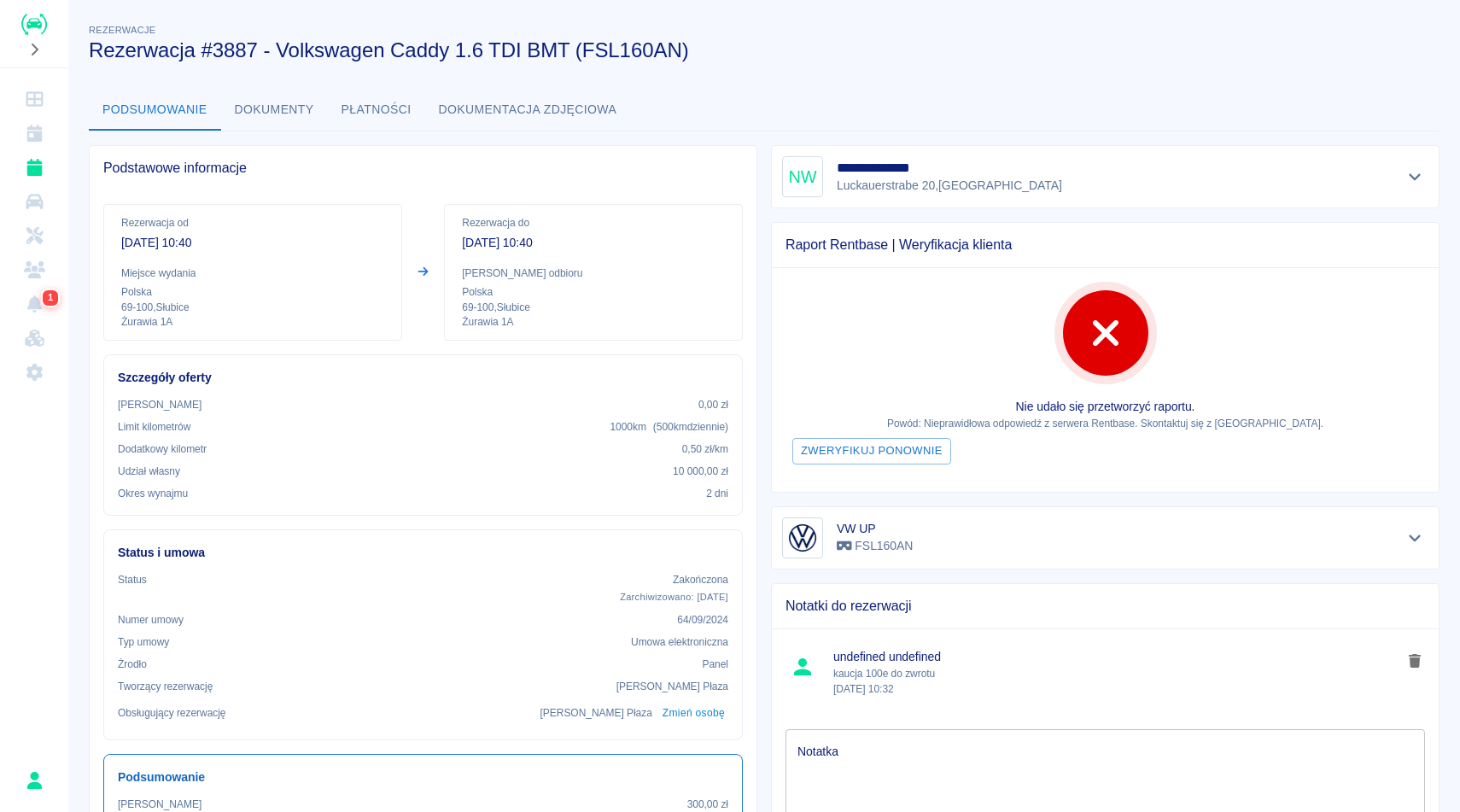
click at [283, 118] on button "Dokumenty" at bounding box center [275, 110] width 107 height 41
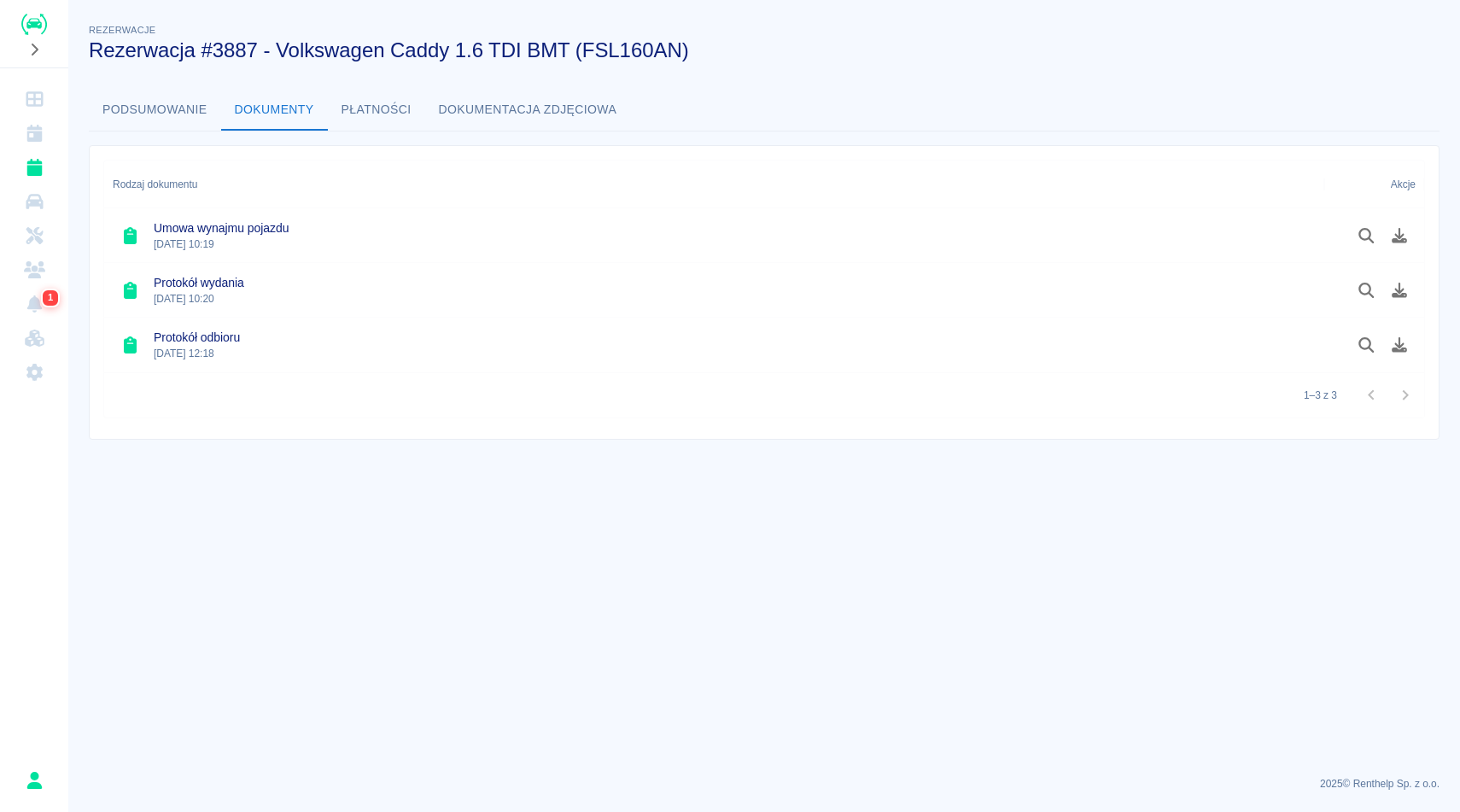
click at [168, 107] on button "Podsumowanie" at bounding box center [155, 110] width 133 height 41
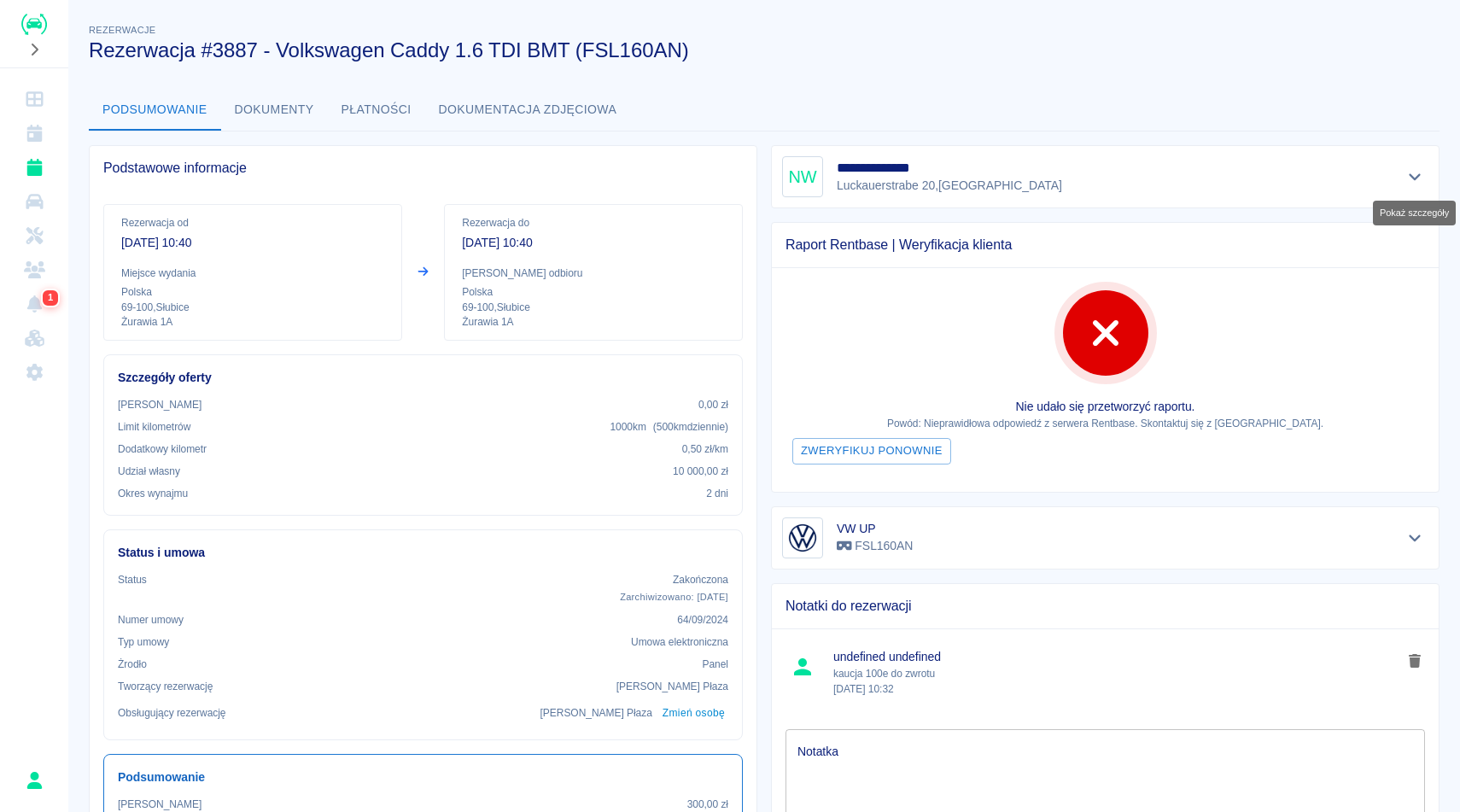
click at [1419, 167] on button "Pokaż szczegóły" at bounding box center [1414, 177] width 28 height 24
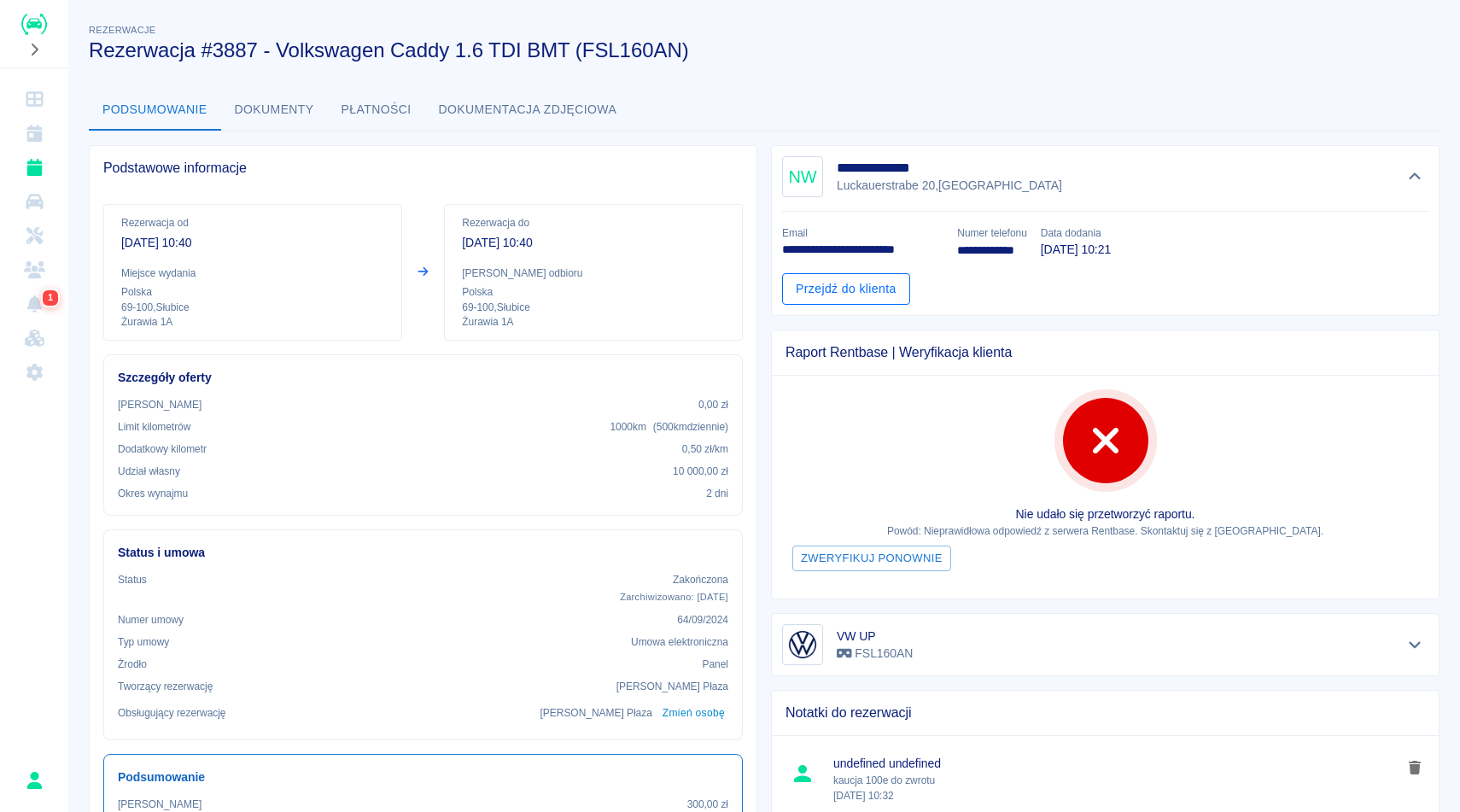
click at [860, 282] on link "Przejdź do klienta" at bounding box center [846, 288] width 128 height 32
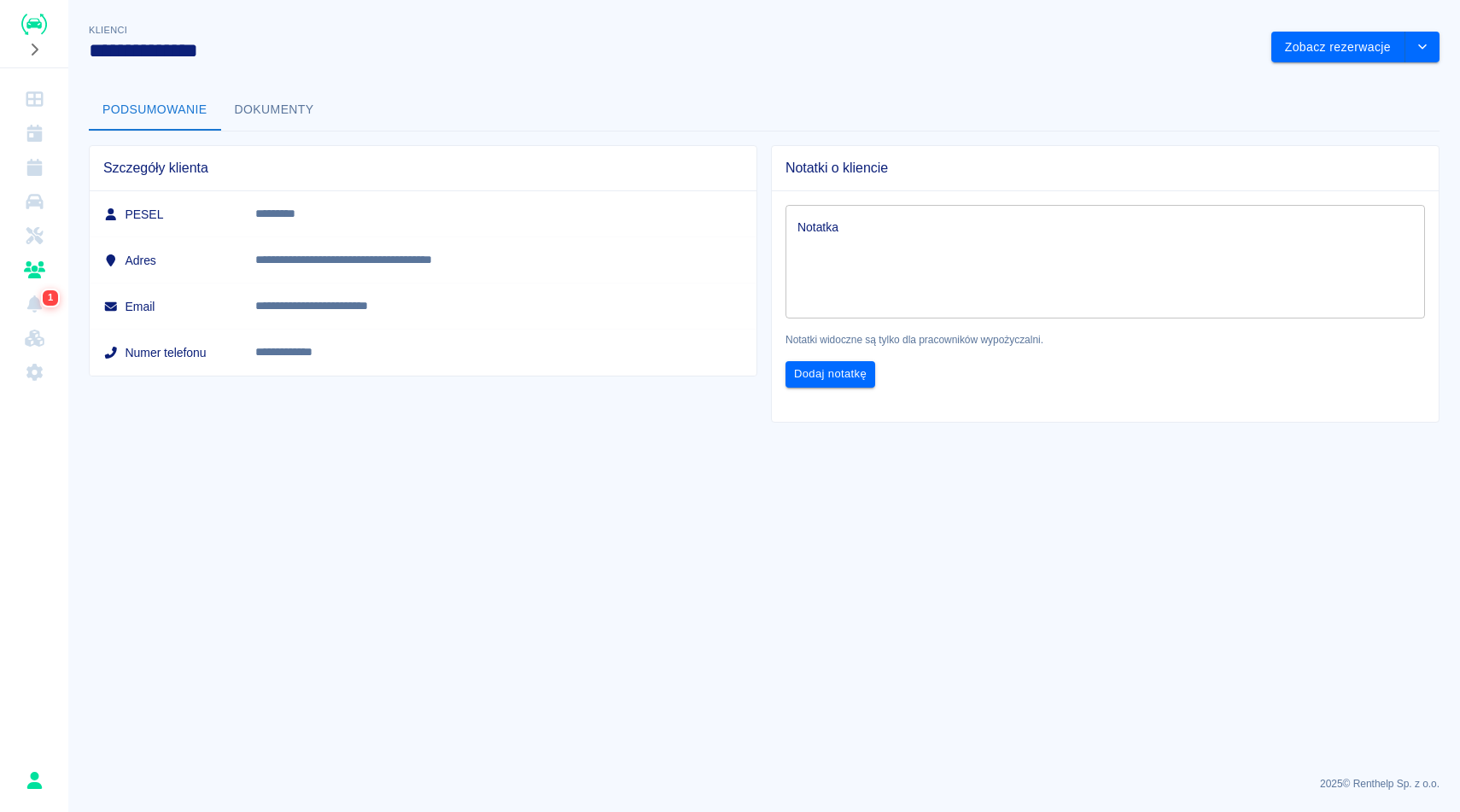
click at [565, 53] on h3 "**********" at bounding box center [673, 51] width 1169 height 24
click at [265, 116] on button "Dokumenty" at bounding box center [275, 110] width 107 height 41
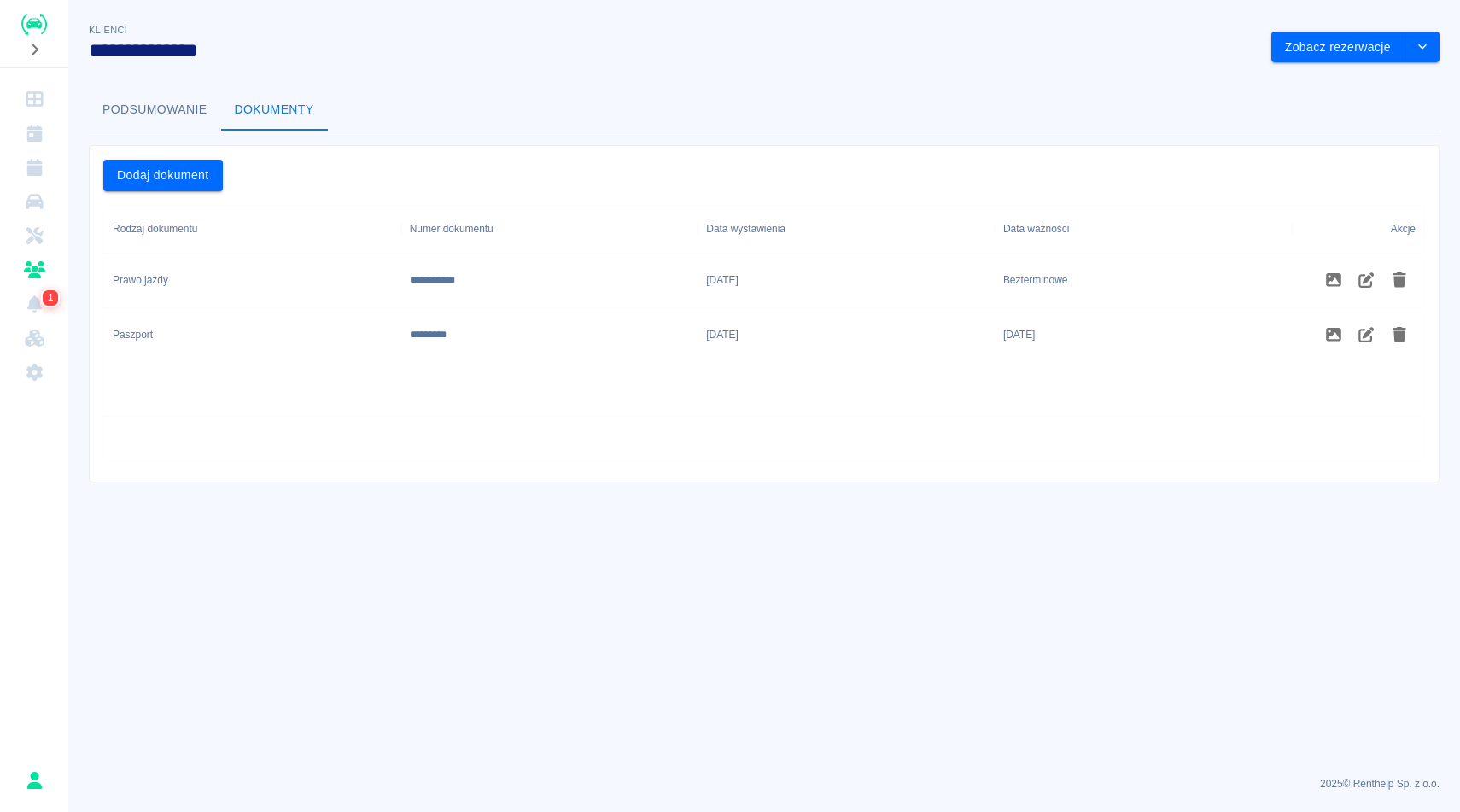
click at [703, 104] on div "Podsumowanie Dokumenty" at bounding box center [764, 110] width 1351 height 41
click at [466, 50] on h3 "**********" at bounding box center [673, 51] width 1169 height 24
click at [177, 109] on button "Podsumowanie" at bounding box center [155, 110] width 133 height 41
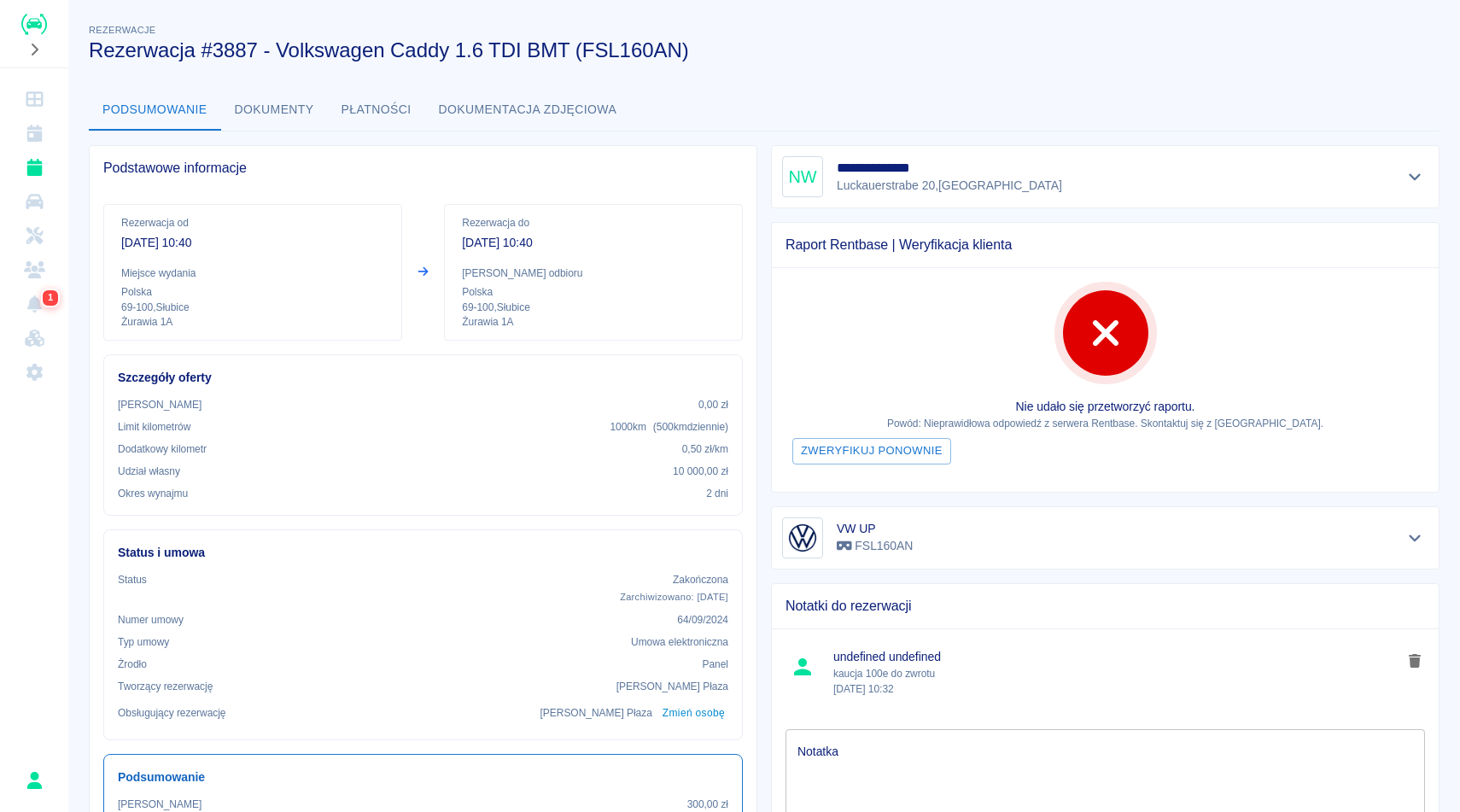
click at [769, 9] on div "Rezerwacje Rezerwacja #3887 - Volkswagen Caddy 1.6 TDI BMT (FSL160AN)" at bounding box center [750, 34] width 1351 height 55
click at [291, 117] on button "Dokumenty" at bounding box center [275, 110] width 107 height 41
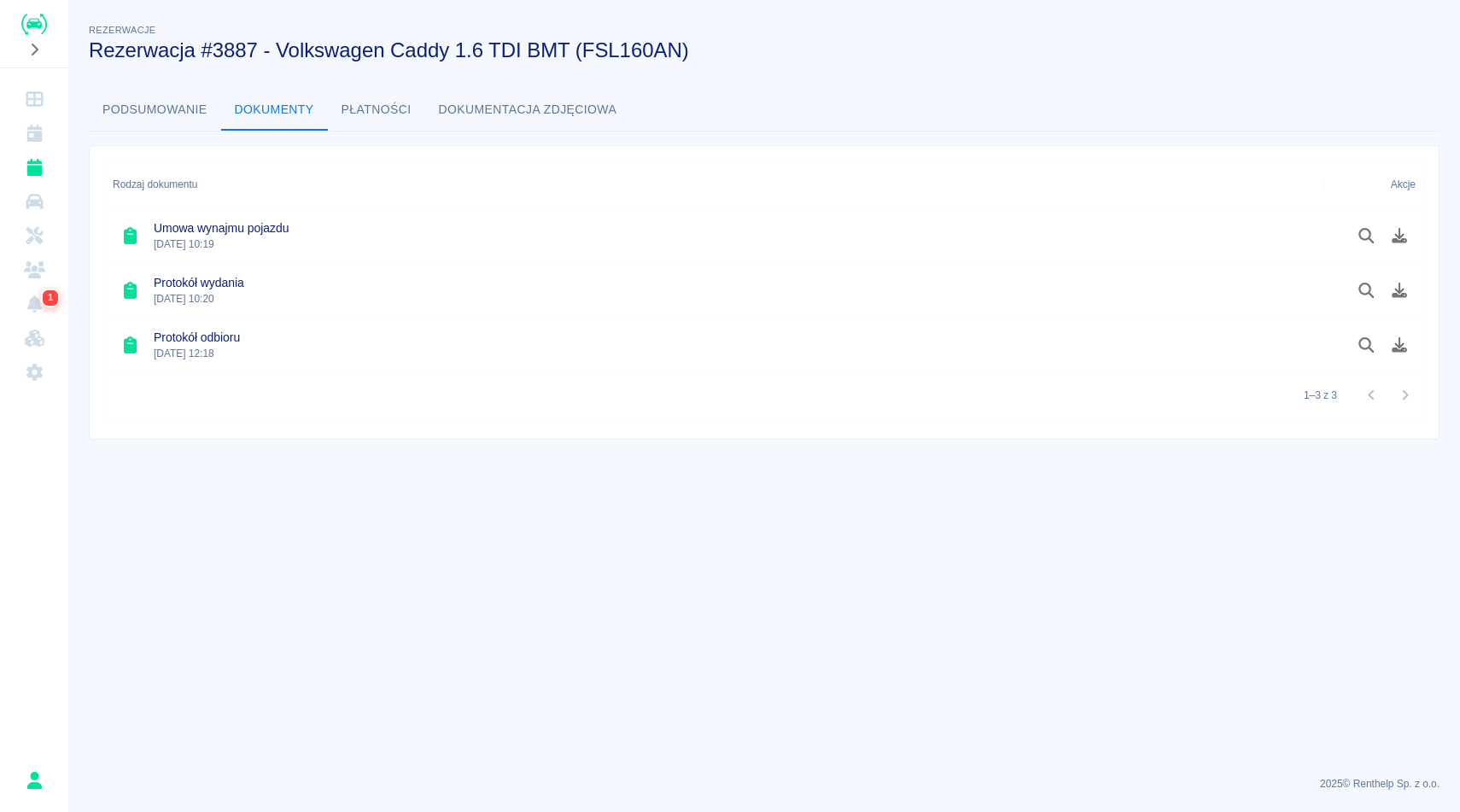
click at [173, 111] on button "Podsumowanie" at bounding box center [155, 110] width 133 height 41
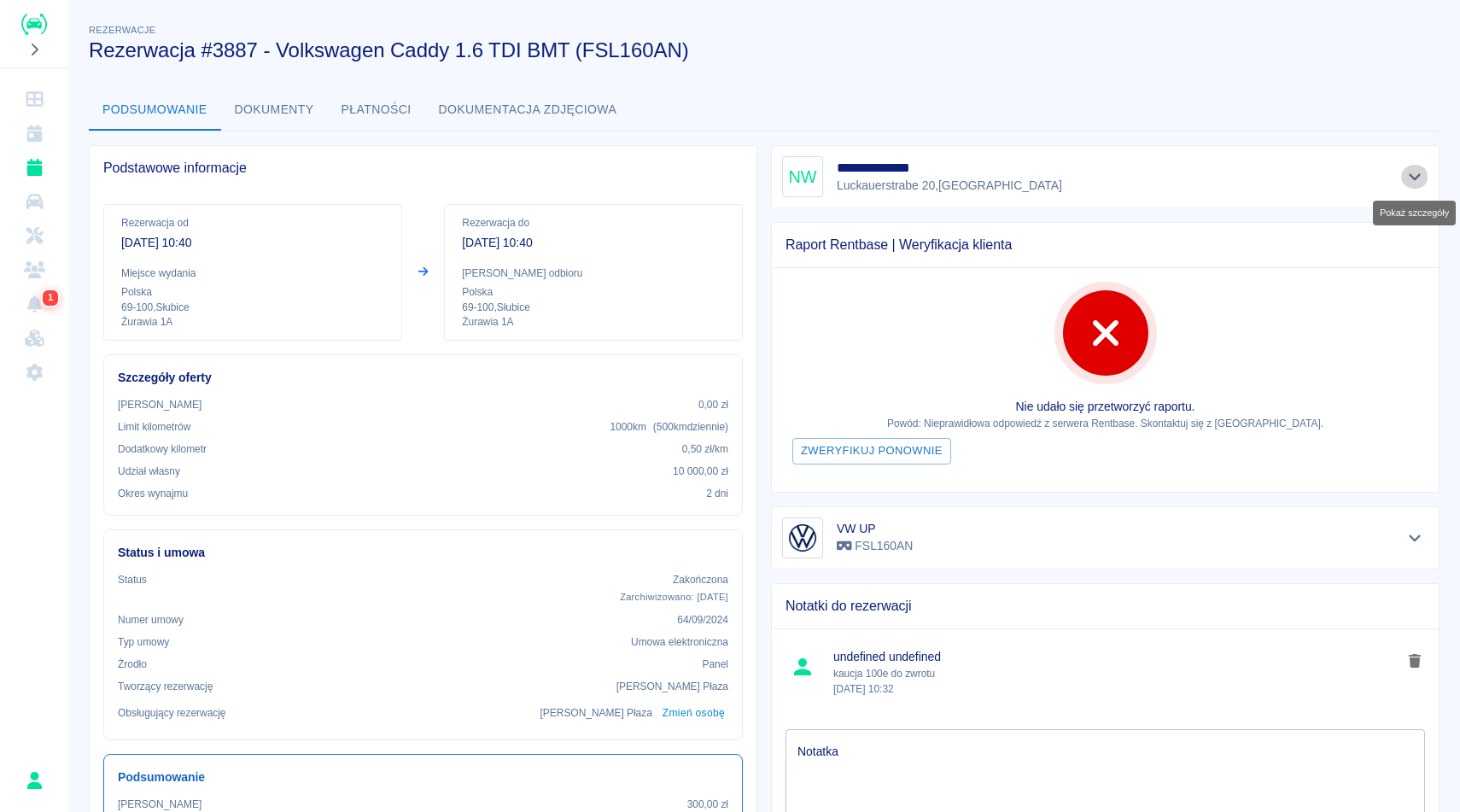
click at [1411, 177] on icon "Pokaż szczegóły" at bounding box center [1414, 177] width 12 height 7
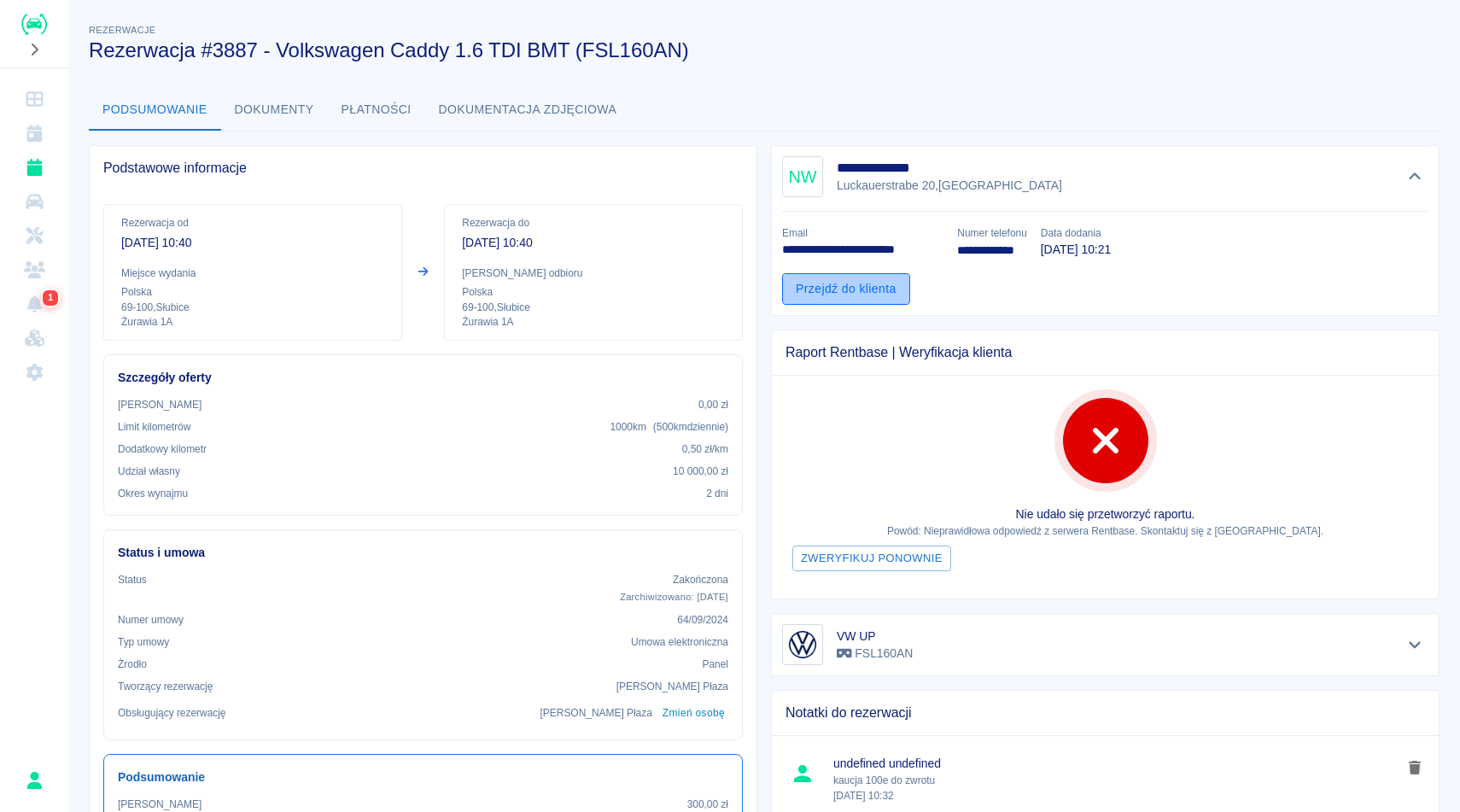
click at [881, 301] on link "Przejdź do klienta" at bounding box center [846, 288] width 128 height 32
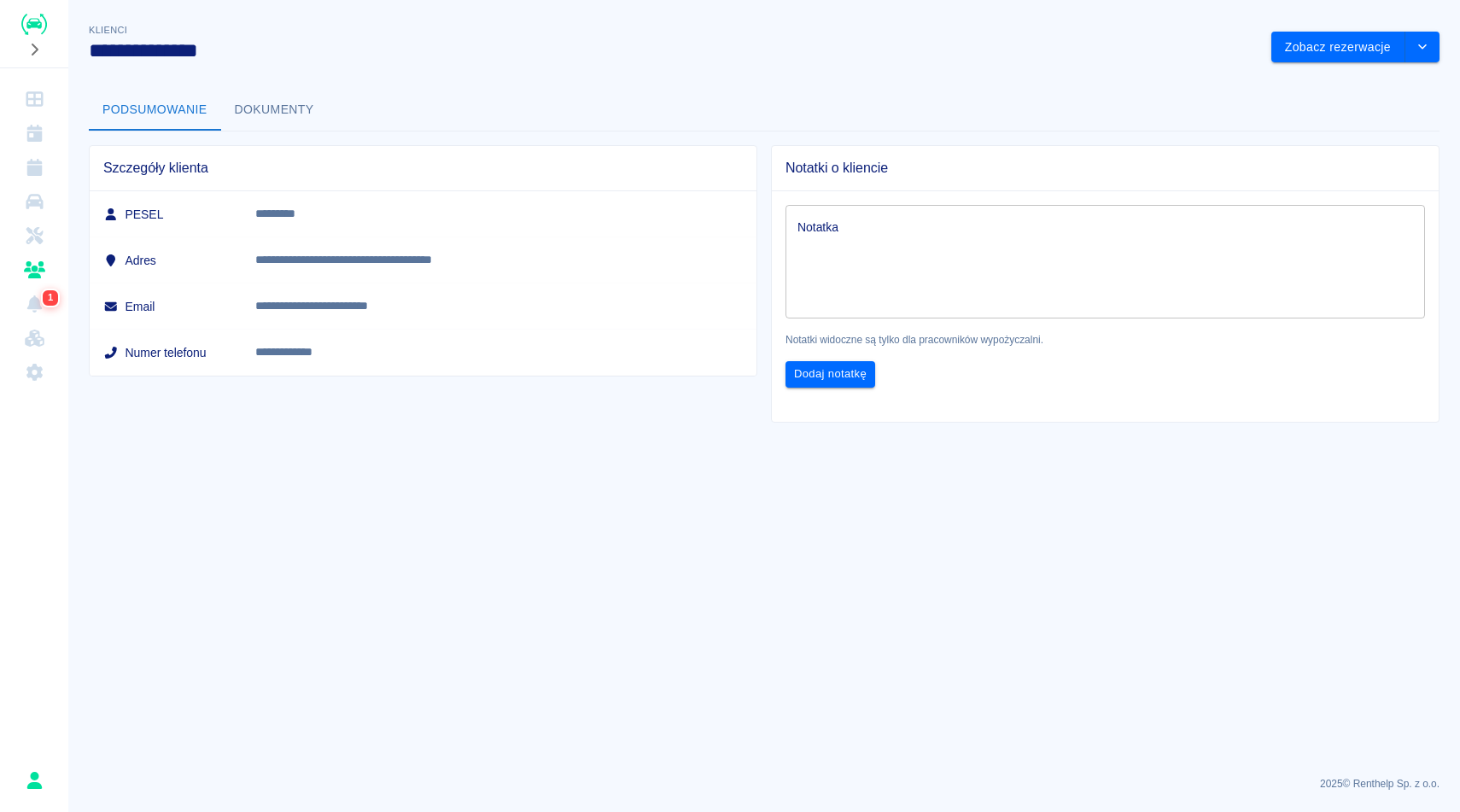
click at [753, 53] on h3 "**********" at bounding box center [673, 51] width 1169 height 24
